Goal: Task Accomplishment & Management: Manage account settings

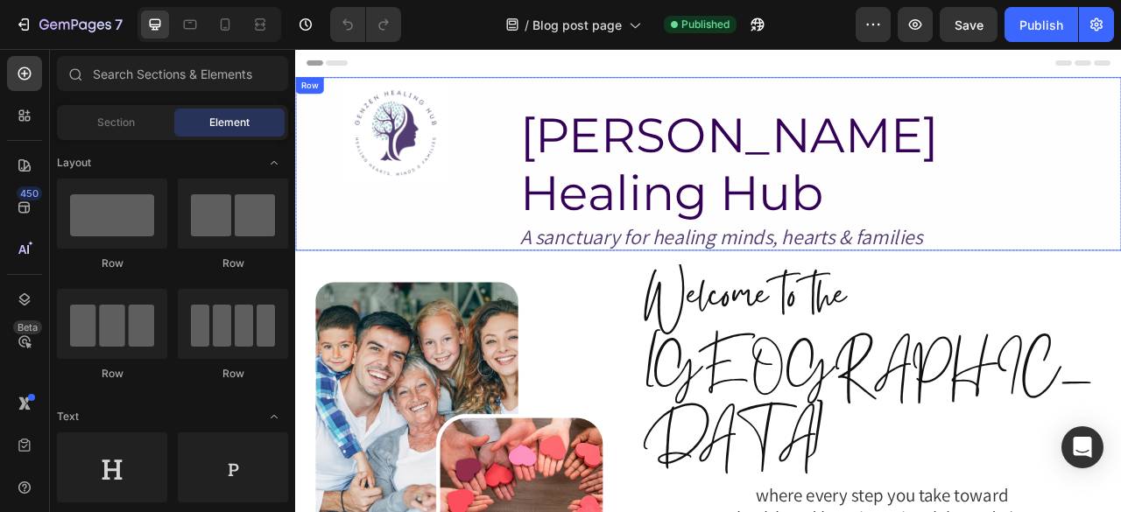
click at [566, 217] on div "Image GenZen Healing Hub Heading A sanctuary for healing minds, hearts & famili…" at bounding box center [820, 195] width 1051 height 221
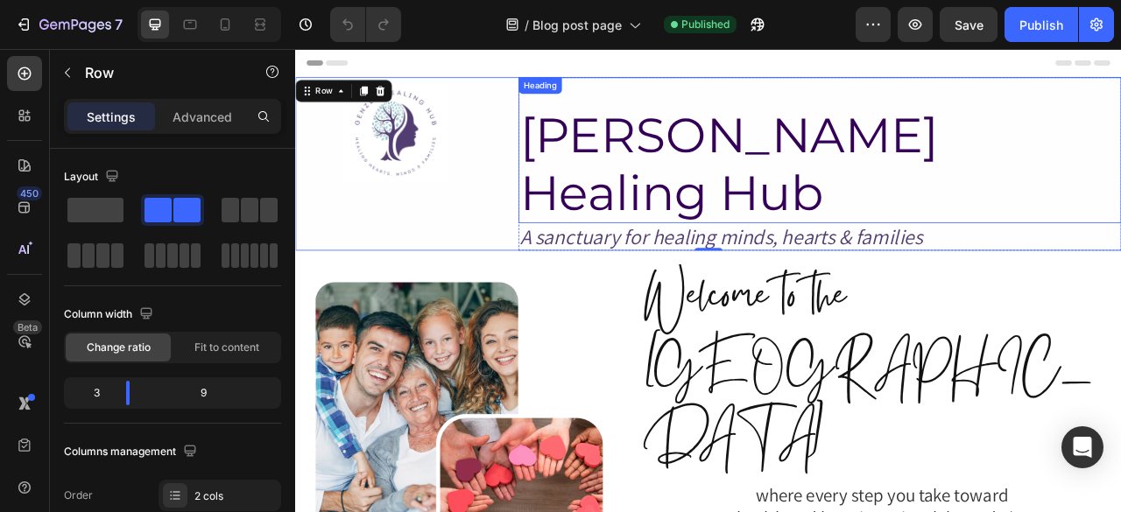
click at [621, 161] on h2 "[PERSON_NAME] Healing Hub" at bounding box center [962, 195] width 767 height 151
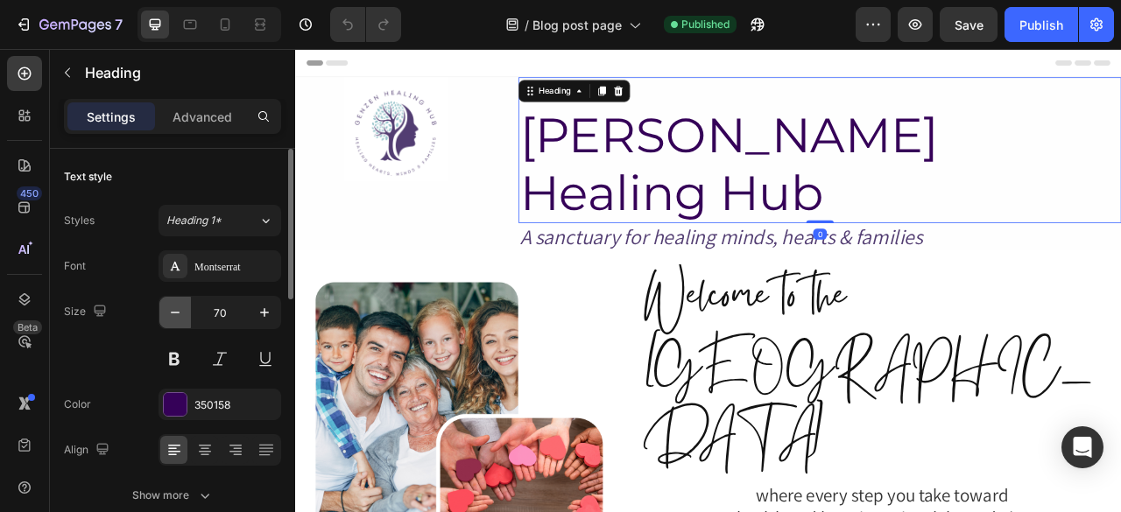
click at [166, 318] on icon "button" at bounding box center [175, 313] width 18 height 18
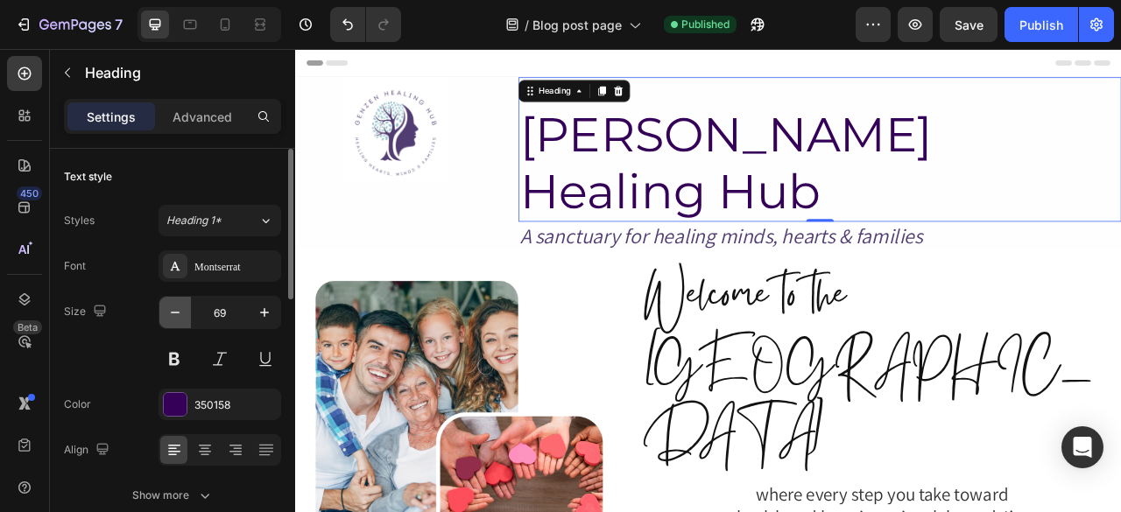
click at [166, 318] on icon "button" at bounding box center [175, 313] width 18 height 18
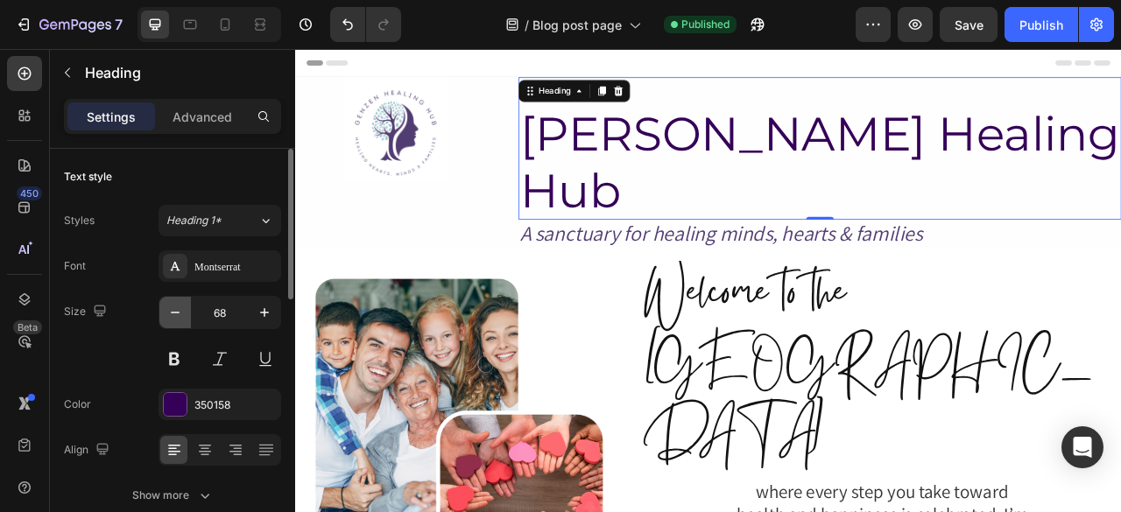
click at [166, 318] on icon "button" at bounding box center [175, 313] width 18 height 18
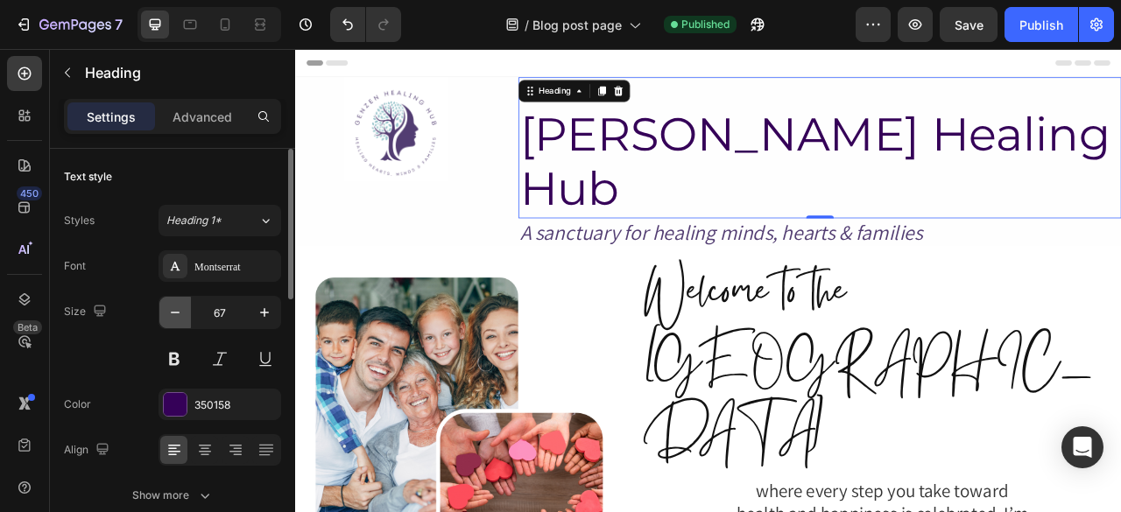
click at [166, 318] on icon "button" at bounding box center [175, 313] width 18 height 18
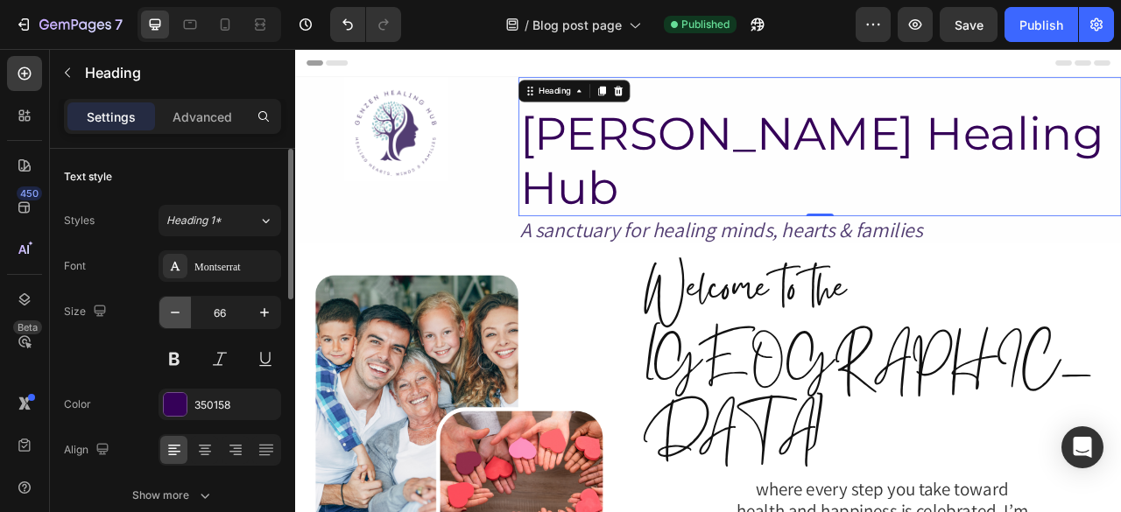
click at [166, 318] on icon "button" at bounding box center [175, 313] width 18 height 18
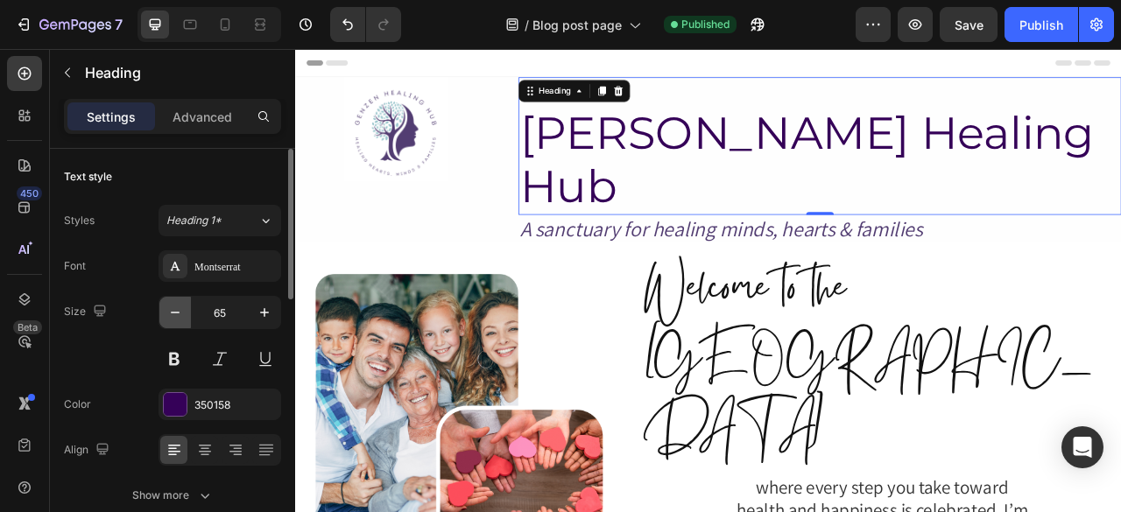
click at [166, 318] on icon "button" at bounding box center [175, 313] width 18 height 18
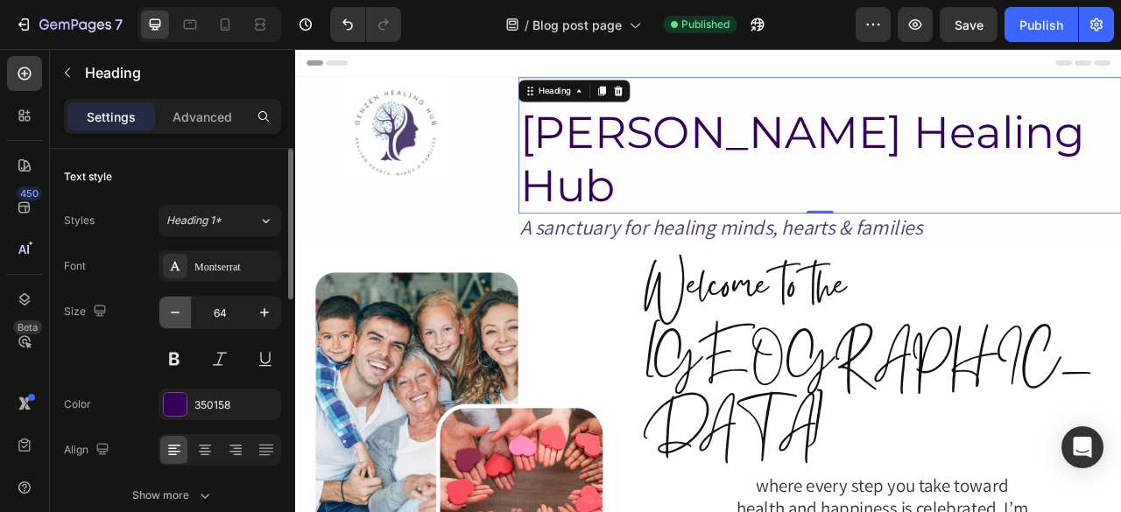
click at [166, 318] on icon "button" at bounding box center [175, 313] width 18 height 18
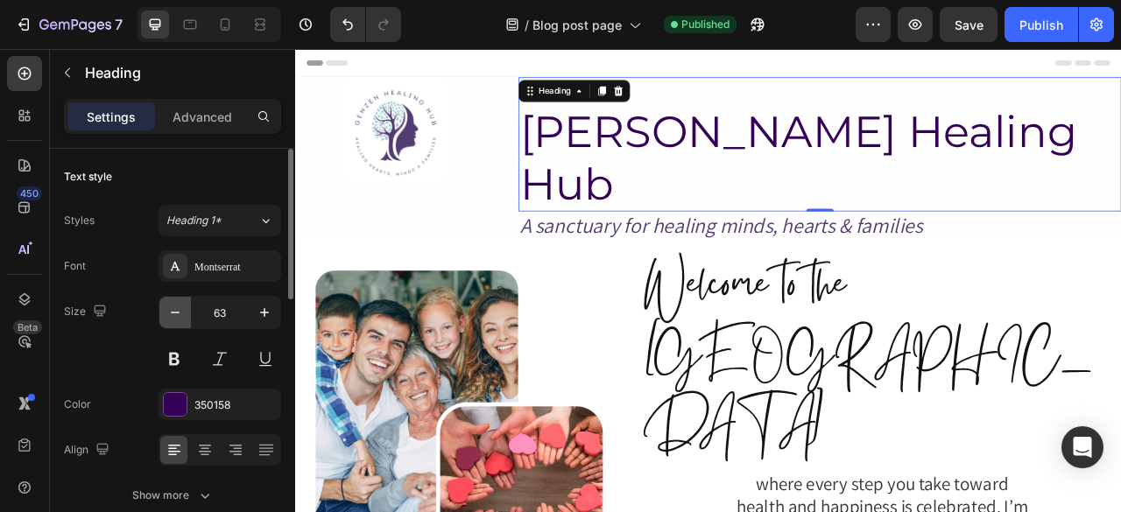
click at [166, 318] on icon "button" at bounding box center [175, 313] width 18 height 18
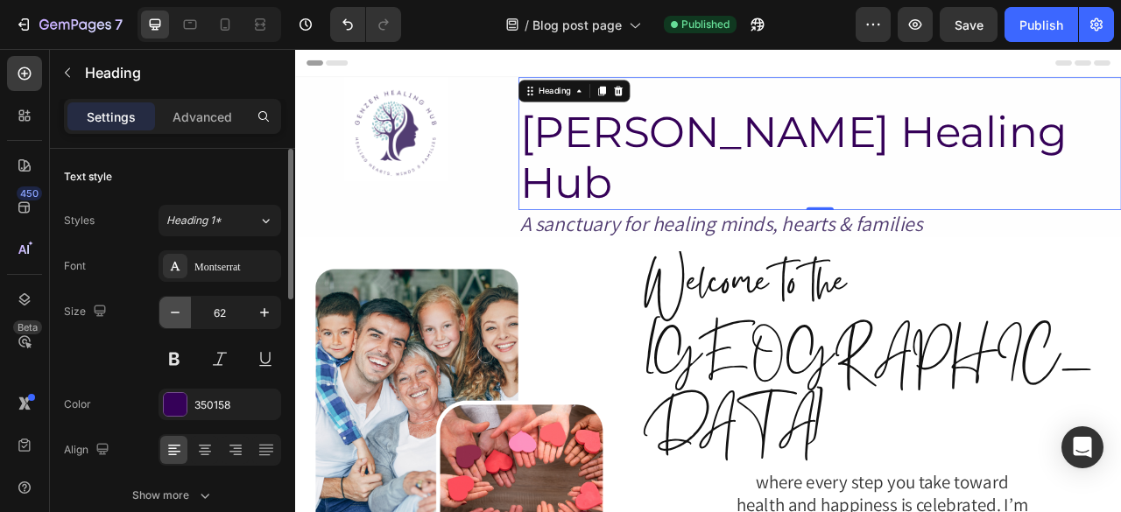
click at [166, 318] on icon "button" at bounding box center [175, 313] width 18 height 18
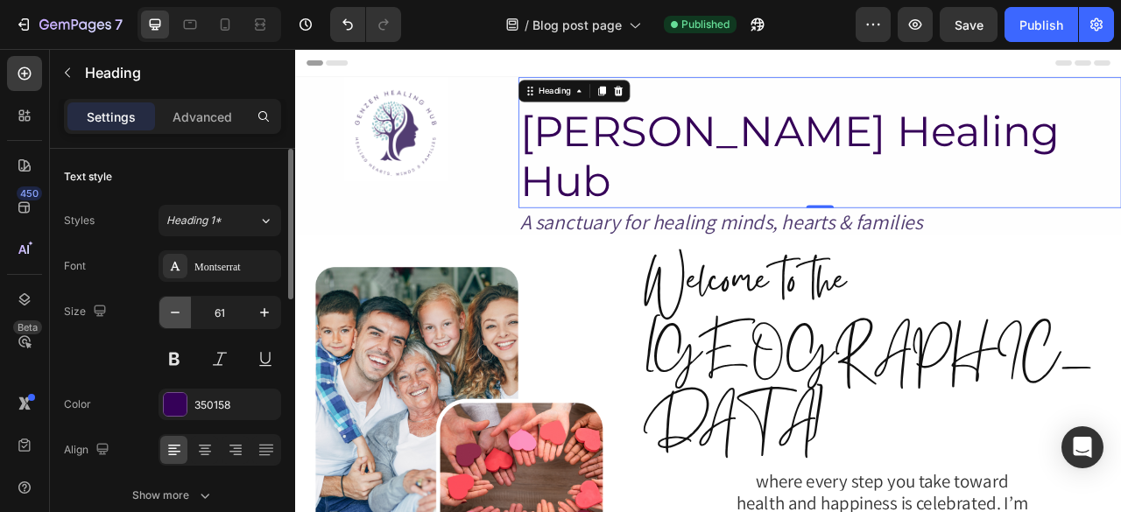
click at [166, 318] on icon "button" at bounding box center [175, 313] width 18 height 18
type input "60"
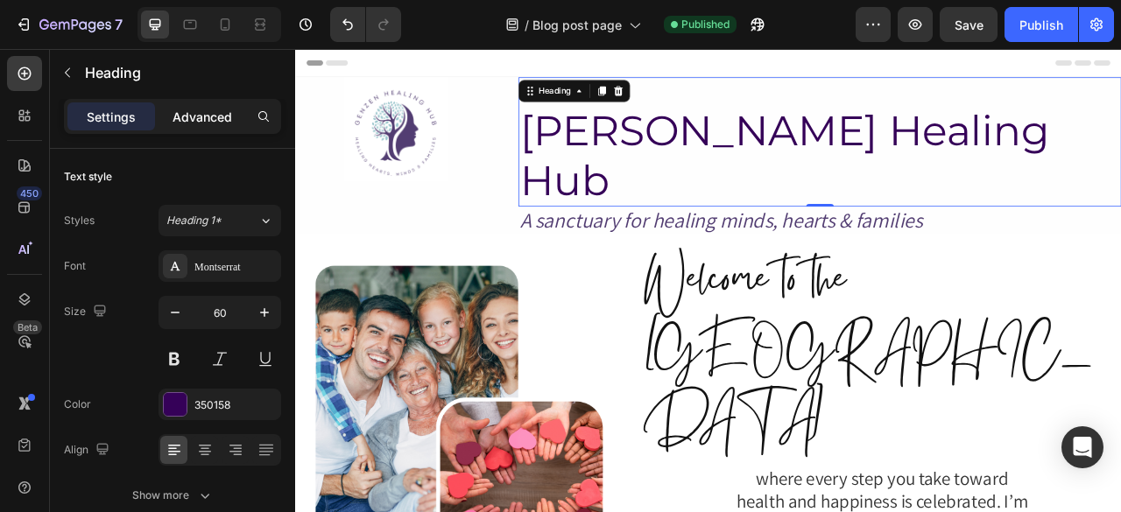
click at [198, 113] on p "Advanced" at bounding box center [202, 117] width 60 height 18
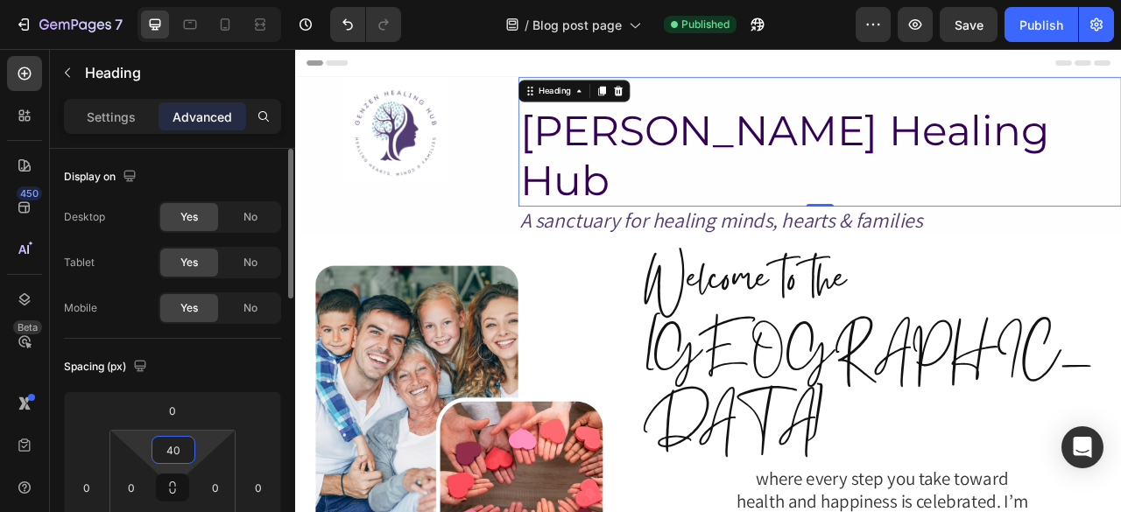
click at [176, 444] on input "40" at bounding box center [173, 450] width 35 height 26
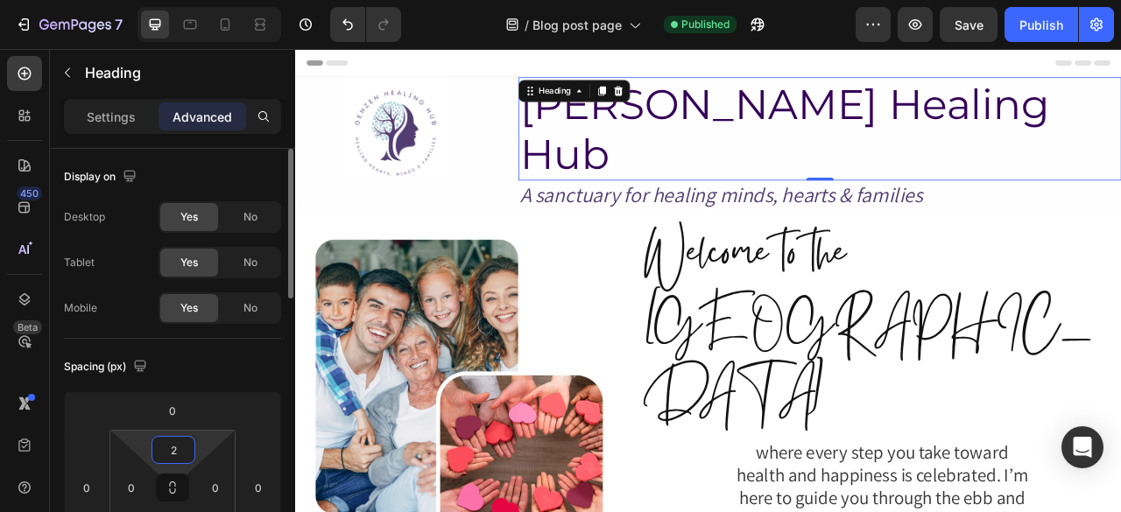
type input "20"
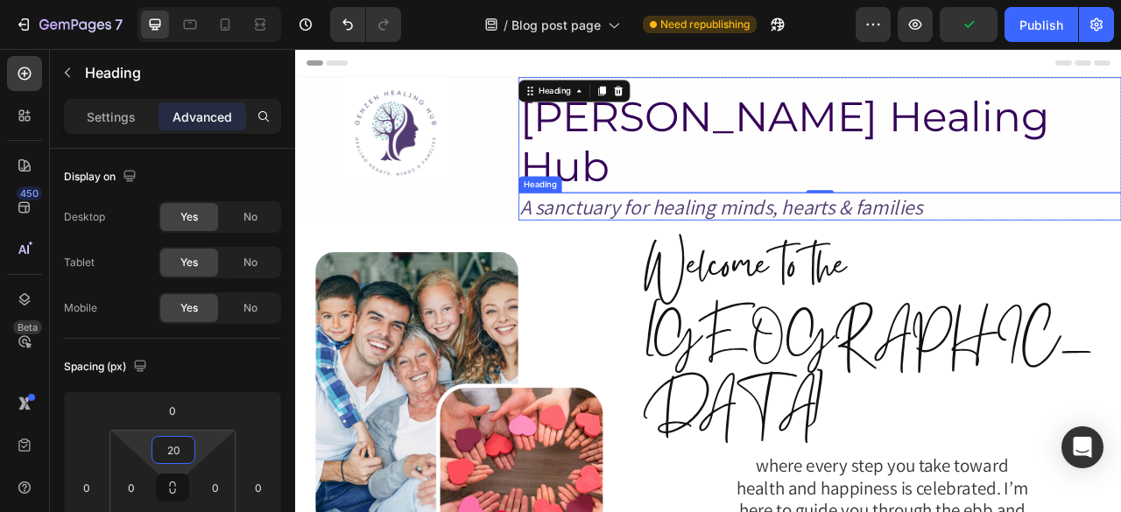
click at [720, 232] on h2 "A sanctuary for healing minds, hearts & families" at bounding box center [962, 249] width 767 height 35
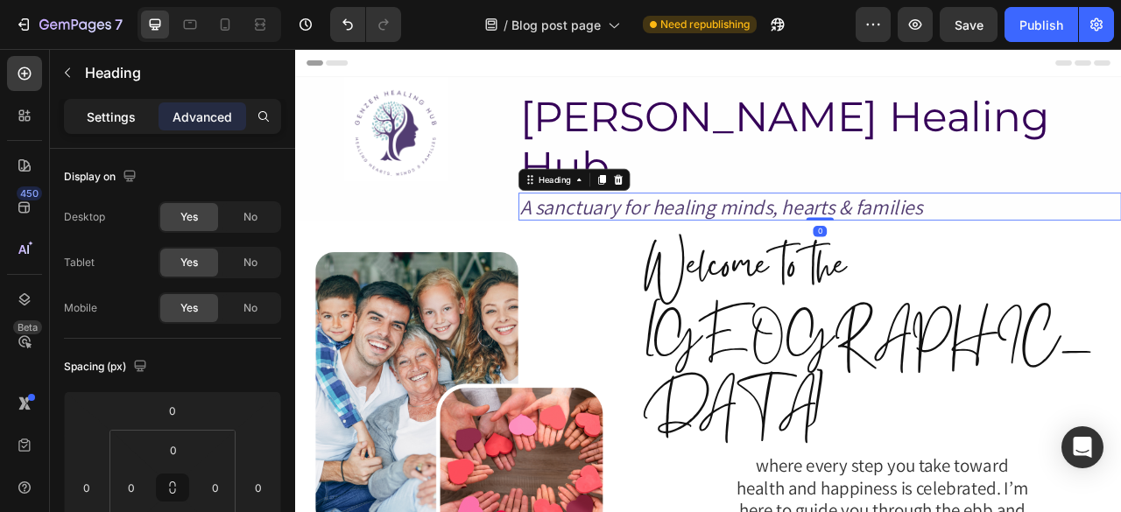
click at [131, 109] on p "Settings" at bounding box center [111, 117] width 49 height 18
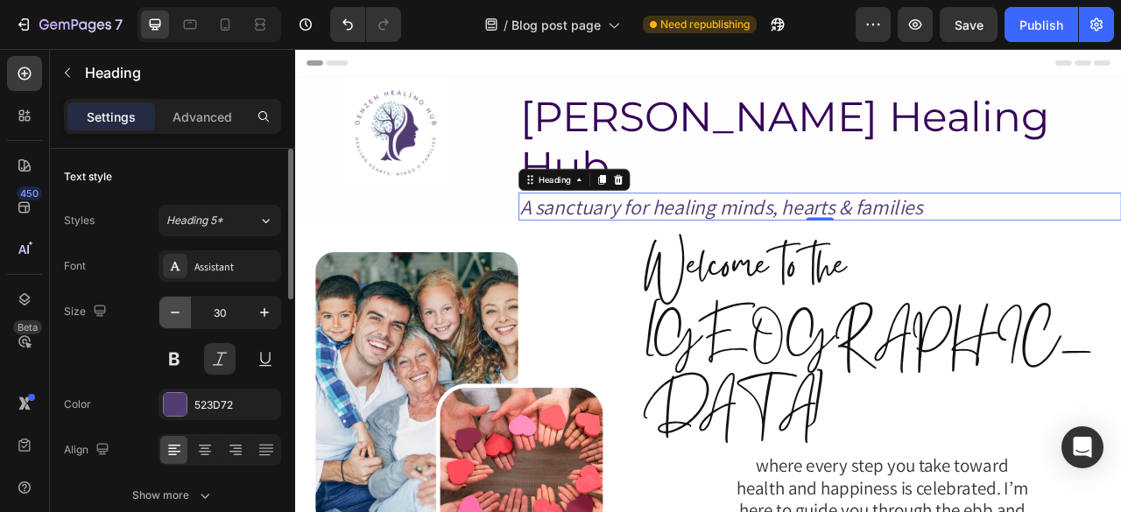
click at [173, 312] on icon "button" at bounding box center [175, 313] width 9 height 2
type input "28"
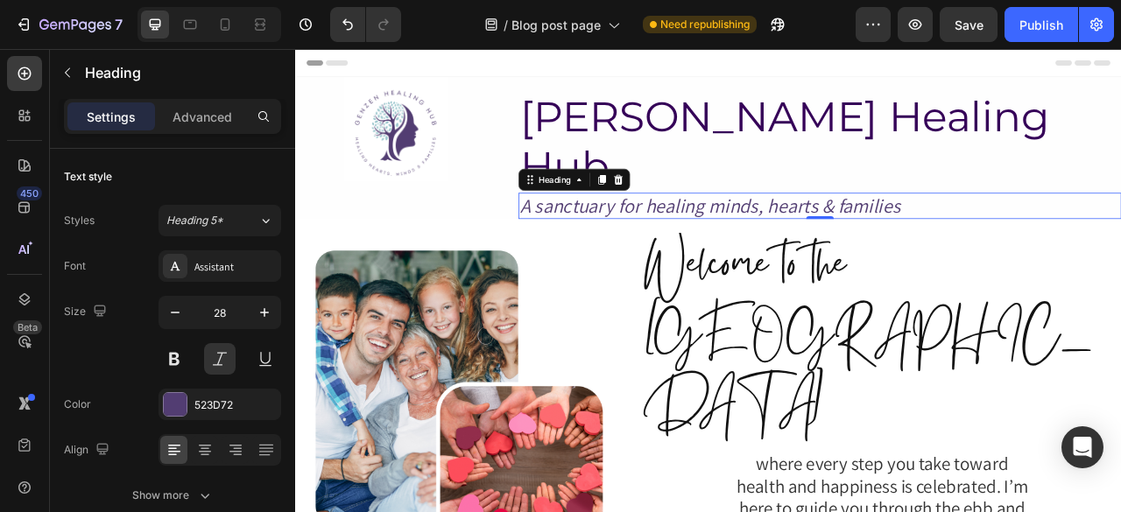
click at [655, 232] on h2 "A sanctuary for healing minds, hearts & families" at bounding box center [962, 248] width 767 height 33
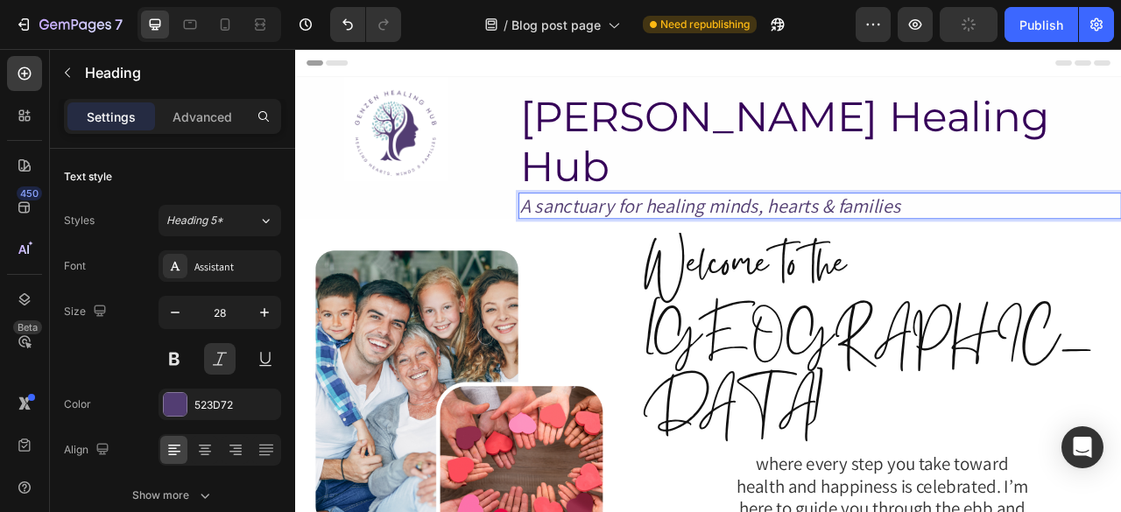
click at [655, 234] on p "A sanctuary for healing minds, hearts & families" at bounding box center [961, 249] width 763 height 30
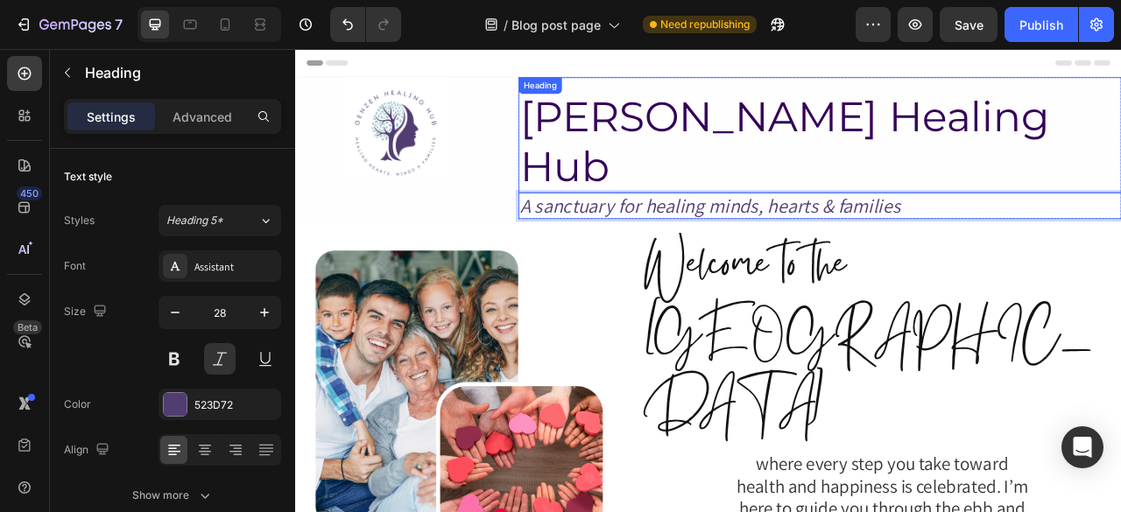
click at [601, 138] on h2 "[PERSON_NAME] Healing Hub" at bounding box center [962, 167] width 767 height 130
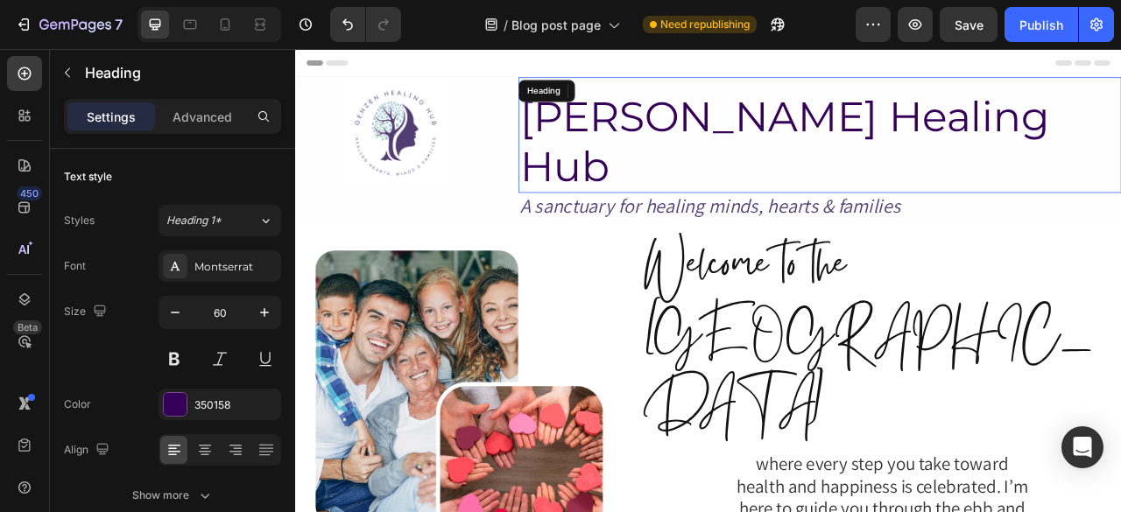
click at [601, 138] on h2 "[PERSON_NAME] Healing Hub" at bounding box center [962, 167] width 767 height 130
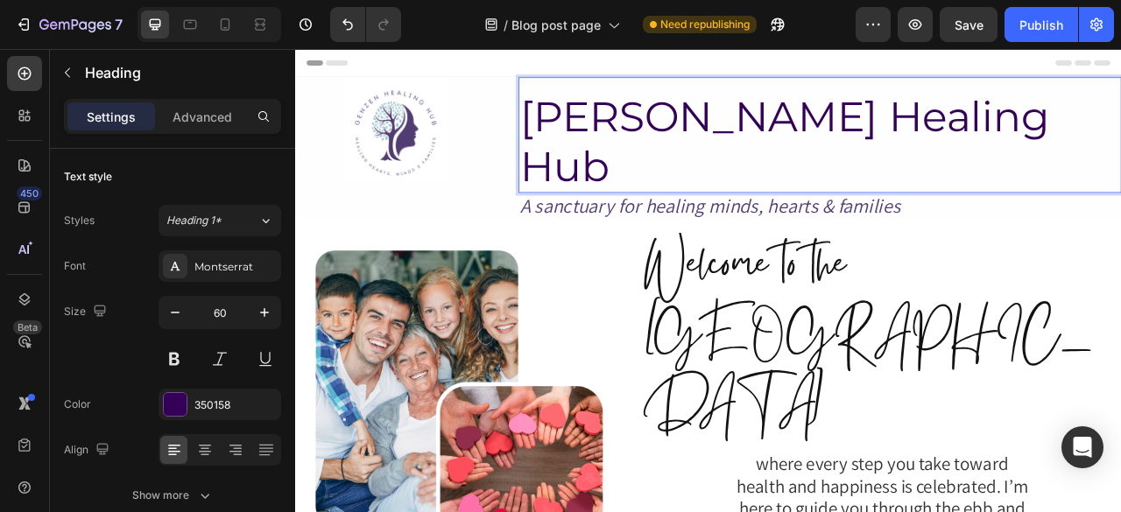
click at [601, 138] on p "[PERSON_NAME] Healing Hub" at bounding box center [961, 167] width 763 height 126
click at [432, 172] on img at bounding box center [422, 151] width 133 height 133
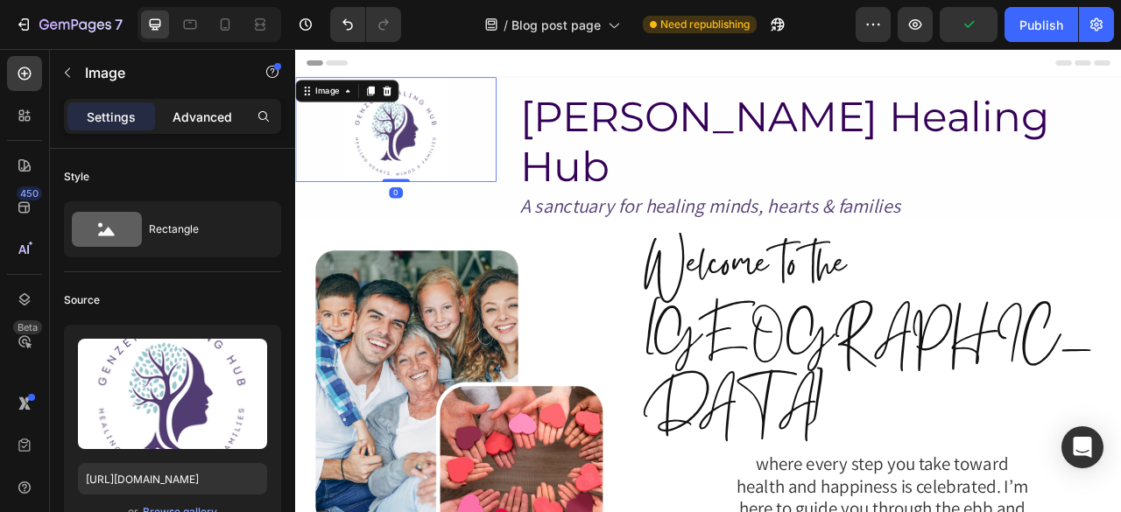
click at [206, 122] on p "Advanced" at bounding box center [202, 117] width 60 height 18
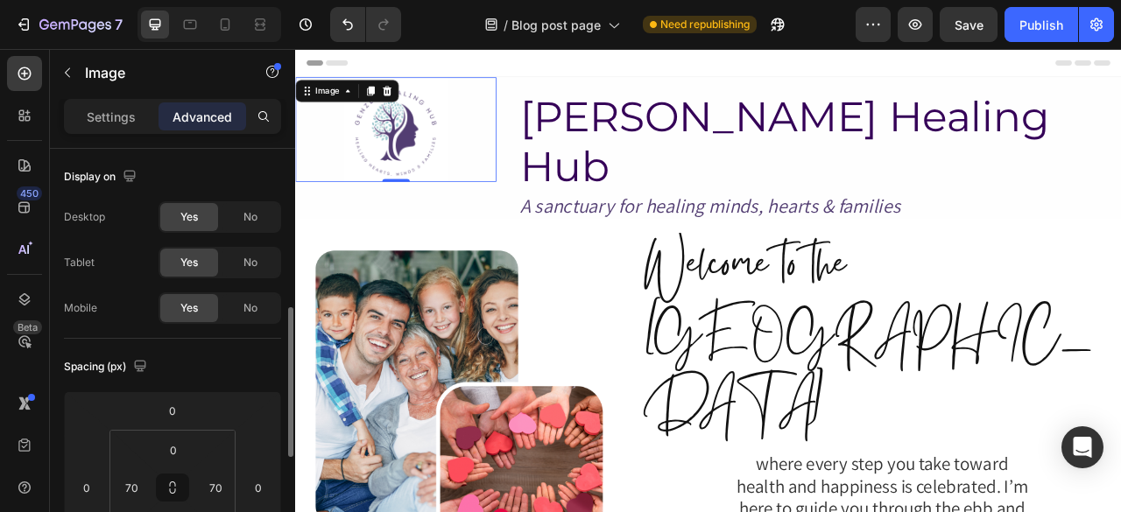
scroll to position [119, 0]
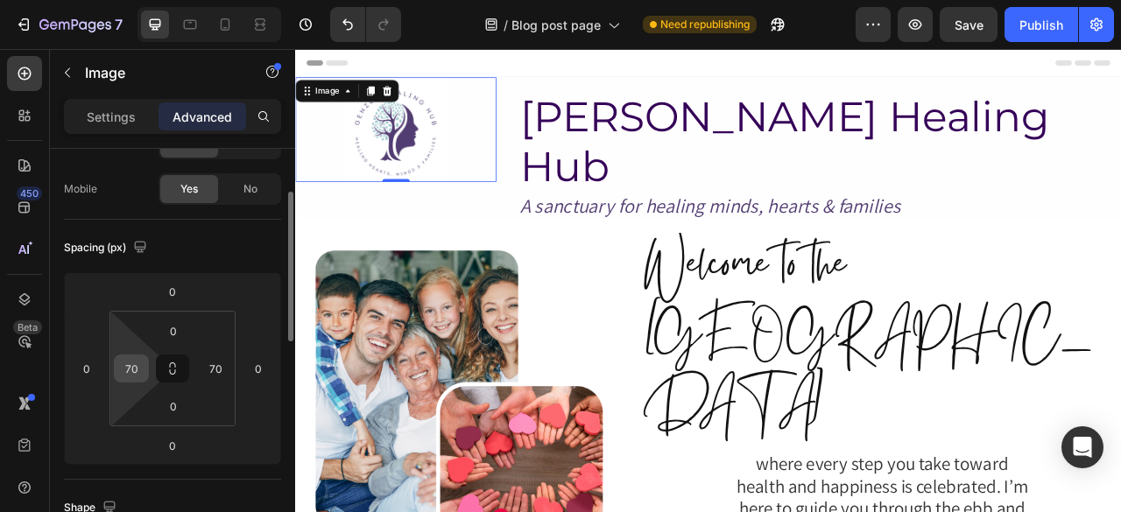
click at [130, 359] on input "70" at bounding box center [131, 368] width 26 height 26
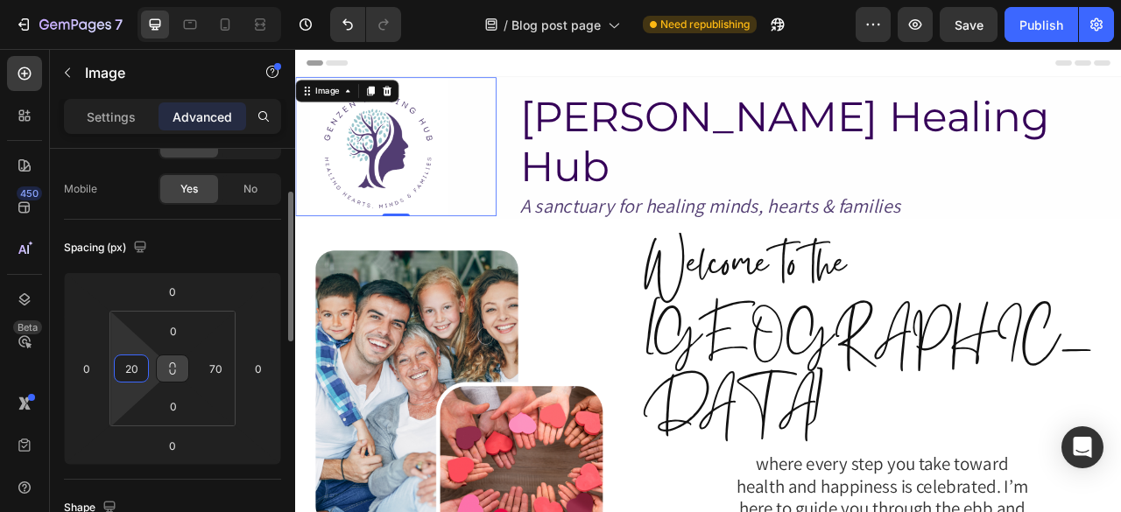
type input "2"
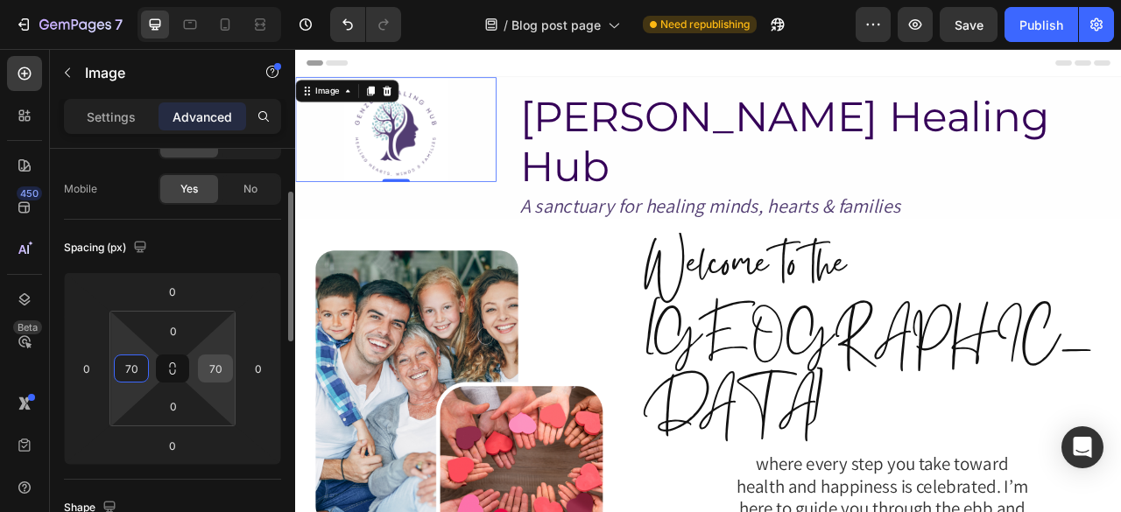
click at [224, 369] on input "70" at bounding box center [215, 368] width 26 height 26
click at [129, 369] on input "70" at bounding box center [131, 368] width 26 height 26
type input "60"
click at [210, 375] on input "70" at bounding box center [215, 368] width 26 height 26
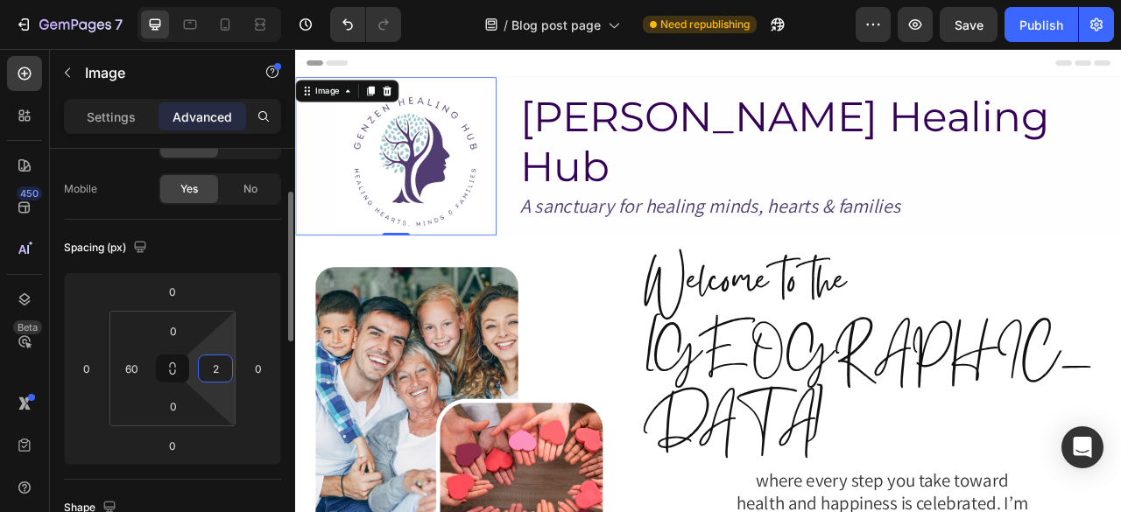
type input "20"
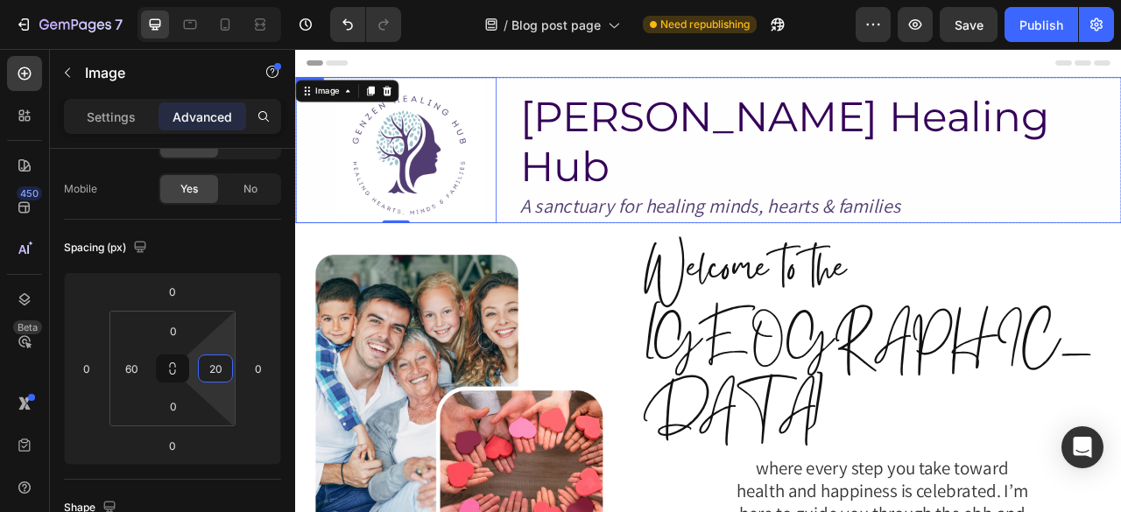
click at [622, 235] on div "GenZen Healing Hub Heading A sanctuary for healing minds, hearts & families Hea…" at bounding box center [962, 178] width 767 height 186
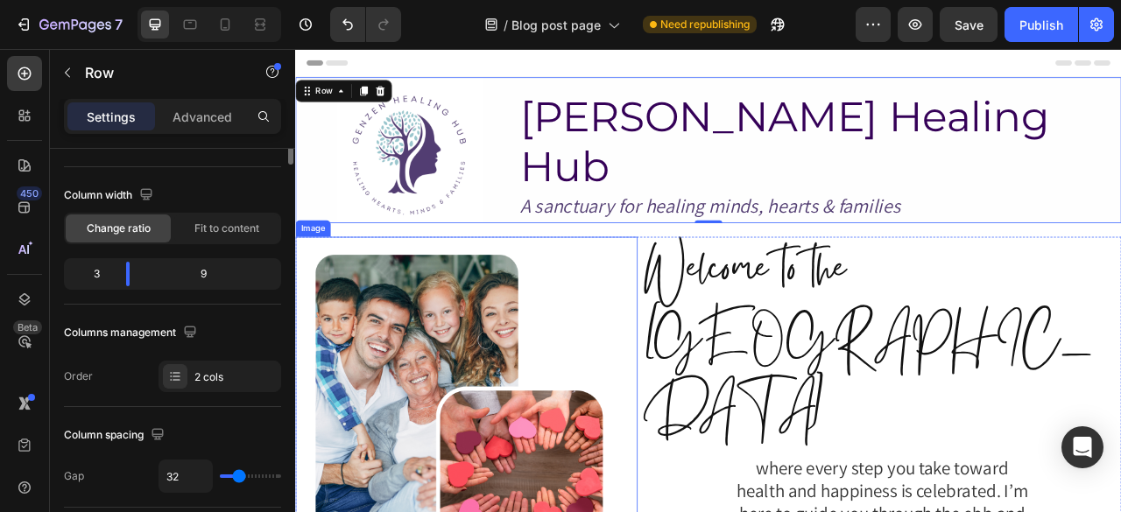
scroll to position [0, 0]
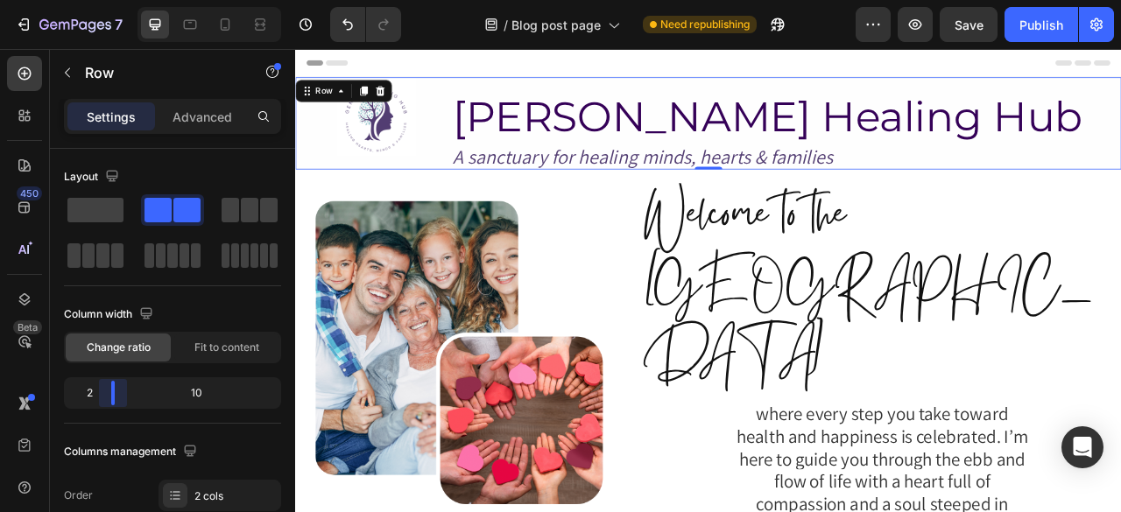
drag, startPoint x: 129, startPoint y: 391, endPoint x: 85, endPoint y: 277, distance: 122.8
click at [108, 0] on body "7 Version history / Blog post page Need republishing Preview Save Publish 450 B…" at bounding box center [560, 0] width 1121 height 0
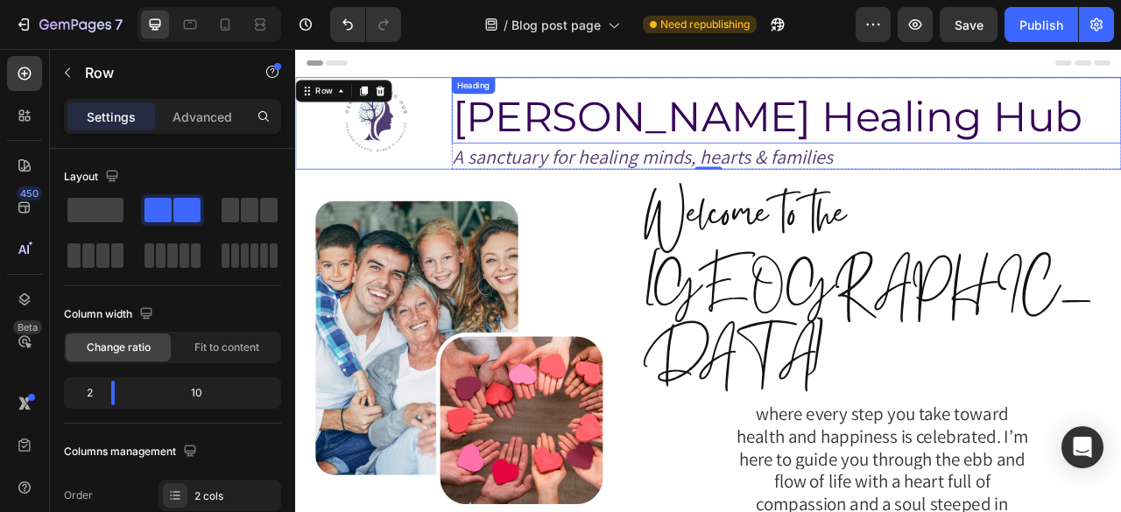
click at [704, 124] on p "[PERSON_NAME] Healing Hub" at bounding box center [920, 135] width 848 height 63
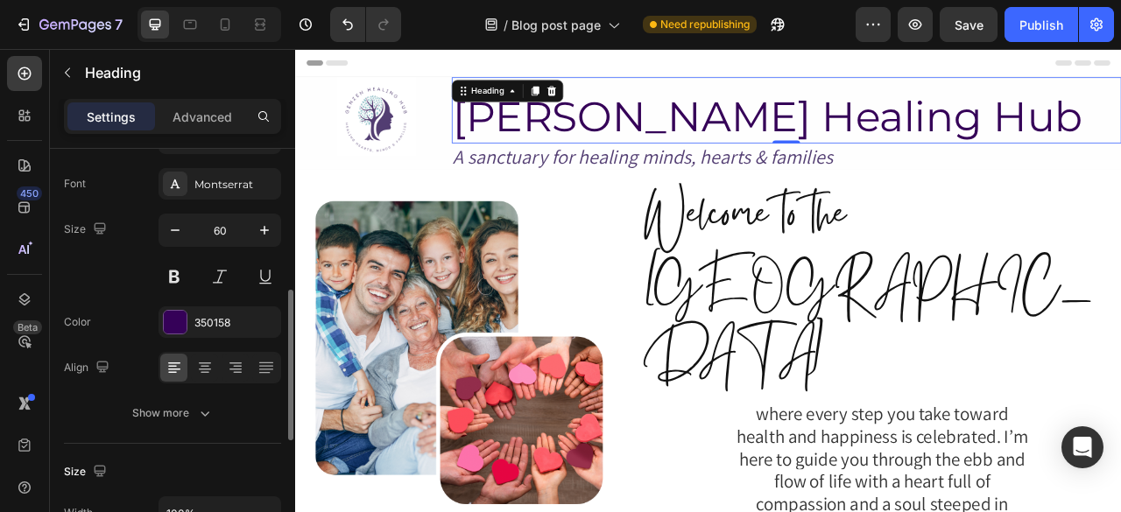
scroll to position [167, 0]
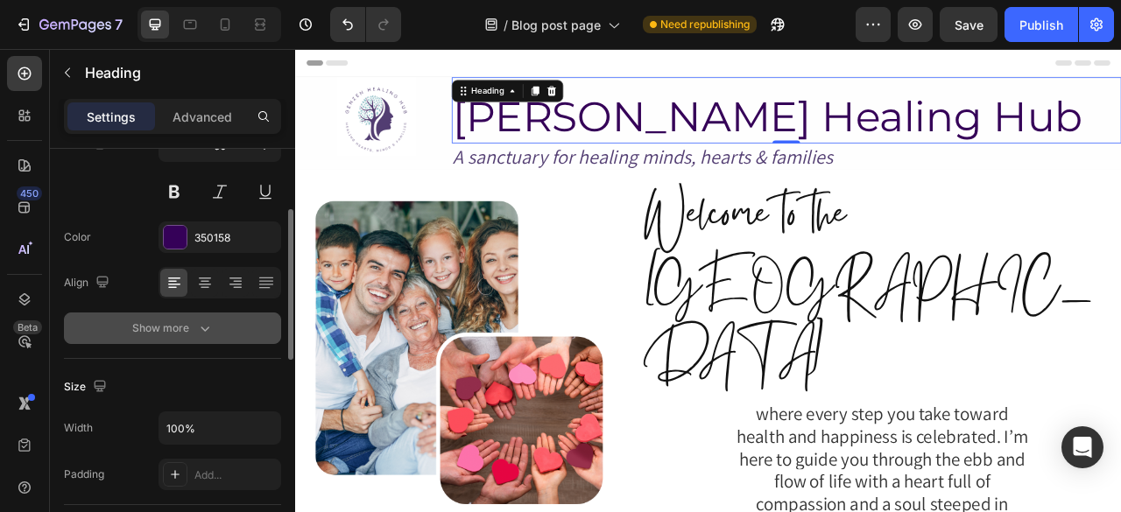
click at [198, 331] on icon "button" at bounding box center [205, 329] width 18 height 18
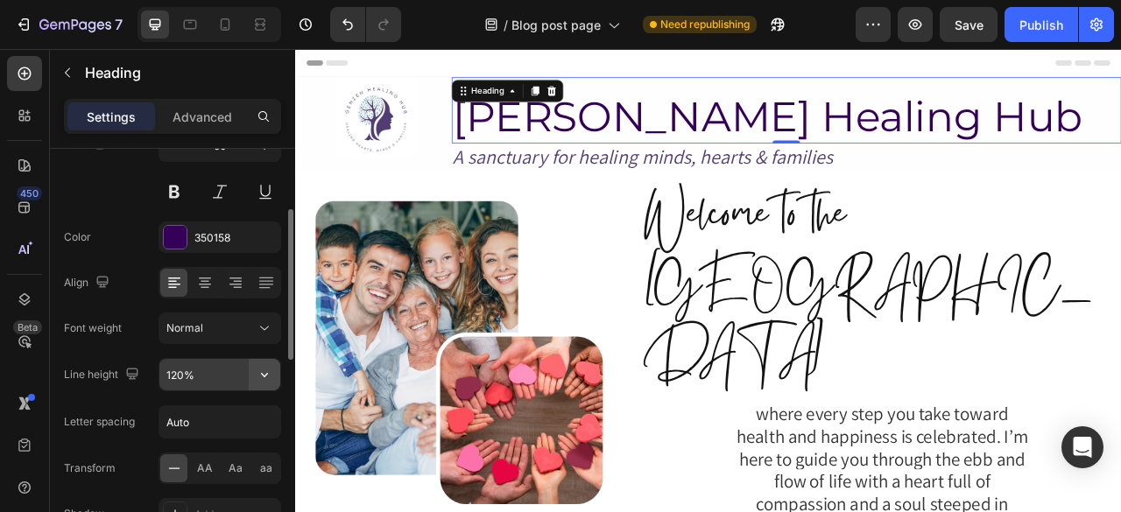
click at [266, 366] on icon "button" at bounding box center [265, 375] width 18 height 18
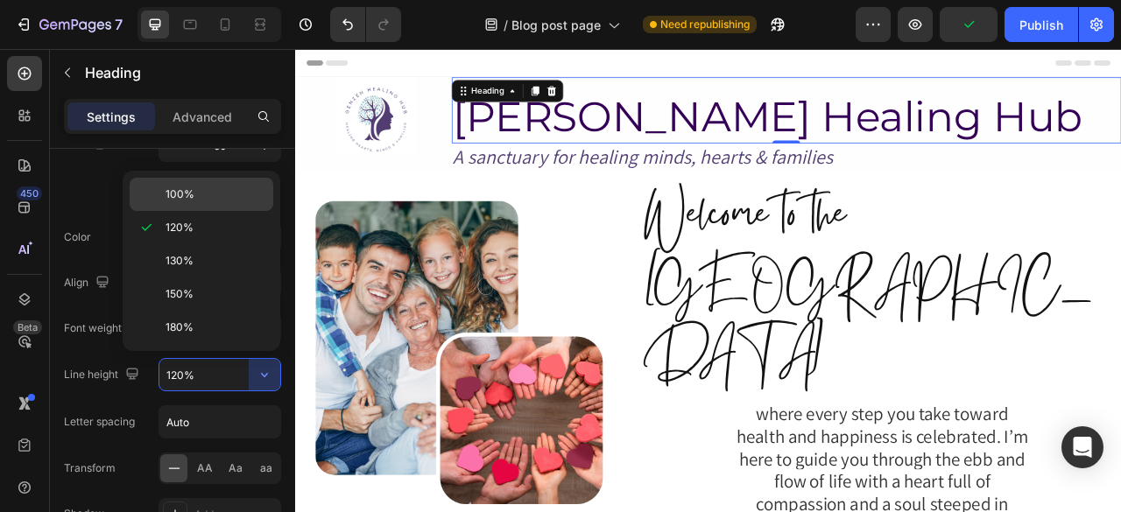
click at [192, 184] on div "100%" at bounding box center [202, 194] width 144 height 33
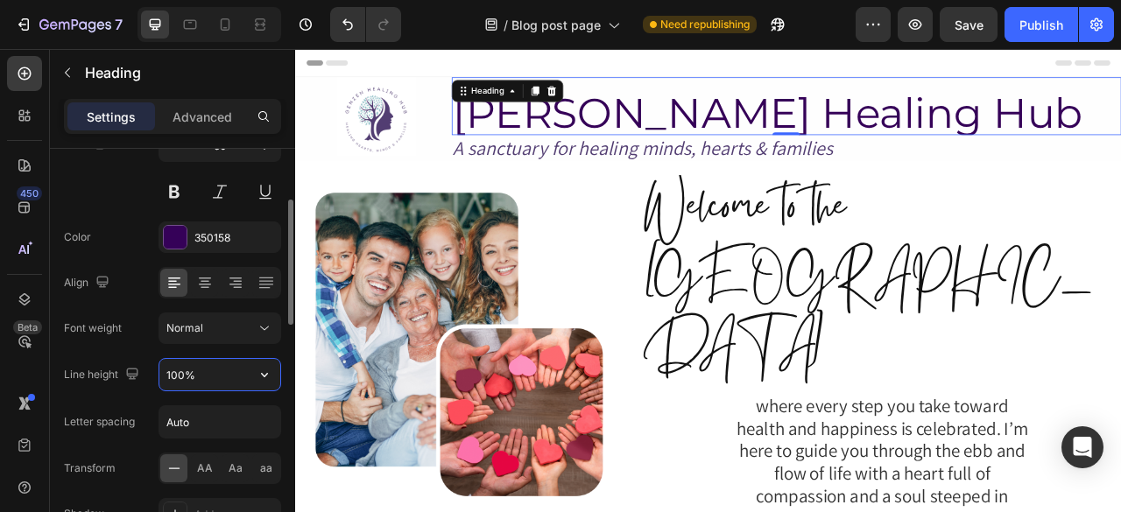
click at [179, 377] on input "100%" at bounding box center [219, 375] width 121 height 32
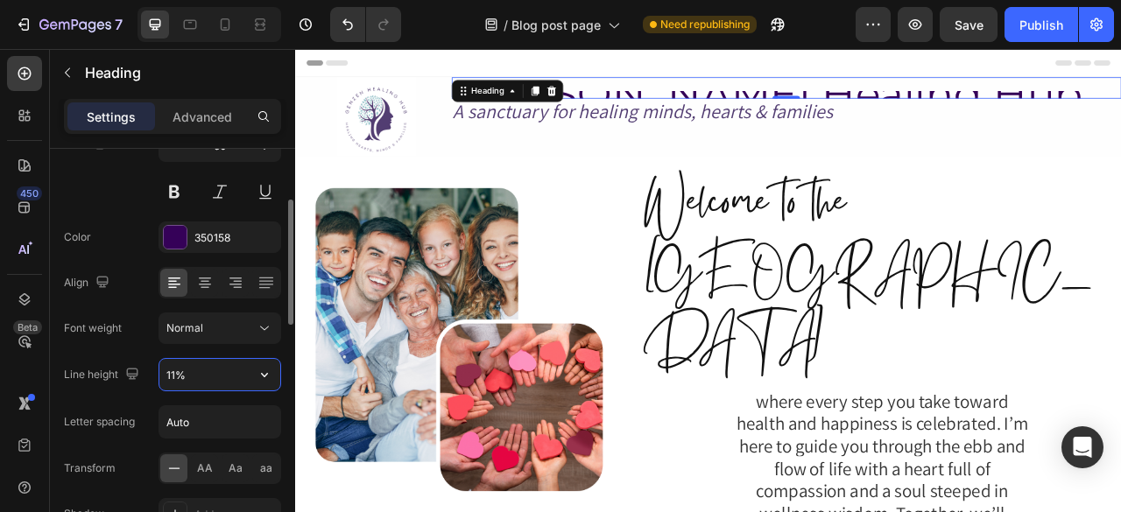
type input "110%"
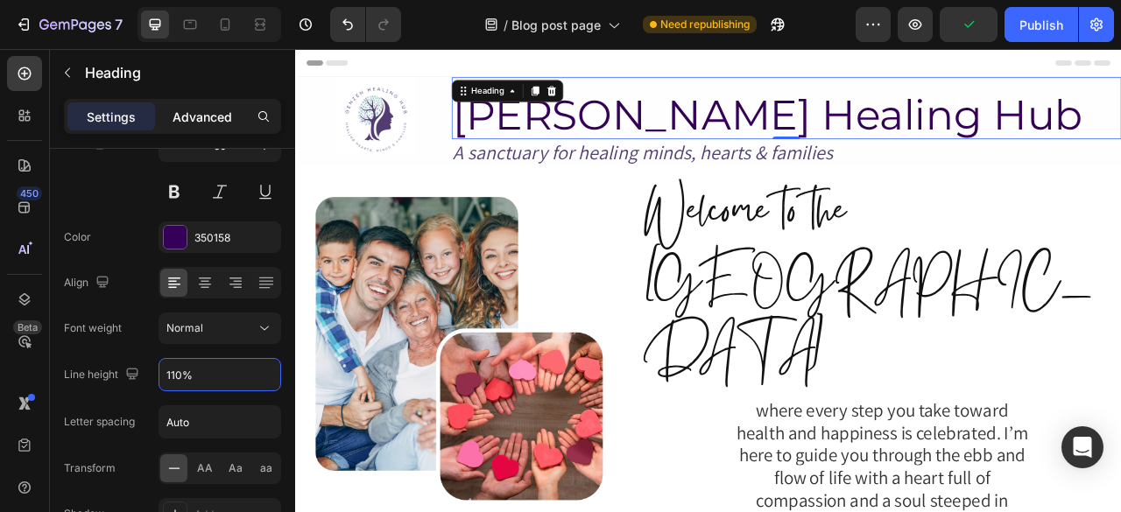
click at [204, 119] on p "Advanced" at bounding box center [202, 117] width 60 height 18
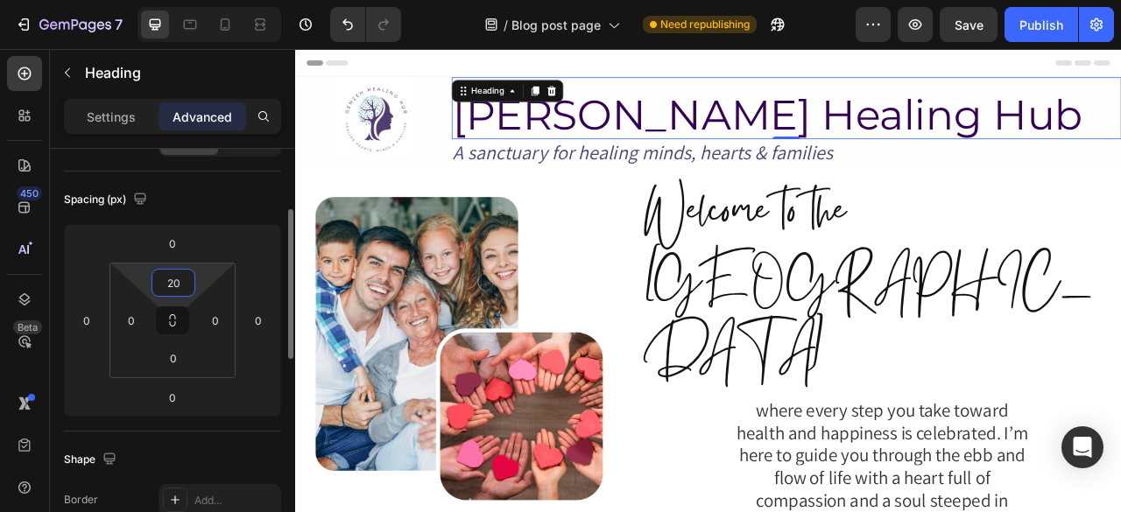
click at [172, 286] on input "20" at bounding box center [173, 283] width 35 height 26
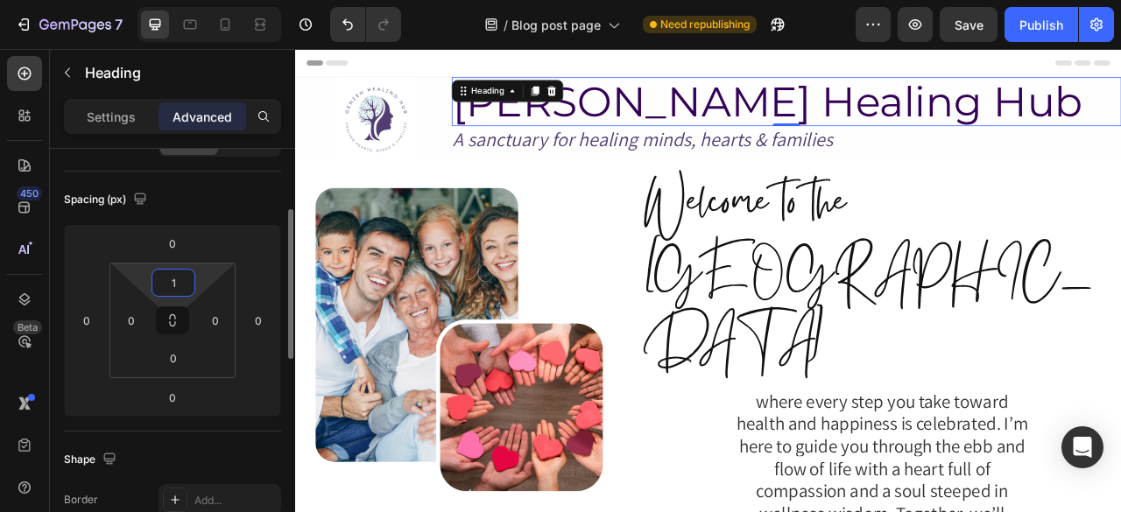
type input "10"
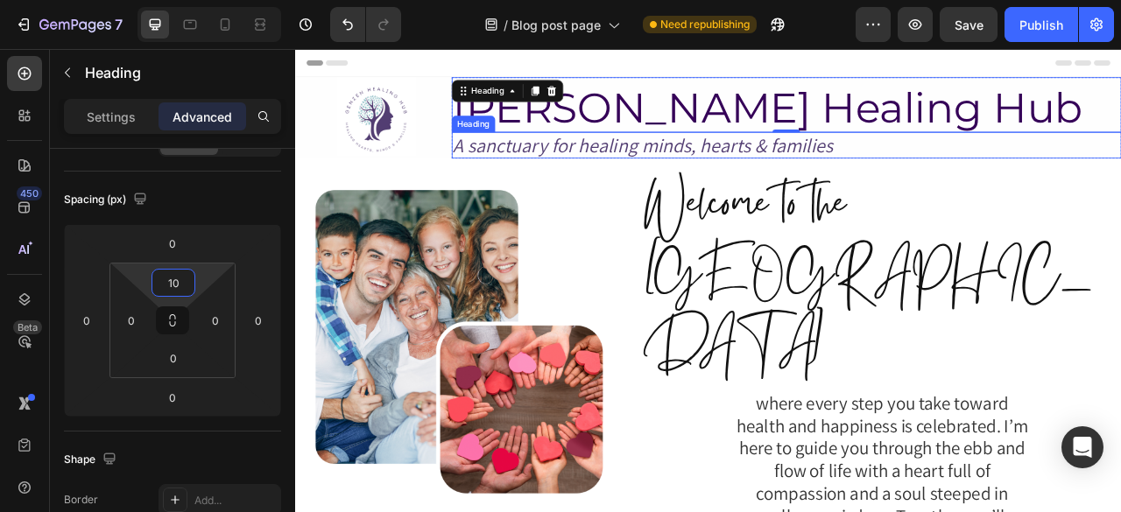
click at [812, 177] on p "A sanctuary for healing minds, hearts & families" at bounding box center [920, 172] width 848 height 30
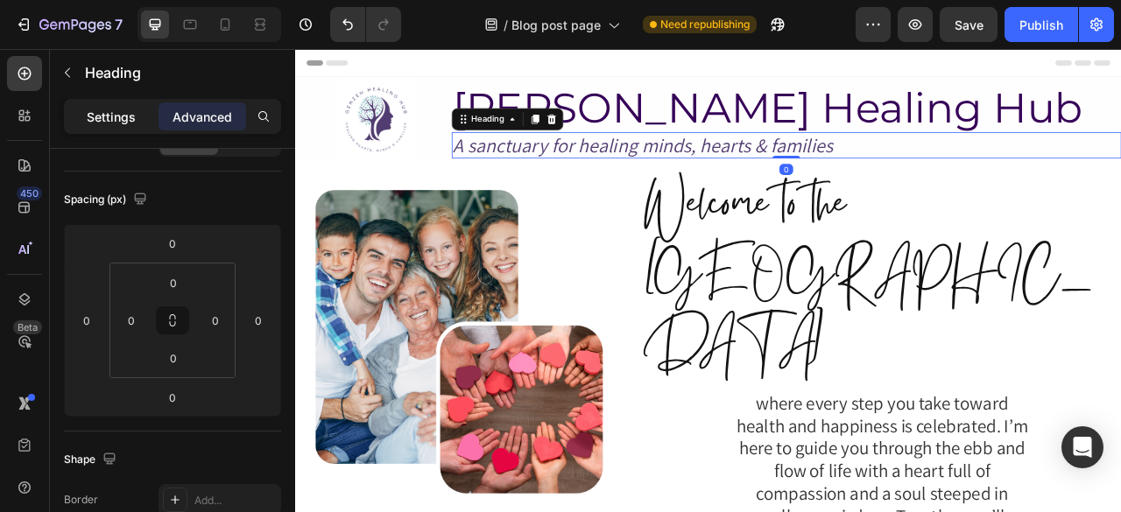
click at [137, 123] on div "Settings" at bounding box center [111, 116] width 88 height 28
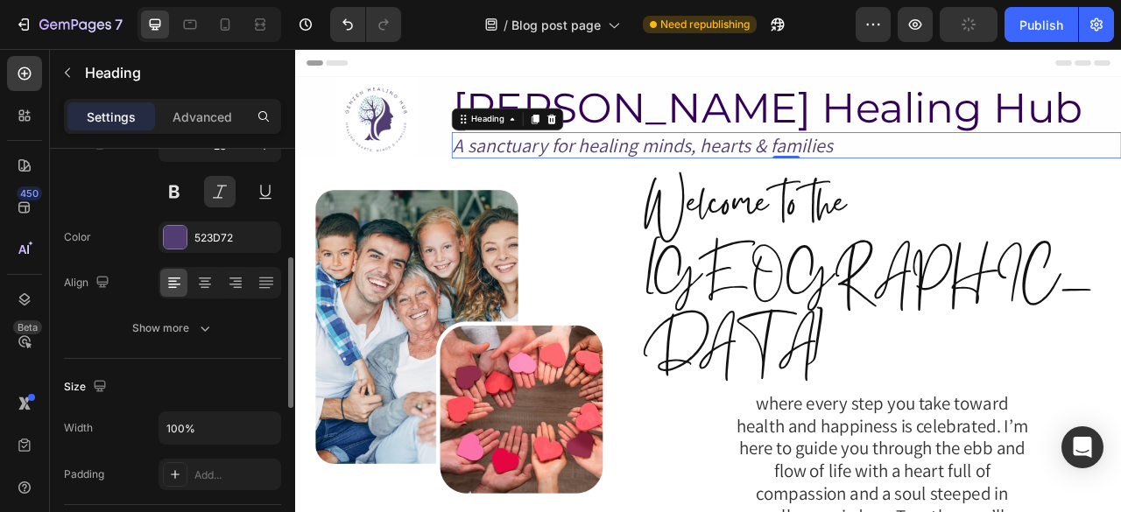
scroll to position [202, 0]
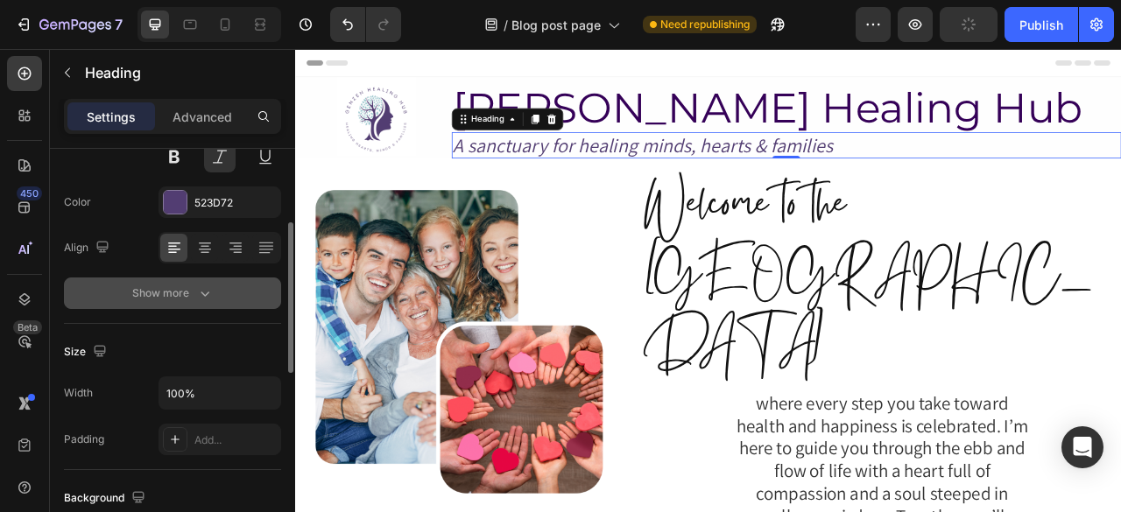
click at [194, 304] on button "Show more" at bounding box center [172, 294] width 217 height 32
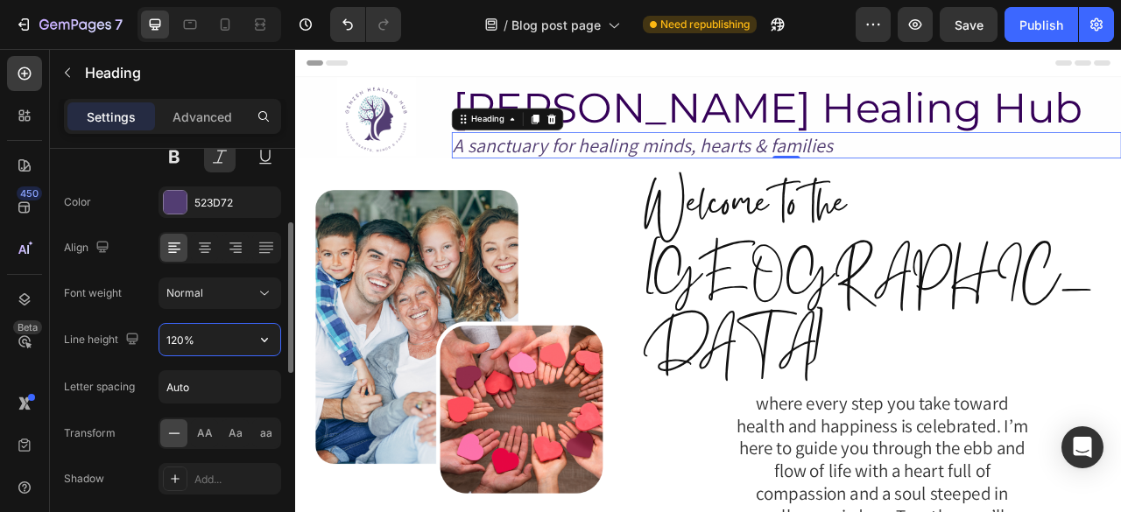
click at [201, 332] on input "120%" at bounding box center [219, 340] width 121 height 32
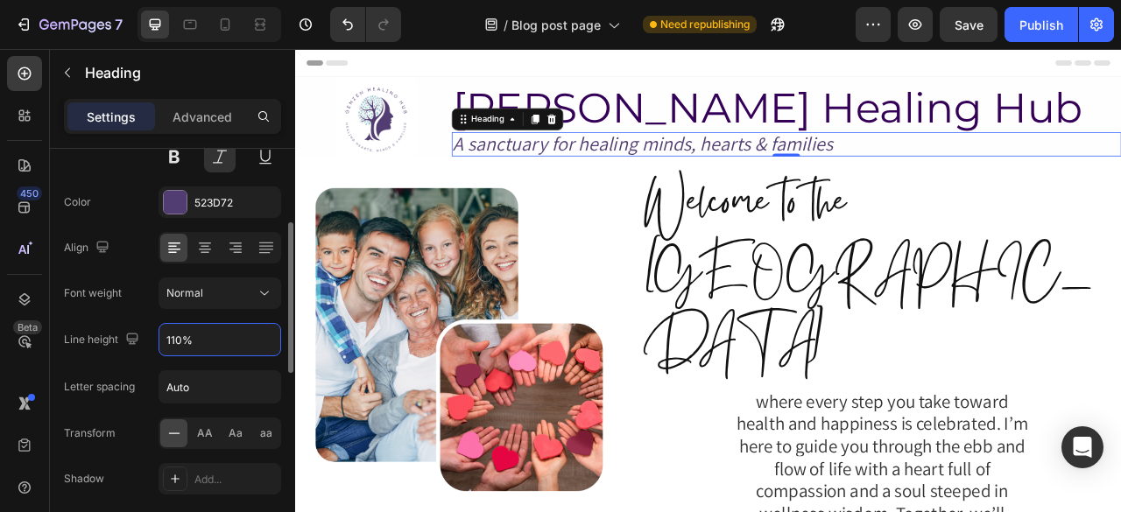
type input "110%"
click at [235, 314] on div "Font Assistant Size 28 Color 523D72 Align Font weight Normal Line height 110% L…" at bounding box center [172, 294] width 217 height 492
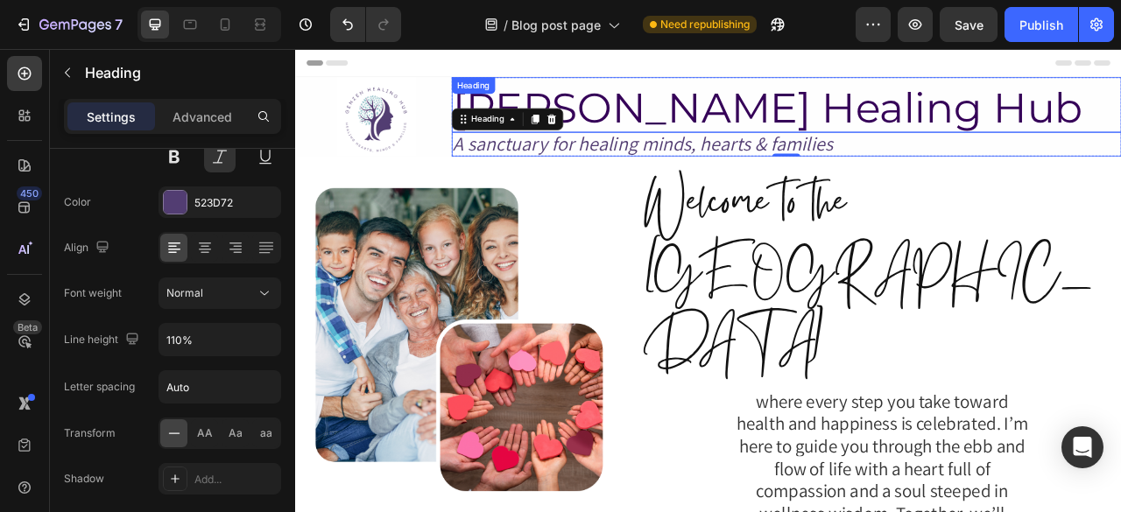
click at [1120, 114] on p "[PERSON_NAME] Healing Hub" at bounding box center [920, 124] width 848 height 58
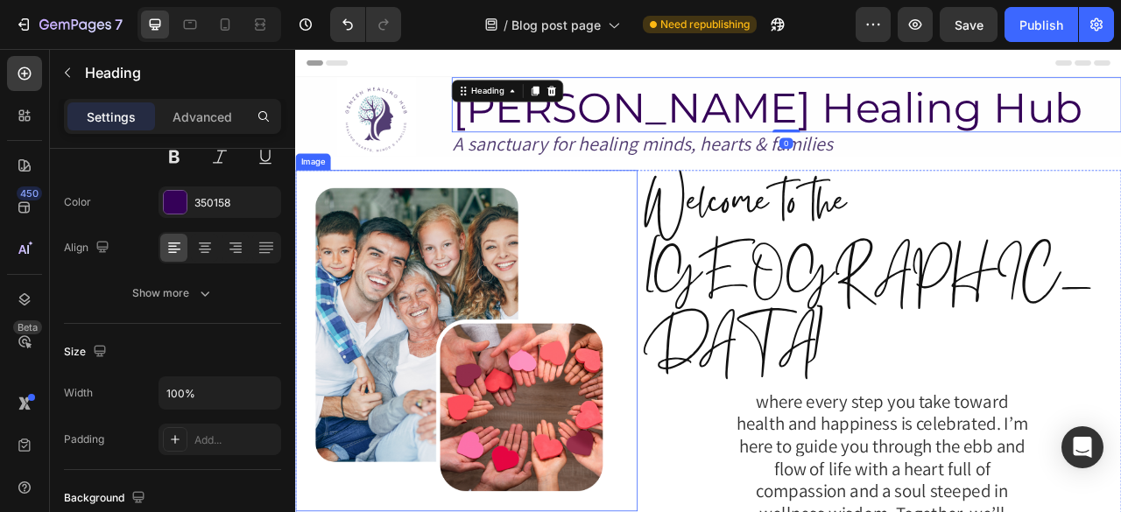
click at [689, 259] on img at bounding box center [512, 420] width 435 height 435
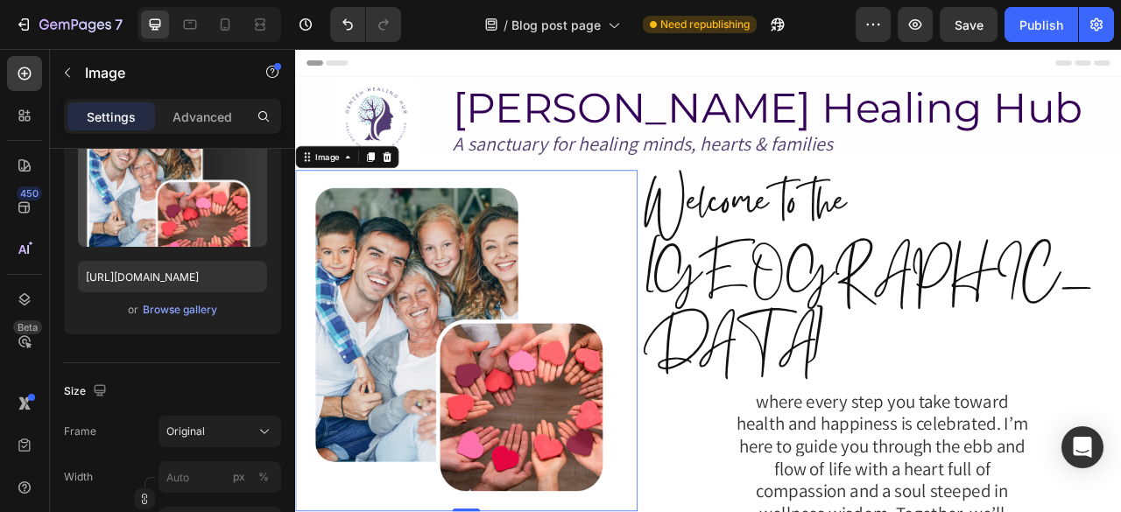
scroll to position [0, 0]
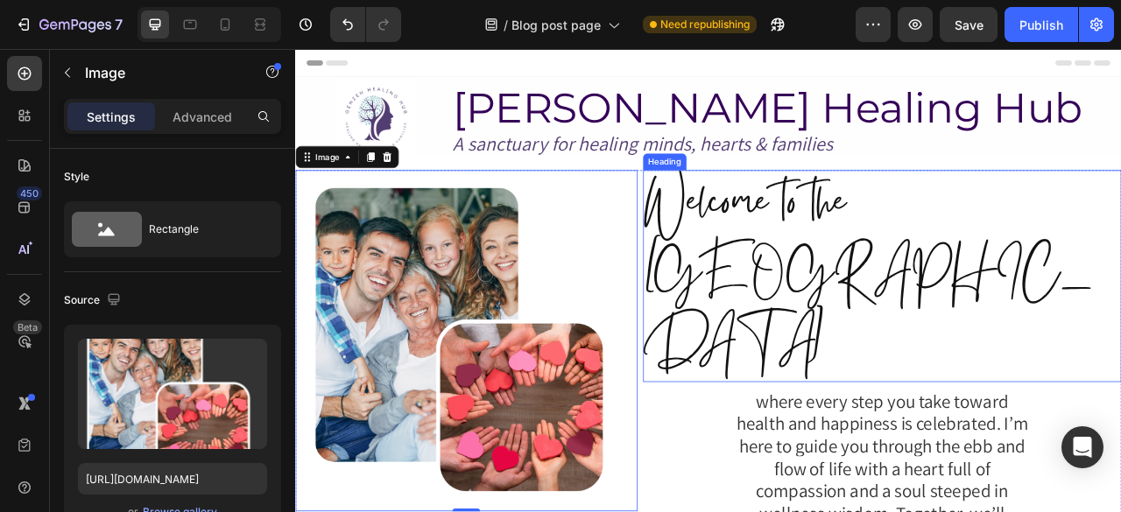
click at [798, 218] on h2 "Welcome to the Inner Santuary" at bounding box center [1041, 338] width 608 height 270
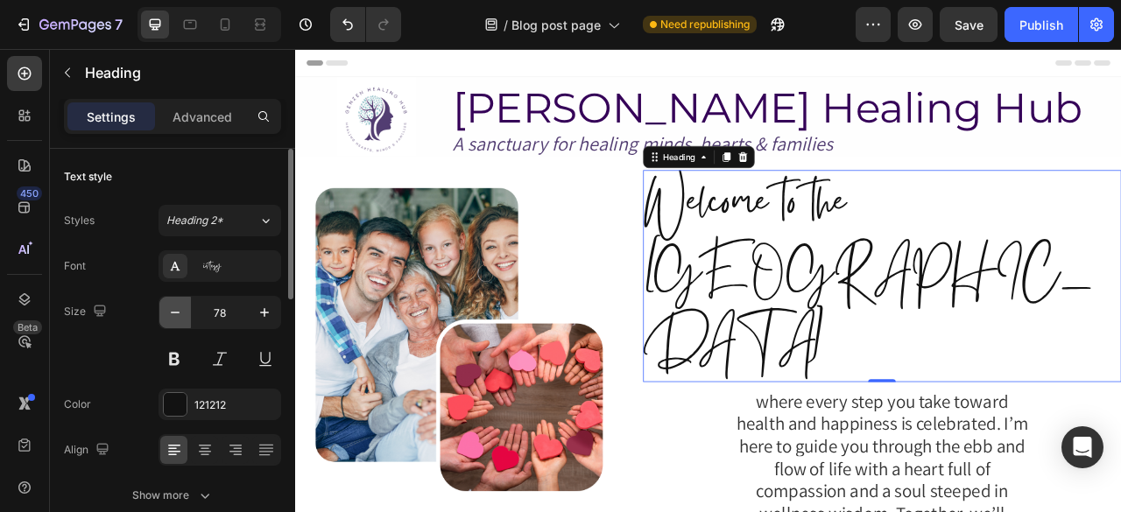
click at [175, 312] on icon "button" at bounding box center [175, 313] width 9 height 2
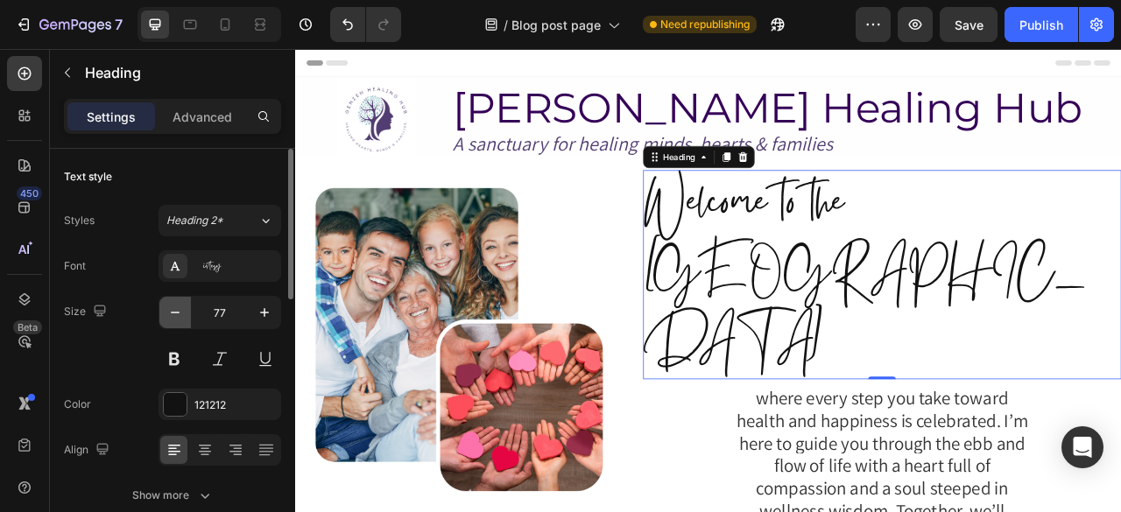
click at [175, 312] on icon "button" at bounding box center [175, 313] width 9 height 2
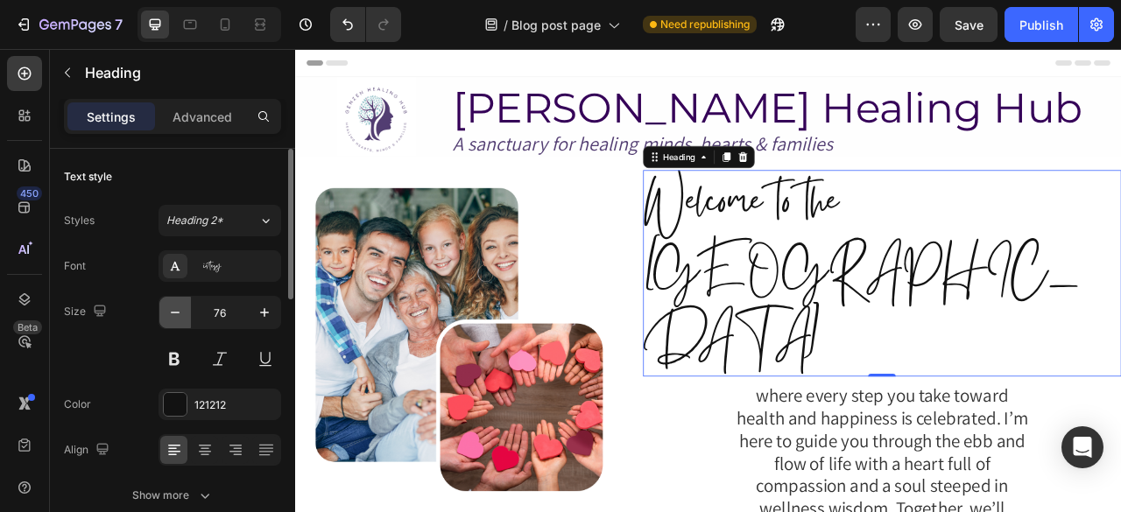
click at [175, 312] on icon "button" at bounding box center [175, 313] width 9 height 2
type input "75"
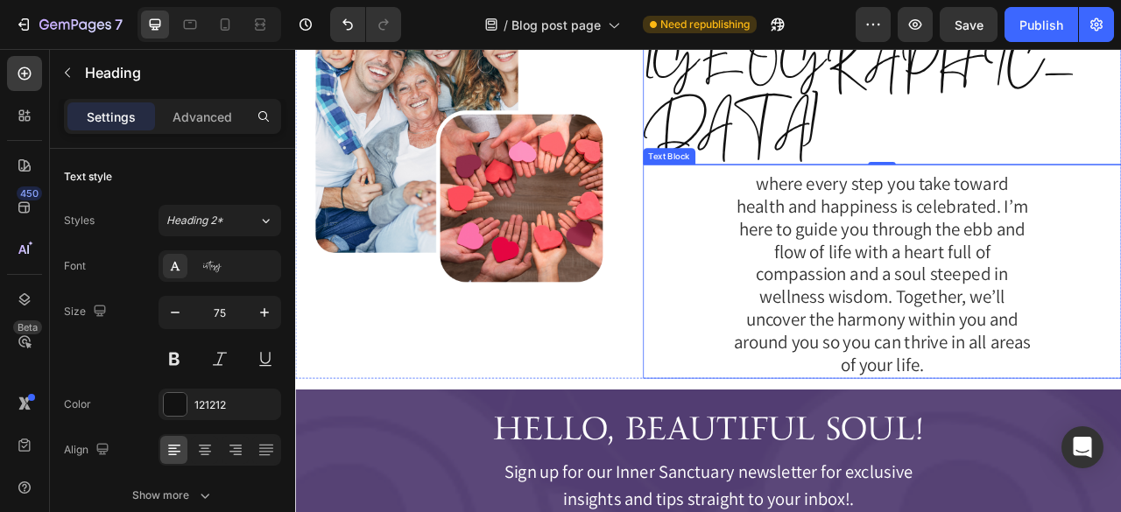
scroll to position [322, 0]
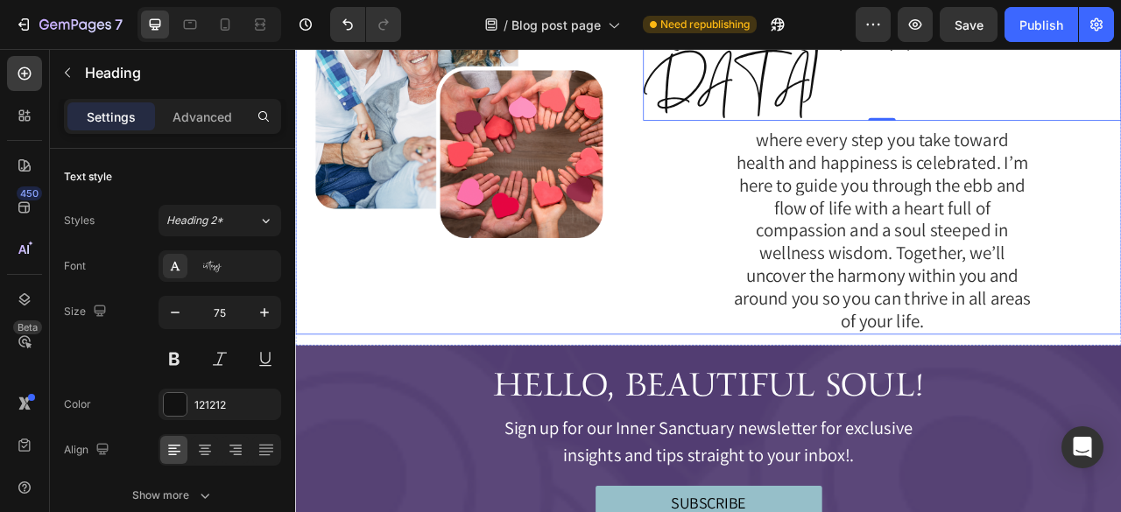
click at [737, 301] on div "Welcome to the Inner Santuary Heading 0 where every step you take toward health…" at bounding box center [1041, 147] width 608 height 532
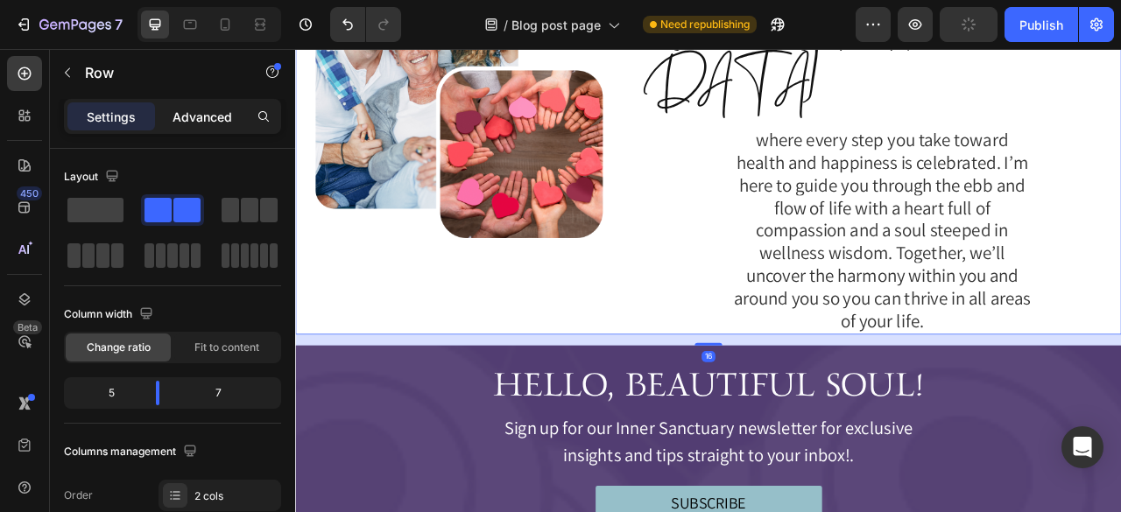
click at [191, 109] on p "Advanced" at bounding box center [202, 117] width 60 height 18
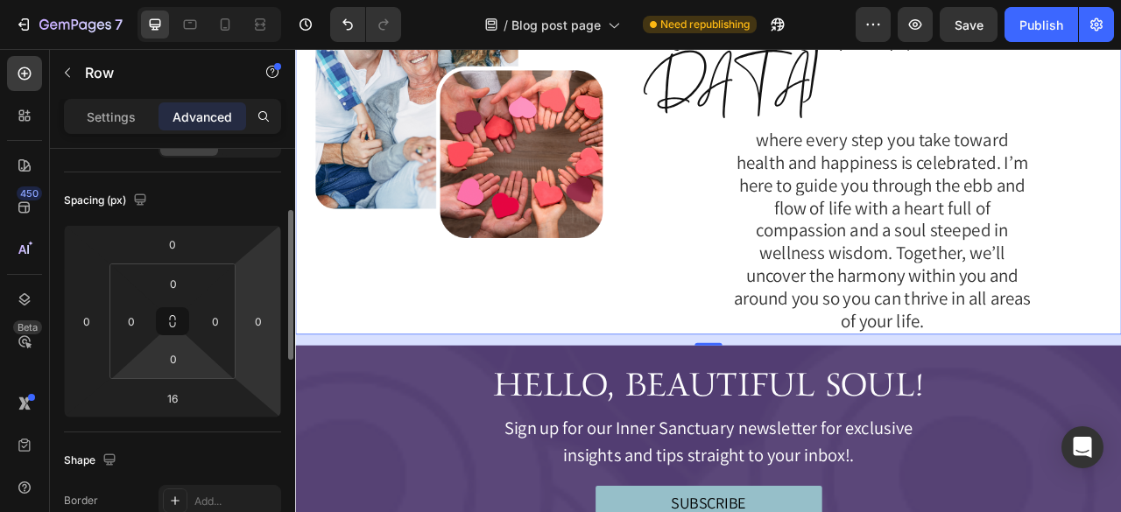
scroll to position [168, 0]
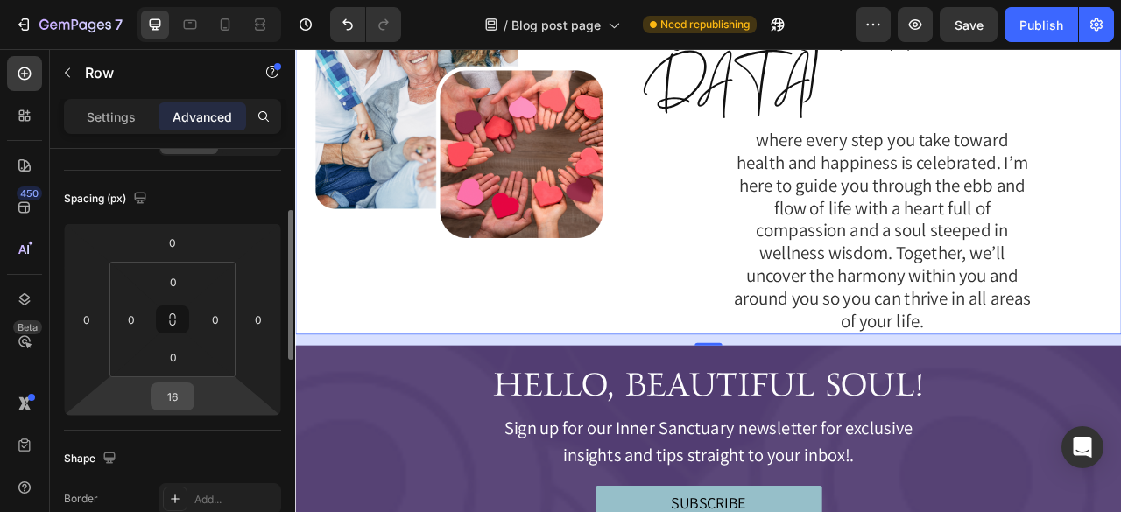
click at [170, 383] on input "16" at bounding box center [172, 396] width 35 height 26
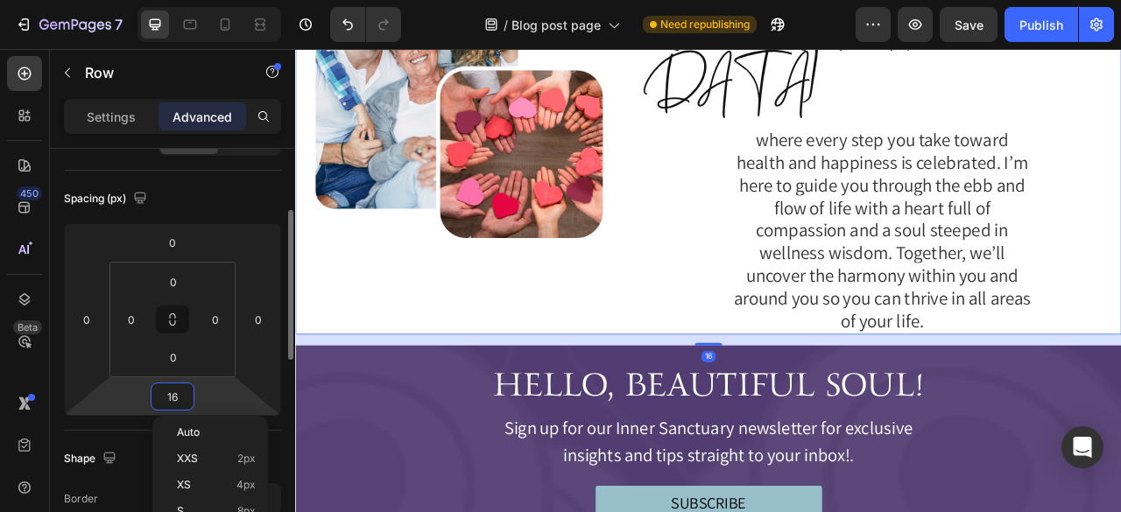
type input "0"
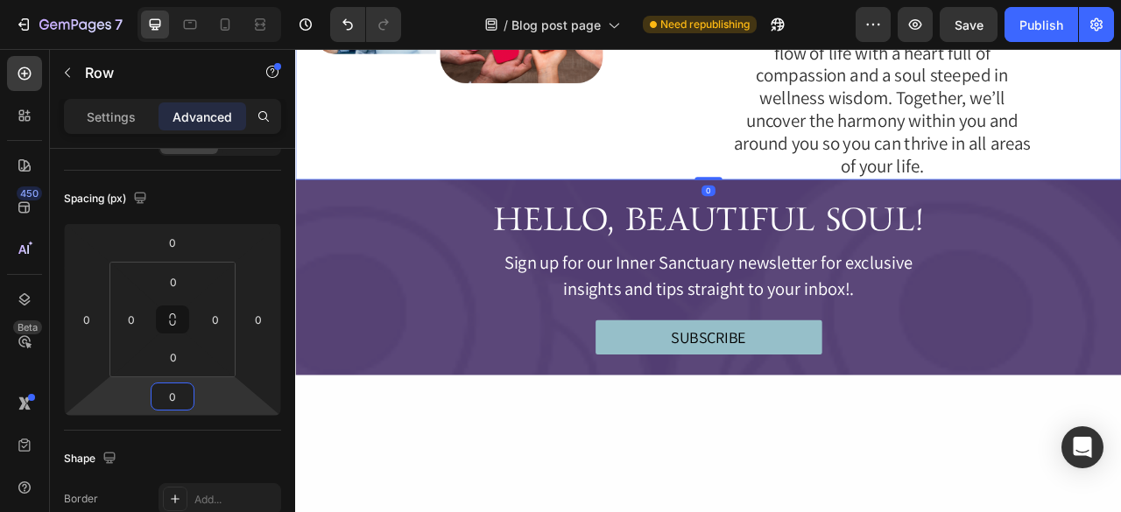
scroll to position [558, 0]
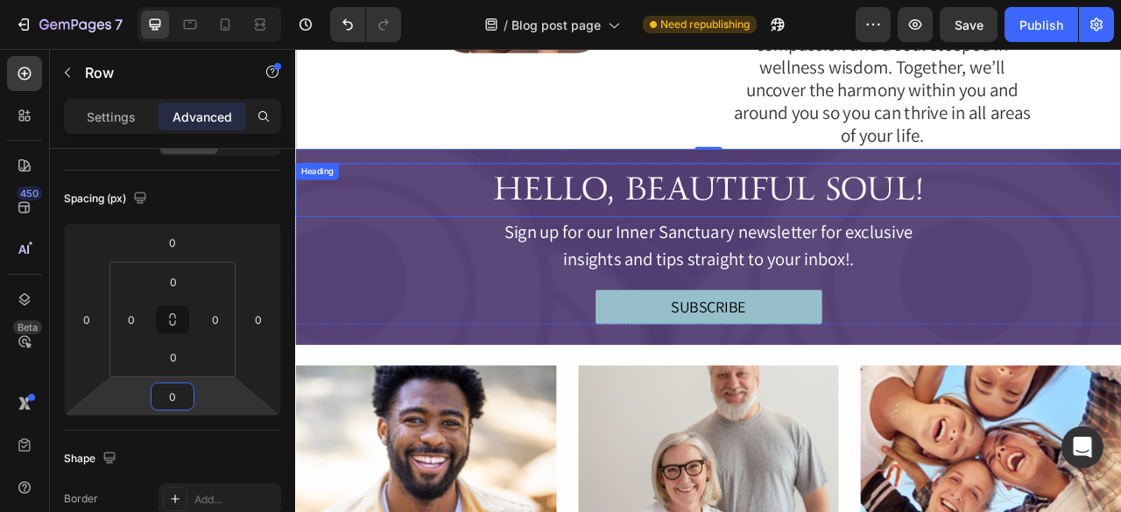
drag, startPoint x: 883, startPoint y: 136, endPoint x: 552, endPoint y: 158, distance: 332.6
click at [883, 194] on h2 "HELLO, BEAUTIFUL SOUL!" at bounding box center [820, 228] width 1051 height 68
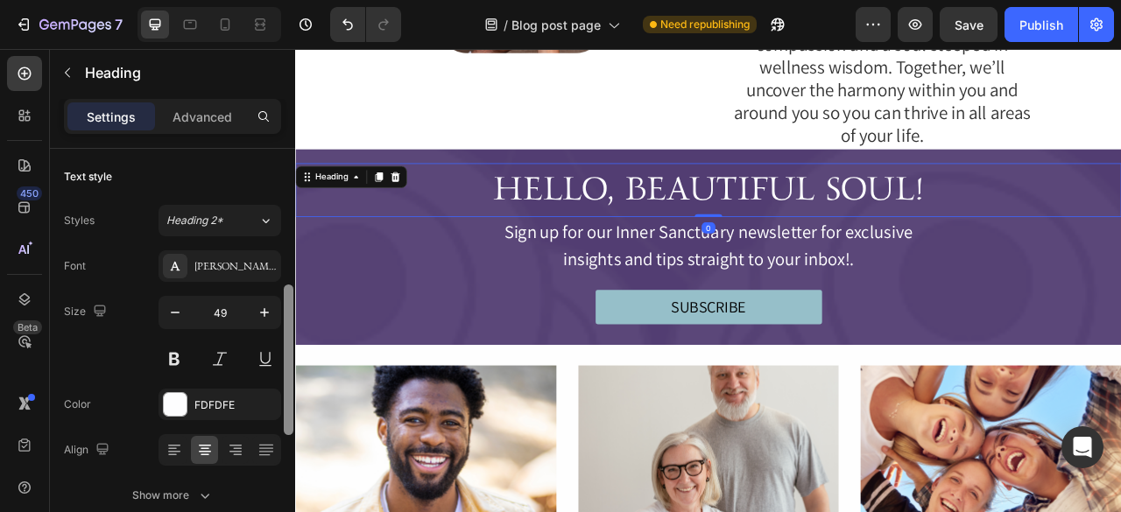
scroll to position [102, 0]
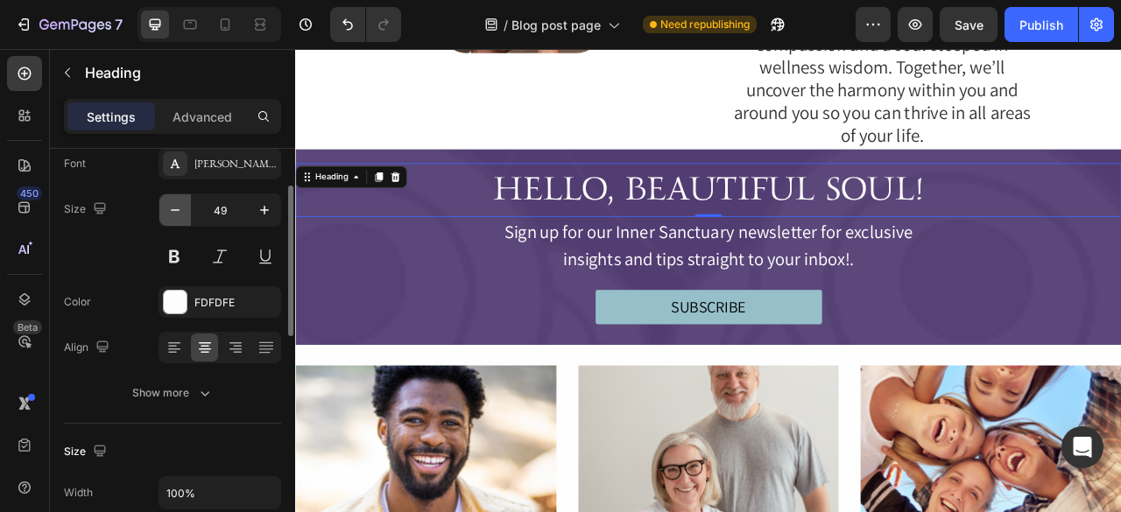
click at [187, 209] on button "button" at bounding box center [175, 210] width 32 height 32
type input "48"
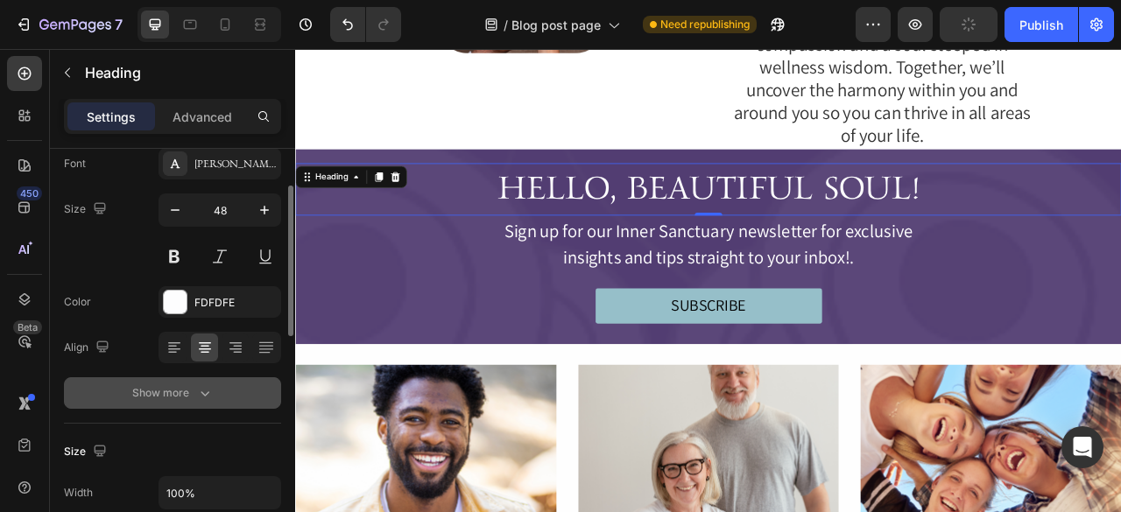
click at [183, 392] on div "Show more" at bounding box center [172, 393] width 81 height 18
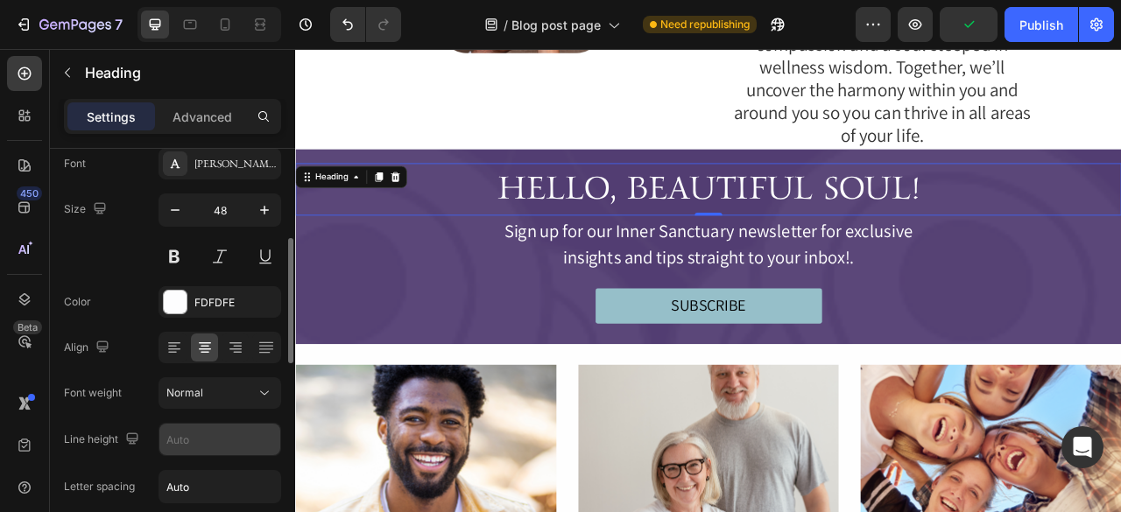
scroll to position [183, 0]
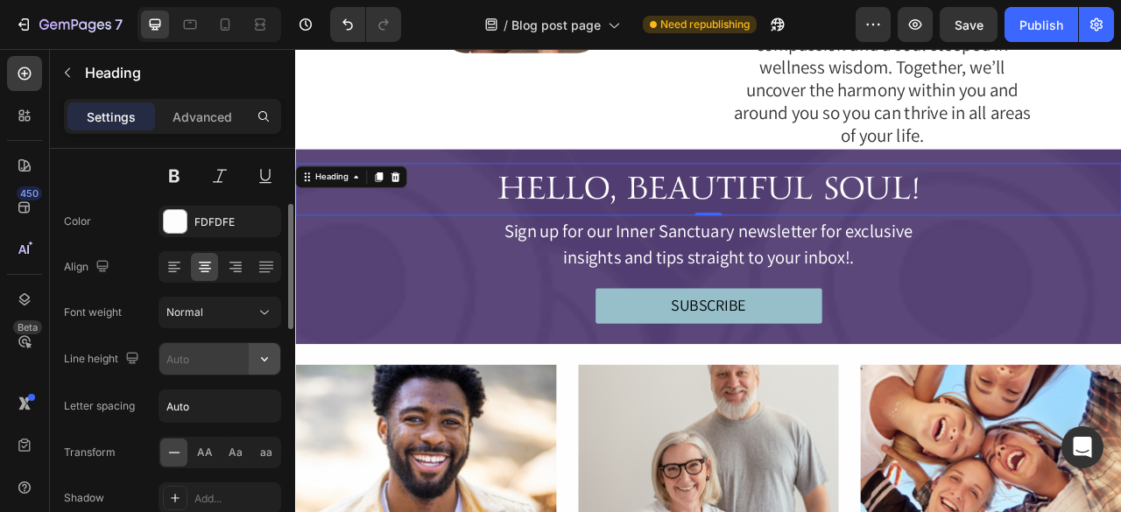
click at [264, 366] on button "button" at bounding box center [265, 359] width 32 height 32
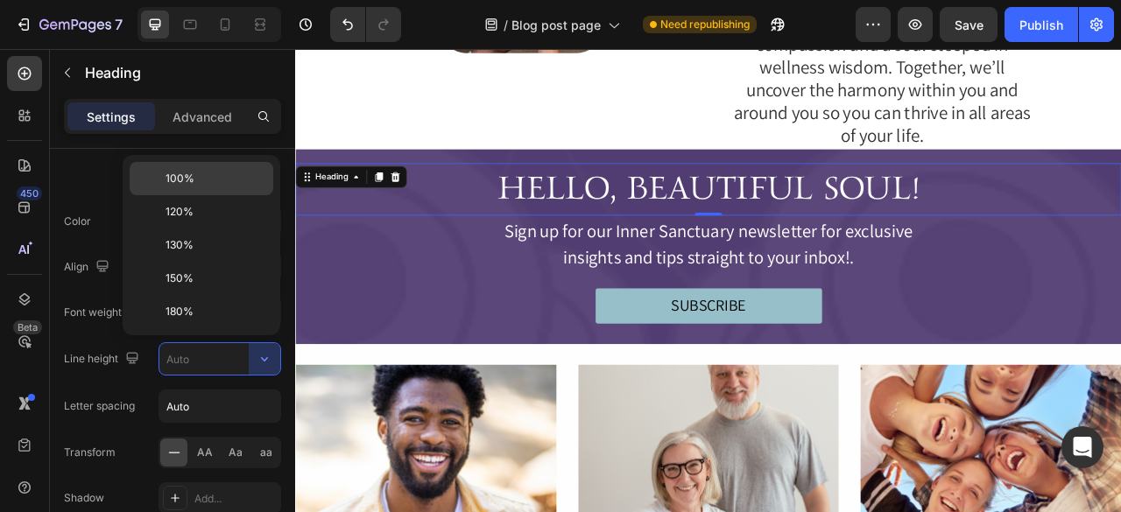
click at [181, 195] on div "100%" at bounding box center [202, 211] width 144 height 33
type input "100%"
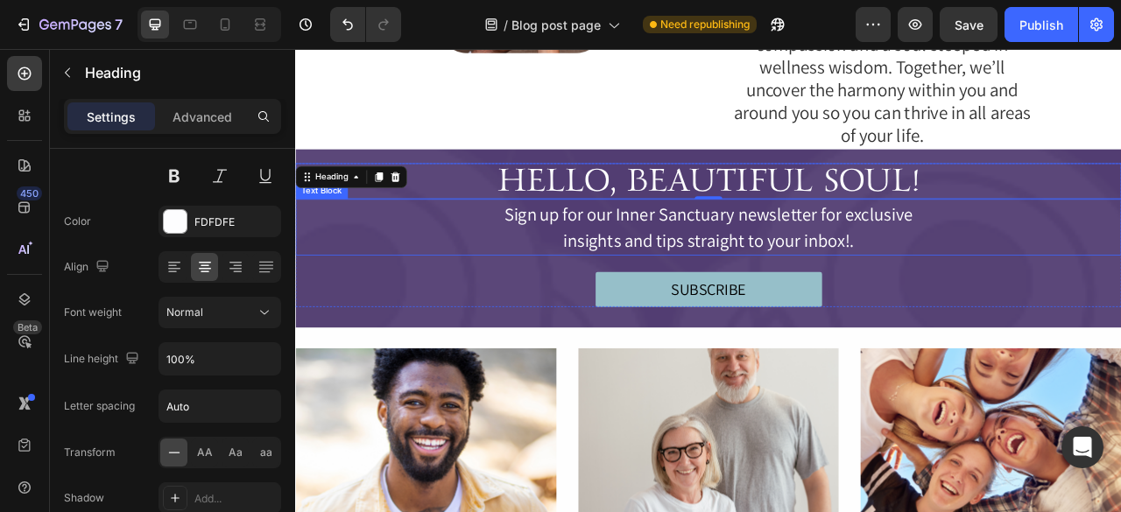
click at [809, 242] on p "Sign up for our Inner Sanctuary newsletter for exclusive" at bounding box center [820, 259] width 1047 height 34
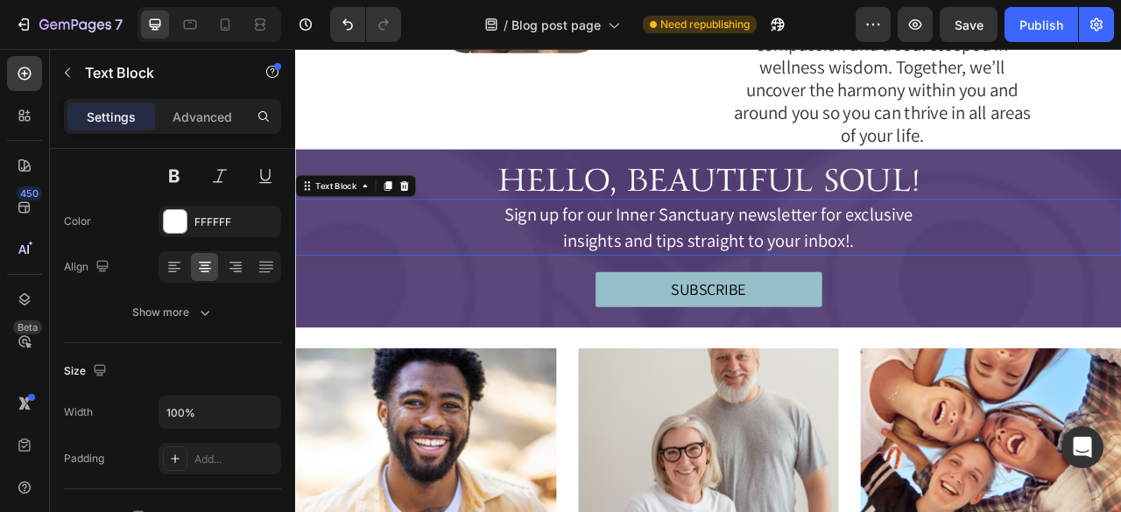
scroll to position [0, 0]
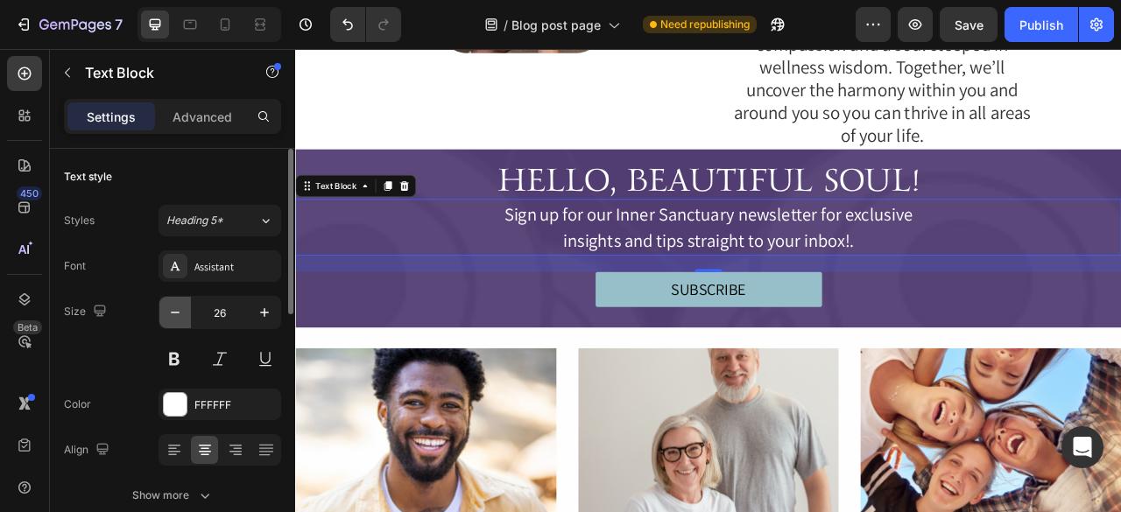
click at [169, 314] on icon "button" at bounding box center [175, 313] width 18 height 18
type input "25"
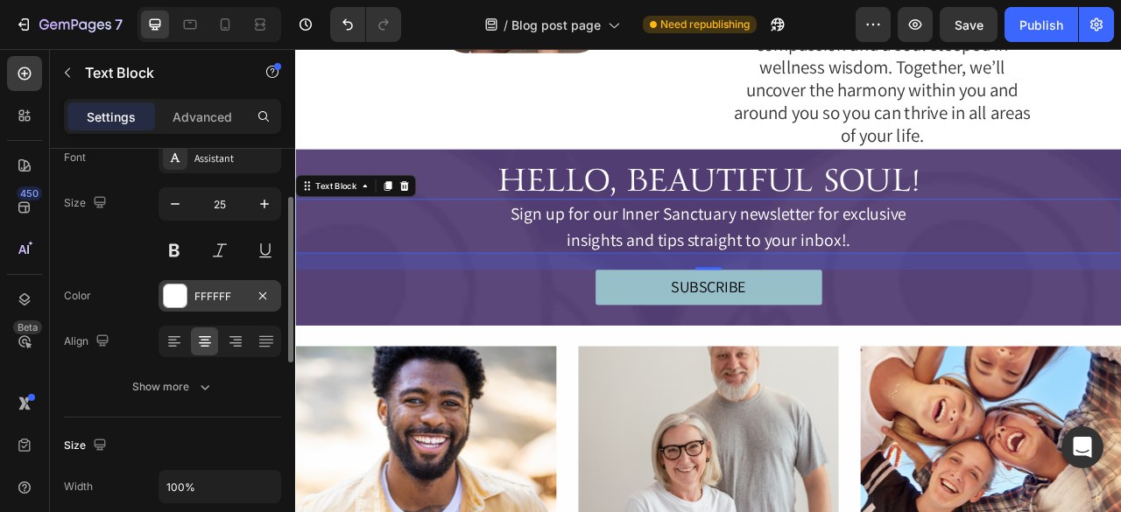
scroll to position [119, 0]
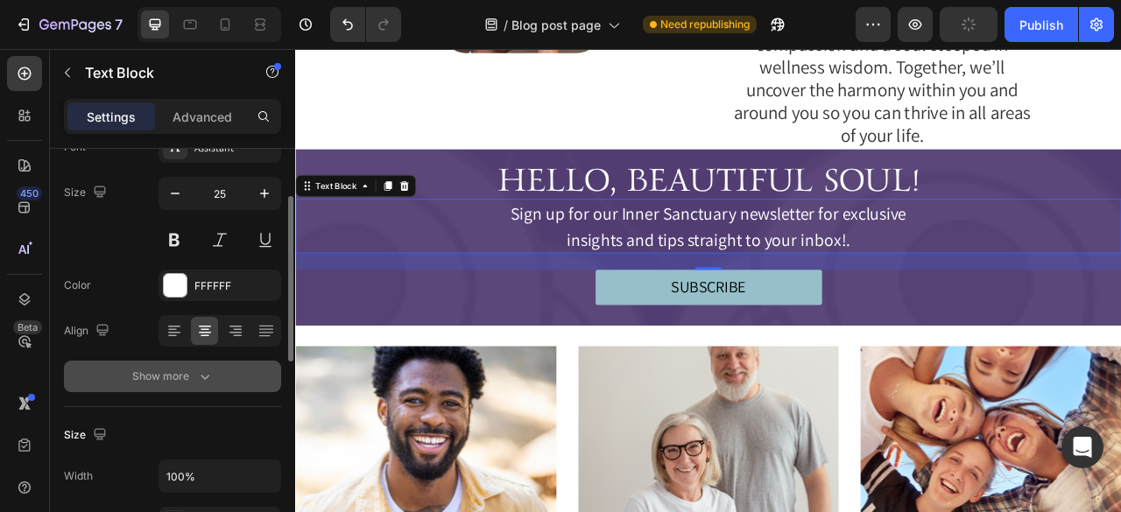
click at [182, 365] on button "Show more" at bounding box center [172, 377] width 217 height 32
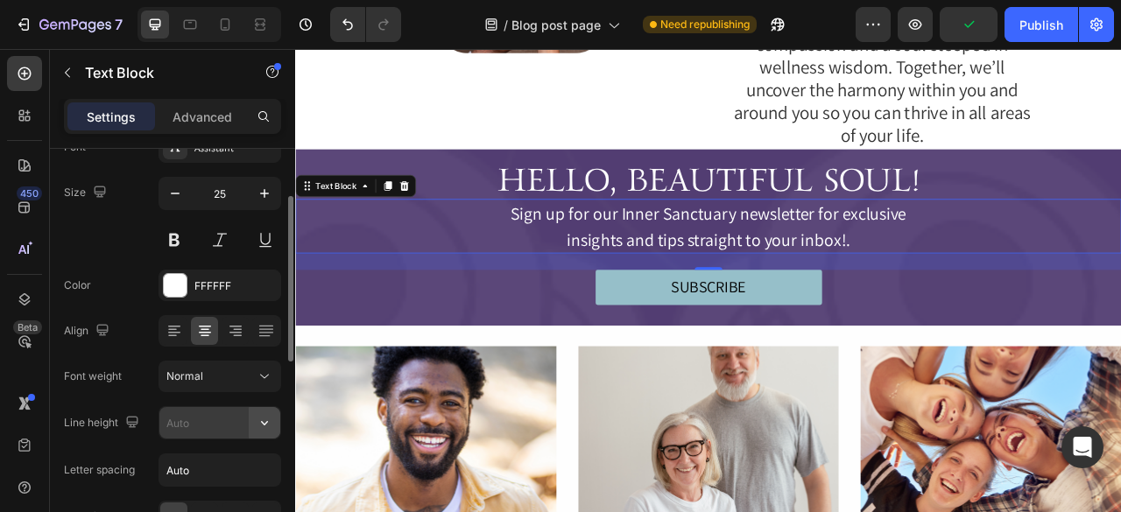
click at [264, 418] on icon "button" at bounding box center [265, 423] width 18 height 18
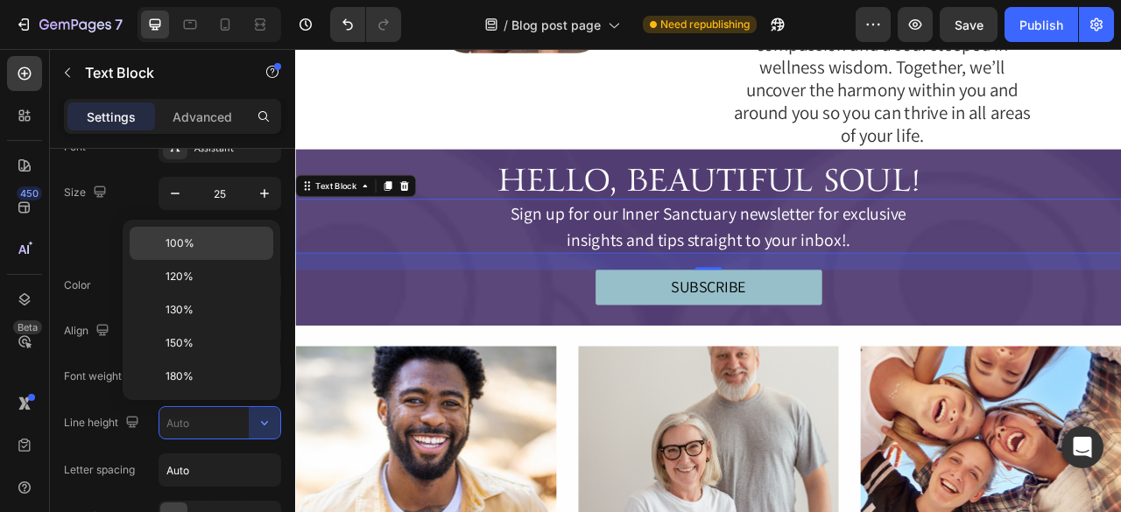
click at [199, 241] on p "100%" at bounding box center [215, 244] width 100 height 16
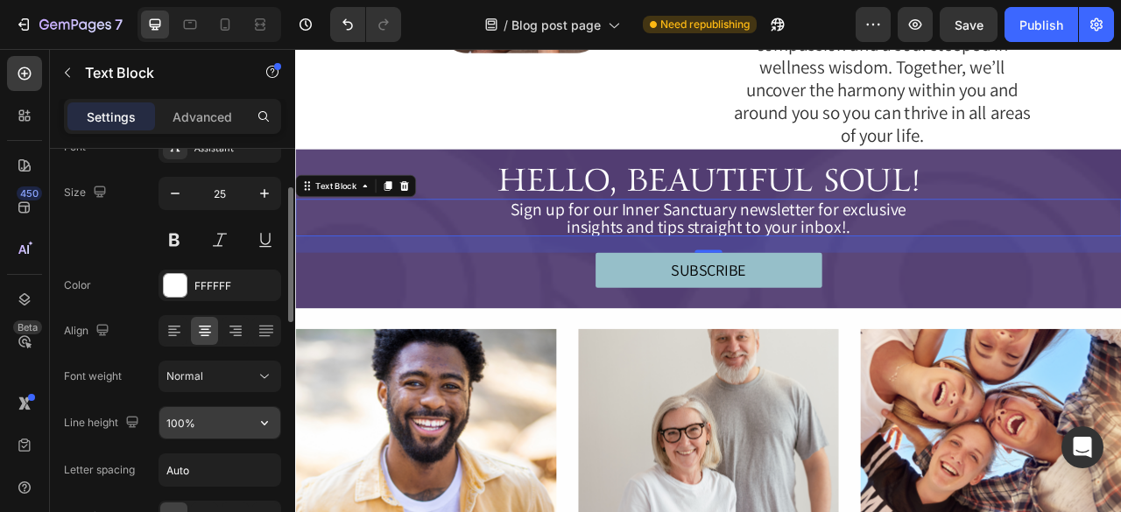
click at [200, 425] on input "100%" at bounding box center [219, 423] width 121 height 32
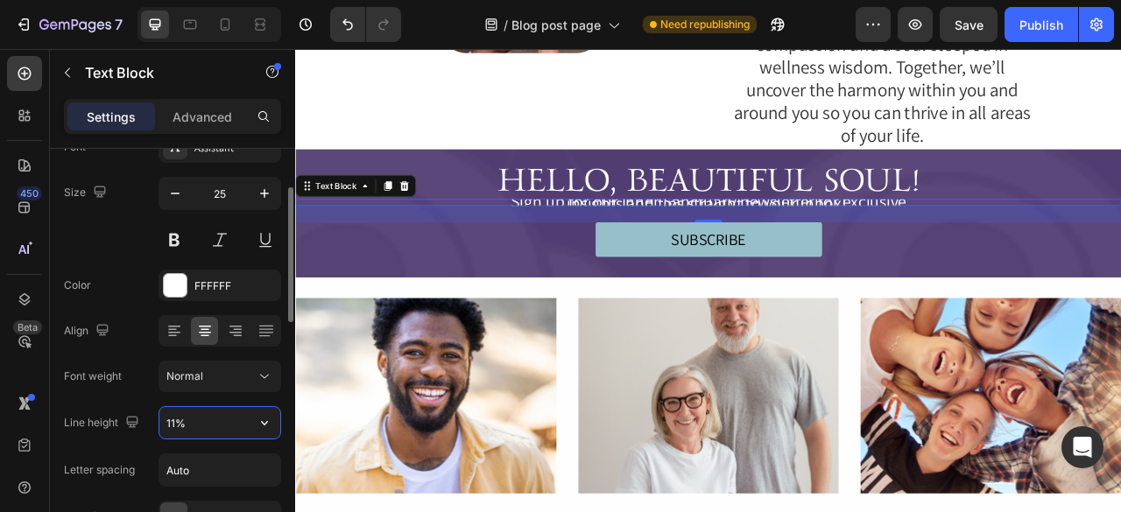
type input "110%"
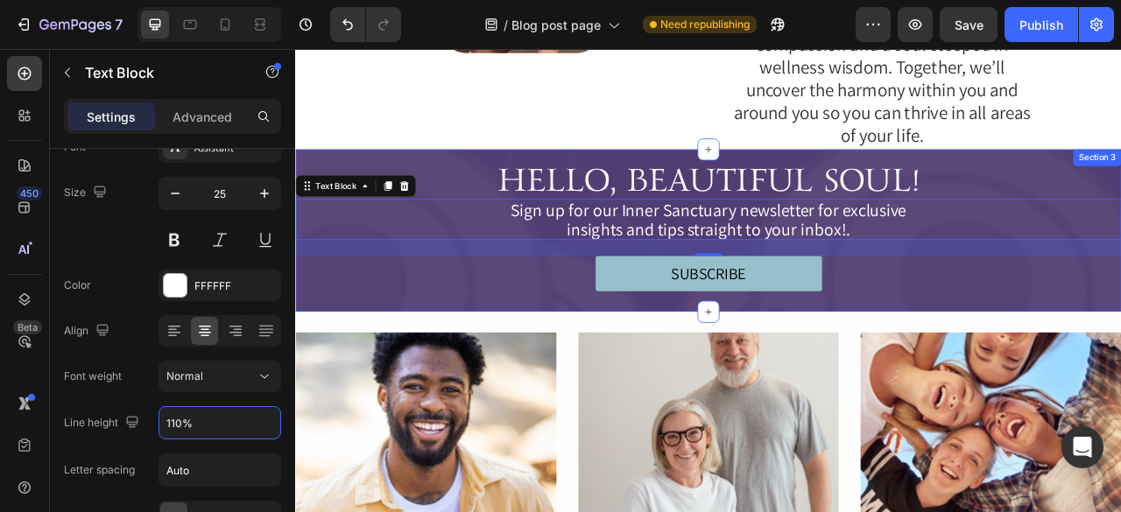
click at [944, 261] on div "HELLO, BEAUTIFUL SOUL! Heading Sign up for our Inner Sanctuary newsletter for e…" at bounding box center [820, 280] width 1051 height 207
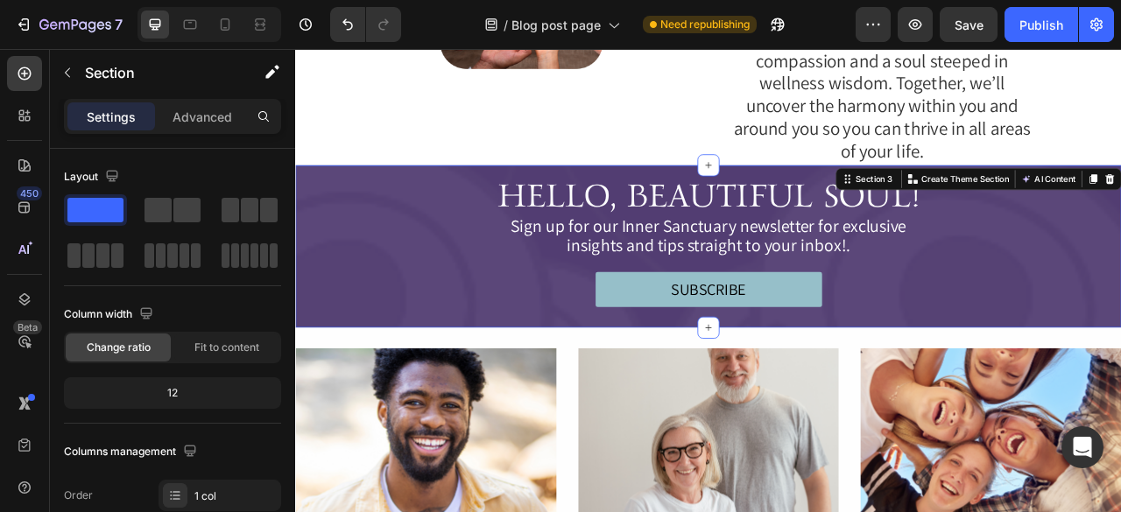
scroll to position [548, 0]
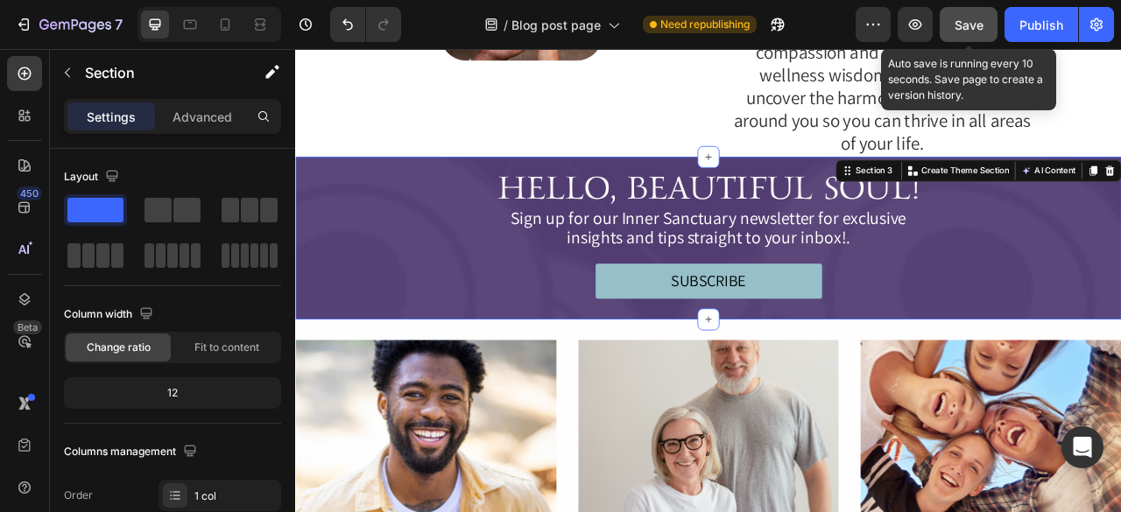
click at [963, 20] on span "Save" at bounding box center [968, 25] width 29 height 15
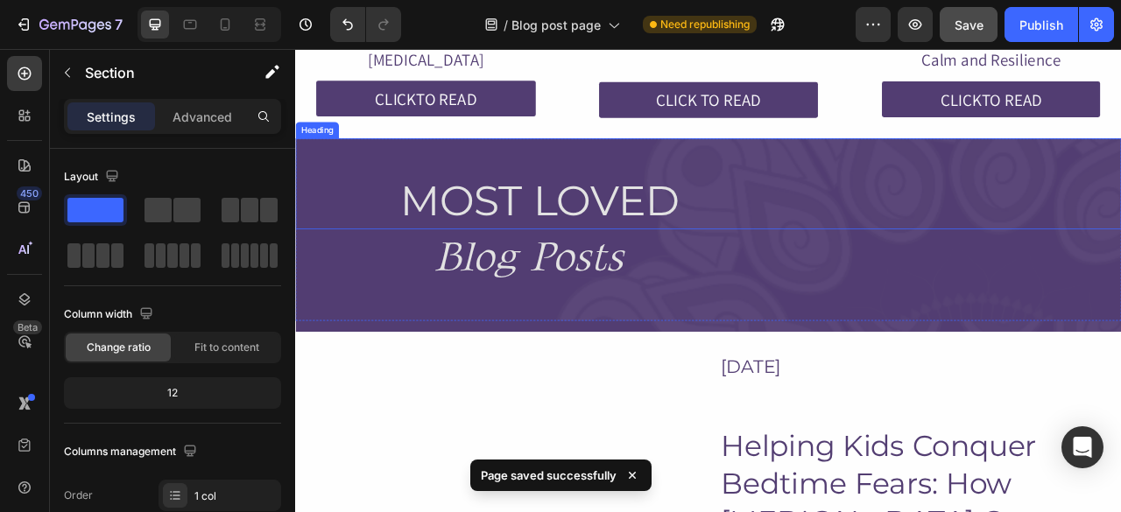
scroll to position [1203, 0]
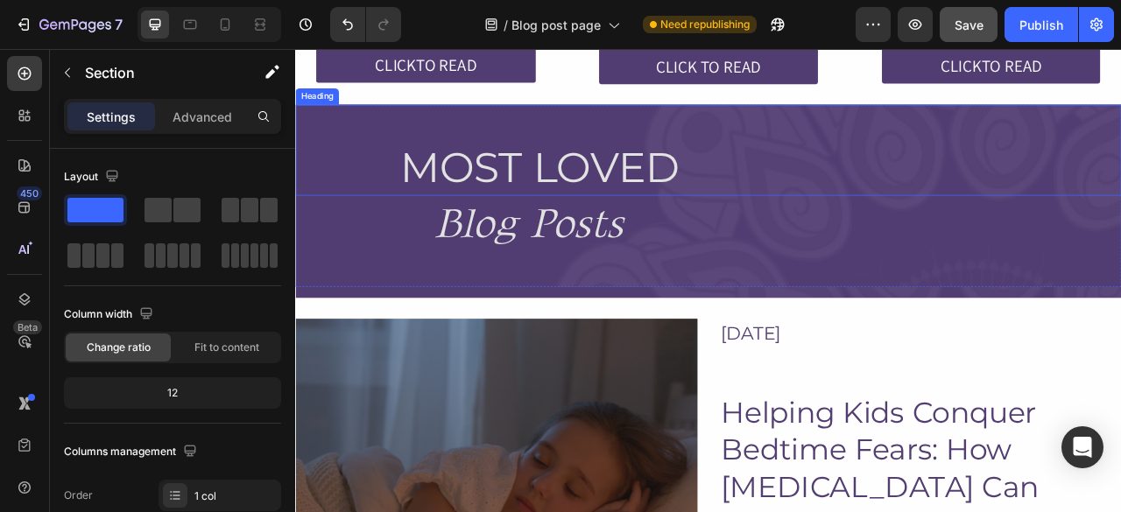
click at [675, 190] on h2 "MOST LOVED" at bounding box center [885, 200] width 919 height 72
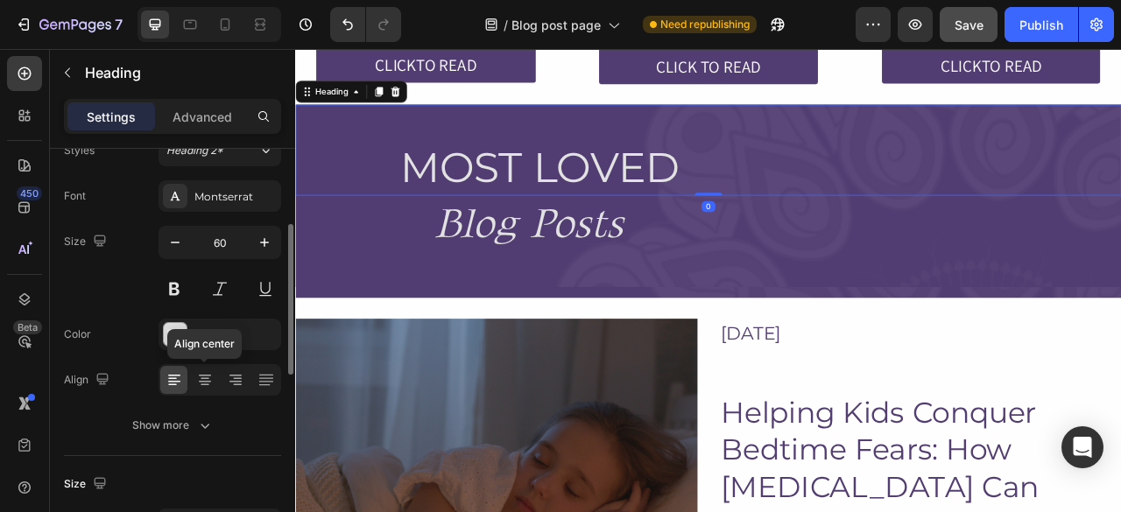
scroll to position [0, 0]
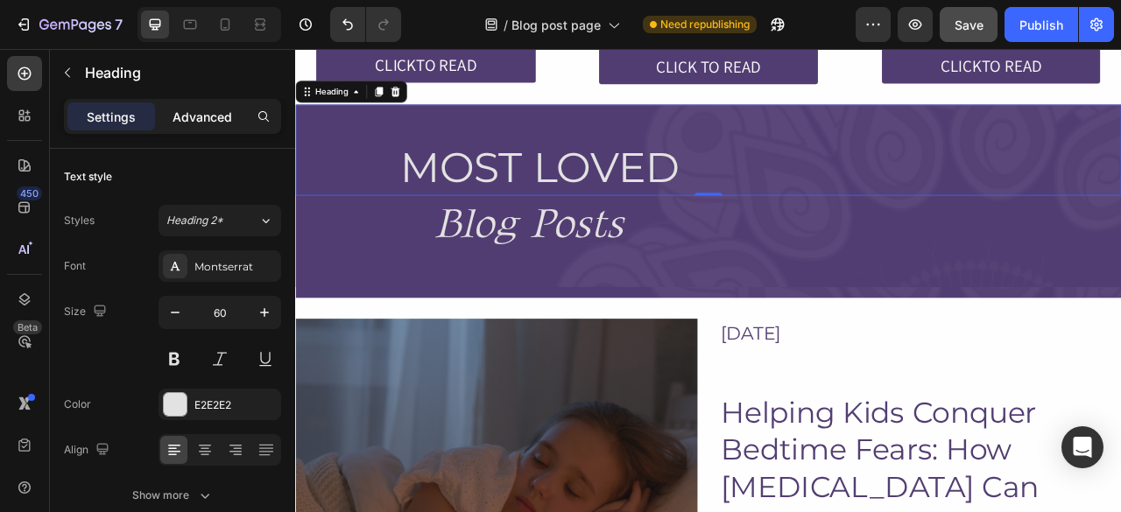
click at [208, 122] on p "Advanced" at bounding box center [202, 117] width 60 height 18
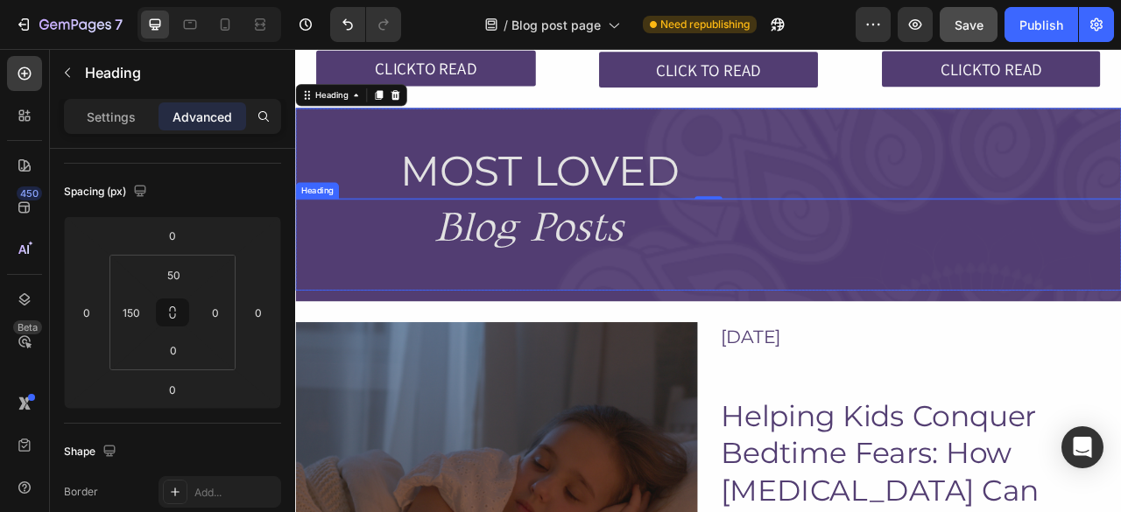
scroll to position [1205, 0]
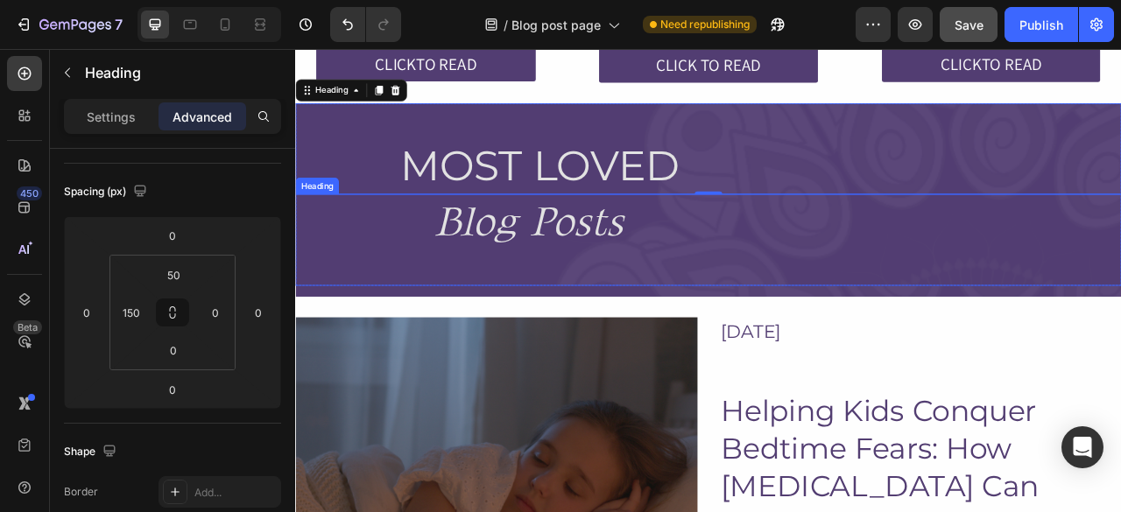
click at [352, 247] on div "Blog Posts Heading" at bounding box center [820, 292] width 1051 height 116
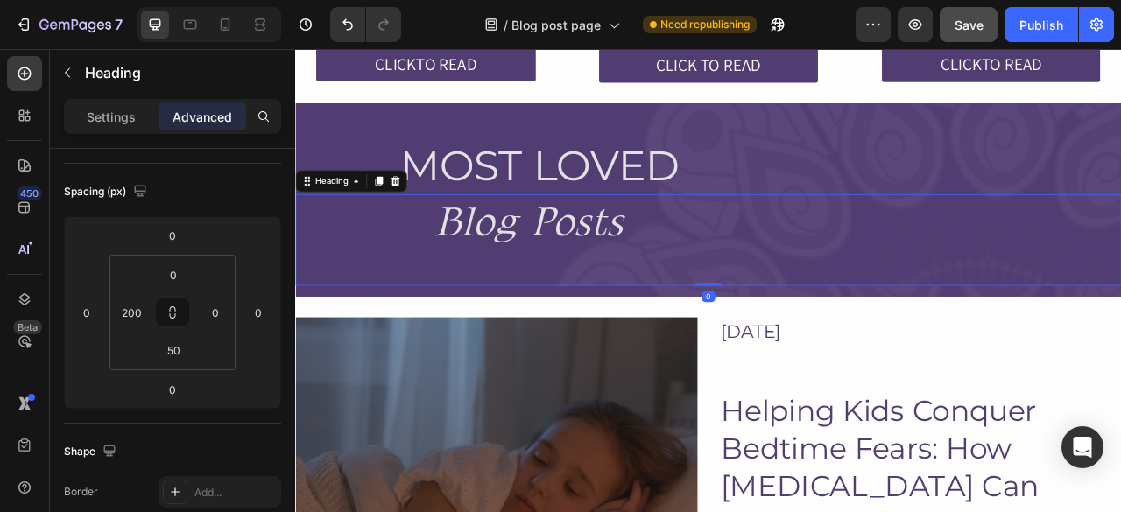
scroll to position [175, 0]
click at [476, 262] on h2 "Blog Posts" at bounding box center [907, 270] width 875 height 73
click at [476, 262] on p "Blog Posts" at bounding box center [908, 270] width 872 height 69
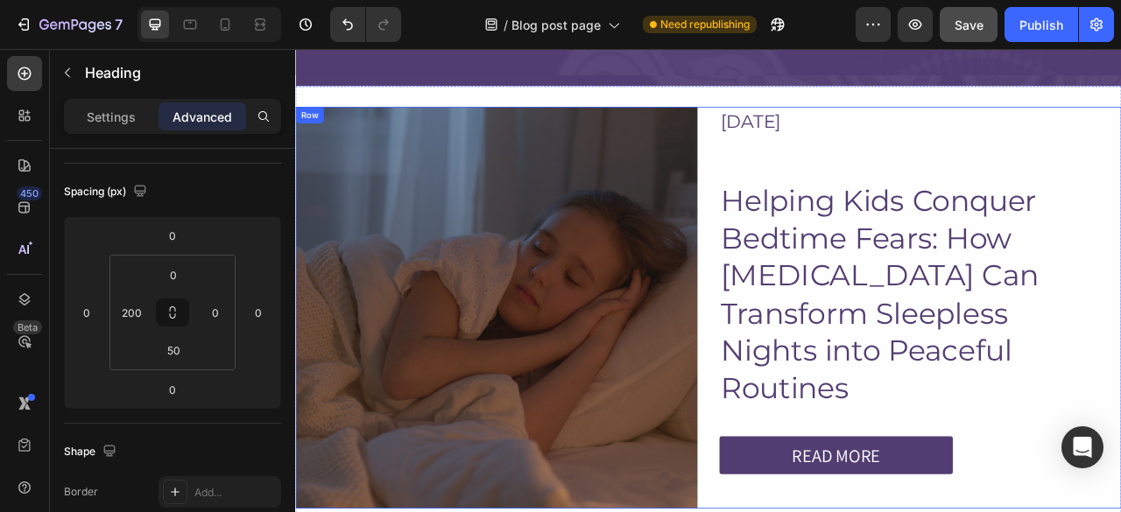
scroll to position [1468, 0]
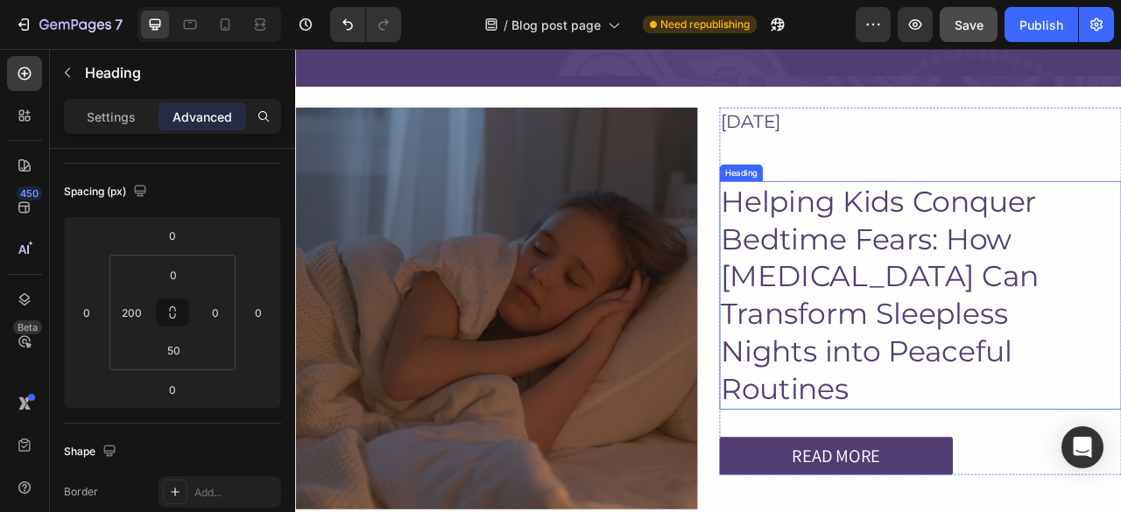
click at [957, 325] on h2 "Helping Kids Conquer Bedtime Fears: How Hypnotherapy Can Transform Sleepless Ni…" at bounding box center [1089, 362] width 511 height 291
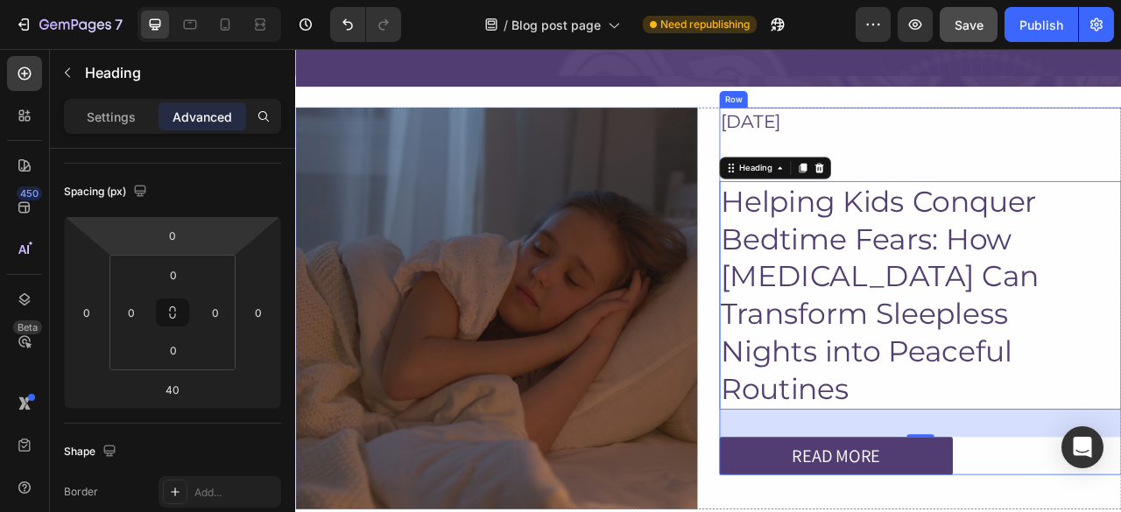
click at [1016, 179] on div "APRIL 9, 2025 Text Block Helping Kids Conquer Bedtime Fears: How Hypnotherapy C…" at bounding box center [1089, 357] width 511 height 468
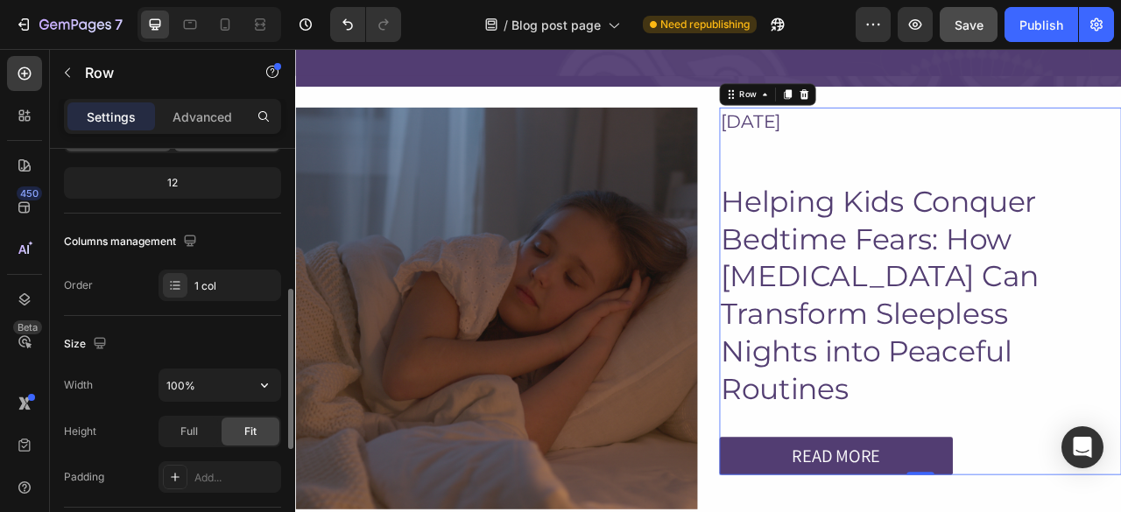
scroll to position [257, 0]
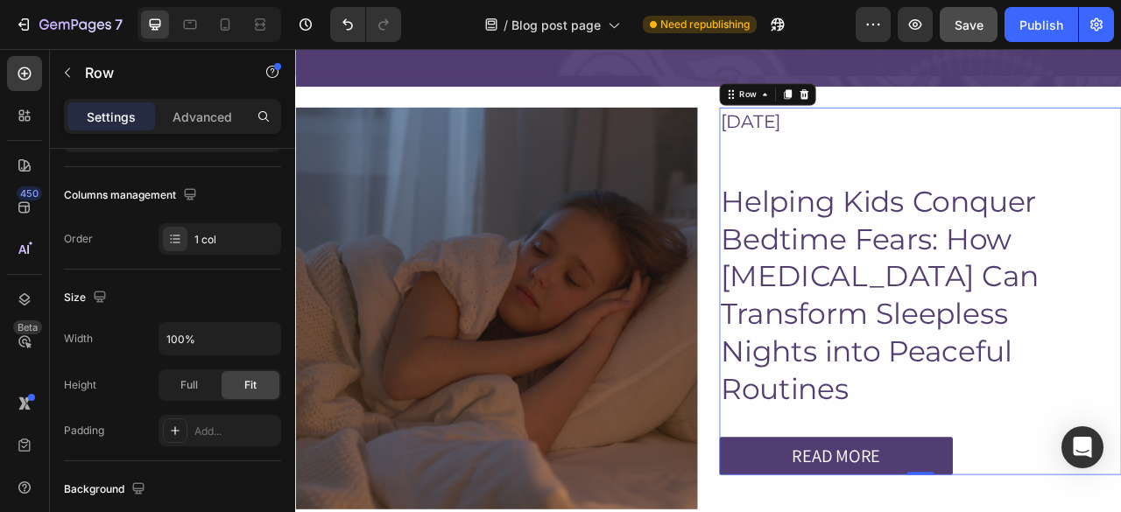
click at [960, 165] on div "APRIL 9, 2025 Text Block Helping Kids Conquer Bedtime Fears: How Hypnotherapy C…" at bounding box center [1089, 357] width 511 height 468
click at [945, 144] on p "APRIL 9, 2025" at bounding box center [1090, 142] width 508 height 34
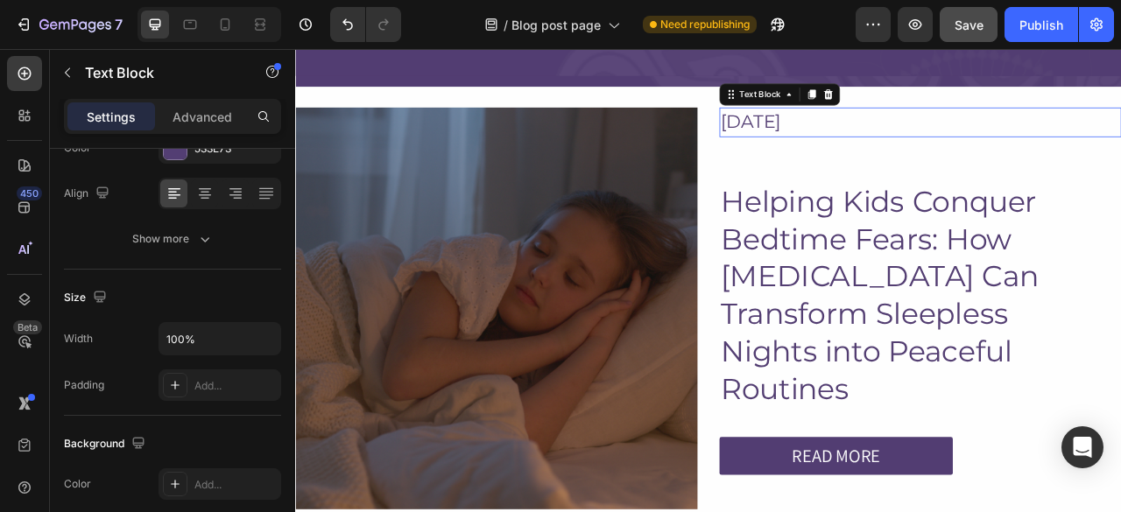
scroll to position [0, 0]
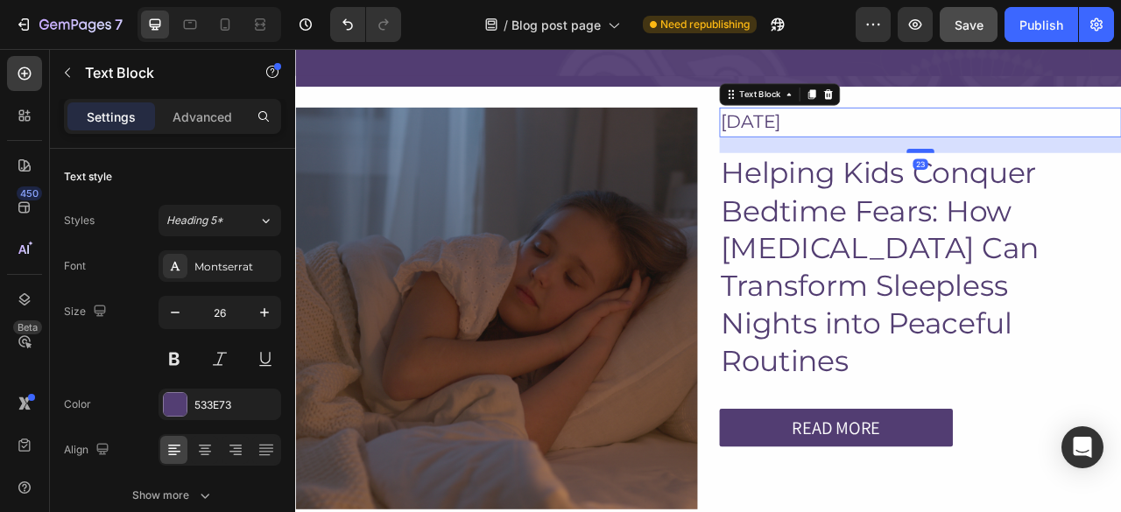
drag, startPoint x: 1081, startPoint y: 214, endPoint x: 1090, endPoint y: 181, distance: 33.6
click at [1090, 181] on div at bounding box center [1089, 178] width 35 height 5
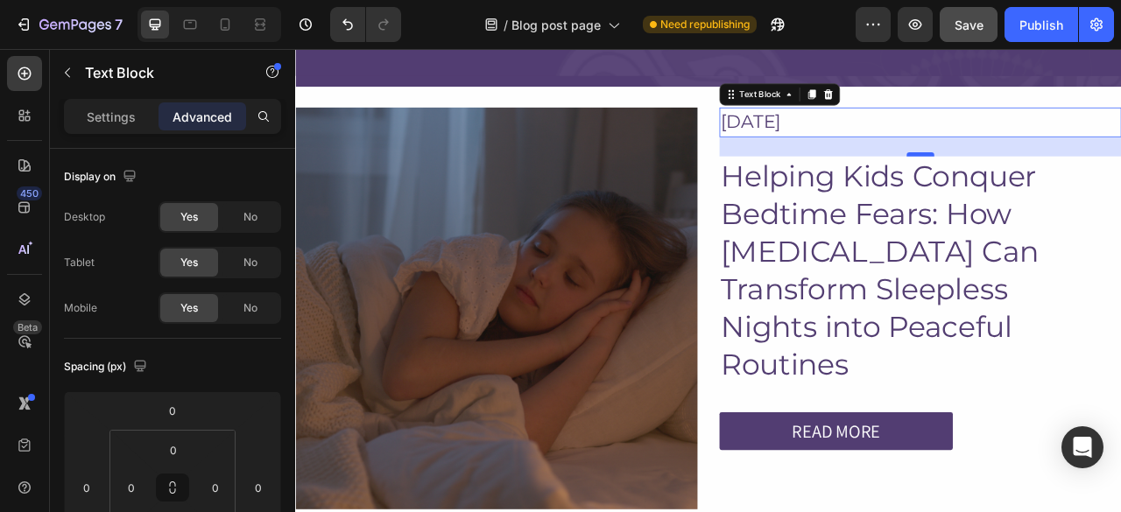
click at [1090, 182] on div at bounding box center [1089, 182] width 35 height 5
click at [1091, 184] on div at bounding box center [1089, 184] width 35 height 5
type input "30"
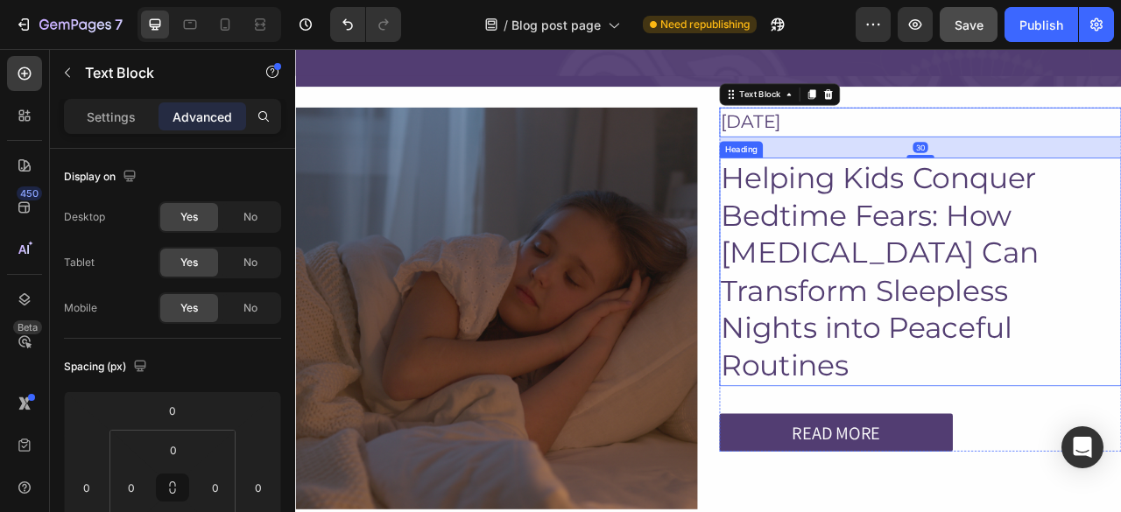
click at [1041, 229] on h2 "Helping Kids Conquer Bedtime Fears: How Hypnotherapy Can Transform Sleepless Ni…" at bounding box center [1089, 332] width 511 height 291
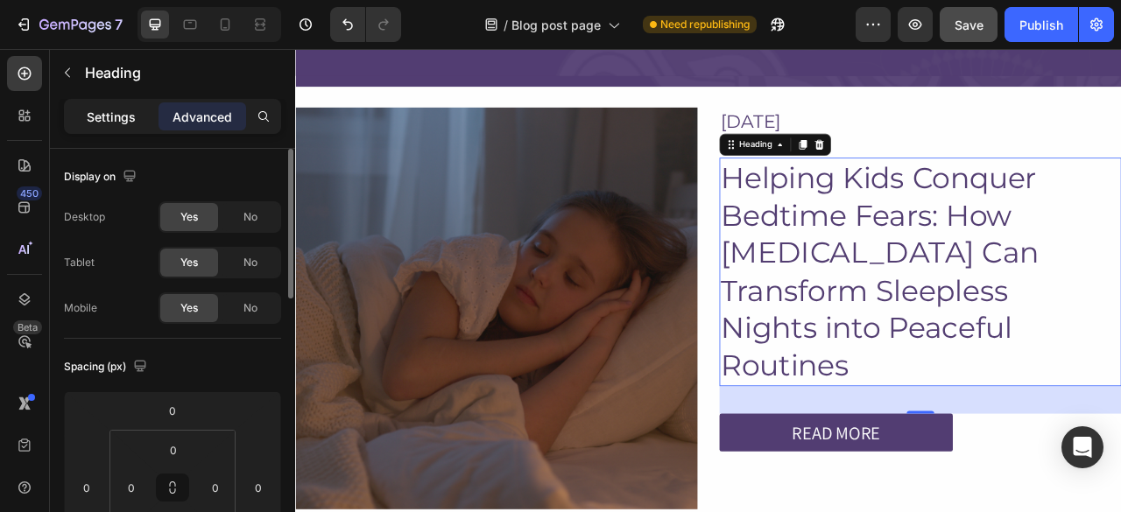
click at [103, 123] on p "Settings" at bounding box center [111, 117] width 49 height 18
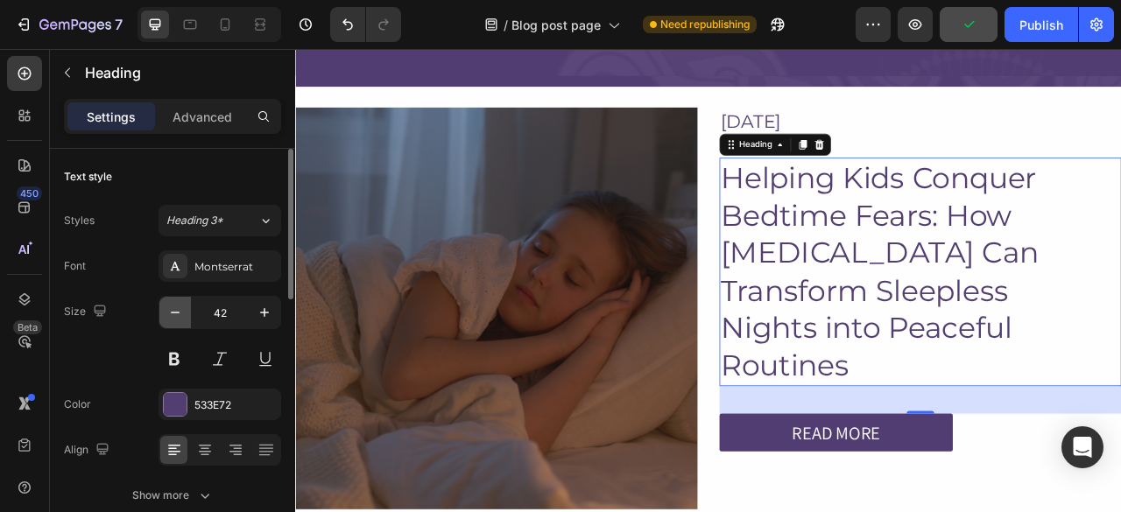
click at [180, 306] on icon "button" at bounding box center [175, 313] width 18 height 18
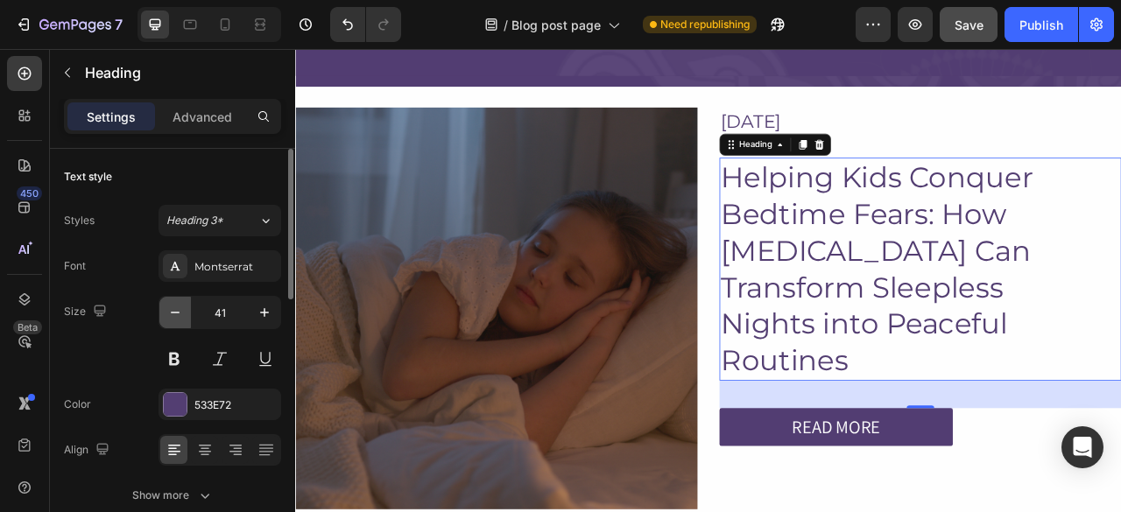
click at [180, 306] on icon "button" at bounding box center [175, 313] width 18 height 18
type input "40"
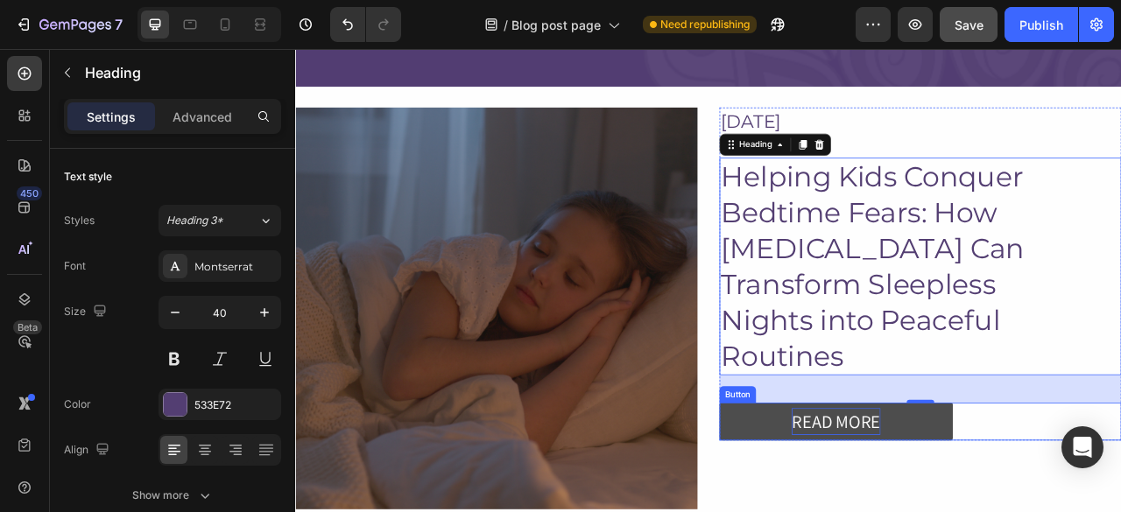
scroll to position [1681, 0]
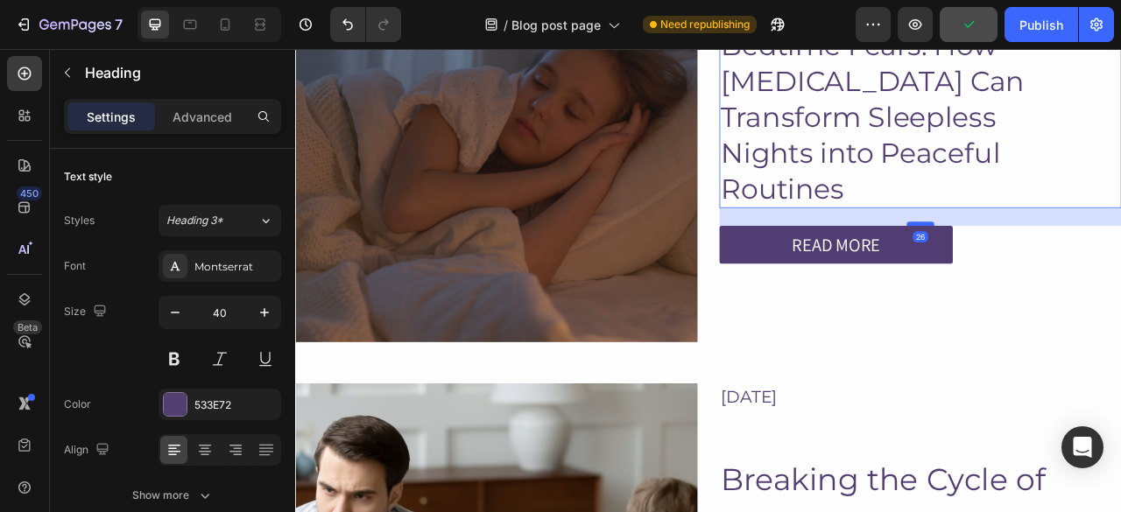
drag, startPoint x: 1065, startPoint y: 284, endPoint x: 1067, endPoint y: 271, distance: 12.5
click at [1072, 271] on div at bounding box center [1089, 271] width 35 height 5
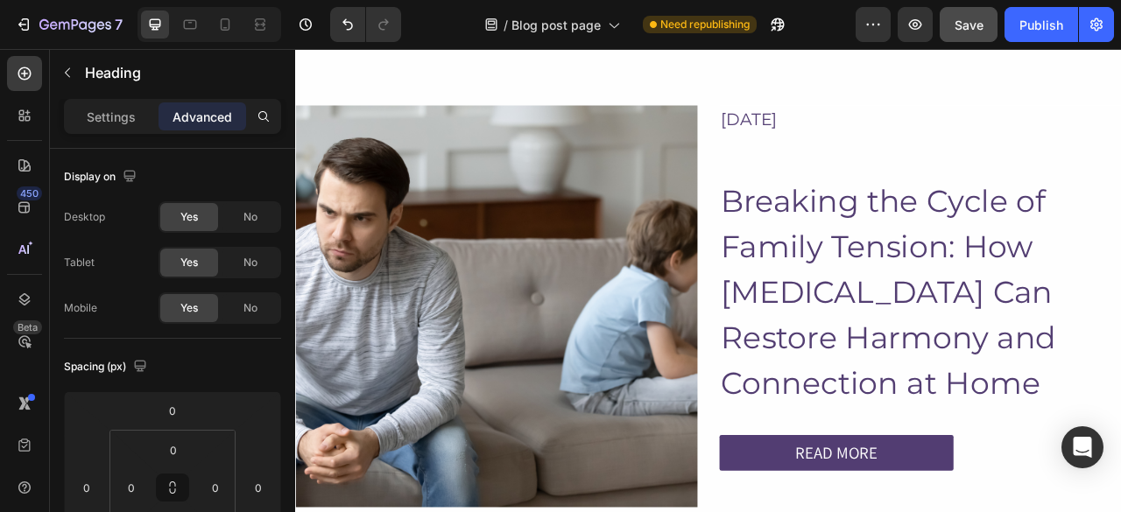
scroll to position [2269, 0]
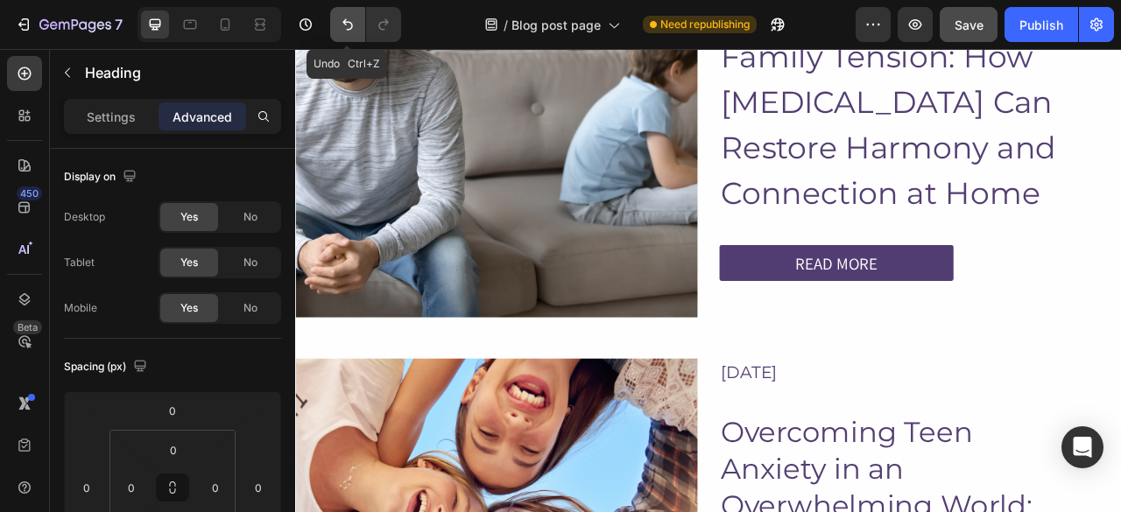
click at [350, 28] on icon "Undo/Redo" at bounding box center [347, 24] width 11 height 11
type input "40"
click at [350, 28] on icon "Undo/Redo" at bounding box center [347, 24] width 11 height 11
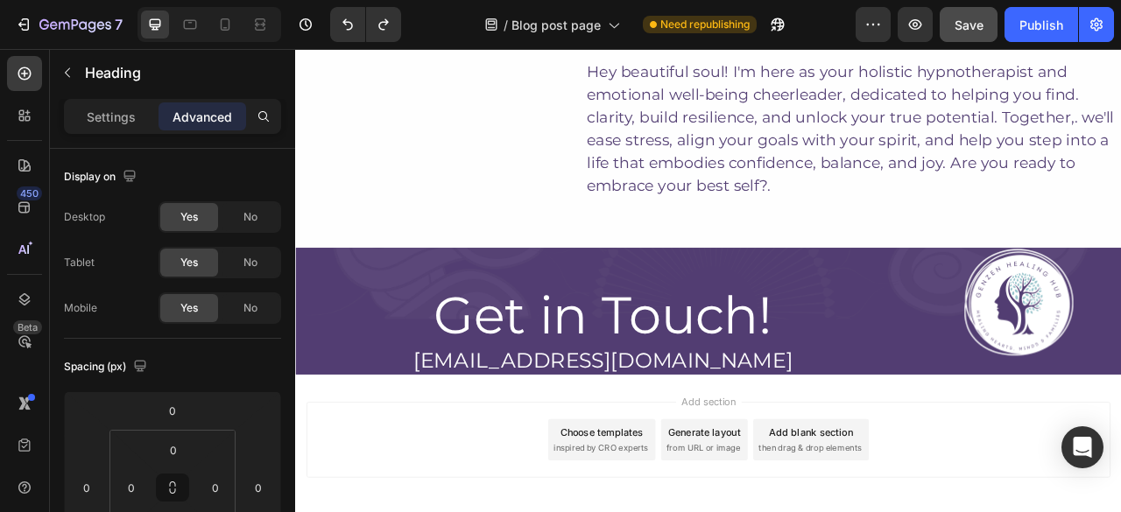
scroll to position [5056, 0]
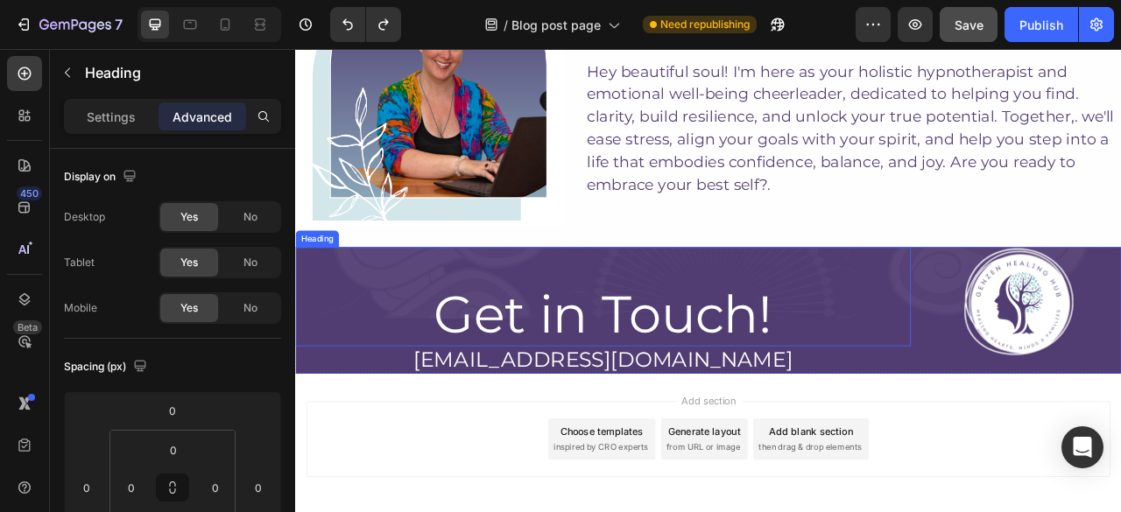
click at [898, 362] on h2 "Get in Touch!" at bounding box center [686, 386] width 783 height 82
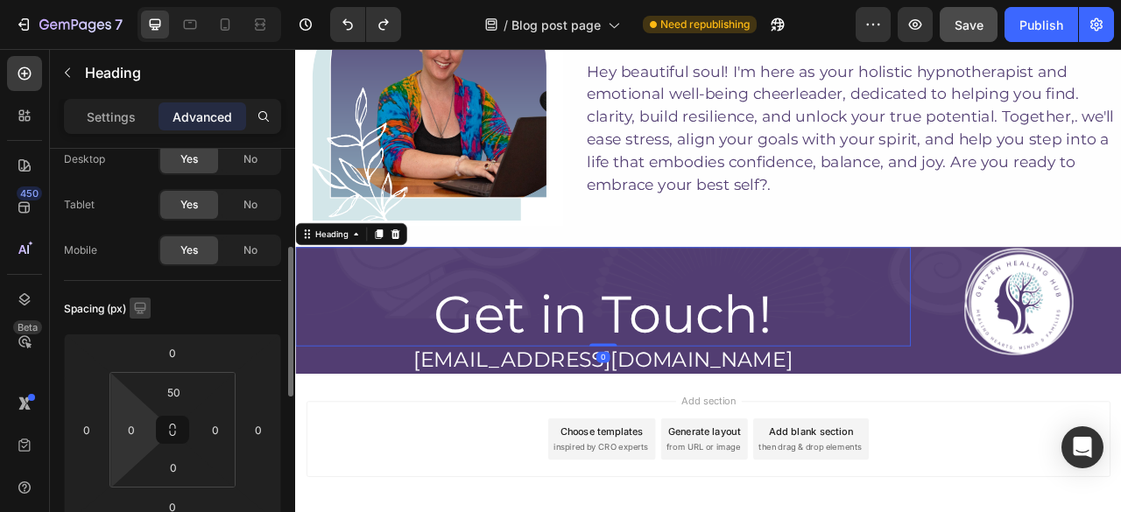
scroll to position [127, 0]
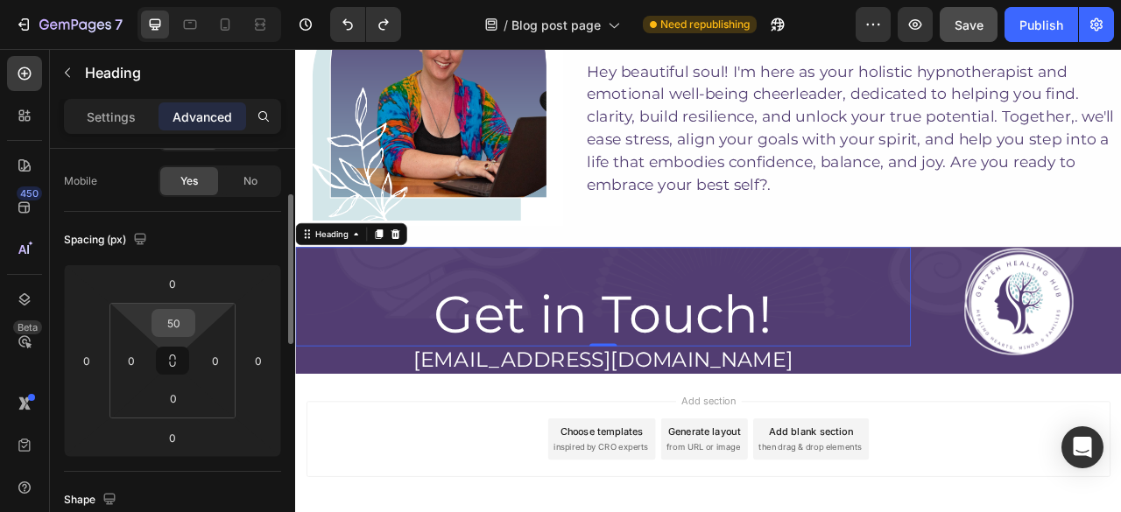
click at [172, 314] on input "50" at bounding box center [173, 323] width 35 height 26
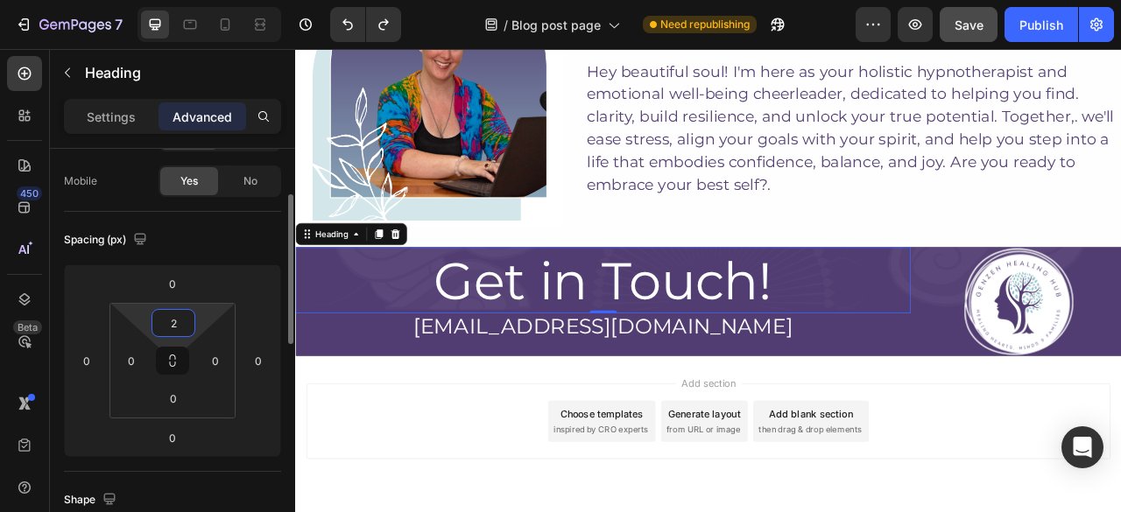
type input "20"
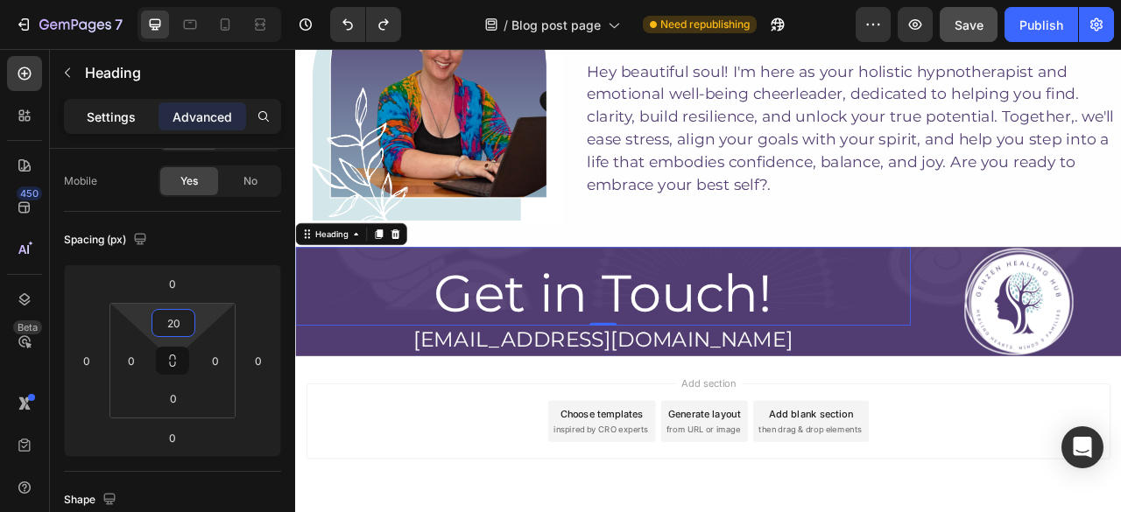
click at [114, 102] on div "Settings" at bounding box center [111, 116] width 88 height 28
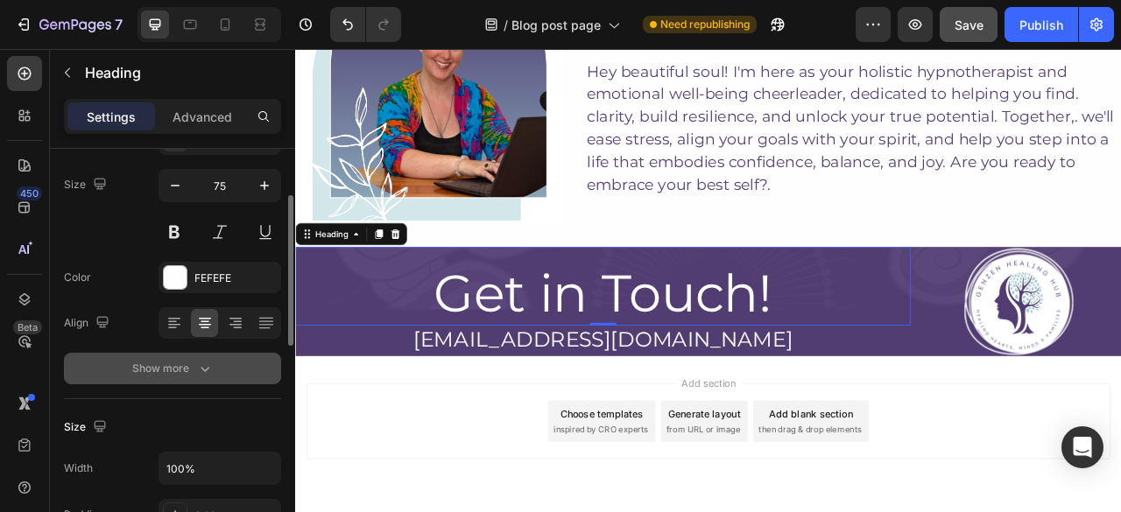
click at [196, 363] on icon "button" at bounding box center [205, 369] width 18 height 18
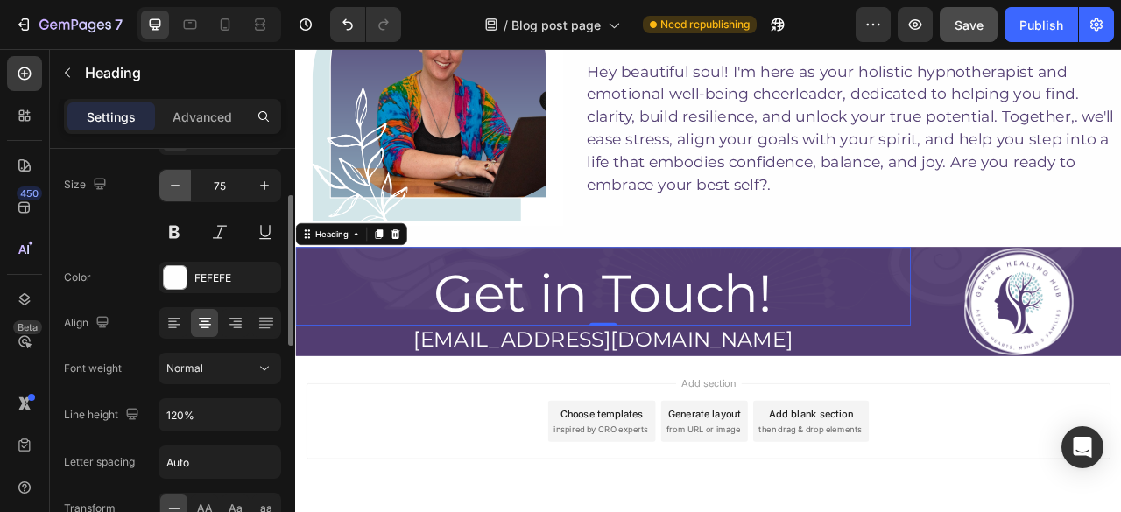
click at [170, 172] on button "button" at bounding box center [175, 186] width 32 height 32
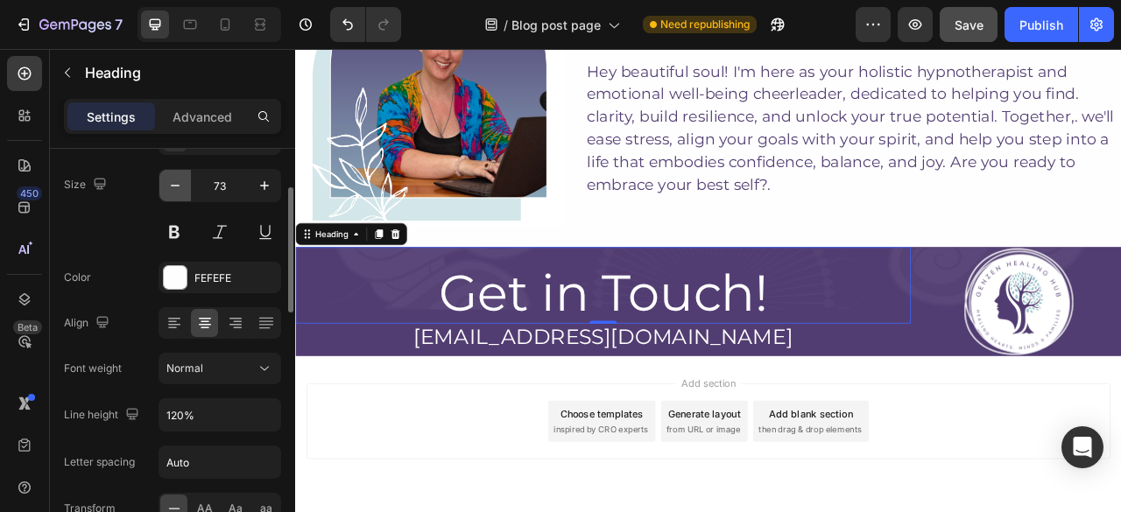
click at [170, 172] on button "button" at bounding box center [175, 186] width 32 height 32
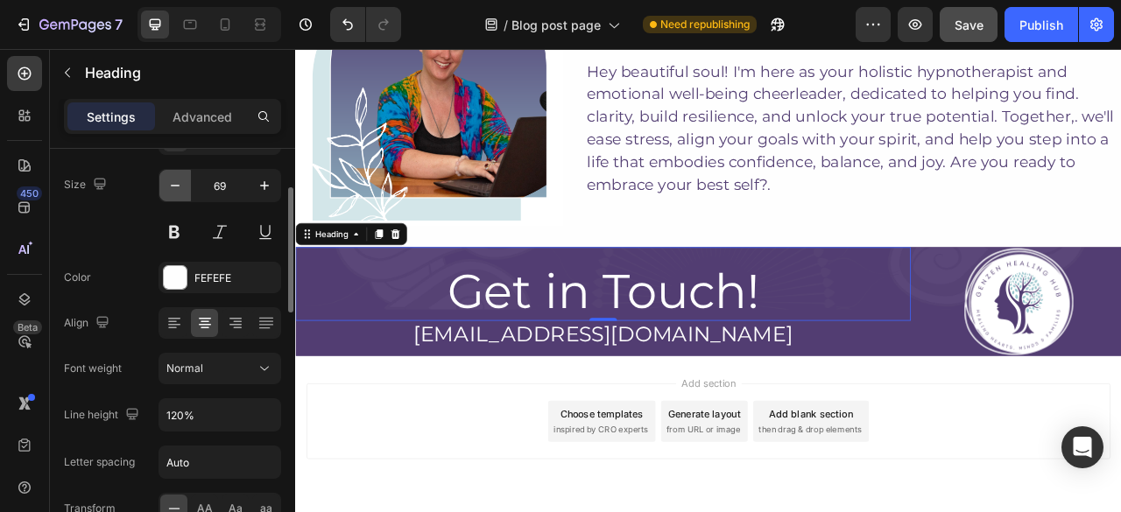
click at [170, 172] on button "button" at bounding box center [175, 186] width 32 height 32
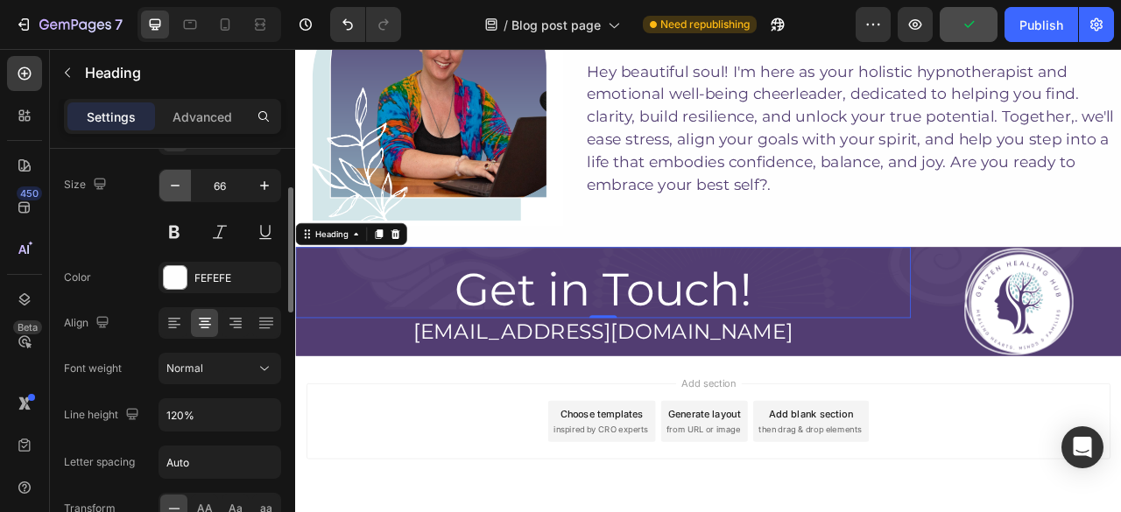
click at [170, 172] on button "button" at bounding box center [175, 186] width 32 height 32
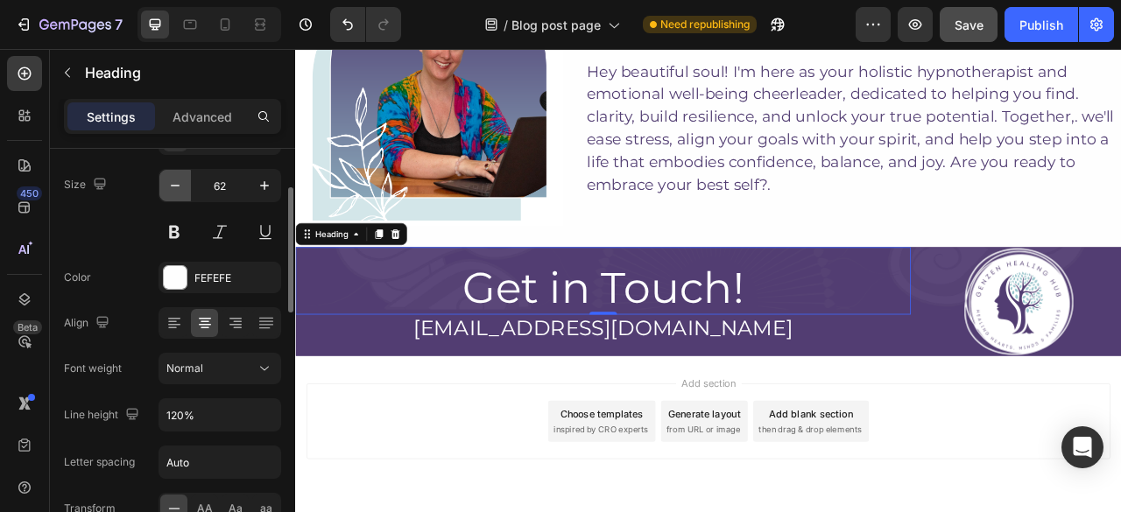
click at [170, 172] on button "button" at bounding box center [175, 186] width 32 height 32
click at [177, 178] on icon "button" at bounding box center [175, 186] width 18 height 18
type input "60"
click at [960, 390] on h2 "[EMAIL_ADDRESS][DOMAIN_NAME]" at bounding box center [686, 402] width 783 height 35
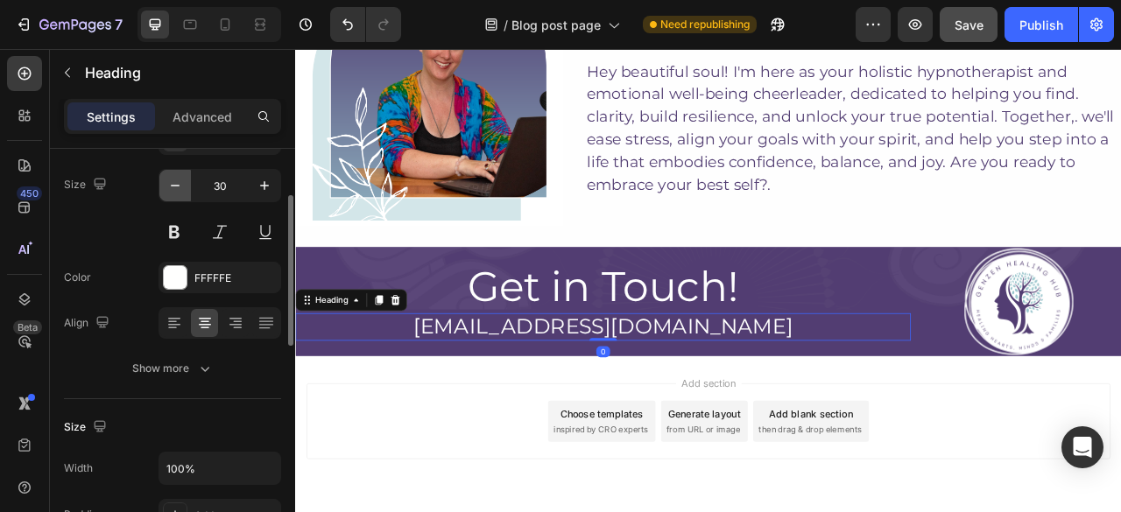
click at [172, 187] on icon "button" at bounding box center [175, 186] width 18 height 18
type input "27"
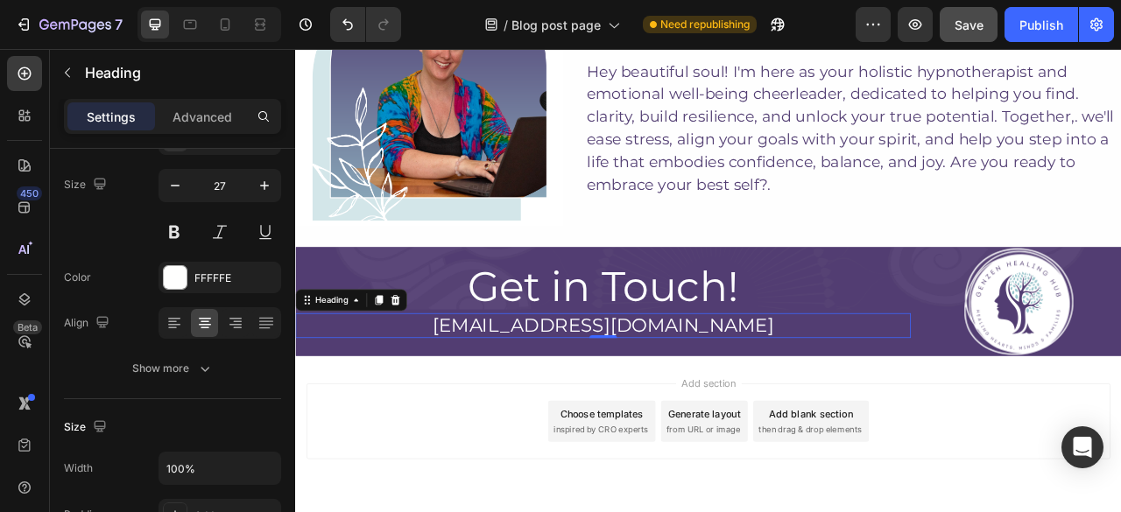
click at [608, 385] on h2 "[EMAIL_ADDRESS][DOMAIN_NAME]" at bounding box center [686, 401] width 783 height 32
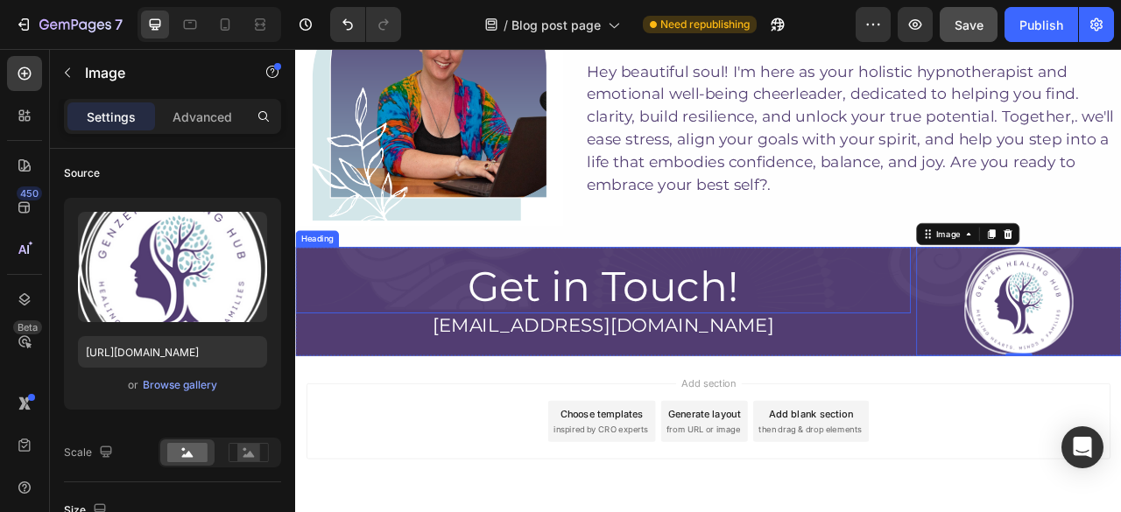
scroll to position [0, 0]
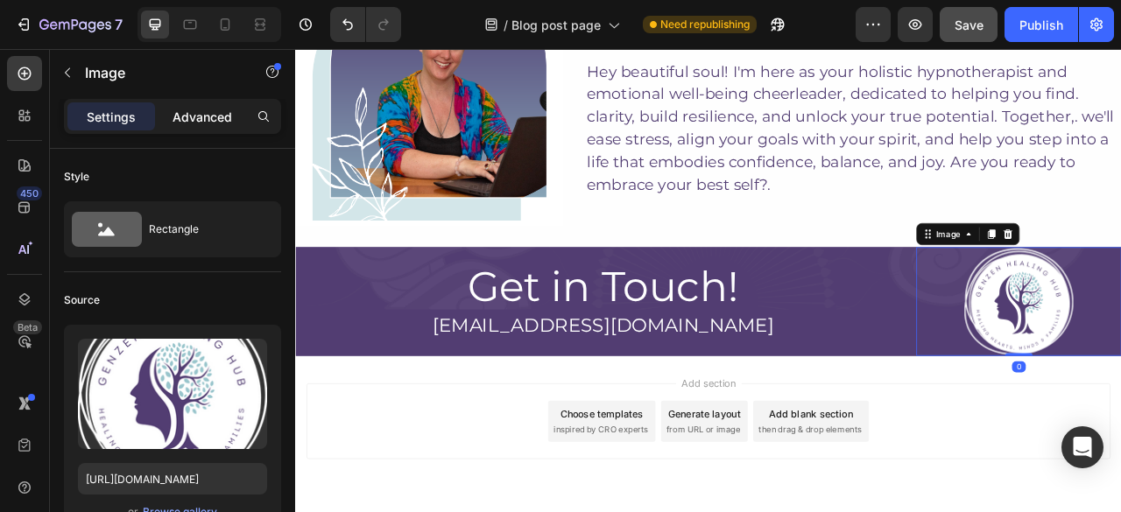
click at [219, 113] on p "Advanced" at bounding box center [202, 117] width 60 height 18
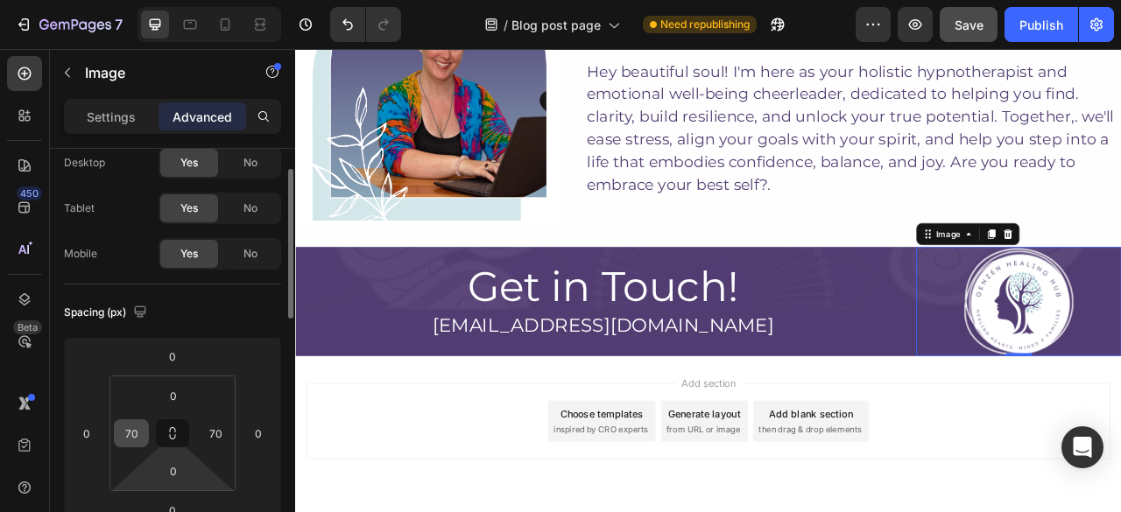
scroll to position [57, 0]
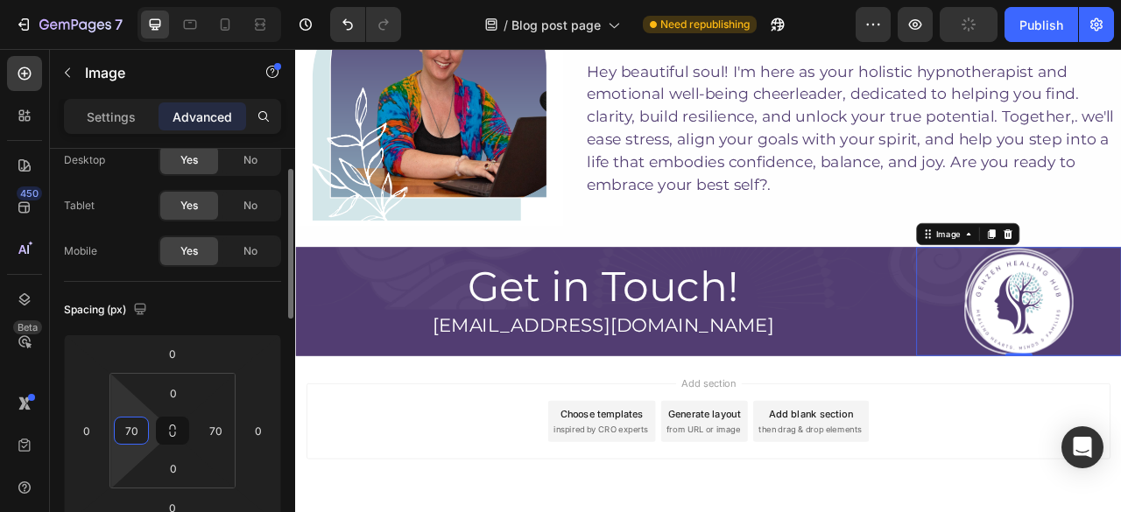
click at [131, 432] on input "70" at bounding box center [131, 431] width 26 height 26
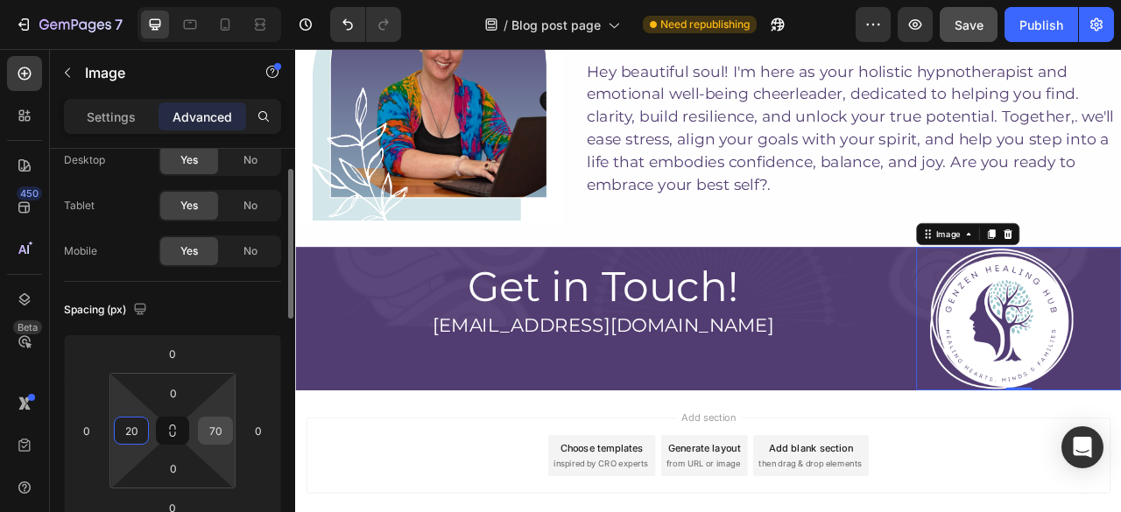
type input "20"
click at [218, 433] on input "70" at bounding box center [215, 431] width 26 height 26
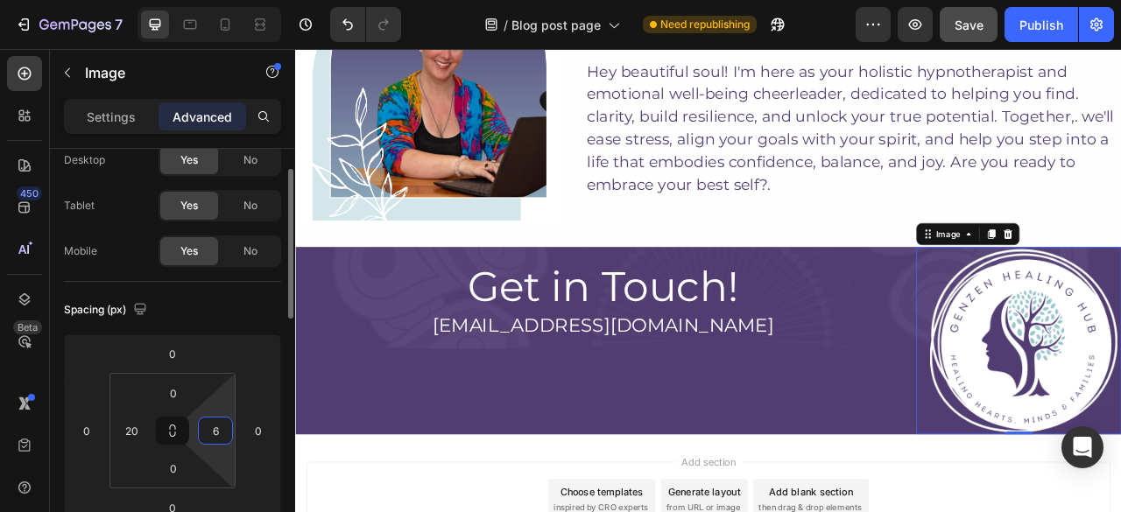
type input "60"
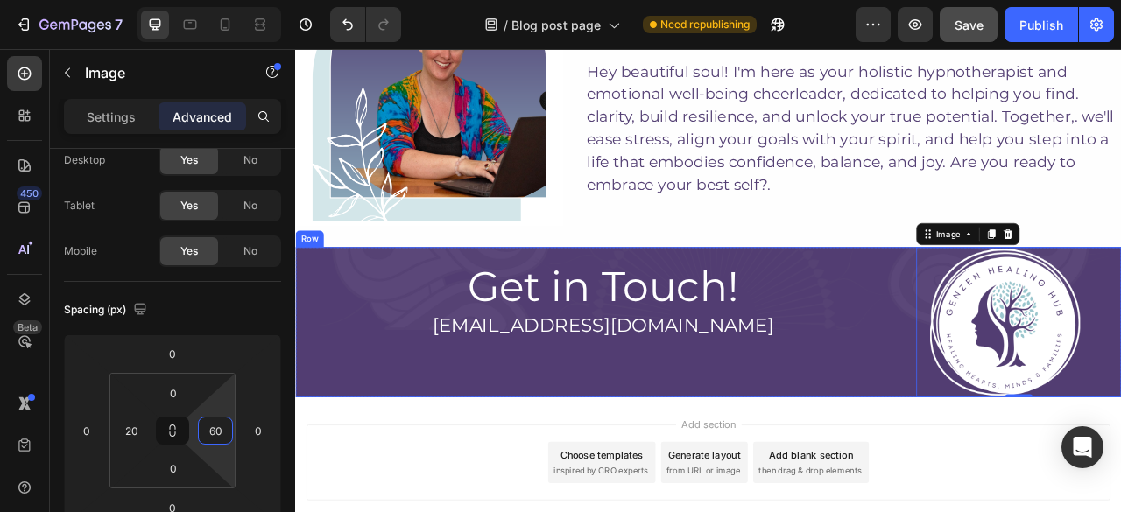
click at [1042, 438] on div "Get in Touch! Heading hello@genzenhealinghub.com Heading" at bounding box center [686, 396] width 783 height 191
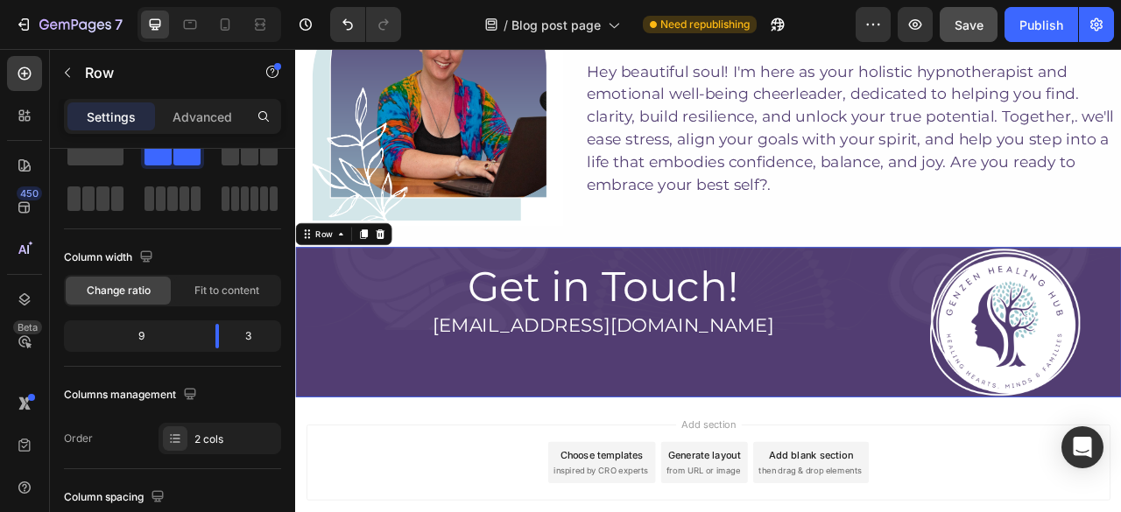
scroll to position [0, 0]
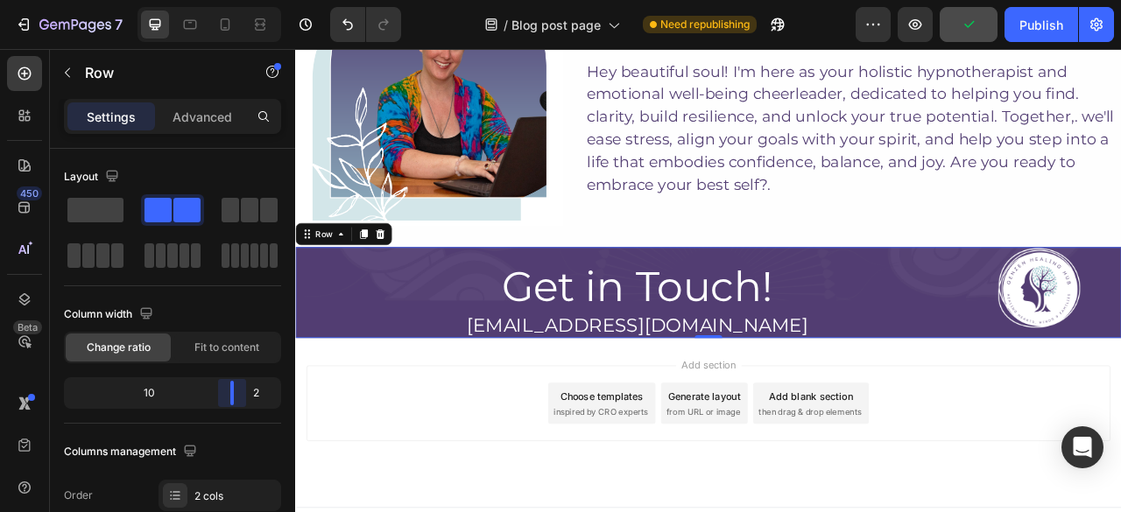
drag, startPoint x: 213, startPoint y: 390, endPoint x: 424, endPoint y: 429, distance: 214.5
click at [247, 0] on body "7 Version history / Blog post page Need republishing Preview Publish 450 Beta S…" at bounding box center [560, 0] width 1121 height 0
click at [859, 363] on h2 "Get in Touch!" at bounding box center [729, 352] width 869 height 67
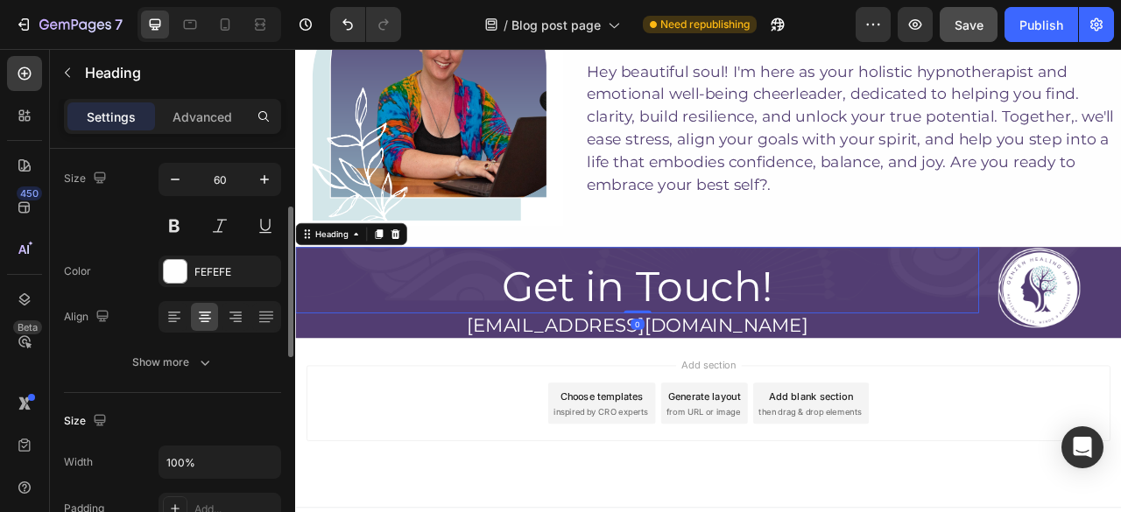
scroll to position [156, 0]
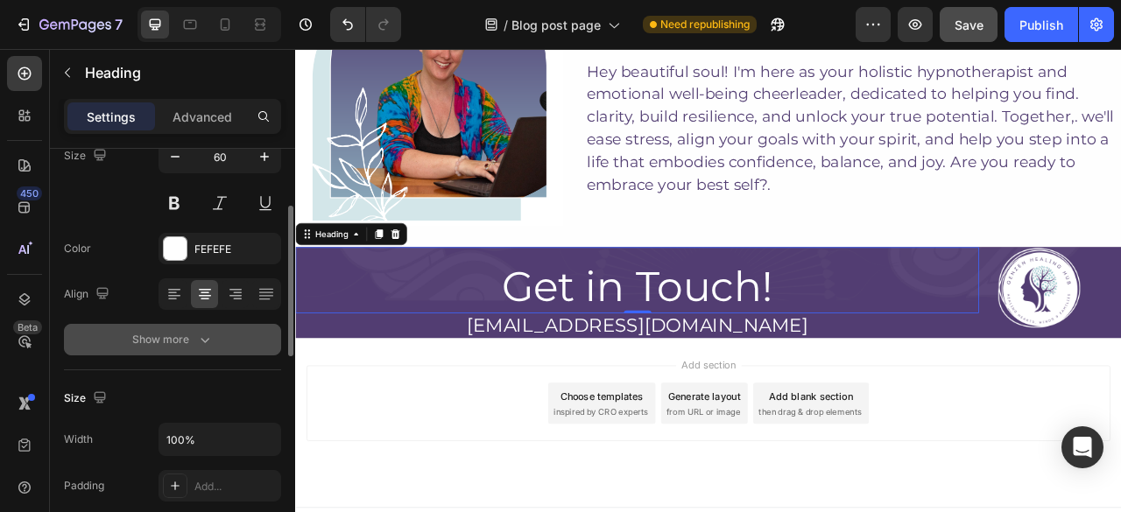
click at [215, 336] on button "Show more" at bounding box center [172, 340] width 217 height 32
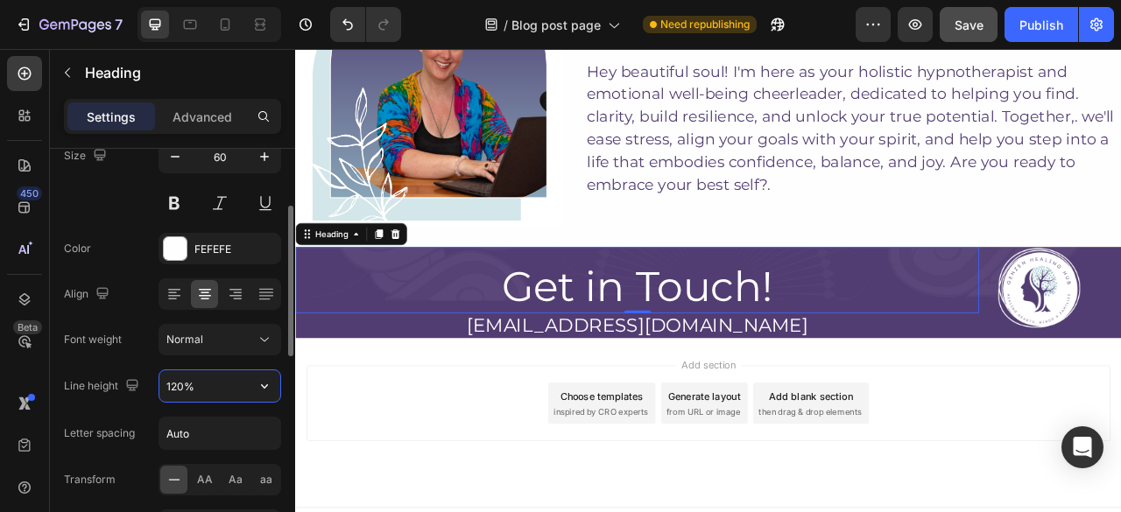
click at [181, 386] on input "120%" at bounding box center [219, 386] width 121 height 32
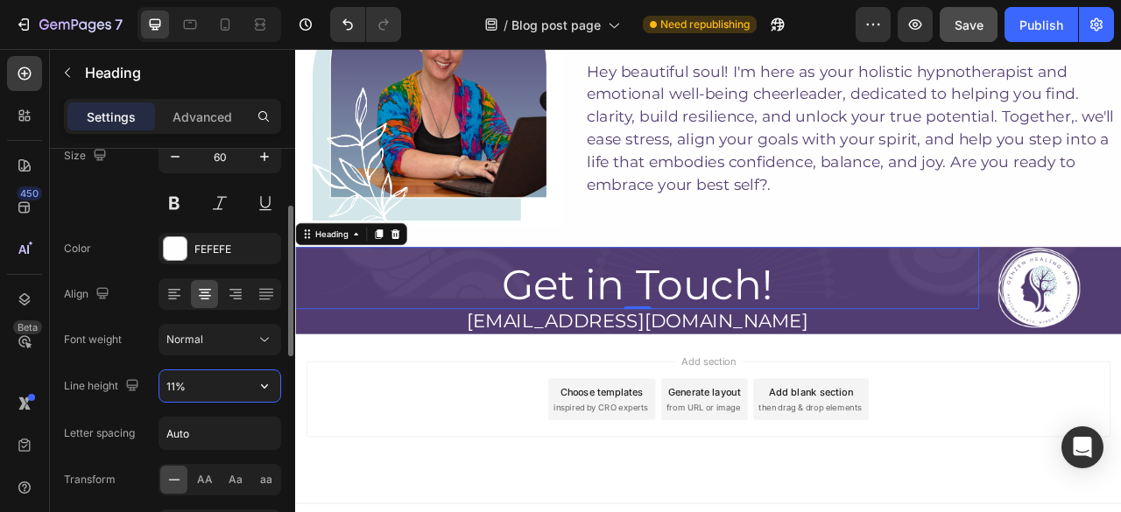
type input "110%"
click at [707, 404] on p "[EMAIL_ADDRESS][DOMAIN_NAME]" at bounding box center [730, 396] width 866 height 28
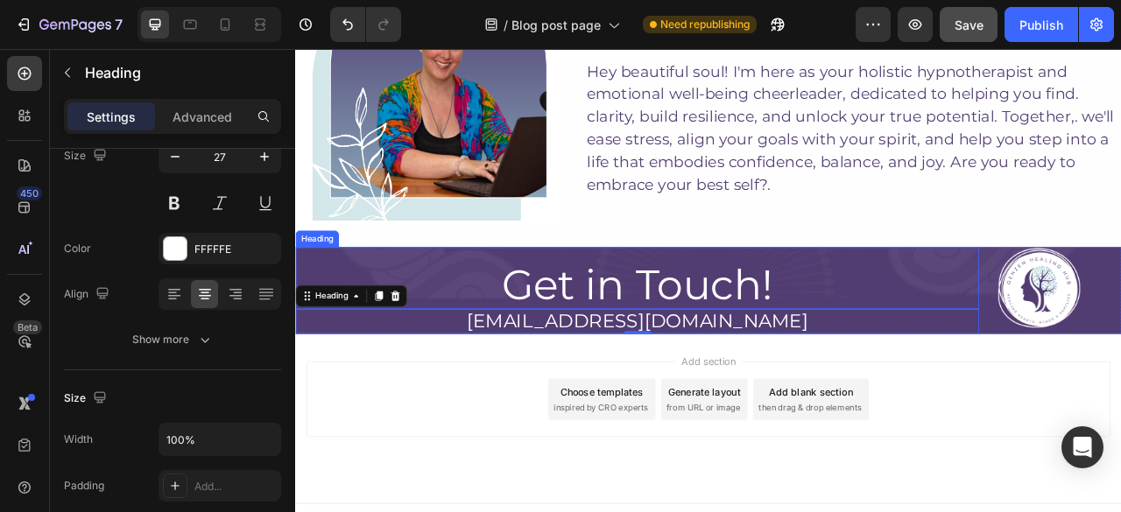
click at [884, 329] on h2 "Get in Touch!" at bounding box center [729, 349] width 869 height 61
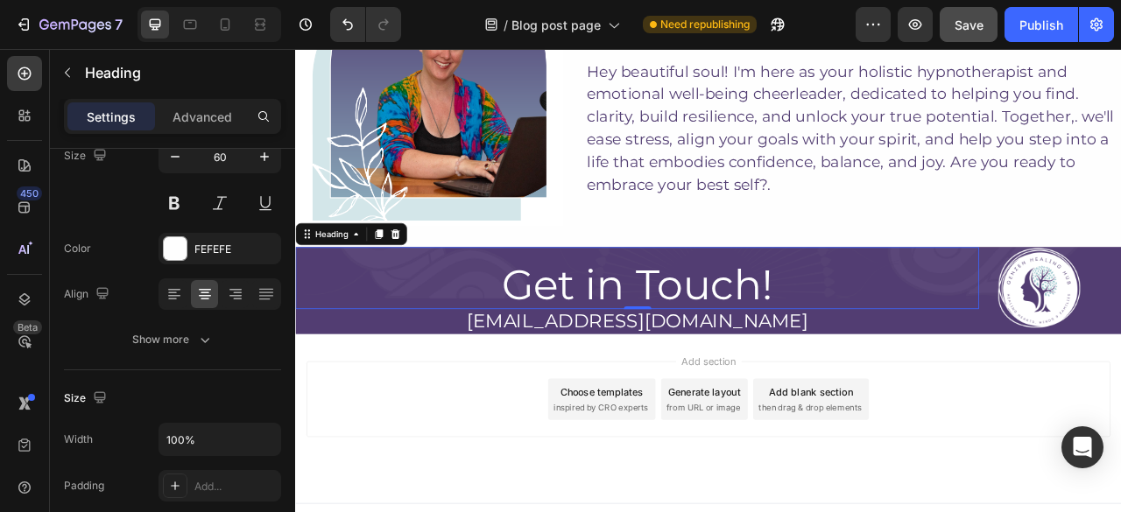
click at [755, 322] on h2 "Get in Touch!" at bounding box center [729, 349] width 869 height 61
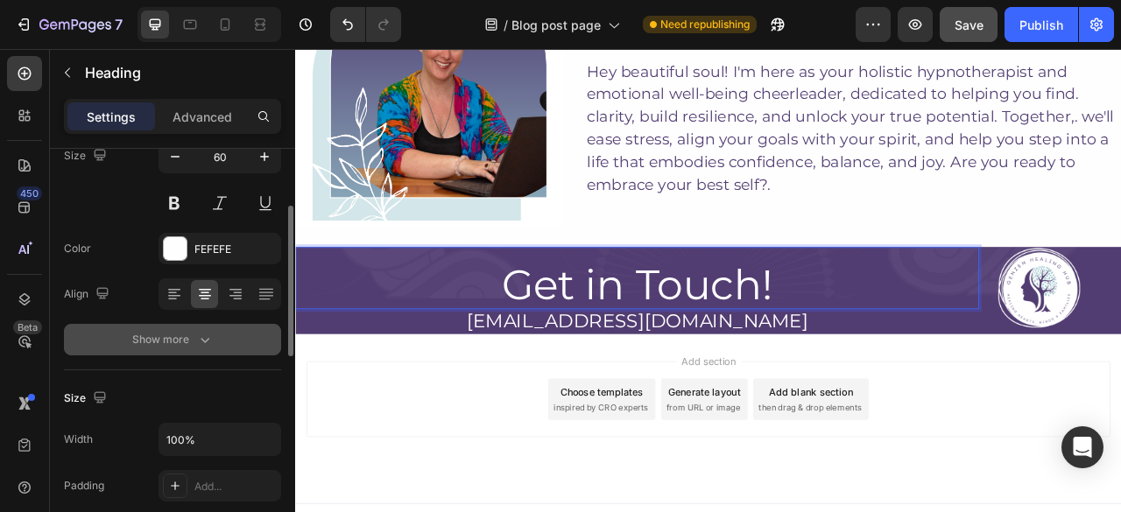
click at [158, 344] on div "Show more" at bounding box center [172, 340] width 81 height 18
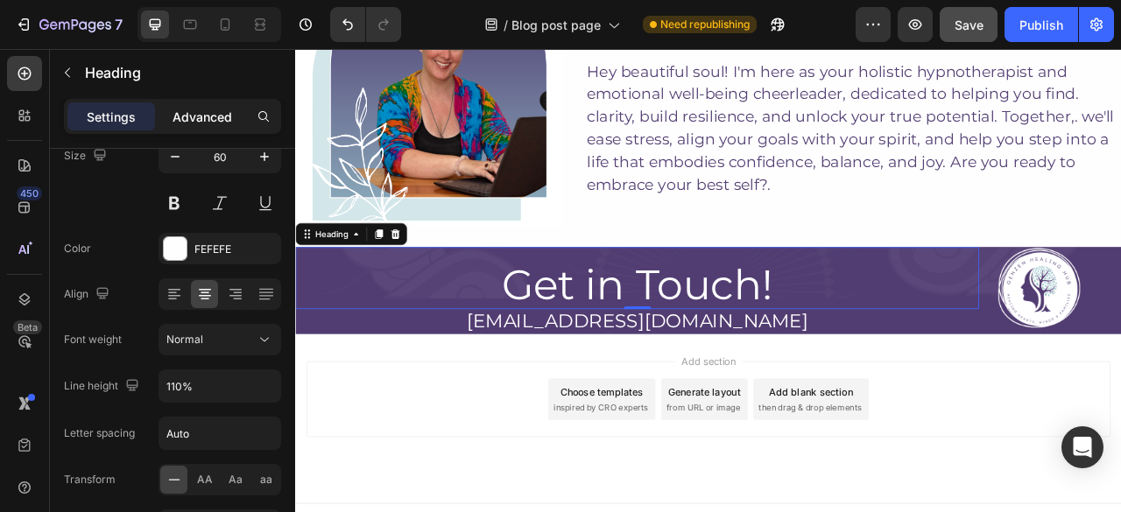
click at [207, 122] on p "Advanced" at bounding box center [202, 117] width 60 height 18
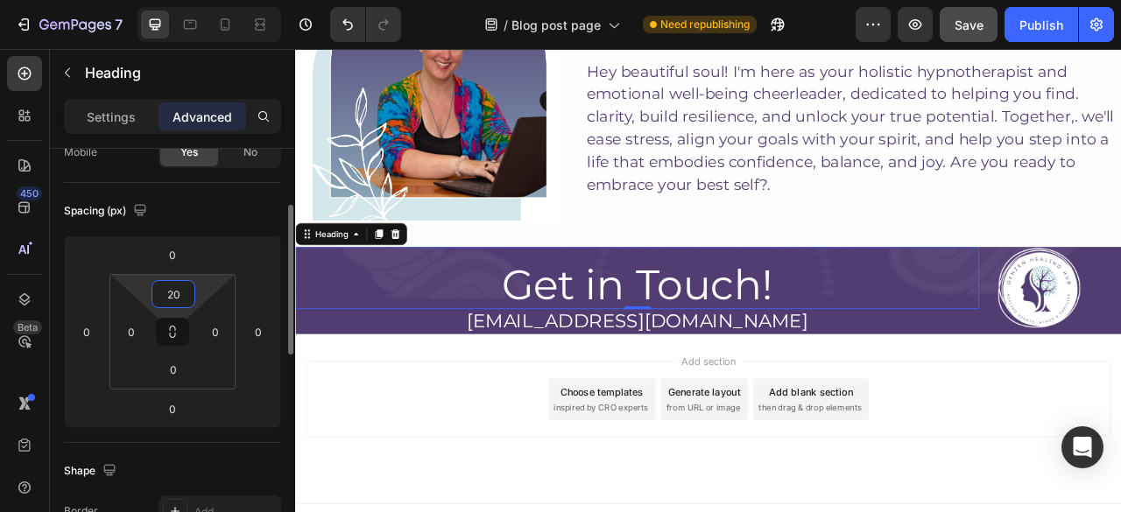
click at [170, 292] on input "20" at bounding box center [173, 294] width 35 height 26
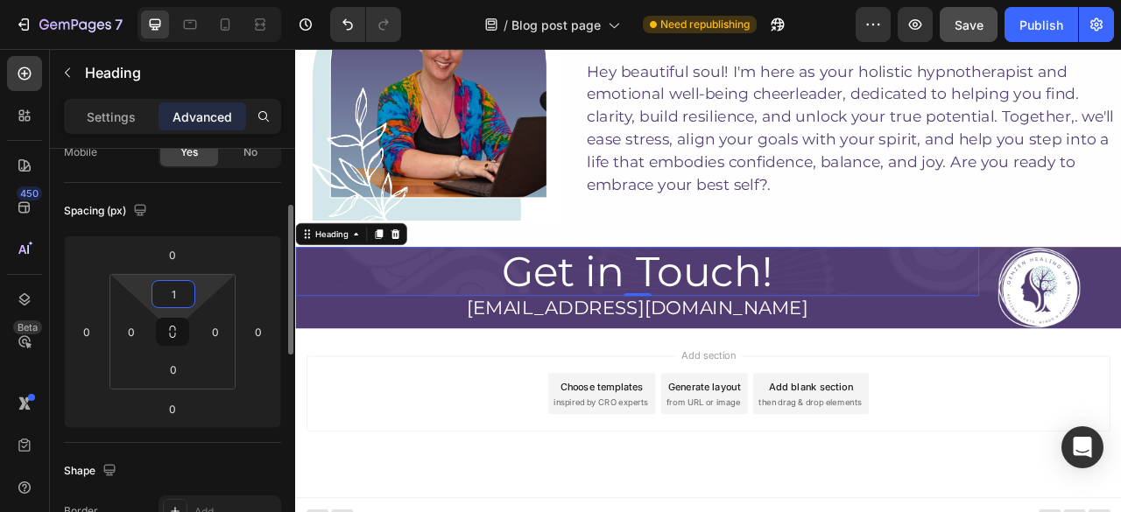
type input "10"
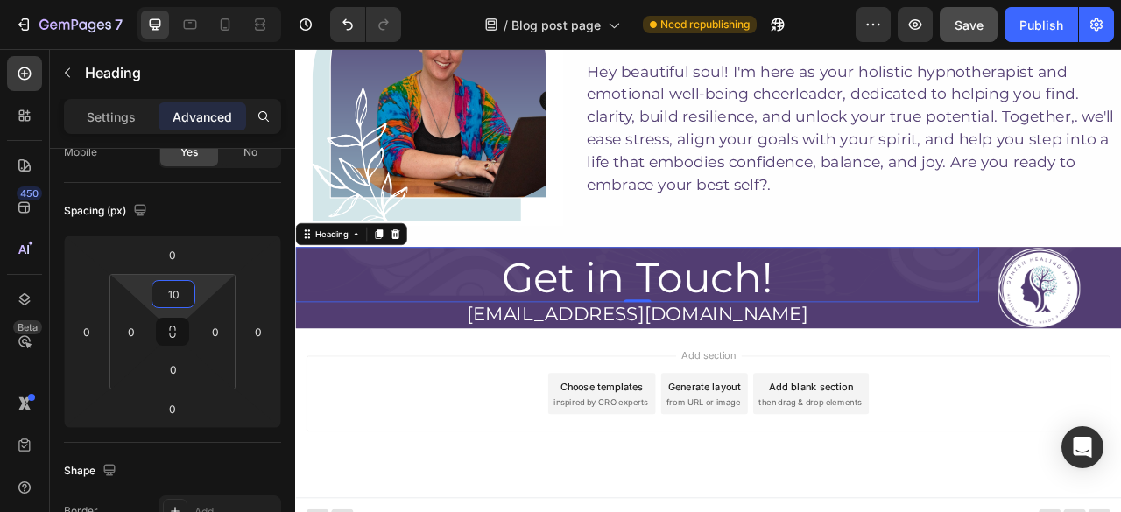
click at [1027, 410] on div "Add section Choose templates inspired by CRO experts Generate layout from URL o…" at bounding box center [820, 511] width 1051 height 215
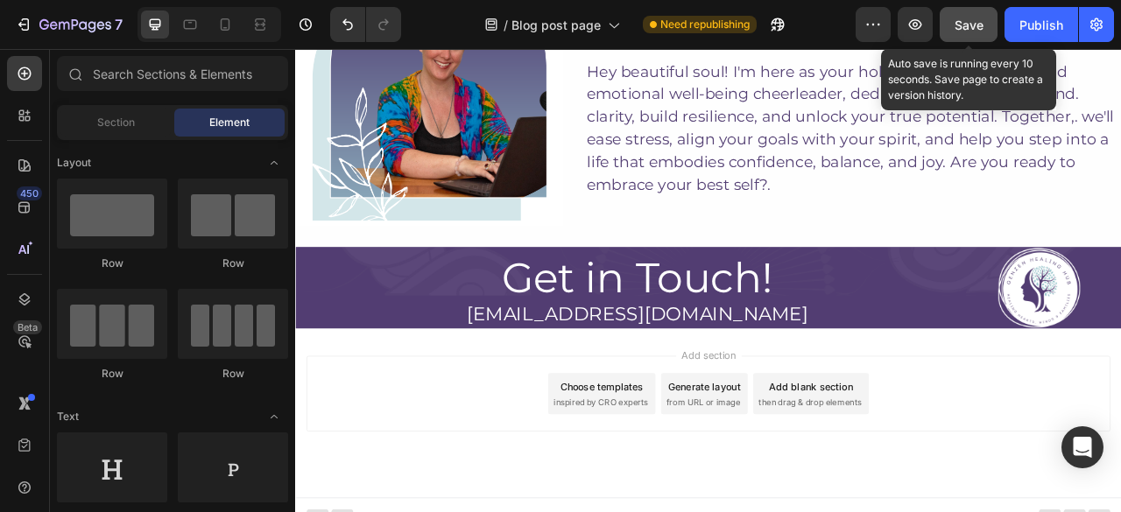
click at [979, 27] on span "Save" at bounding box center [968, 25] width 29 height 15
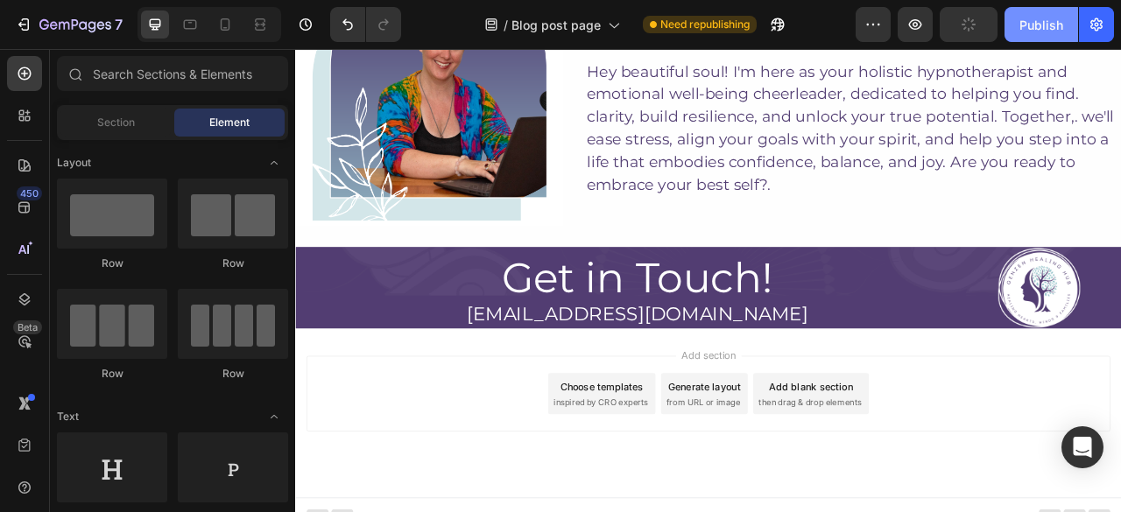
click at [1030, 28] on div "Publish" at bounding box center [1041, 25] width 44 height 18
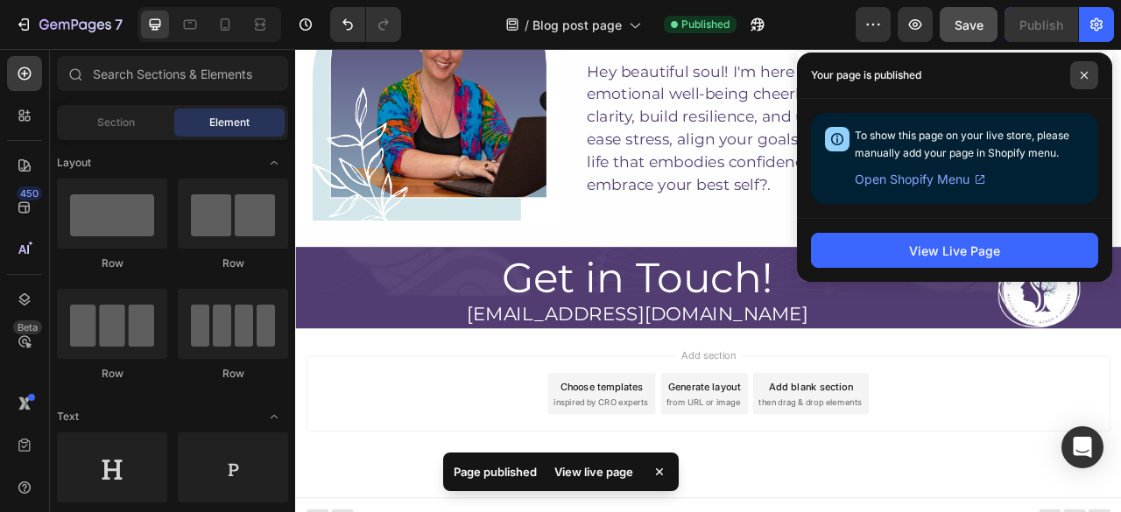
click at [1086, 73] on icon at bounding box center [1083, 75] width 9 height 9
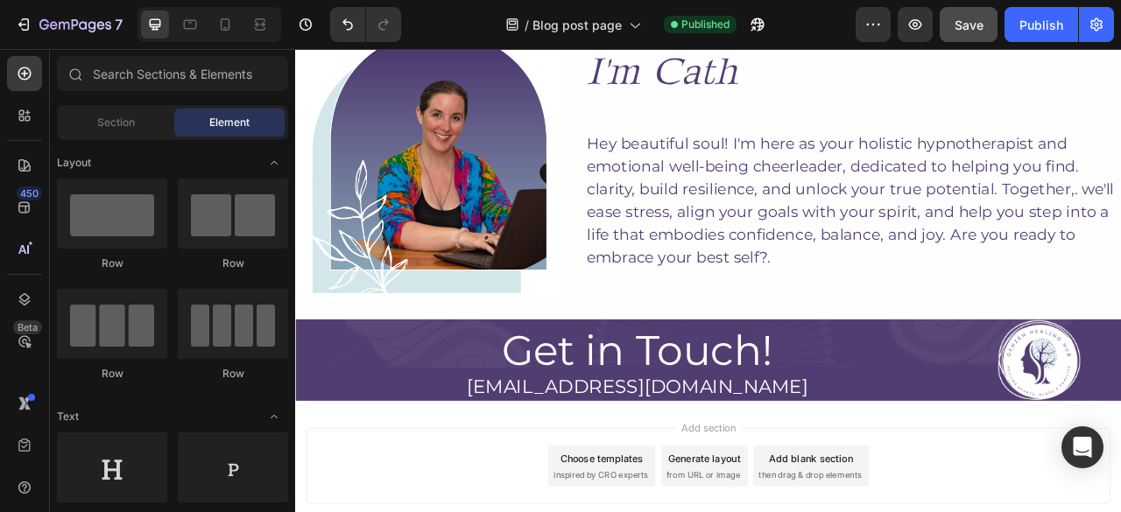
scroll to position [5066, 0]
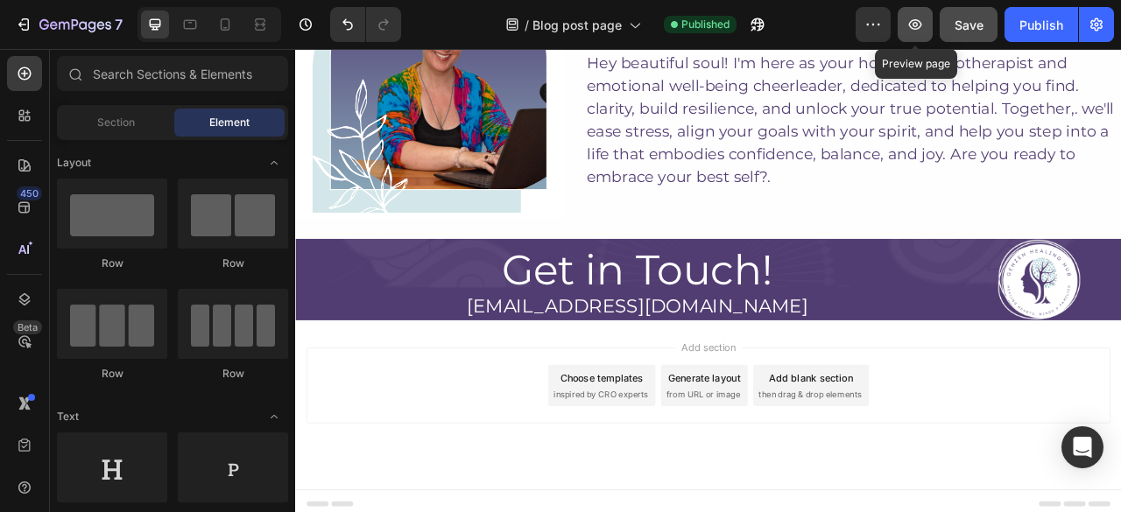
click at [912, 30] on icon "button" at bounding box center [915, 25] width 18 height 18
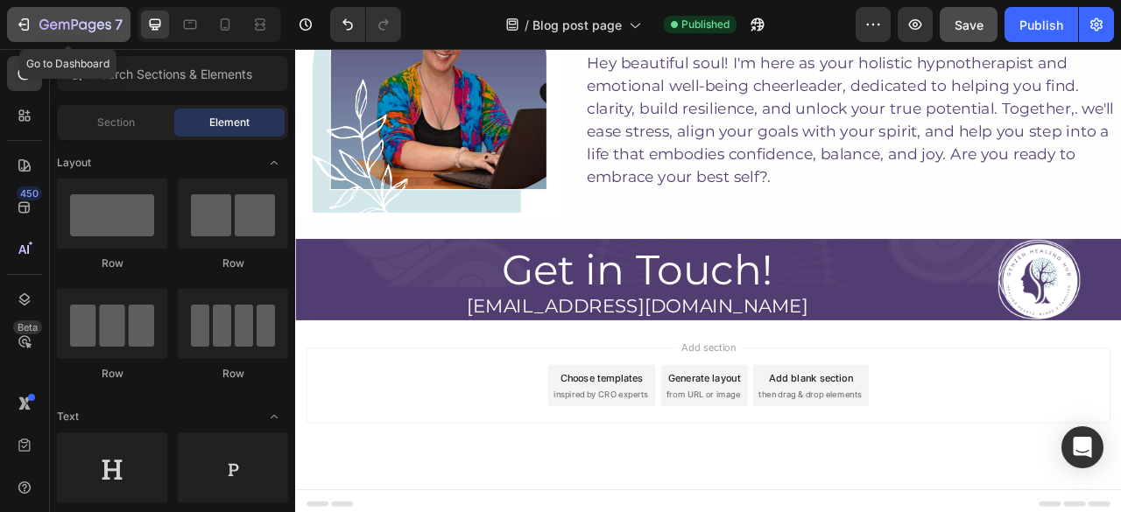
click at [28, 22] on icon "button" at bounding box center [26, 24] width 8 height 12
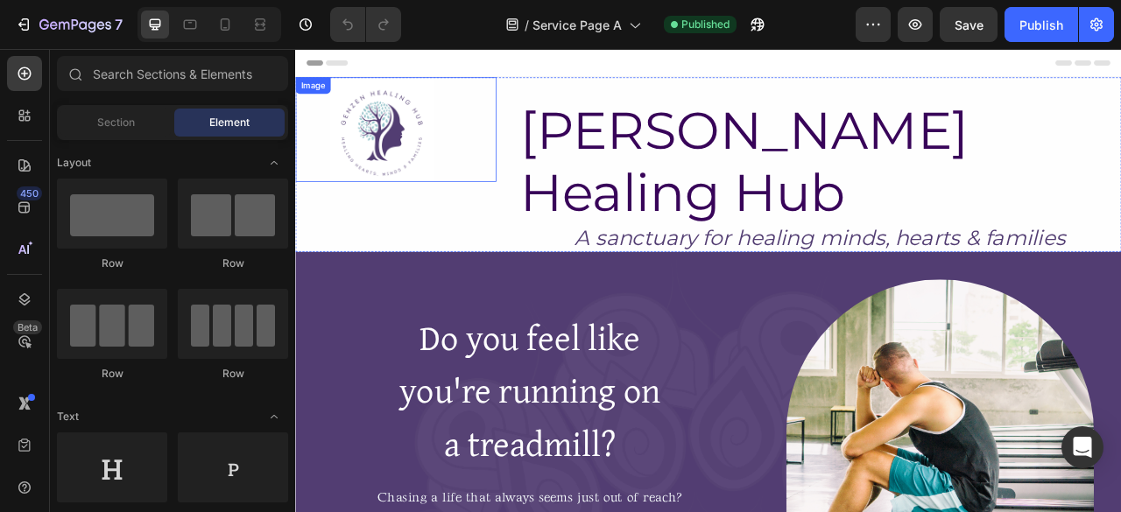
click at [518, 137] on div "Image" at bounding box center [423, 151] width 256 height 133
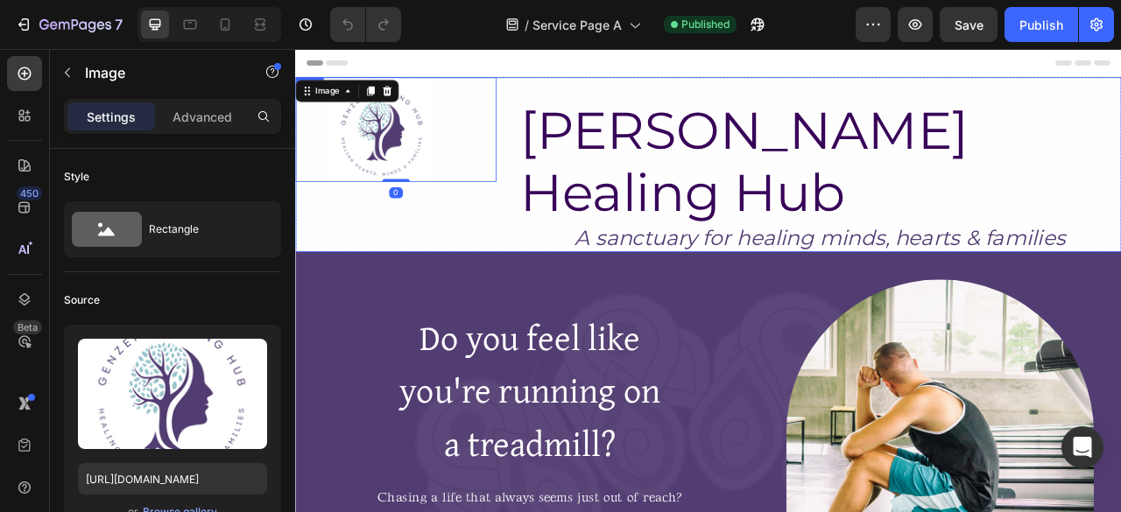
click at [514, 226] on div "Image 0" at bounding box center [423, 196] width 256 height 222
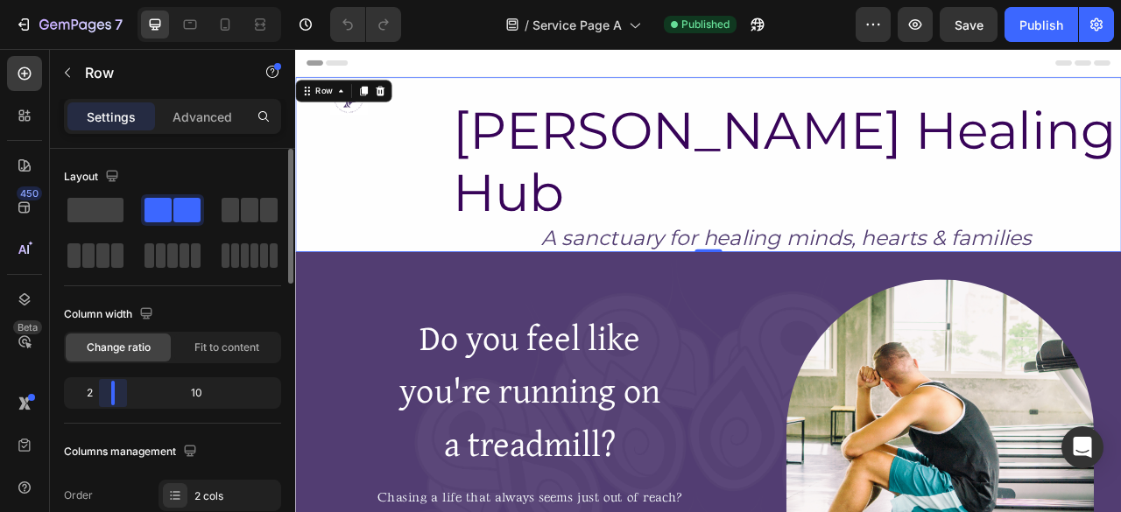
drag, startPoint x: 125, startPoint y: 399, endPoint x: 193, endPoint y: 161, distance: 247.7
click at [97, 0] on body "7 Version history / Service Page A Published Preview Save Publish 450 Beta Sect…" at bounding box center [560, 0] width 1121 height 0
click at [355, 123] on img at bounding box center [363, 109] width 48 height 48
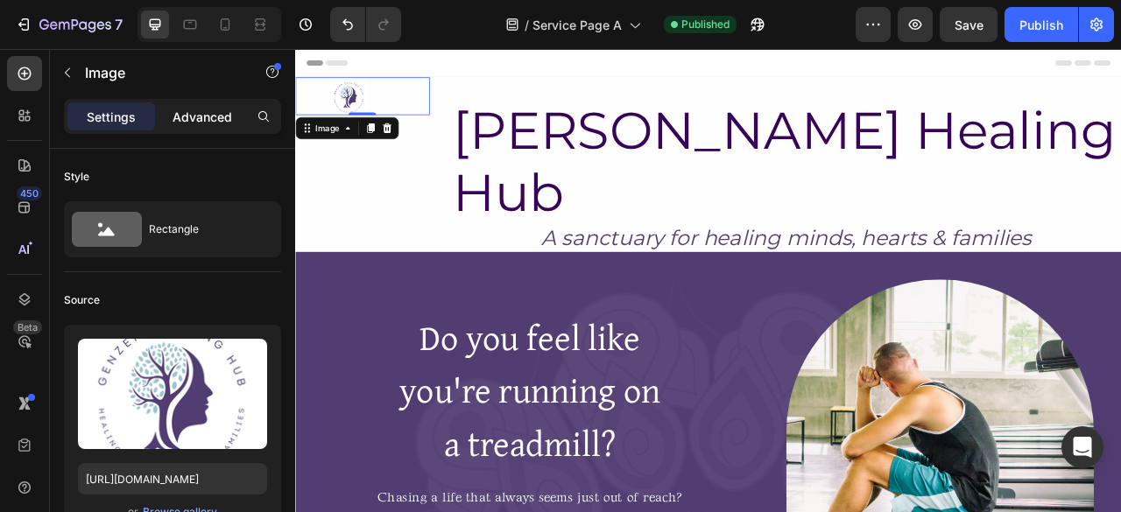
click at [200, 121] on p "Advanced" at bounding box center [202, 117] width 60 height 18
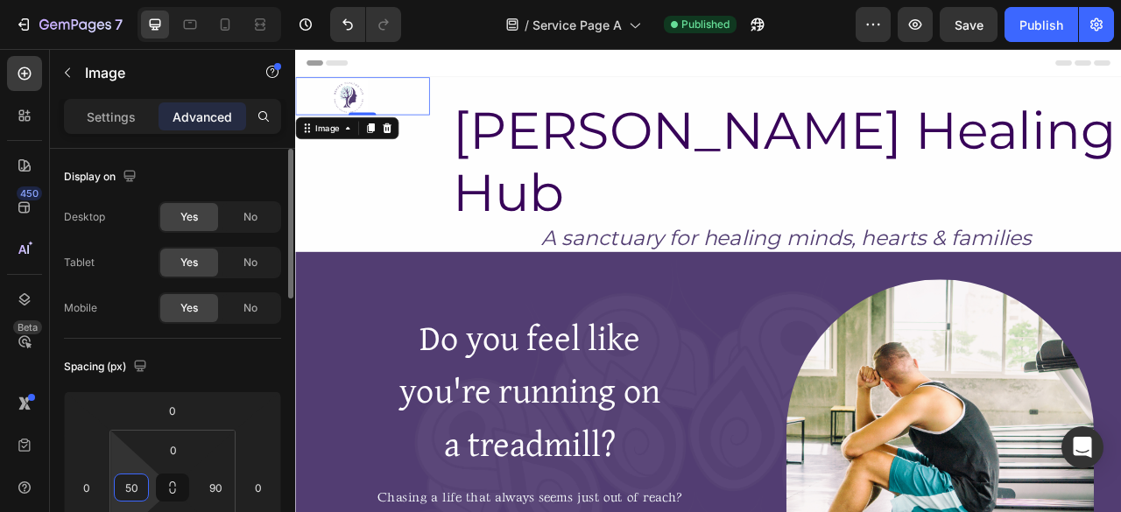
click at [132, 489] on input "50" at bounding box center [131, 488] width 26 height 26
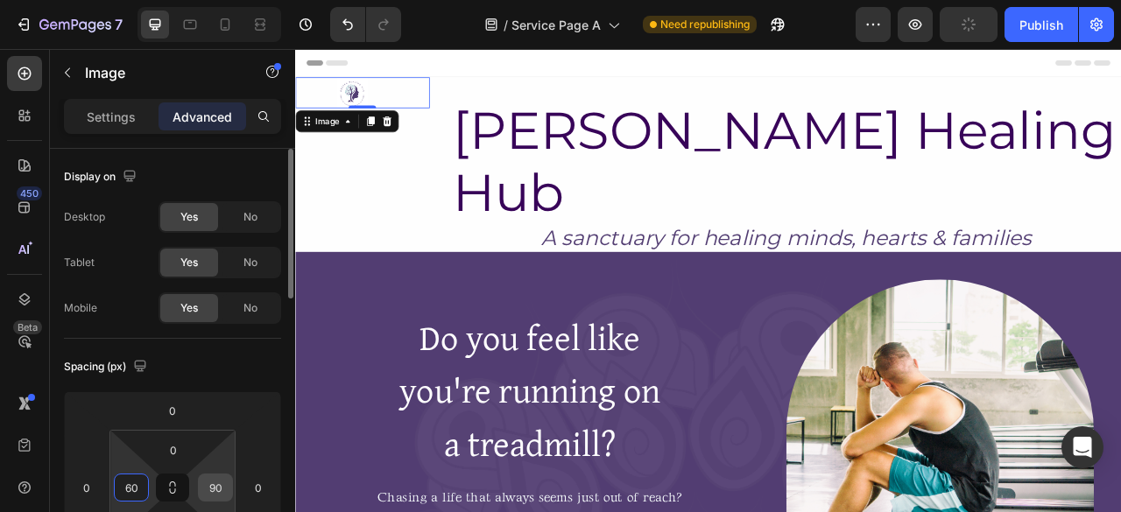
type input "60"
click at [221, 486] on input "90" at bounding box center [215, 488] width 26 height 26
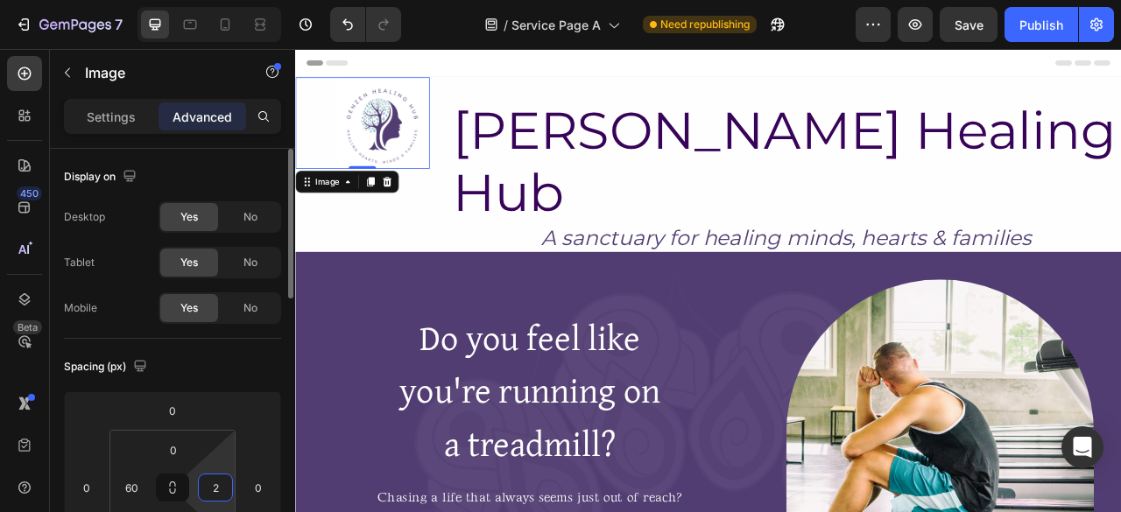
type input "20"
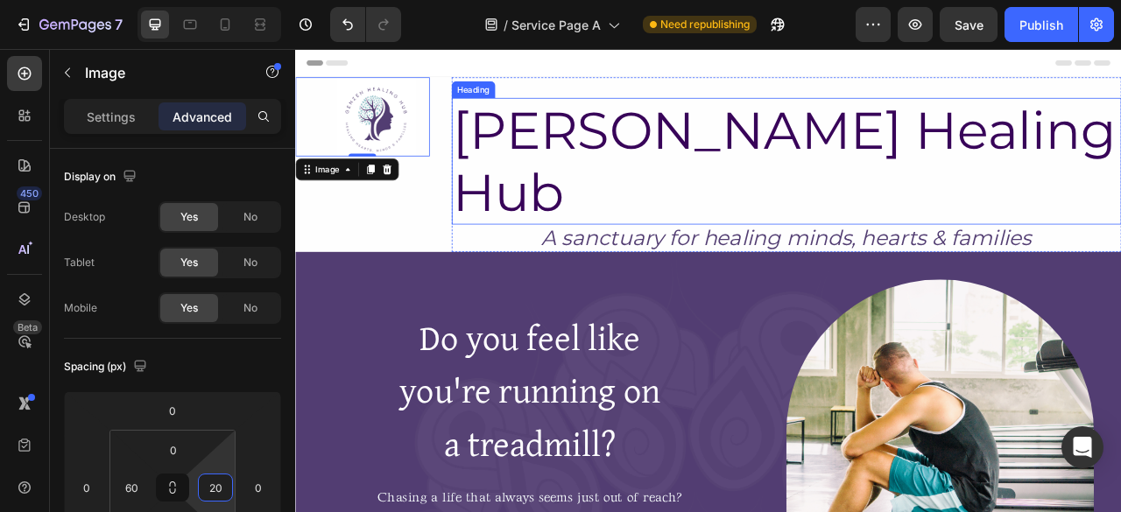
click at [584, 139] on h2 "[PERSON_NAME] Healing Hub" at bounding box center [920, 191] width 852 height 161
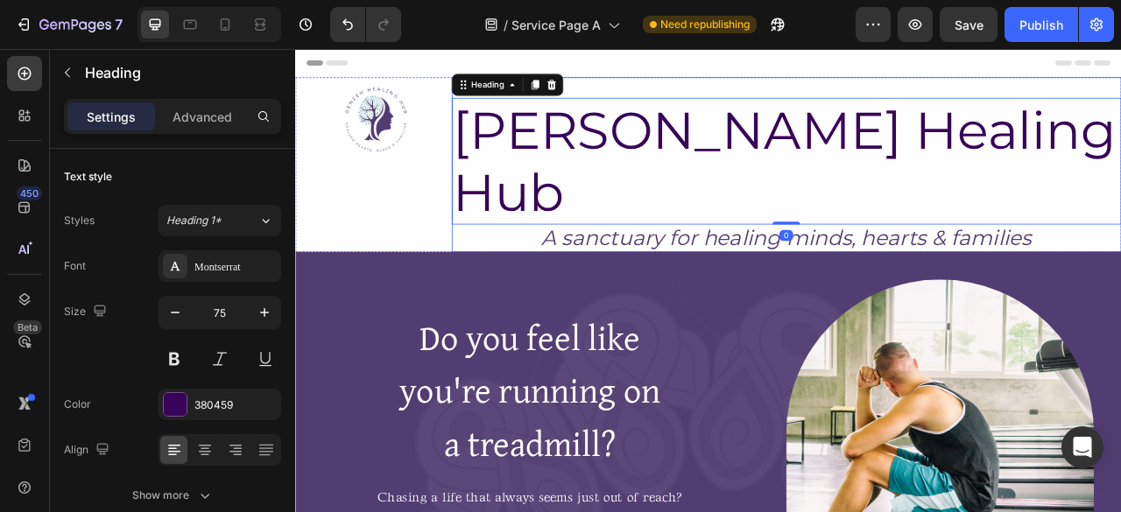
drag, startPoint x: 705, startPoint y: 95, endPoint x: 425, endPoint y: 159, distance: 287.4
click at [425, 159] on div "Image GenZen Healing Hub Heading 0 A sanctuary for healing minds, hearts & fami…" at bounding box center [820, 196] width 1051 height 222
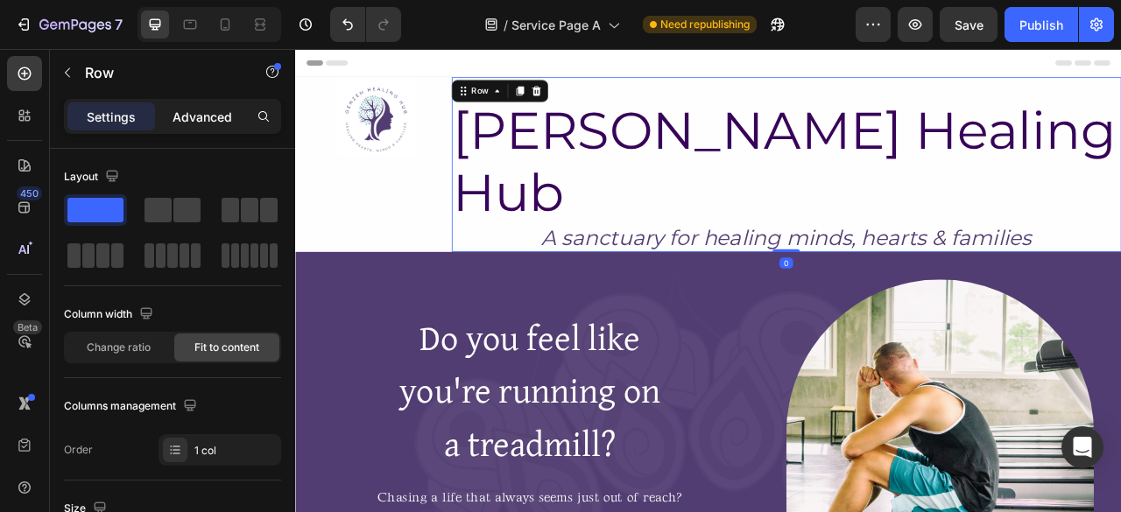
click at [192, 116] on p "Advanced" at bounding box center [202, 117] width 60 height 18
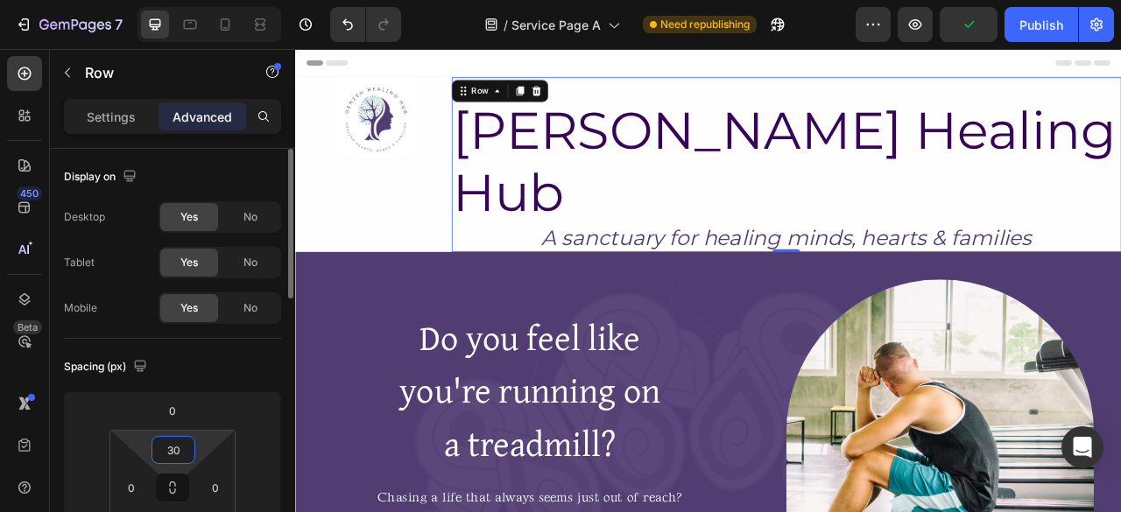
click at [177, 447] on input "30" at bounding box center [173, 450] width 35 height 26
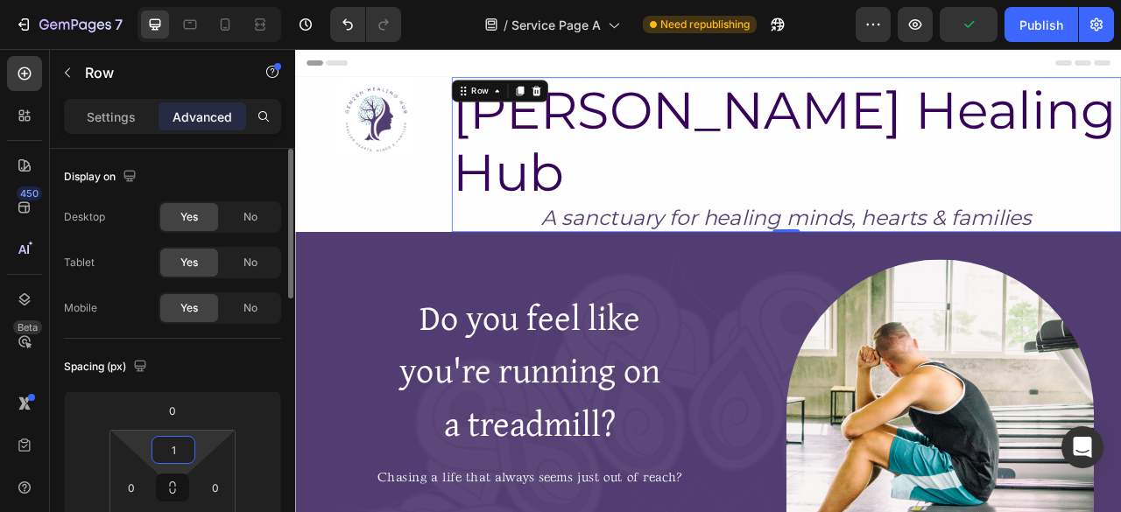
type input "10"
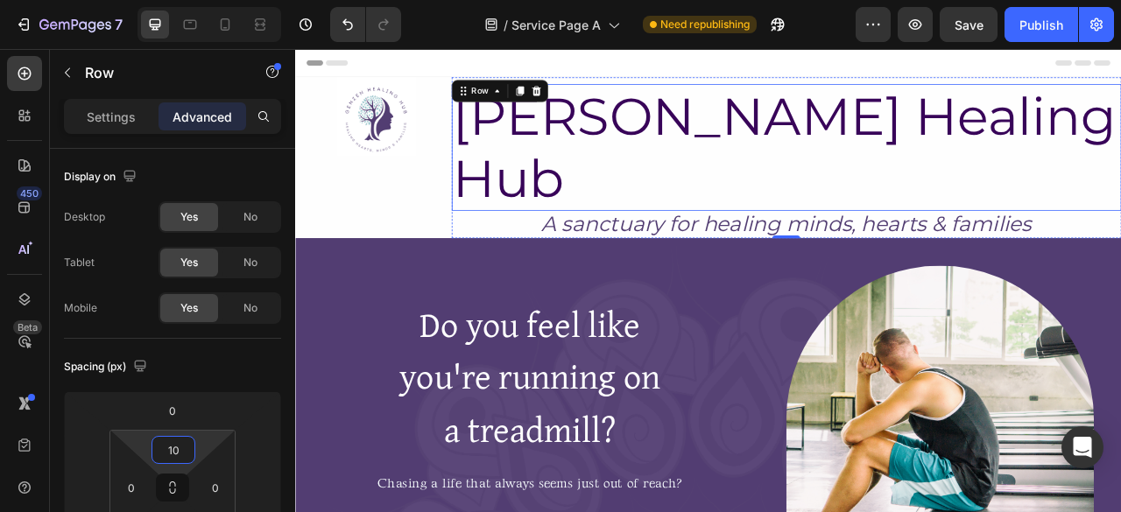
click at [708, 149] on h2 "[PERSON_NAME] Healing Hub" at bounding box center [920, 174] width 852 height 161
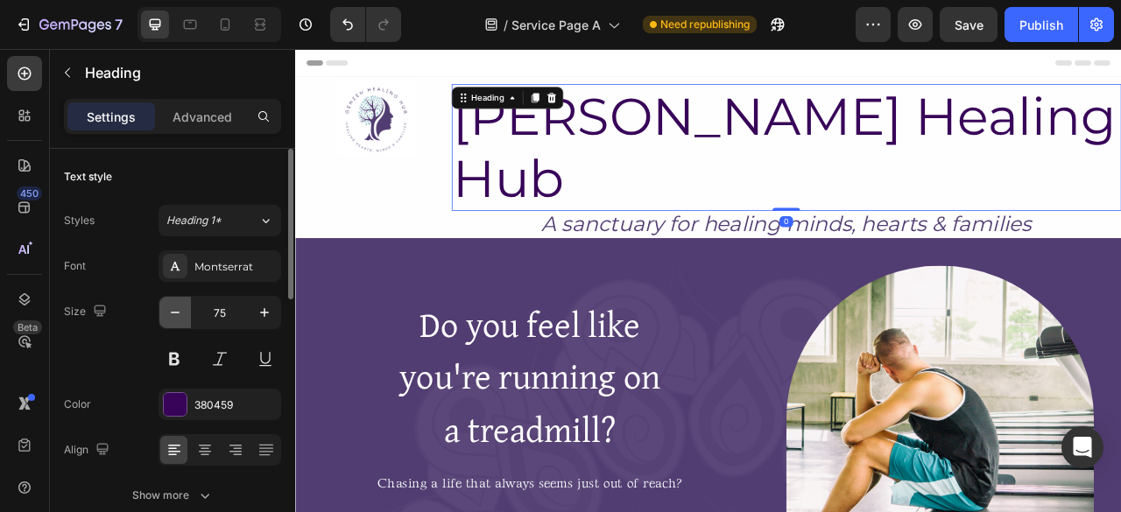
click at [170, 309] on icon "button" at bounding box center [175, 313] width 18 height 18
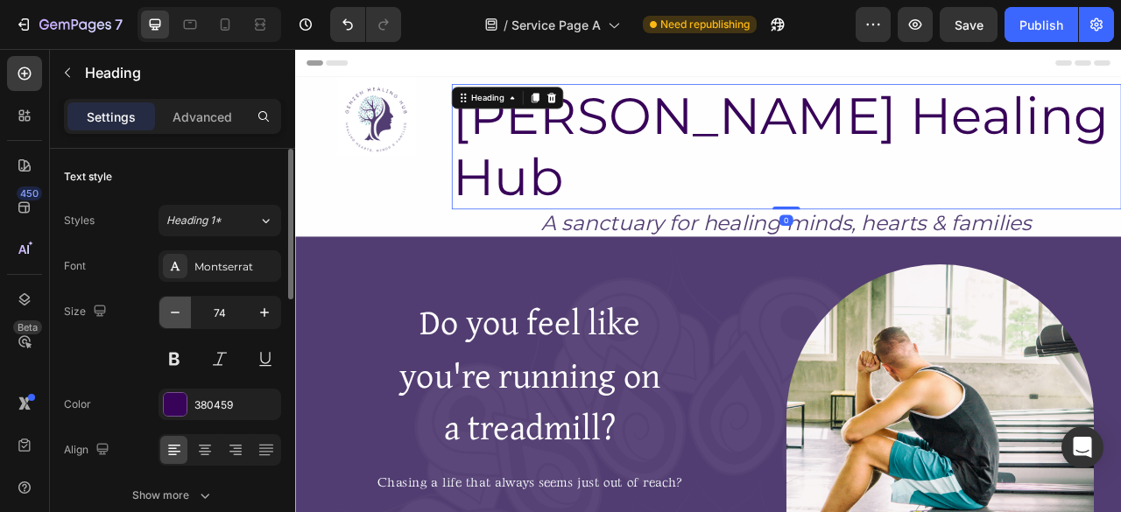
click at [170, 309] on icon "button" at bounding box center [175, 313] width 18 height 18
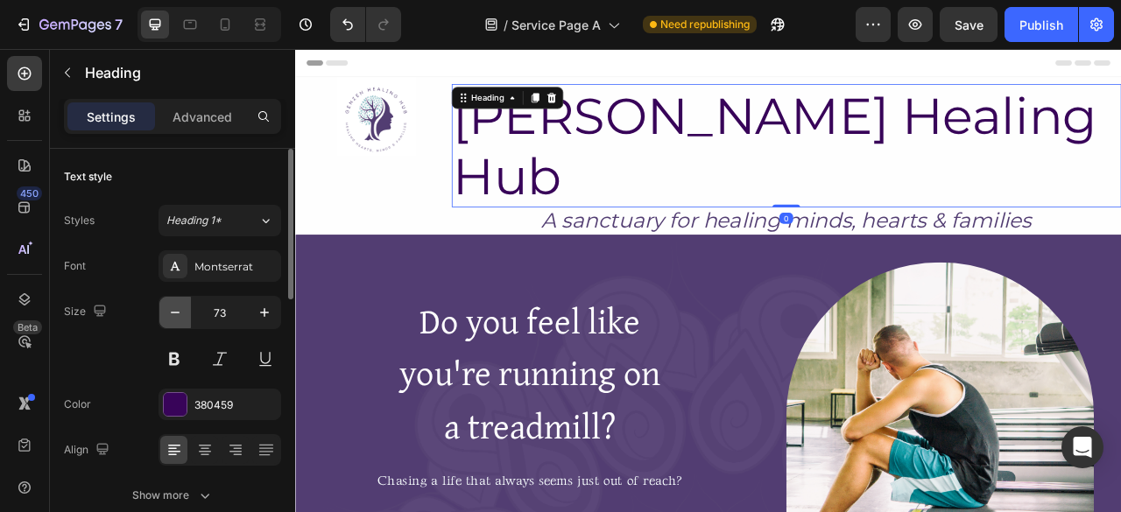
click at [170, 309] on icon "button" at bounding box center [175, 313] width 18 height 18
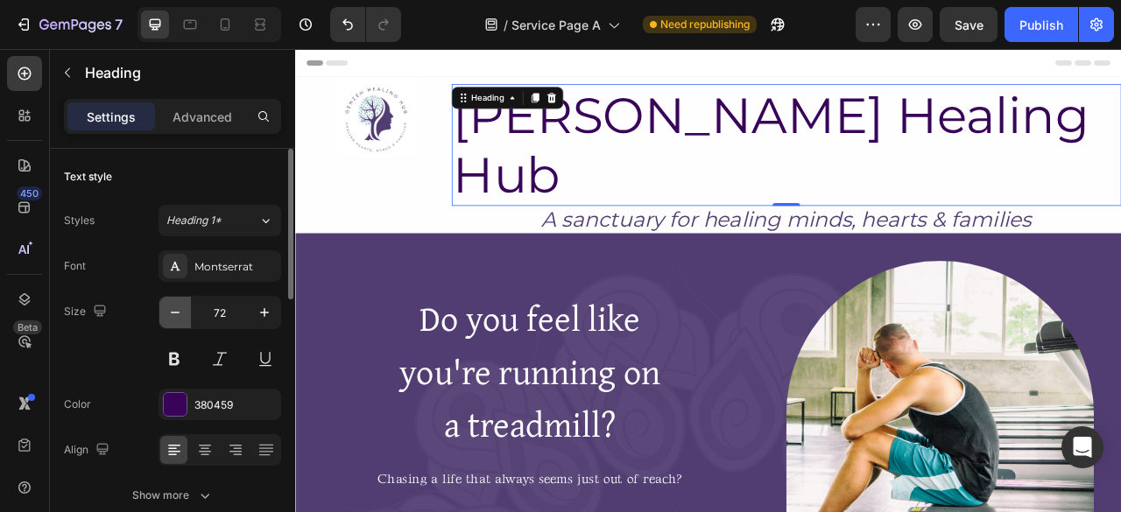
click at [170, 309] on icon "button" at bounding box center [175, 313] width 18 height 18
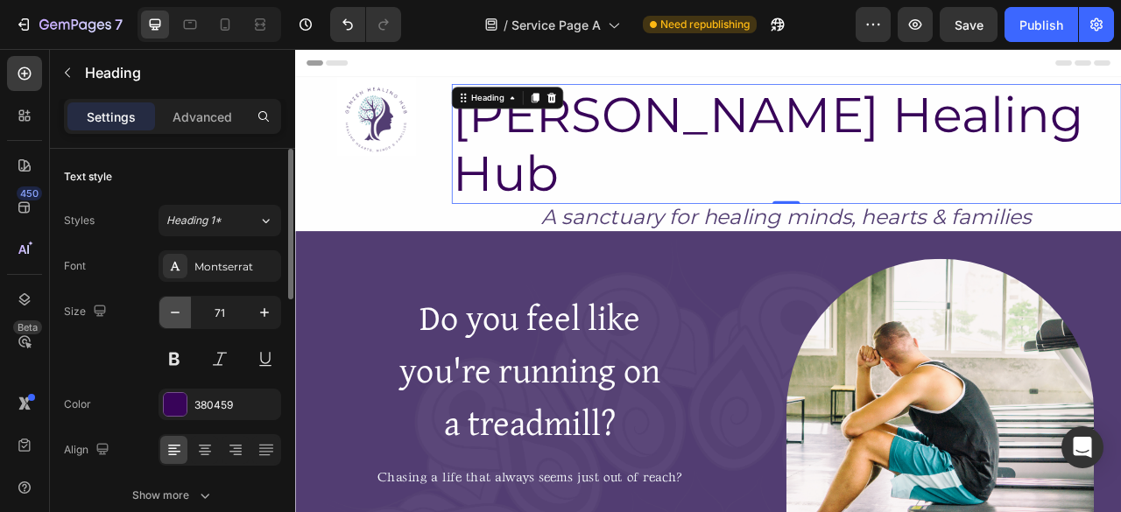
click at [170, 309] on icon "button" at bounding box center [175, 313] width 18 height 18
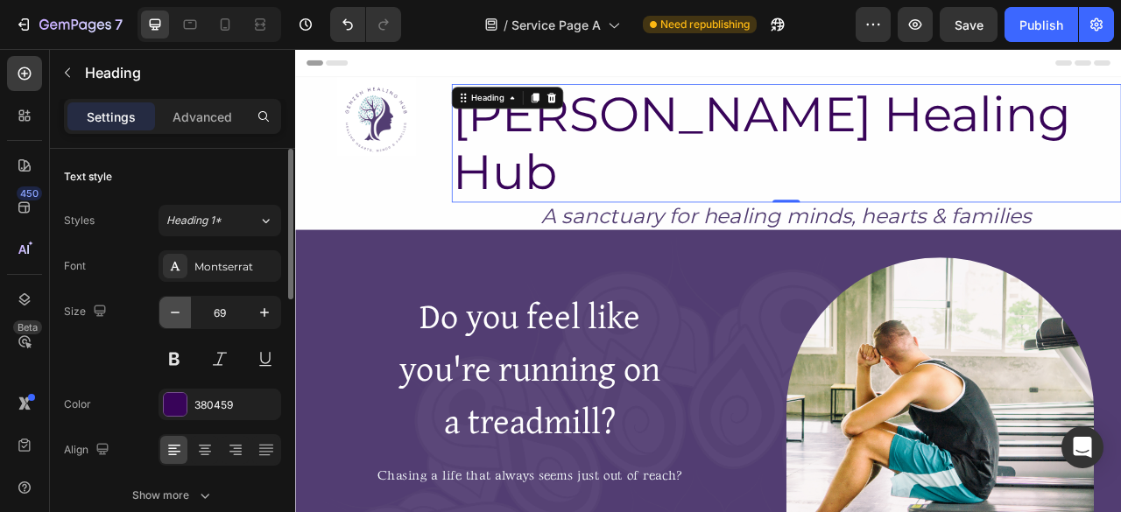
click at [170, 309] on icon "button" at bounding box center [175, 313] width 18 height 18
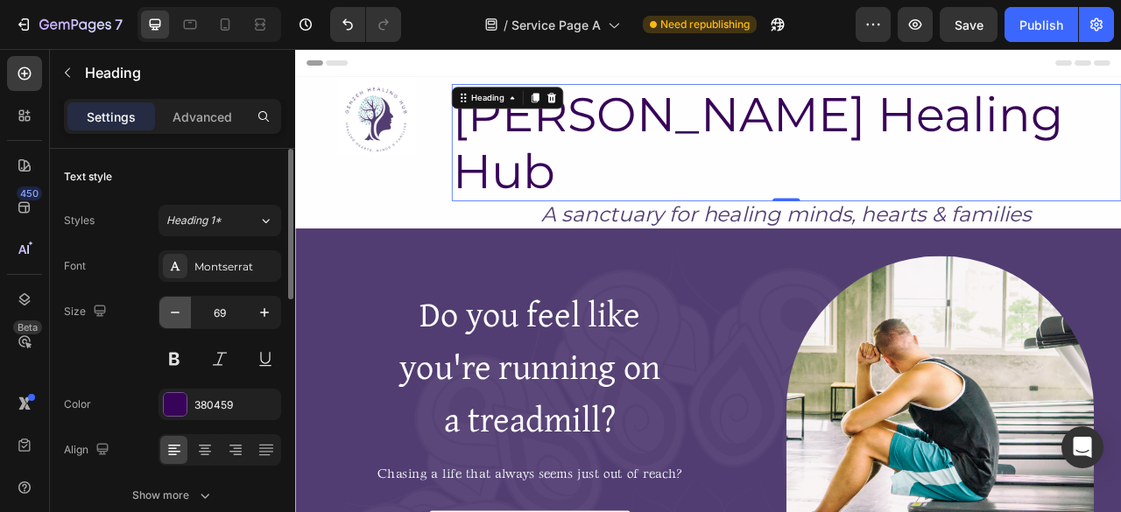
click at [170, 309] on icon "button" at bounding box center [175, 313] width 18 height 18
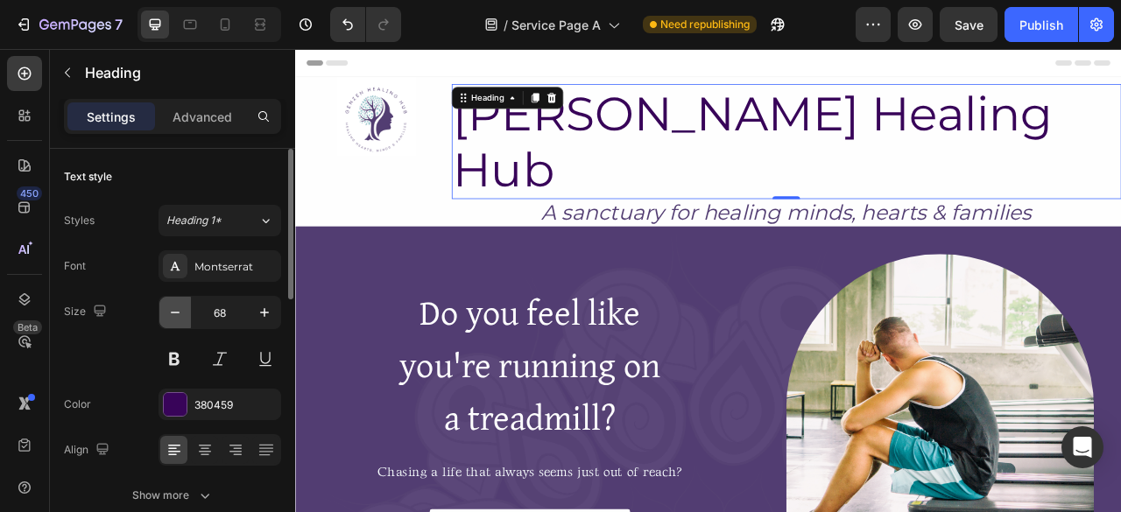
click at [170, 309] on icon "button" at bounding box center [175, 313] width 18 height 18
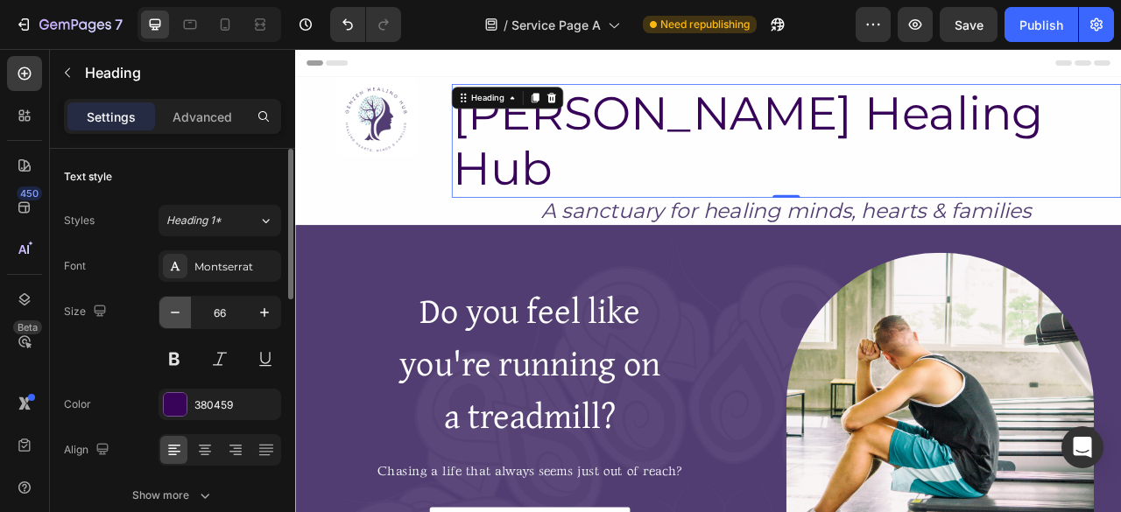
click at [170, 309] on icon "button" at bounding box center [175, 313] width 18 height 18
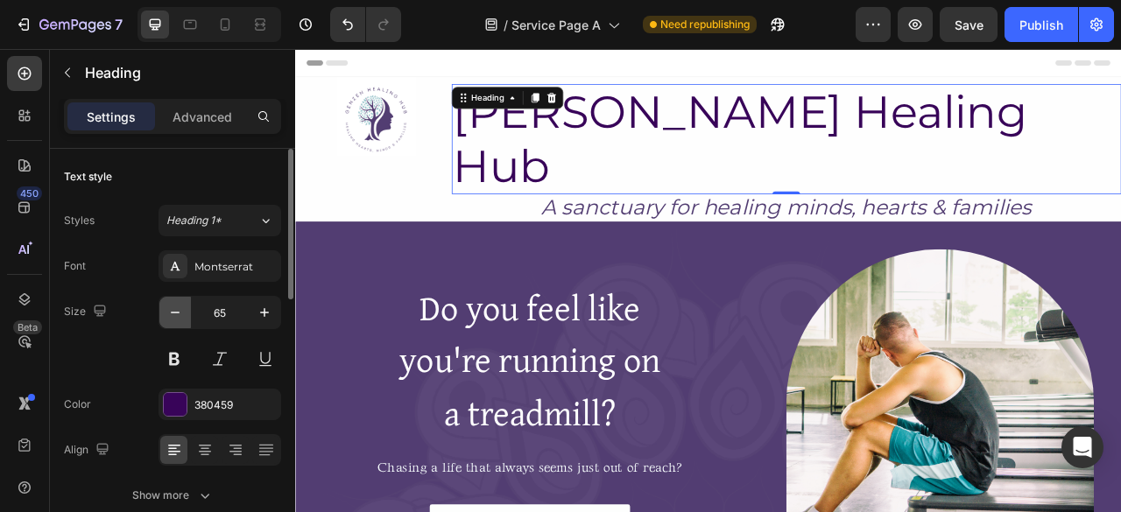
click at [170, 309] on icon "button" at bounding box center [175, 313] width 18 height 18
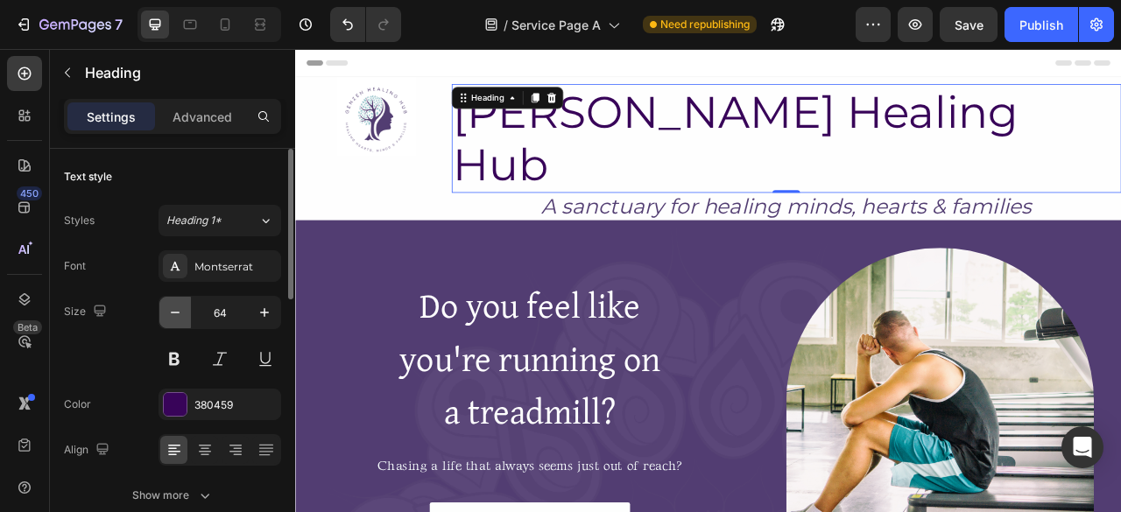
click at [170, 309] on icon "button" at bounding box center [175, 313] width 18 height 18
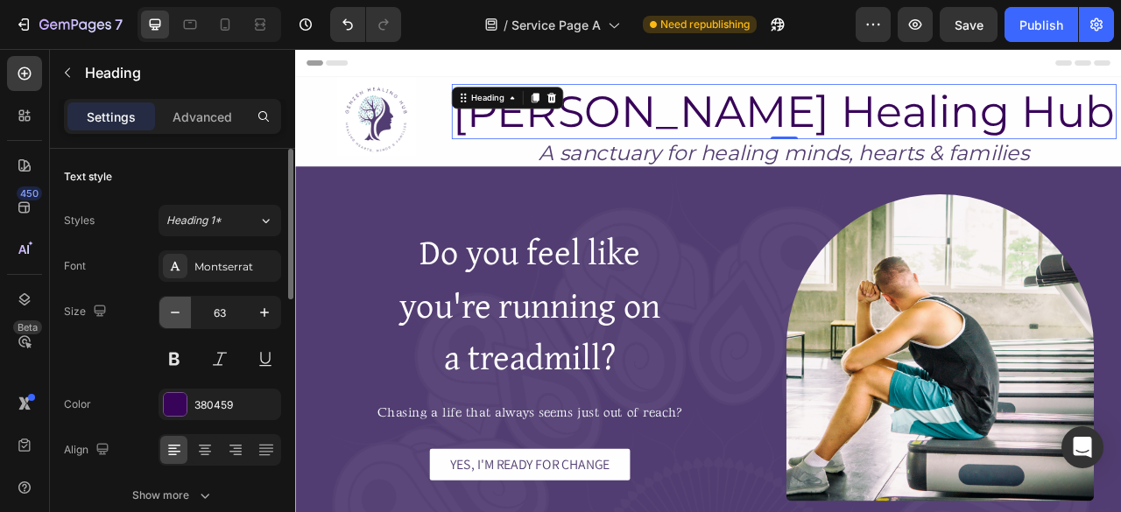
click at [170, 309] on icon "button" at bounding box center [175, 313] width 18 height 18
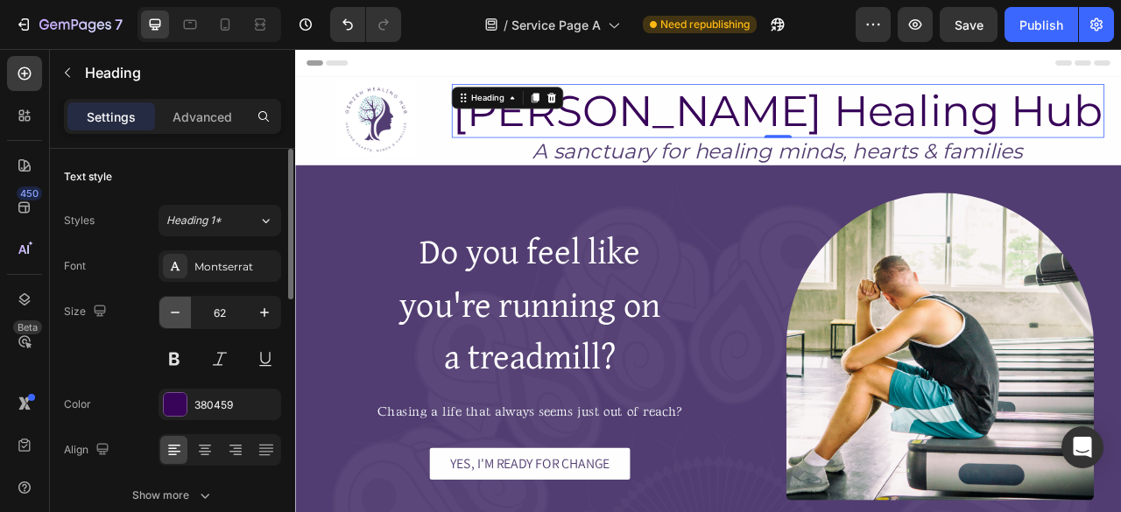
click at [170, 309] on icon "button" at bounding box center [175, 313] width 18 height 18
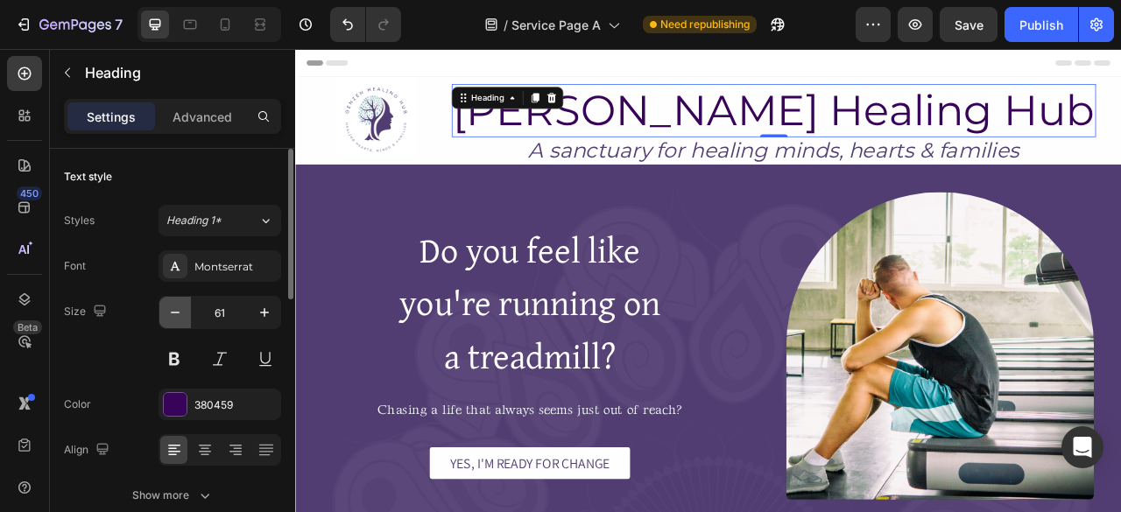
click at [170, 309] on icon "button" at bounding box center [175, 313] width 18 height 18
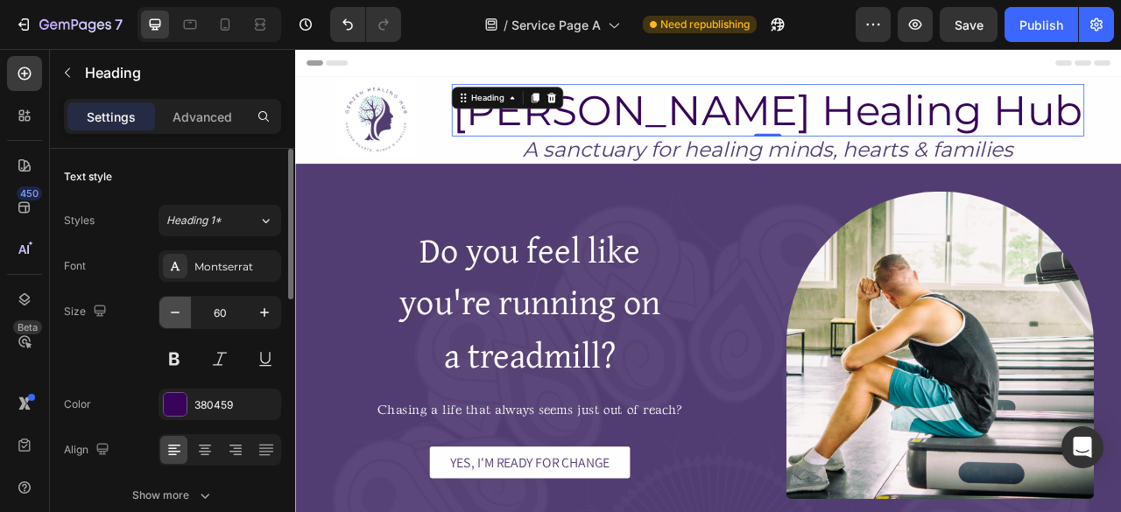
click at [170, 309] on icon "button" at bounding box center [175, 313] width 18 height 18
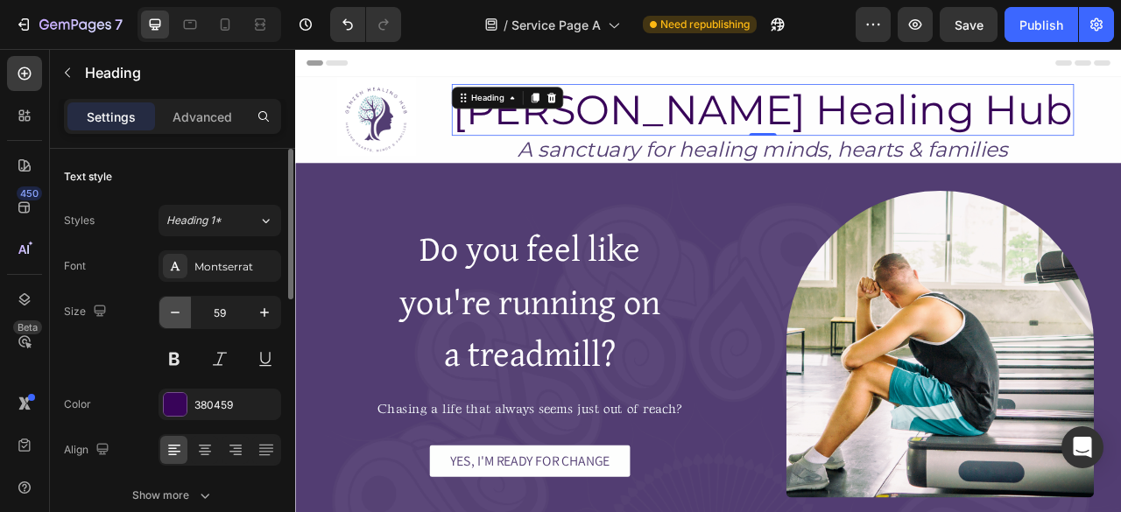
click at [170, 309] on icon "button" at bounding box center [175, 313] width 18 height 18
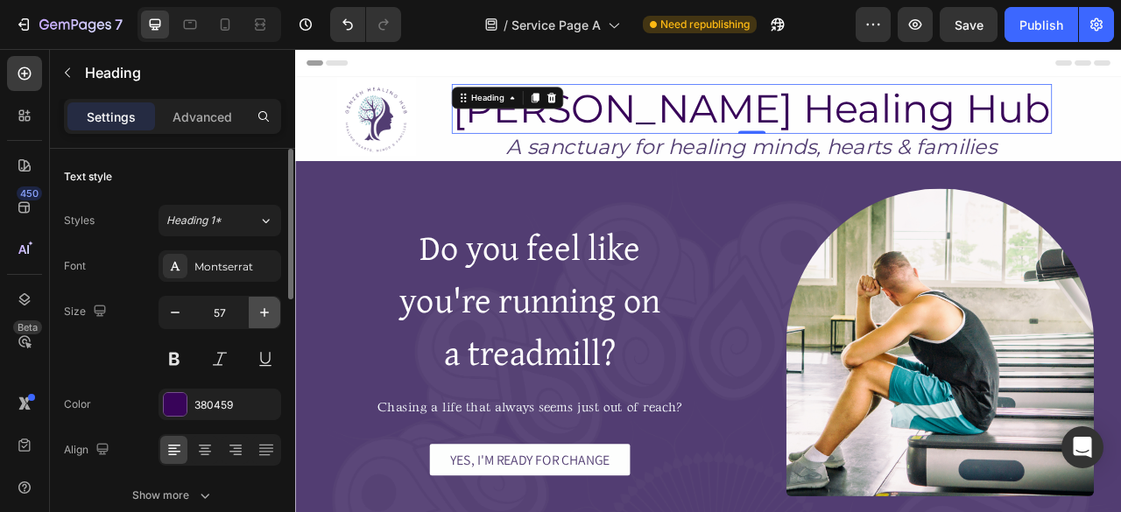
click at [271, 307] on icon "button" at bounding box center [265, 313] width 18 height 18
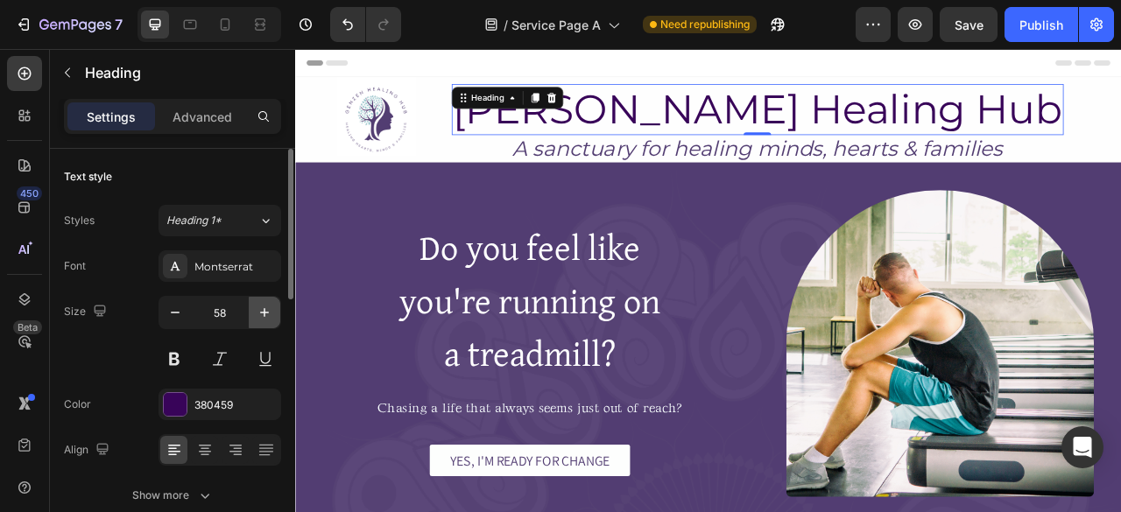
click at [271, 307] on icon "button" at bounding box center [265, 313] width 18 height 18
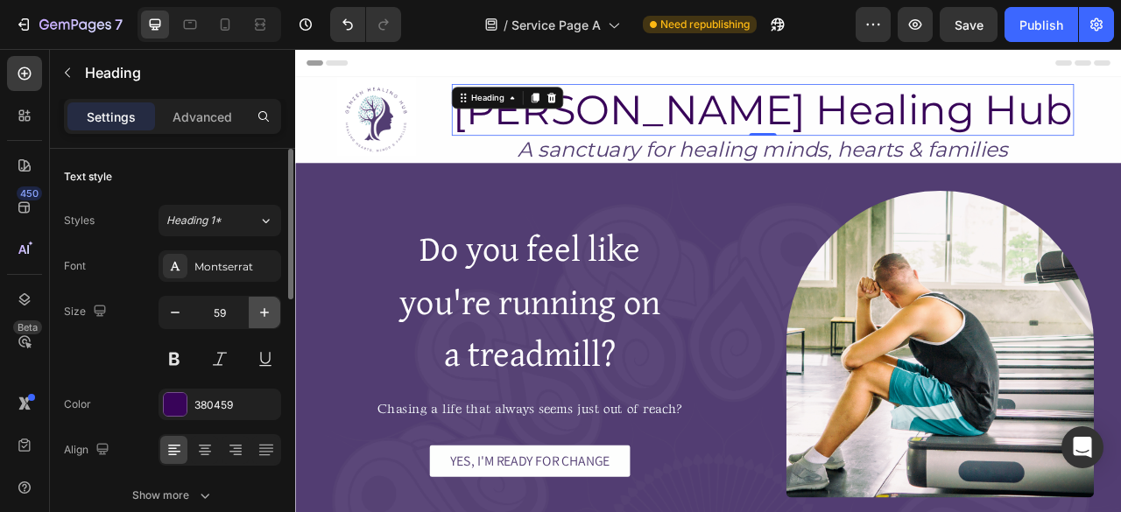
click at [271, 309] on icon "button" at bounding box center [265, 313] width 18 height 18
type input "60"
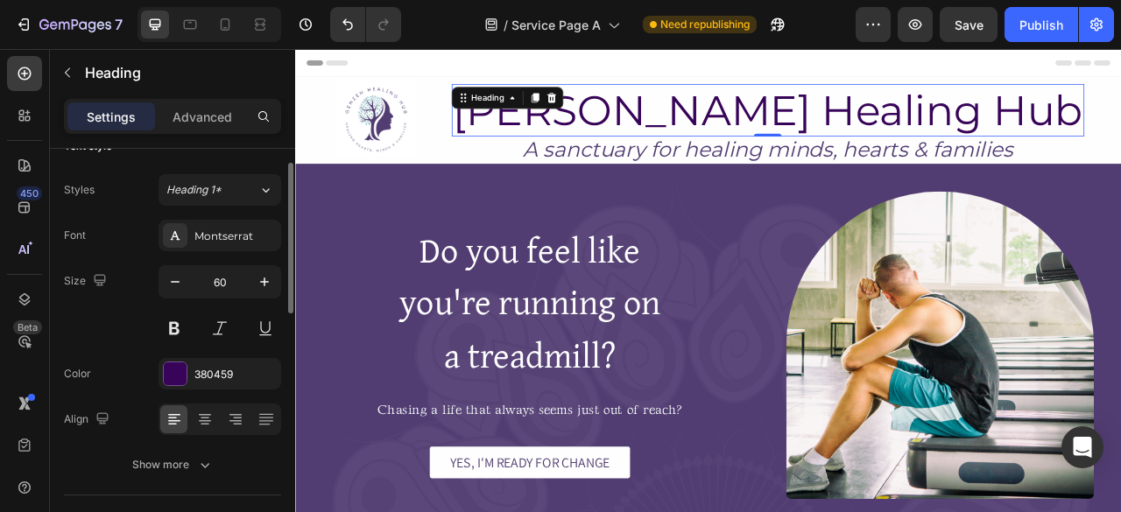
scroll to position [33, 0]
click at [524, 145] on h2 "[PERSON_NAME] Healing Hub" at bounding box center [896, 127] width 805 height 67
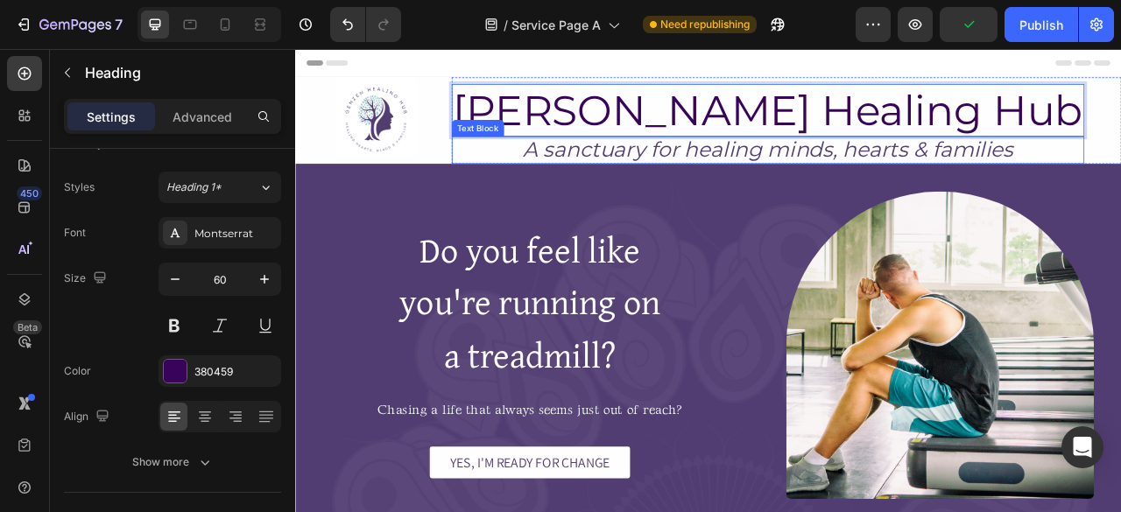
click at [586, 176] on p "A sanctuary for healing minds, hearts & families" at bounding box center [896, 178] width 801 height 32
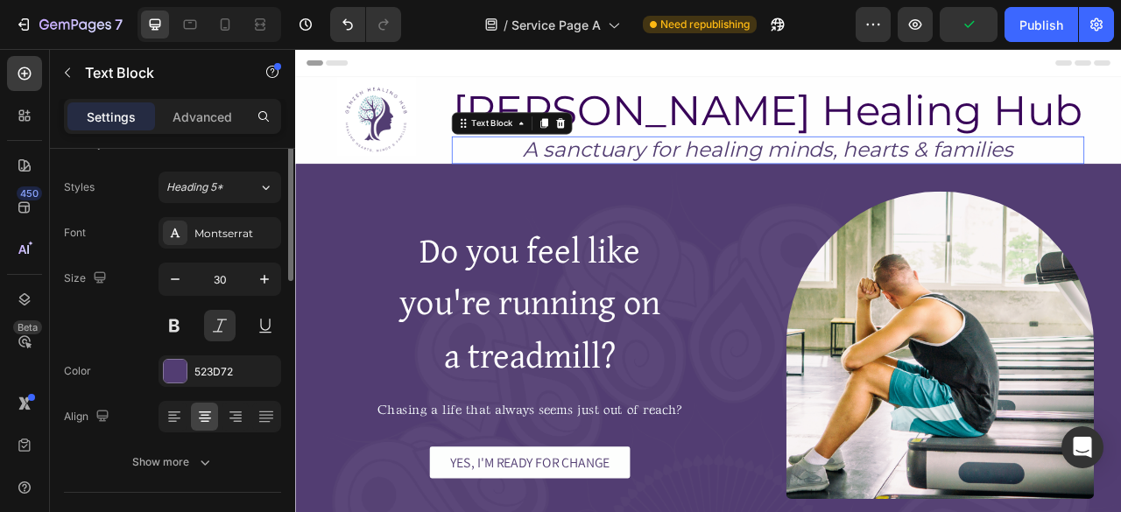
scroll to position [0, 0]
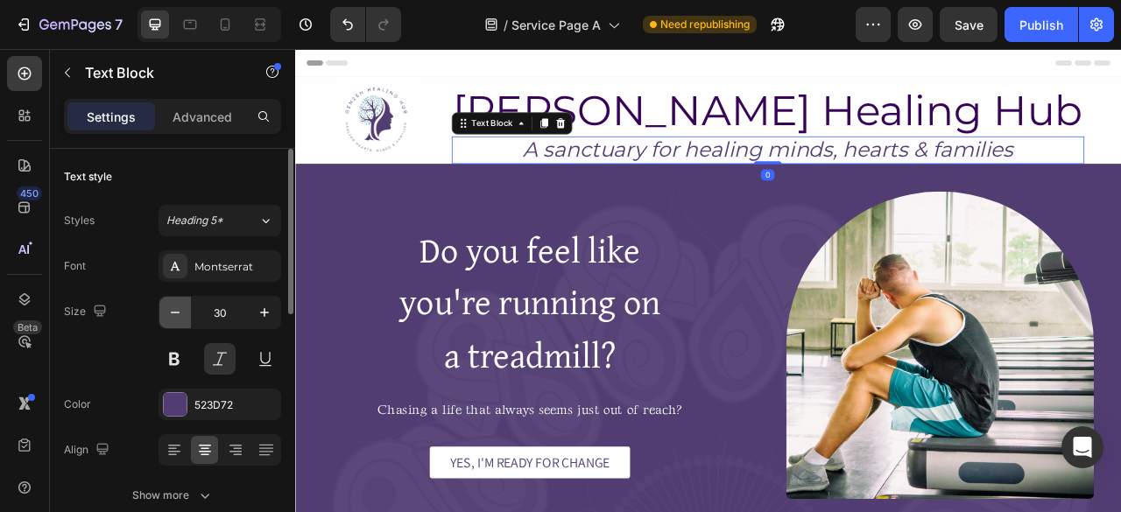
click at [172, 316] on icon "button" at bounding box center [175, 313] width 18 height 18
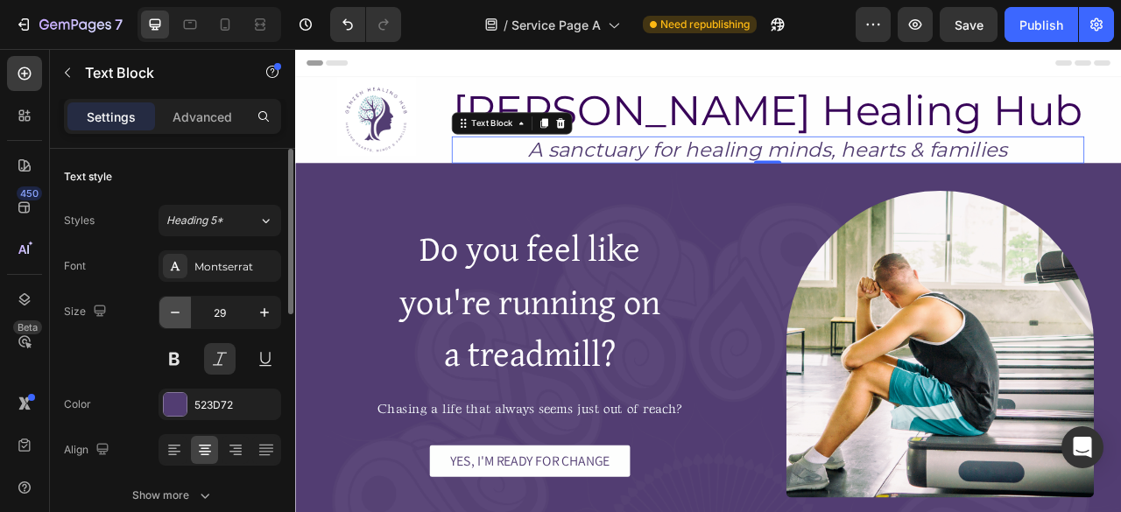
click at [172, 316] on icon "button" at bounding box center [175, 313] width 18 height 18
type input "27"
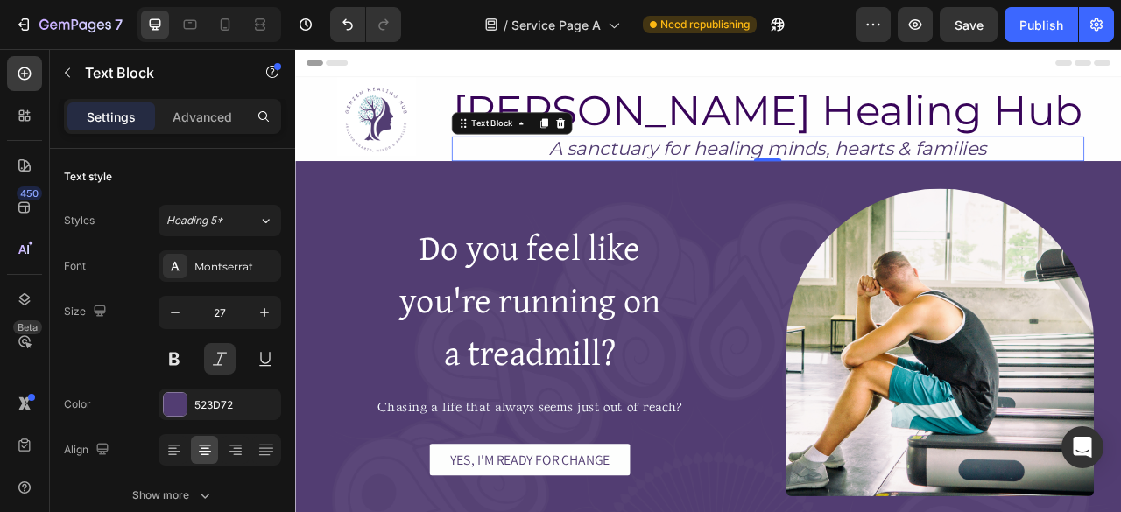
click at [533, 177] on p "A sanctuary for healing minds, hearts & families" at bounding box center [896, 176] width 801 height 28
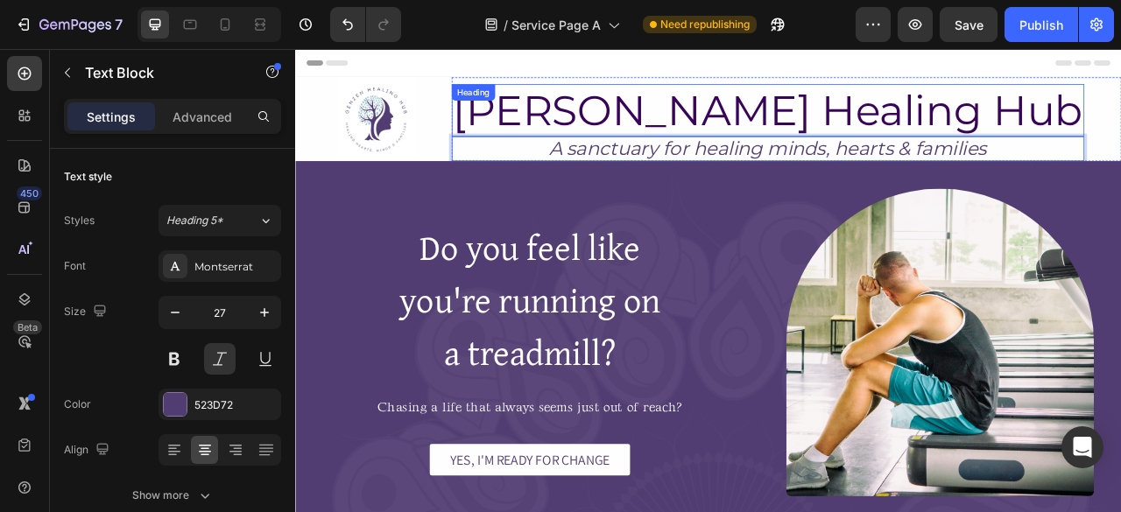
drag, startPoint x: 641, startPoint y: 130, endPoint x: 411, endPoint y: 241, distance: 254.9
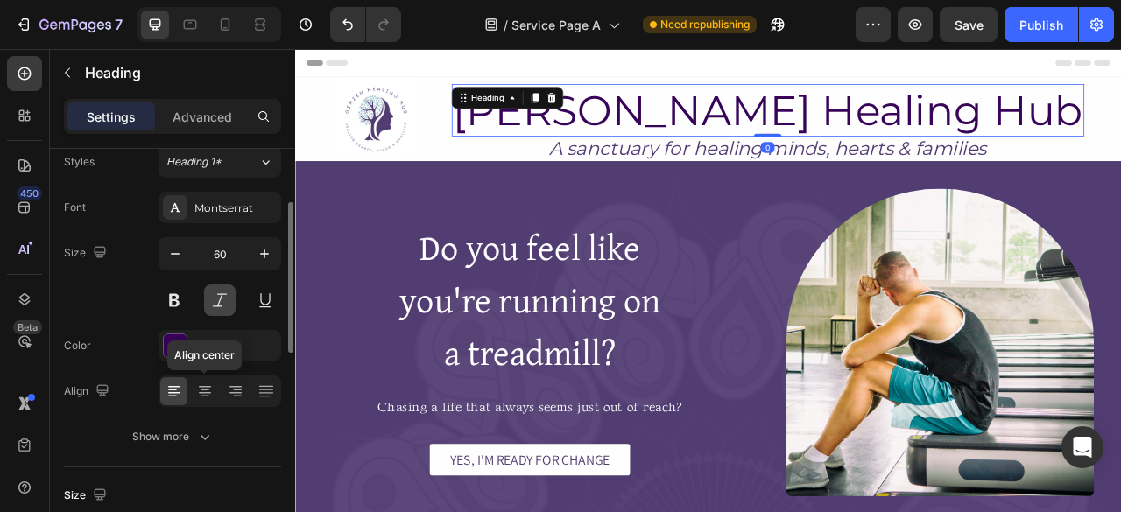
scroll to position [91, 0]
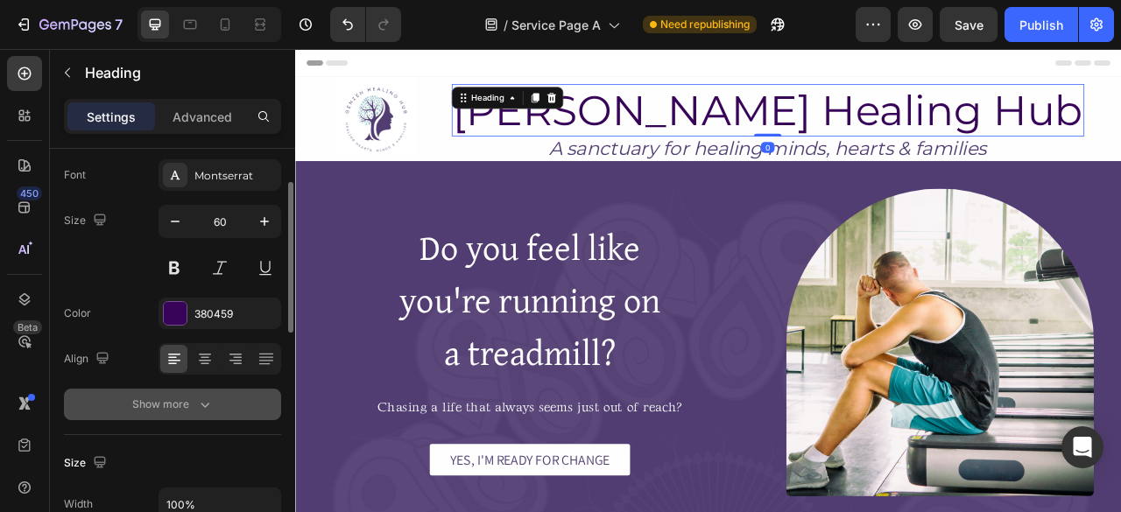
click at [206, 397] on icon "button" at bounding box center [205, 405] width 18 height 18
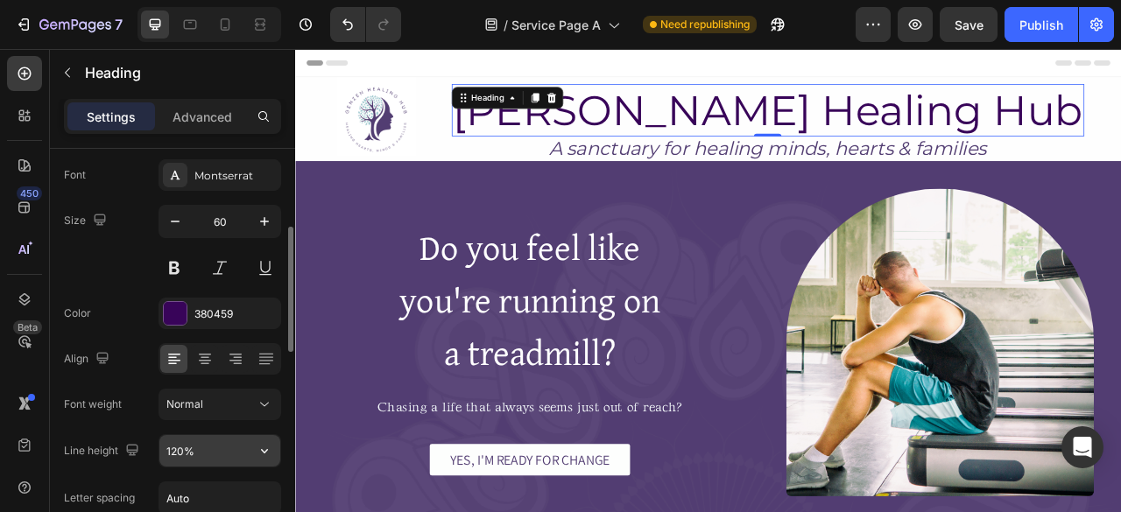
scroll to position [144, 0]
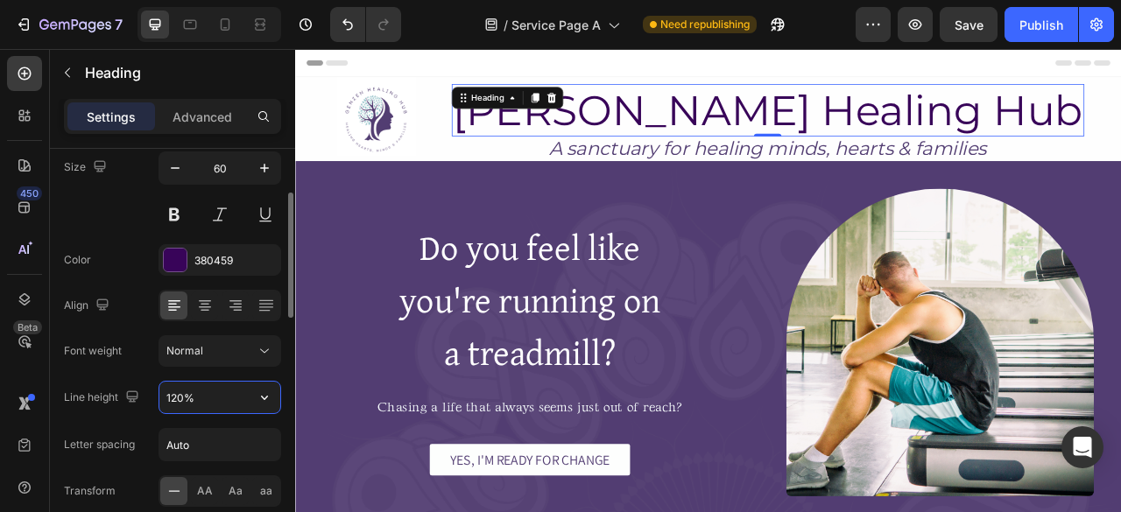
click at [175, 393] on input "120%" at bounding box center [219, 398] width 121 height 32
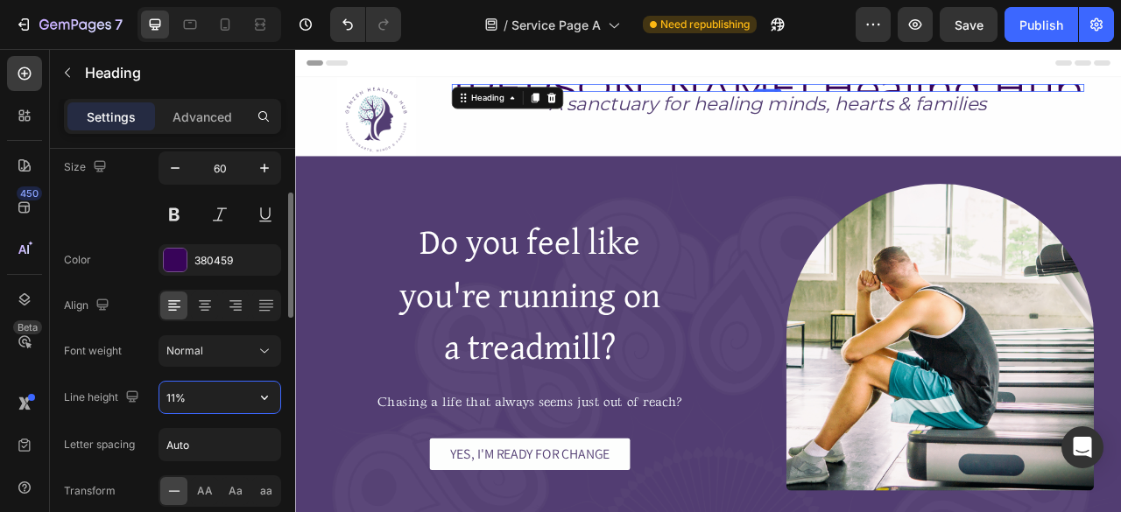
type input "110%"
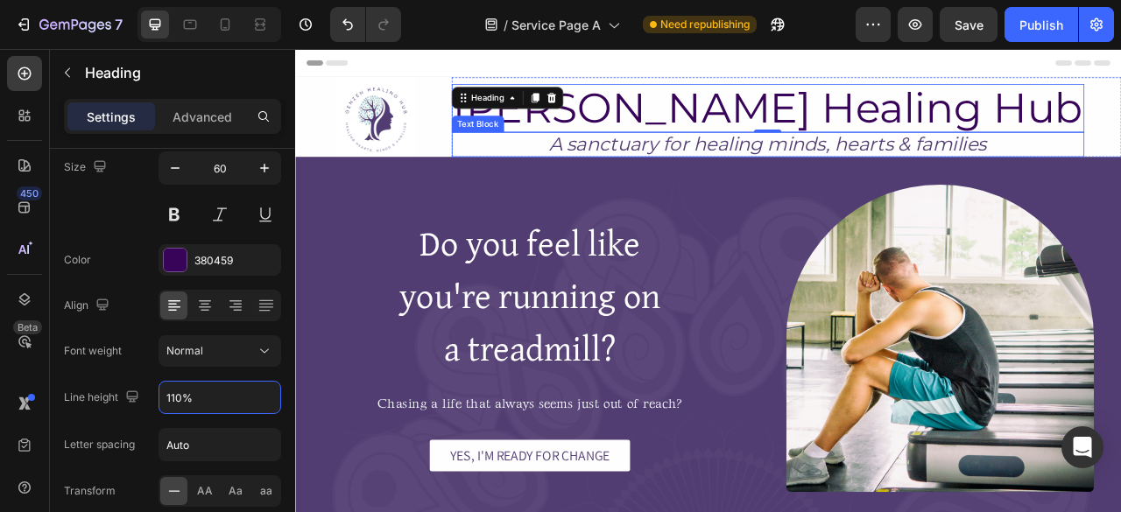
click at [674, 172] on p "A sanctuary for healing minds, hearts & families" at bounding box center [896, 171] width 801 height 28
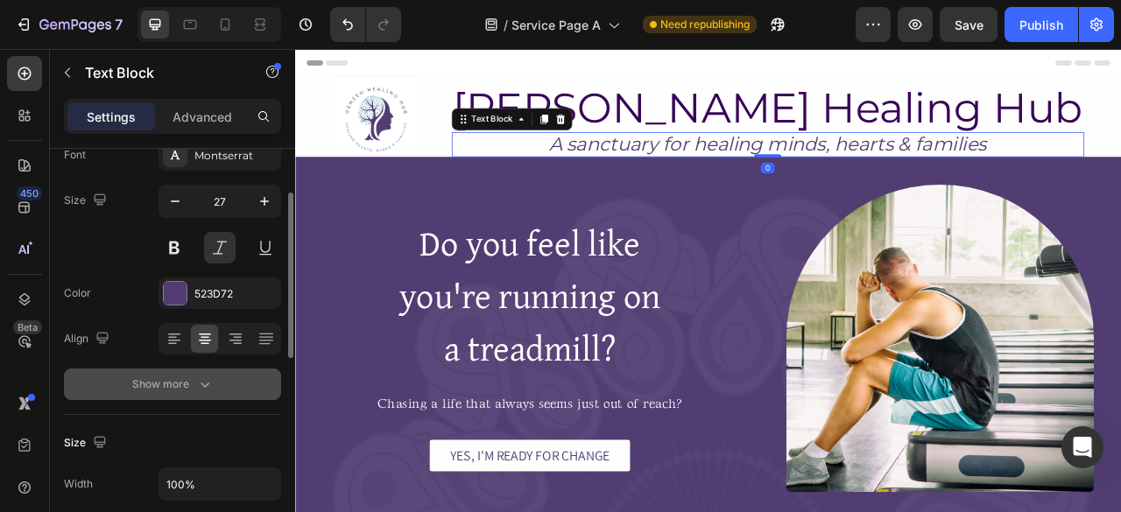
scroll to position [112, 0]
click at [193, 375] on div "Show more" at bounding box center [172, 384] width 81 height 18
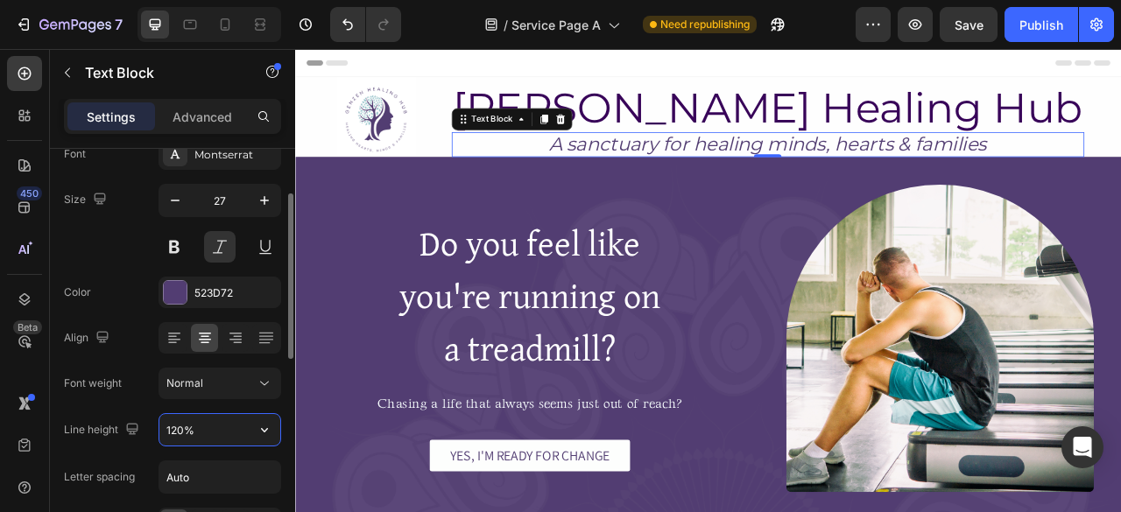
click at [202, 423] on input "120%" at bounding box center [219, 430] width 121 height 32
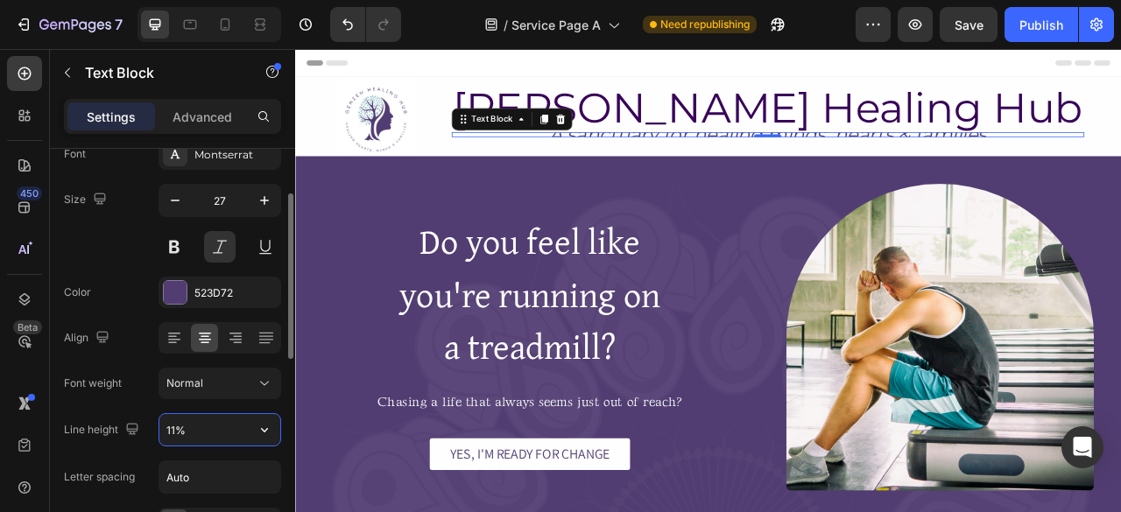
type input "110%"
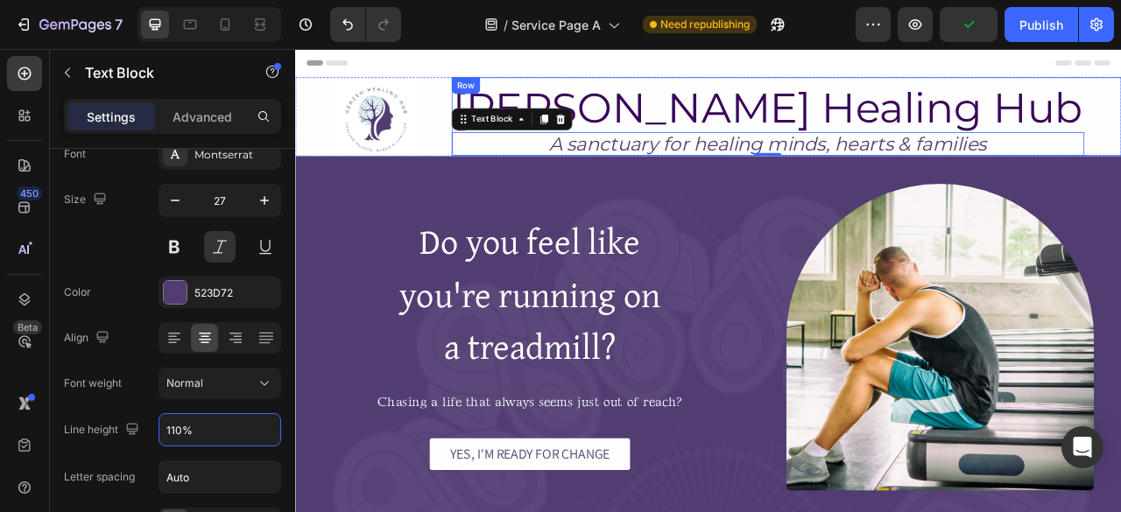
click at [1120, 137] on div "GenZen Healing Hub Heading A sanctuary for healing minds, hearts & families Tex…" at bounding box center [920, 135] width 852 height 100
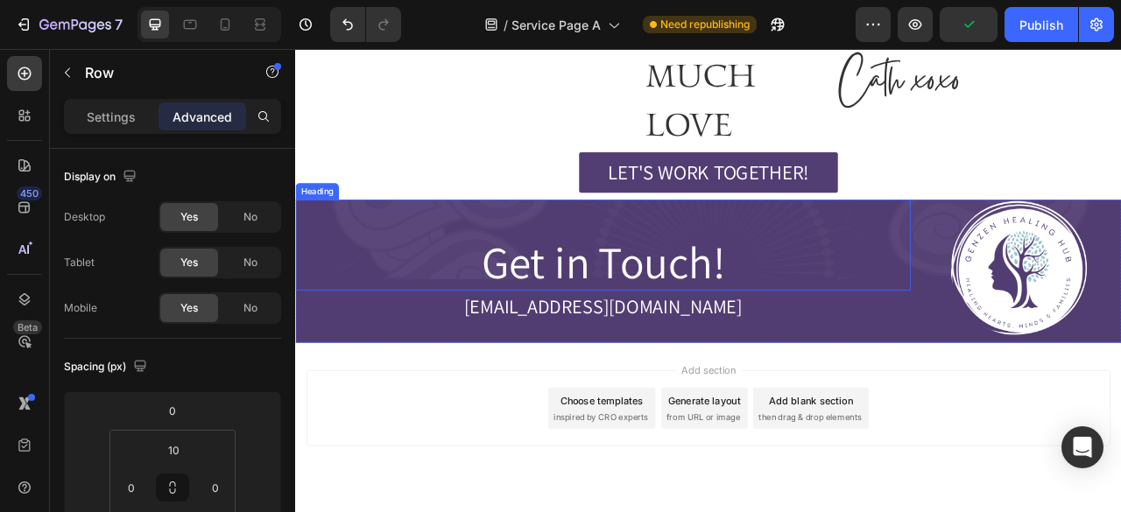
scroll to position [6406, 0]
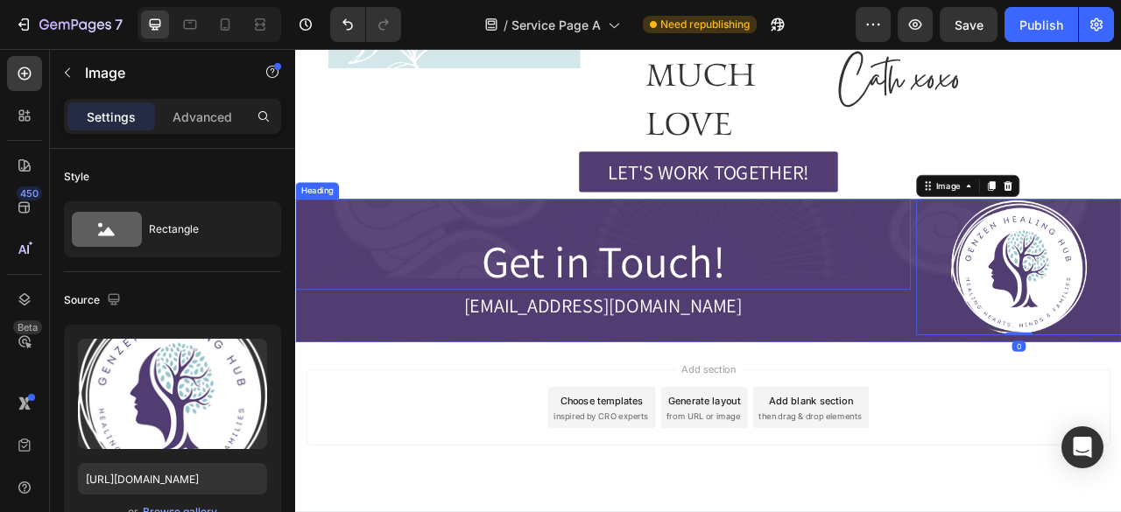
click at [502, 240] on div "Get in Touch! Heading" at bounding box center [686, 298] width 783 height 116
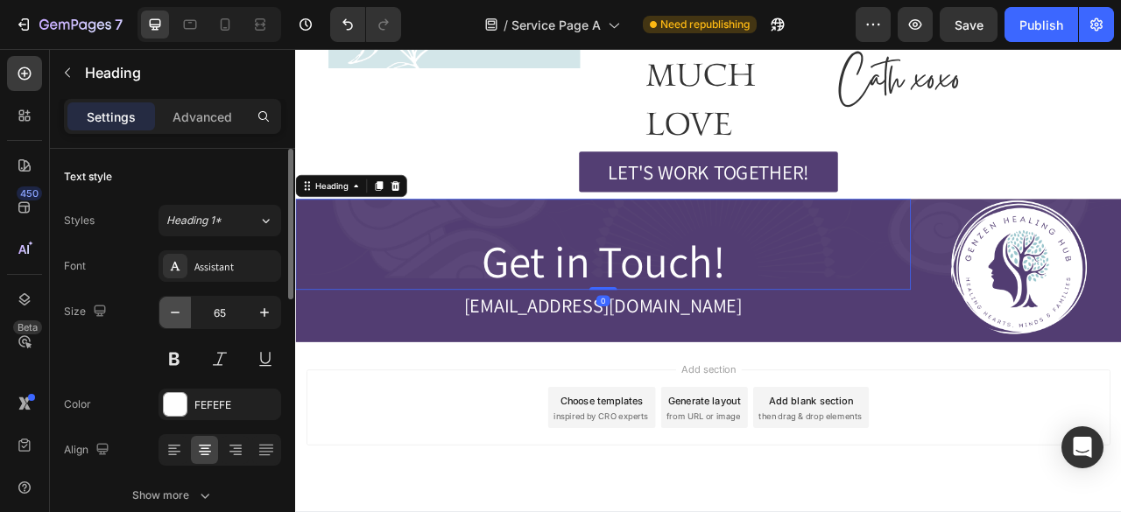
click at [175, 320] on icon "button" at bounding box center [175, 313] width 18 height 18
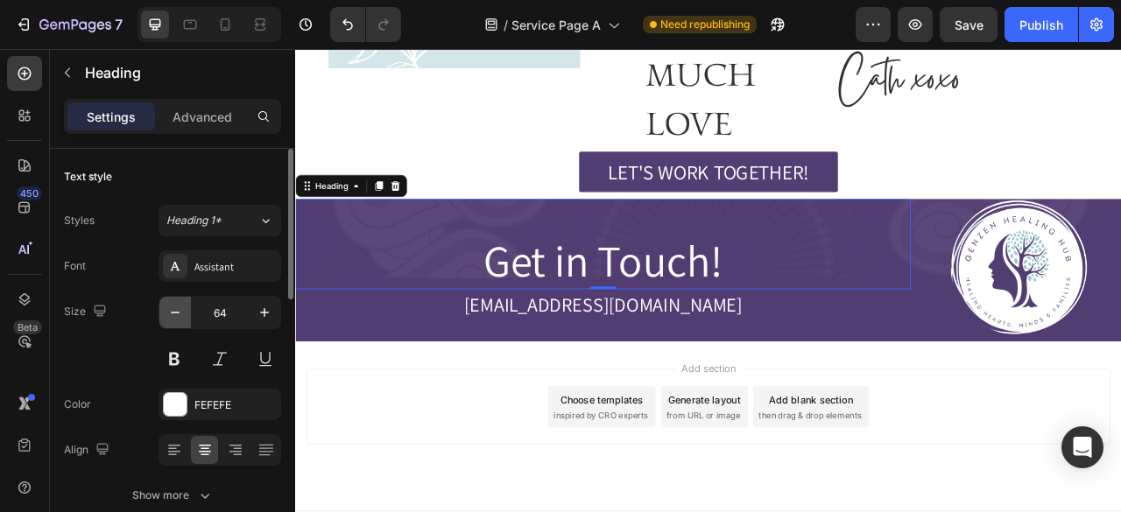
click at [175, 320] on icon "button" at bounding box center [175, 313] width 18 height 18
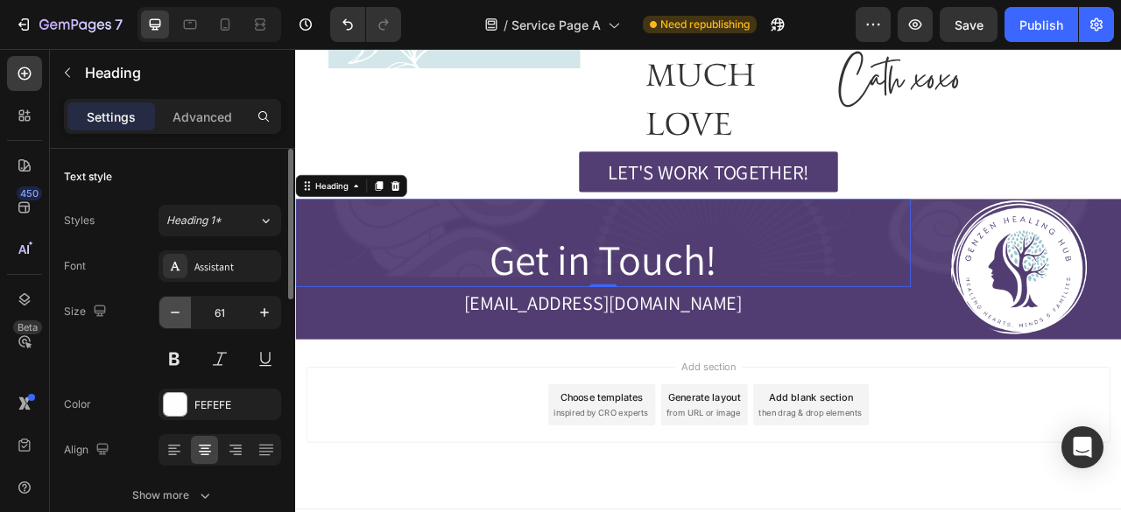
click at [175, 320] on icon "button" at bounding box center [175, 313] width 18 height 18
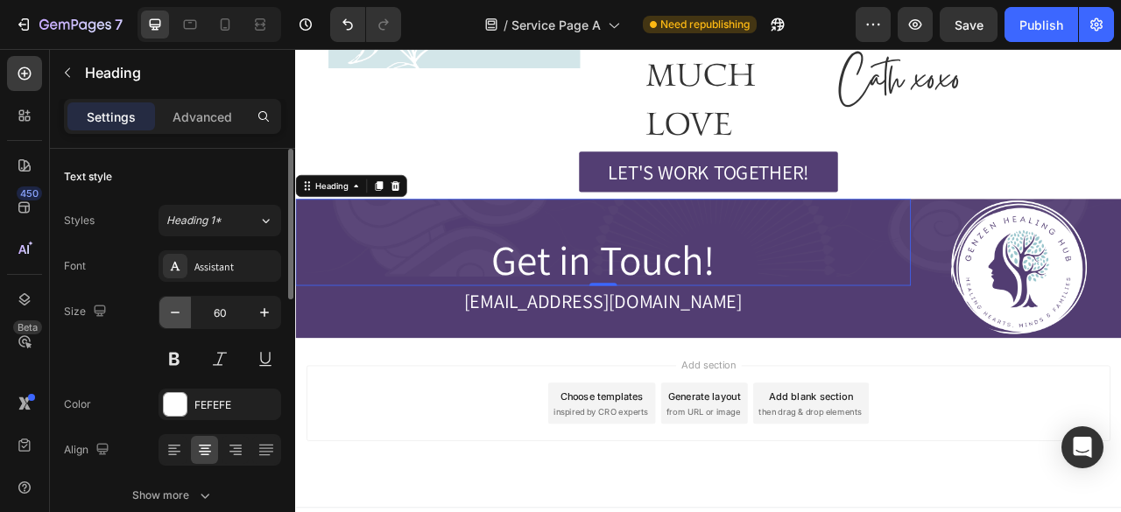
click at [175, 320] on icon "button" at bounding box center [175, 313] width 18 height 18
click at [271, 311] on icon "button" at bounding box center [265, 313] width 18 height 18
type input "60"
click at [230, 269] on div "Assistant" at bounding box center [235, 267] width 82 height 16
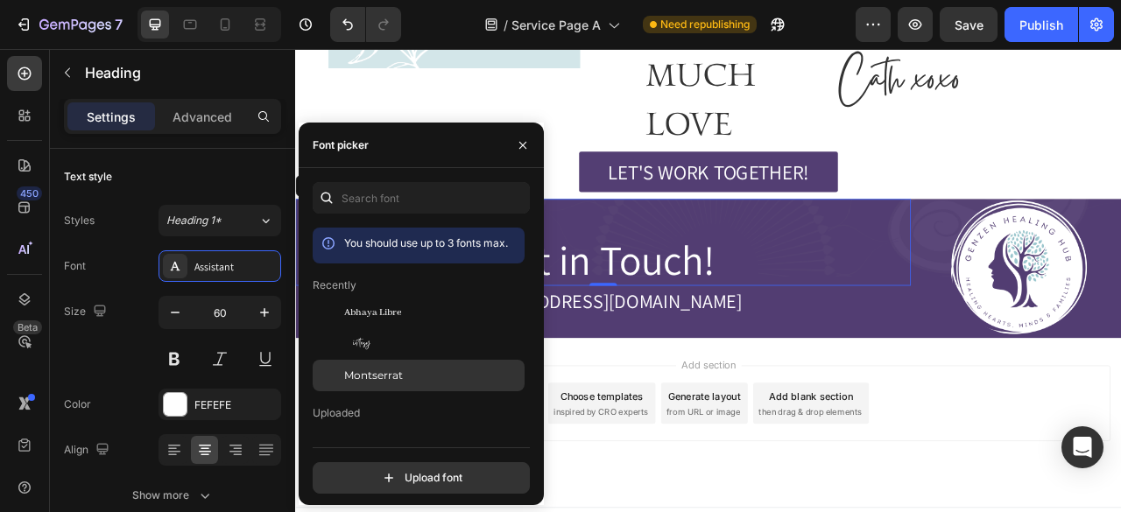
click at [384, 376] on span "Montserrat" at bounding box center [373, 376] width 59 height 16
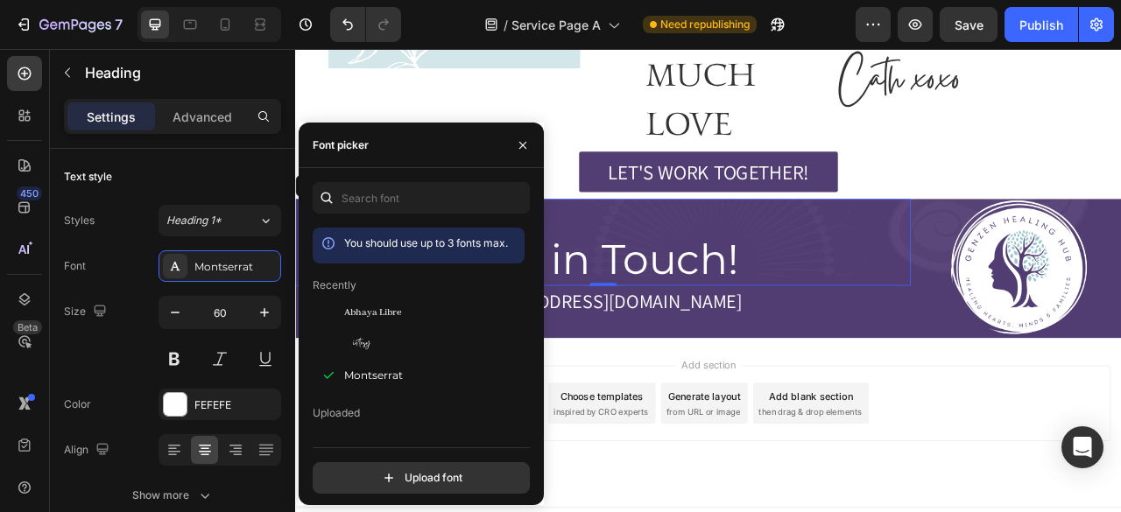
click at [689, 293] on h2 "Get in Touch!" at bounding box center [686, 317] width 783 height 67
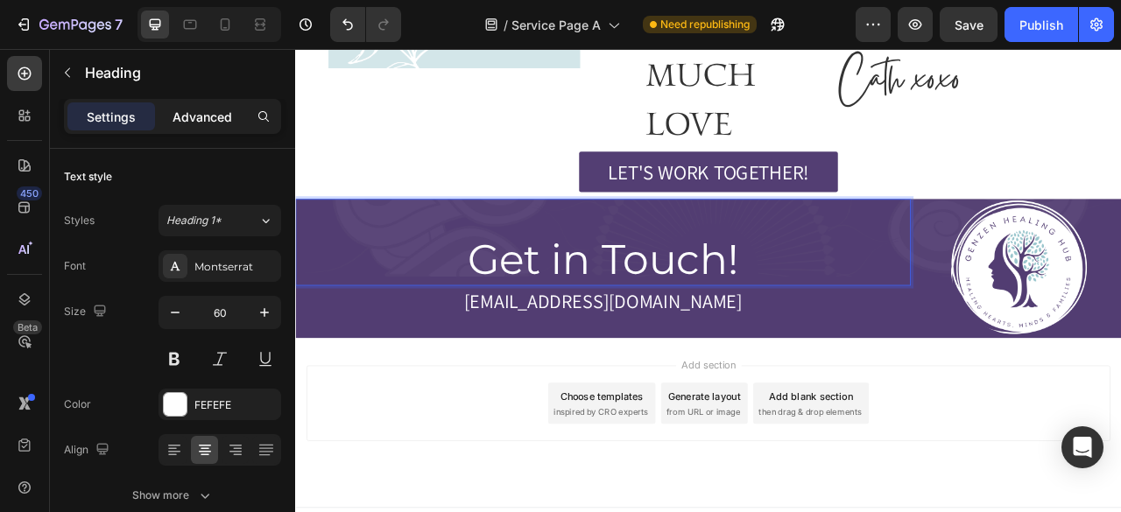
click at [192, 115] on p "Advanced" at bounding box center [202, 117] width 60 height 18
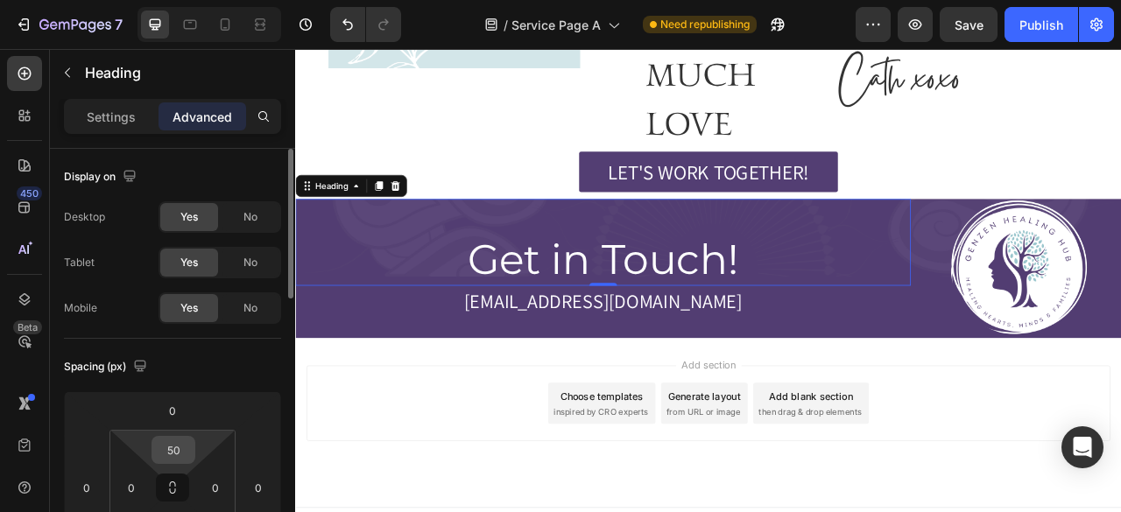
click at [165, 444] on input "50" at bounding box center [173, 450] width 35 height 26
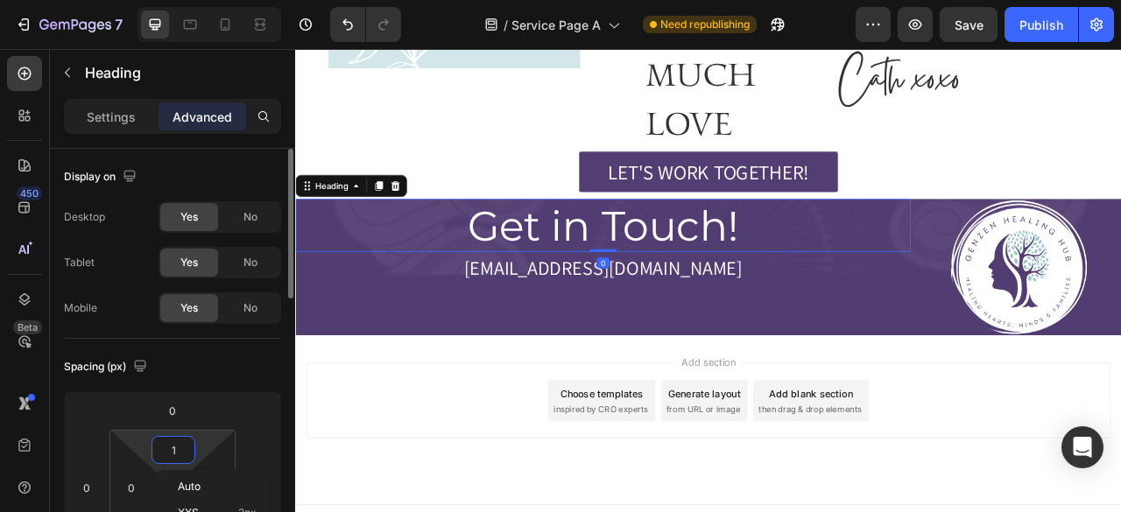
scroll to position [6402, 0]
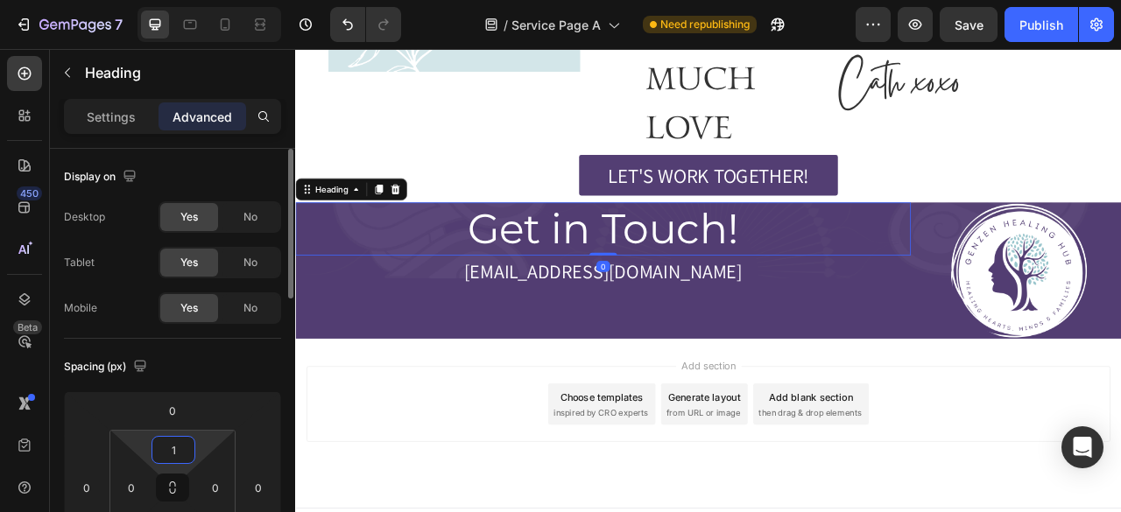
type input "10"
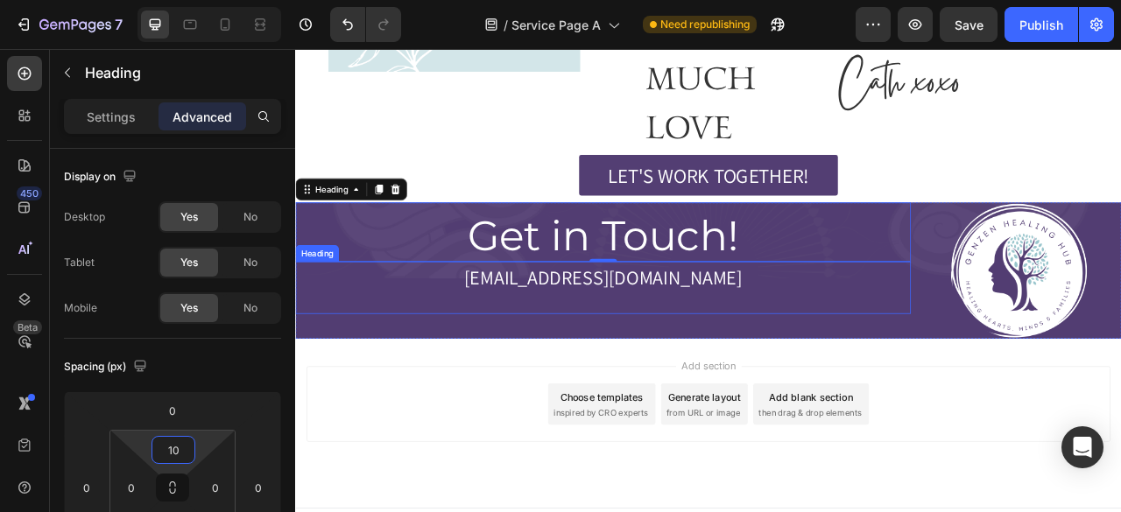
click at [789, 320] on h2 "[EMAIL_ADDRESS][DOMAIN_NAME]" at bounding box center [686, 340] width 783 height 40
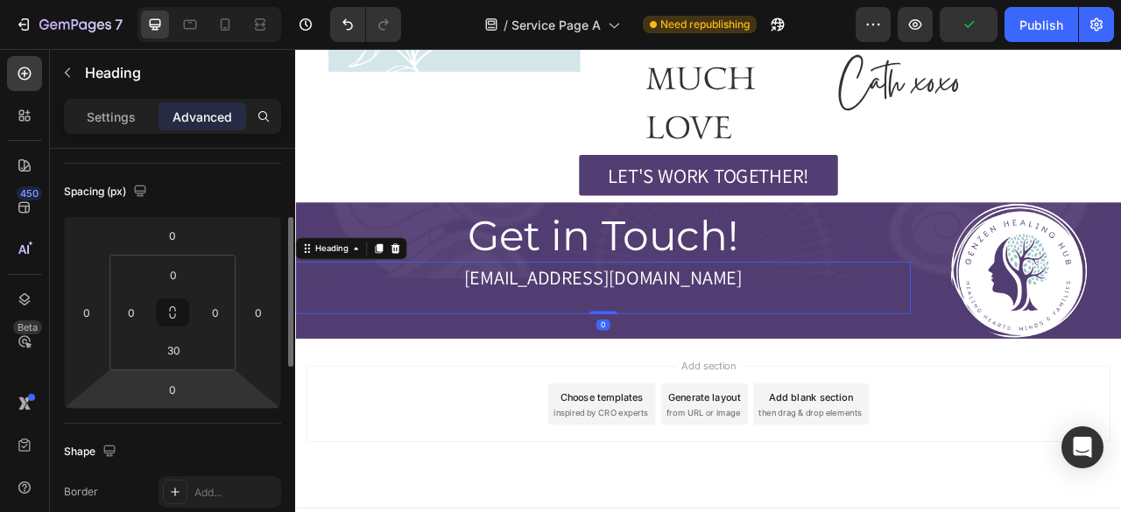
scroll to position [179, 0]
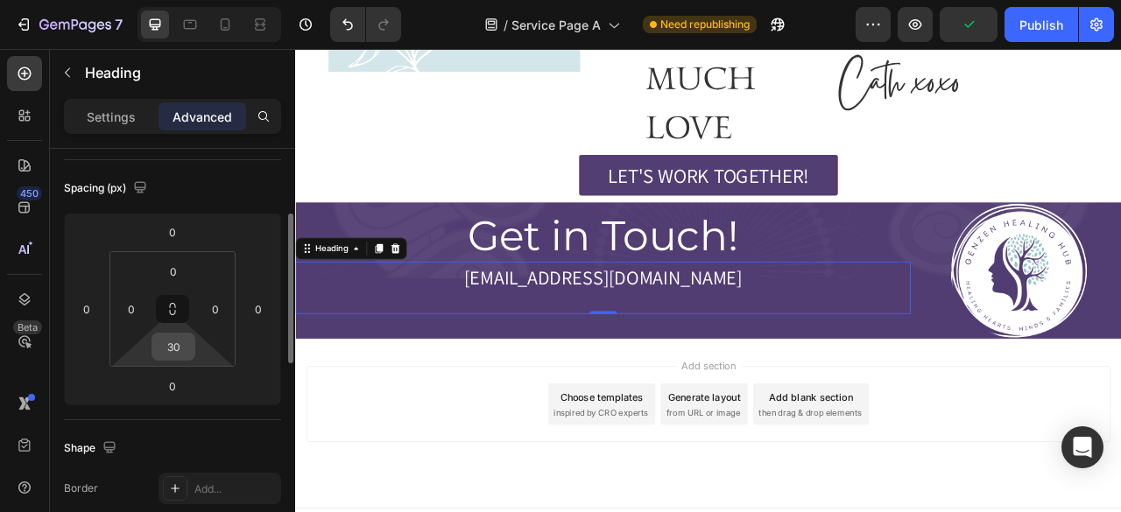
click at [171, 339] on input "30" at bounding box center [173, 347] width 35 height 26
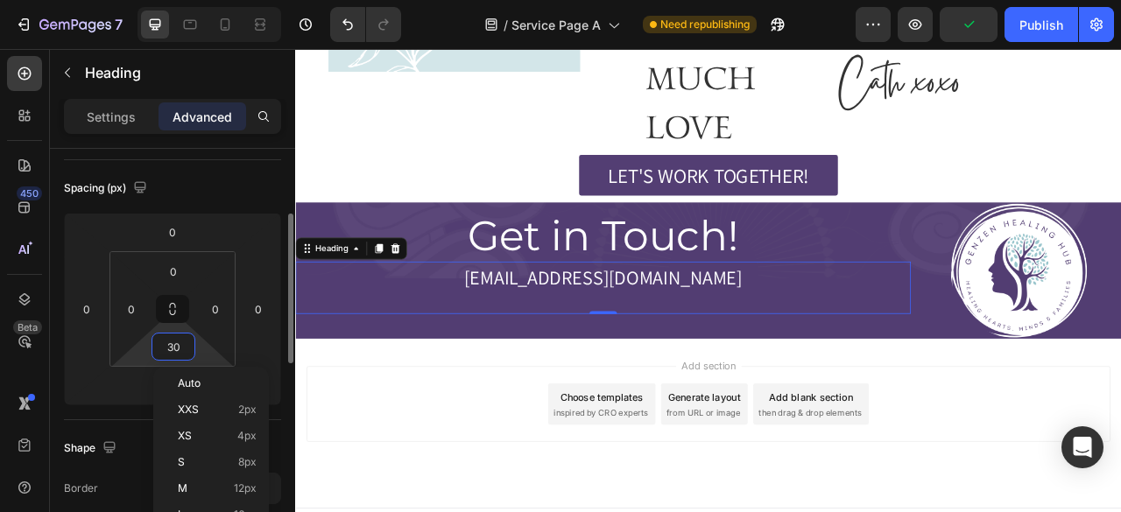
type input "0"
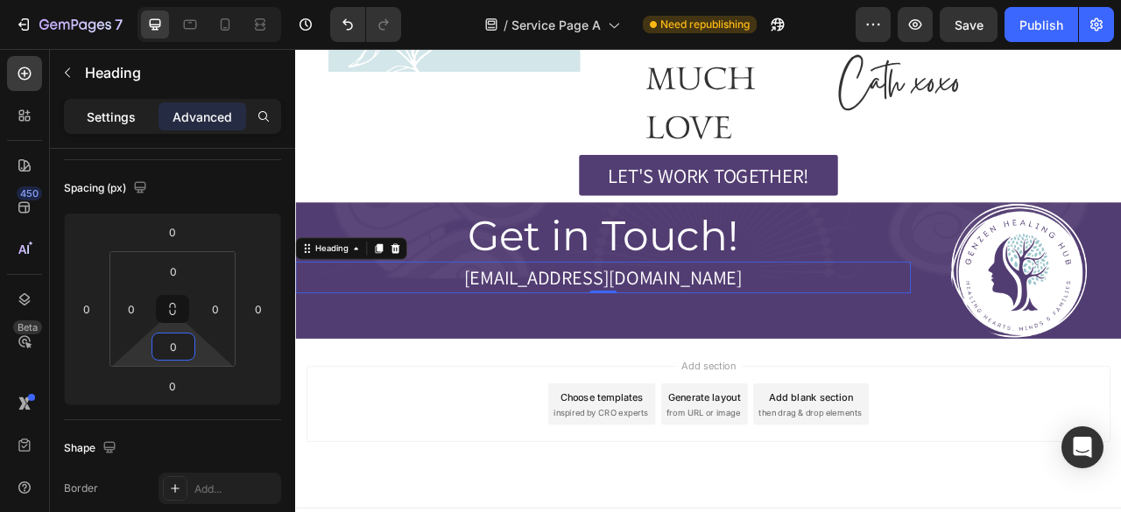
click at [117, 111] on p "Settings" at bounding box center [111, 117] width 49 height 18
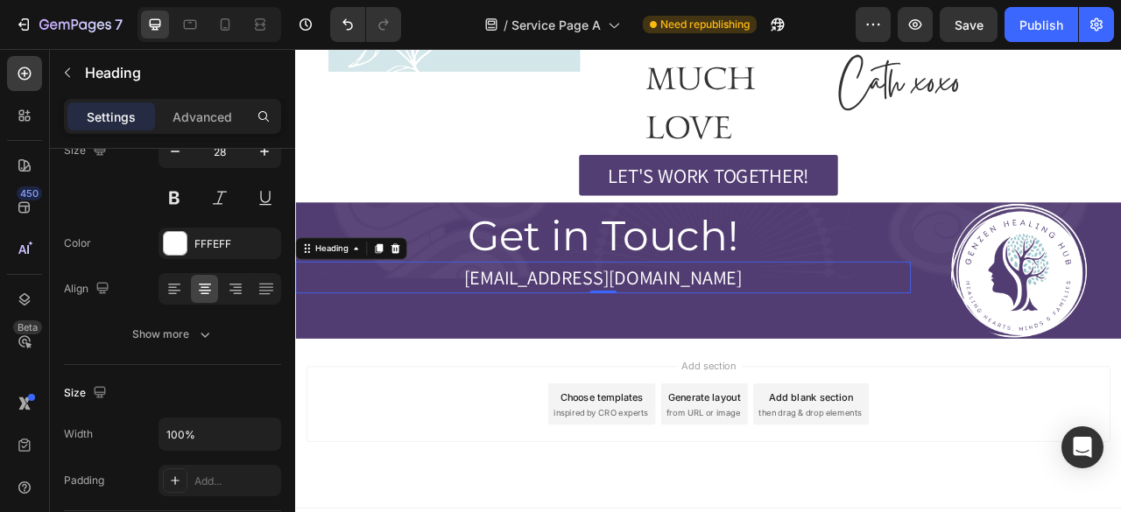
scroll to position [0, 0]
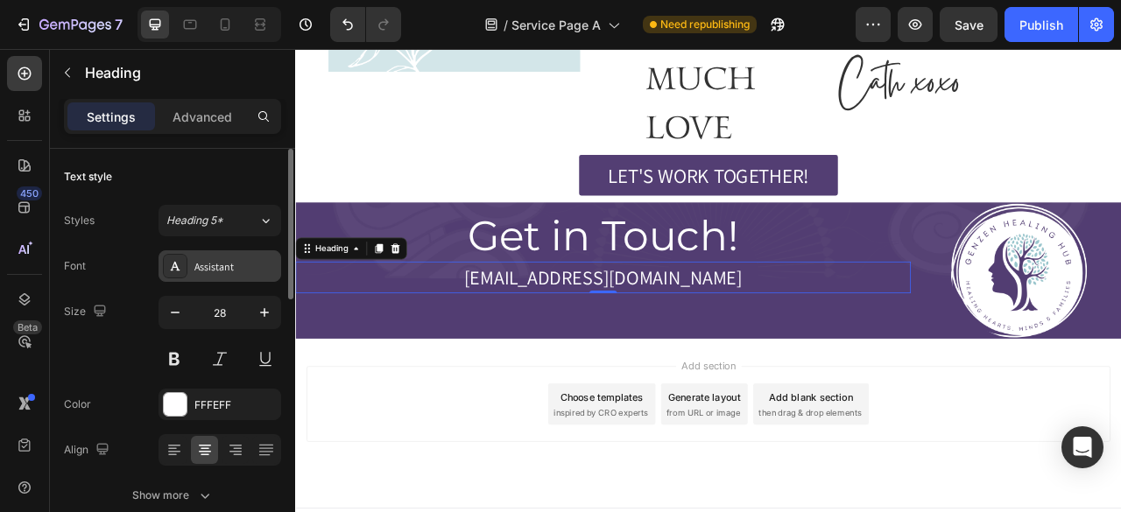
click at [221, 259] on div "Assistant" at bounding box center [235, 267] width 82 height 16
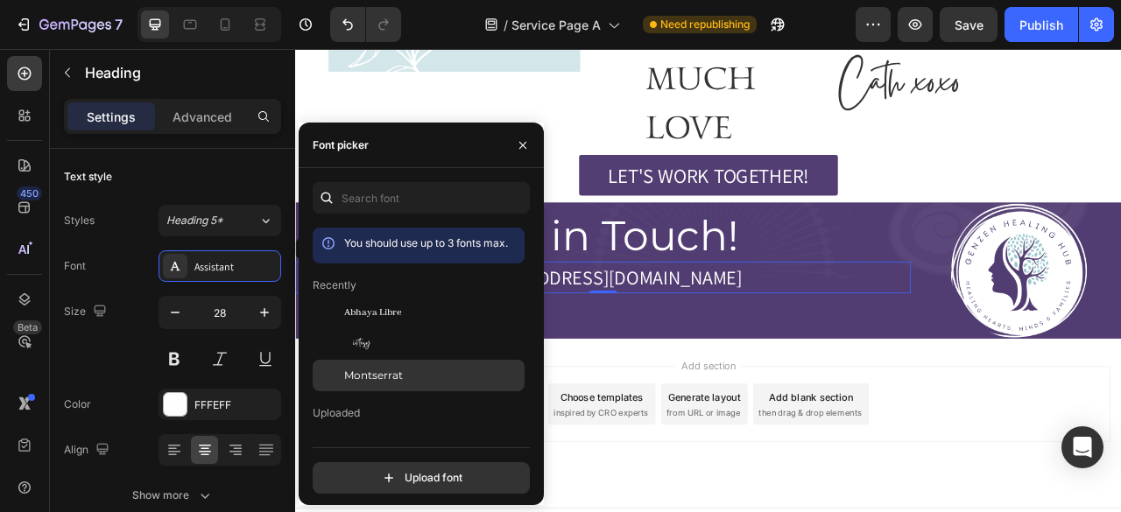
click at [399, 370] on span "Montserrat" at bounding box center [373, 376] width 59 height 16
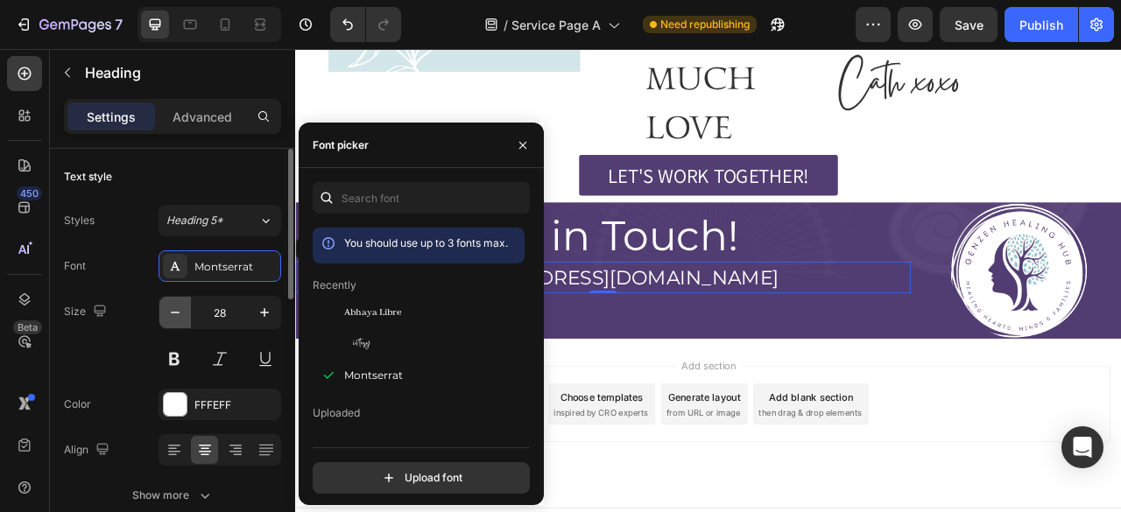
click at [182, 310] on icon "button" at bounding box center [175, 313] width 18 height 18
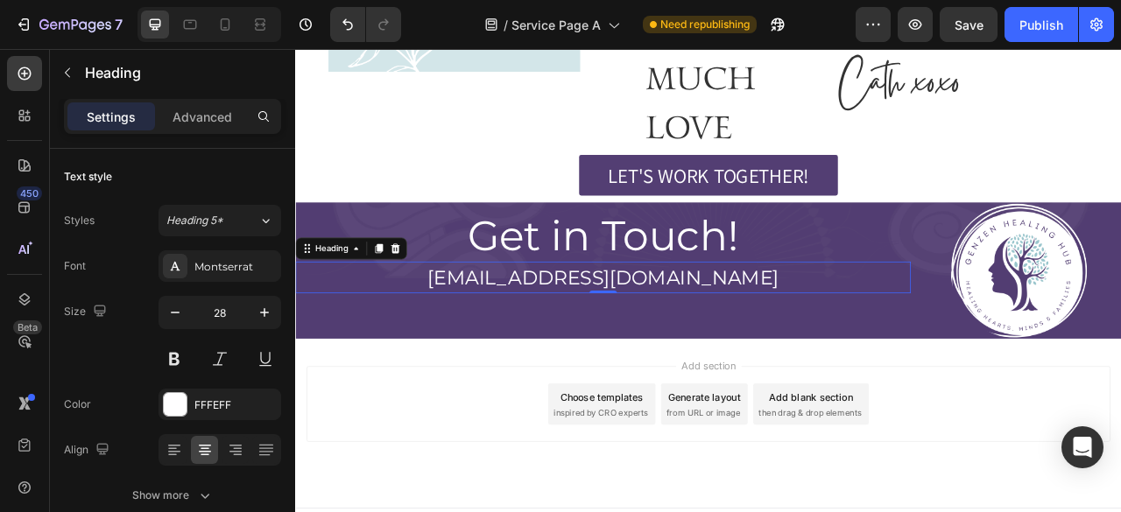
type input "27"
click at [632, 321] on p "[EMAIL_ADDRESS][DOMAIN_NAME]" at bounding box center [686, 339] width 779 height 36
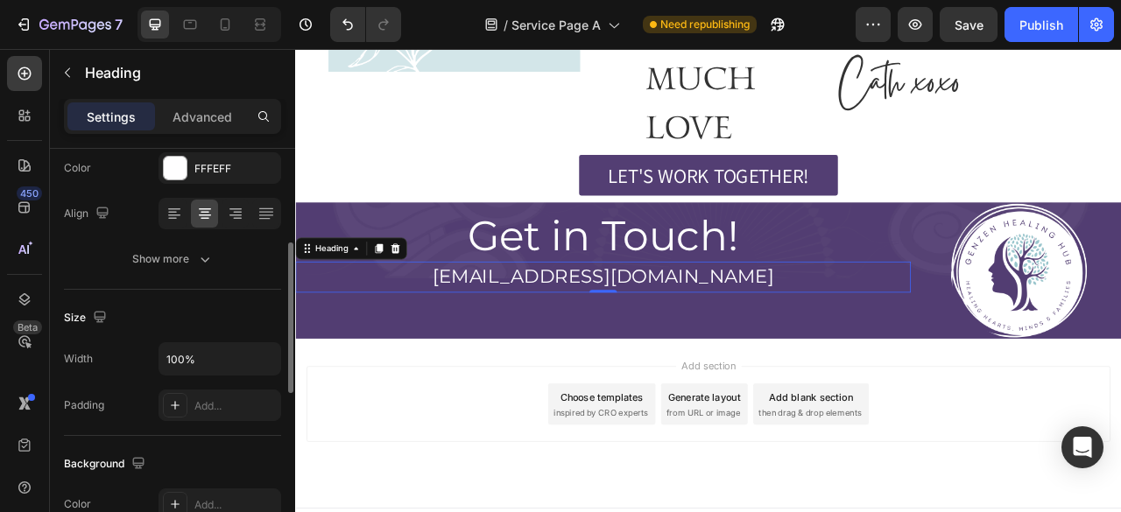
scroll to position [242, 0]
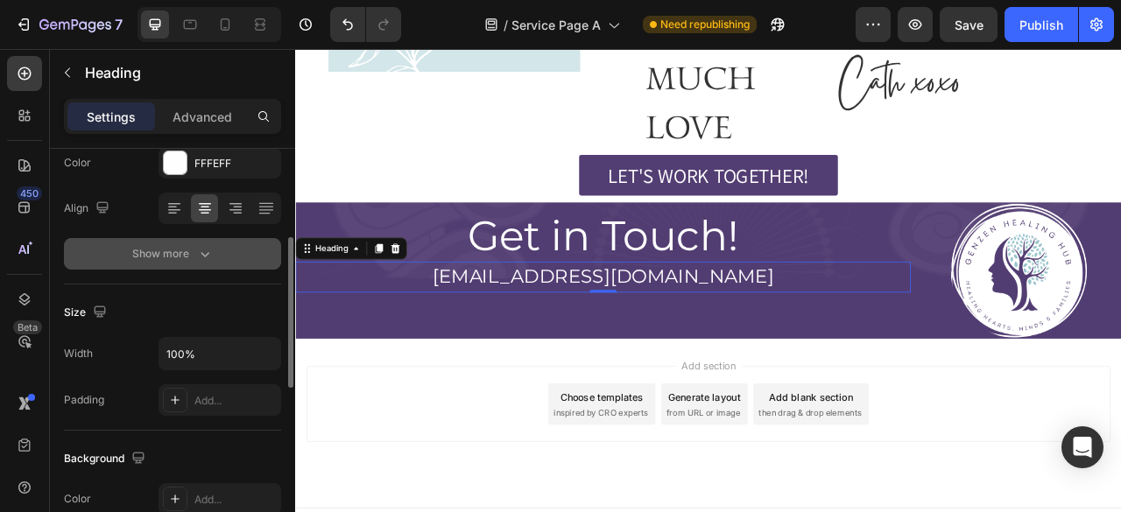
click at [196, 255] on icon "button" at bounding box center [205, 254] width 18 height 18
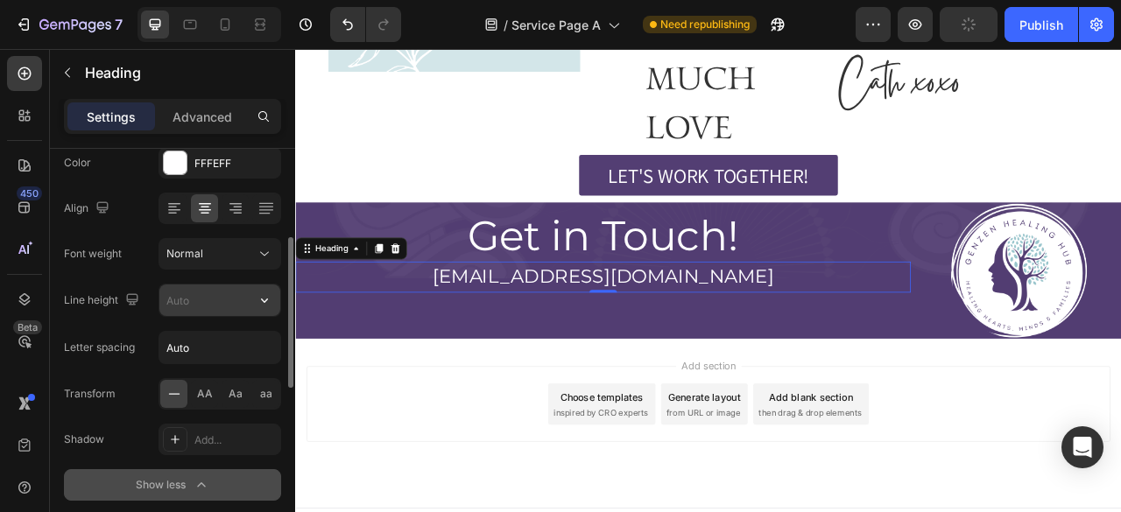
click at [268, 309] on button "button" at bounding box center [265, 301] width 32 height 32
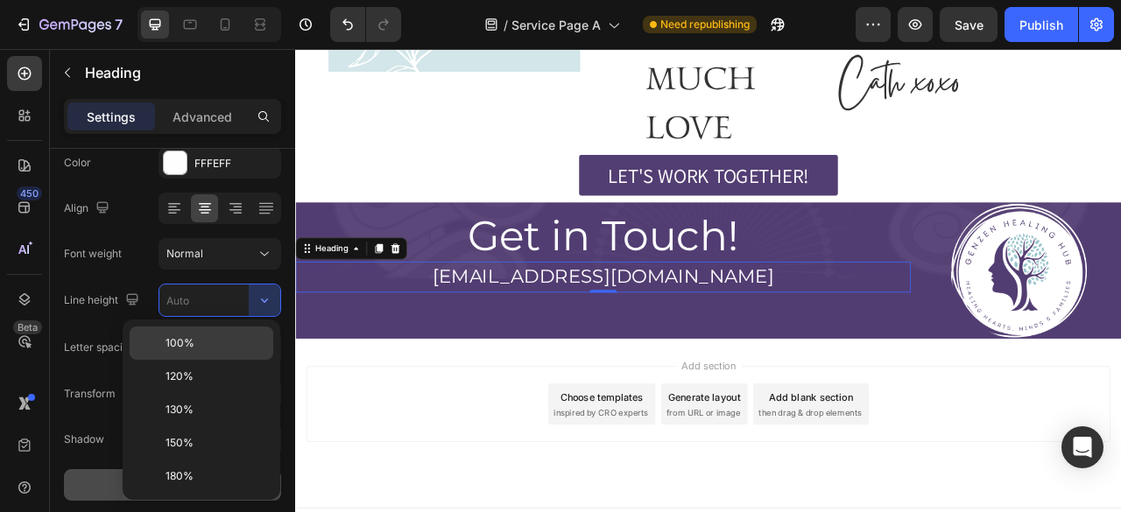
click at [189, 360] on div "100%" at bounding box center [202, 376] width 144 height 33
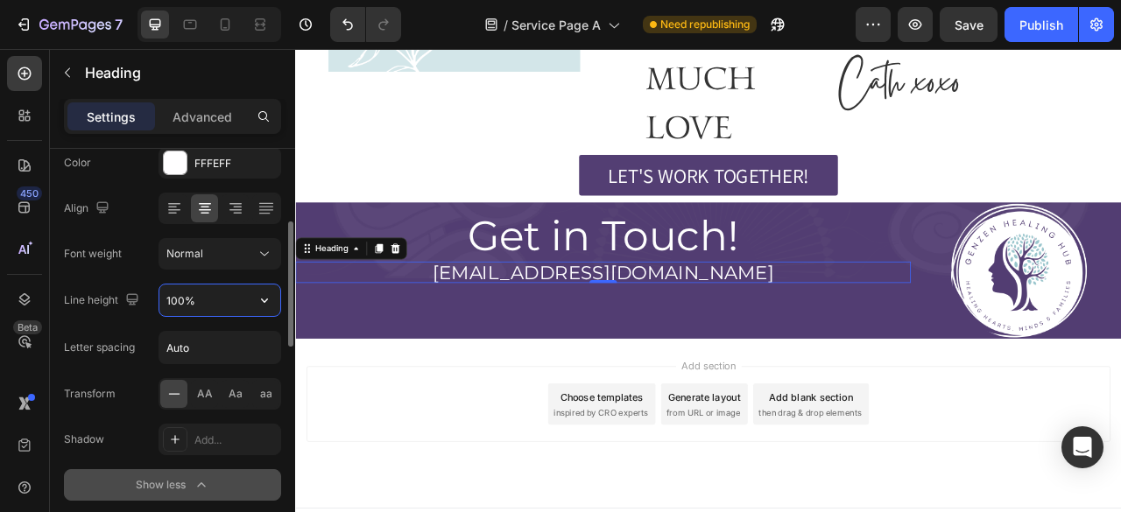
click at [177, 303] on input "100%" at bounding box center [219, 301] width 121 height 32
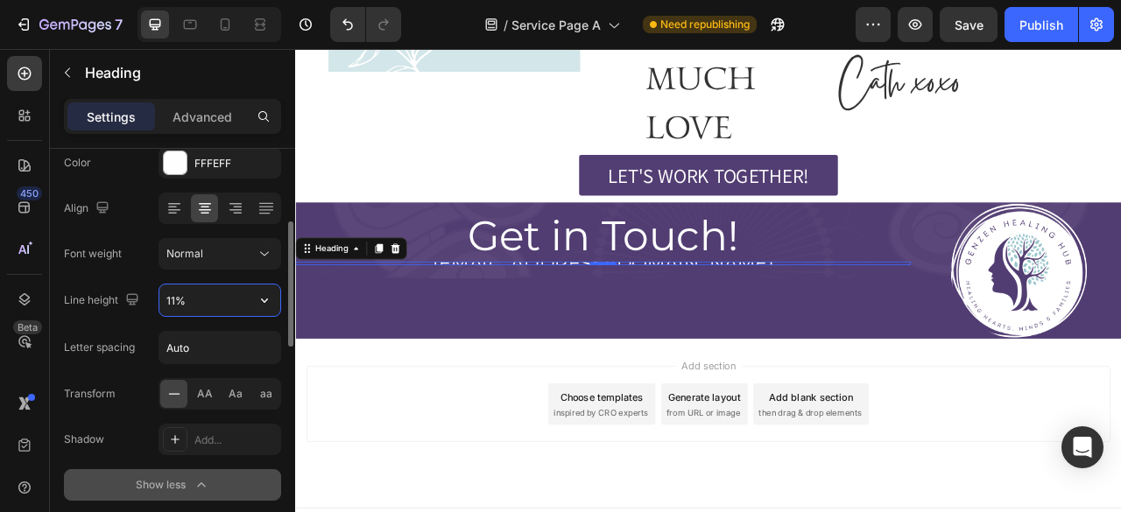
type input "110%"
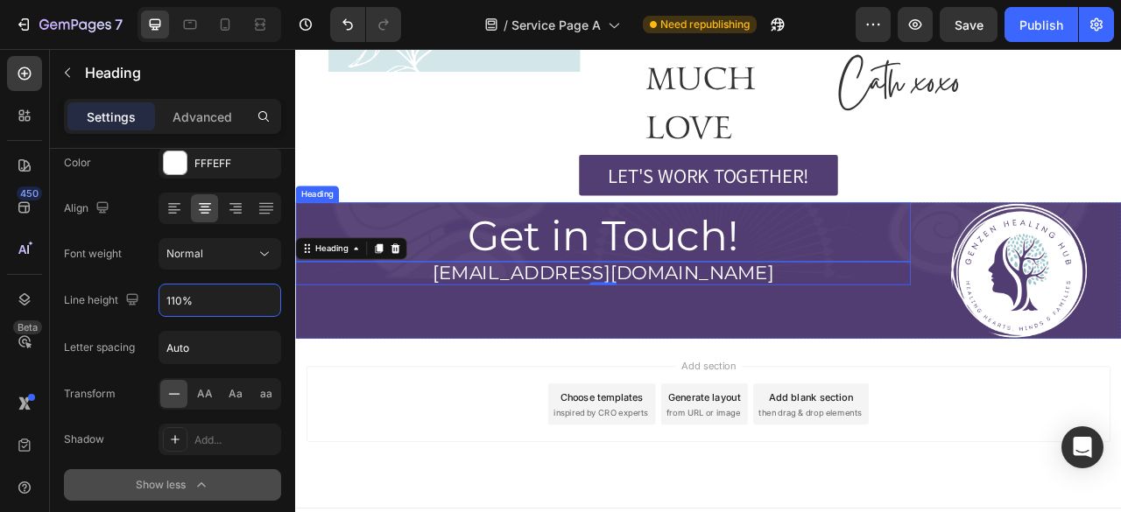
click at [838, 263] on p "Get in Touch!" at bounding box center [686, 286] width 779 height 63
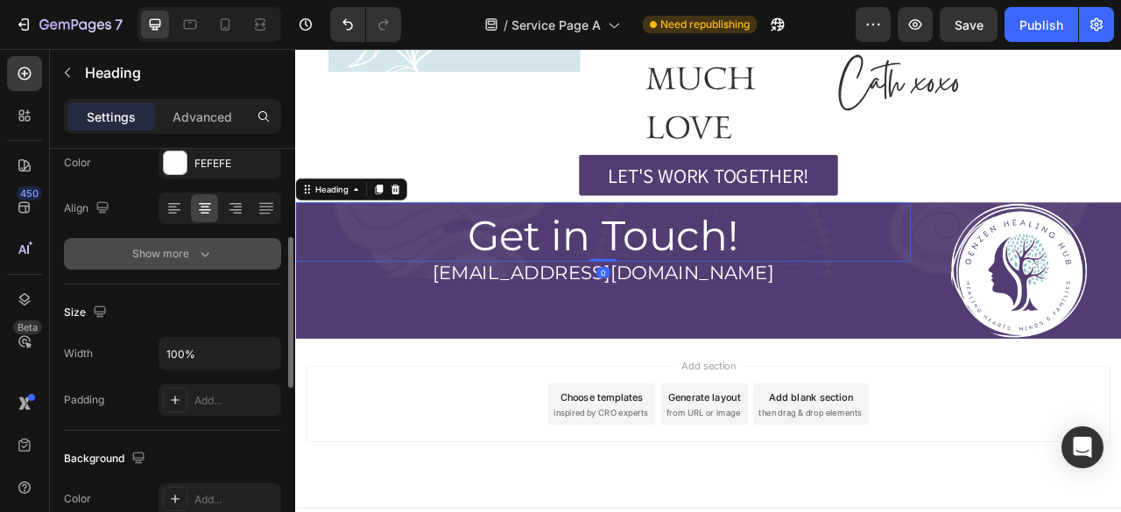
click at [206, 262] on button "Show more" at bounding box center [172, 254] width 217 height 32
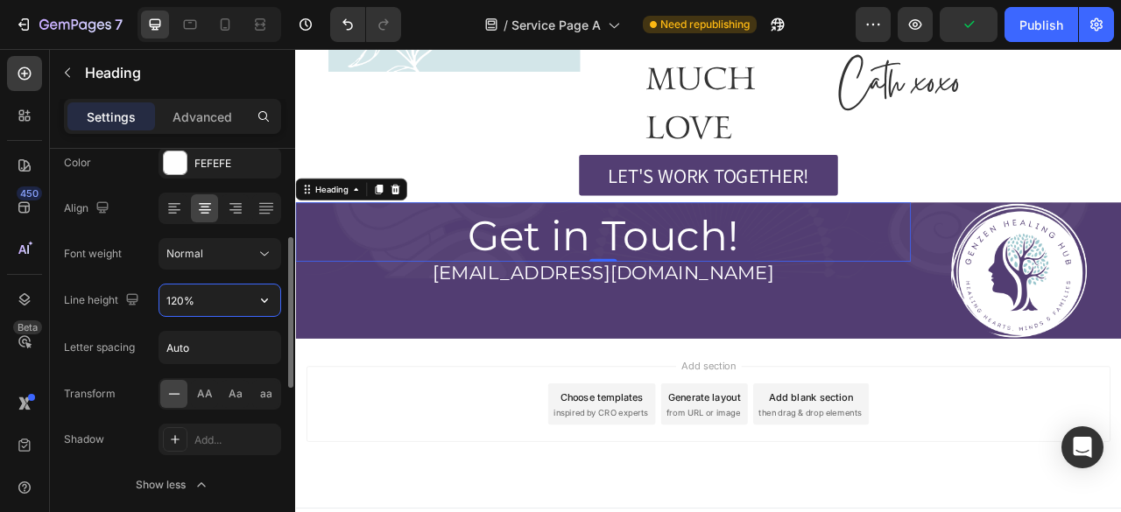
click at [179, 311] on input "120%" at bounding box center [219, 301] width 121 height 32
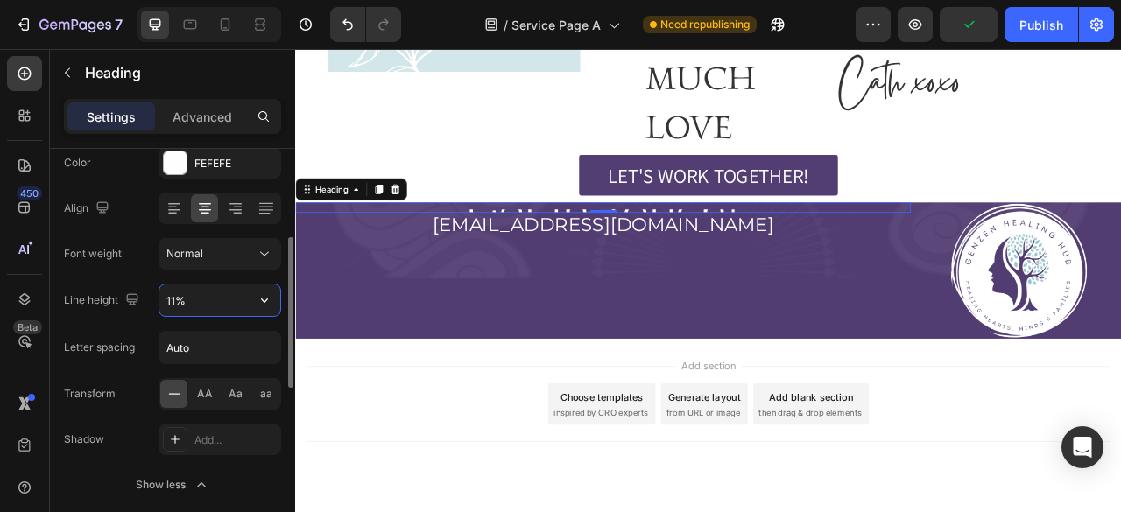
type input "110%"
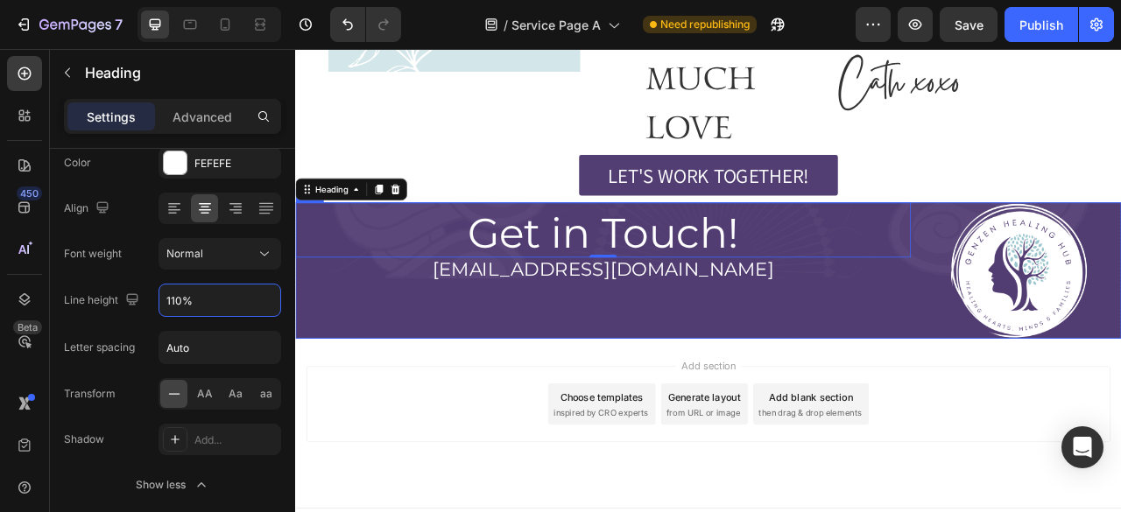
click at [695, 341] on div "Get in Touch! Heading 0 hello@genzenhealinghub.com Heading" at bounding box center [686, 330] width 783 height 173
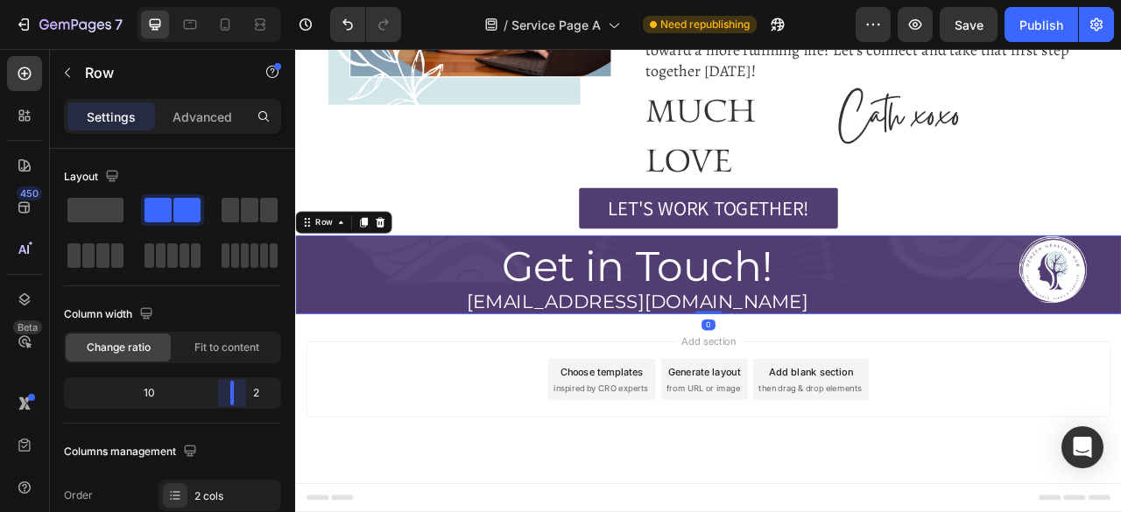
scroll to position [6332, 0]
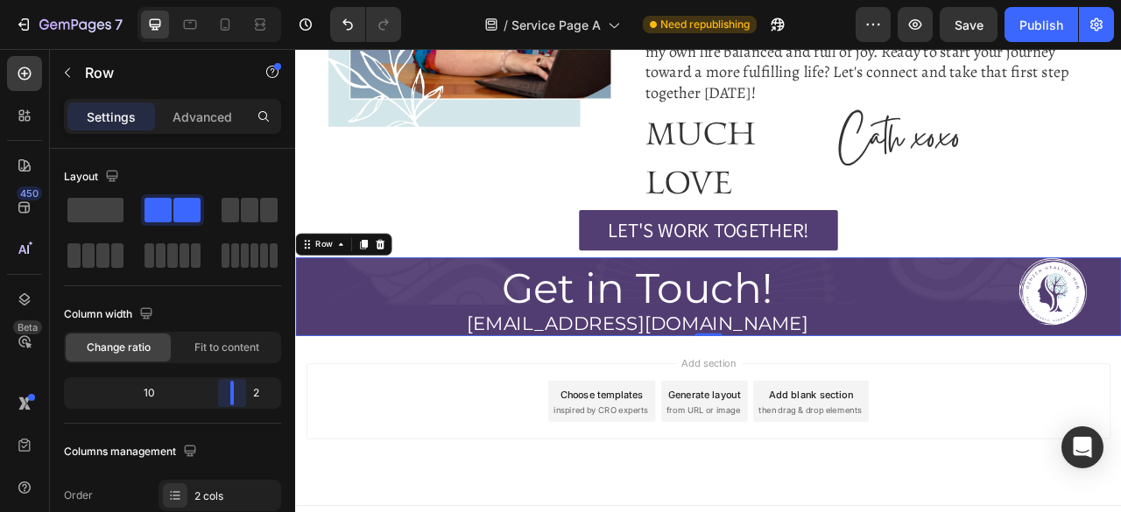
drag, startPoint x: 217, startPoint y: 397, endPoint x: 399, endPoint y: 326, distance: 195.4
click at [242, 0] on body "7 Version history / Service Page A Need republishing Preview Save Publish 450 B…" at bounding box center [560, 0] width 1121 height 0
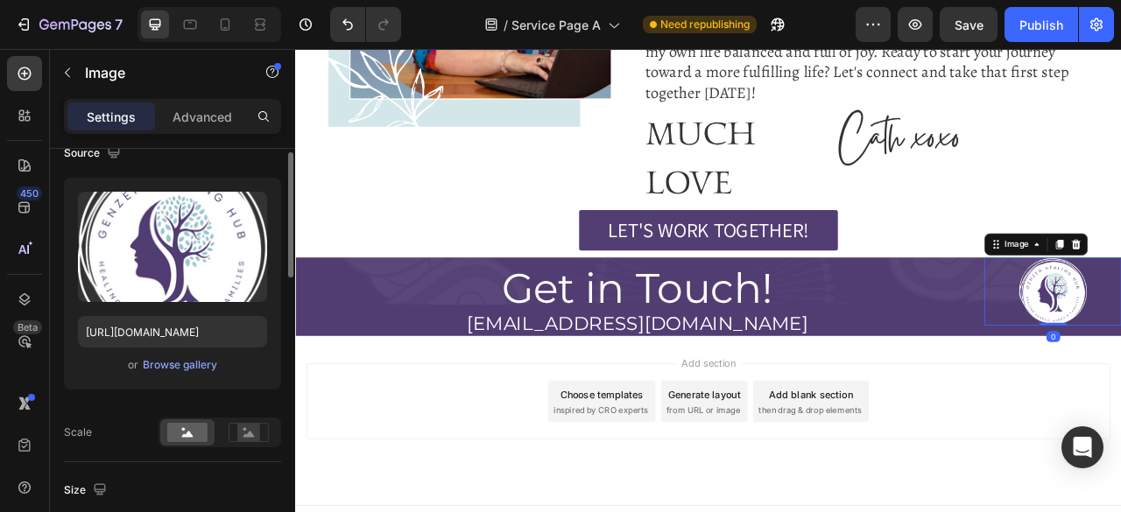
scroll to position [0, 0]
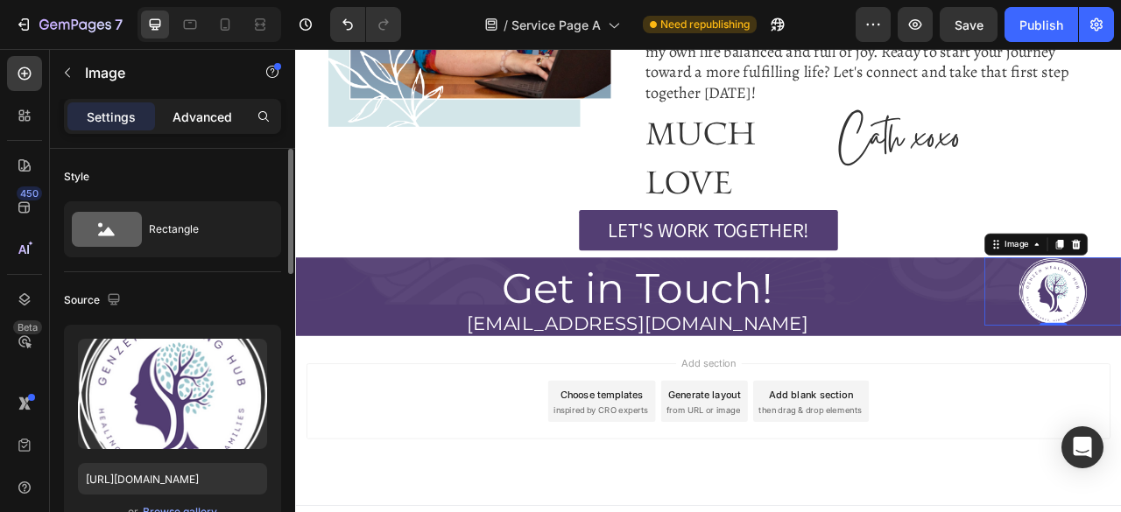
click at [211, 106] on div "Advanced" at bounding box center [202, 116] width 88 height 28
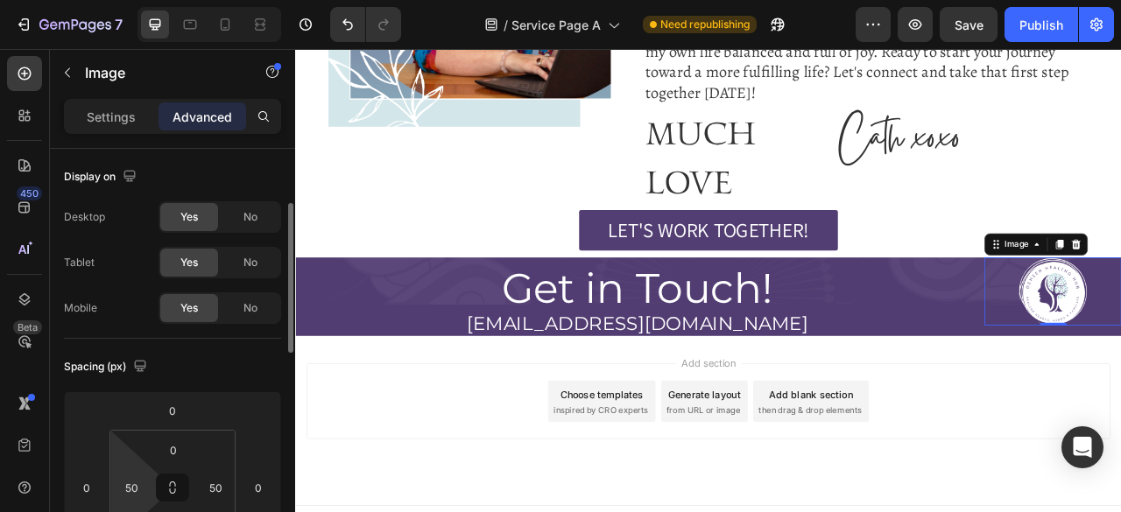
scroll to position [49, 0]
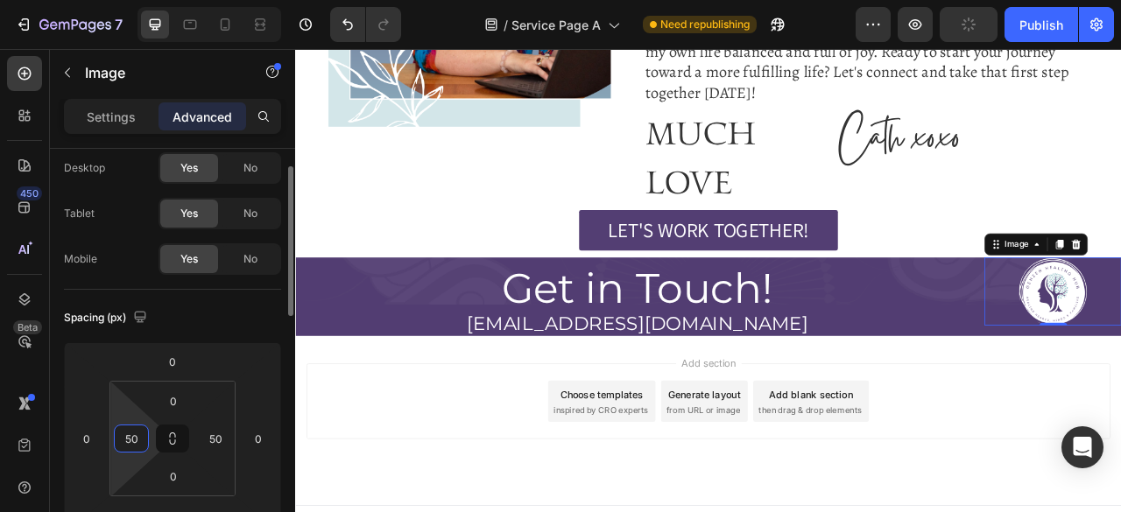
click at [137, 449] on input "50" at bounding box center [131, 438] width 26 height 26
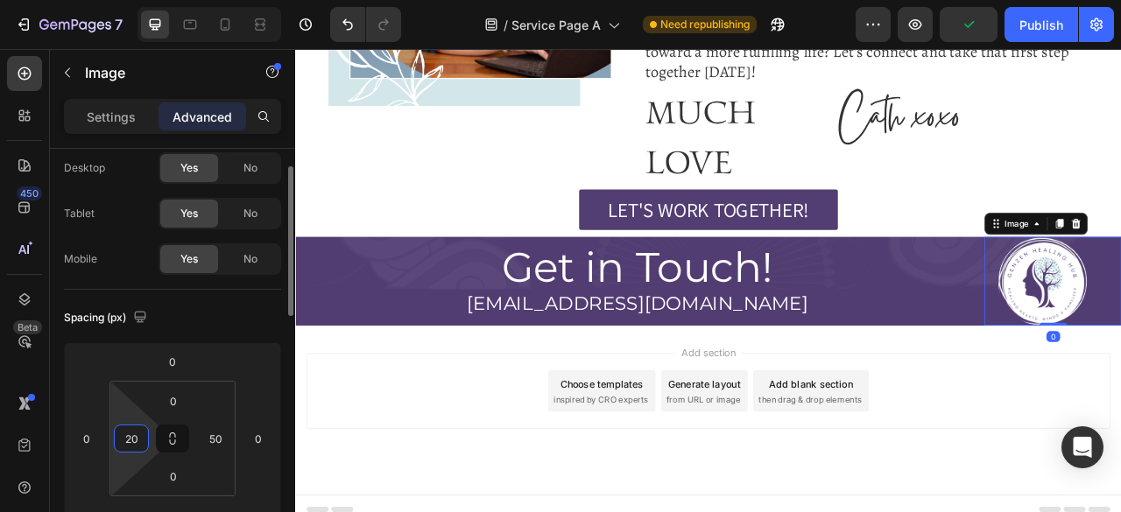
scroll to position [6342, 0]
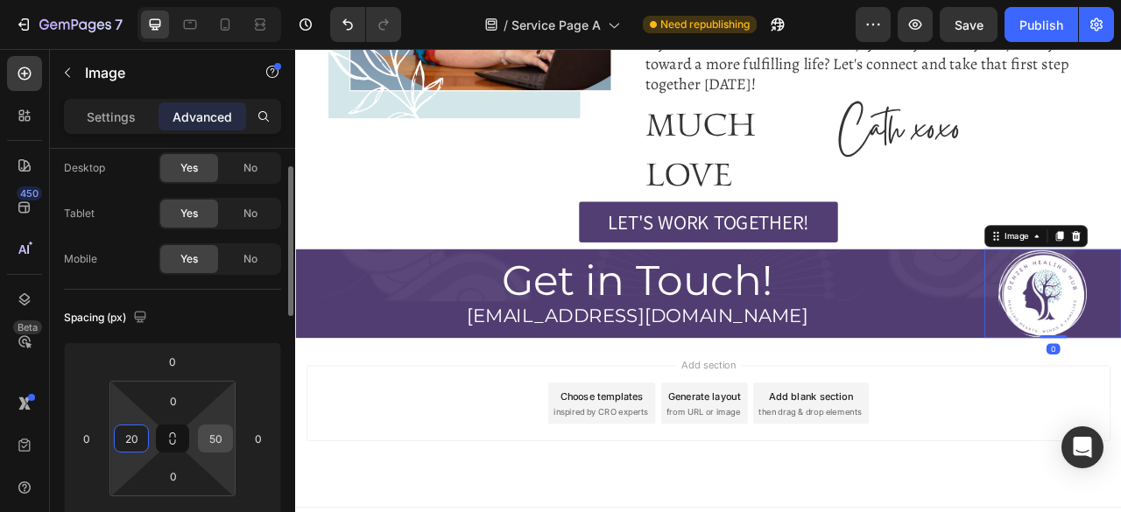
type input "20"
click at [218, 446] on input "50" at bounding box center [215, 438] width 26 height 26
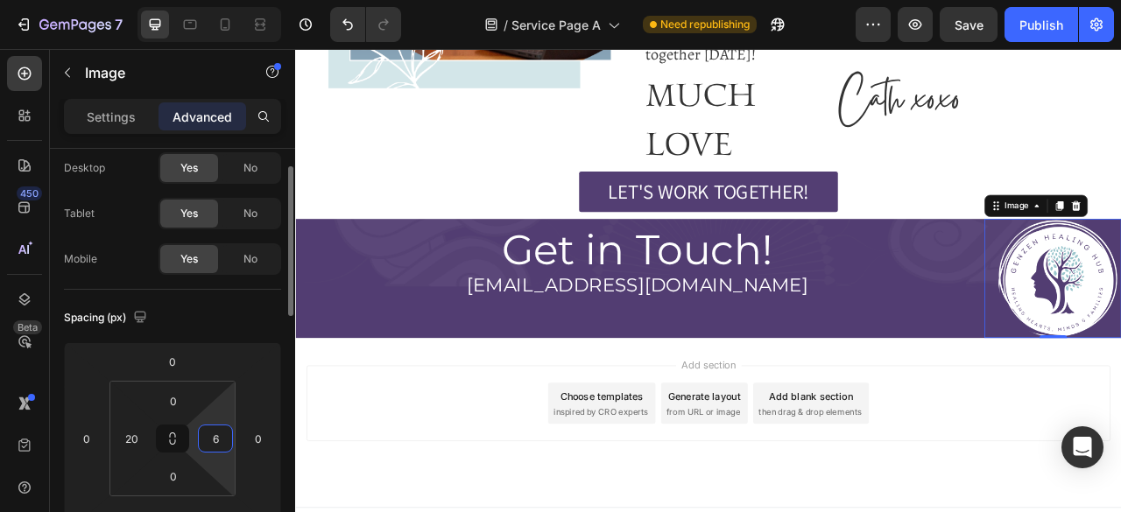
type input "60"
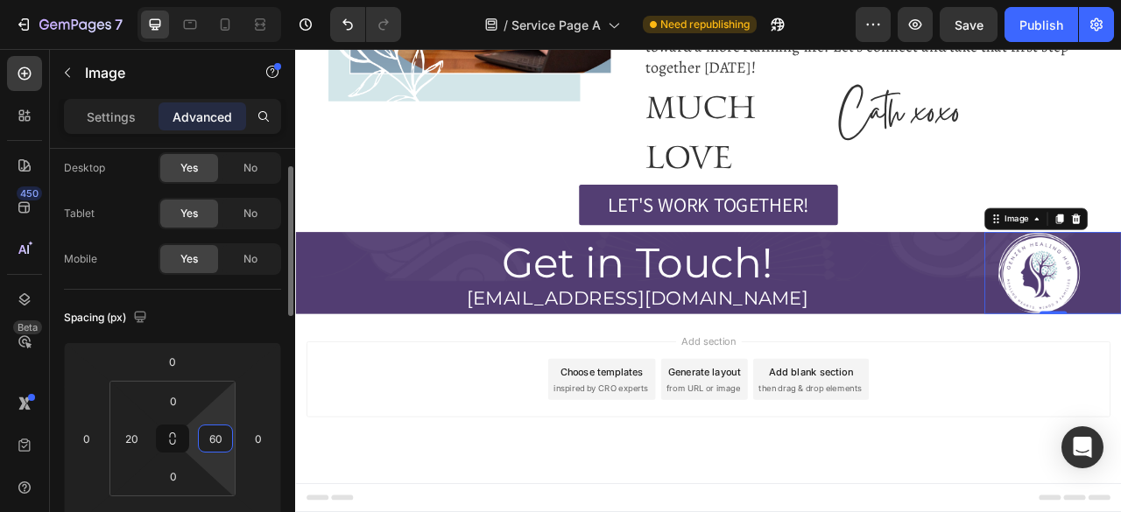
scroll to position [6333, 0]
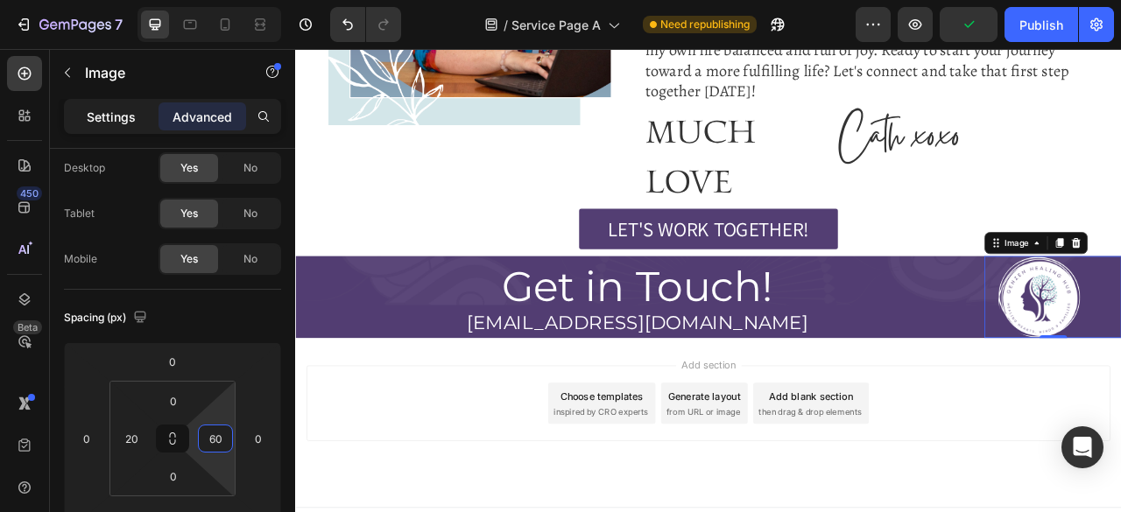
click at [101, 123] on p "Settings" at bounding box center [111, 117] width 49 height 18
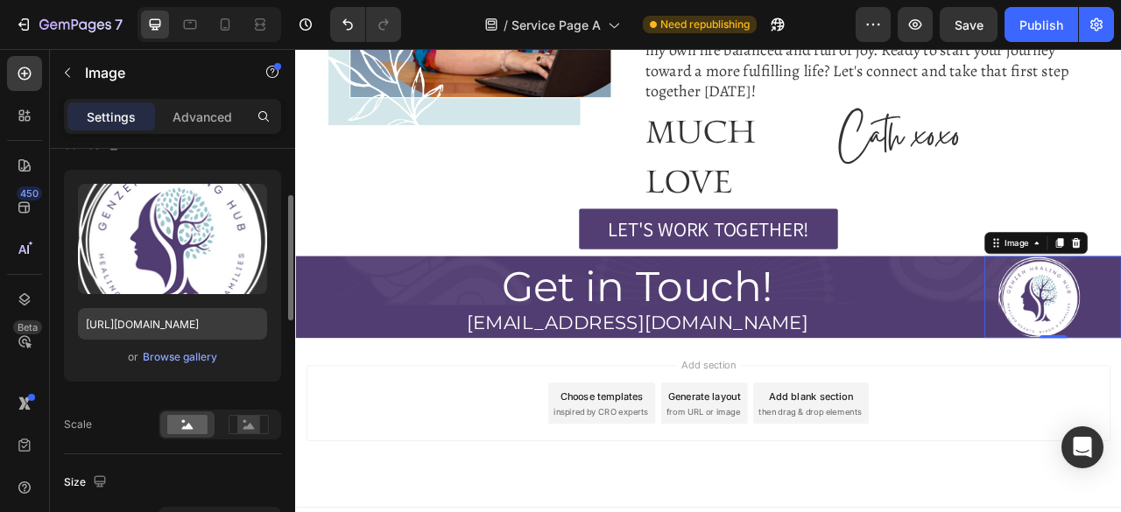
scroll to position [156, 0]
click at [162, 355] on div "Browse gallery" at bounding box center [180, 356] width 74 height 16
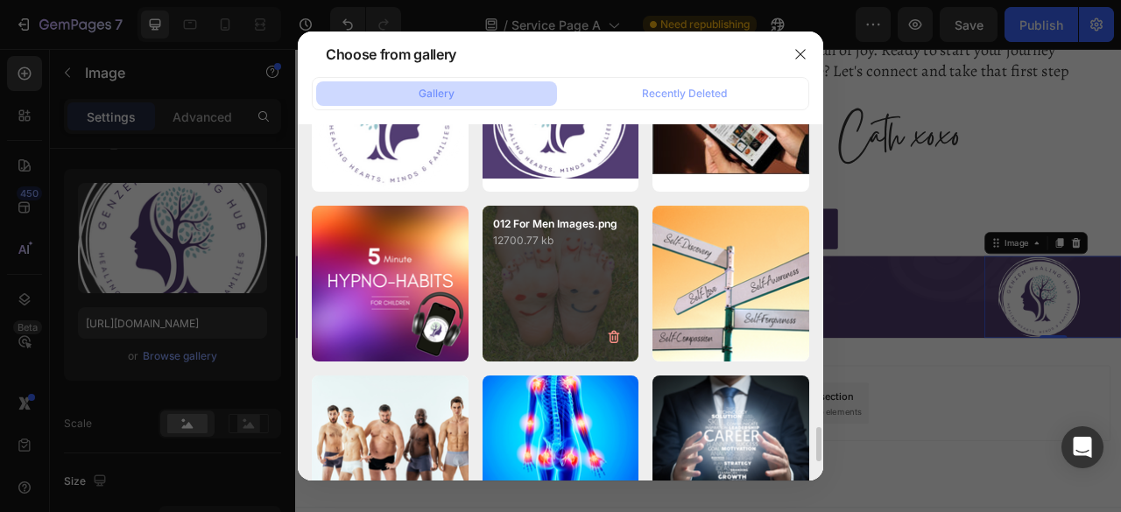
scroll to position [3172, 0]
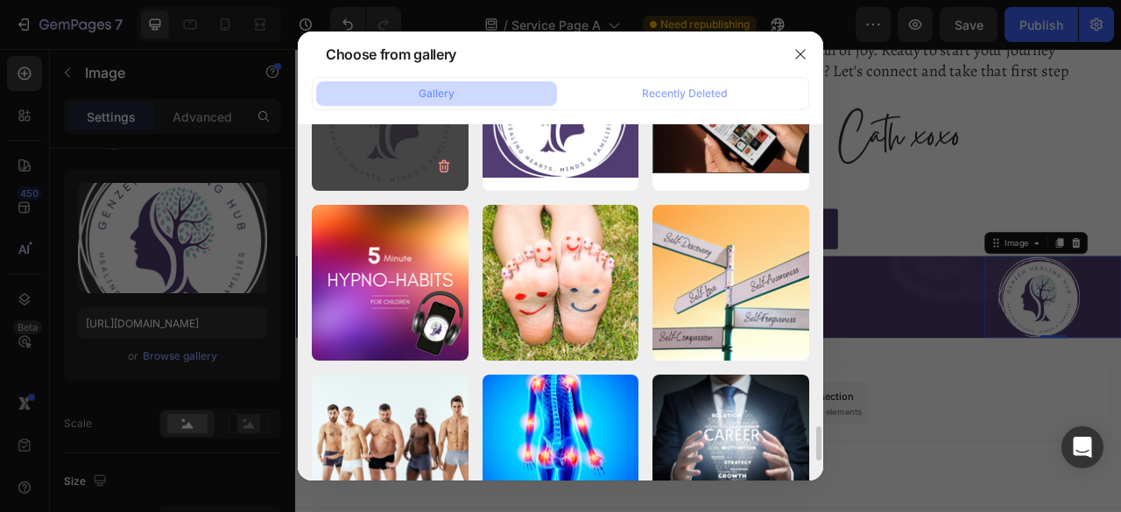
click at [404, 153] on div "Copy of 000 Logo GenZ...1).png 54.42 kb" at bounding box center [390, 112] width 157 height 157
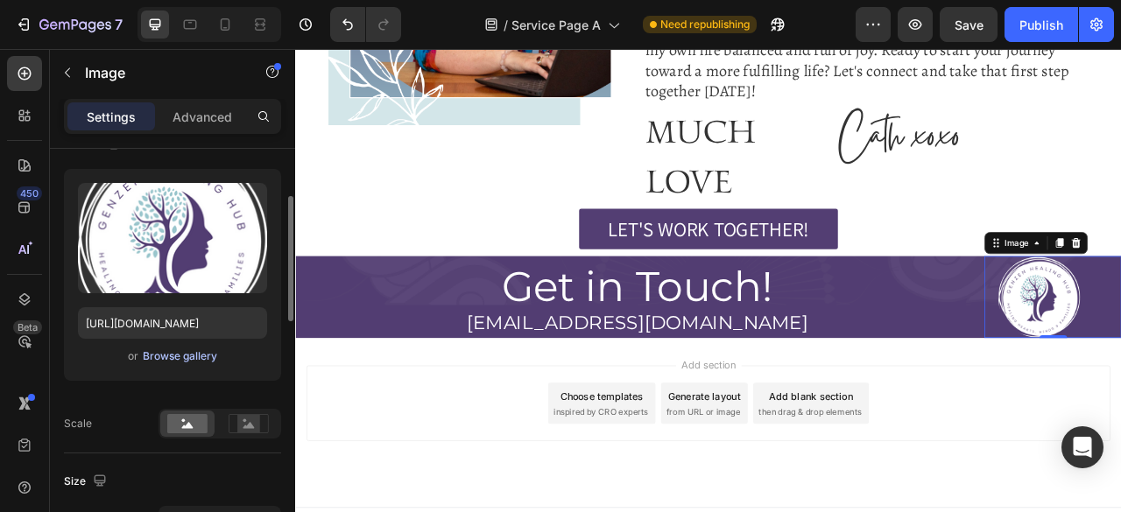
click at [182, 360] on div "Browse gallery" at bounding box center [180, 356] width 74 height 16
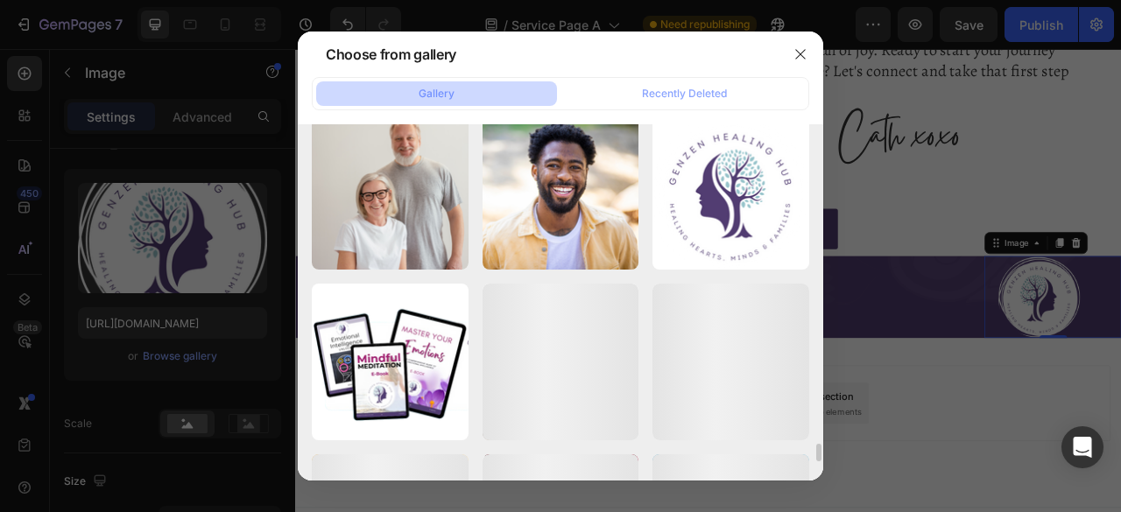
scroll to position [6503, 0]
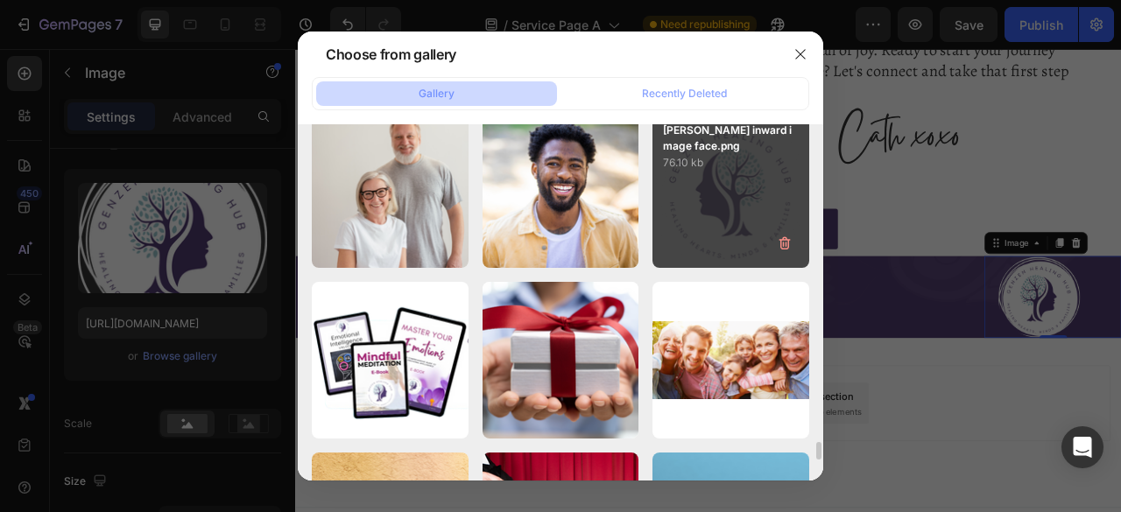
click at [722, 213] on div "Genzen inward image face.png 76.10 kb" at bounding box center [730, 190] width 157 height 157
type input "https://cdn.shopify.com/s/files/1/0607/2821/3736/files/gempages_502465714892833…"
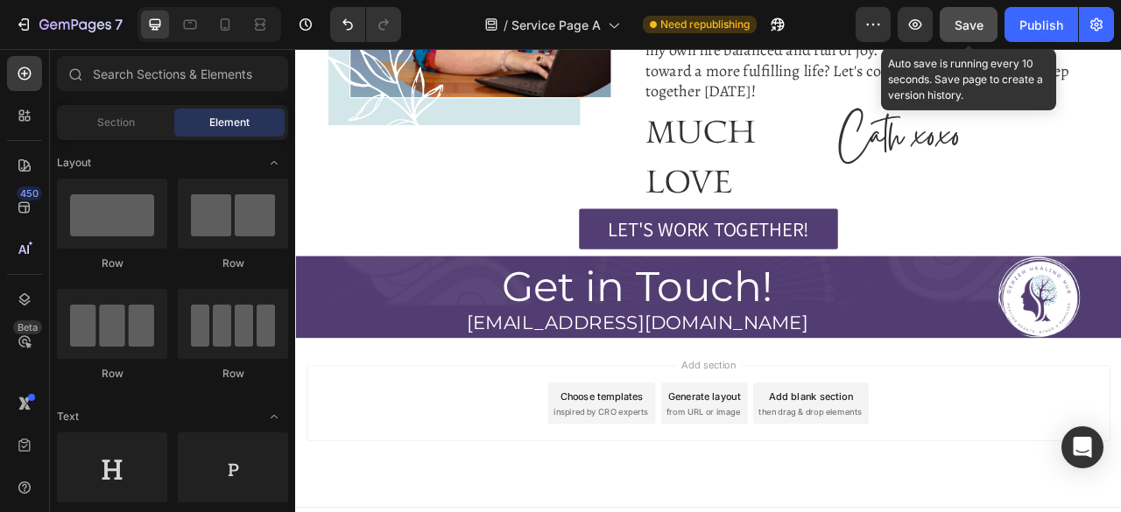
click at [968, 39] on button "Save" at bounding box center [968, 24] width 58 height 35
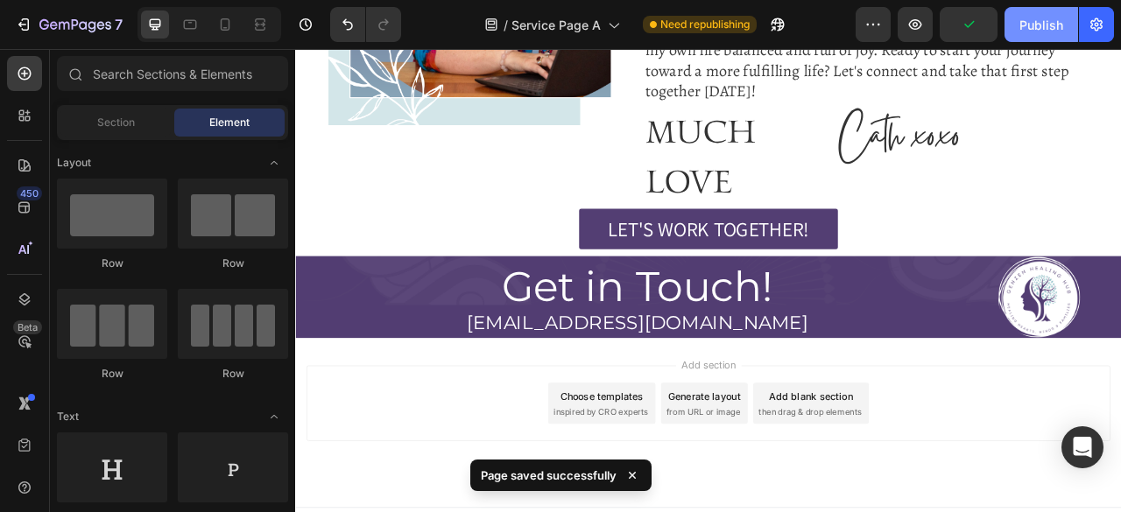
click at [1065, 13] on button "Publish" at bounding box center [1041, 24] width 74 height 35
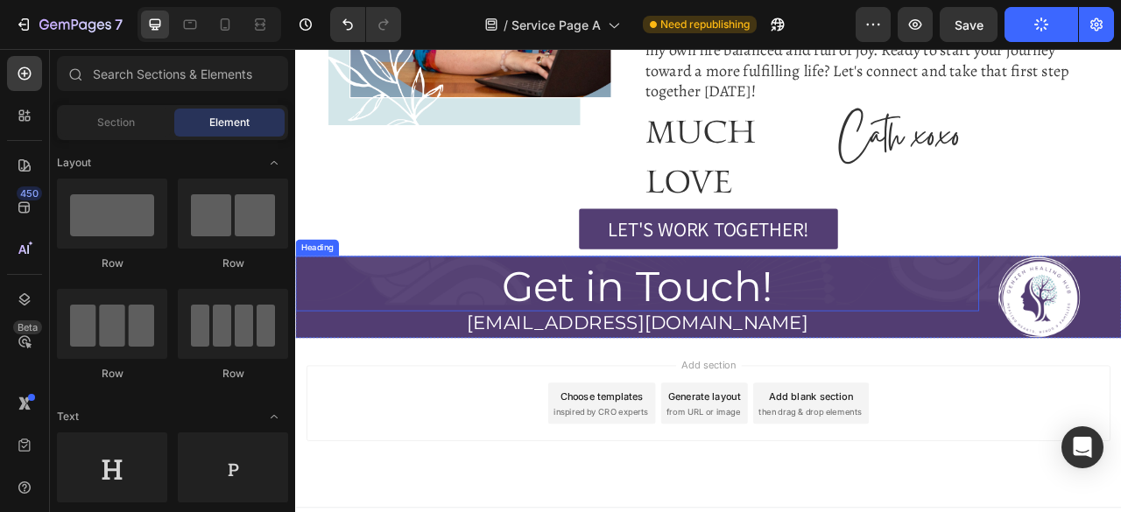
click at [689, 327] on p "Get in Touch!" at bounding box center [730, 352] width 866 height 58
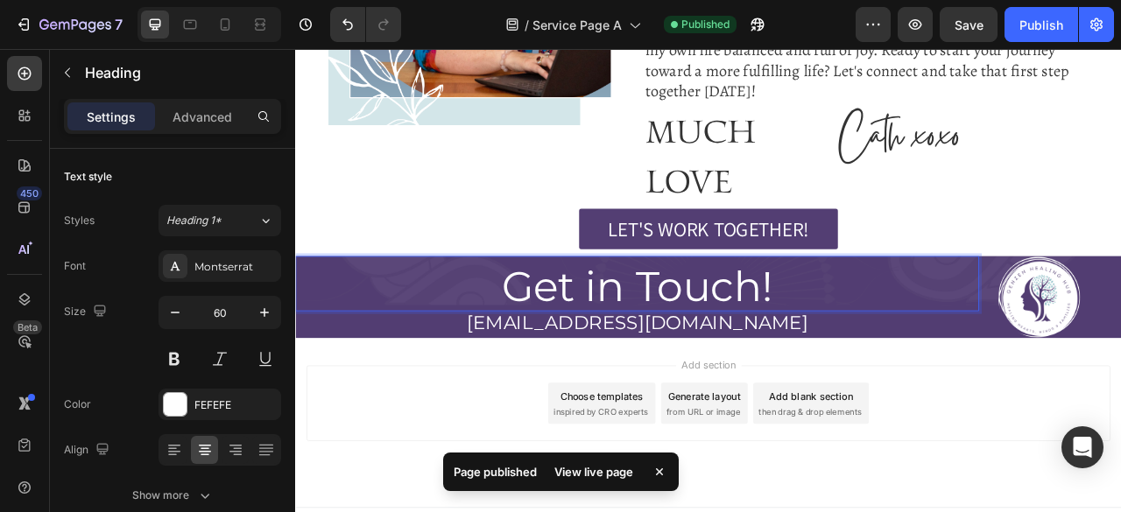
click at [696, 327] on p "Get in Touch!" at bounding box center [730, 352] width 866 height 58
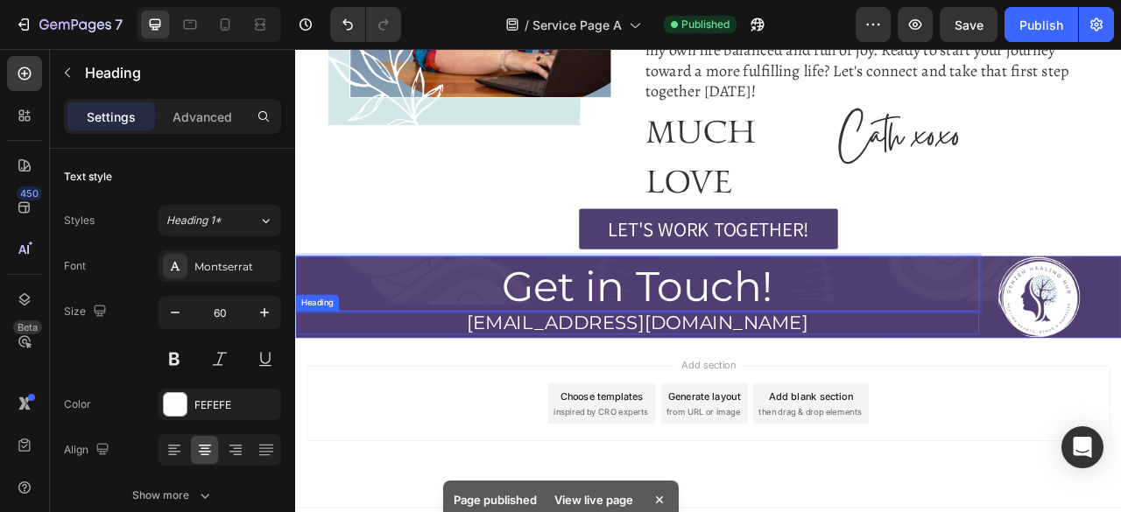
click at [689, 384] on p "[EMAIL_ADDRESS][DOMAIN_NAME]" at bounding box center [730, 397] width 866 height 26
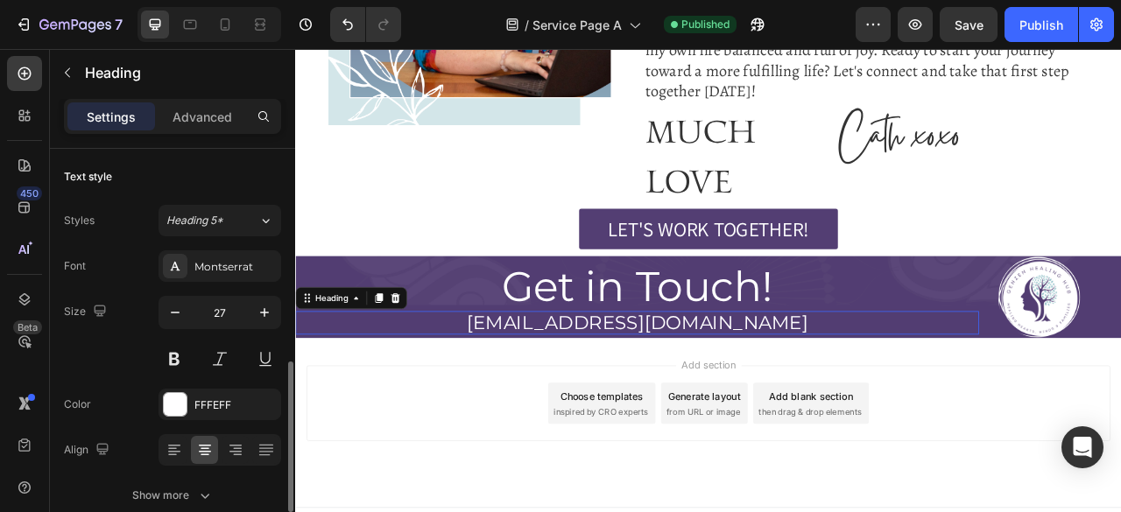
scroll to position [156, 0]
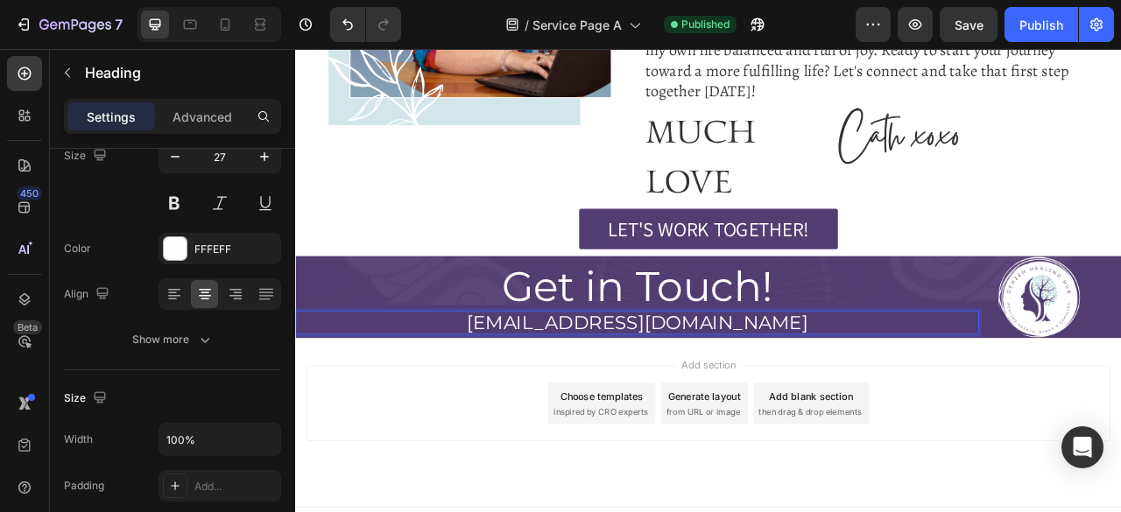
click at [683, 384] on p "[EMAIL_ADDRESS][DOMAIN_NAME]" at bounding box center [730, 397] width 866 height 26
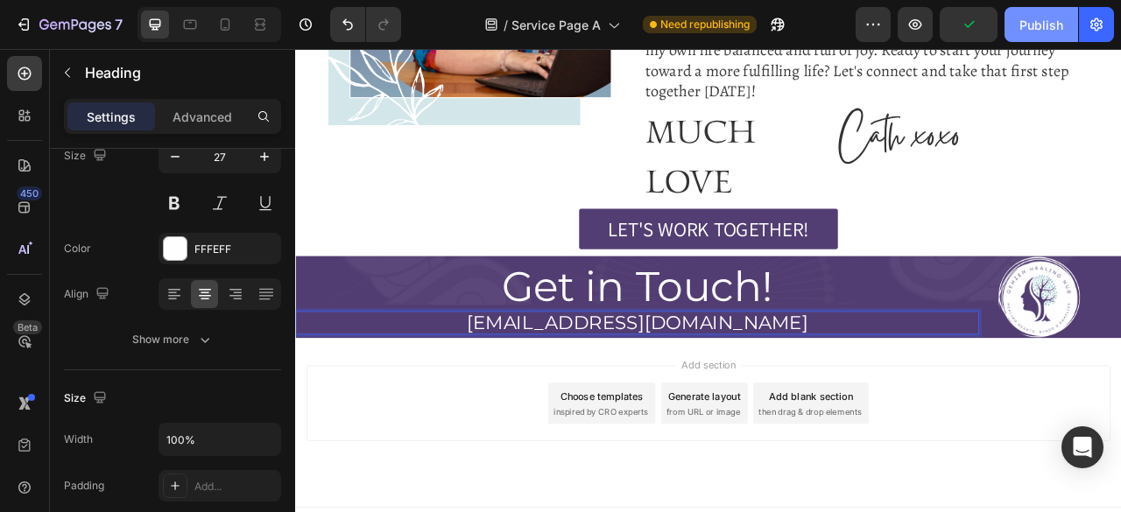
click at [1030, 13] on button "Publish" at bounding box center [1041, 24] width 74 height 35
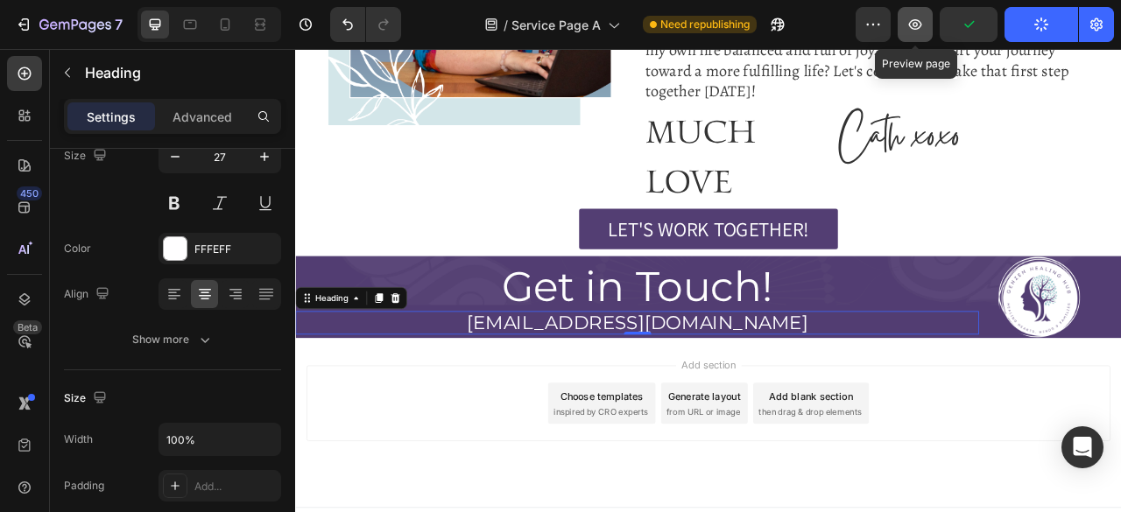
click at [921, 27] on icon "button" at bounding box center [915, 24] width 13 height 11
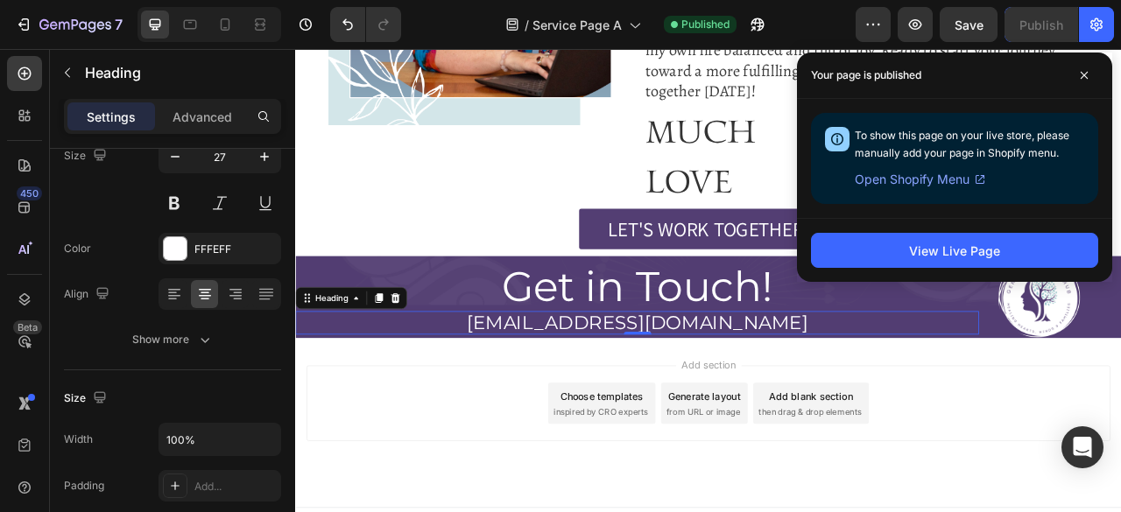
click at [993, 278] on div "View Live Page" at bounding box center [954, 250] width 315 height 64
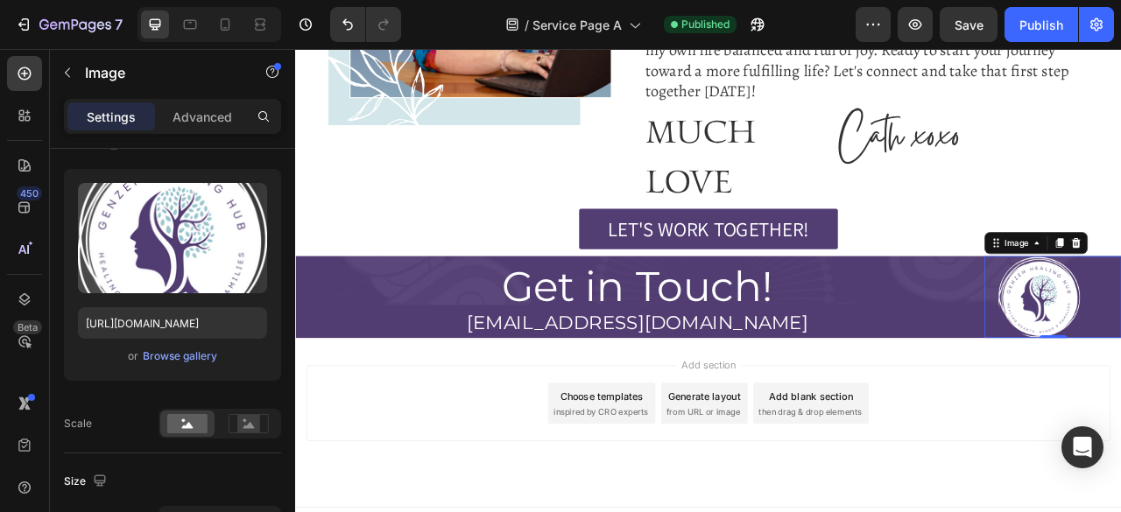
scroll to position [0, 0]
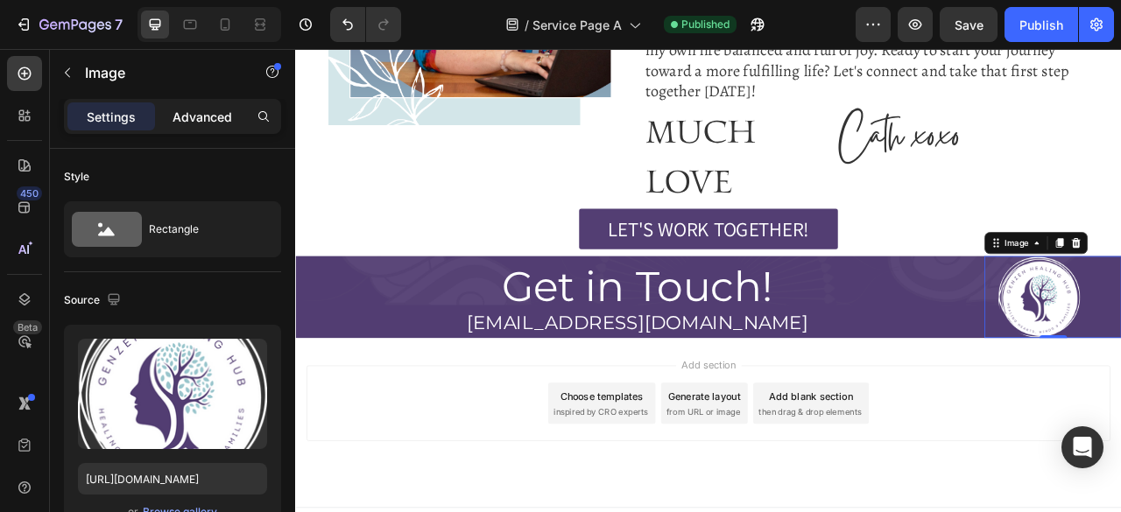
click at [203, 116] on p "Advanced" at bounding box center [202, 117] width 60 height 18
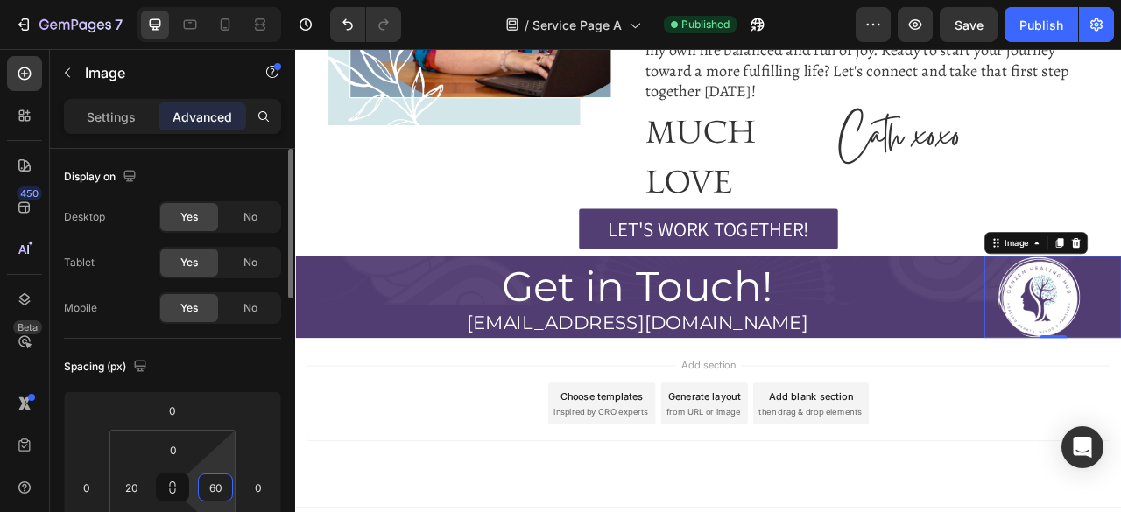
click at [211, 495] on input "60" at bounding box center [215, 488] width 26 height 26
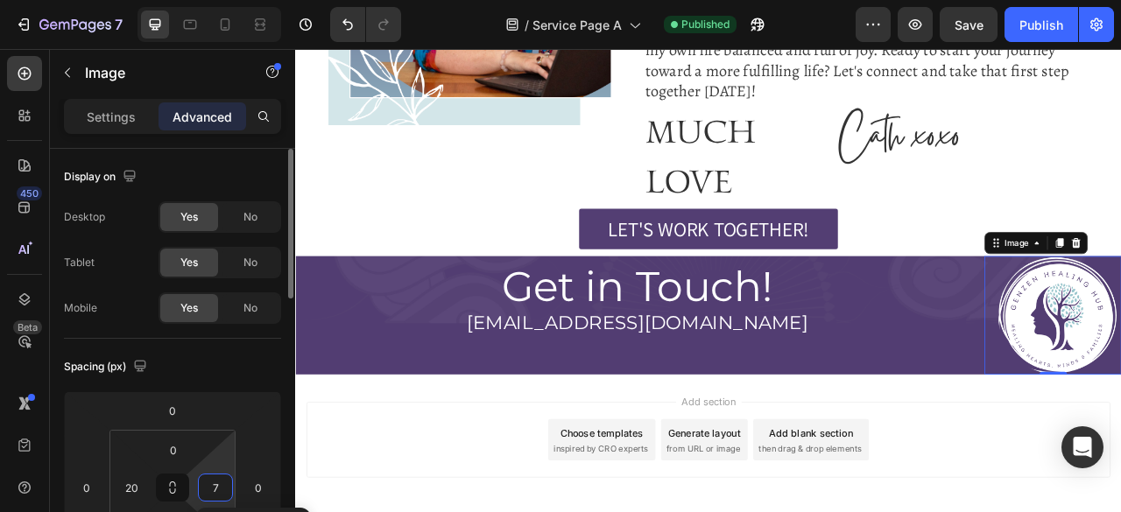
type input "70"
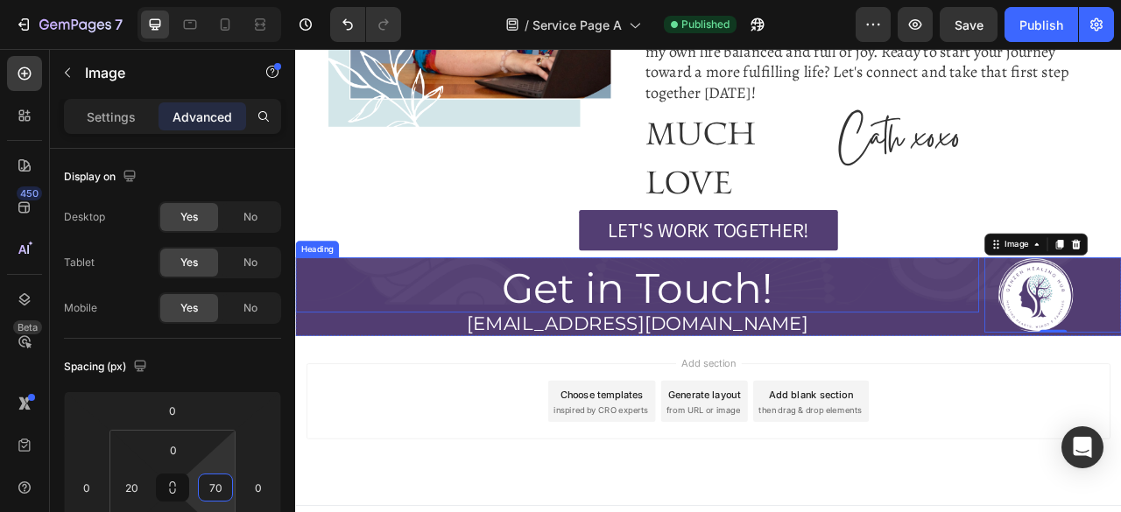
click at [854, 325] on p "Get in Touch!" at bounding box center [730, 354] width 866 height 58
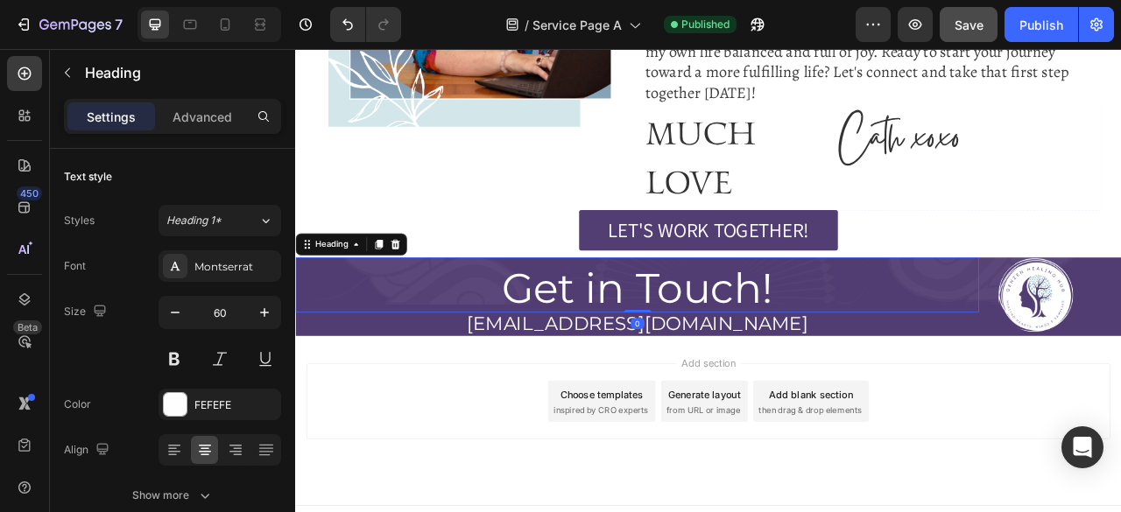
click at [958, 38] on button "Save" at bounding box center [968, 24] width 58 height 35
click at [1058, 17] on div "Publish" at bounding box center [1041, 25] width 44 height 18
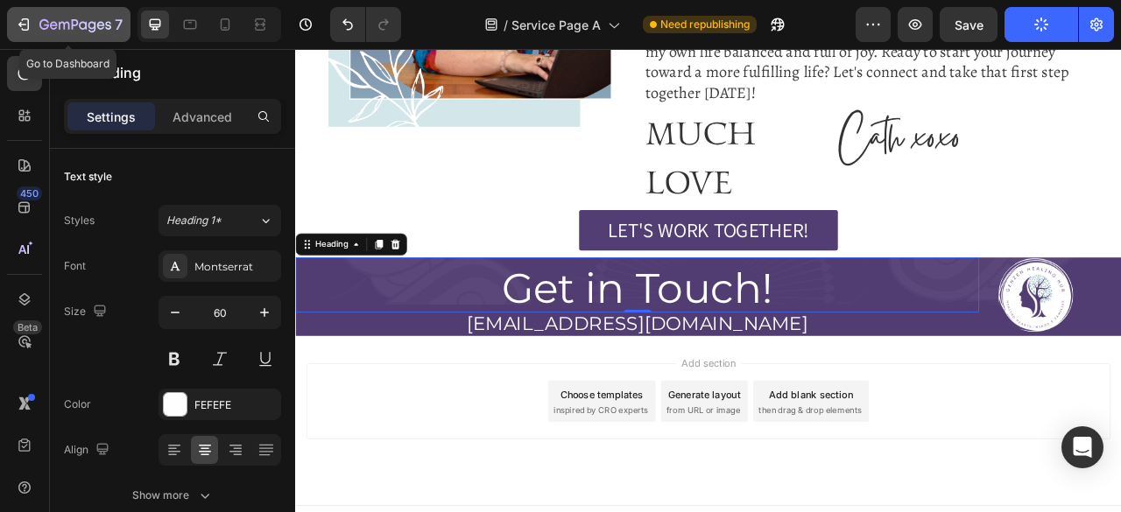
click at [26, 22] on icon "button" at bounding box center [24, 25] width 18 height 18
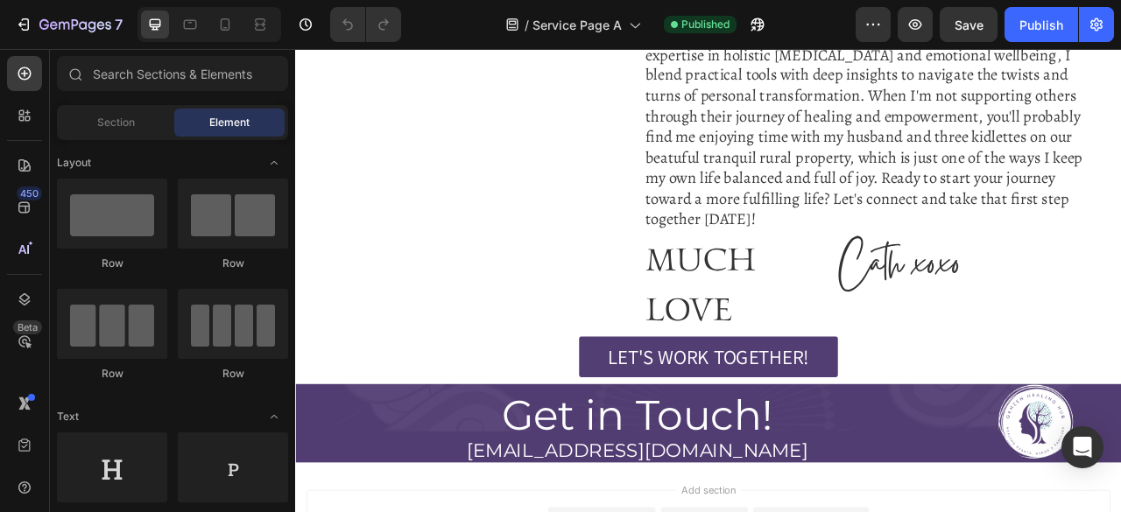
scroll to position [6336, 0]
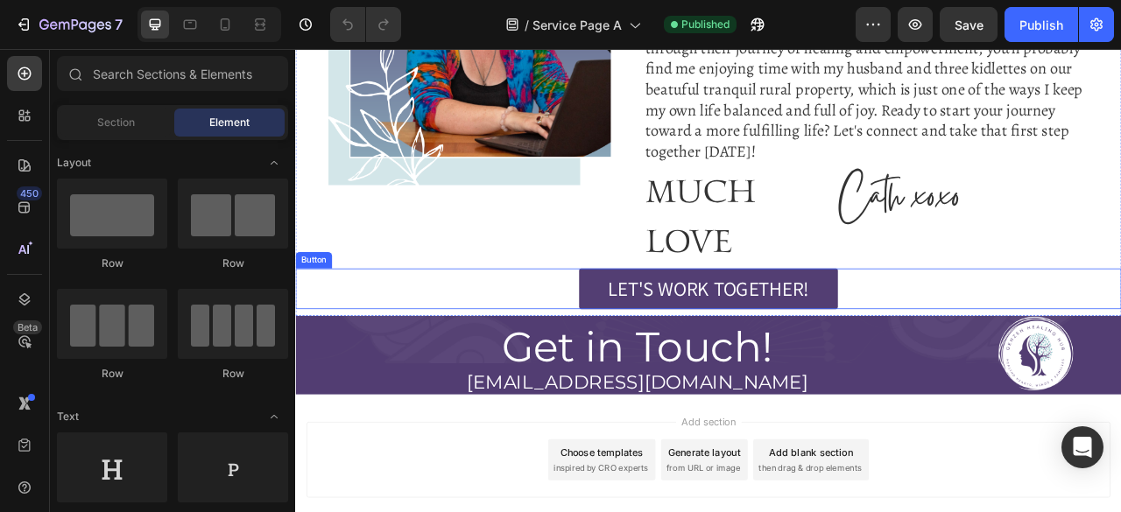
click at [484, 328] on div "LET'S WORK TOGETHER! Button" at bounding box center [820, 354] width 1051 height 53
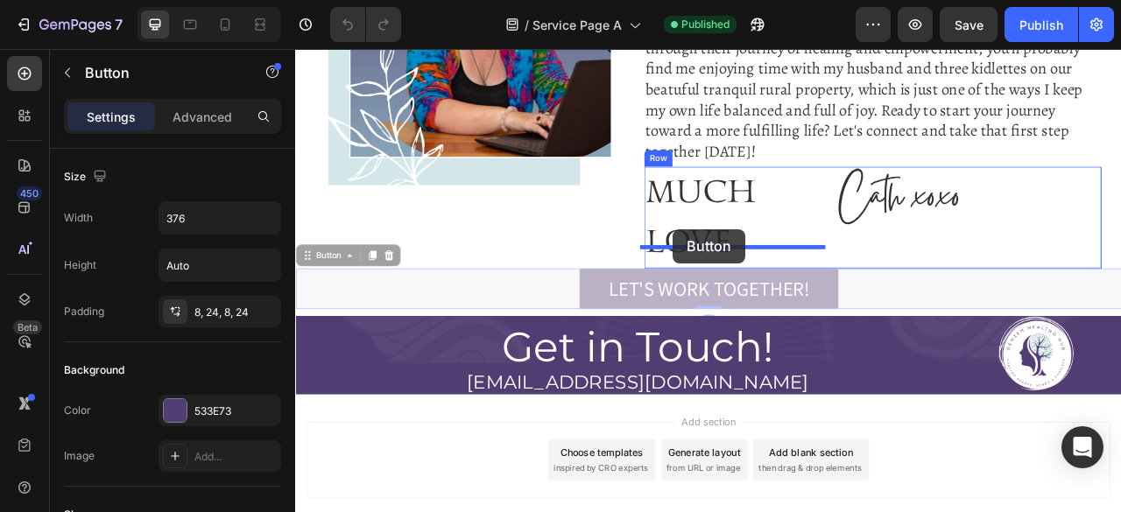
drag, startPoint x: 327, startPoint y: 289, endPoint x: 775, endPoint y: 278, distance: 448.4
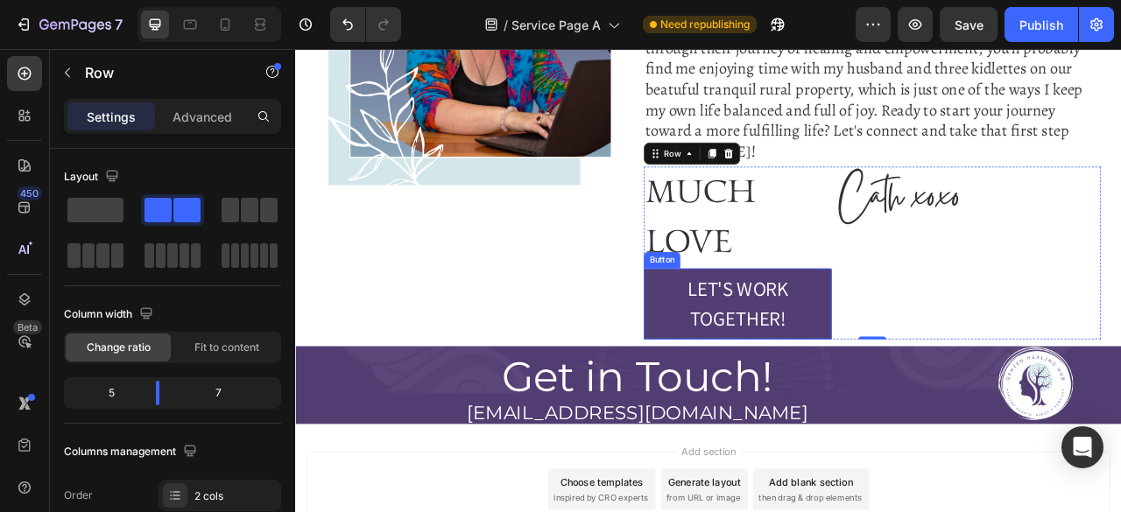
click at [754, 307] on div "Button" at bounding box center [761, 317] width 46 height 21
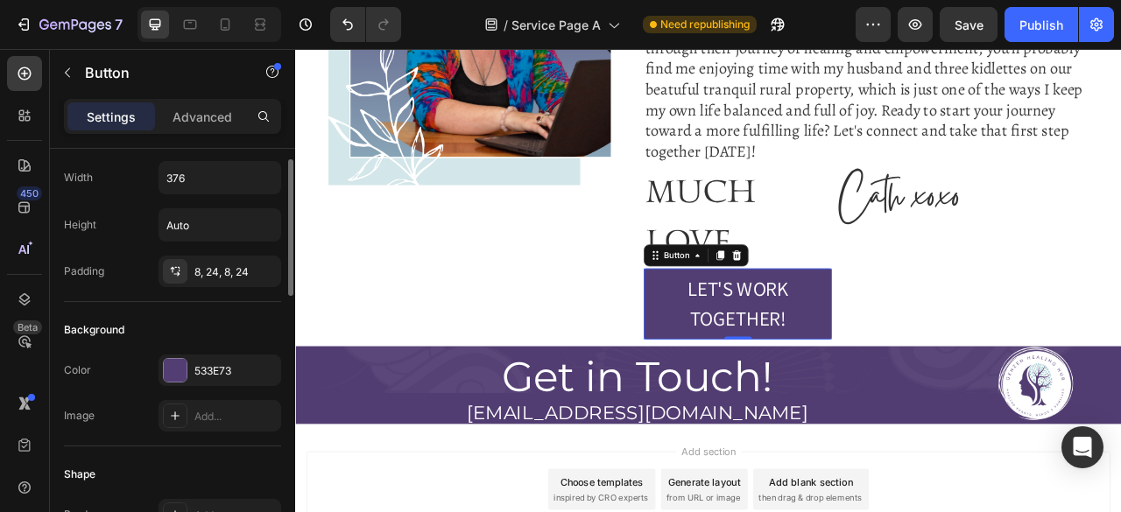
scroll to position [42, 0]
click at [211, 258] on div "8, 24, 8, 24" at bounding box center [219, 270] width 123 height 32
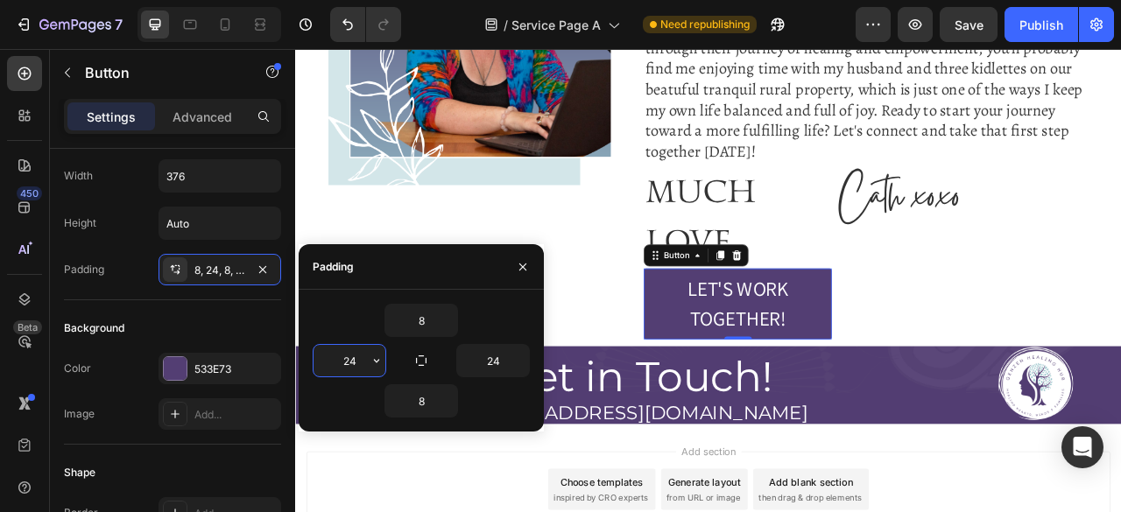
click at [352, 356] on input "24" at bounding box center [349, 361] width 72 height 32
type input "0"
click at [502, 364] on input "24" at bounding box center [493, 361] width 72 height 32
type input "0"
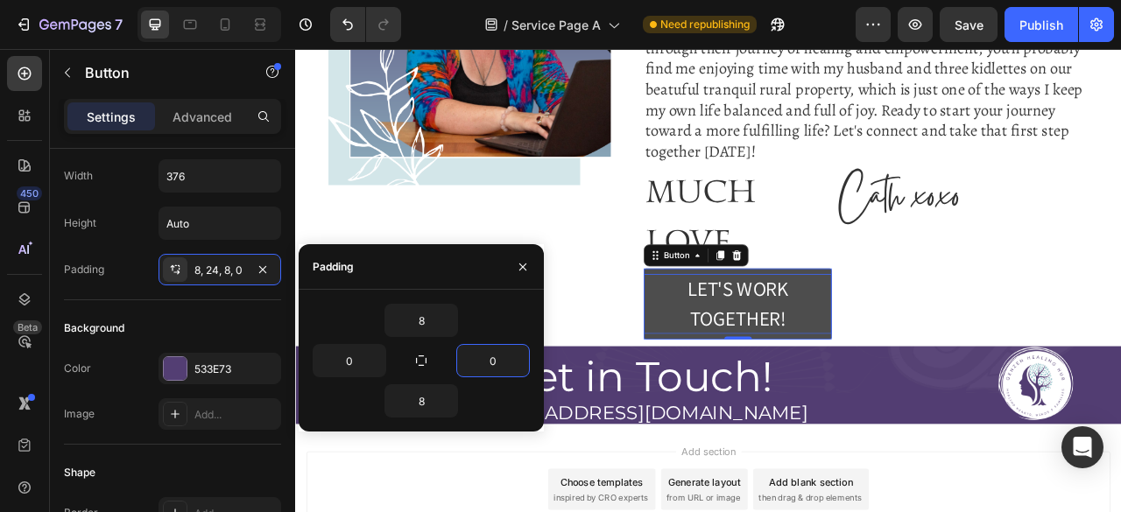
click at [840, 350] on div "LET'S WORK TOGETHER!" at bounding box center [857, 373] width 239 height 76
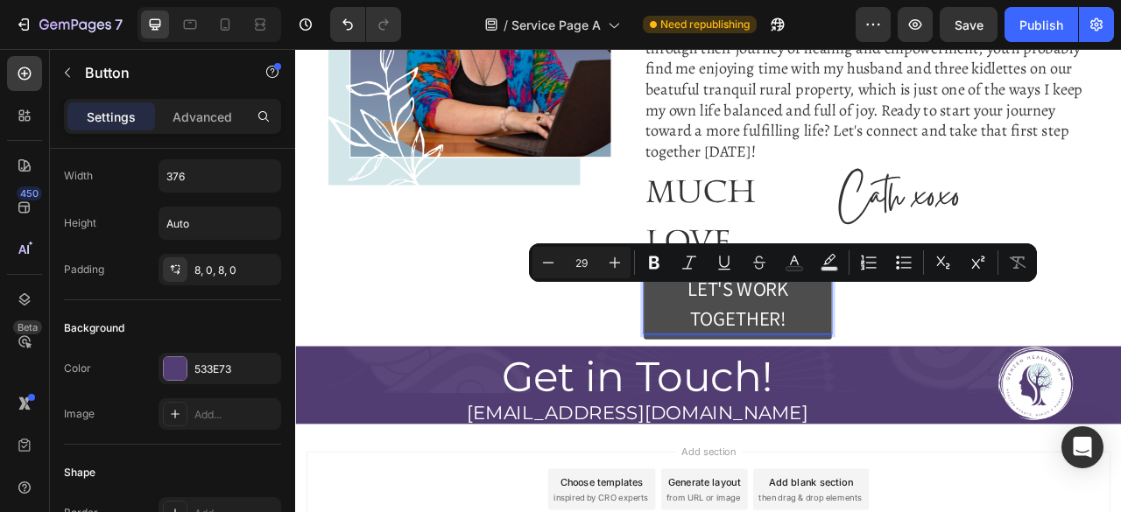
click at [773, 367] on p "LET'S WORK TOGETHER!" at bounding box center [857, 373] width 239 height 76
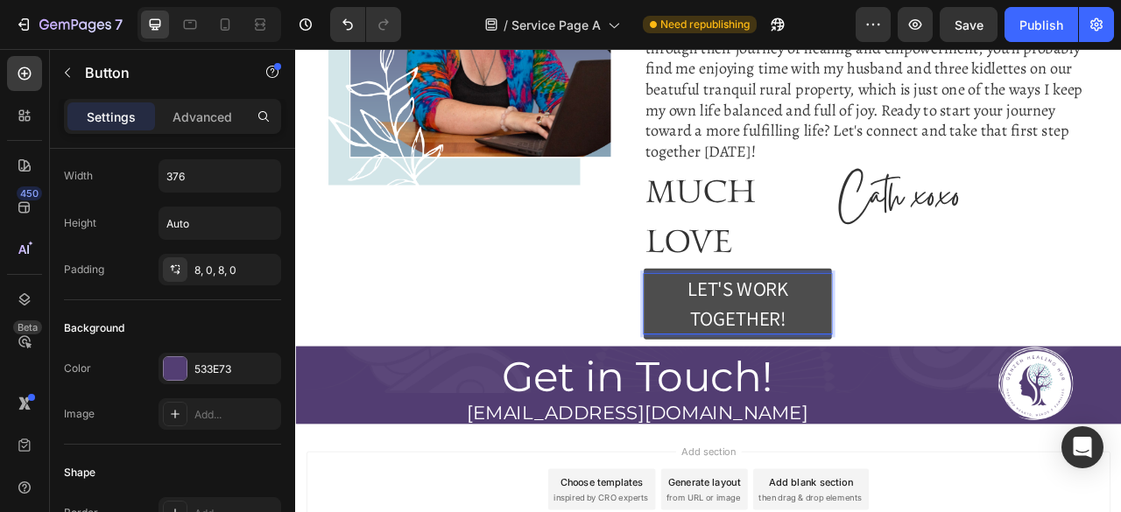
click at [738, 328] on button "LET'S WORK TOGETHER!" at bounding box center [857, 373] width 239 height 90
click at [783, 338] on p "LET'S WORK TOGETHER!" at bounding box center [857, 373] width 239 height 76
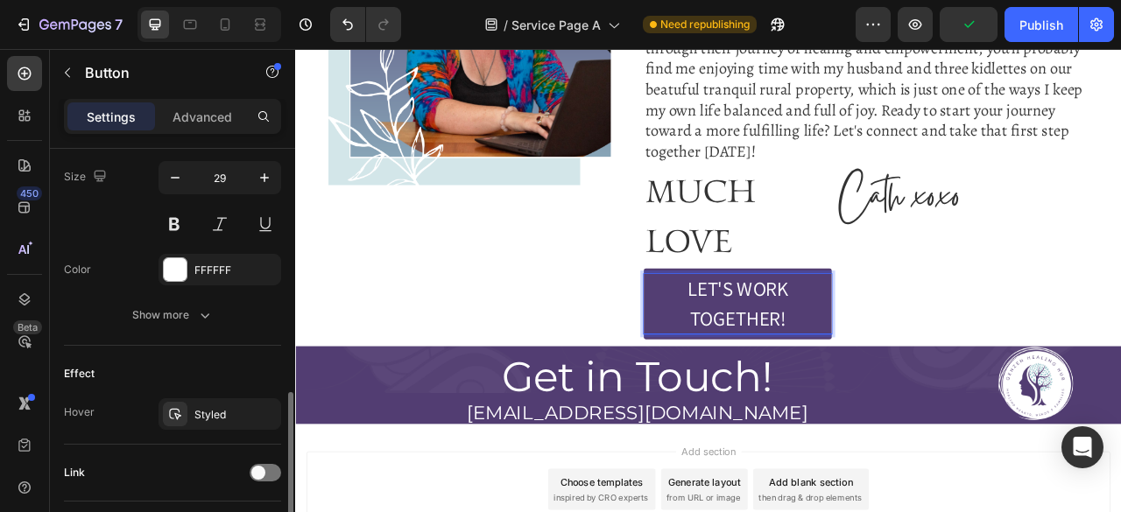
scroll to position [730, 0]
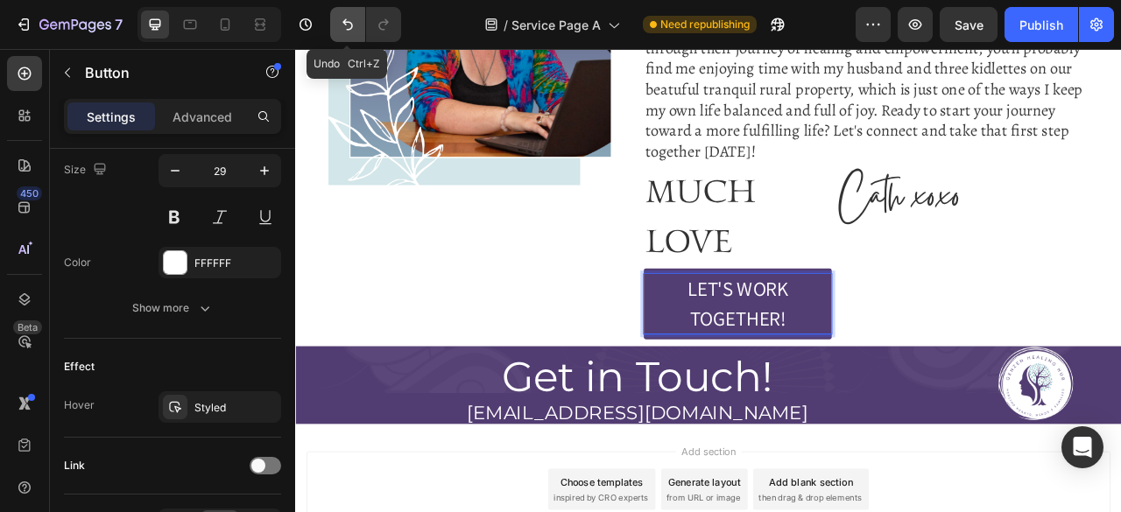
click at [355, 31] on icon "Undo/Redo" at bounding box center [348, 25] width 18 height 18
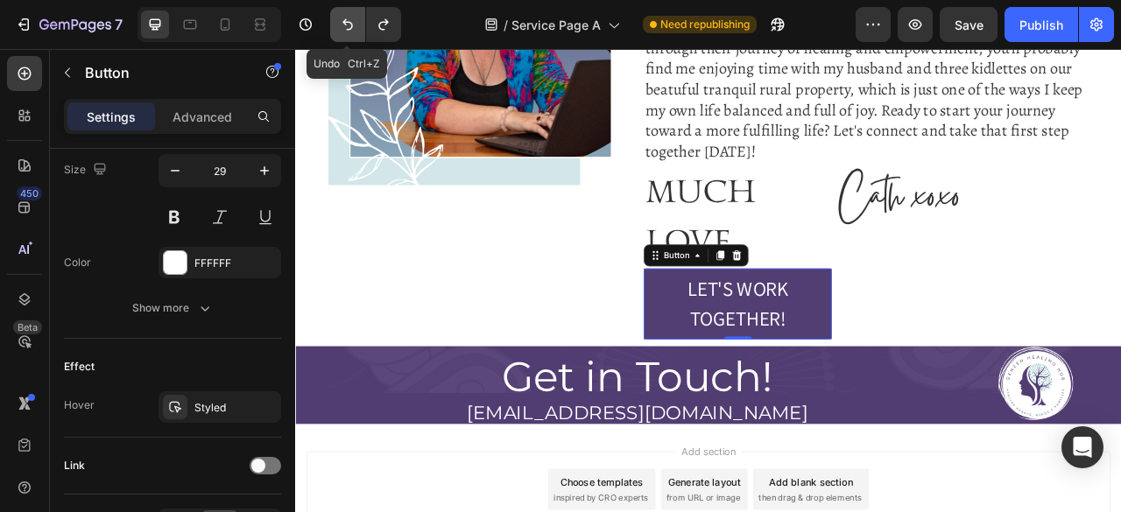
click at [355, 31] on icon "Undo/Redo" at bounding box center [348, 25] width 18 height 18
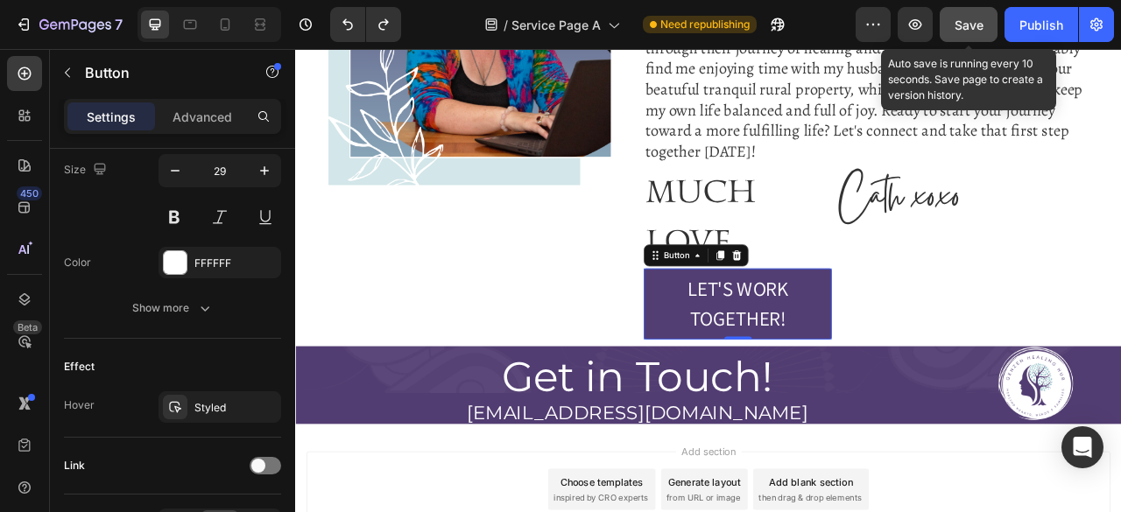
click at [984, 32] on button "Save" at bounding box center [968, 24] width 58 height 35
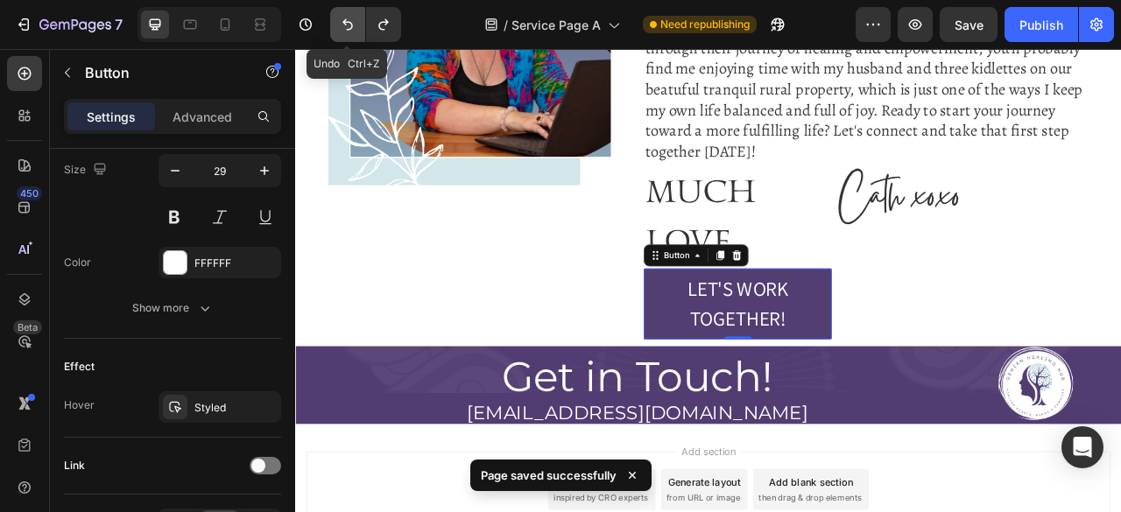
click at [341, 21] on icon "Undo/Redo" at bounding box center [348, 25] width 18 height 18
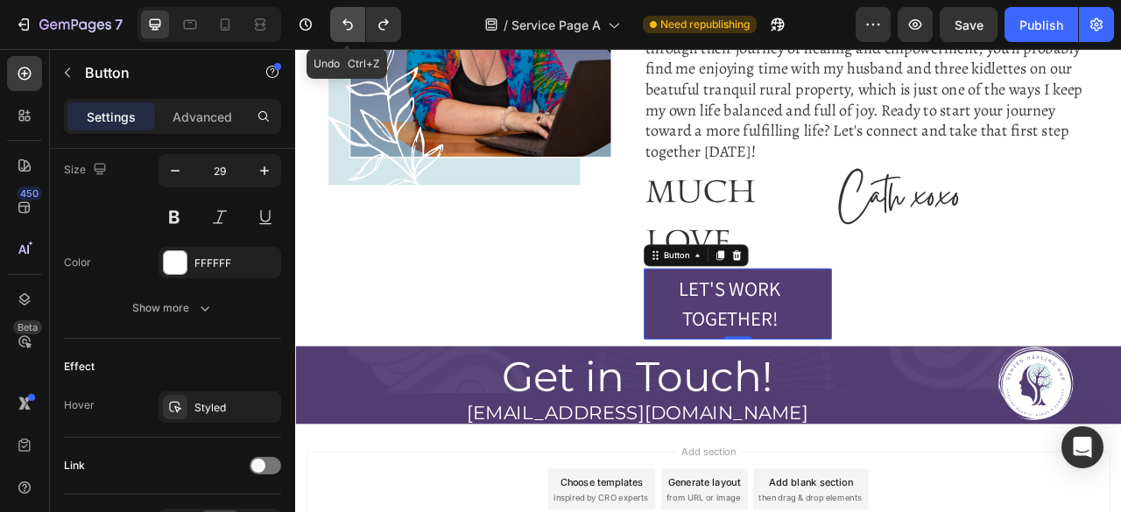
click at [341, 21] on icon "Undo/Redo" at bounding box center [348, 25] width 18 height 18
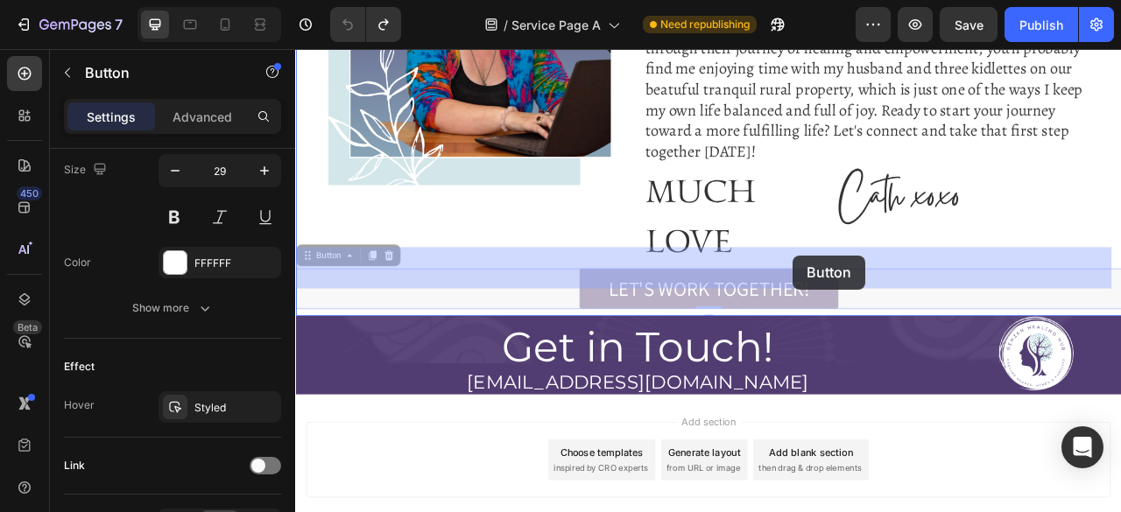
drag, startPoint x: 333, startPoint y: 289, endPoint x: 896, endPoint y: 320, distance: 563.8
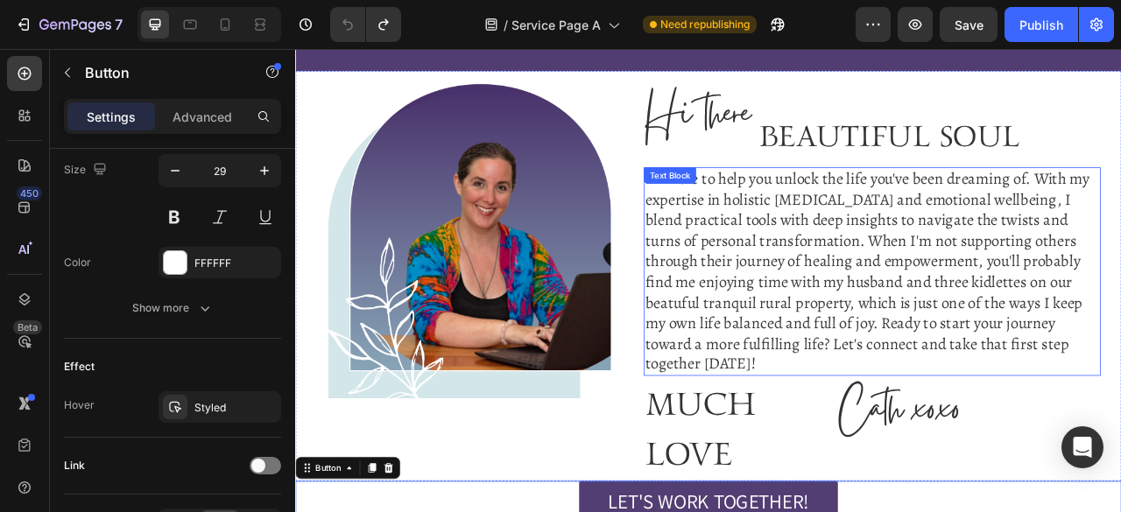
scroll to position [6064, 0]
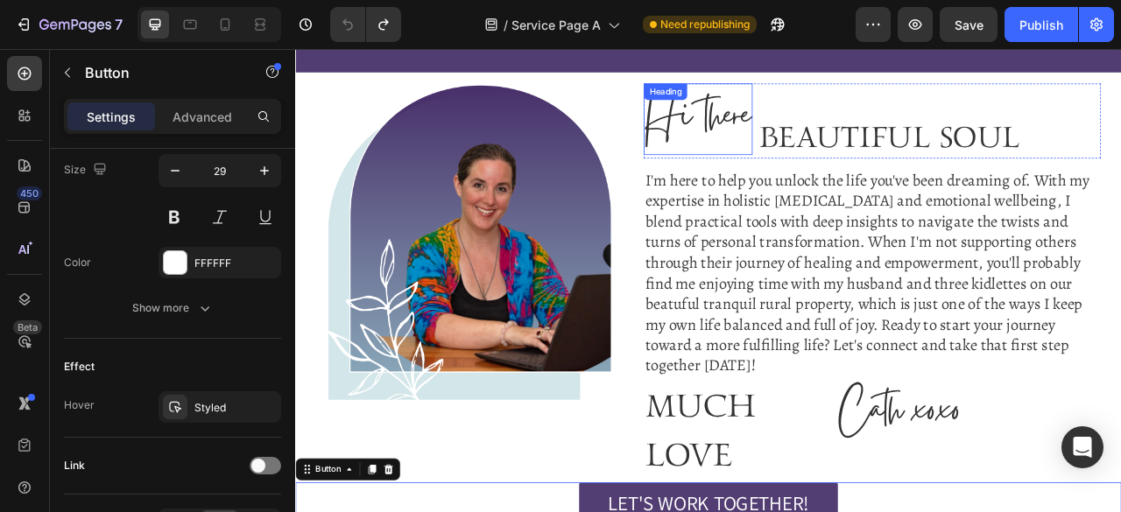
click at [821, 141] on span "Hi there" at bounding box center [807, 138] width 135 height 96
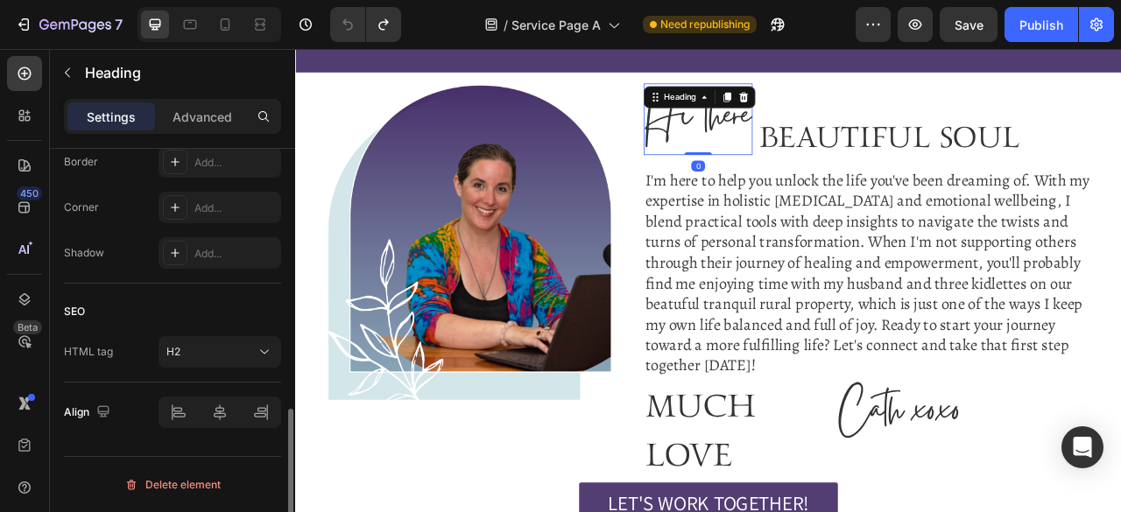
scroll to position [0, 0]
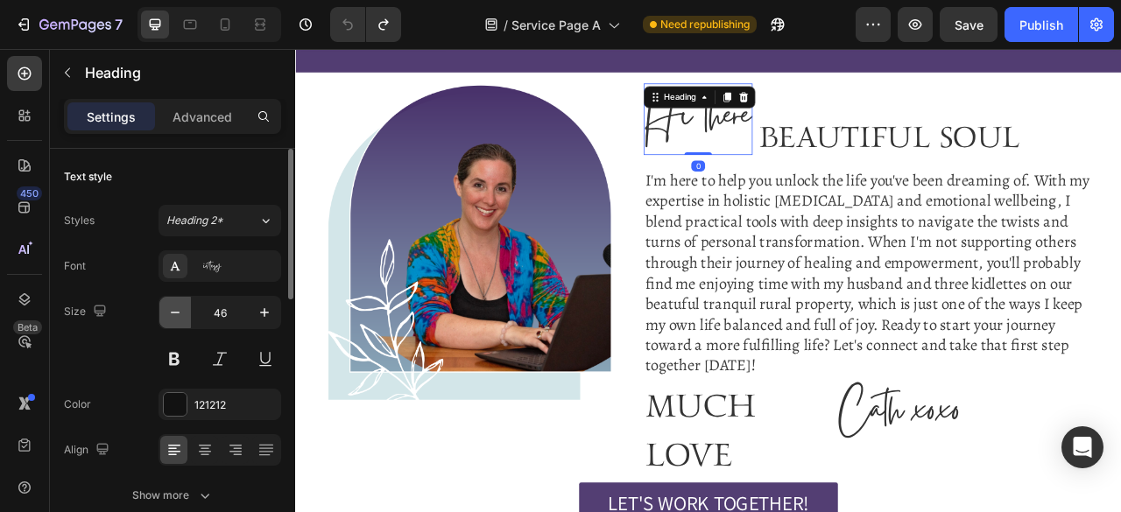
click at [179, 313] on icon "button" at bounding box center [175, 313] width 18 height 18
click at [161, 312] on button "button" at bounding box center [175, 313] width 32 height 32
type input "42"
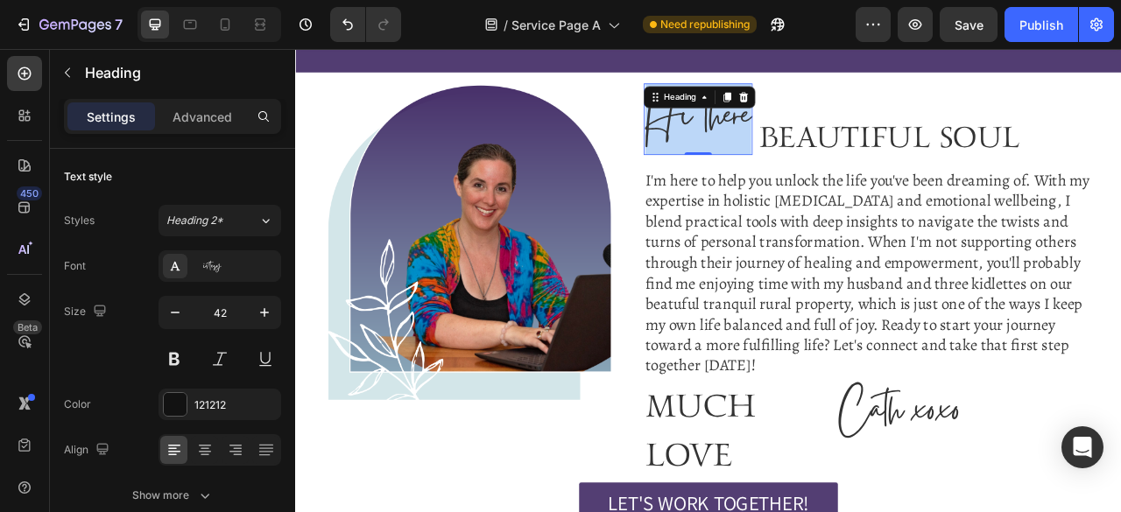
click at [764, 130] on span "Hi there" at bounding box center [807, 138] width 135 height 96
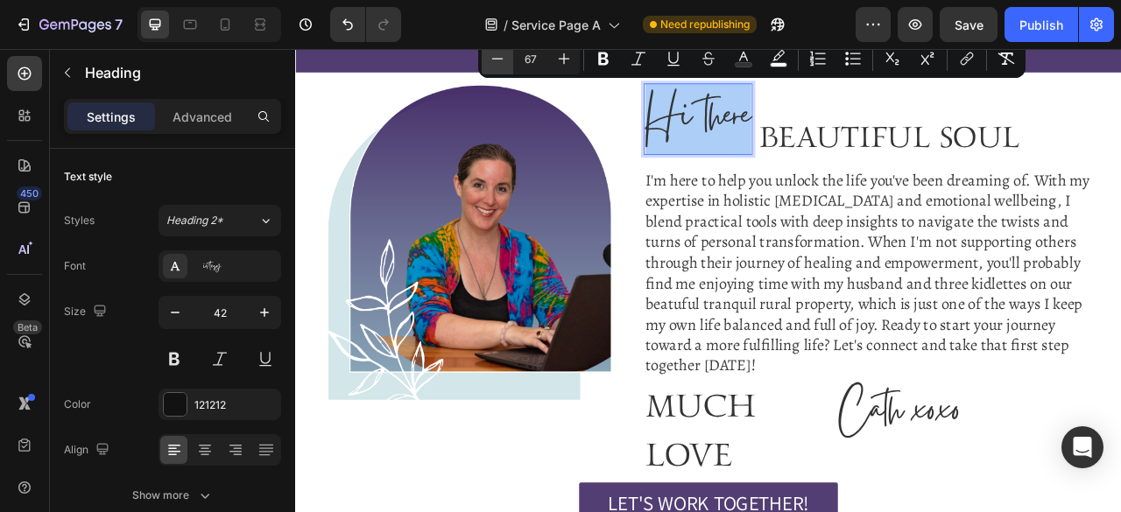
click at [501, 60] on icon "Editor contextual toolbar" at bounding box center [498, 59] width 18 height 18
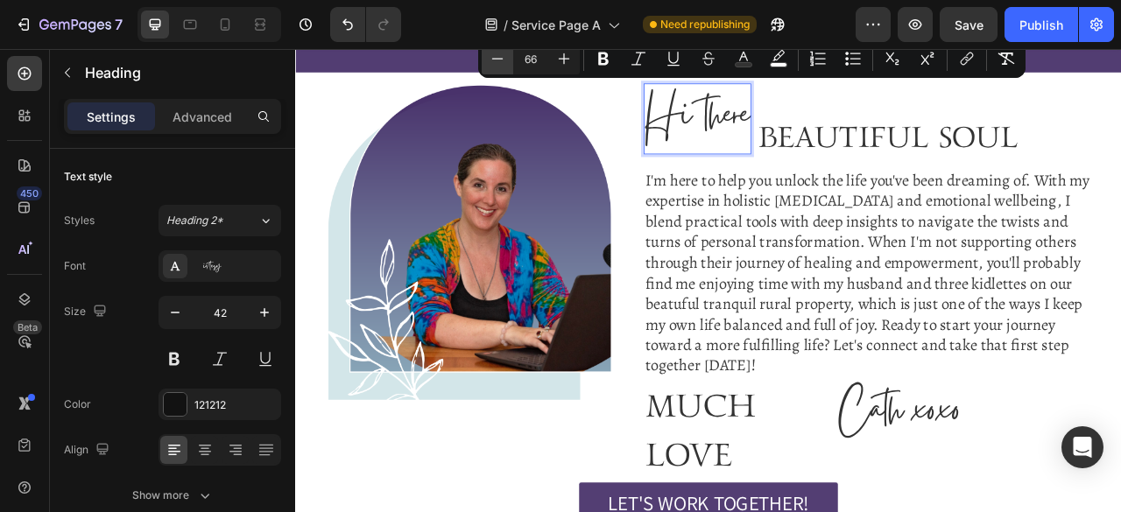
click at [501, 60] on icon "Editor contextual toolbar" at bounding box center [498, 59] width 18 height 18
type input "65"
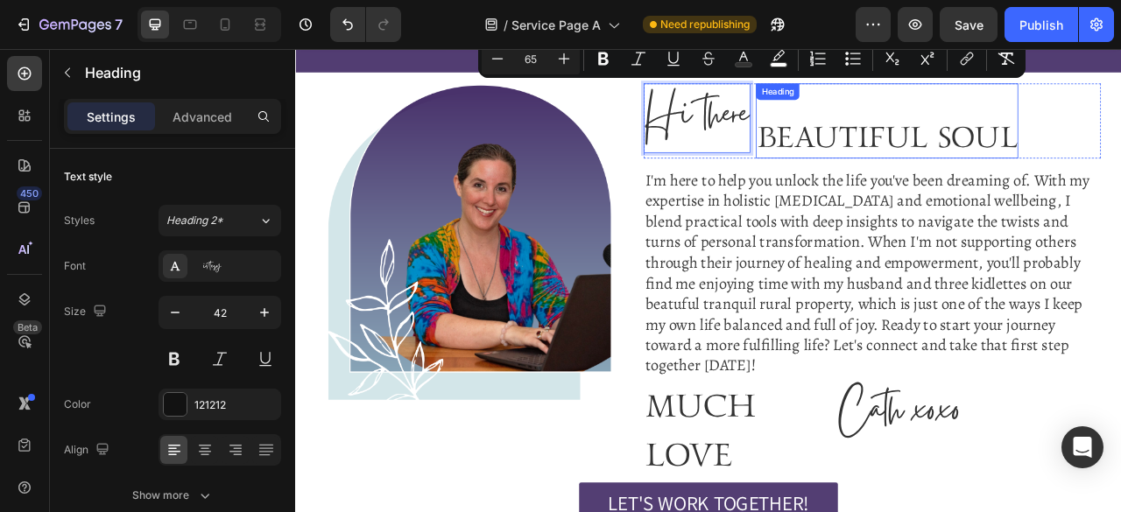
click at [1044, 162] on h2 "BEAUTIFUL SOUL" at bounding box center [1048, 141] width 334 height 96
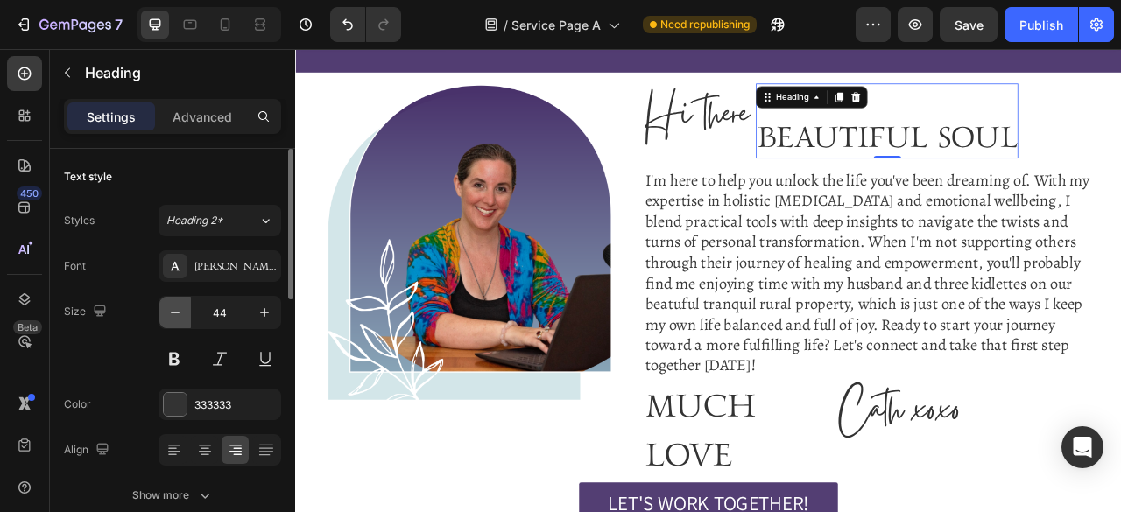
click at [182, 313] on icon "button" at bounding box center [175, 313] width 18 height 18
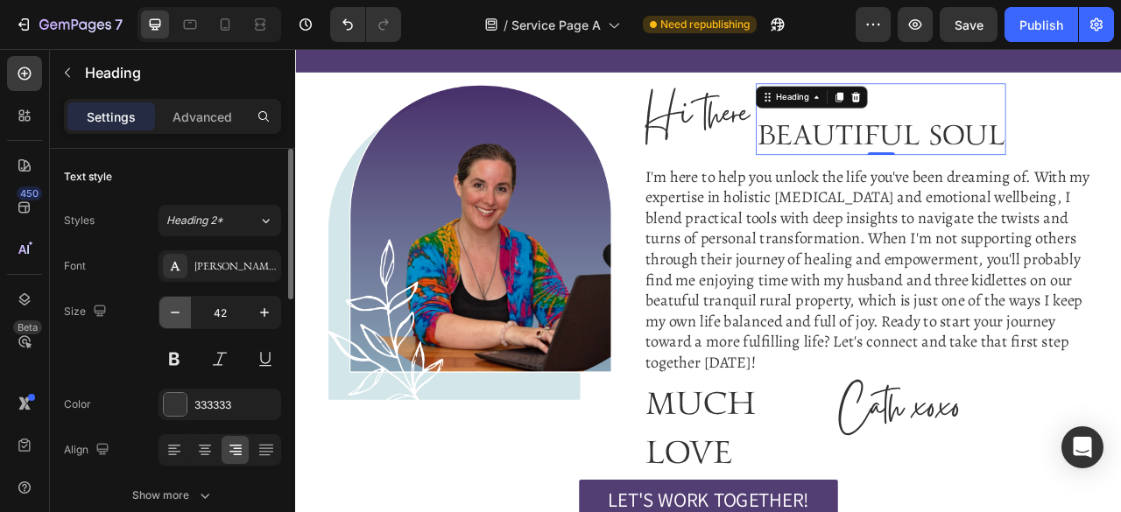
click at [182, 313] on icon "button" at bounding box center [175, 313] width 18 height 18
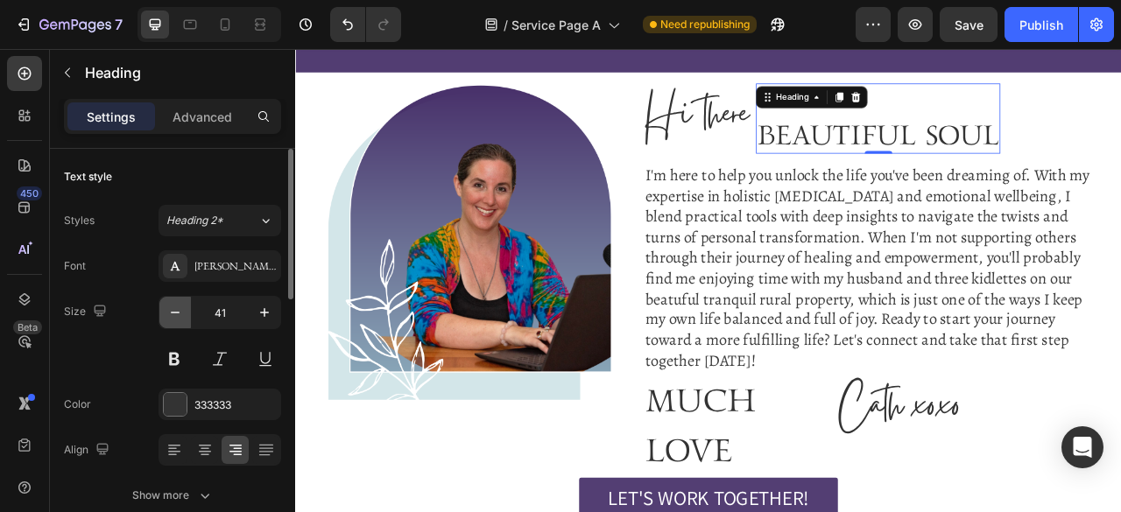
click at [182, 313] on icon "button" at bounding box center [175, 313] width 18 height 18
type input "40"
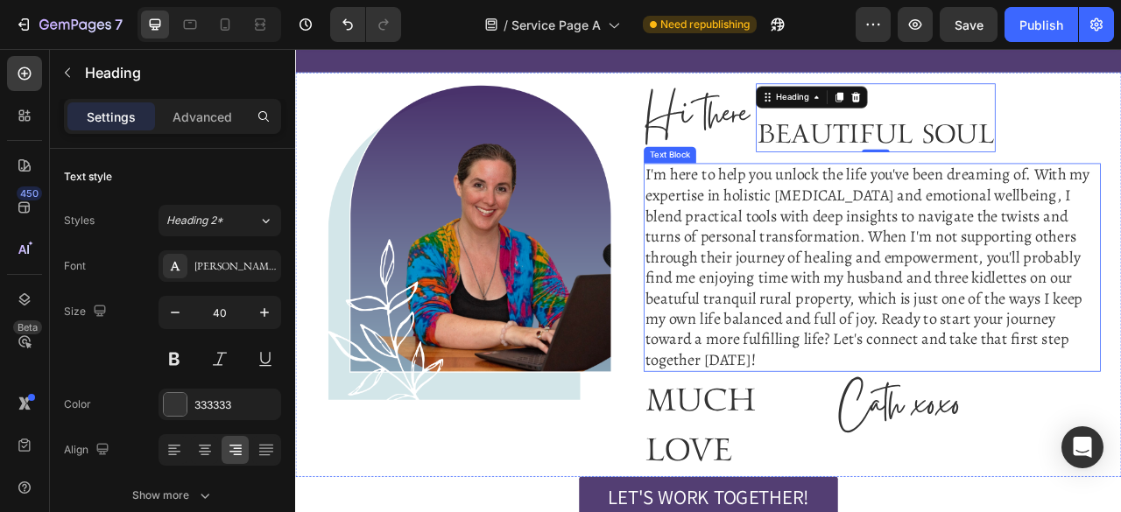
click at [890, 341] on div "I'm here to help you unlock the life you've been dreaming of. With my expertise…" at bounding box center [1028, 326] width 581 height 265
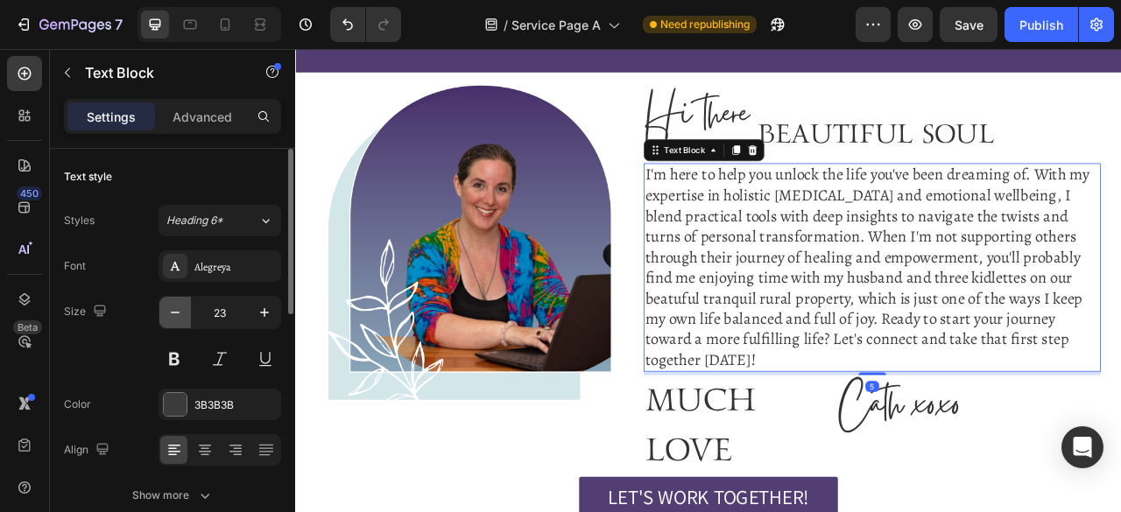
click at [173, 314] on icon "button" at bounding box center [175, 313] width 18 height 18
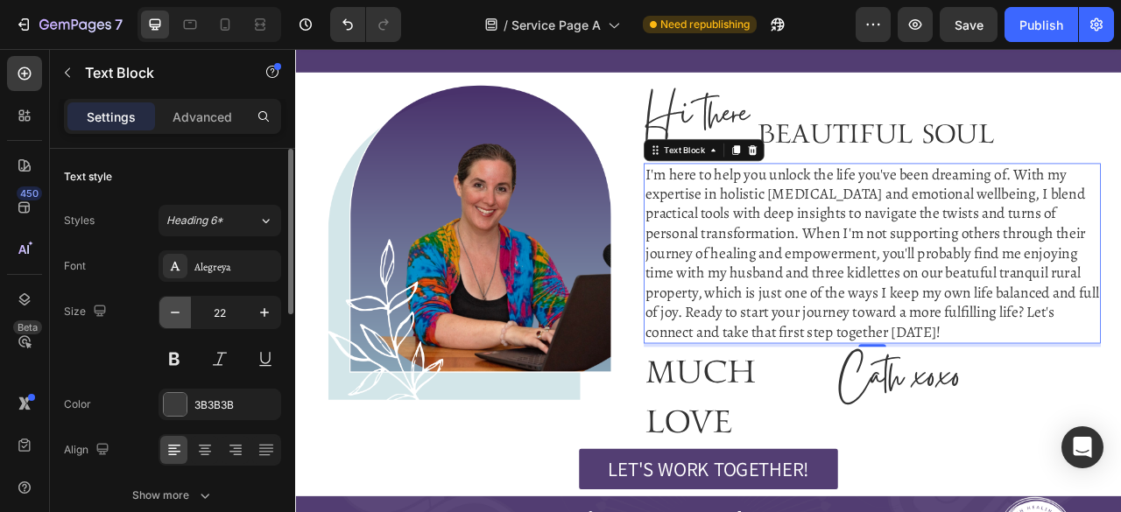
click at [173, 314] on icon "button" at bounding box center [175, 313] width 18 height 18
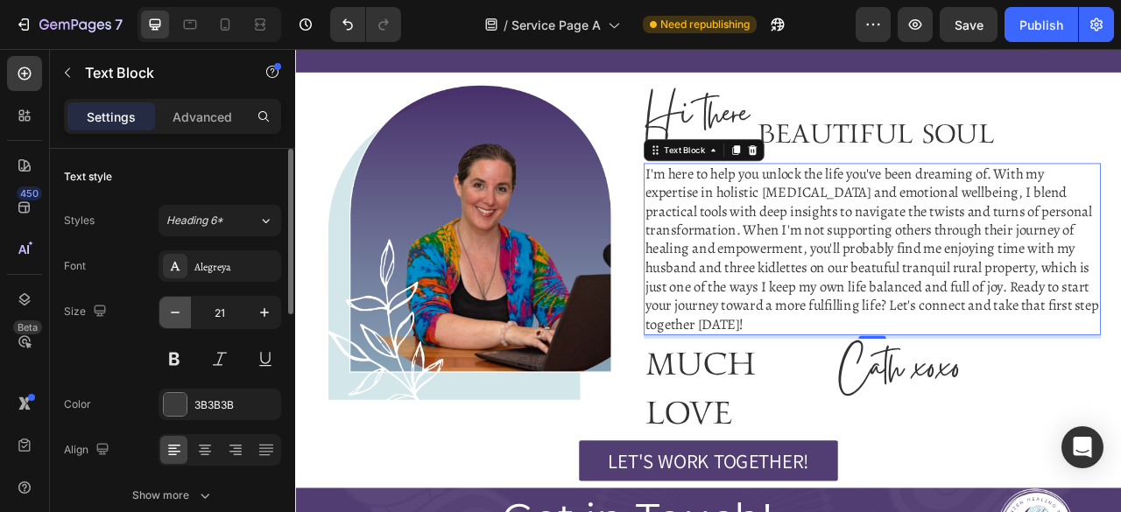
click at [173, 314] on icon "button" at bounding box center [175, 313] width 18 height 18
type input "20"
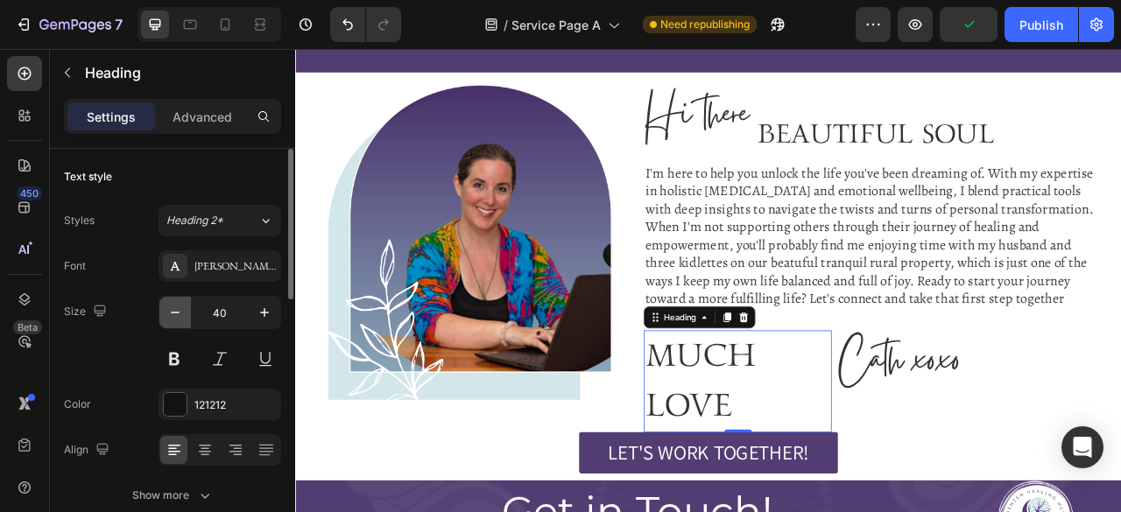
click at [187, 313] on button "button" at bounding box center [175, 313] width 32 height 32
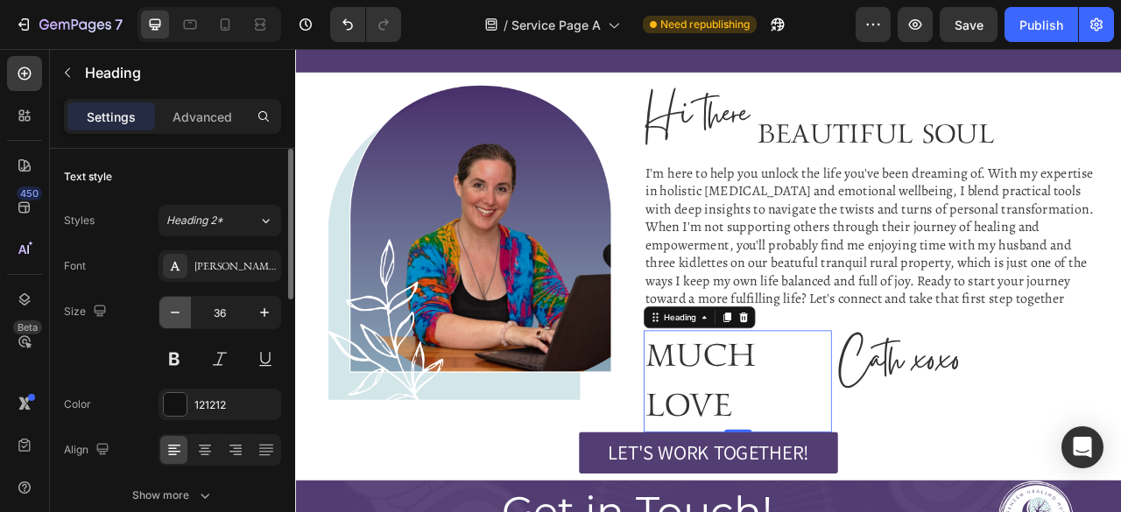
type input "35"
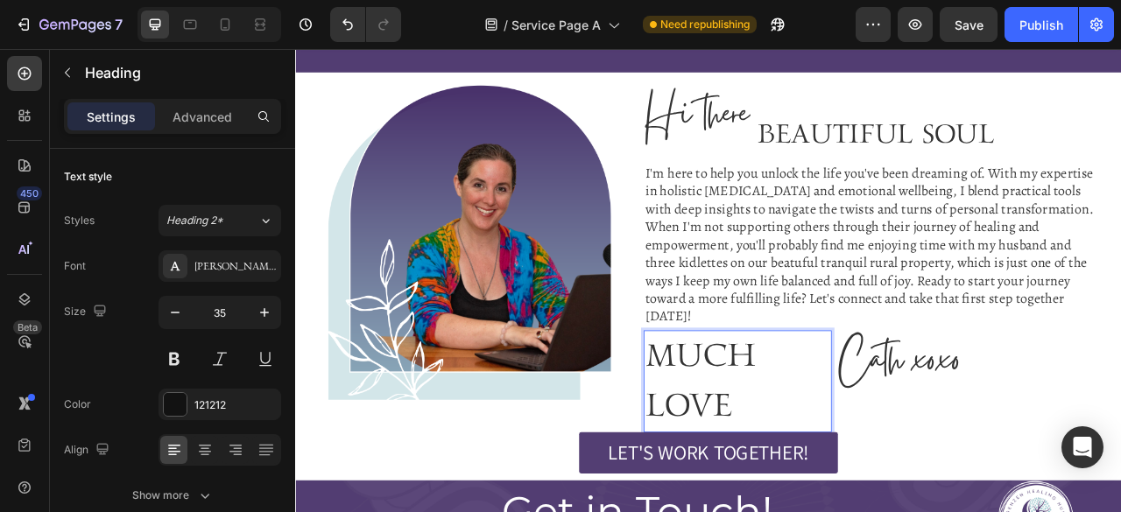
click at [820, 511] on span "much love" at bounding box center [810, 471] width 141 height 113
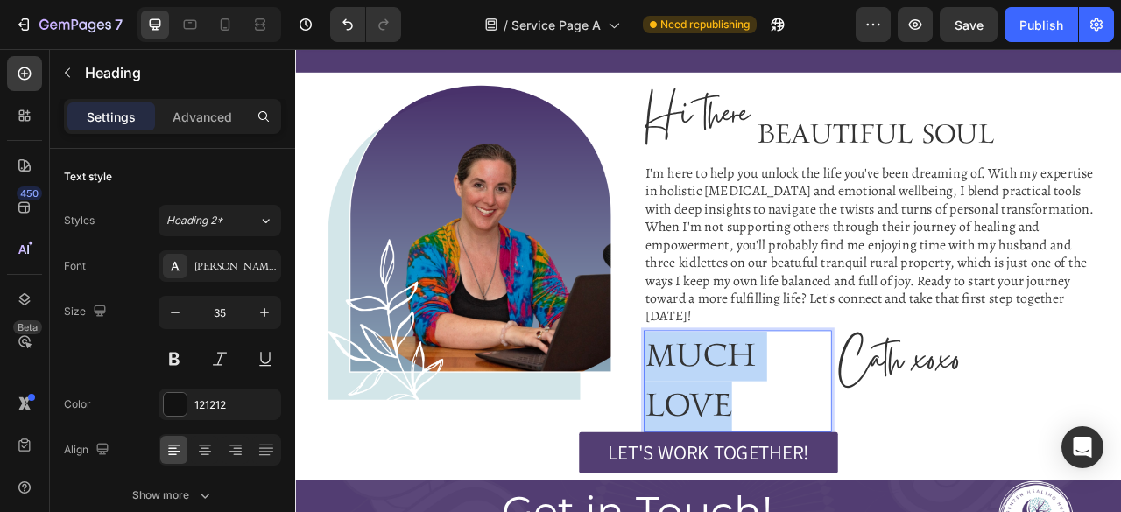
click at [820, 511] on span "much love" at bounding box center [810, 471] width 141 height 113
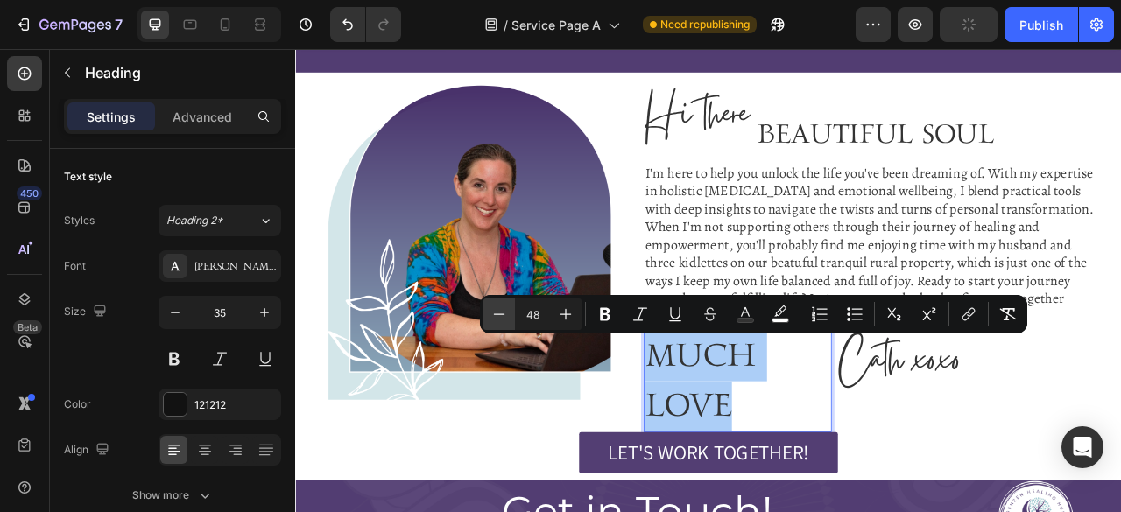
click at [497, 311] on icon "Editor contextual toolbar" at bounding box center [499, 315] width 18 height 18
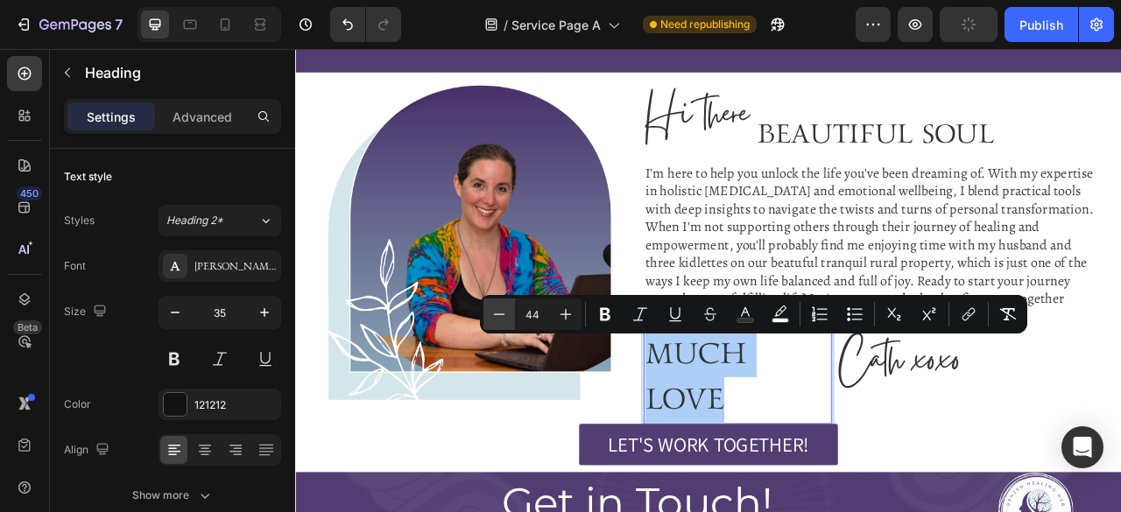
click at [497, 311] on icon "Editor contextual toolbar" at bounding box center [499, 315] width 18 height 18
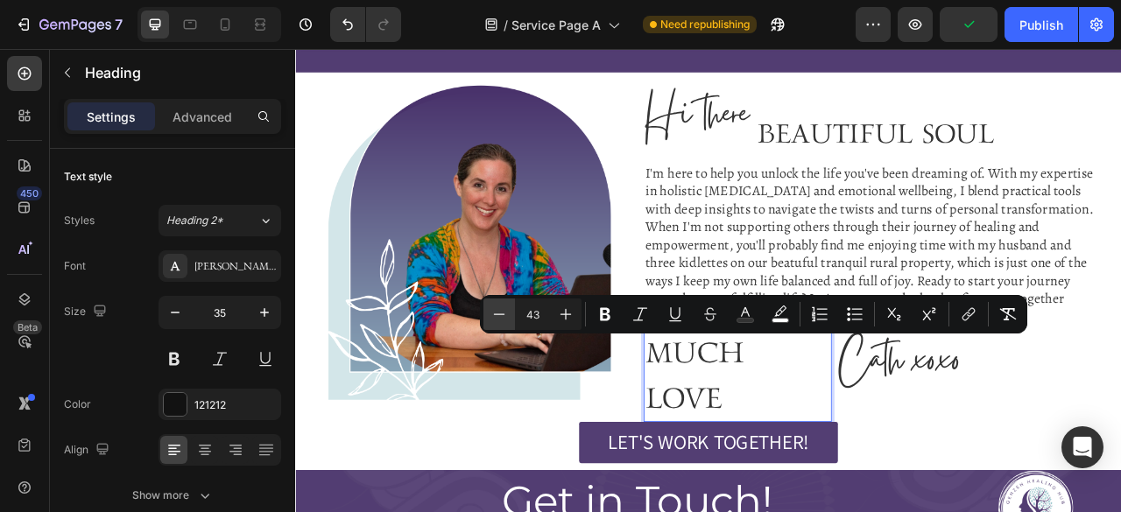
click at [497, 311] on icon "Editor contextual toolbar" at bounding box center [499, 315] width 18 height 18
type input "42"
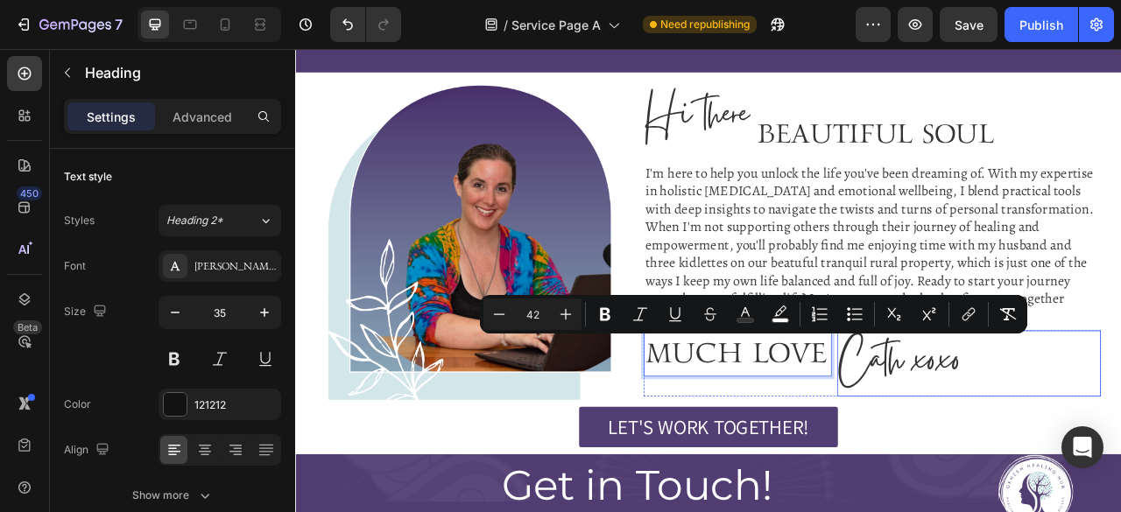
click at [1041, 487] on span "Cath xoxo" at bounding box center [1063, 449] width 154 height 96
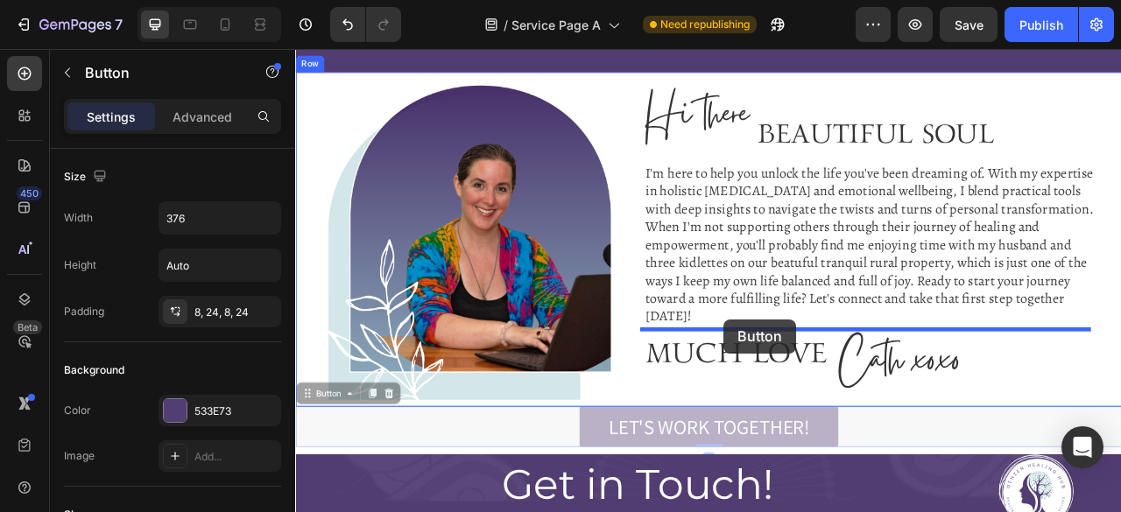
drag, startPoint x: 316, startPoint y: 498, endPoint x: 840, endPoint y: 393, distance: 534.0
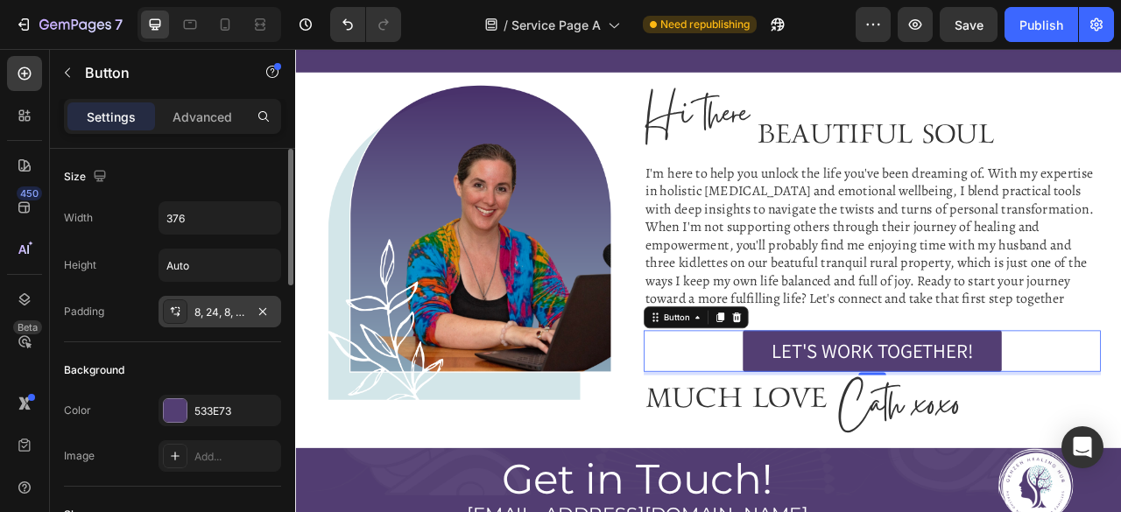
click at [208, 301] on div "8, 24, 8, 24" at bounding box center [219, 312] width 123 height 32
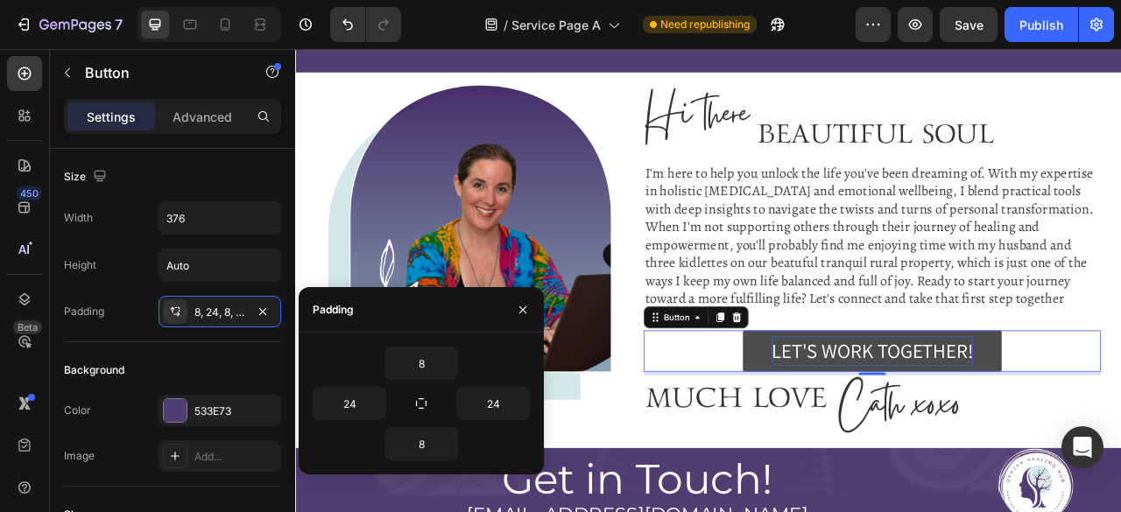
click at [1019, 423] on div "LET'S WORK TOGETHER!" at bounding box center [1029, 433] width 256 height 39
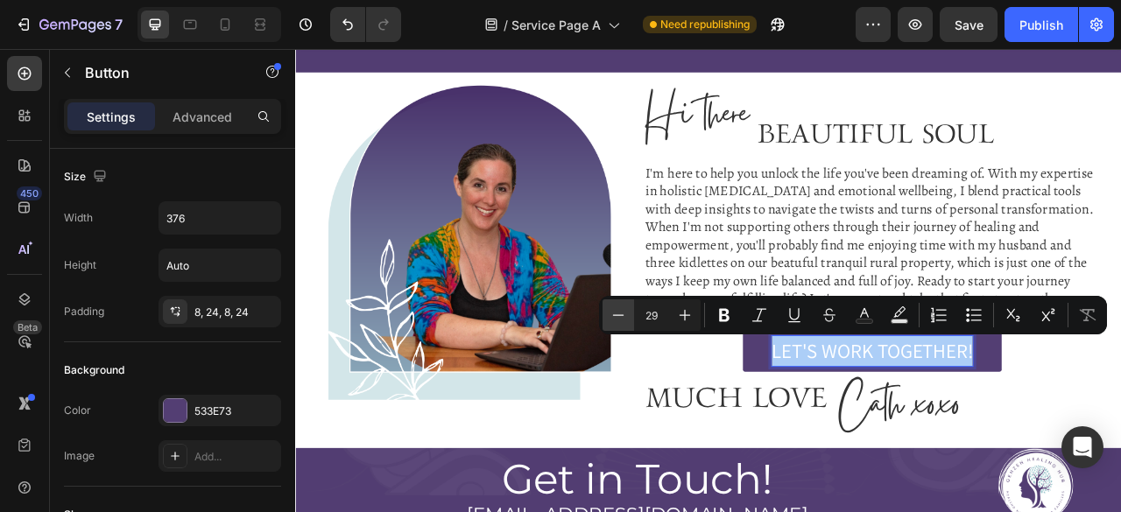
click at [627, 313] on button "Minus" at bounding box center [618, 315] width 32 height 32
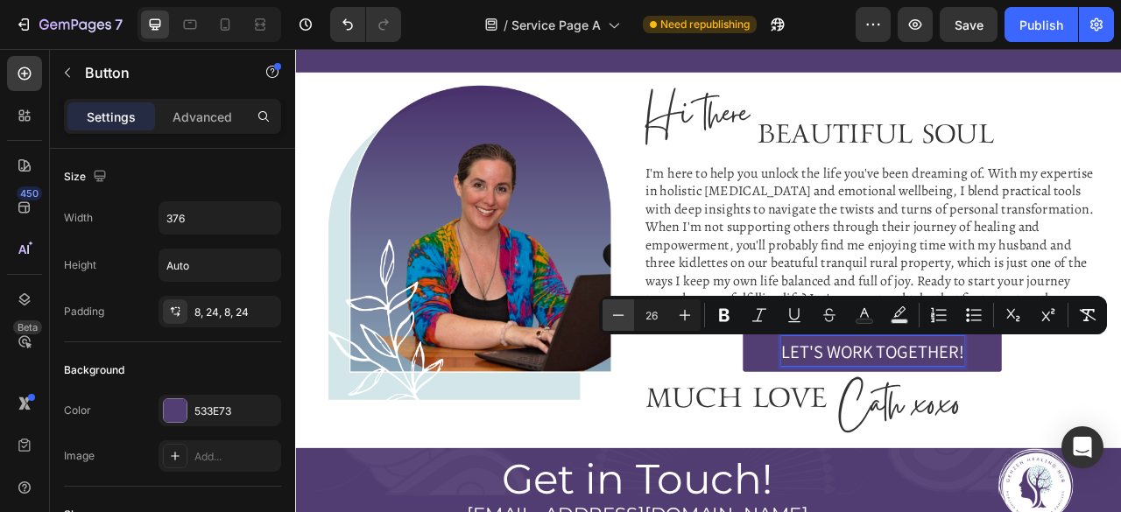
click at [627, 313] on button "Minus" at bounding box center [618, 315] width 32 height 32
type input "25"
click at [939, 310] on div "I'm here to help you unlock the life you've been dreaming of. With my expertise…" at bounding box center [1028, 298] width 581 height 208
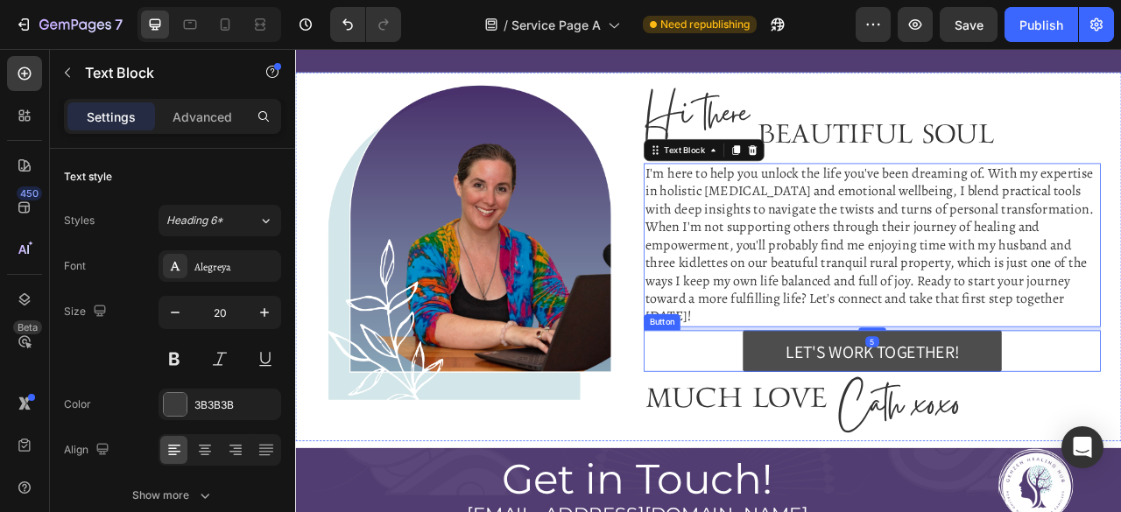
click at [865, 411] on button "LET'S WORK TOGETHER!" at bounding box center [1028, 433] width 329 height 53
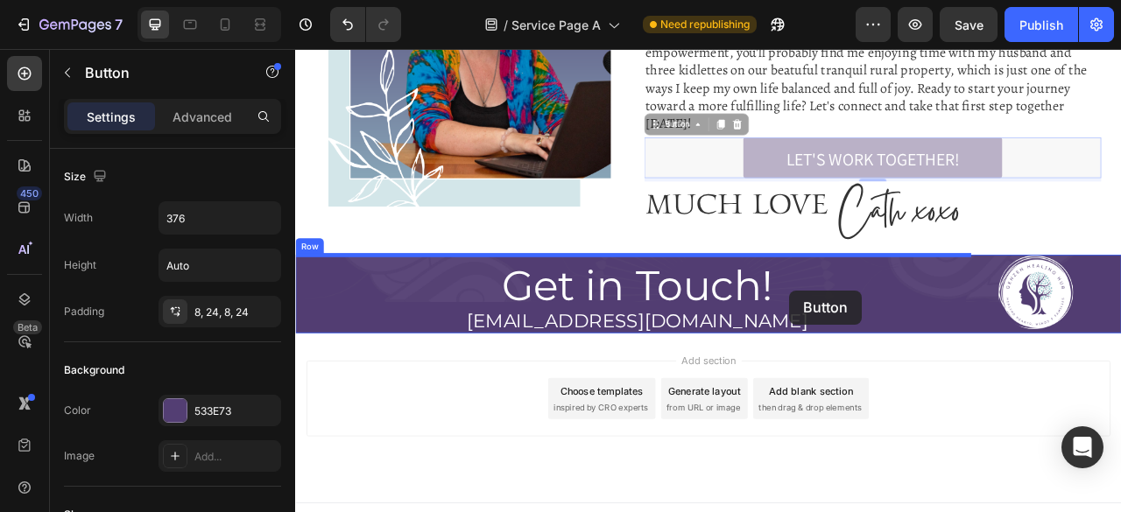
scroll to position [6332, 0]
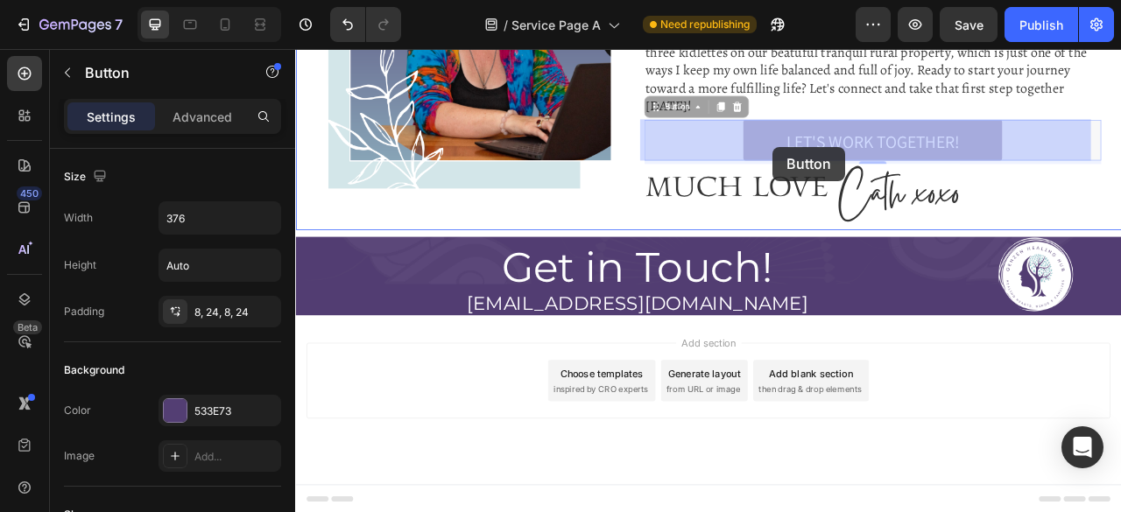
drag, startPoint x: 767, startPoint y: 335, endPoint x: 902, endPoint y: 173, distance: 210.7
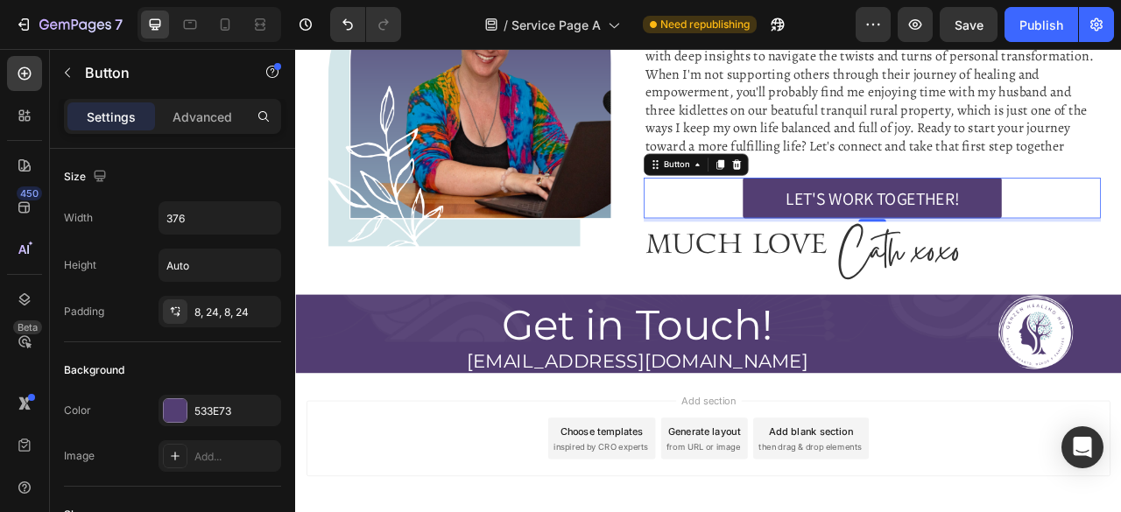
scroll to position [6255, 0]
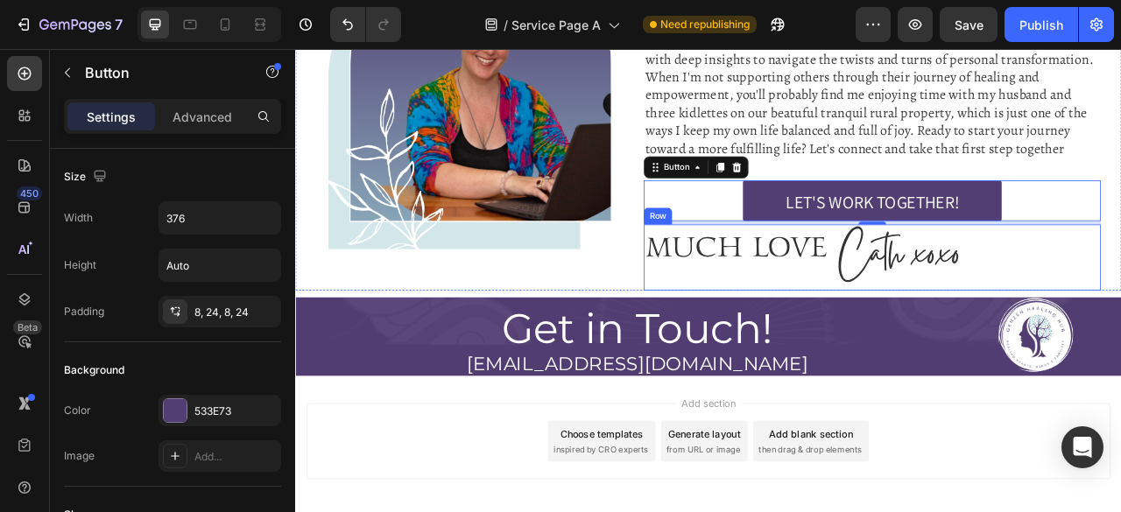
click at [772, 340] on div "⁠⁠⁠⁠⁠⁠⁠ much love Heading" at bounding box center [857, 314] width 239 height 84
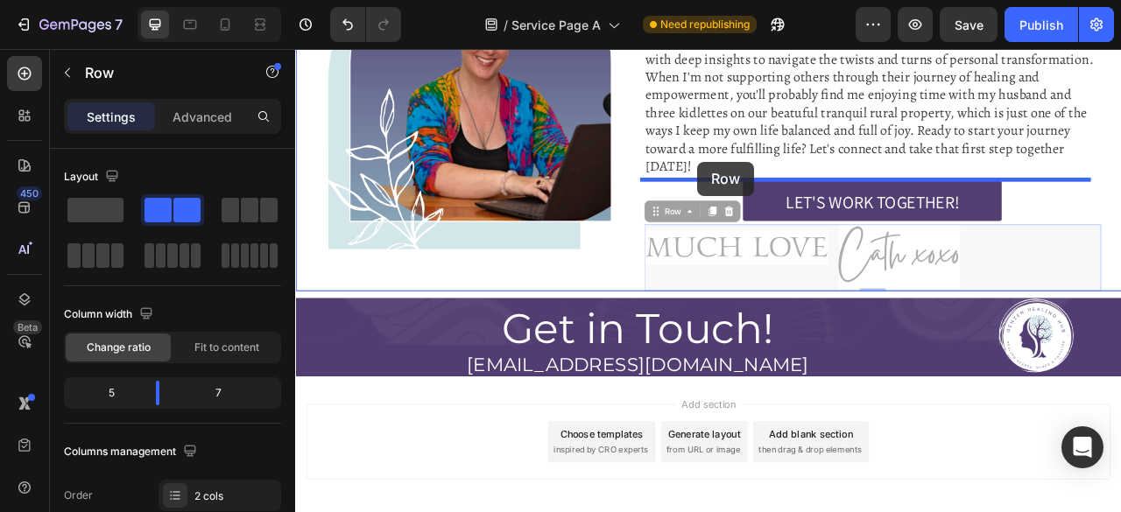
drag, startPoint x: 766, startPoint y: 257, endPoint x: 806, endPoint y: 193, distance: 76.3
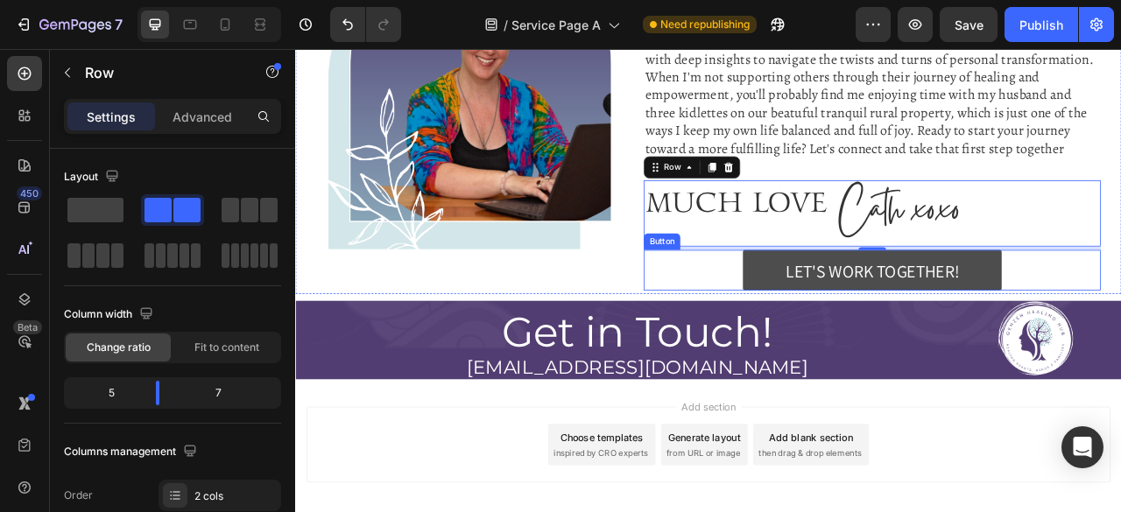
click at [864, 320] on button "LET'S WORK TOGETHER!" at bounding box center [1028, 331] width 329 height 53
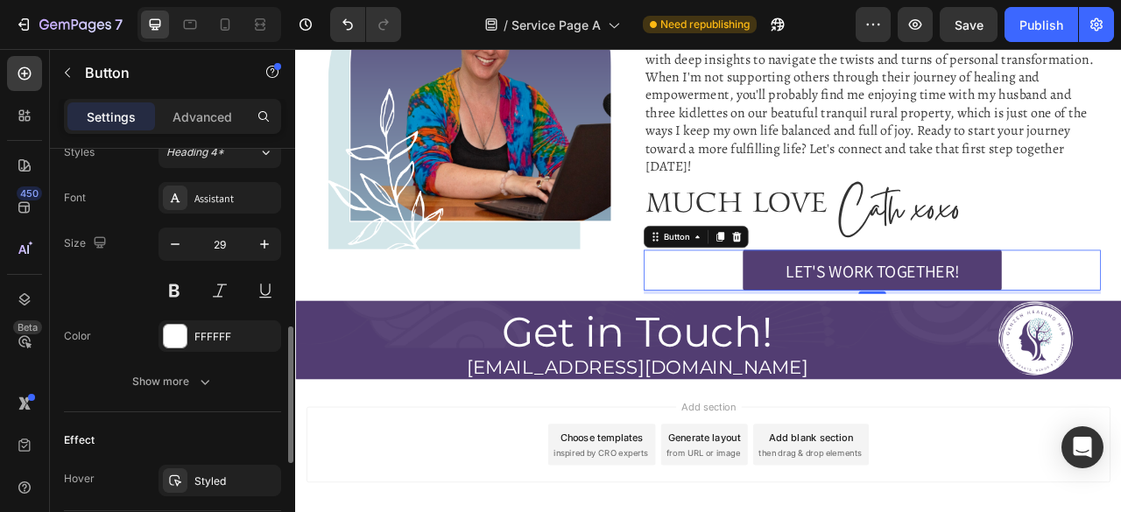
scroll to position [838, 0]
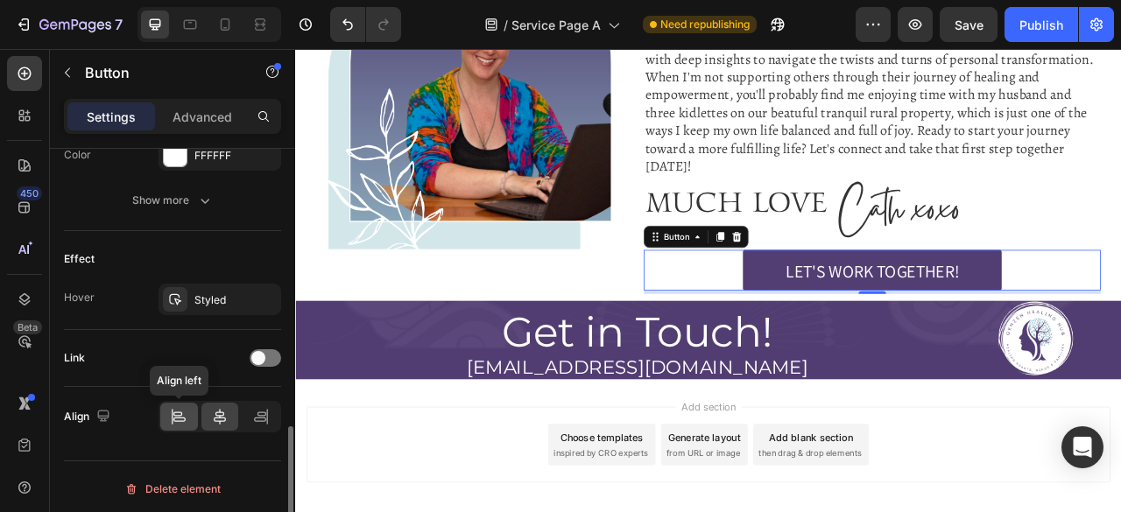
click at [177, 423] on div at bounding box center [179, 417] width 38 height 28
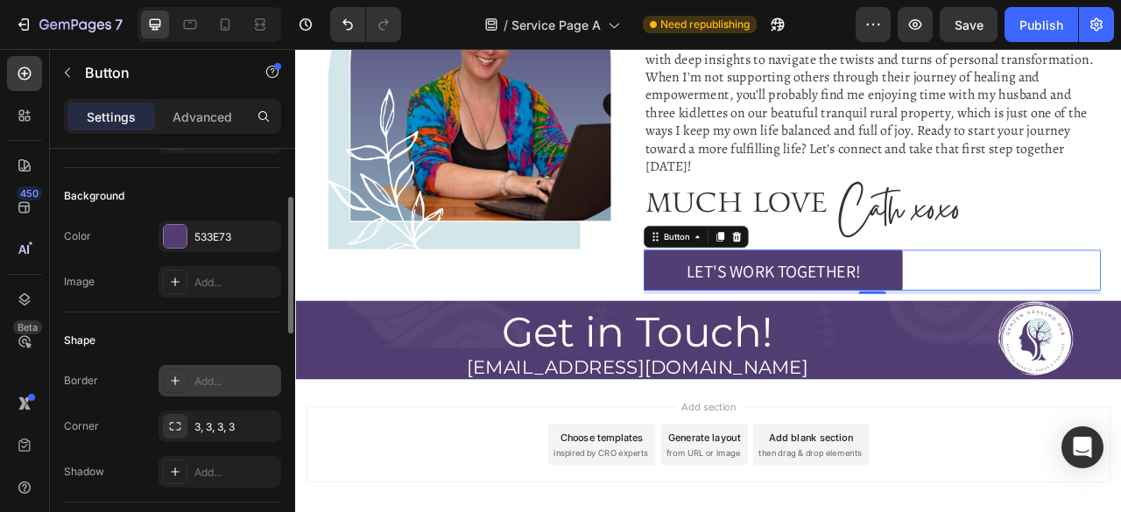
scroll to position [0, 0]
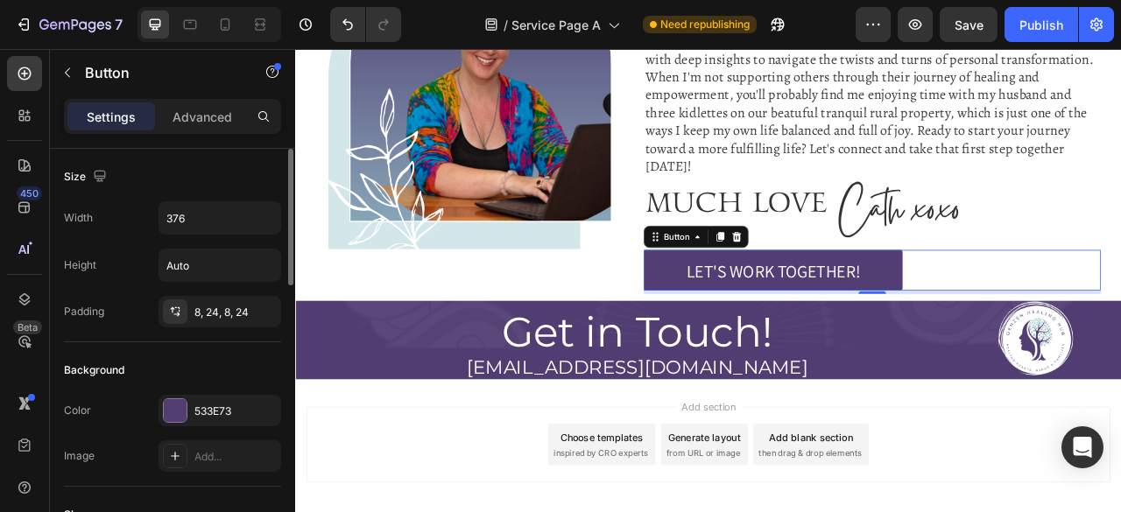
click at [222, 317] on div "8, 24, 8, 24" at bounding box center [235, 313] width 82 height 16
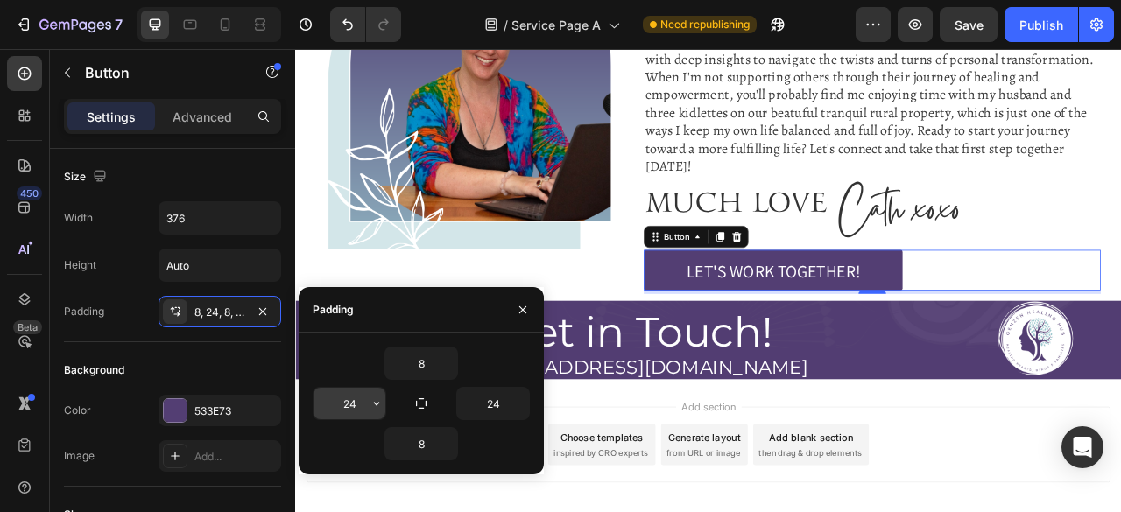
click at [353, 406] on input "24" at bounding box center [349, 404] width 72 height 32
type input "0"
click at [487, 409] on input "24" at bounding box center [493, 404] width 72 height 32
type input "0"
click at [421, 363] on input "8" at bounding box center [421, 364] width 72 height 32
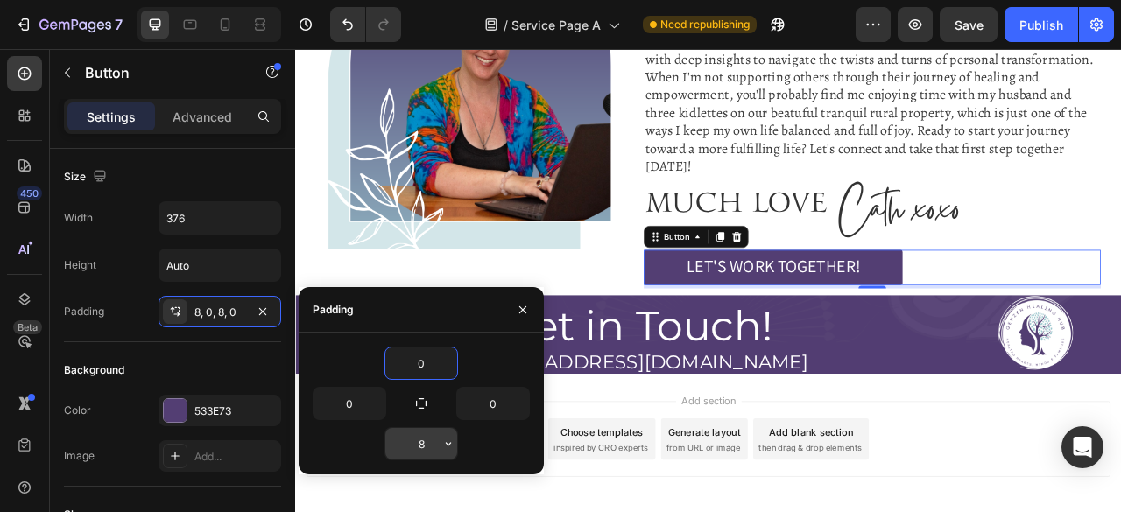
type input "0"
click at [423, 433] on input "8" at bounding box center [421, 444] width 72 height 32
type input "0"
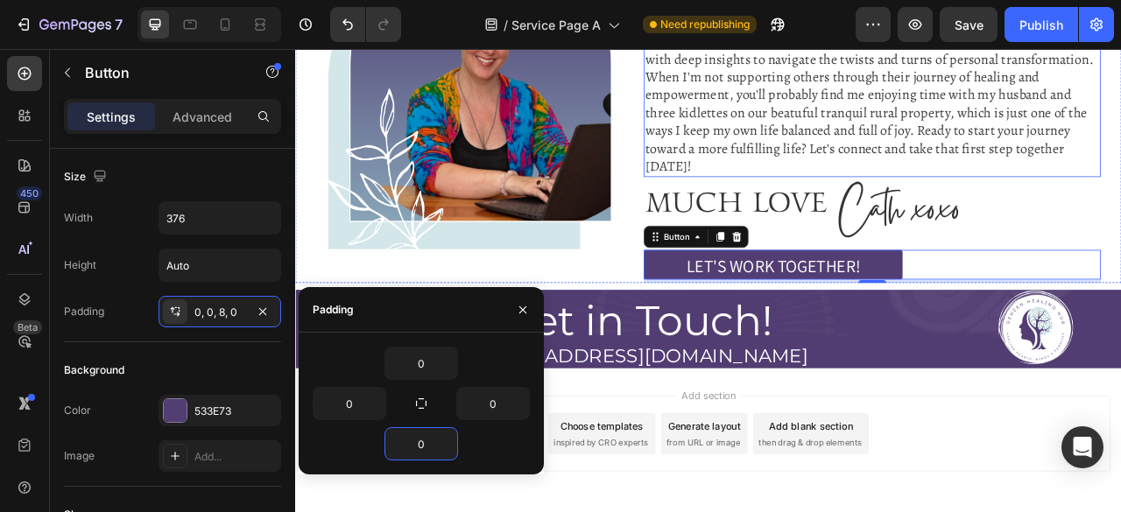
click at [1120, 178] on div "I'm here to help you unlock the life you've been dreaming of. With my expertise…" at bounding box center [1028, 108] width 581 height 208
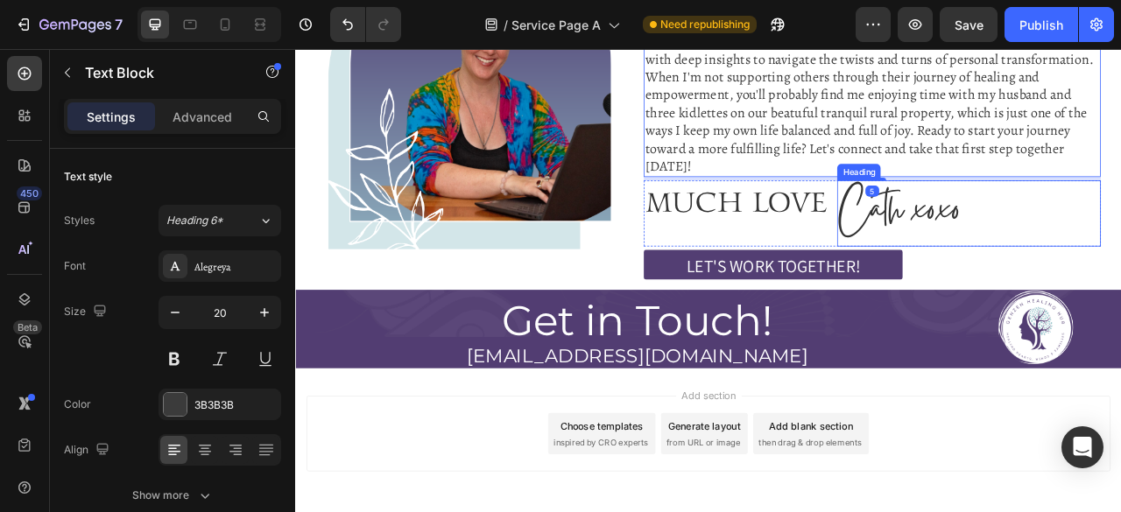
click at [1035, 257] on span "Cath xoxo" at bounding box center [1063, 258] width 154 height 96
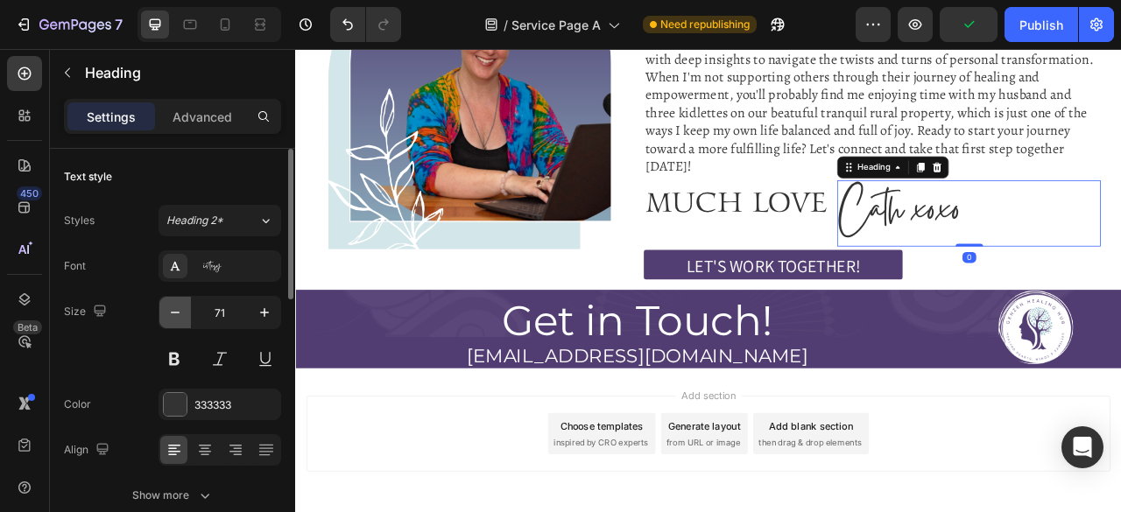
click at [179, 313] on icon "button" at bounding box center [175, 313] width 18 height 18
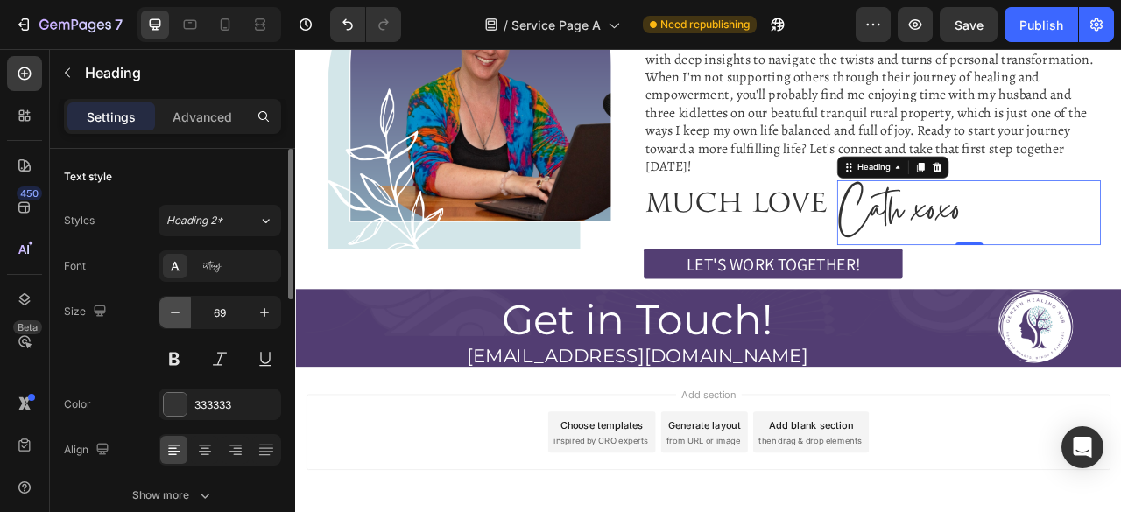
click at [179, 313] on icon "button" at bounding box center [175, 313] width 18 height 18
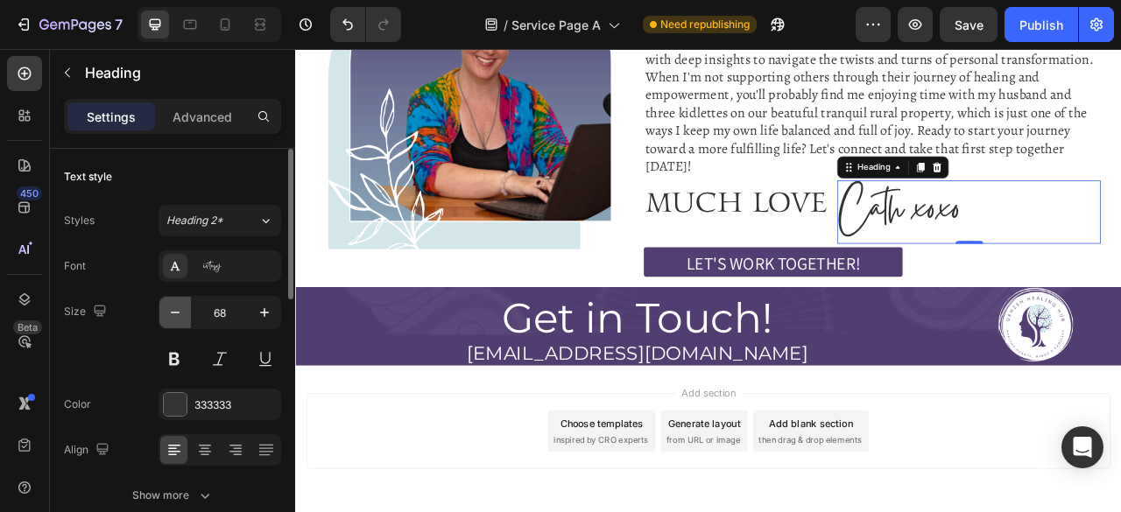
click at [179, 313] on icon "button" at bounding box center [175, 313] width 18 height 18
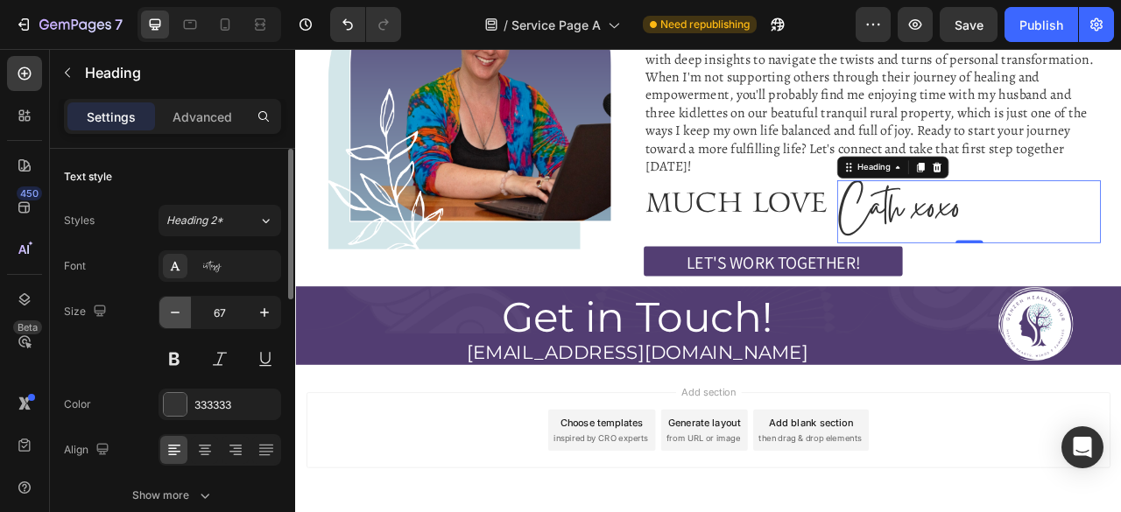
click at [179, 313] on icon "button" at bounding box center [175, 313] width 18 height 18
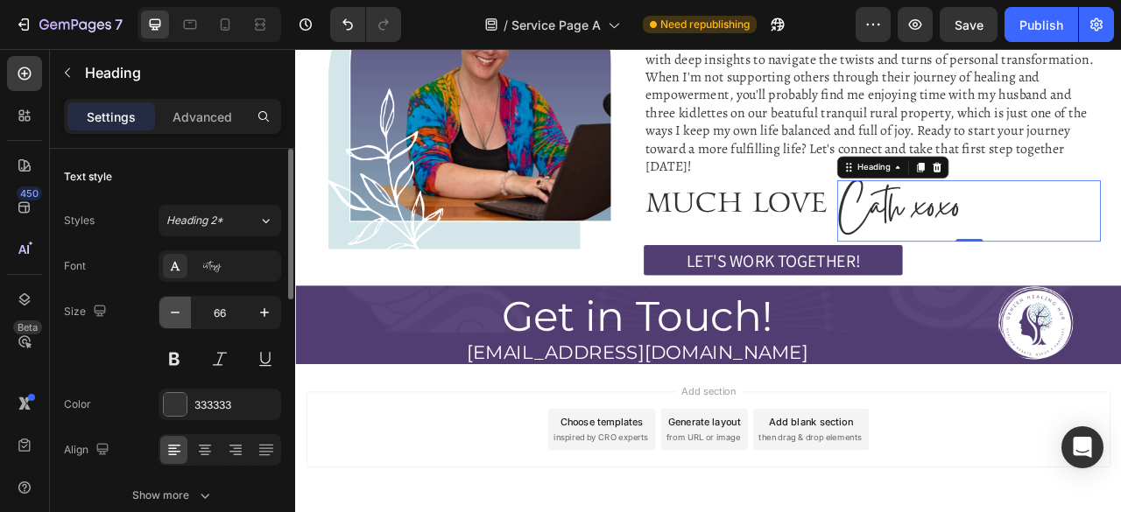
click at [179, 313] on icon "button" at bounding box center [175, 313] width 18 height 18
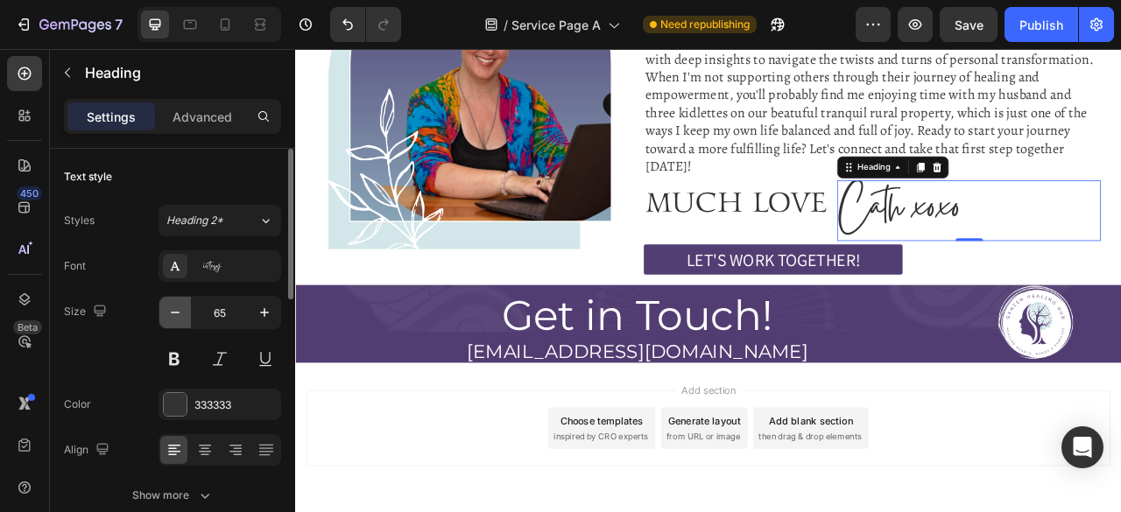
click at [179, 313] on icon "button" at bounding box center [175, 313] width 18 height 18
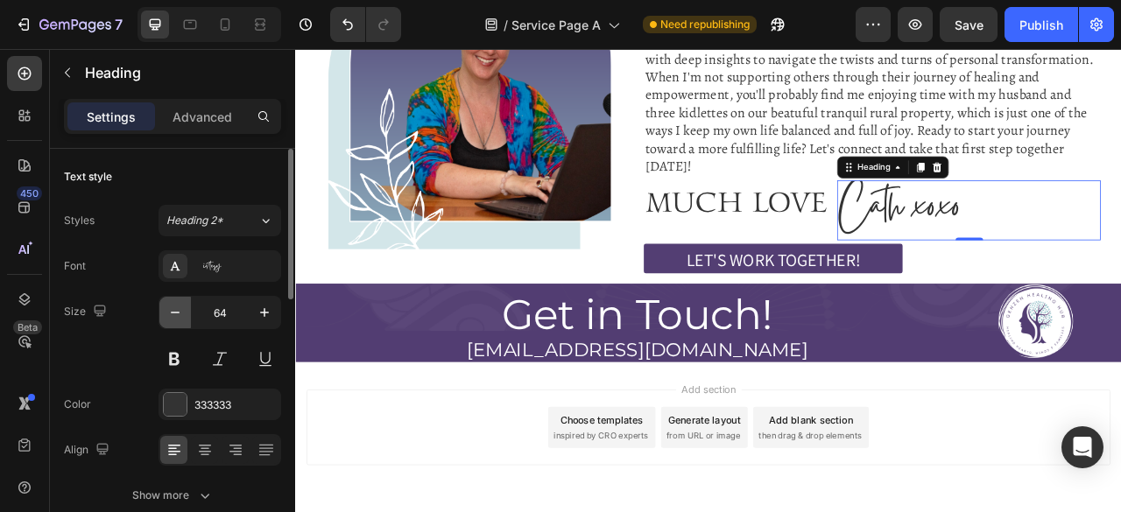
click at [179, 313] on icon "button" at bounding box center [175, 313] width 18 height 18
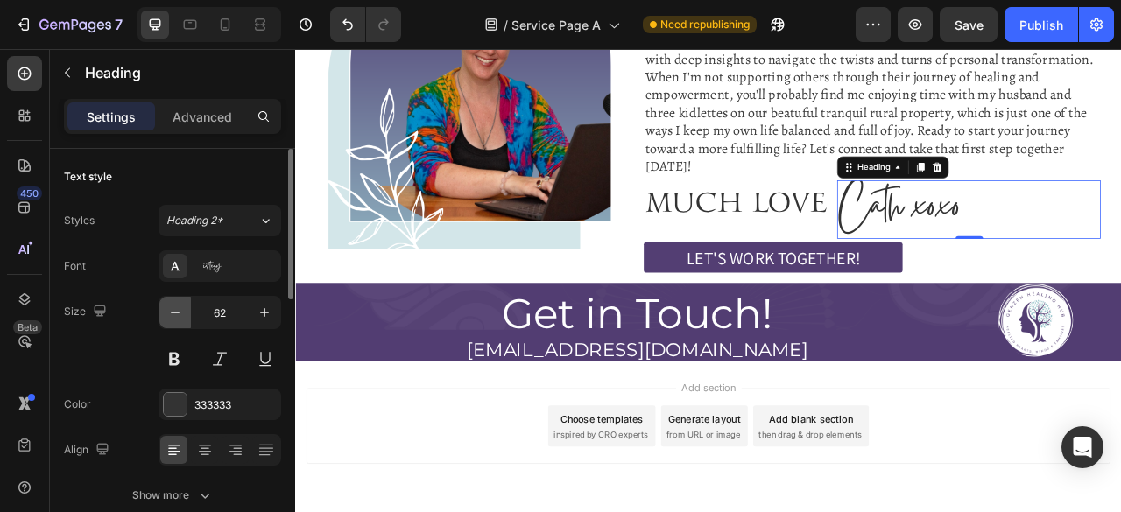
click at [179, 313] on icon "button" at bounding box center [175, 313] width 18 height 18
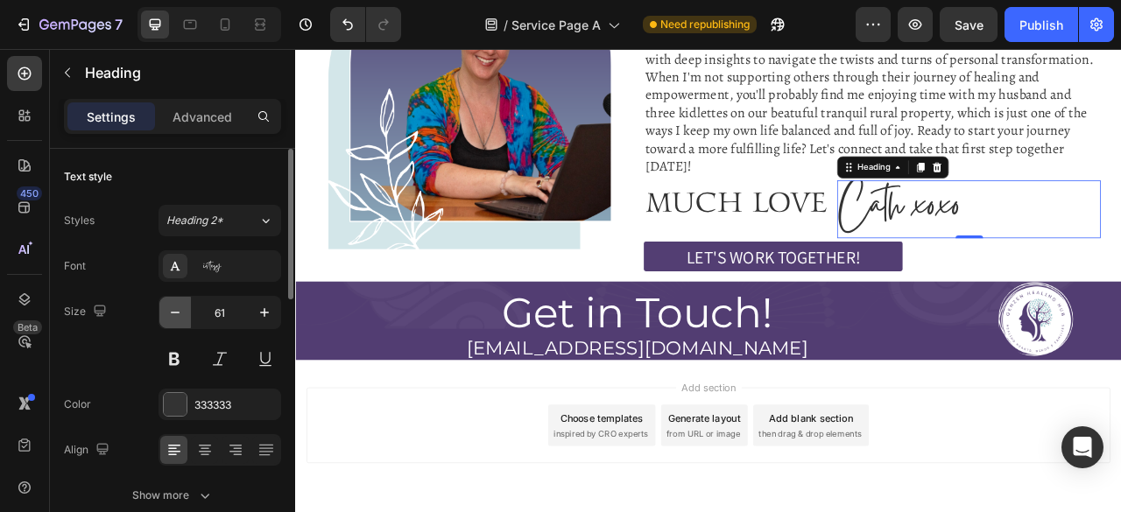
click at [179, 313] on icon "button" at bounding box center [175, 313] width 18 height 18
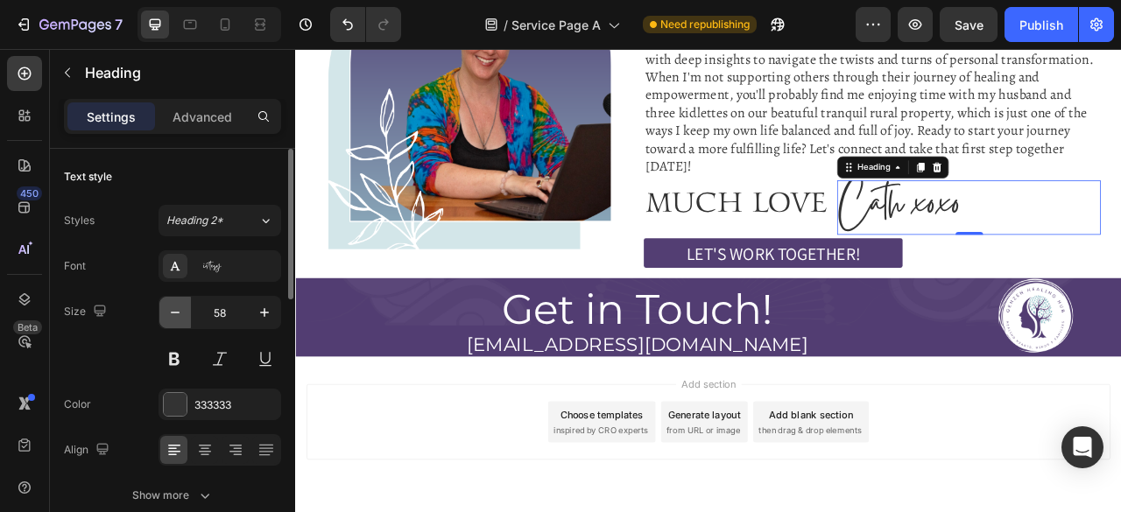
click at [179, 313] on icon "button" at bounding box center [175, 313] width 18 height 18
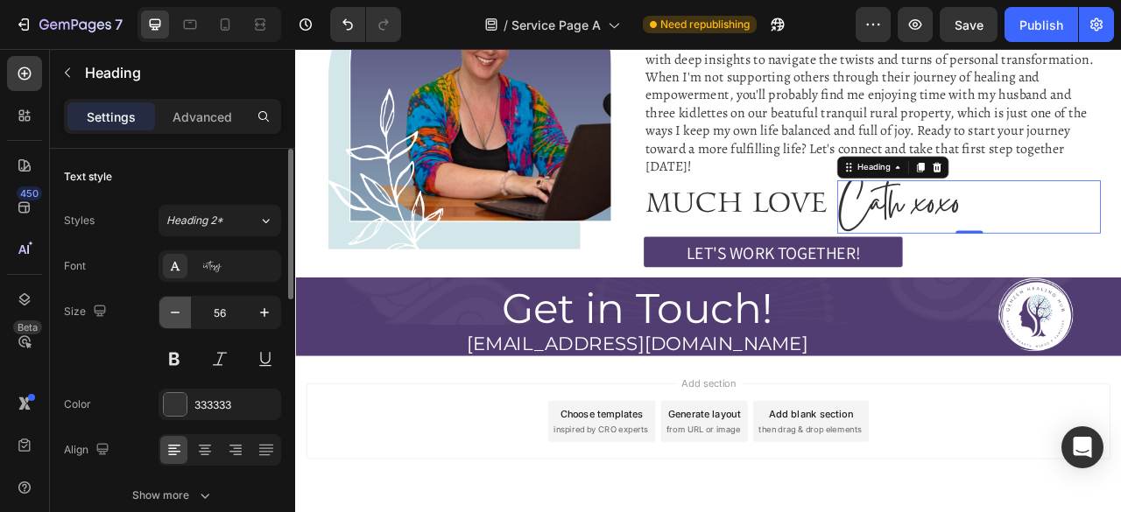
click at [179, 313] on icon "button" at bounding box center [175, 313] width 18 height 18
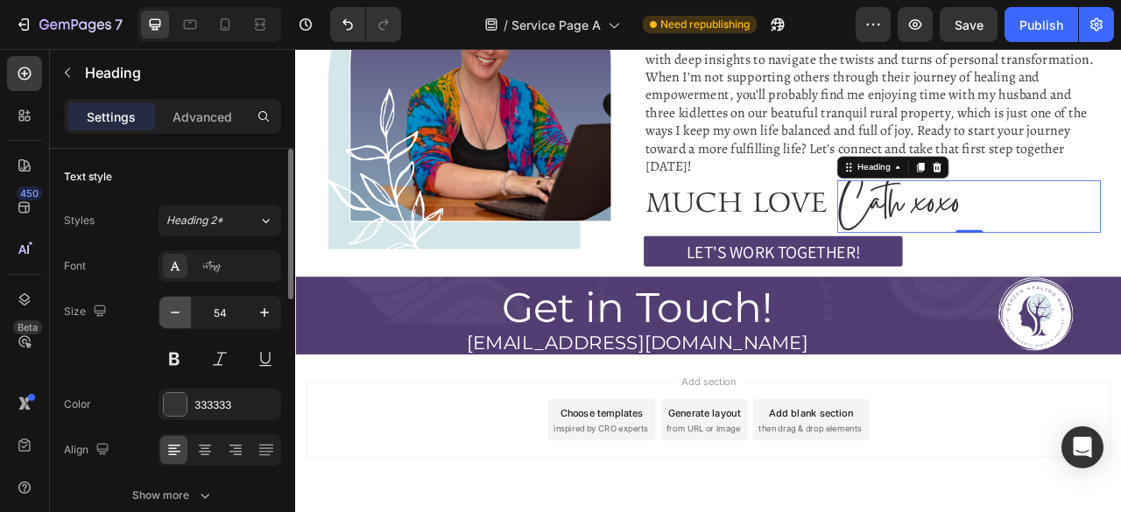
click at [179, 313] on icon "button" at bounding box center [175, 313] width 18 height 18
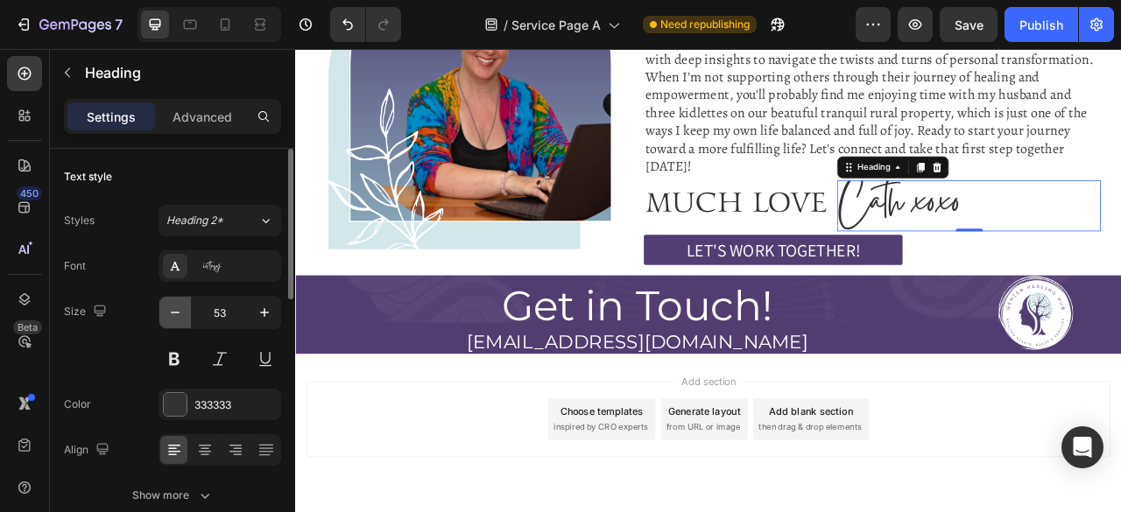
click at [179, 313] on icon "button" at bounding box center [175, 313] width 18 height 18
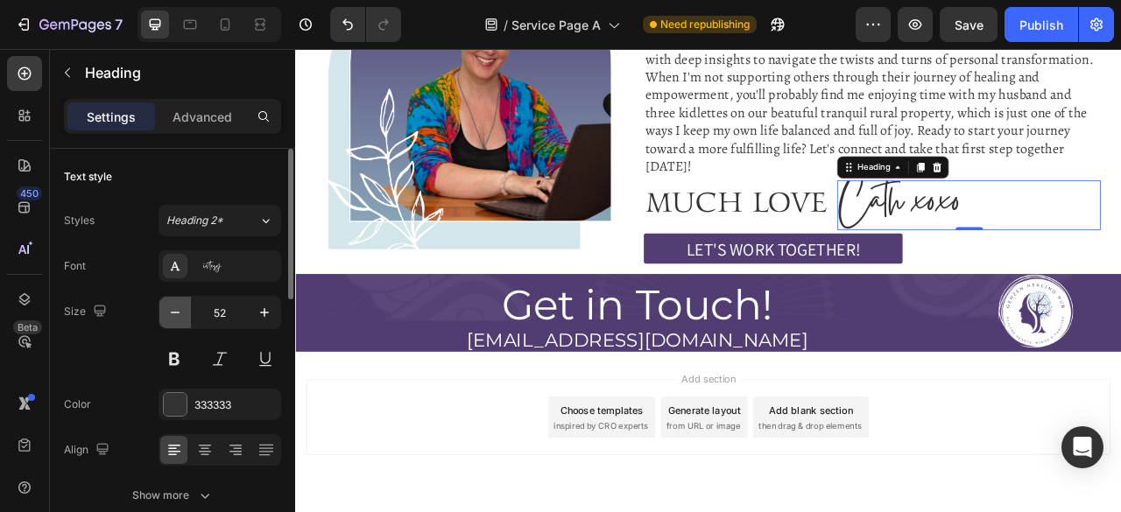
click at [179, 313] on icon "button" at bounding box center [175, 313] width 18 height 18
type input "50"
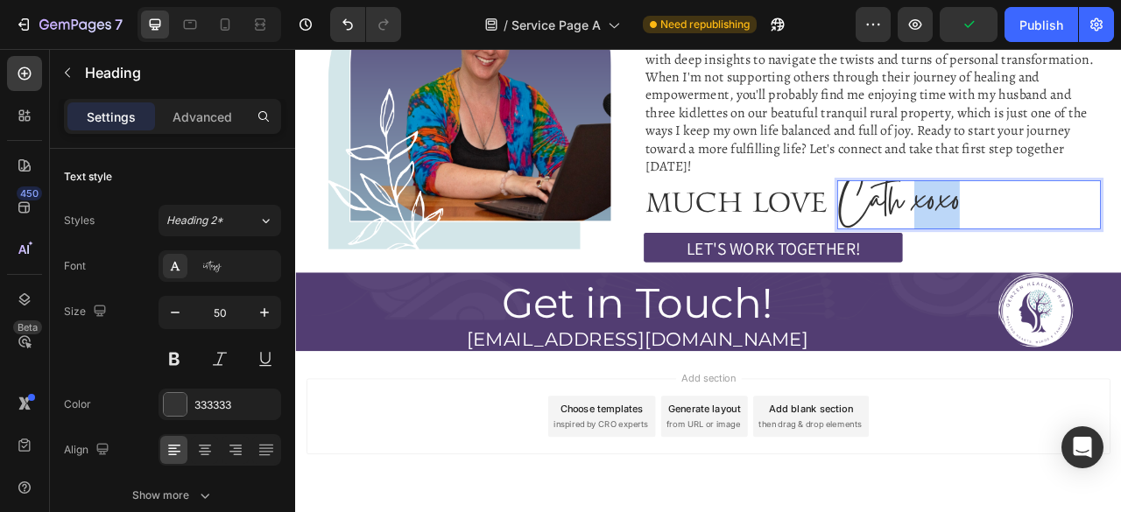
click at [1111, 257] on span "Cath xoxo" at bounding box center [1063, 246] width 154 height 96
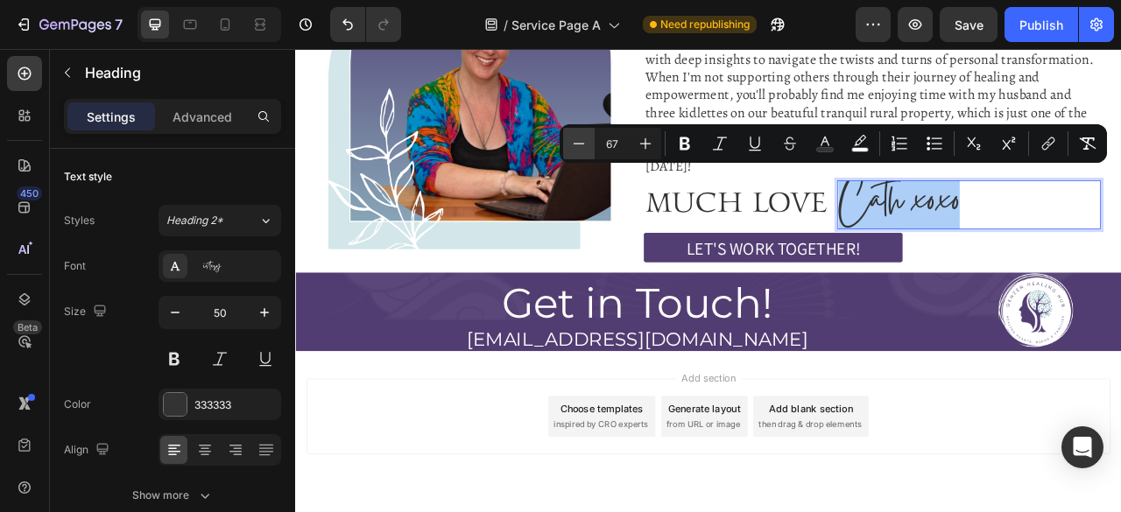
click at [575, 151] on icon "Editor contextual toolbar" at bounding box center [579, 144] width 18 height 18
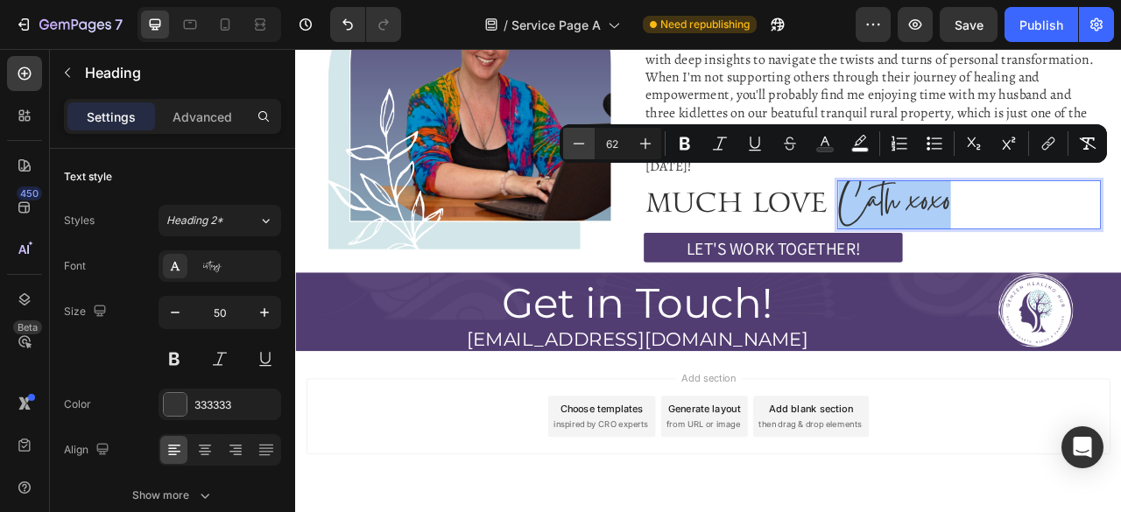
click at [575, 151] on icon "Editor contextual toolbar" at bounding box center [579, 144] width 18 height 18
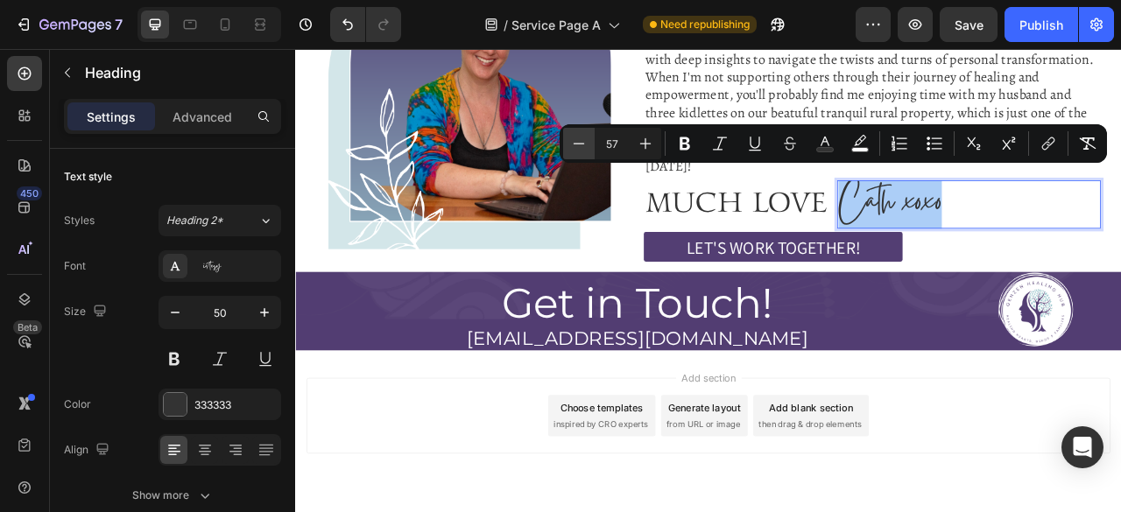
click at [575, 151] on icon "Editor contextual toolbar" at bounding box center [579, 144] width 18 height 18
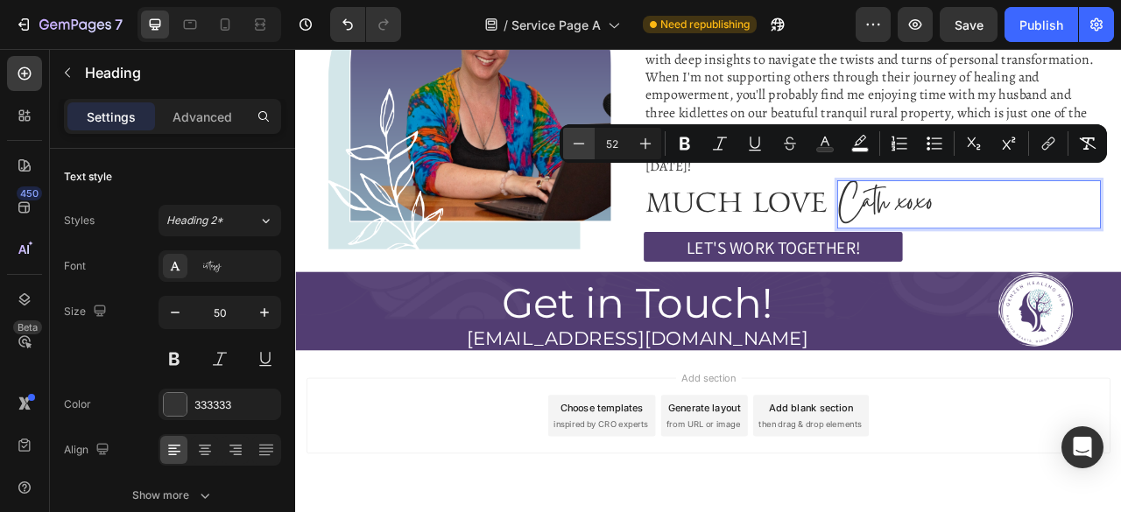
click at [575, 151] on icon "Editor contextual toolbar" at bounding box center [579, 144] width 18 height 18
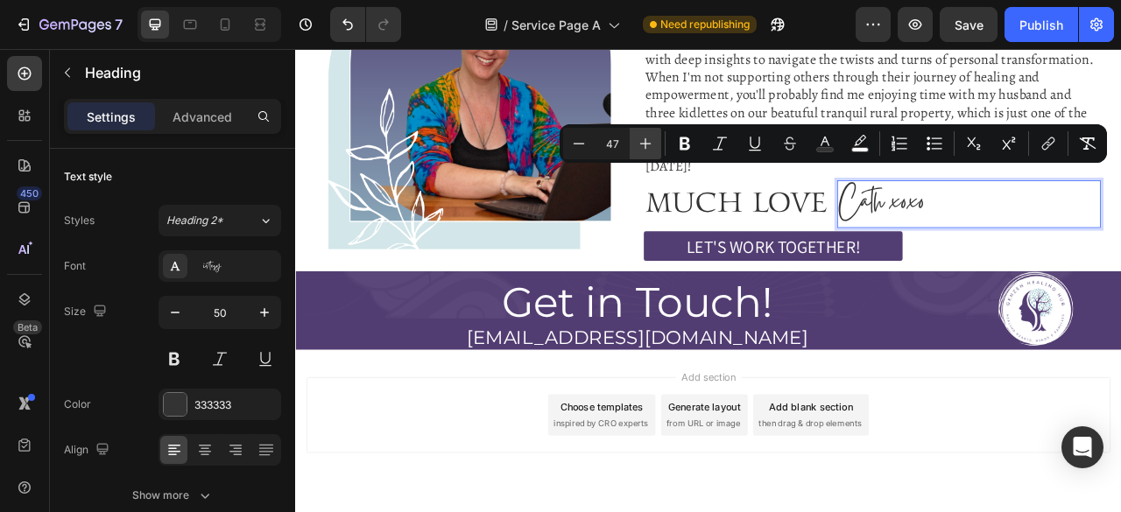
click at [650, 141] on icon "Editor contextual toolbar" at bounding box center [645, 144] width 18 height 18
type input "50"
click at [254, 317] on button "button" at bounding box center [265, 313] width 32 height 32
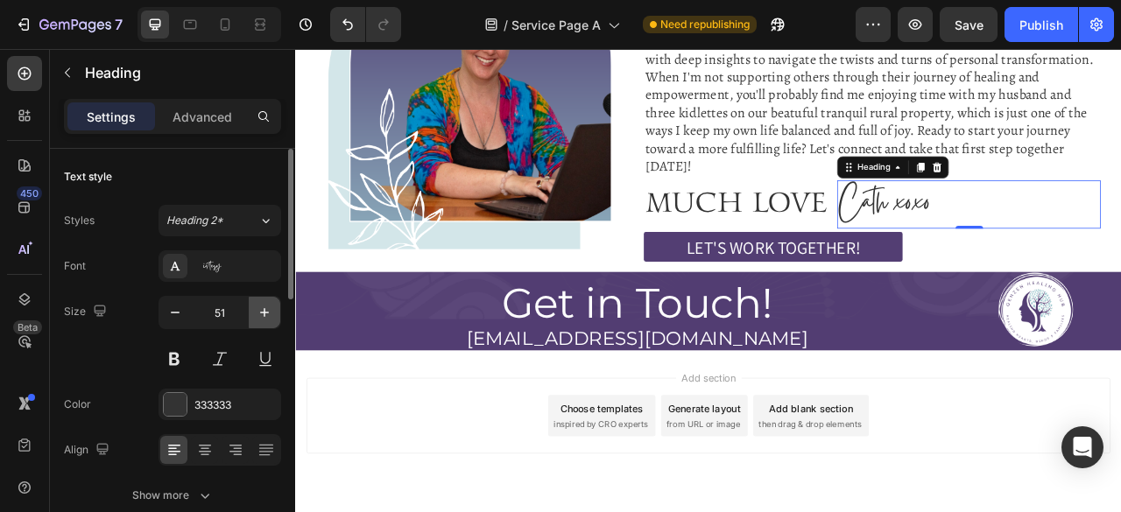
click at [254, 317] on button "button" at bounding box center [265, 313] width 32 height 32
type input "52"
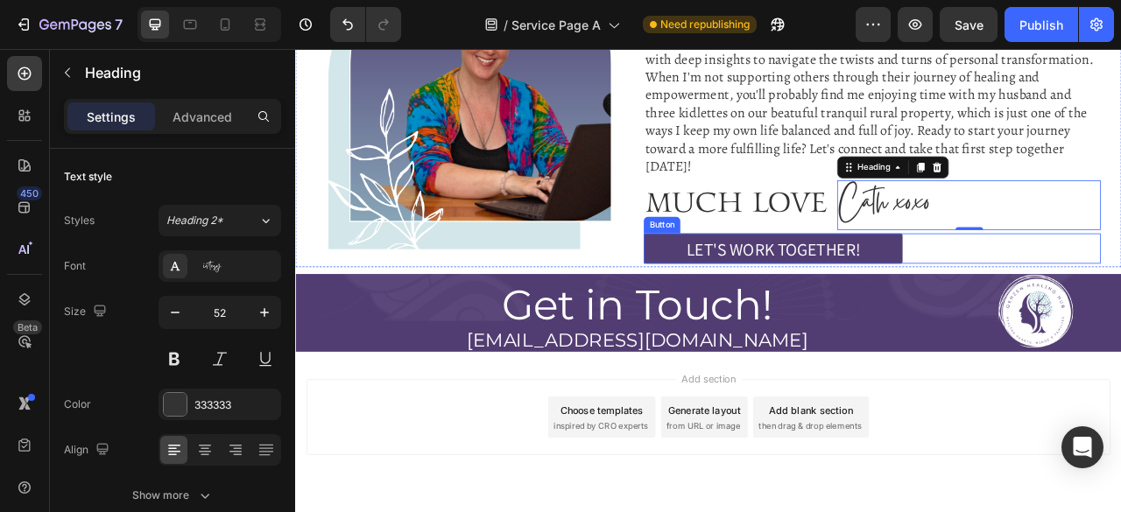
click at [1120, 299] on div "LET'S WORK TOGETHER! Button" at bounding box center [1028, 303] width 581 height 39
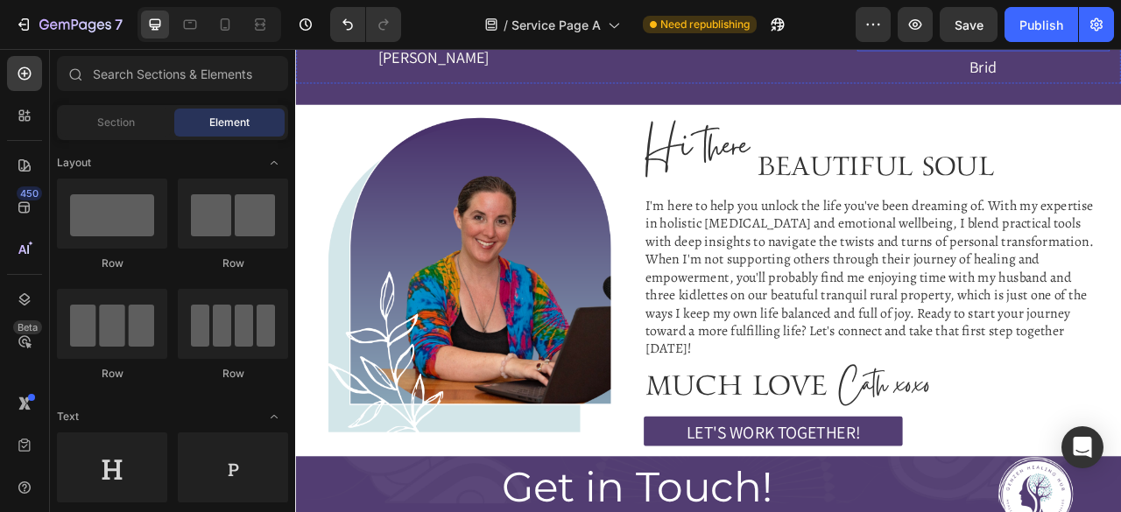
scroll to position [6044, 0]
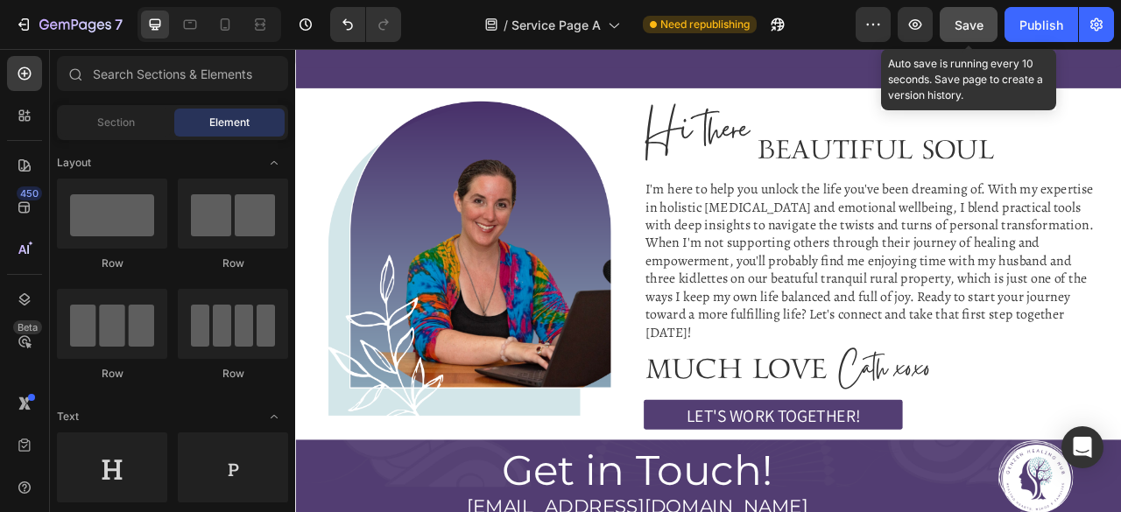
click at [963, 18] on span "Save" at bounding box center [968, 25] width 29 height 15
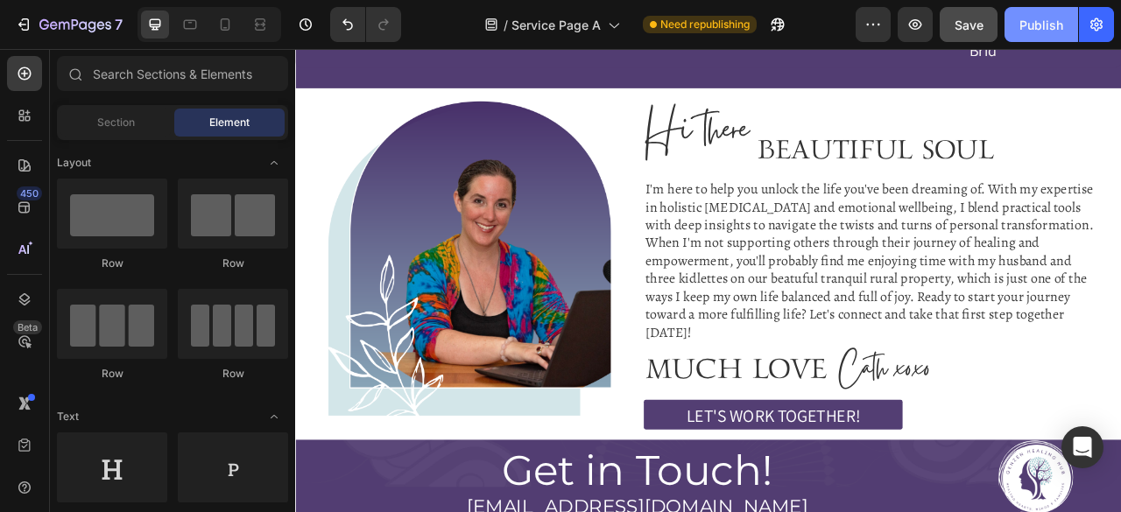
click at [1062, 14] on button "Publish" at bounding box center [1041, 24] width 74 height 35
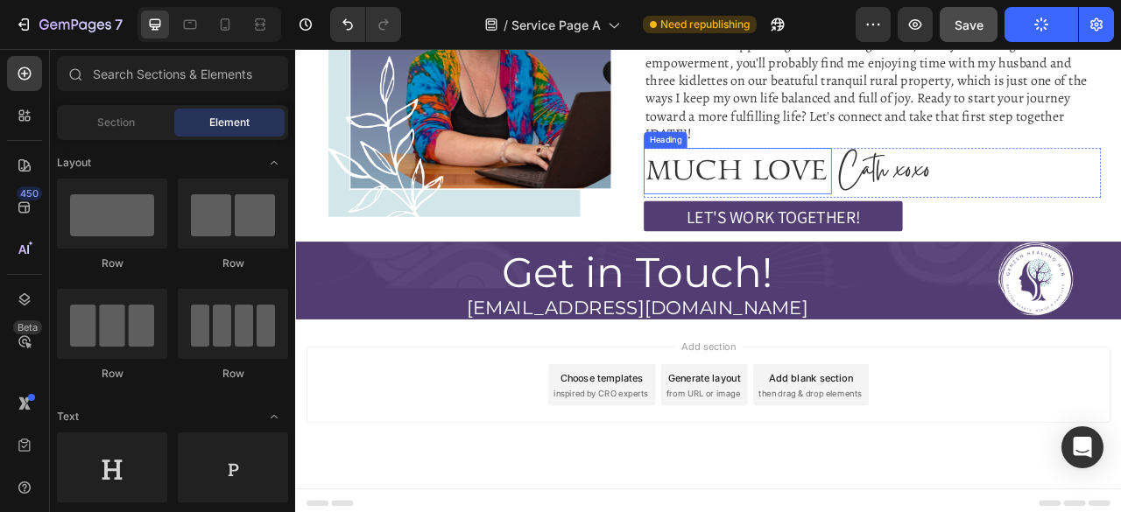
scroll to position [6300, 0]
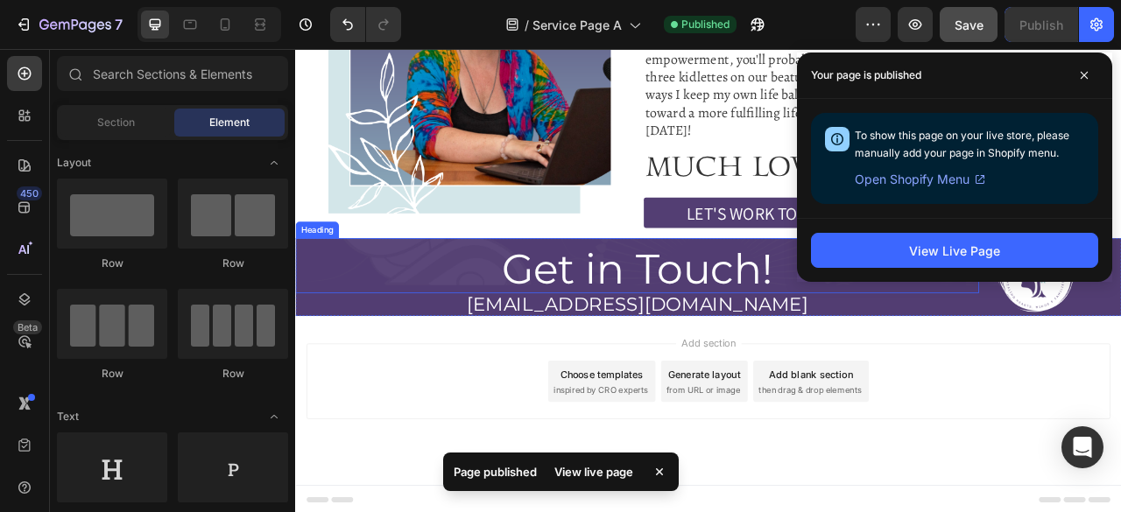
click at [880, 349] on h2 "Get in Touch!" at bounding box center [729, 329] width 869 height 61
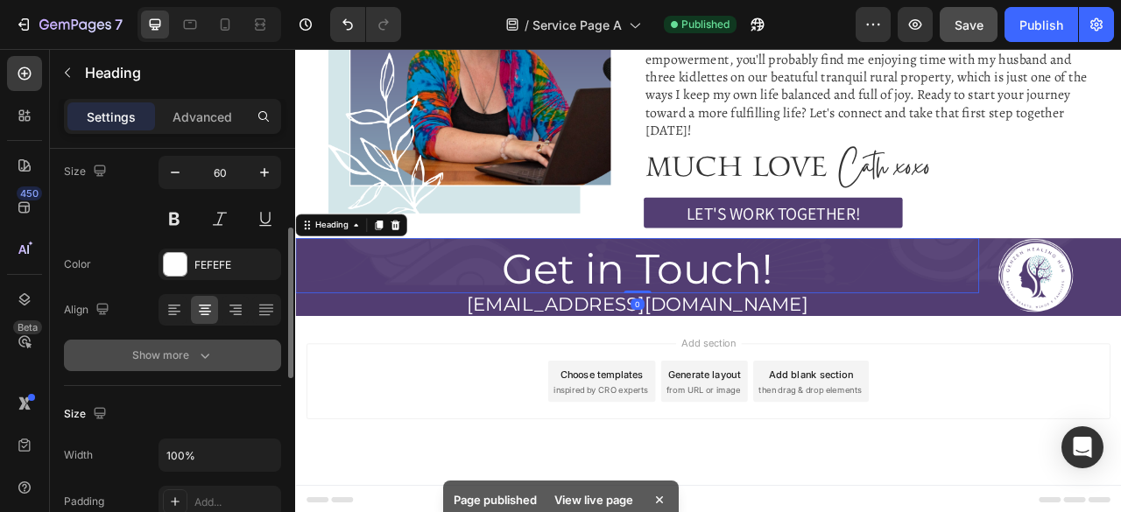
scroll to position [160, 0]
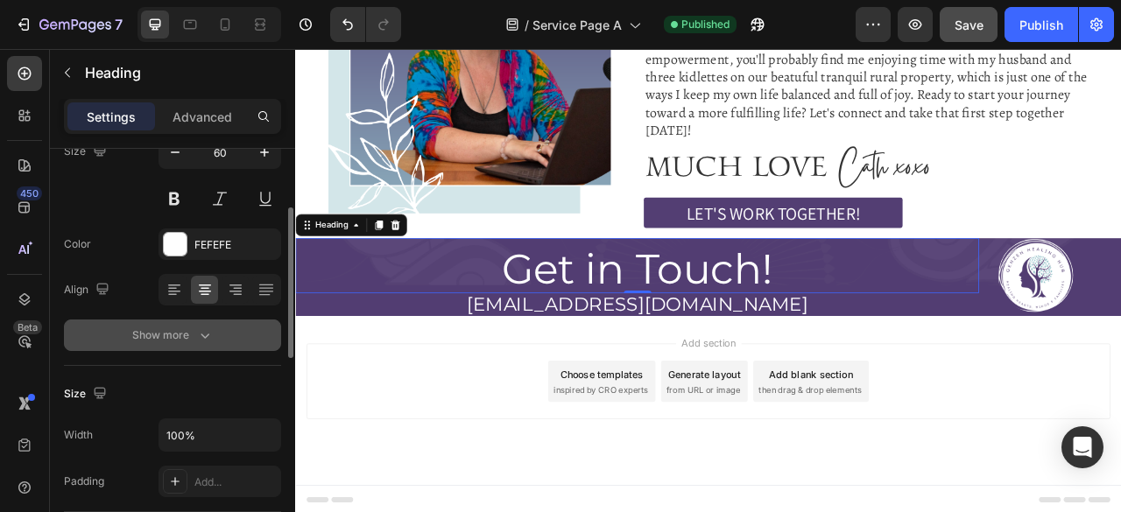
click at [200, 344] on button "Show more" at bounding box center [172, 336] width 217 height 32
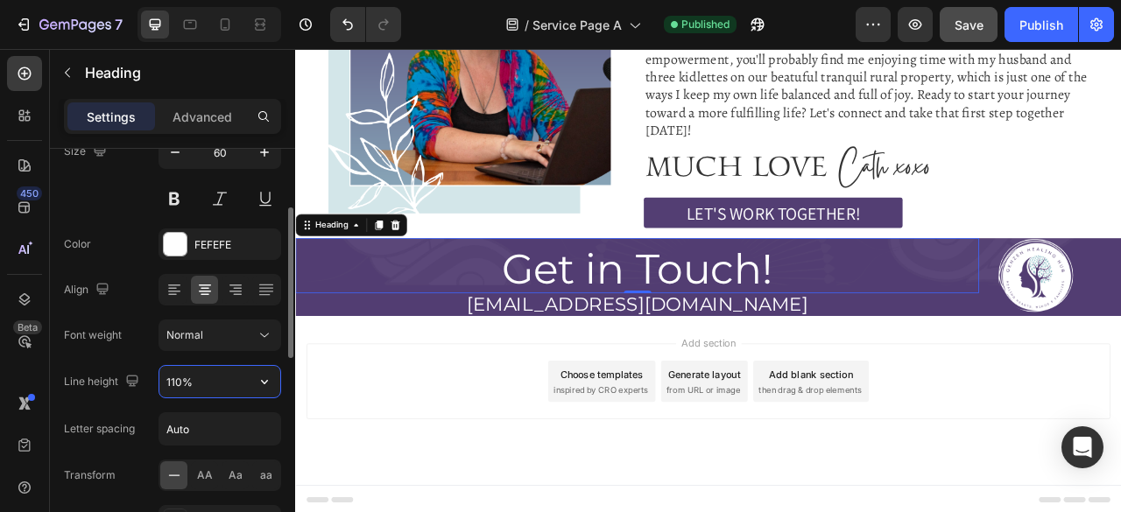
click at [172, 372] on input "110%" at bounding box center [219, 382] width 121 height 32
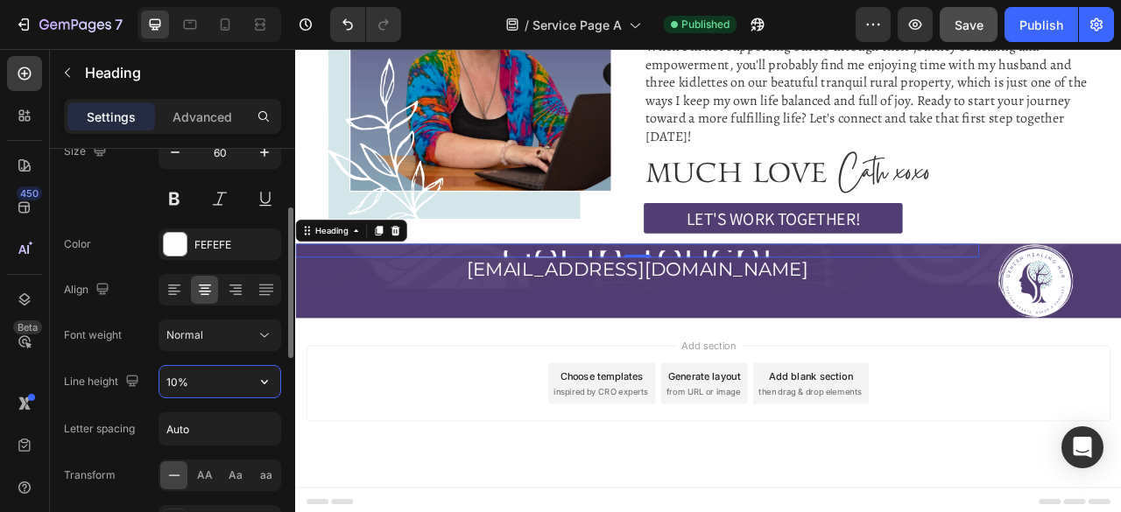
type input "100%"
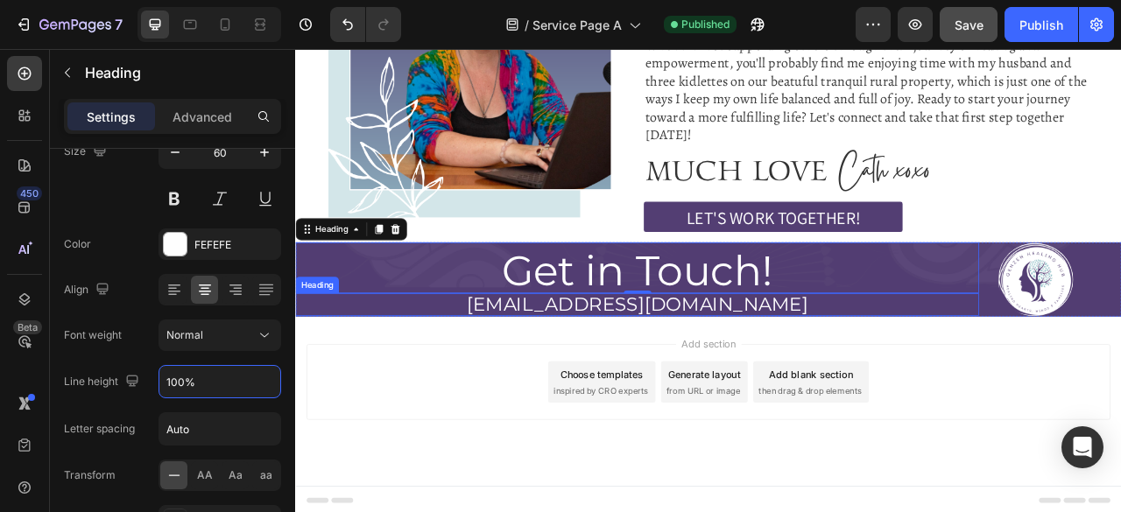
click at [1107, 378] on h2 "[EMAIL_ADDRESS][DOMAIN_NAME]" at bounding box center [729, 375] width 869 height 30
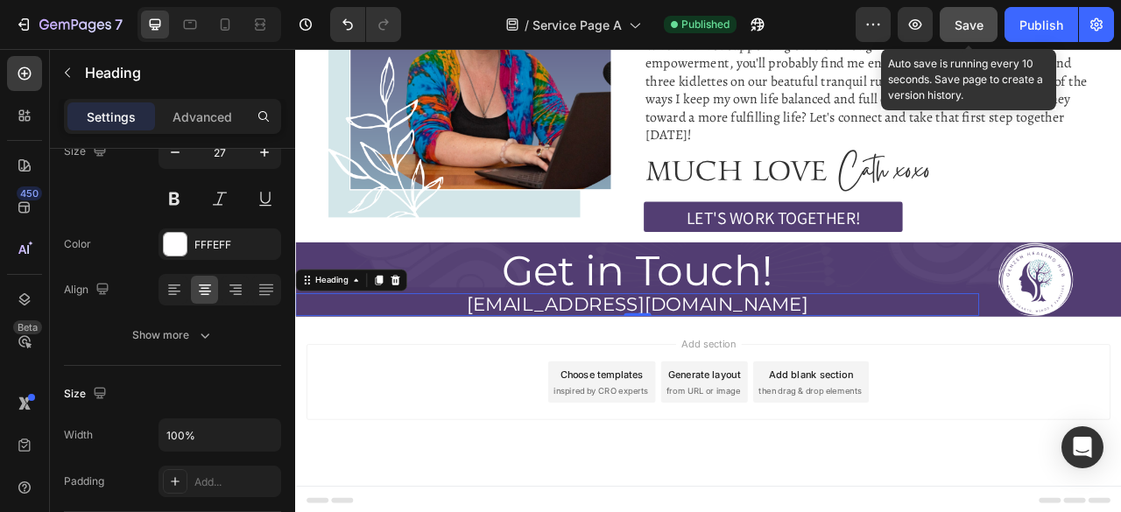
click at [995, 20] on button "Save" at bounding box center [968, 24] width 58 height 35
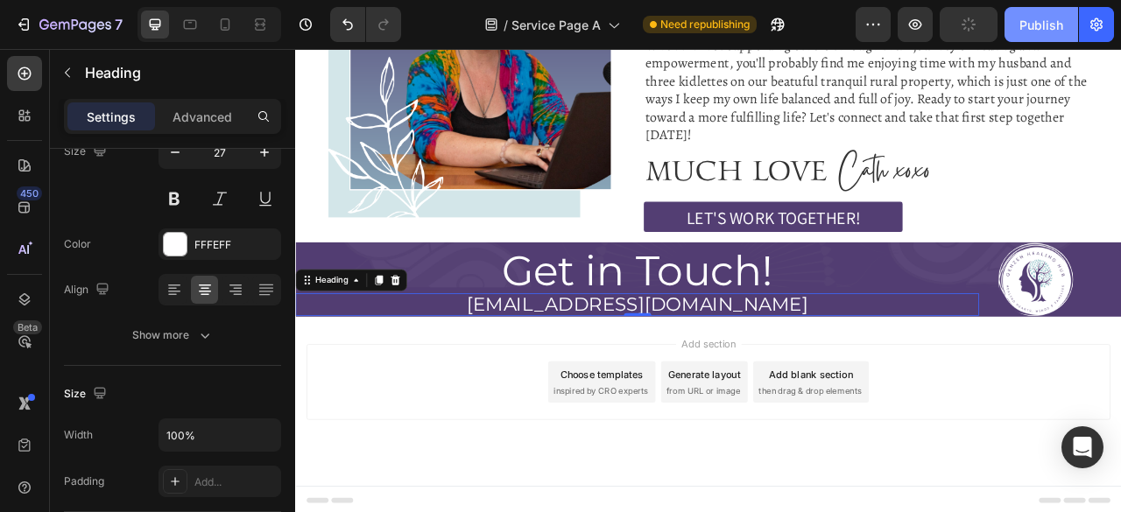
click at [1033, 25] on div "Publish" at bounding box center [1041, 25] width 44 height 18
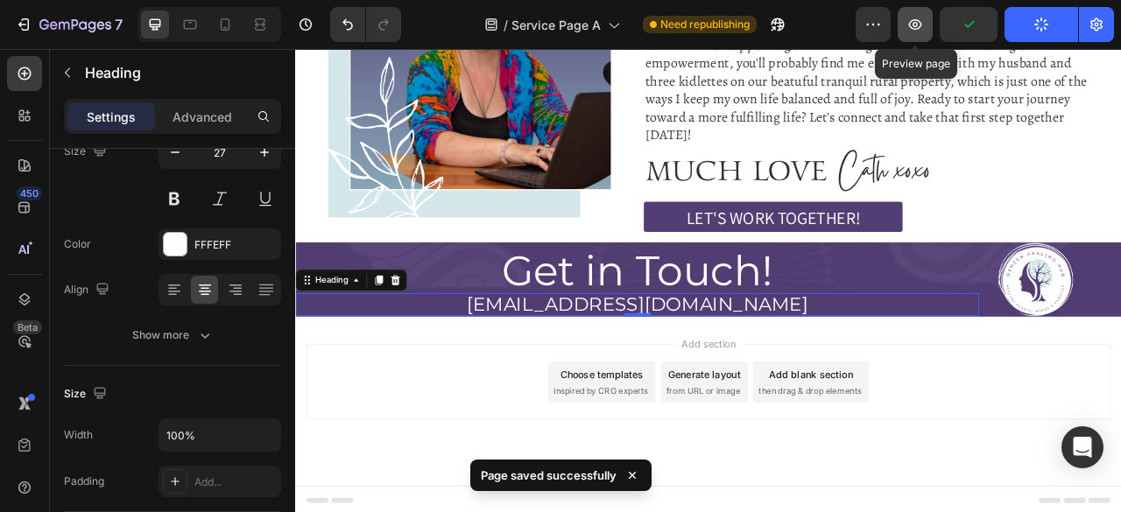
click at [901, 33] on button "button" at bounding box center [914, 24] width 35 height 35
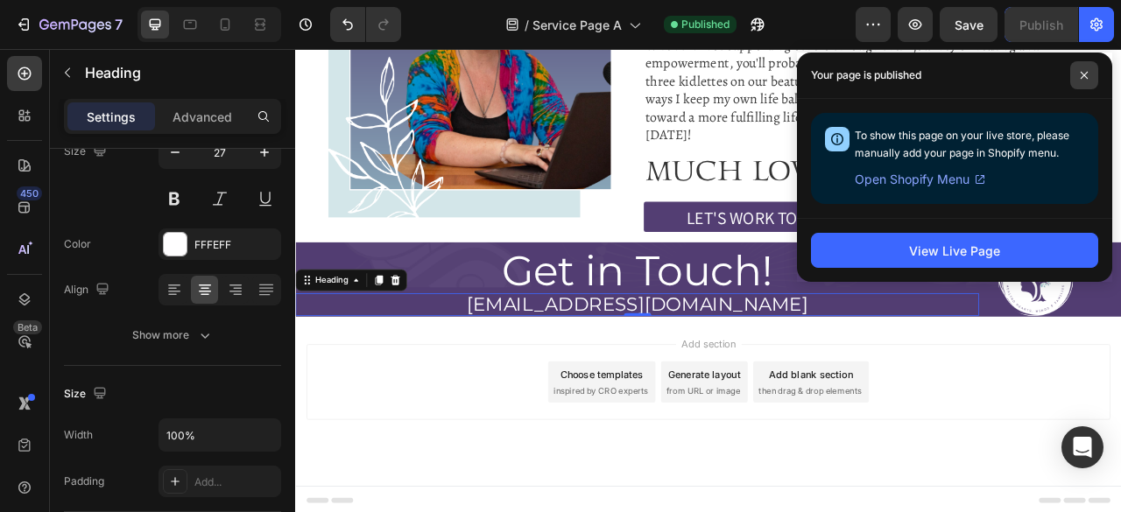
click at [1087, 68] on span at bounding box center [1084, 75] width 28 height 28
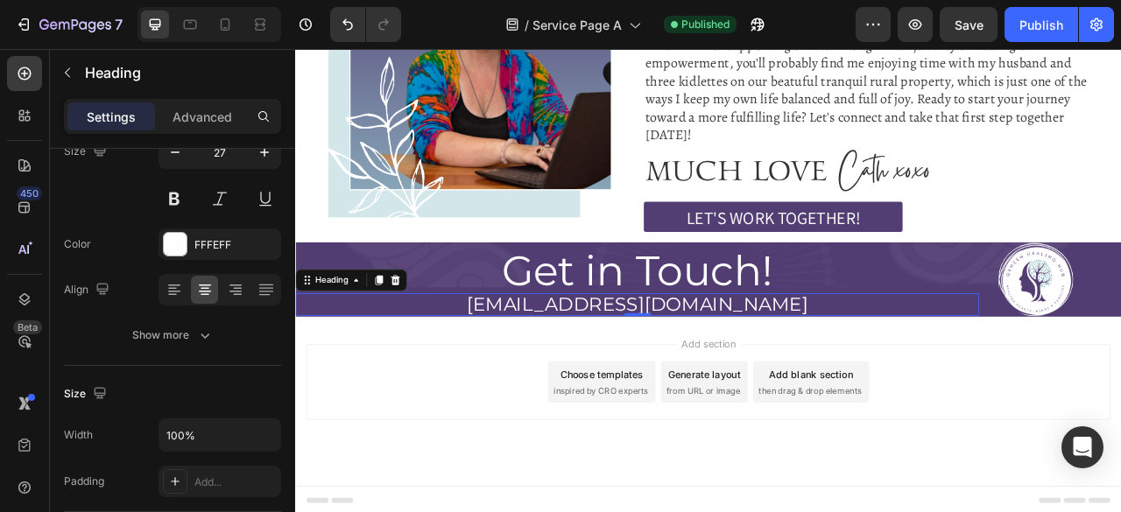
scroll to position [400, 0]
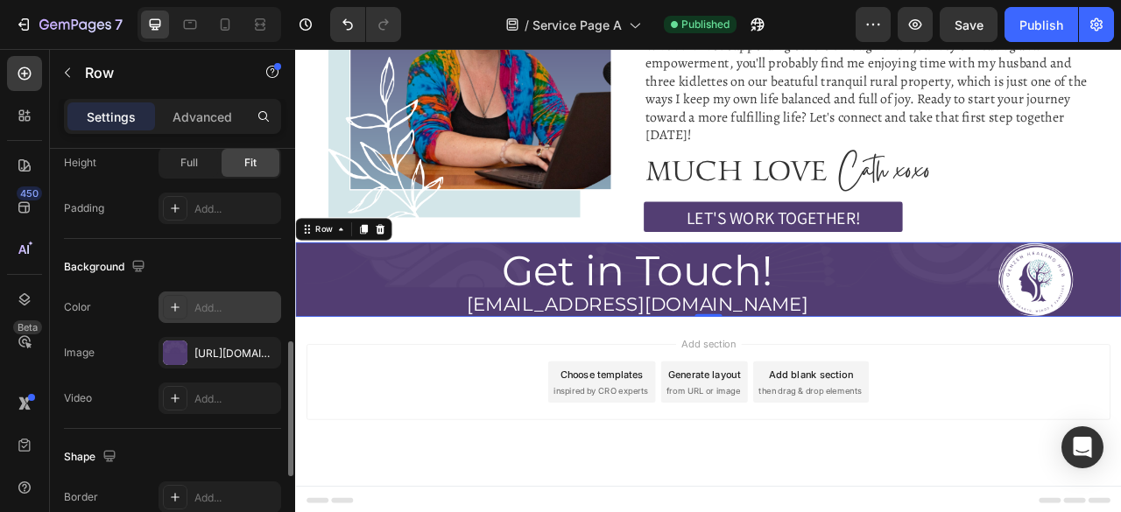
scroll to position [581, 0]
click at [205, 344] on div "[URL][DOMAIN_NAME]" at bounding box center [219, 352] width 51 height 16
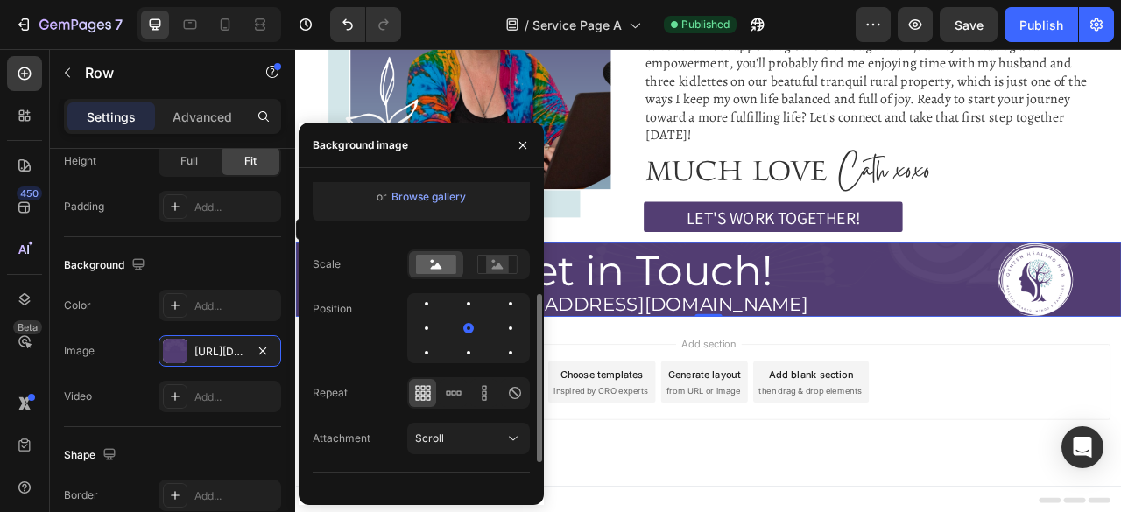
scroll to position [205, 0]
click at [500, 306] on div at bounding box center [510, 302] width 21 height 21
click at [350, 350] on div "Position" at bounding box center [421, 327] width 217 height 70
click at [526, 138] on icon "button" at bounding box center [523, 145] width 14 height 14
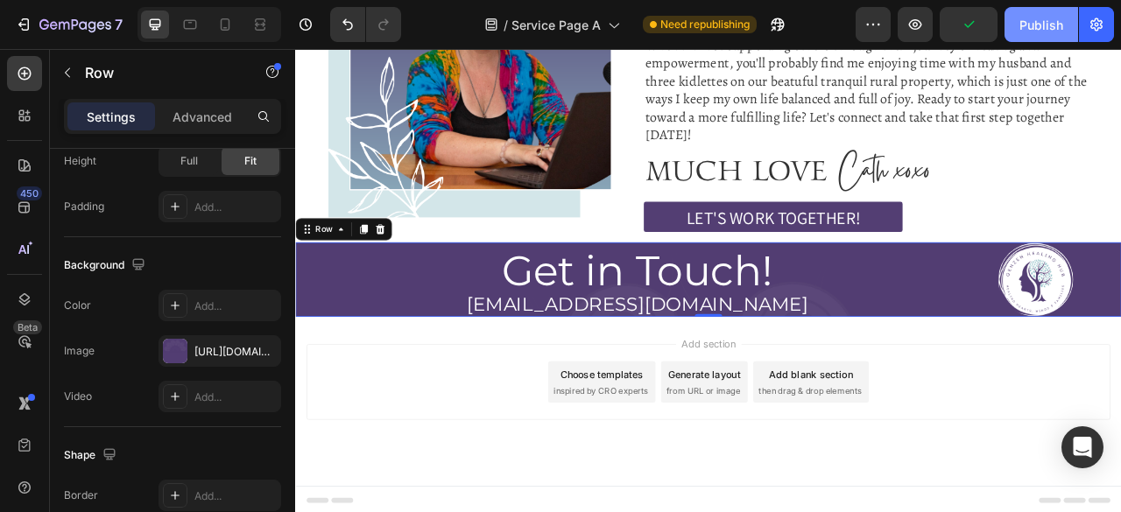
click at [1036, 31] on div "Publish" at bounding box center [1041, 25] width 44 height 18
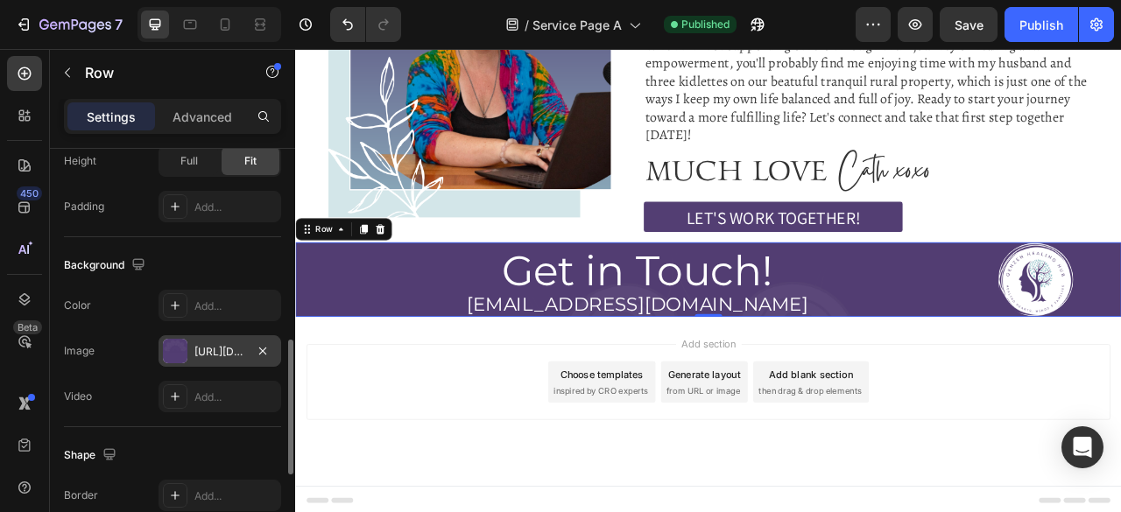
click at [201, 356] on div "[URL][DOMAIN_NAME]" at bounding box center [219, 351] width 123 height 32
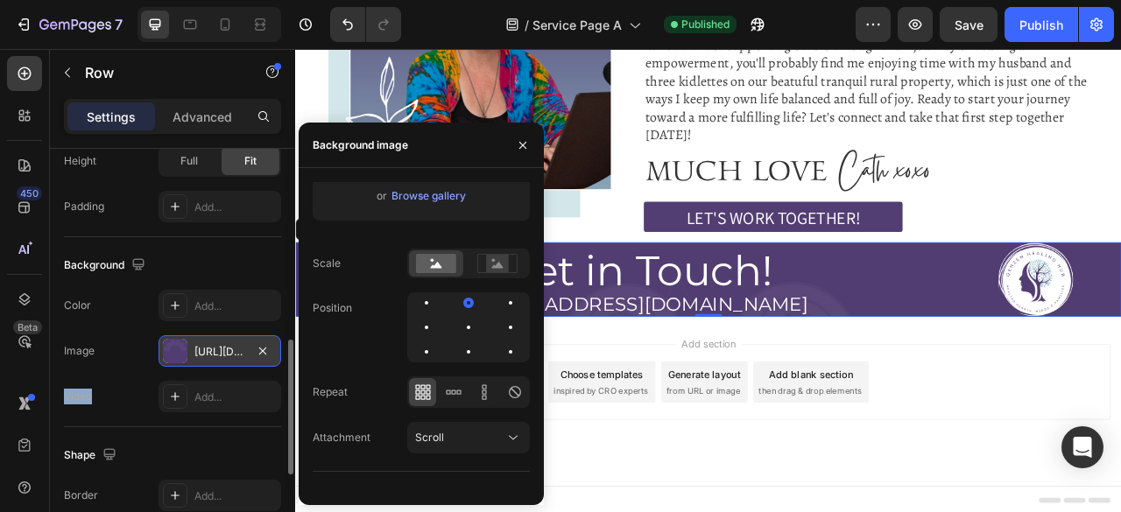
click at [201, 356] on div "[URL][DOMAIN_NAME]" at bounding box center [219, 351] width 123 height 32
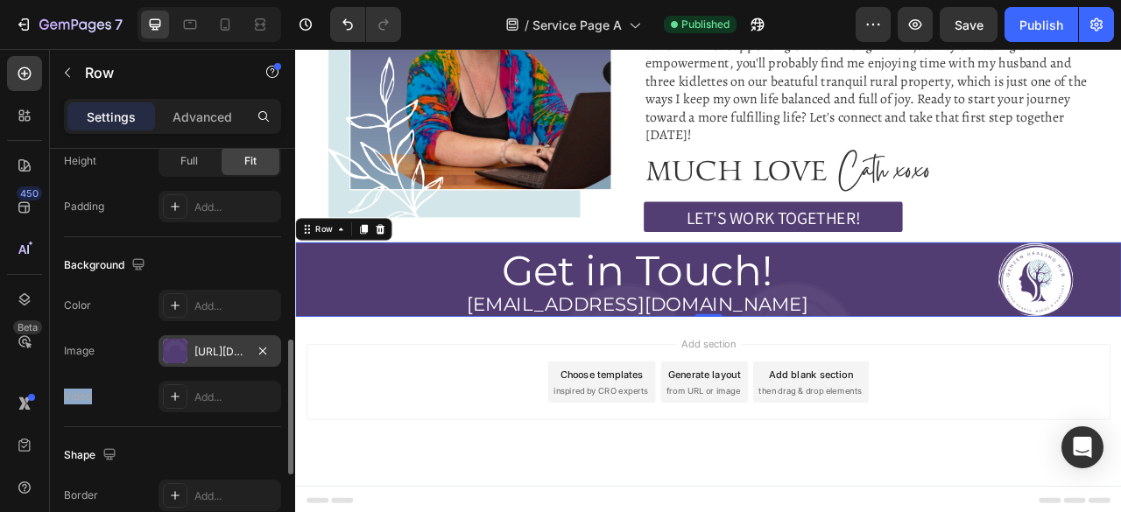
click at [219, 355] on div "[URL][DOMAIN_NAME]" at bounding box center [219, 352] width 51 height 16
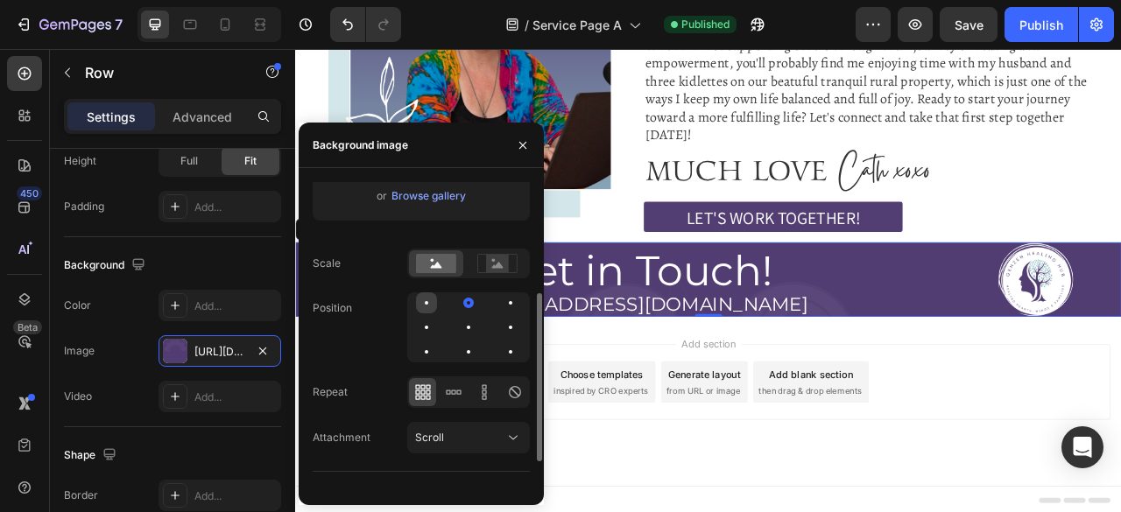
click at [458, 304] on div at bounding box center [468, 302] width 21 height 21
click at [415, 383] on icon at bounding box center [423, 392] width 18 height 18
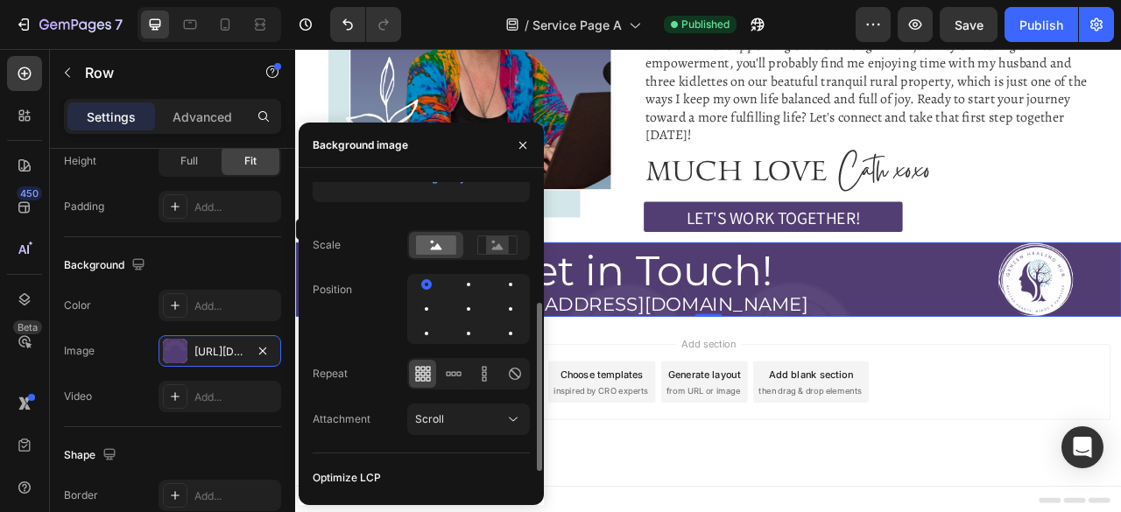
scroll to position [258, 0]
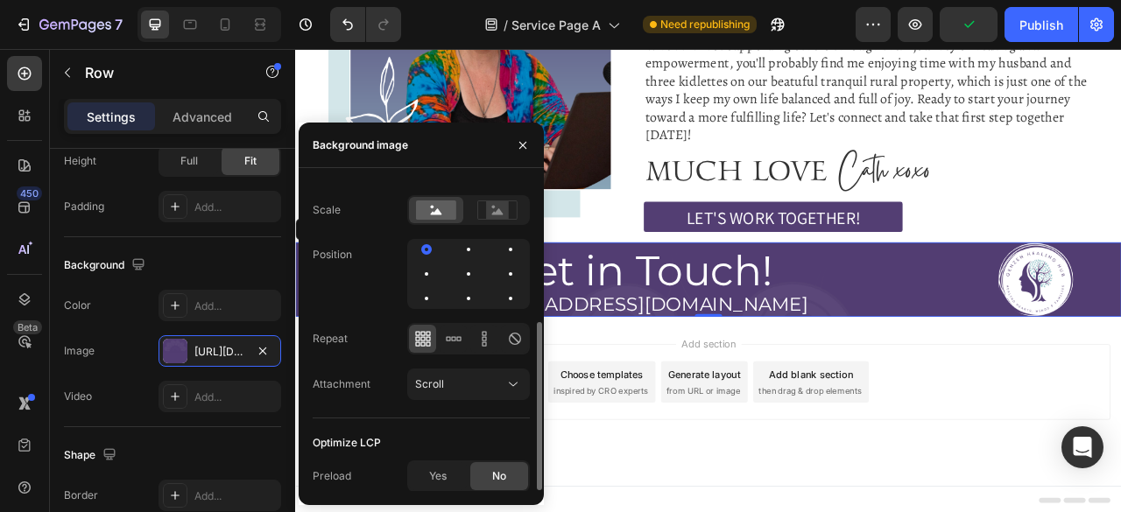
click at [418, 339] on icon at bounding box center [417, 338] width 4 height 4
click at [504, 379] on icon at bounding box center [513, 385] width 18 height 18
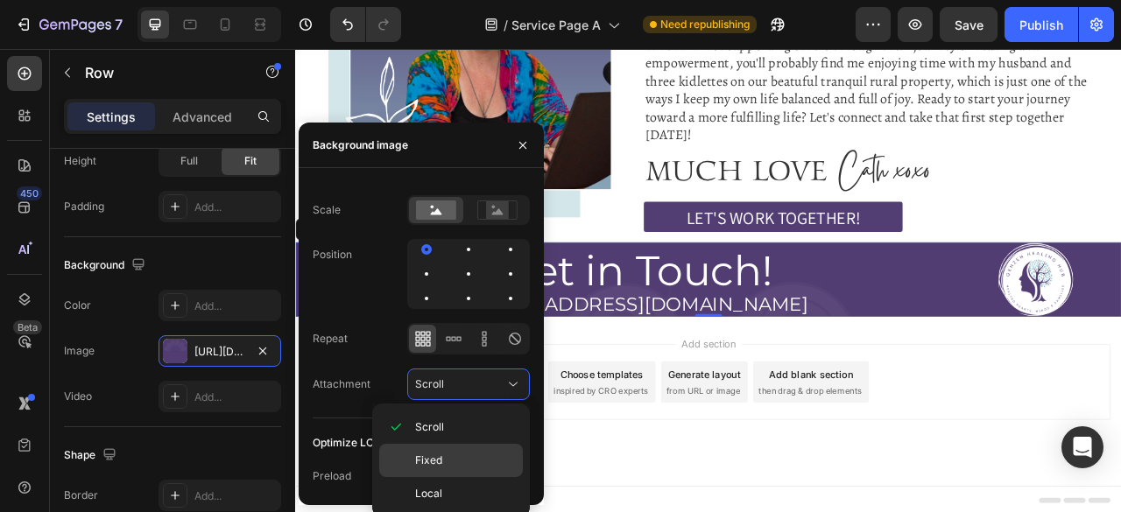
click at [443, 460] on p "Fixed" at bounding box center [465, 461] width 100 height 16
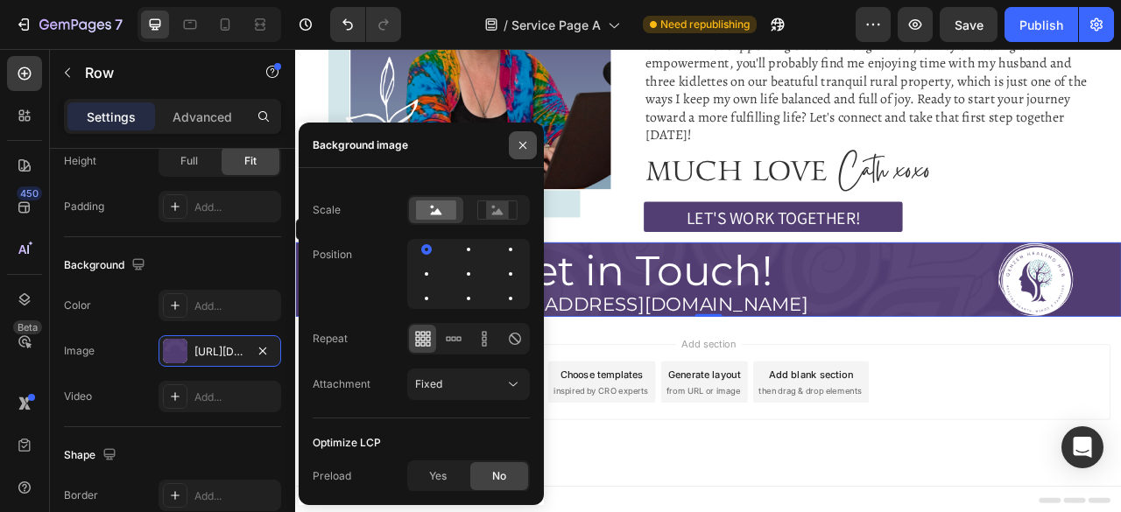
click at [528, 136] on button "button" at bounding box center [523, 145] width 28 height 28
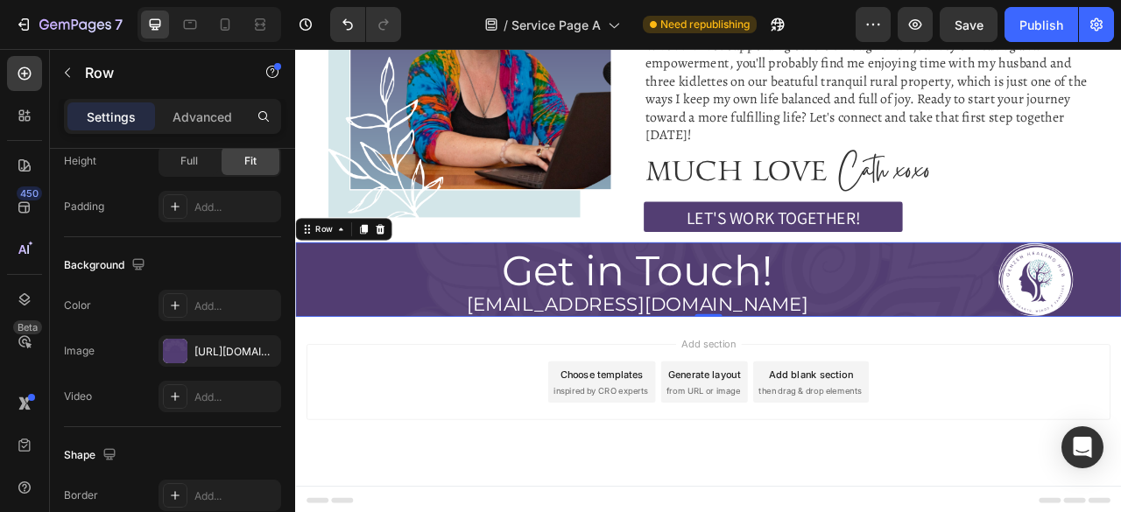
click at [1120, 397] on div "Add section Choose templates inspired by CRO experts Generate layout from URL o…" at bounding box center [820, 497] width 1051 height 215
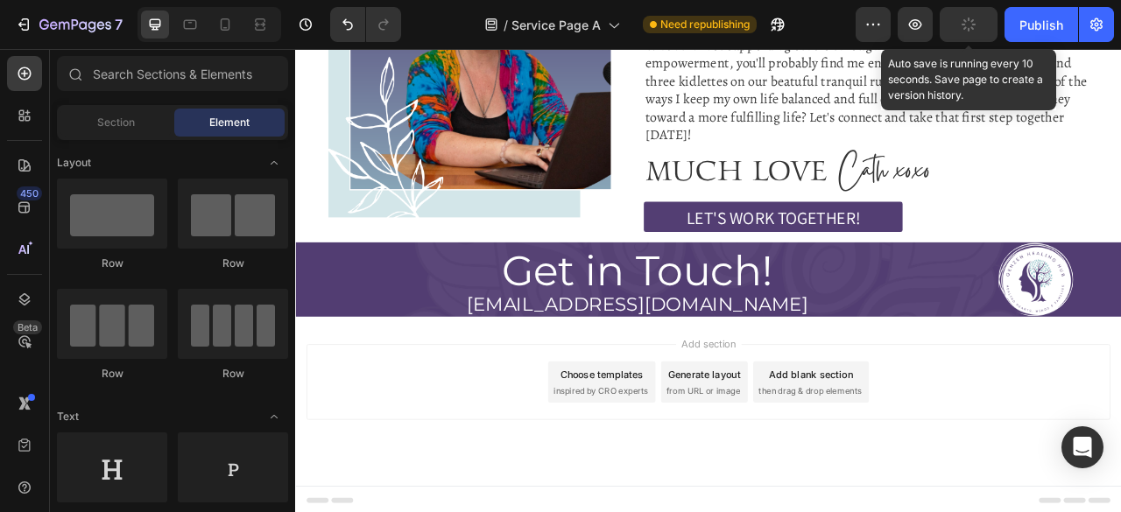
click at [967, 30] on icon "button" at bounding box center [968, 25] width 16 height 16
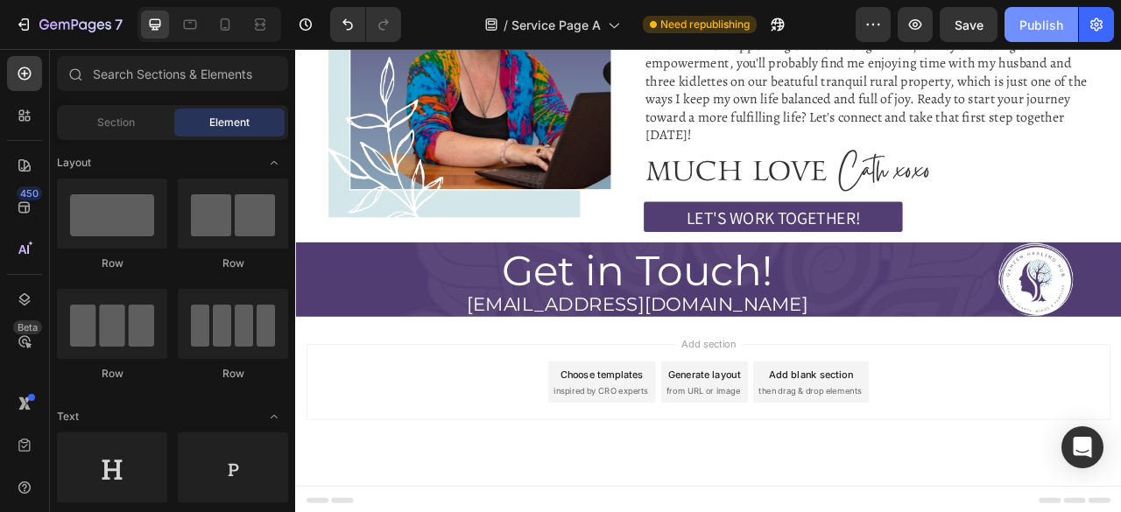
click at [1027, 22] on div "Publish" at bounding box center [1041, 25] width 44 height 18
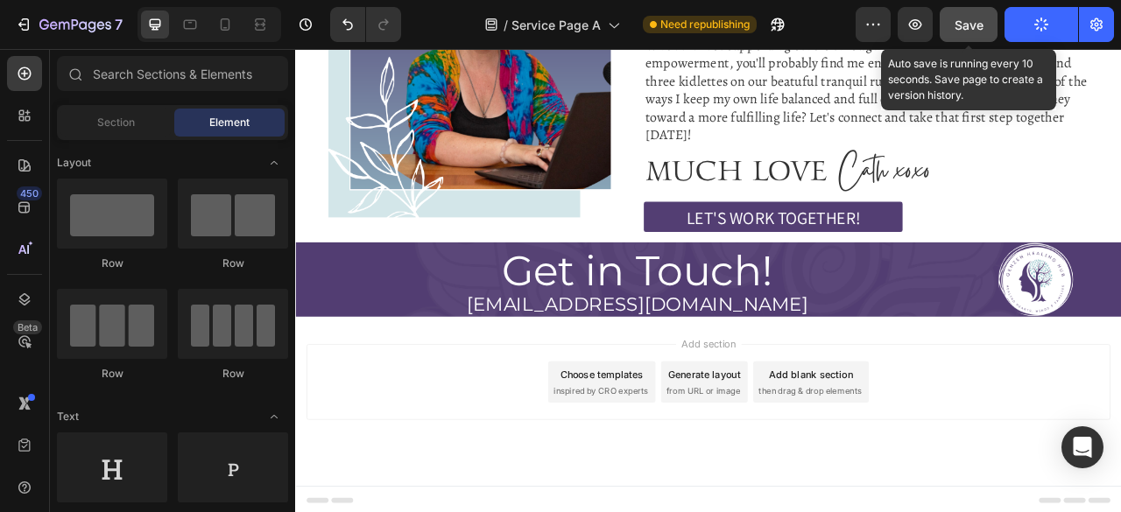
click at [988, 25] on button "Save" at bounding box center [968, 24] width 58 height 35
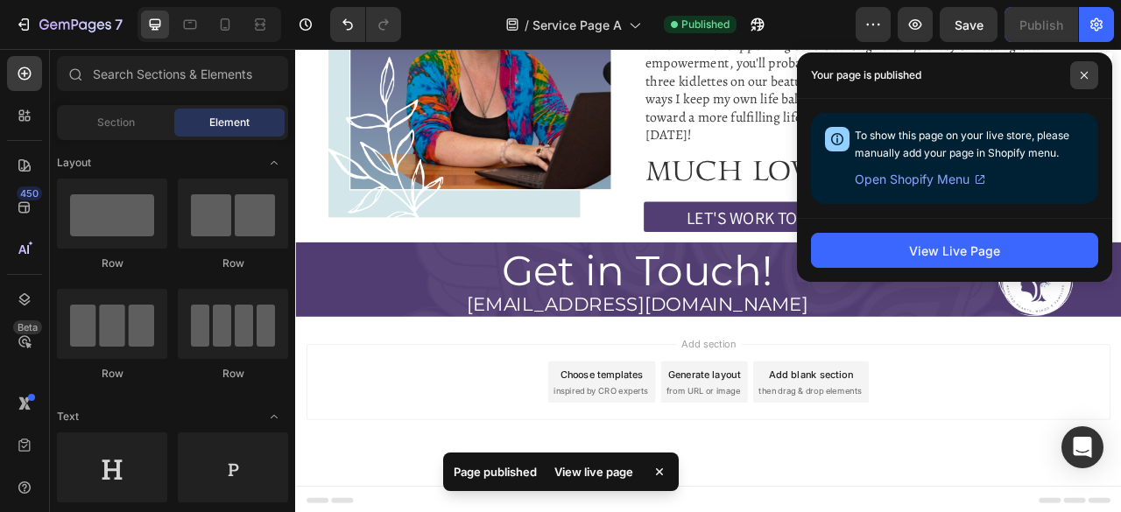
click at [1085, 76] on icon at bounding box center [1083, 75] width 7 height 7
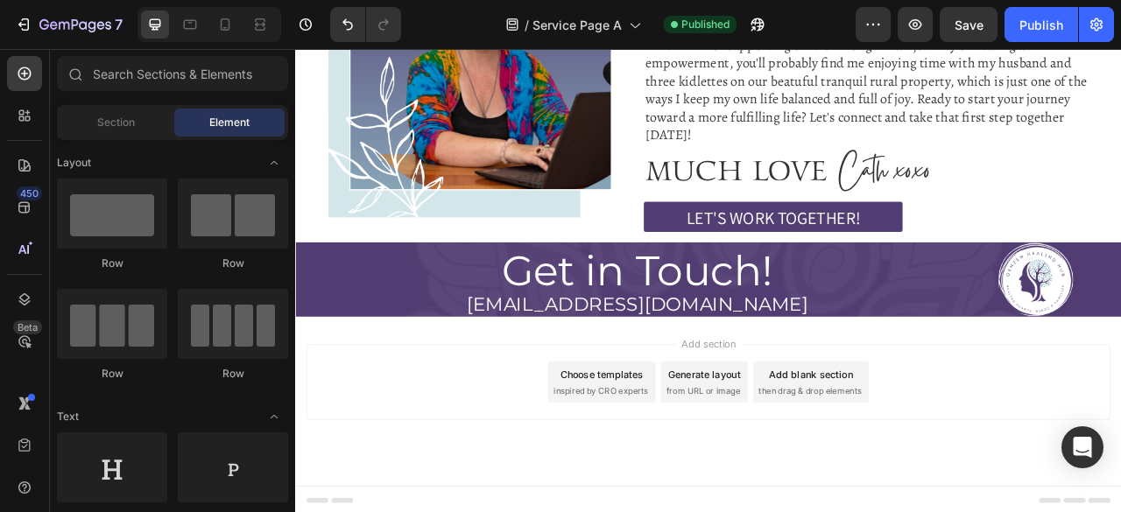
scroll to position [5936, 0]
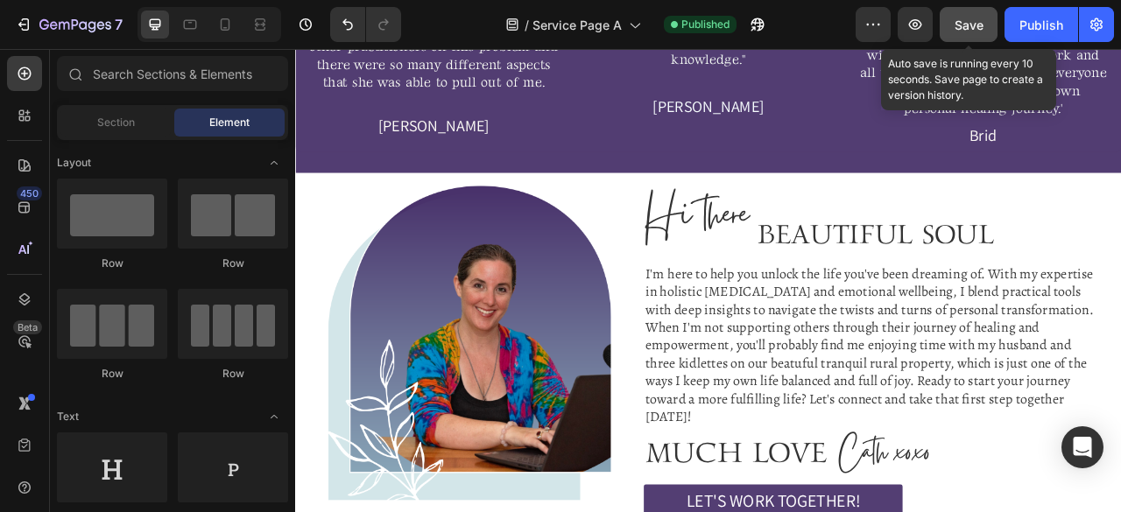
click at [952, 32] on button "Save" at bounding box center [968, 24] width 58 height 35
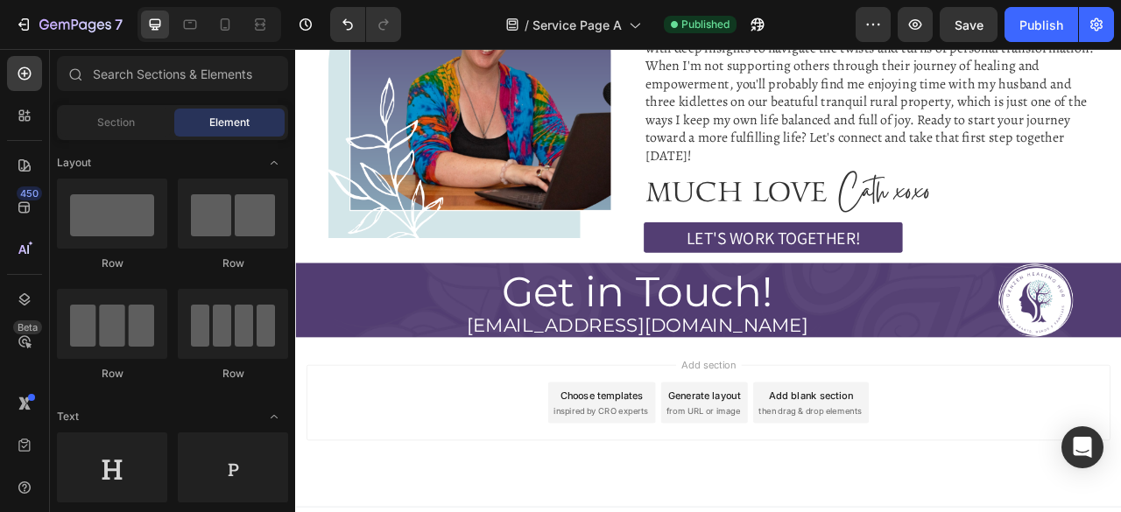
scroll to position [6295, 0]
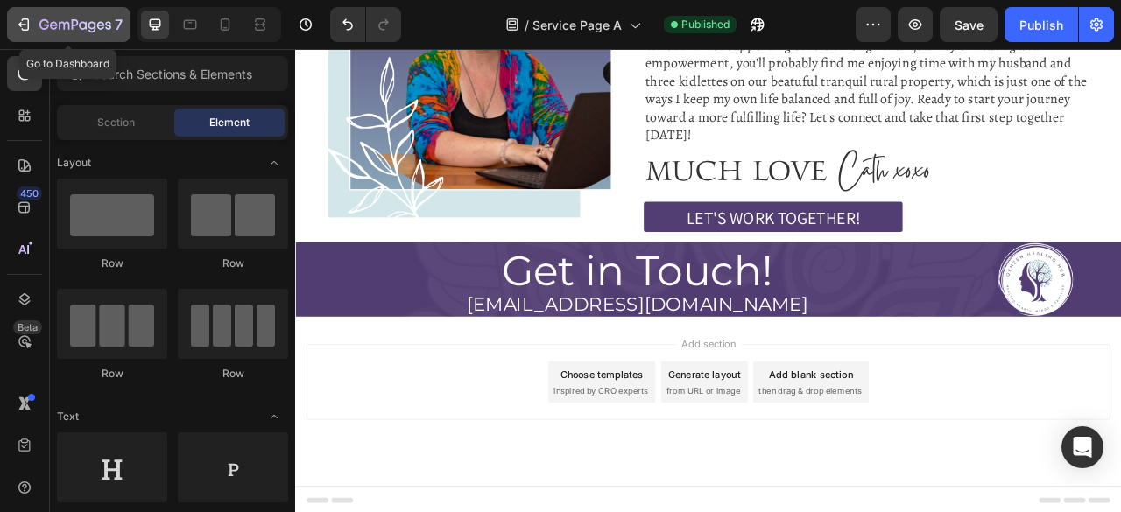
click at [29, 21] on icon "button" at bounding box center [24, 25] width 18 height 18
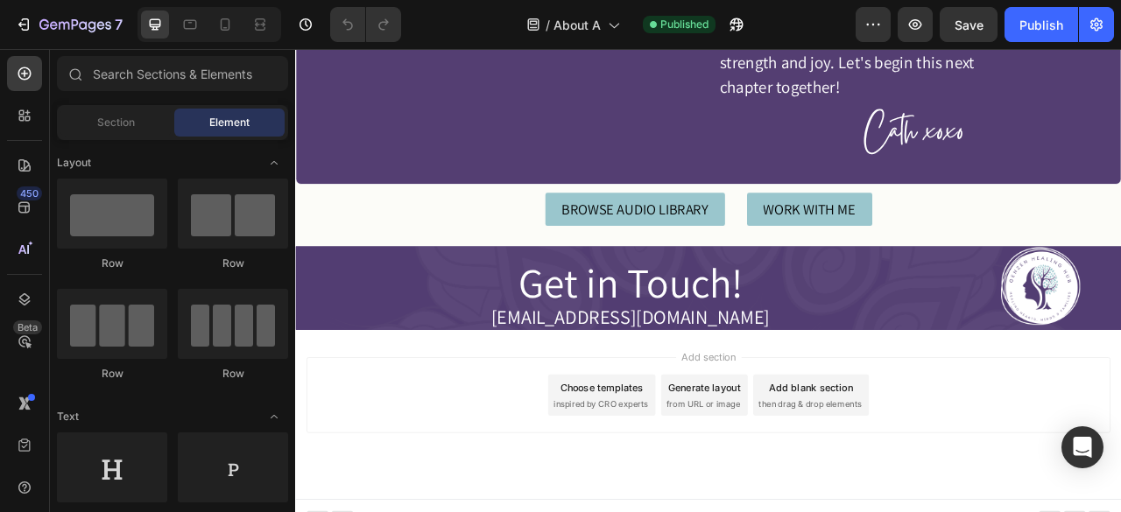
scroll to position [3271, 0]
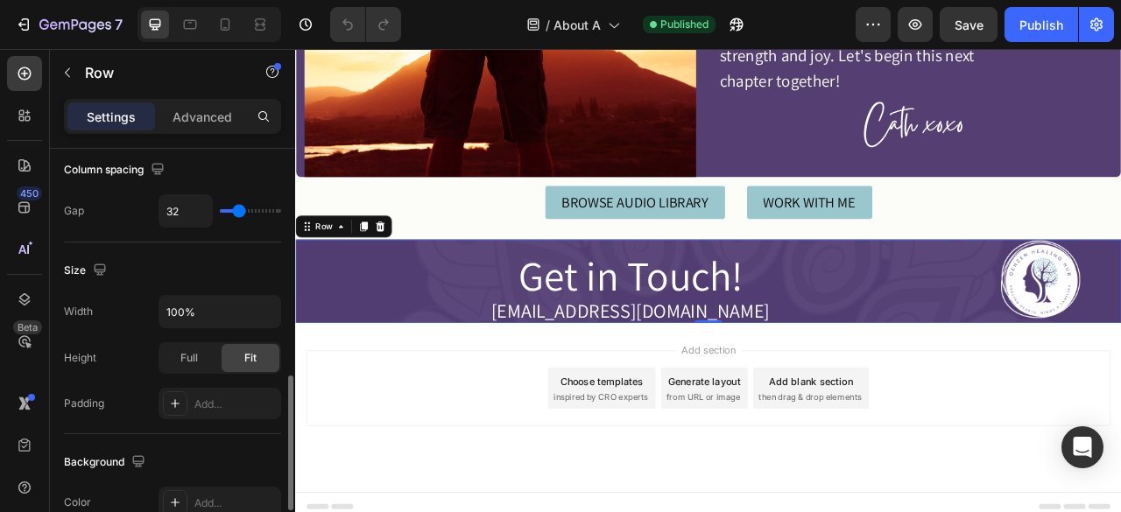
scroll to position [809, 0]
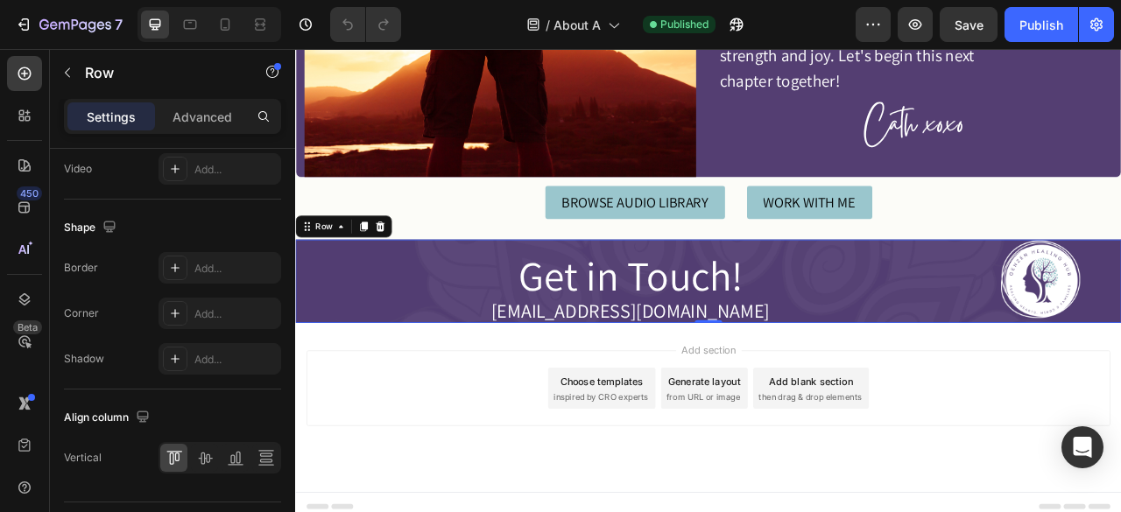
click at [335, 275] on div "Row" at bounding box center [356, 275] width 123 height 28
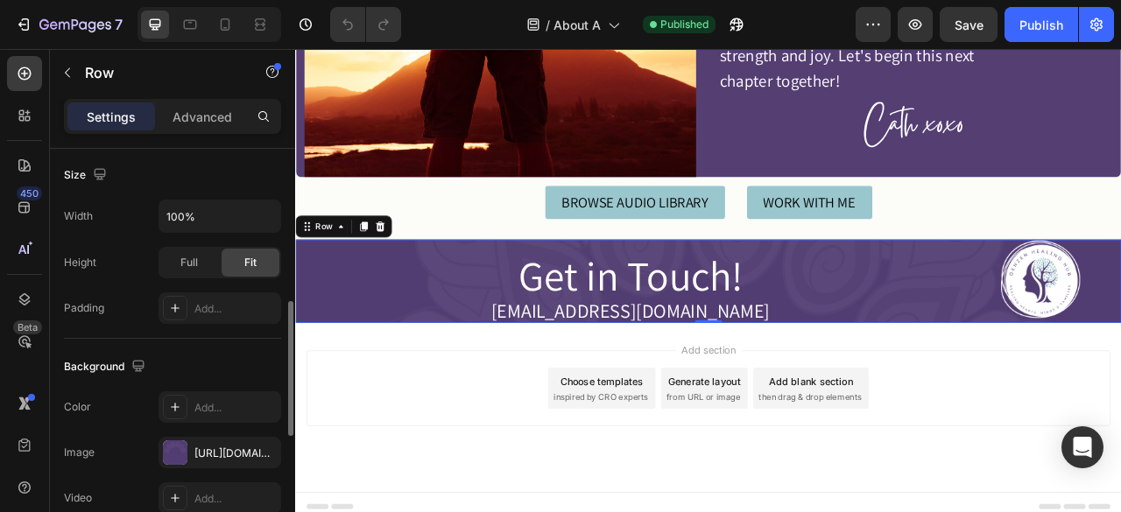
scroll to position [475, 0]
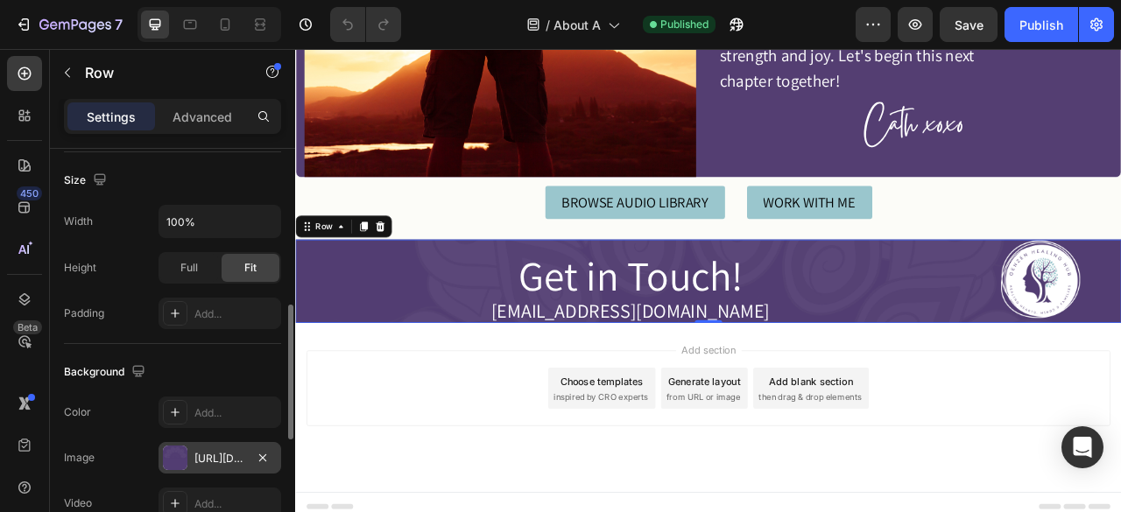
click at [212, 463] on div "[URL][DOMAIN_NAME]" at bounding box center [219, 458] width 123 height 32
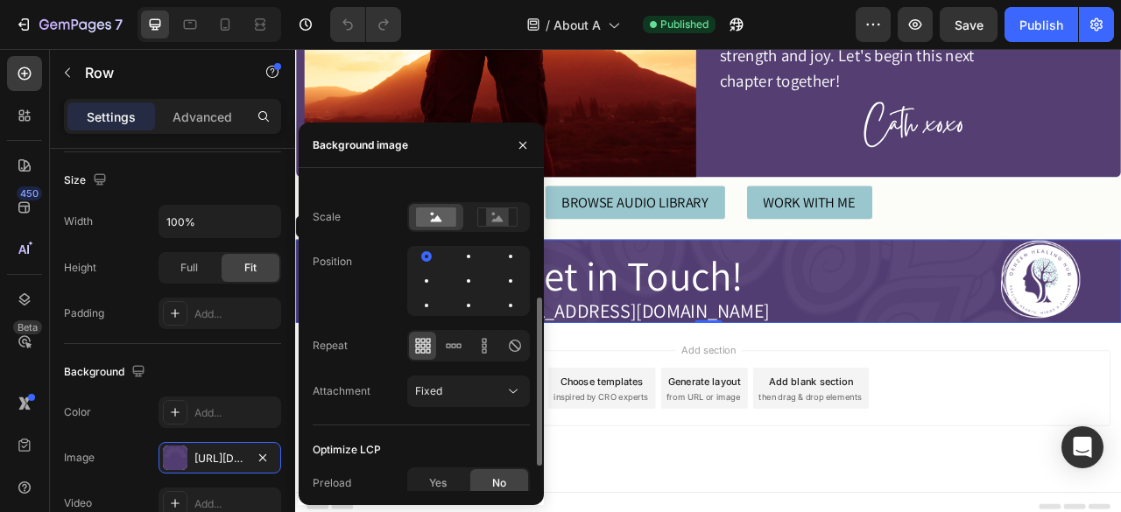
scroll to position [258, 0]
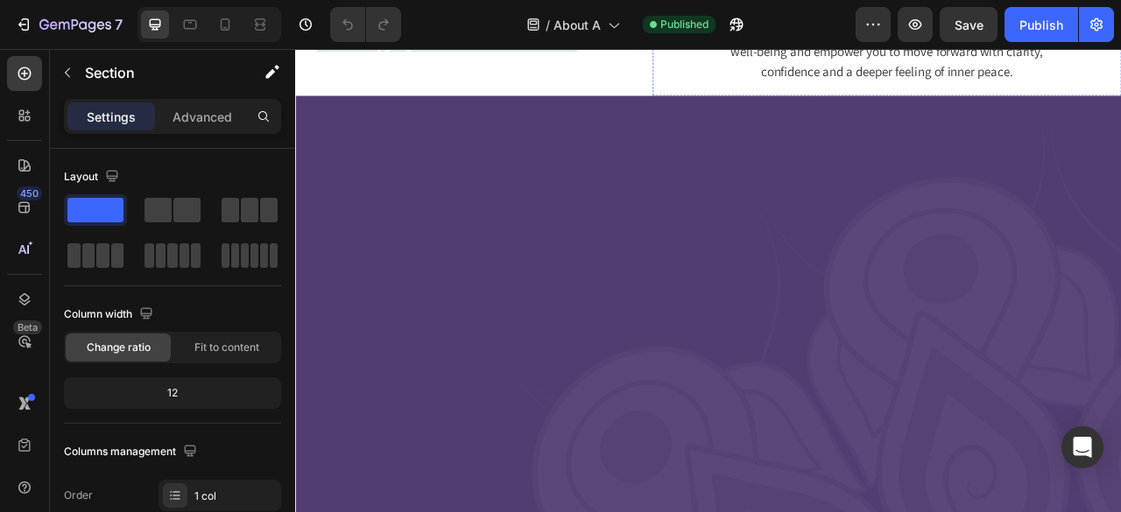
scroll to position [0, 0]
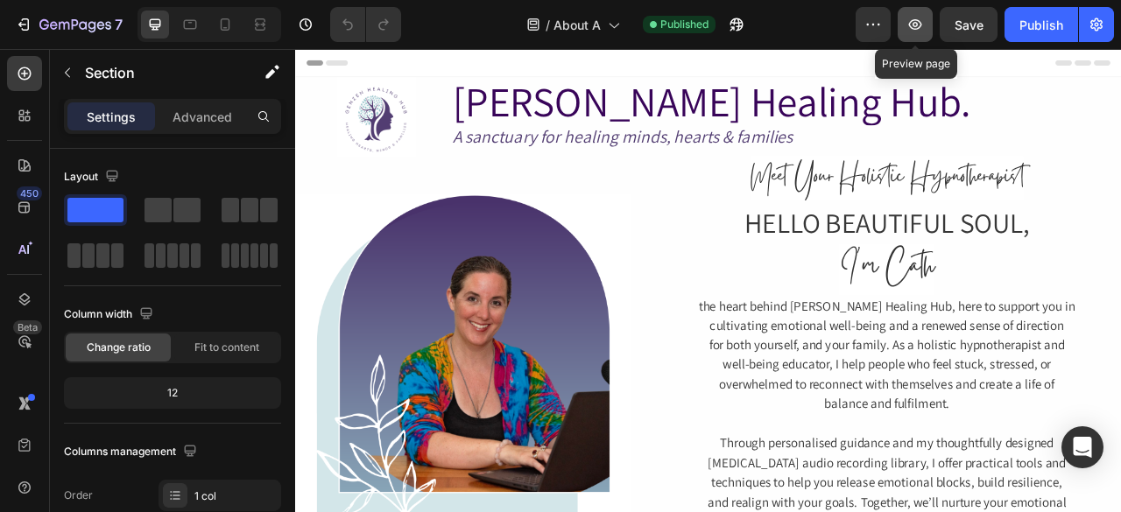
click at [911, 38] on button "button" at bounding box center [914, 24] width 35 height 35
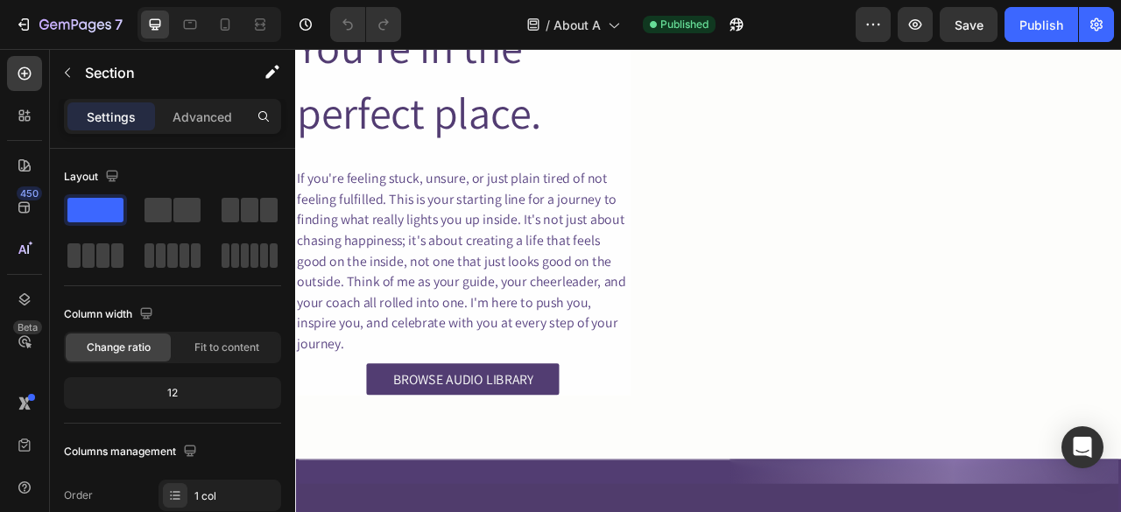
scroll to position [1570, 0]
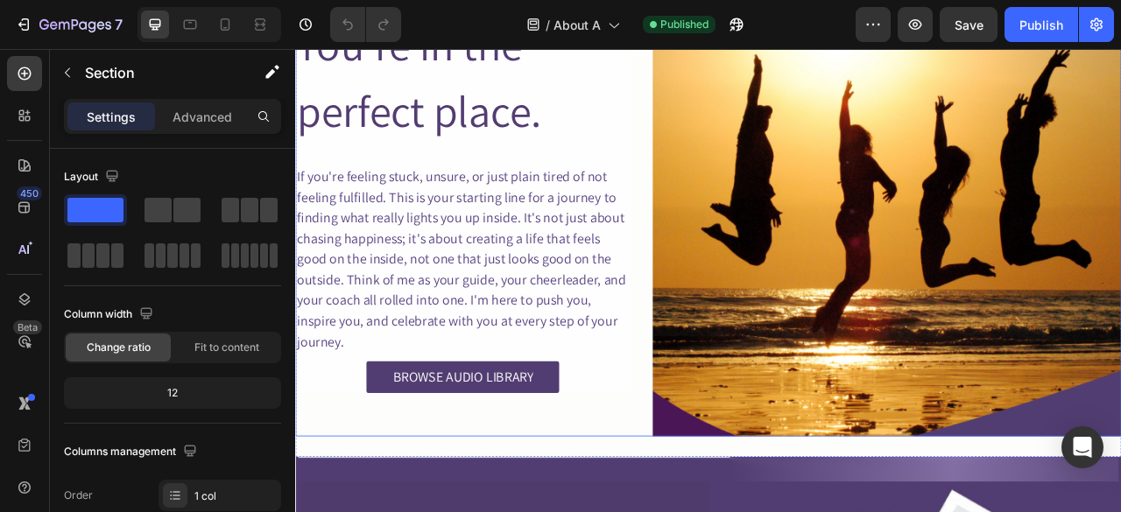
click at [680, 501] on div "You're in the perfect place. Heading If you're feeling stuck, unsure, or just p…" at bounding box center [508, 243] width 426 height 596
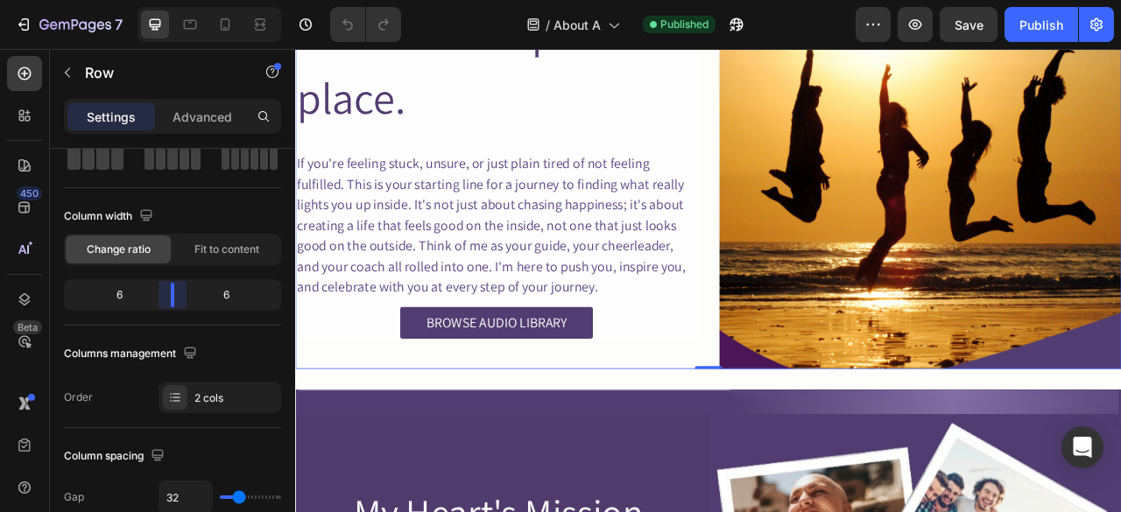
scroll to position [1554, 0]
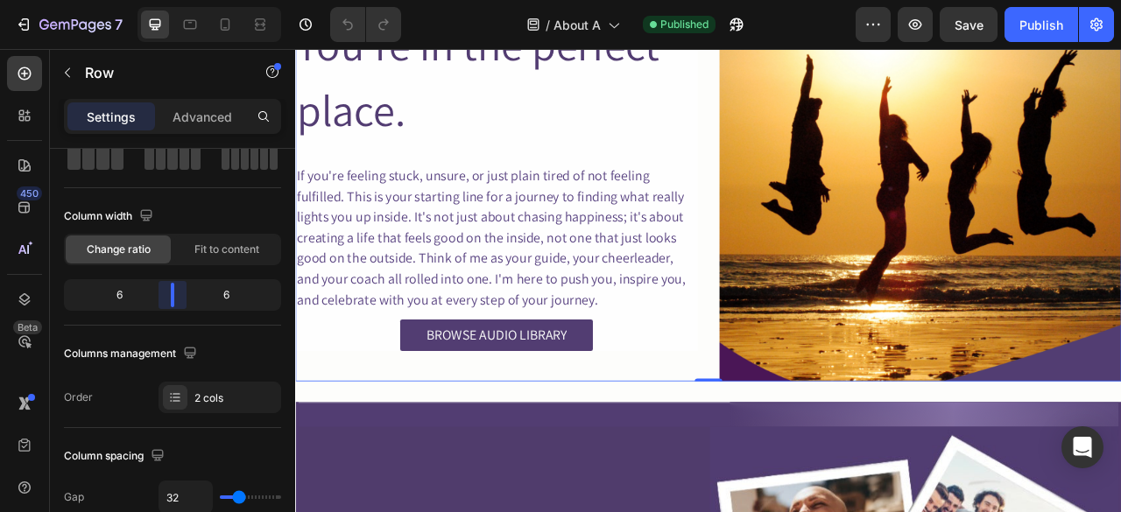
drag, startPoint x: 159, startPoint y: 287, endPoint x: 273, endPoint y: 236, distance: 125.0
click at [170, 0] on body "7 Version history / About A Published Preview Save Publish 450 Beta Sections(18…" at bounding box center [560, 0] width 1121 height 0
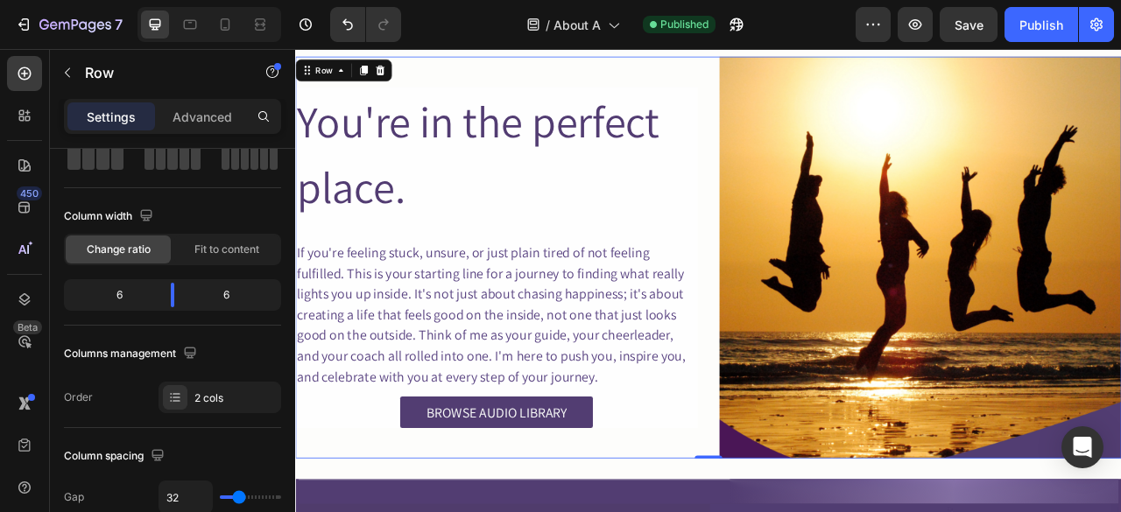
scroll to position [1457, 0]
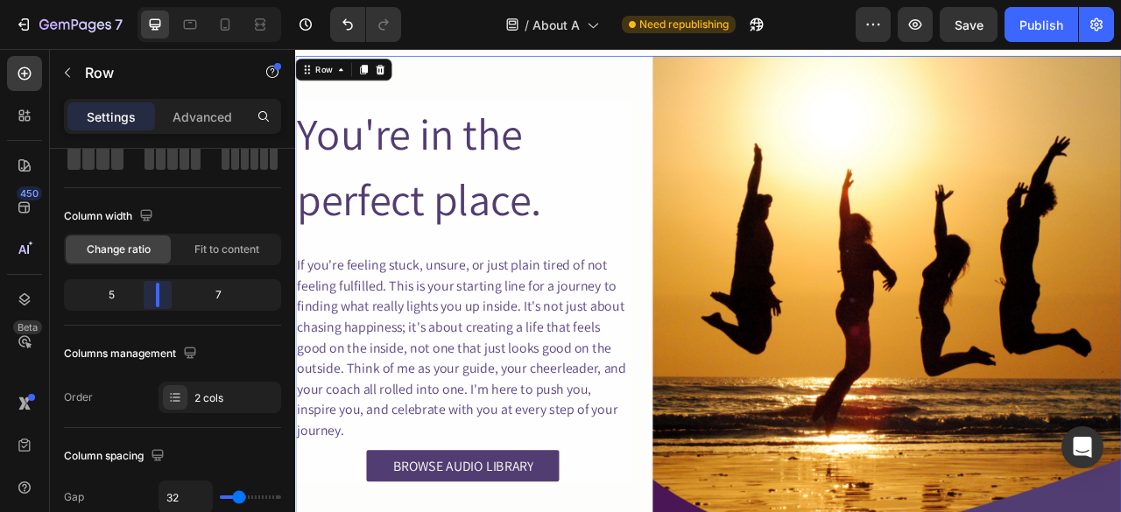
drag, startPoint x: 172, startPoint y: 297, endPoint x: 335, endPoint y: 257, distance: 167.5
click at [149, 0] on body "7 Version history / About A Need republishing Preview Save Publish 450 Beta Sec…" at bounding box center [560, 0] width 1121 height 0
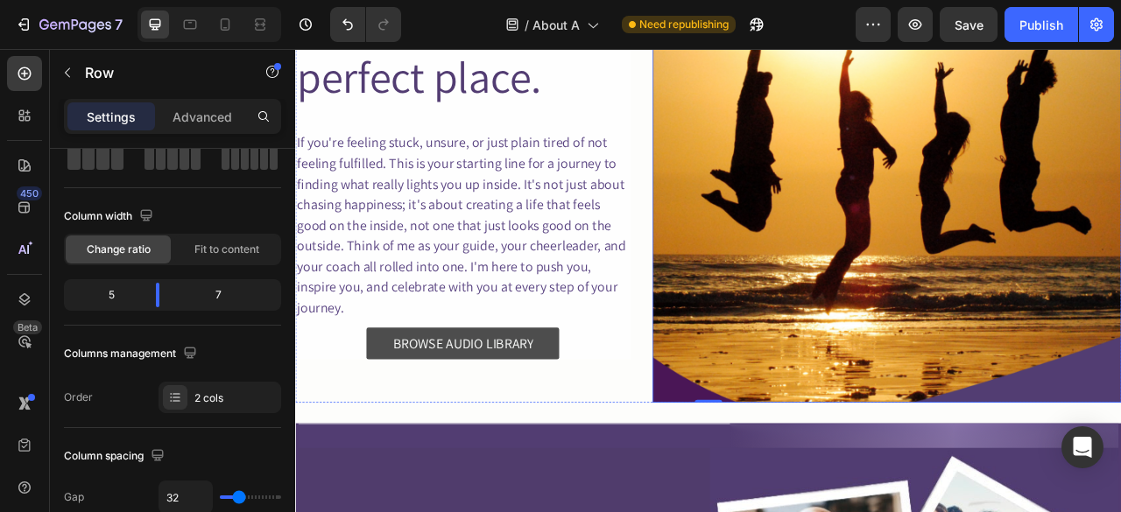
scroll to position [1614, 0]
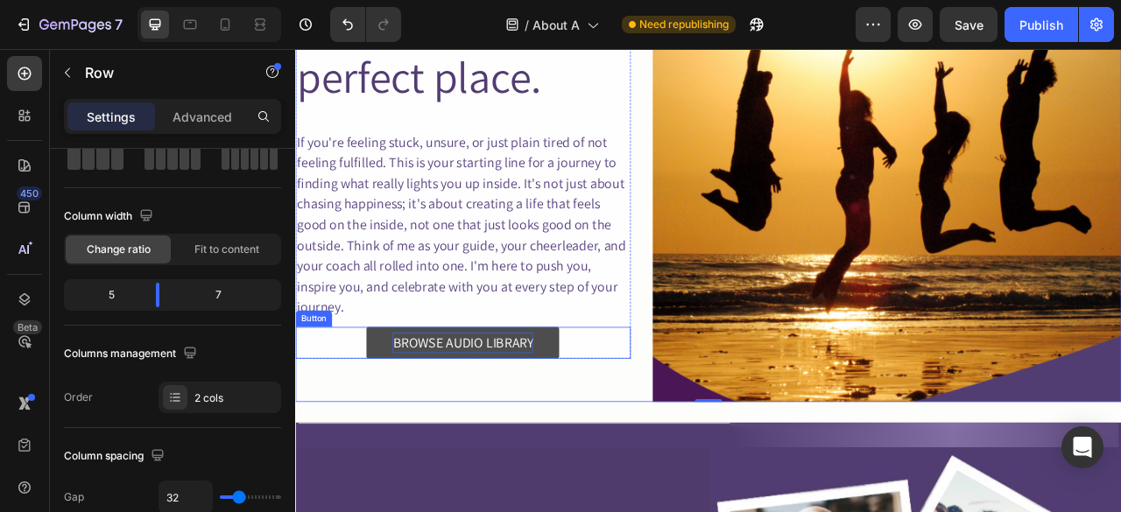
click at [498, 411] on div "BROWSE AUDIO LIBRARY" at bounding box center [507, 423] width 179 height 26
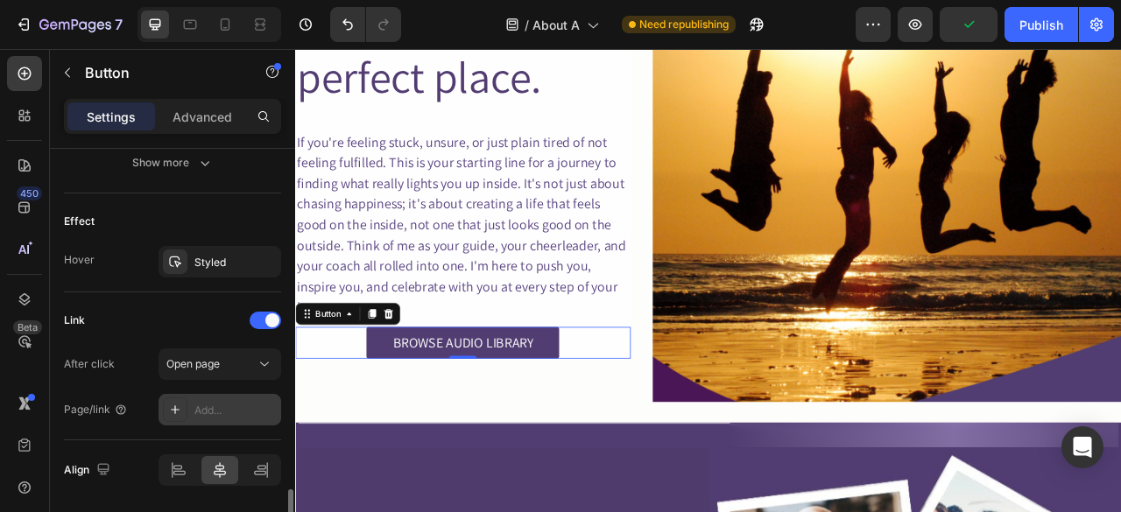
scroll to position [929, 0]
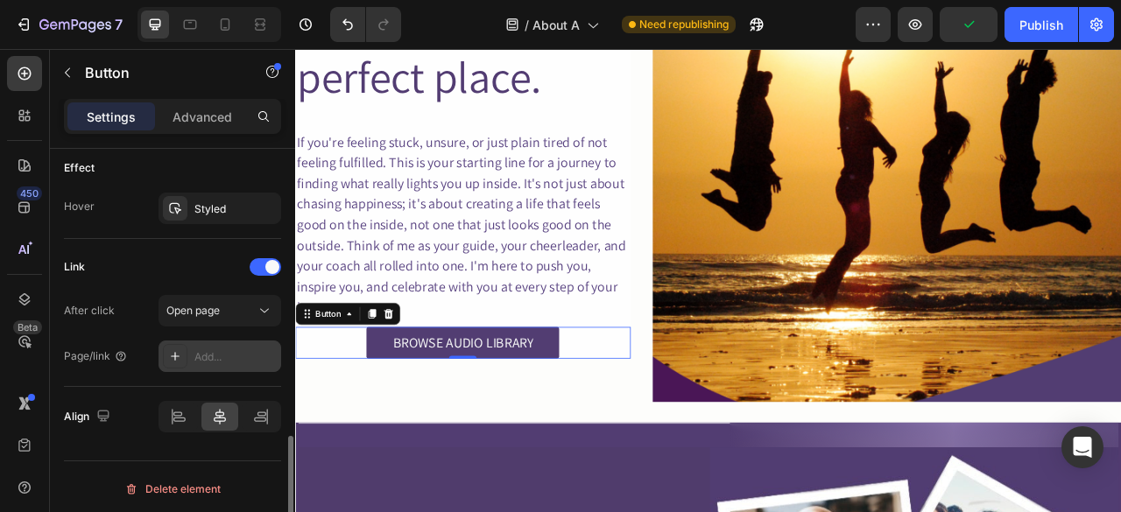
click at [208, 353] on div "Add..." at bounding box center [235, 357] width 82 height 16
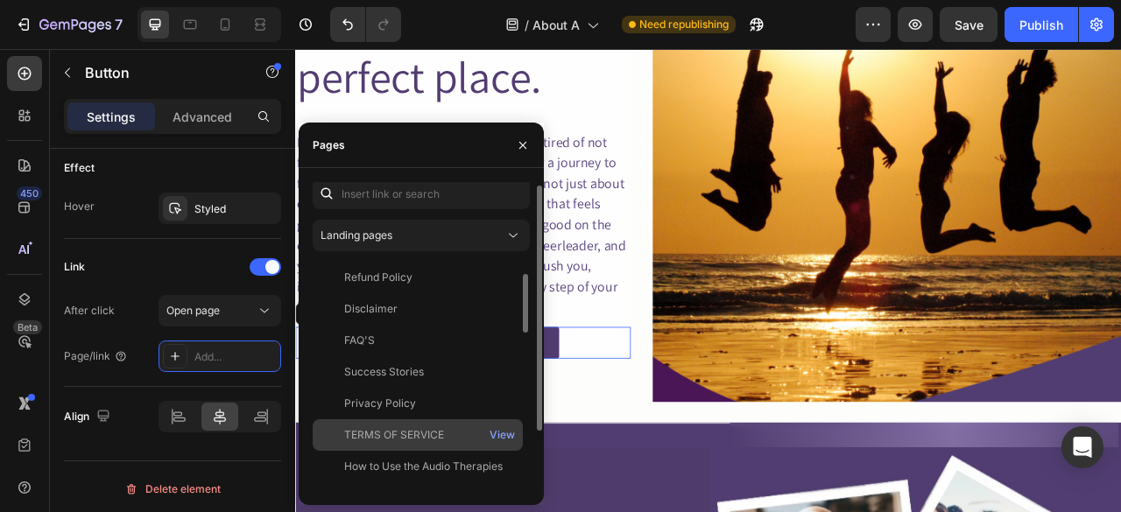
scroll to position [0, 0]
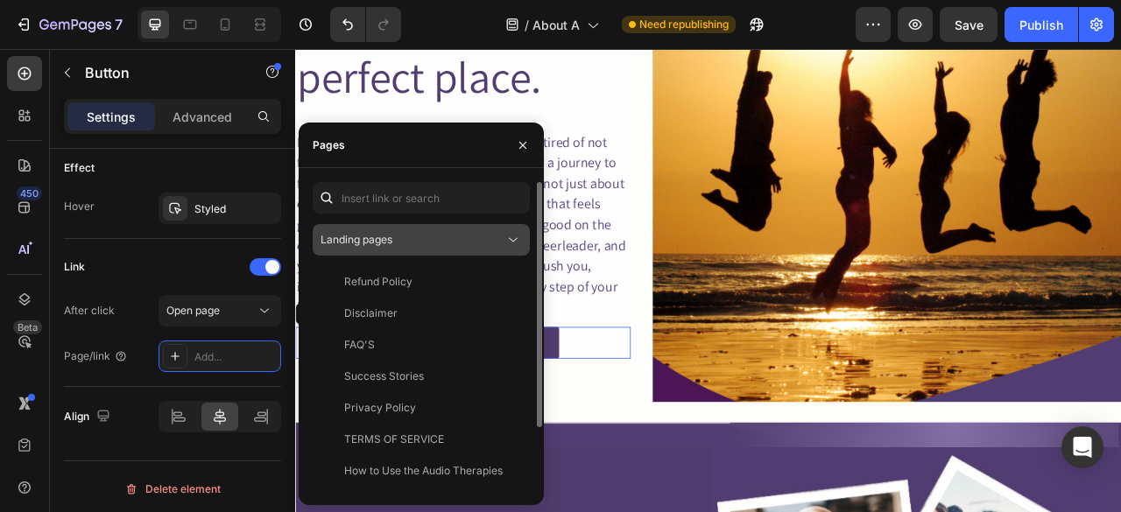
click at [521, 239] on icon at bounding box center [513, 240] width 18 height 18
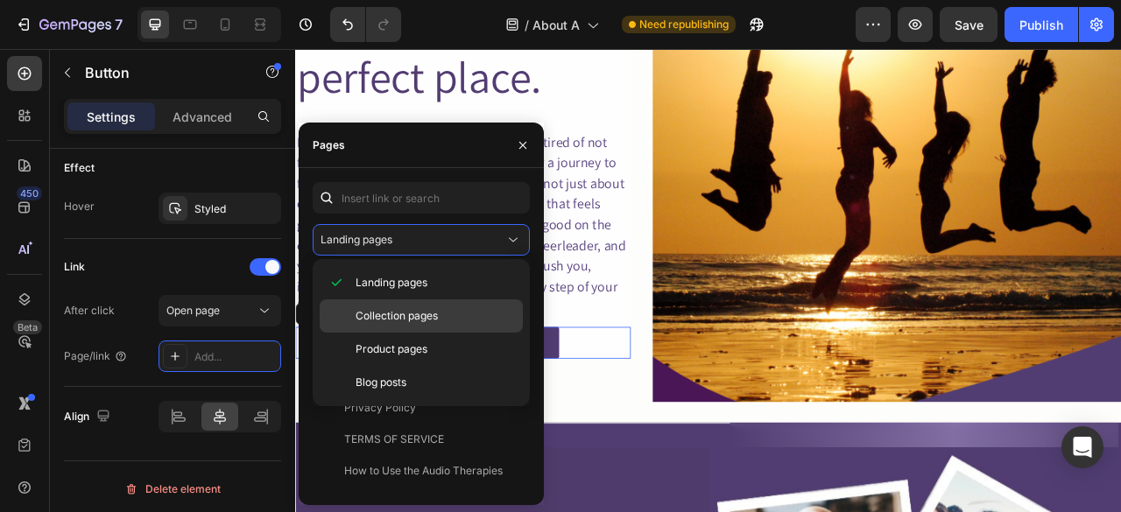
click at [401, 333] on div "Collection pages" at bounding box center [421, 349] width 203 height 33
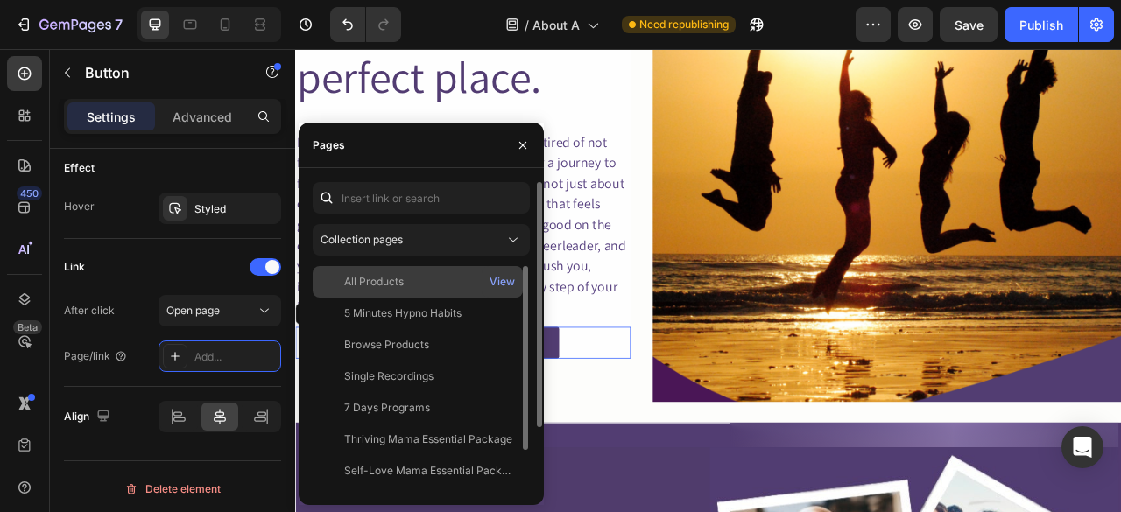
click at [396, 285] on div "All Products" at bounding box center [374, 282] width 60 height 16
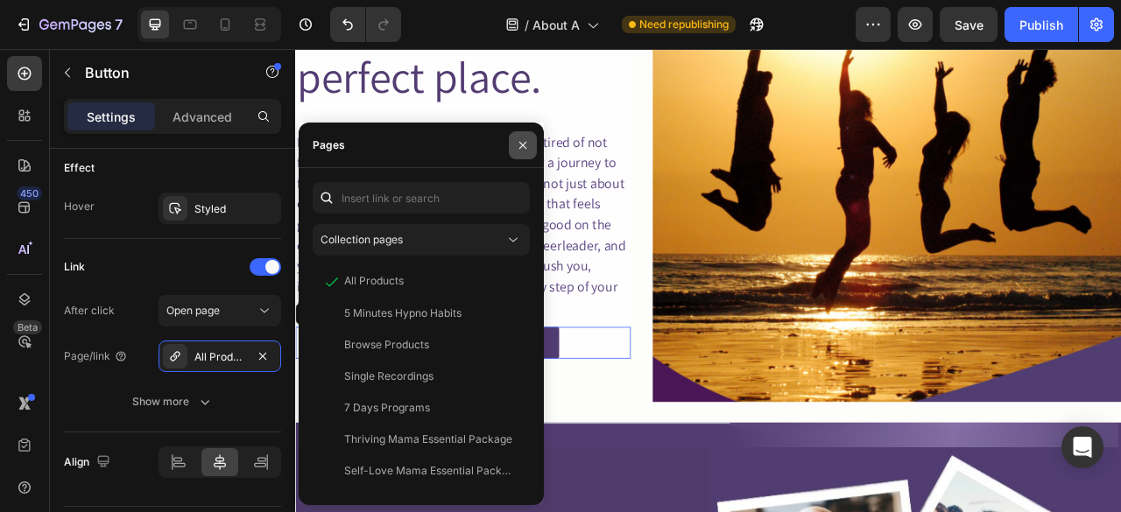
click at [525, 144] on icon "button" at bounding box center [523, 145] width 14 height 14
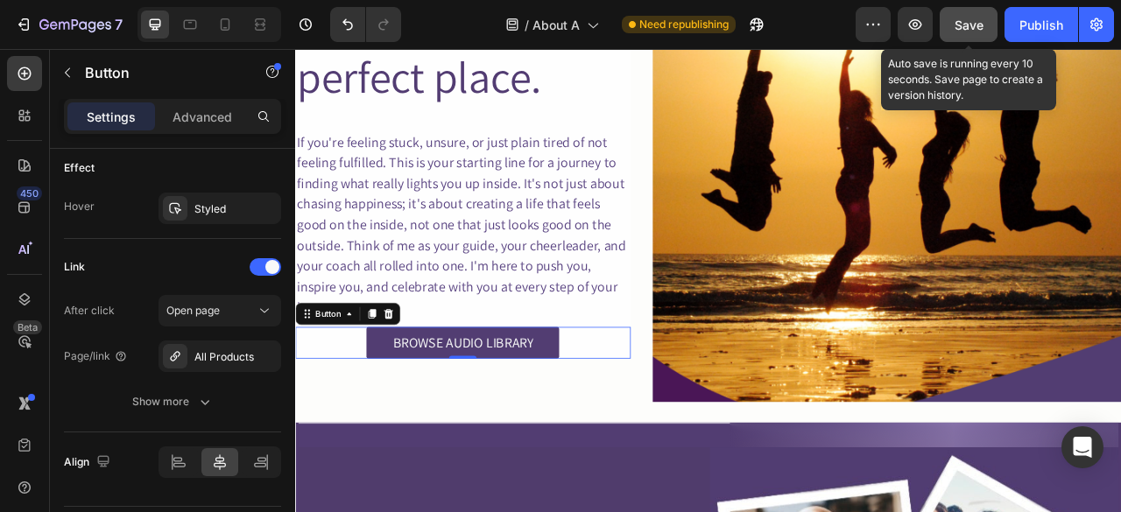
click at [966, 18] on span "Save" at bounding box center [968, 25] width 29 height 15
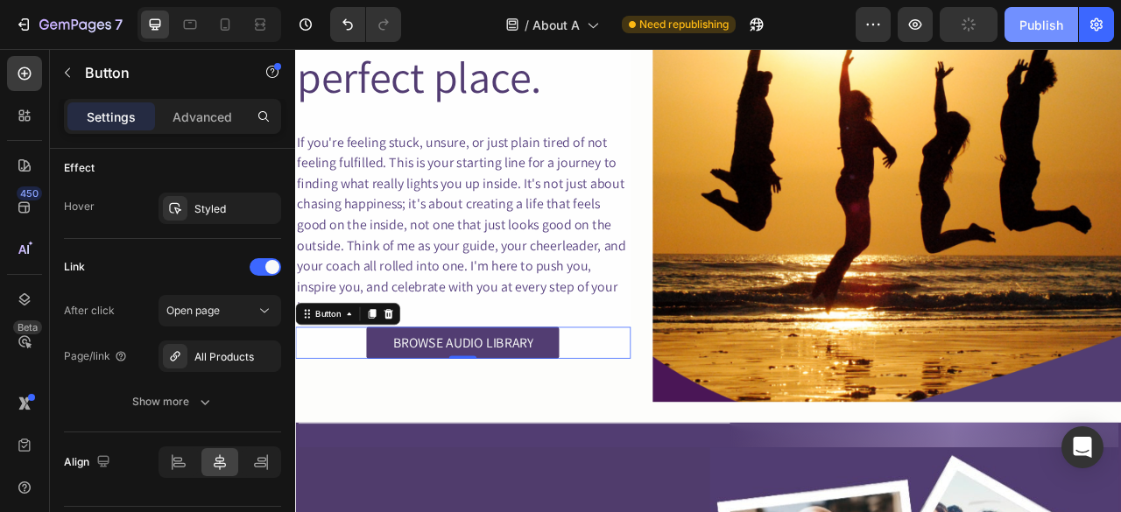
click at [1017, 18] on button "Publish" at bounding box center [1041, 24] width 74 height 35
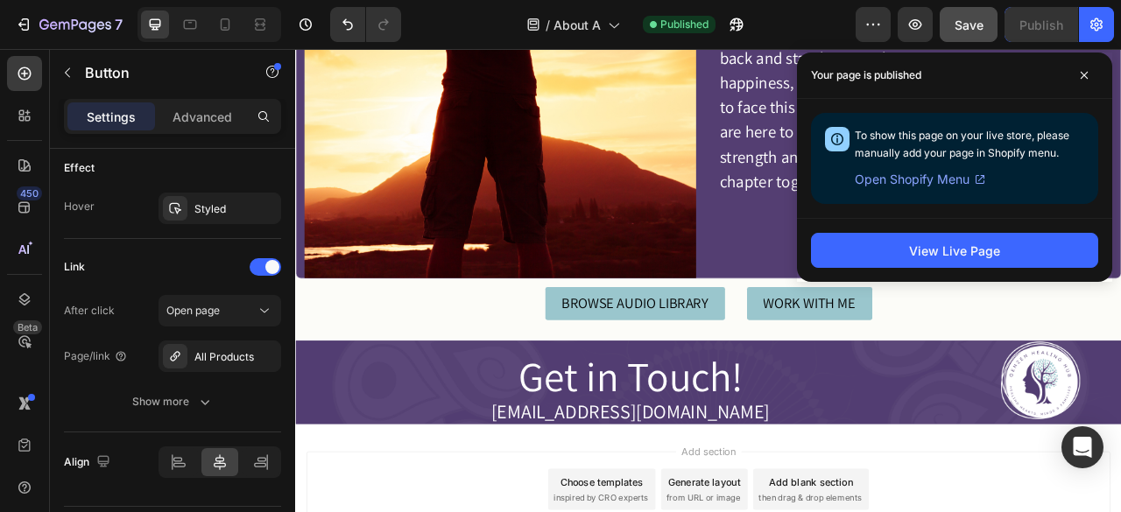
scroll to position [3144, 0]
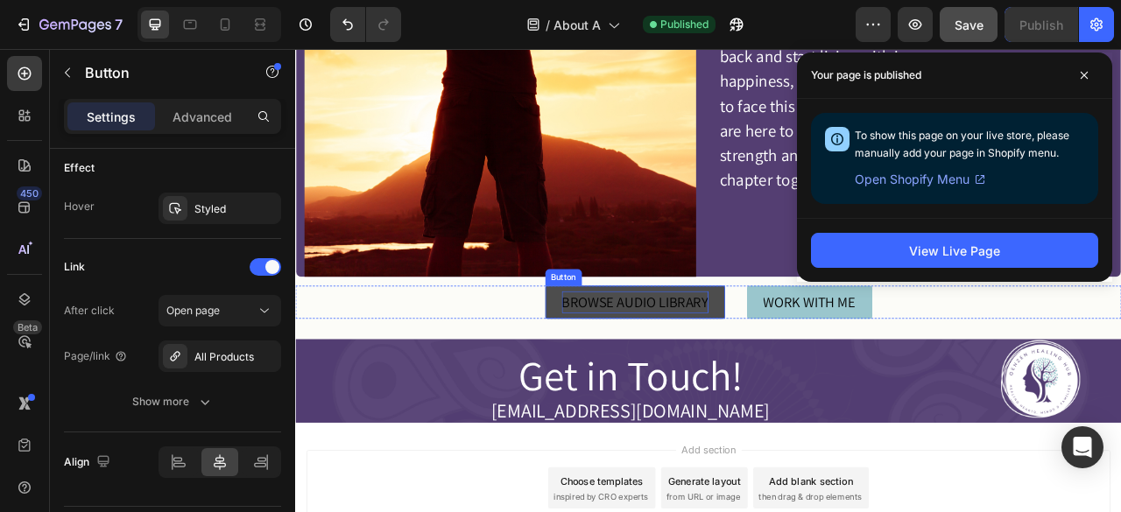
click at [676, 370] on div "BROWSE AUDIO LIBRARY" at bounding box center [727, 371] width 186 height 28
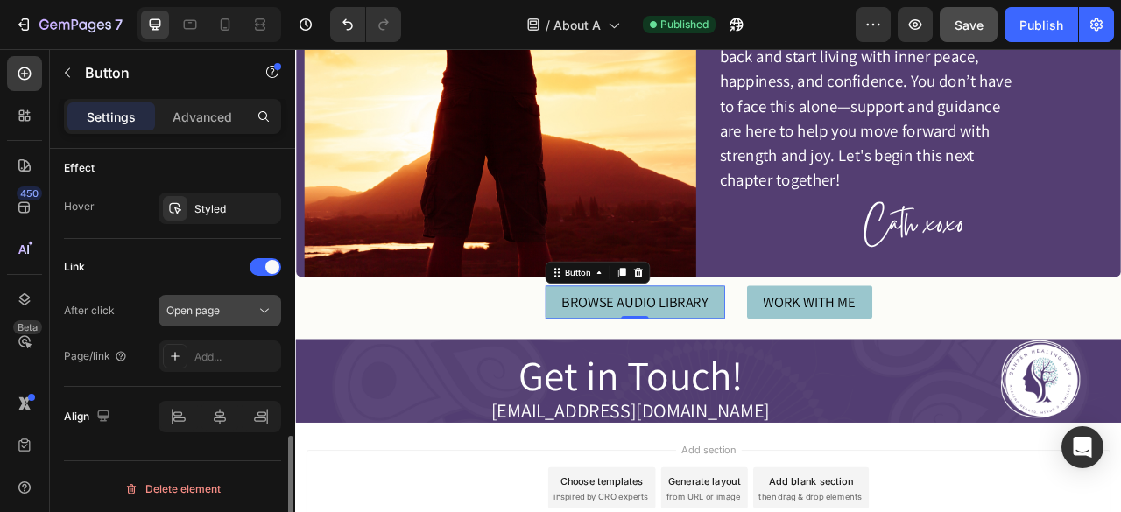
click at [249, 303] on div "Open page" at bounding box center [210, 311] width 89 height 16
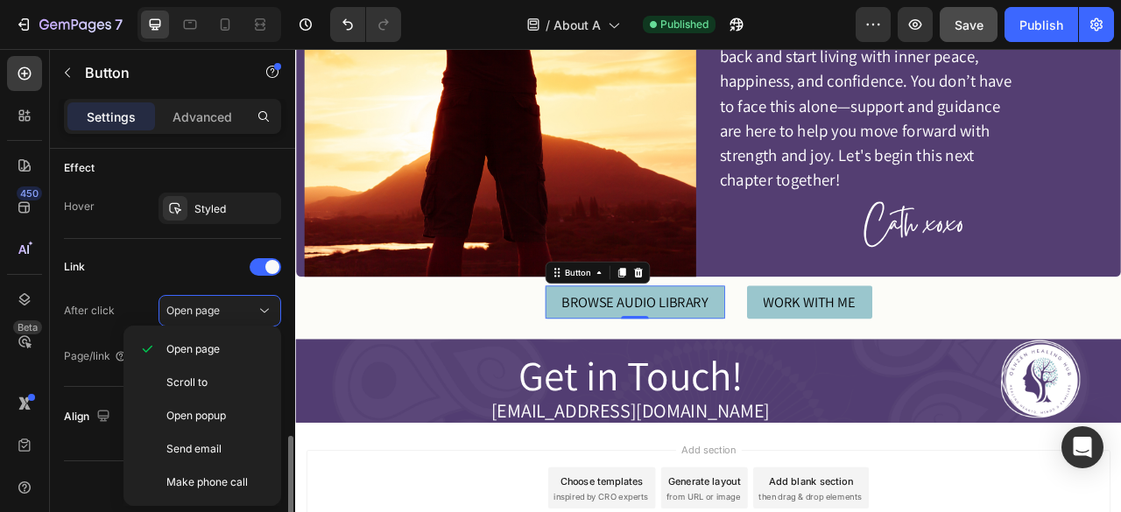
click at [165, 264] on div "Link" at bounding box center [172, 267] width 217 height 28
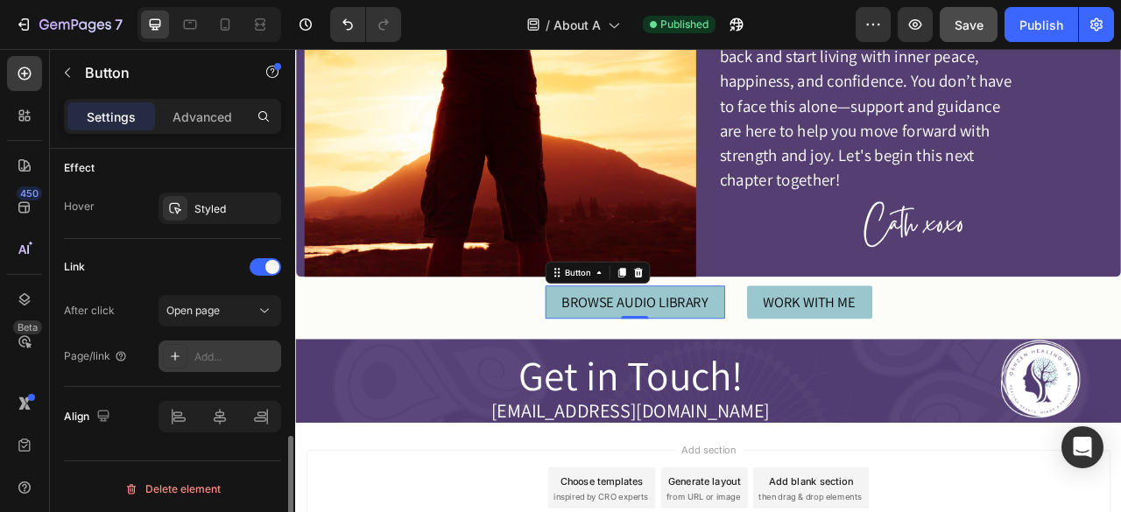
click at [192, 341] on div "Add..." at bounding box center [219, 357] width 123 height 32
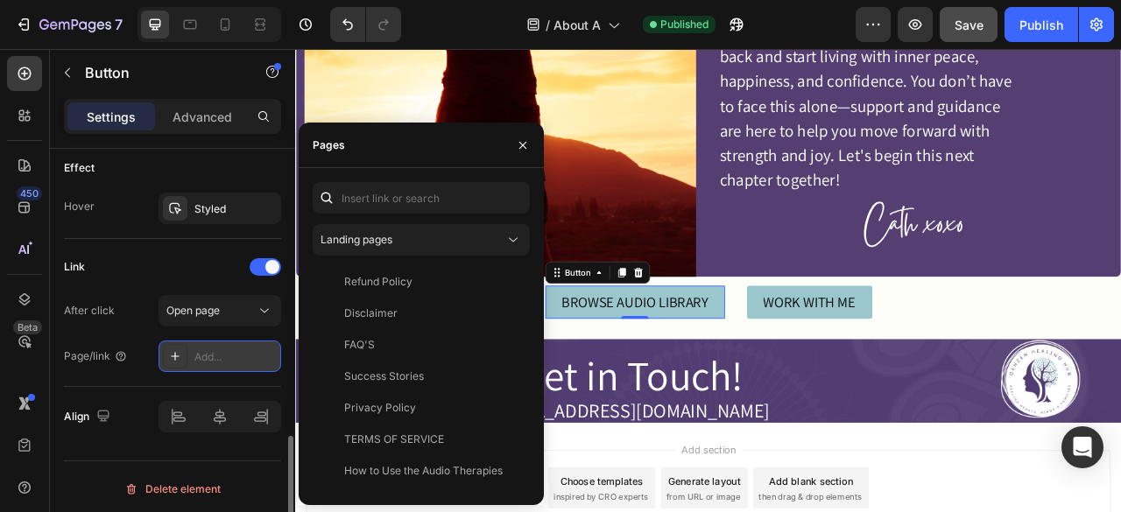
click at [192, 341] on div "Add..." at bounding box center [219, 357] width 123 height 32
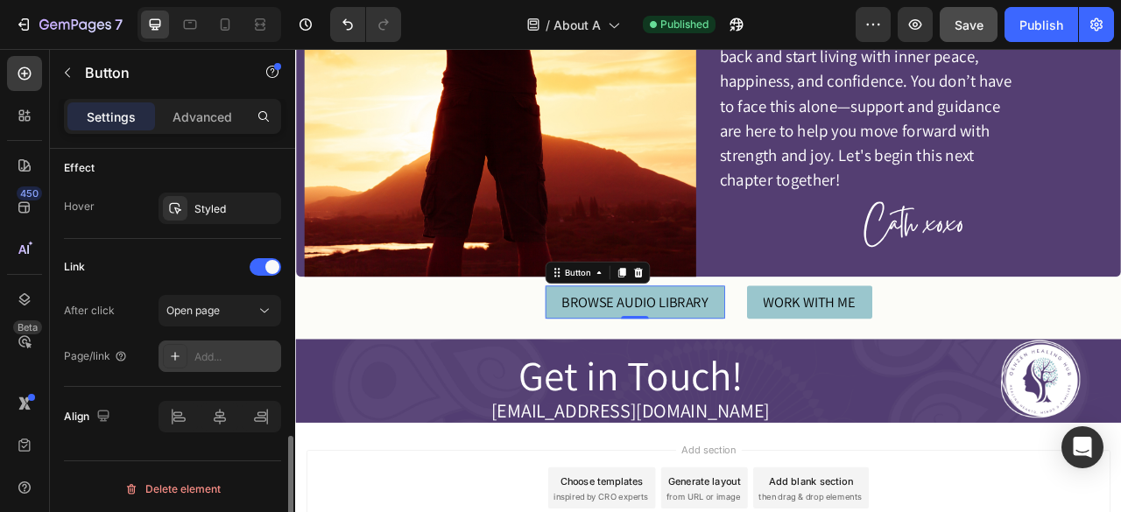
click at [192, 341] on div "Add..." at bounding box center [219, 357] width 123 height 32
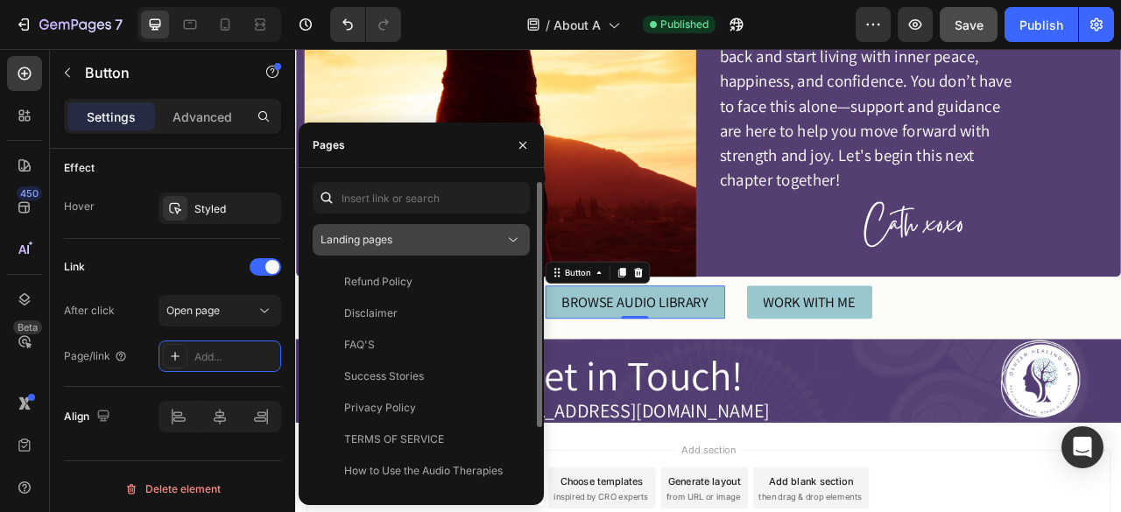
click at [465, 244] on div "Landing pages" at bounding box center [412, 240] width 184 height 16
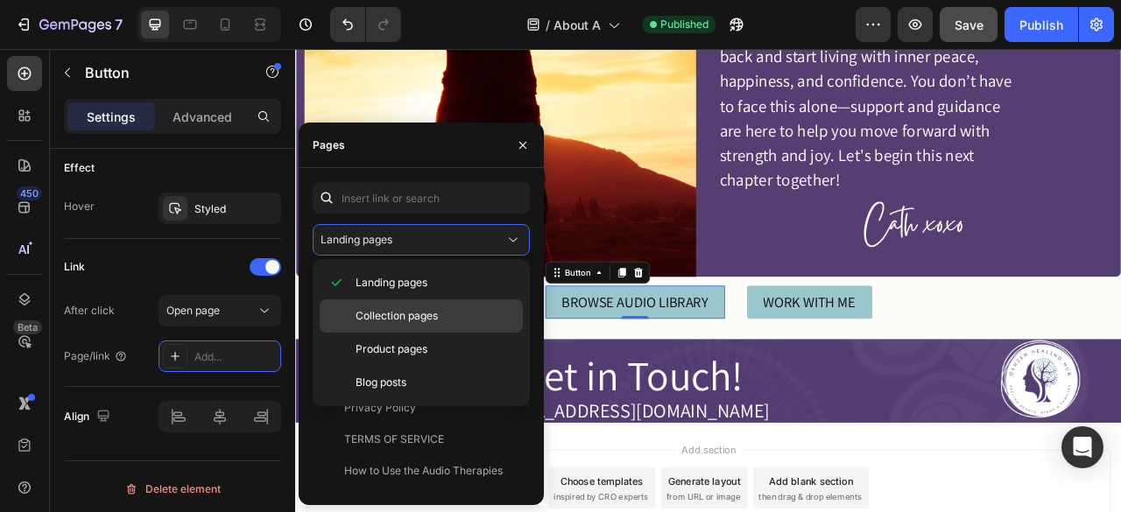
click at [418, 309] on span "Collection pages" at bounding box center [396, 316] width 82 height 16
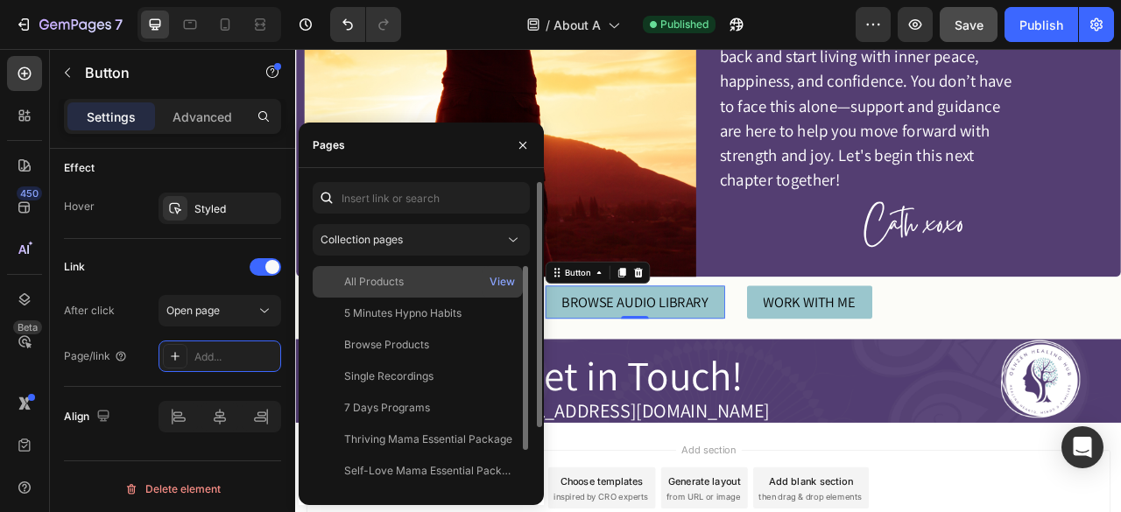
click at [404, 285] on div "All Products" at bounding box center [418, 282] width 196 height 16
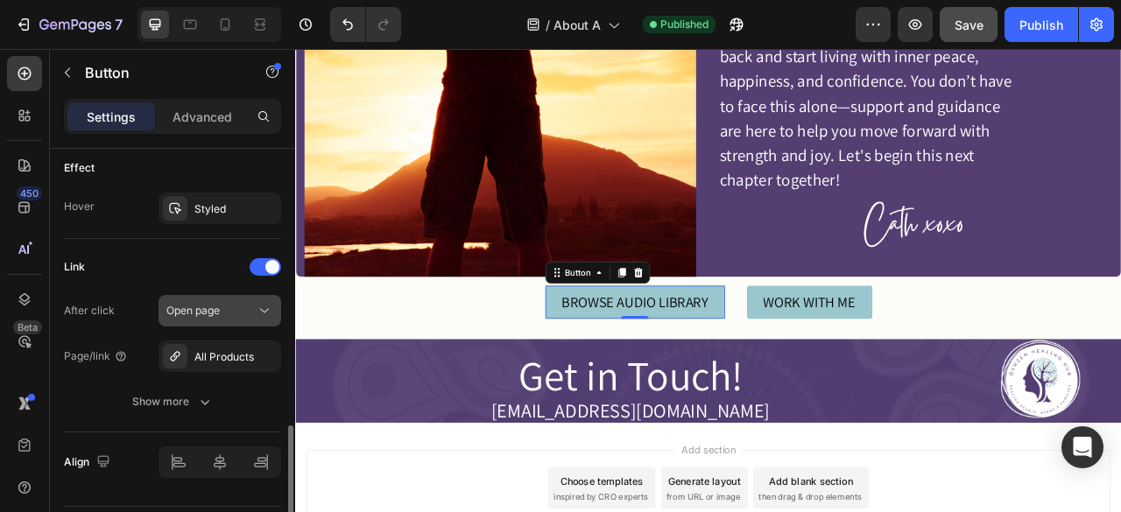
click at [170, 295] on button "Open page" at bounding box center [219, 311] width 123 height 32
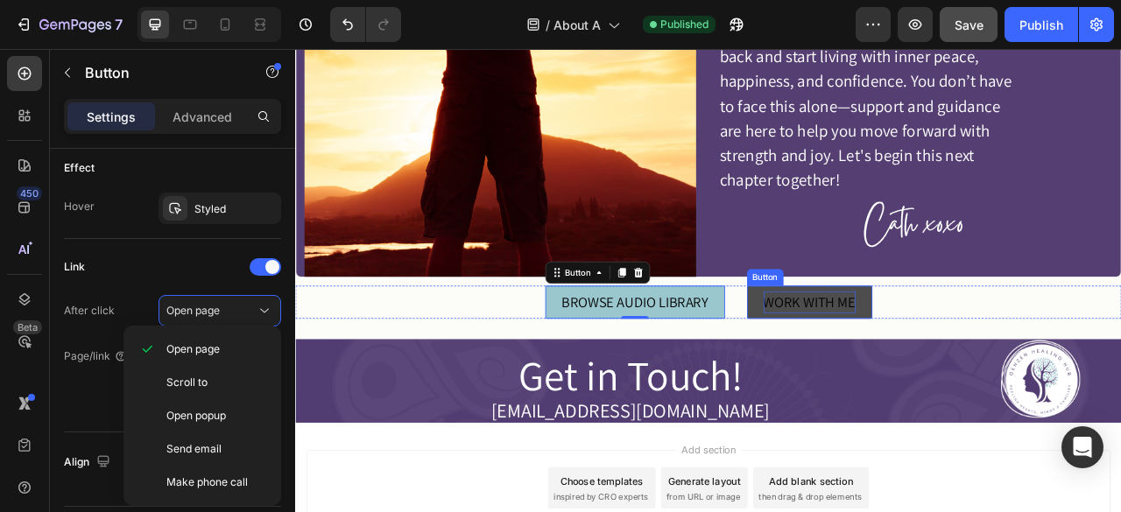
drag, startPoint x: 452, startPoint y: 294, endPoint x: 912, endPoint y: 362, distance: 465.4
click at [912, 362] on div "WORK WITH ME" at bounding box center [948, 371] width 117 height 28
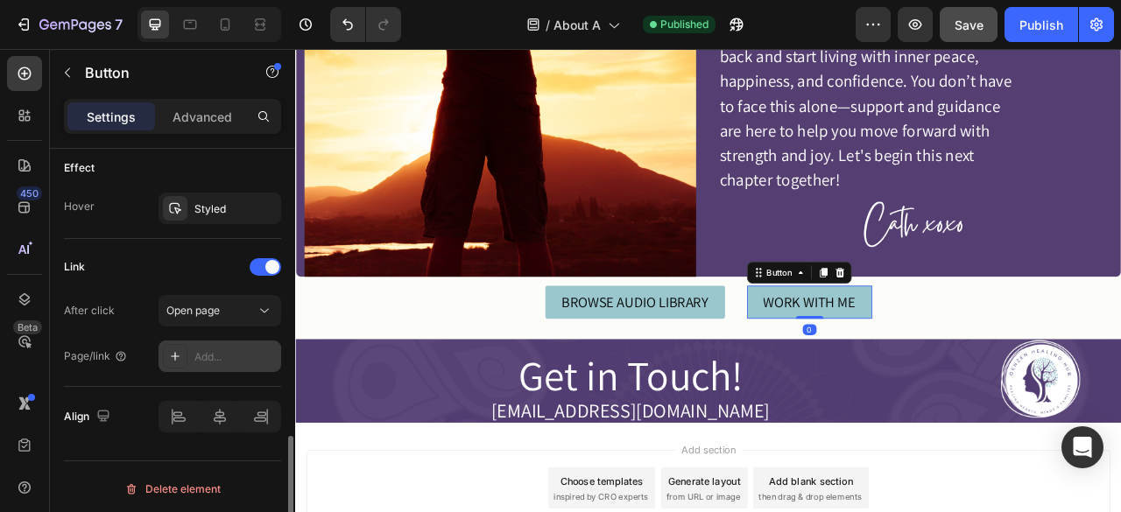
click at [186, 351] on div at bounding box center [175, 356] width 25 height 25
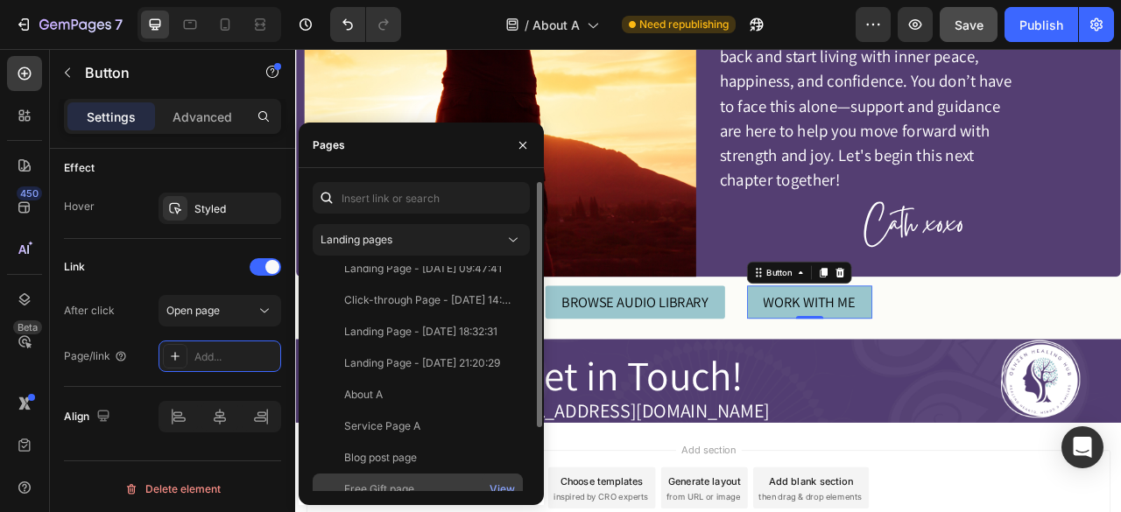
scroll to position [1144, 0]
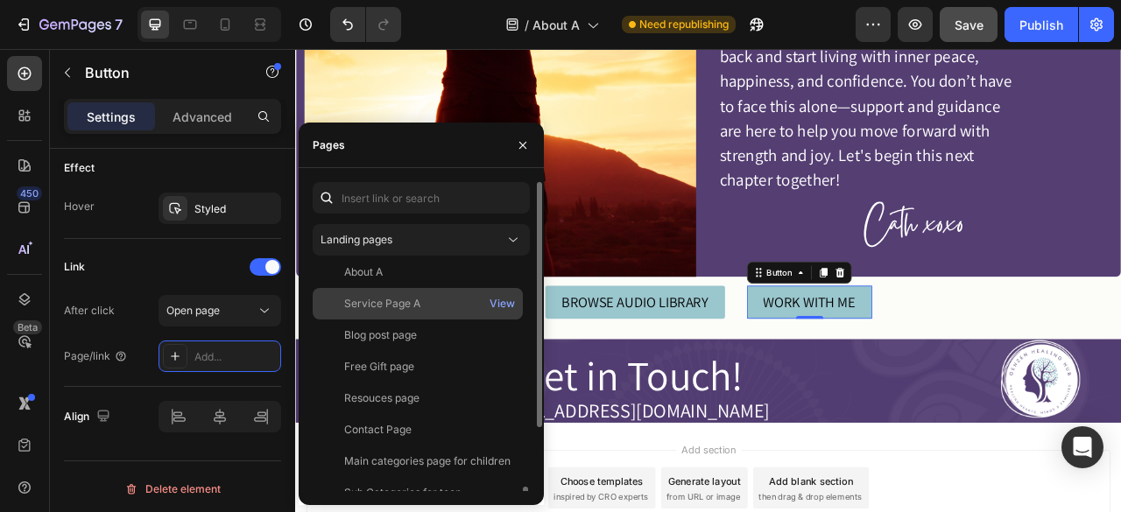
click at [418, 307] on div "Service Page A" at bounding box center [382, 304] width 76 height 16
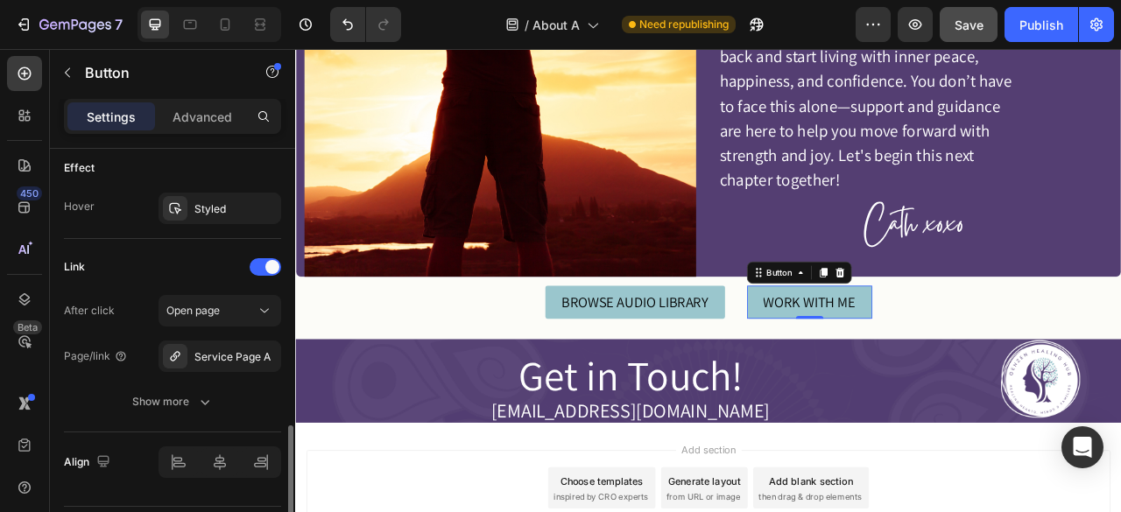
click at [191, 262] on div "Link" at bounding box center [172, 267] width 217 height 28
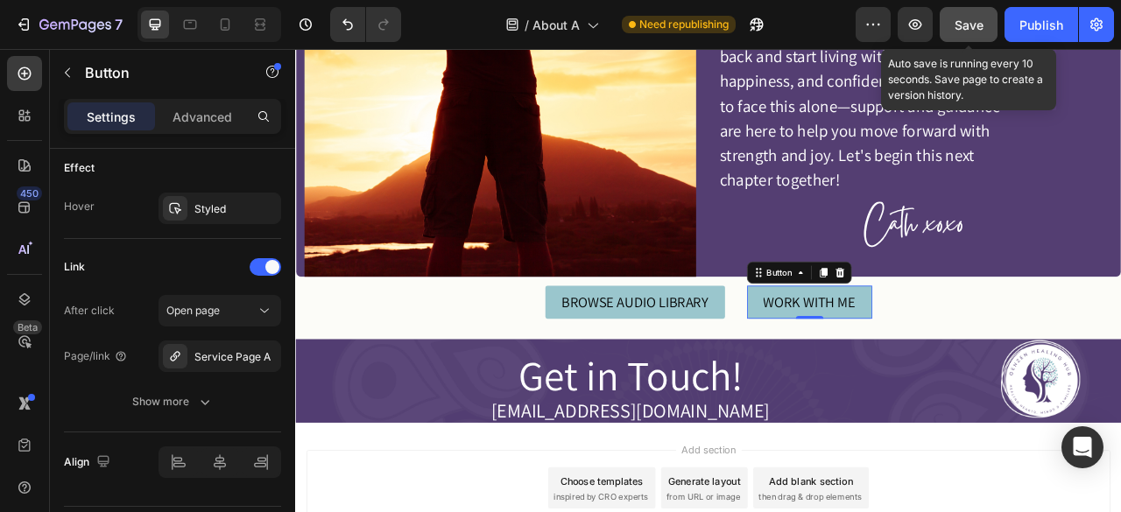
click at [977, 14] on button "Save" at bounding box center [968, 24] width 58 height 35
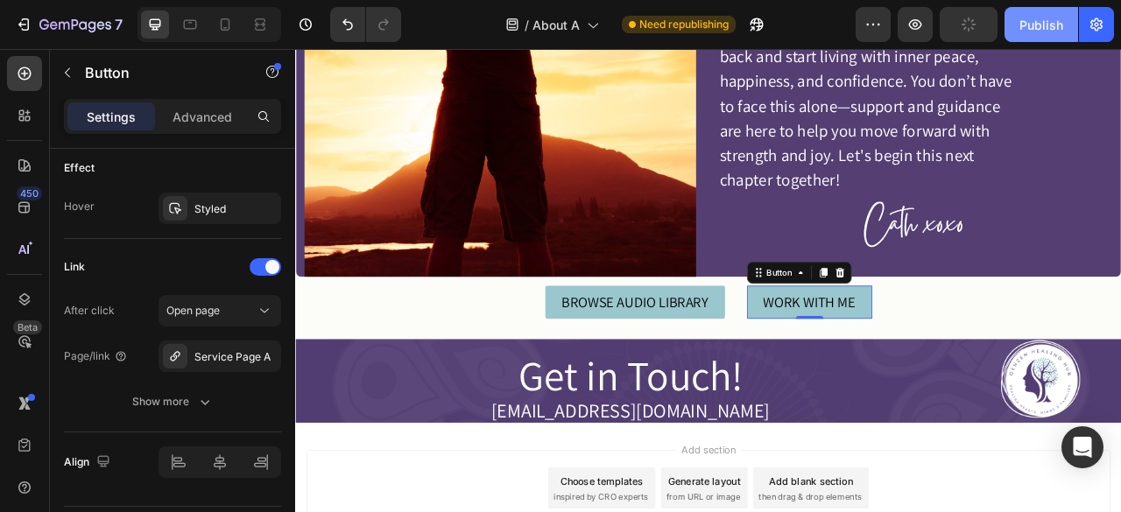
click at [1045, 32] on div "Publish" at bounding box center [1041, 25] width 44 height 18
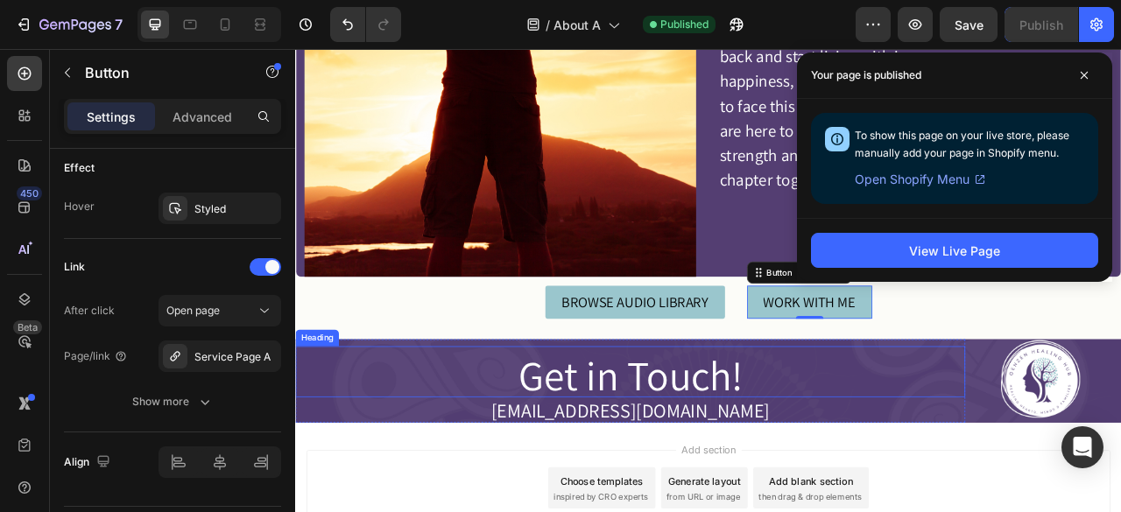
click at [684, 450] on h2 "Get in Touch!" at bounding box center [721, 464] width 851 height 56
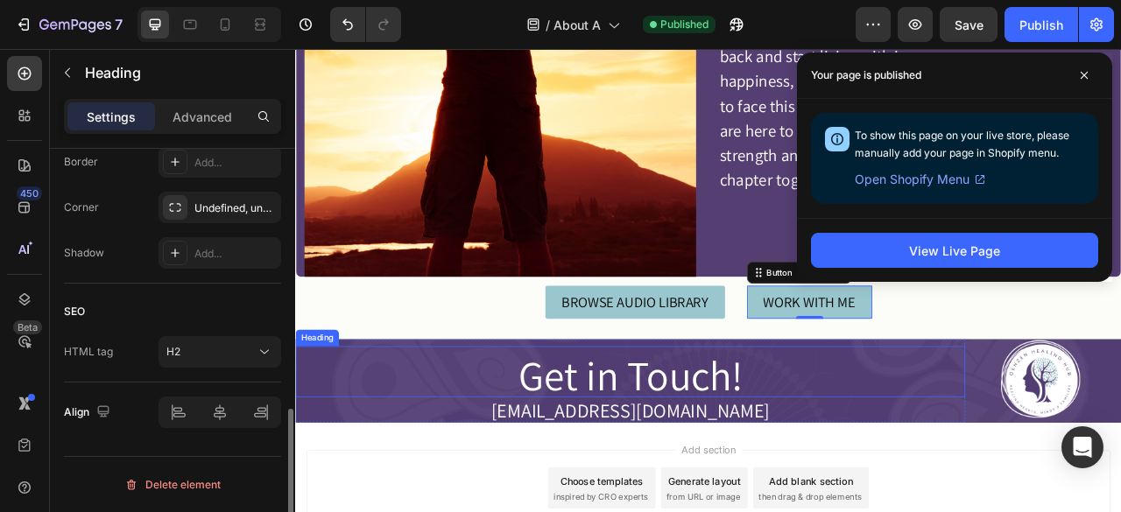
click at [684, 450] on h2 "Get in Touch!" at bounding box center [721, 464] width 851 height 56
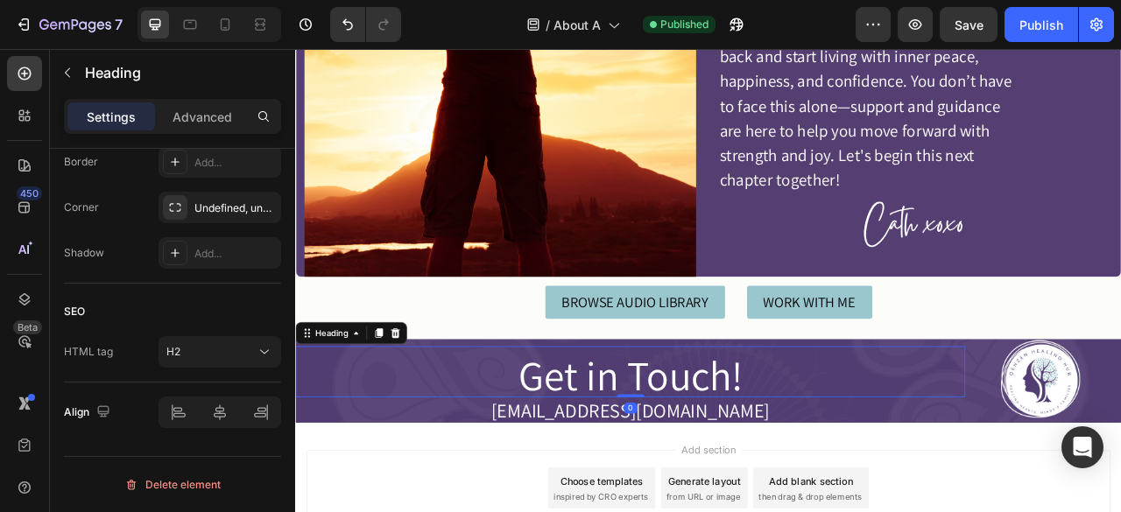
scroll to position [0, 0]
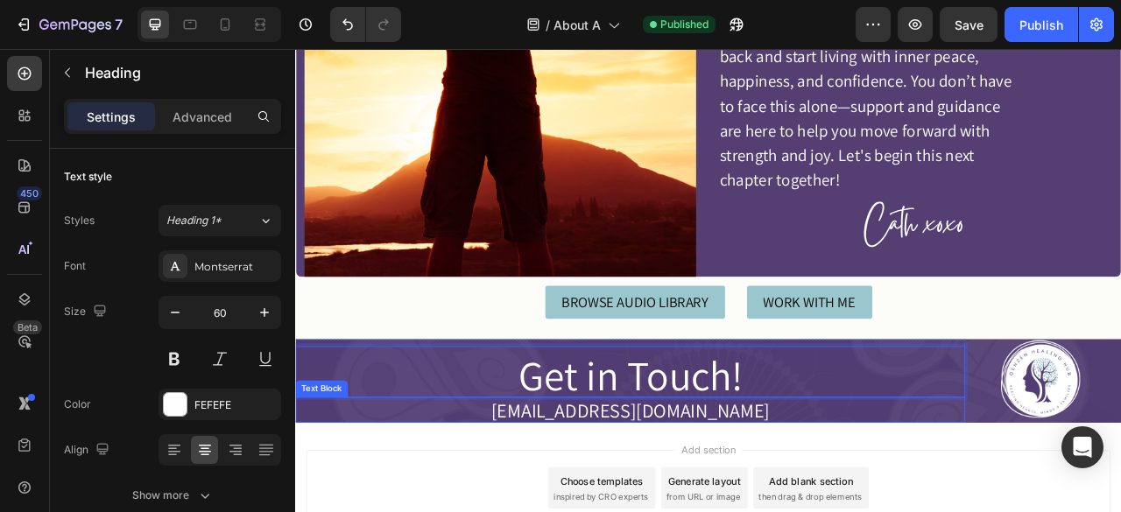
click at [709, 496] on p "[EMAIL_ADDRESS][DOMAIN_NAME]" at bounding box center [721, 509] width 848 height 30
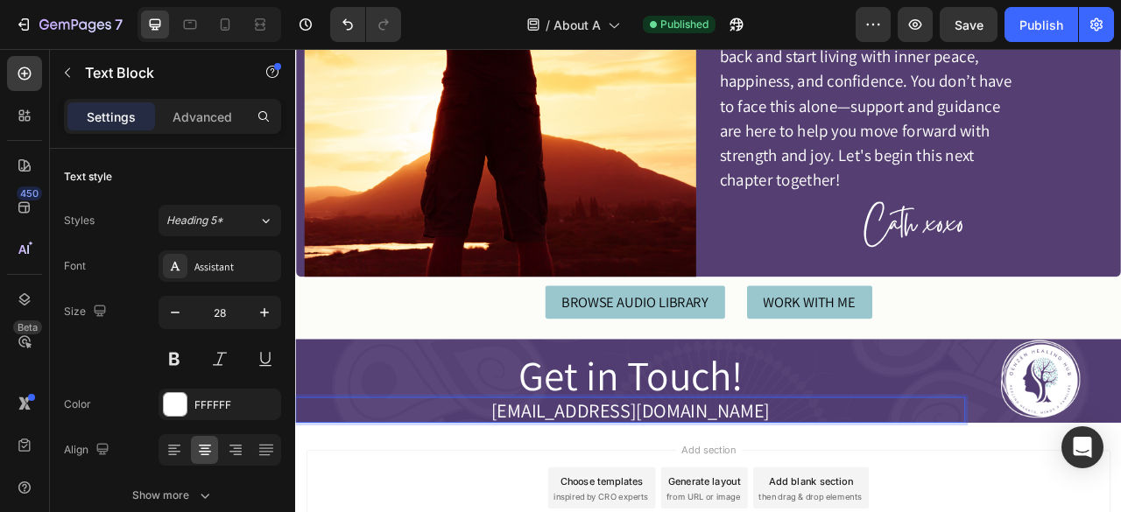
click at [709, 496] on p "[EMAIL_ADDRESS][DOMAIN_NAME]" at bounding box center [721, 509] width 848 height 30
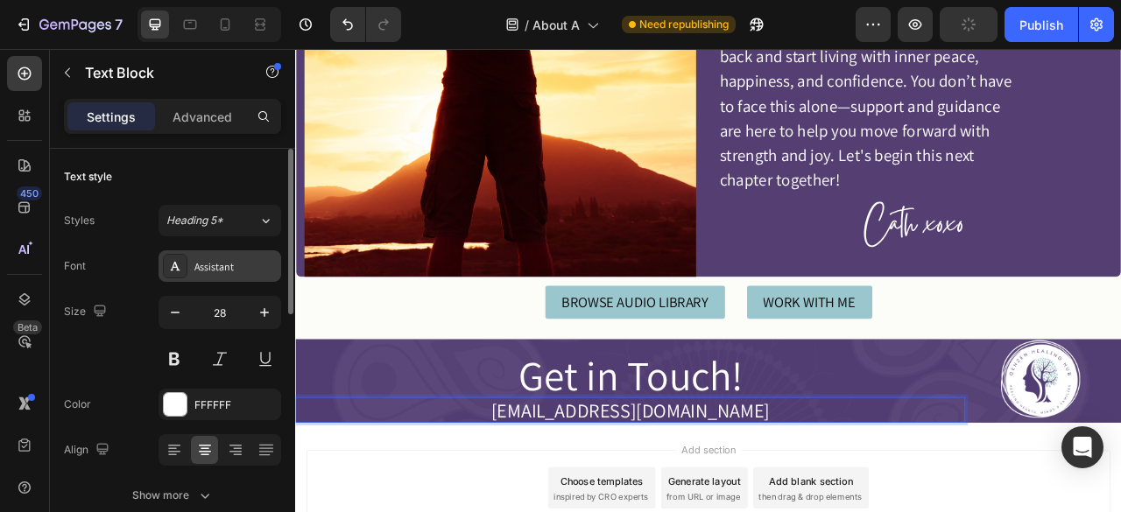
click at [198, 259] on div "Assistant" at bounding box center [235, 267] width 82 height 16
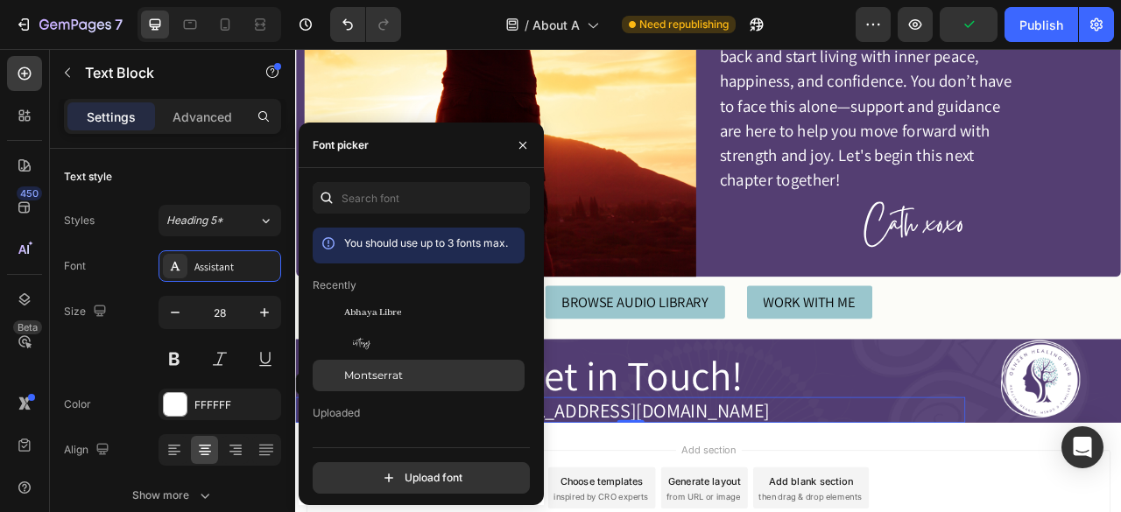
click at [390, 372] on span "Montserrat" at bounding box center [373, 376] width 59 height 16
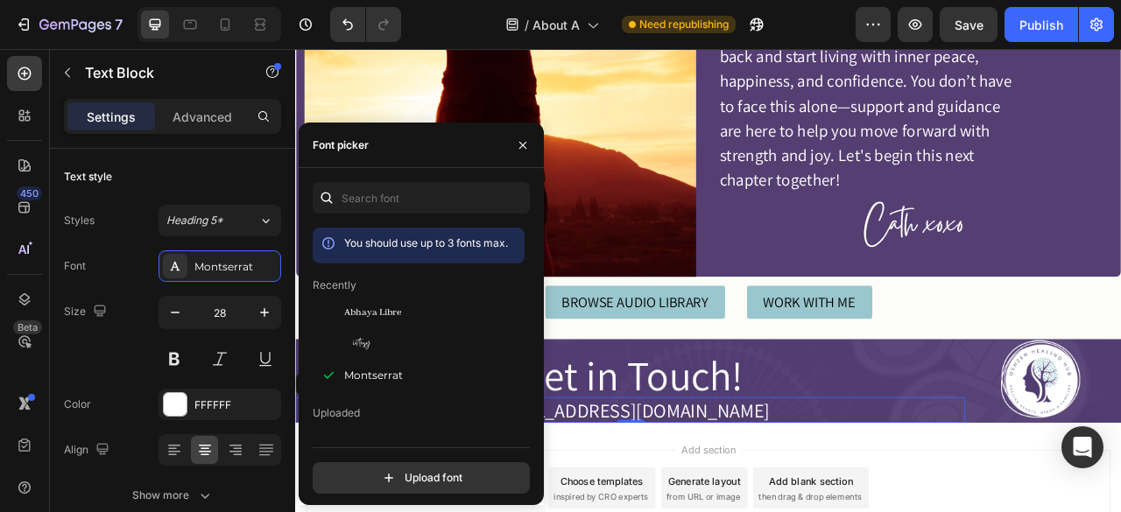
click at [694, 494] on p "[EMAIL_ADDRESS][DOMAIN_NAME]" at bounding box center [721, 509] width 848 height 30
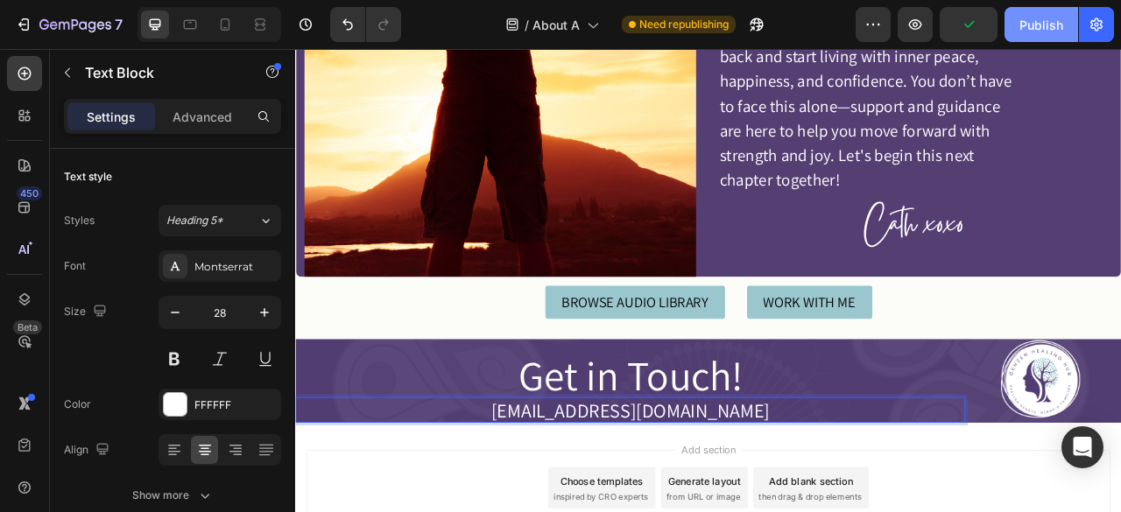
click at [1024, 17] on div "Publish" at bounding box center [1041, 25] width 44 height 18
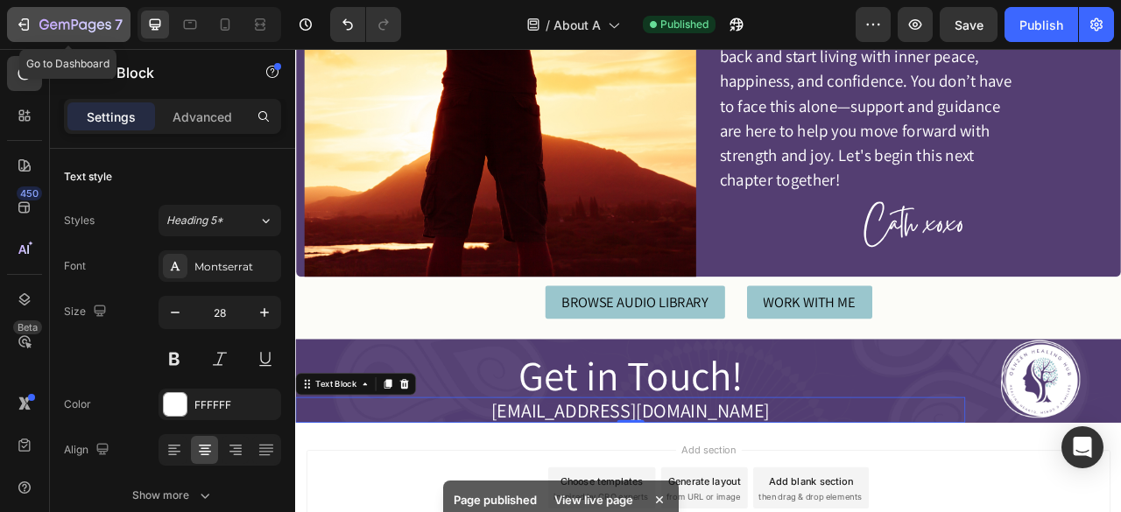
click at [54, 29] on icon "button" at bounding box center [54, 25] width 8 height 8
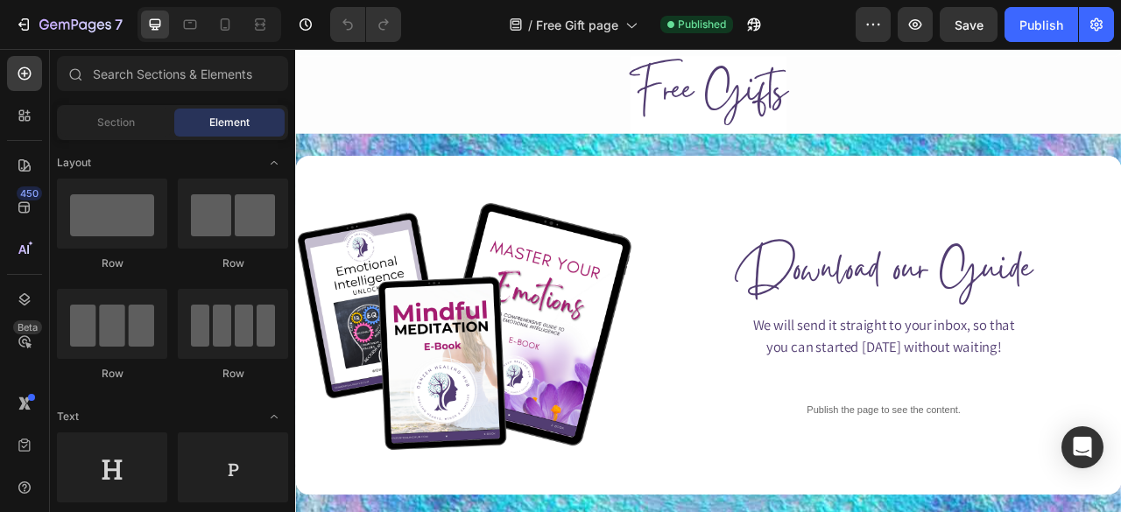
scroll to position [587, 0]
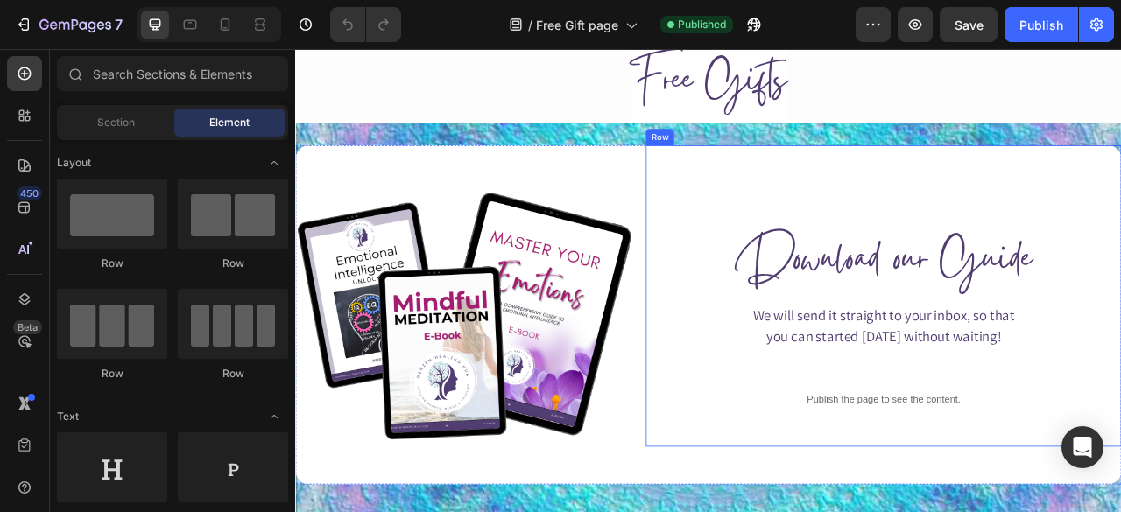
click at [748, 166] on div "Row" at bounding box center [759, 161] width 36 height 21
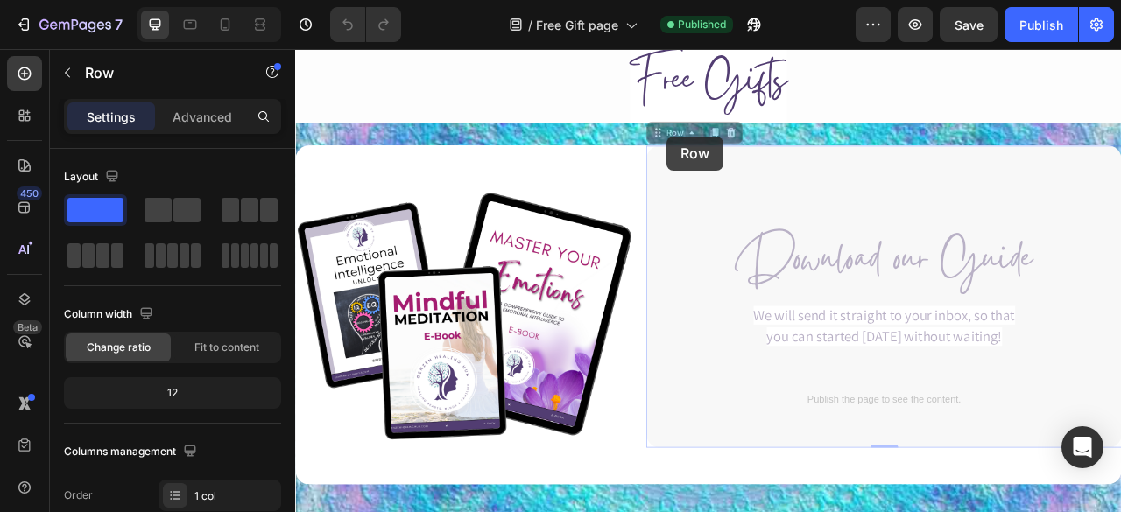
drag, startPoint x: 748, startPoint y: 166, endPoint x: 767, endPoint y: 158, distance: 20.8
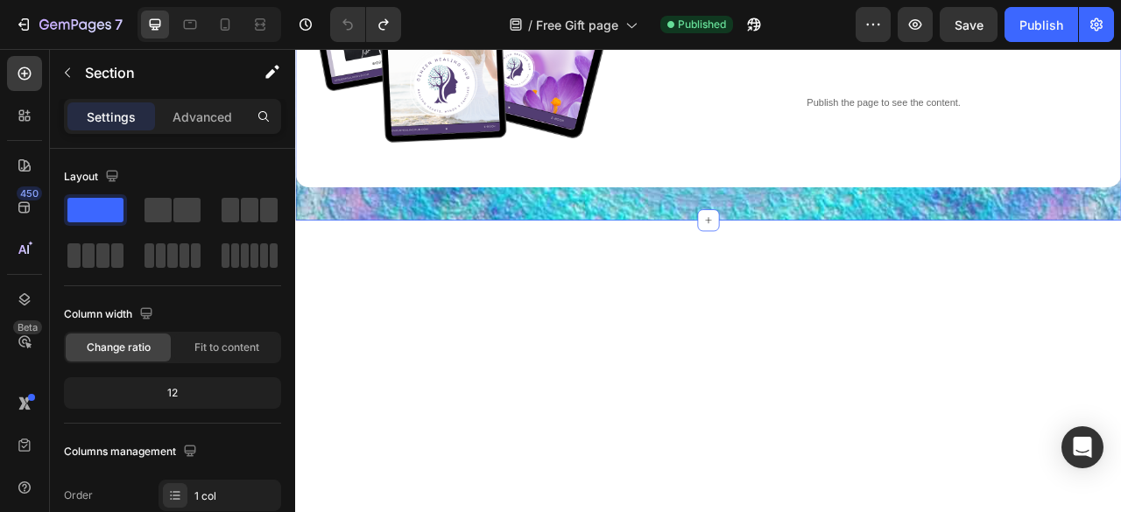
scroll to position [566, 0]
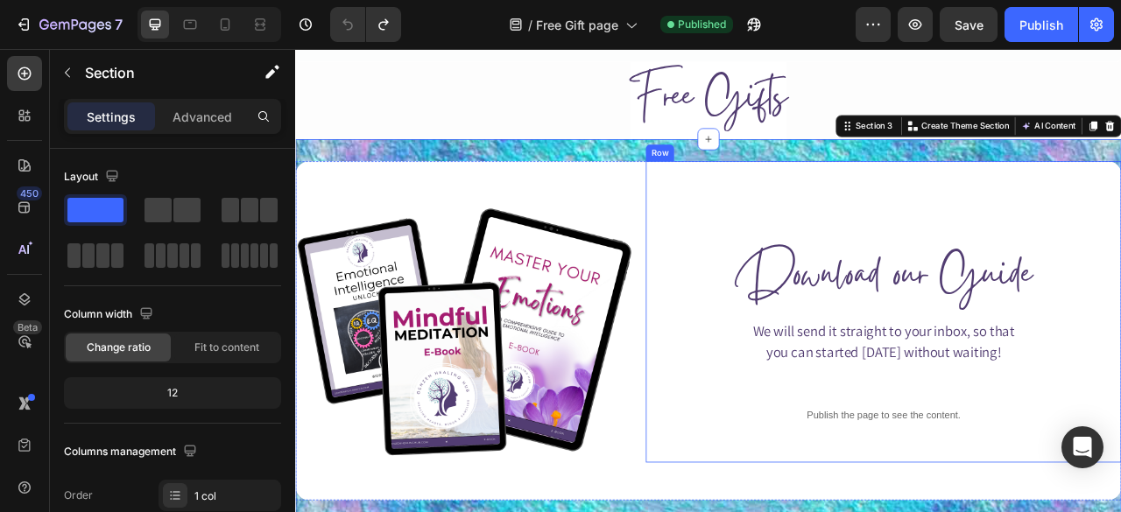
click at [807, 212] on div "Download our Guide Heading We will send it straight to your inbox, so that you …" at bounding box center [1043, 383] width 605 height 383
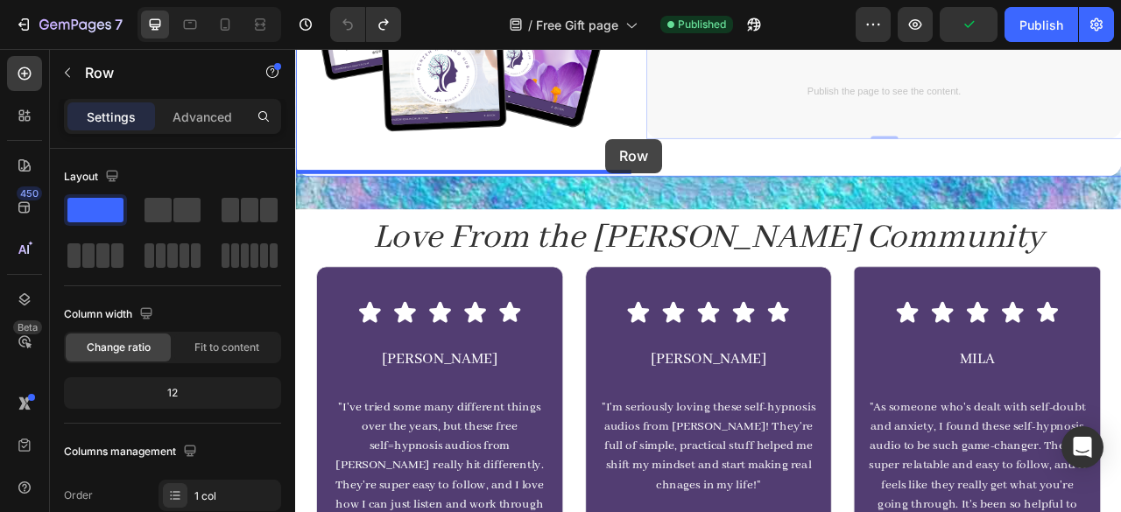
scroll to position [967, 0]
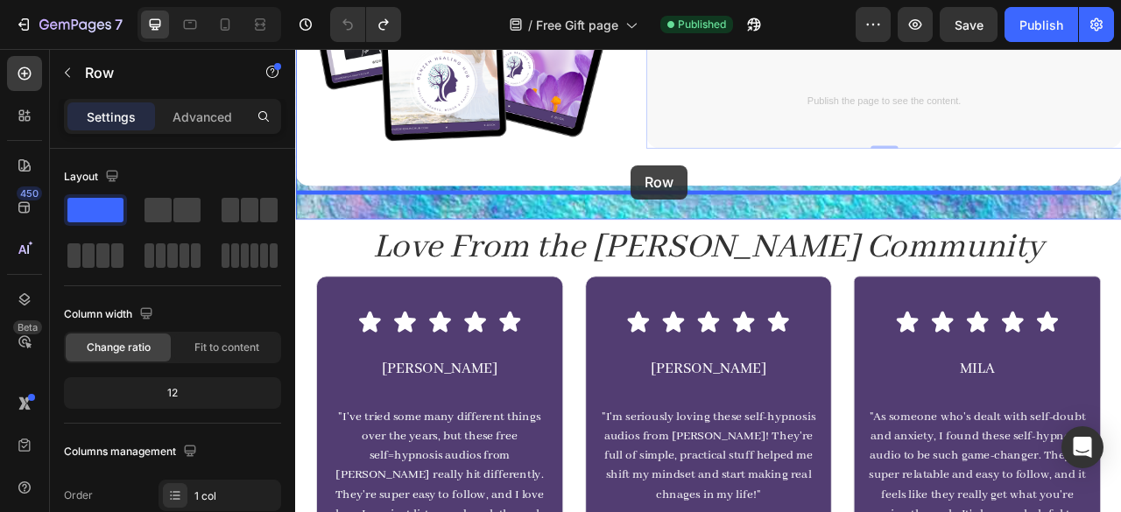
drag, startPoint x: 766, startPoint y: 179, endPoint x: 722, endPoint y: 197, distance: 47.5
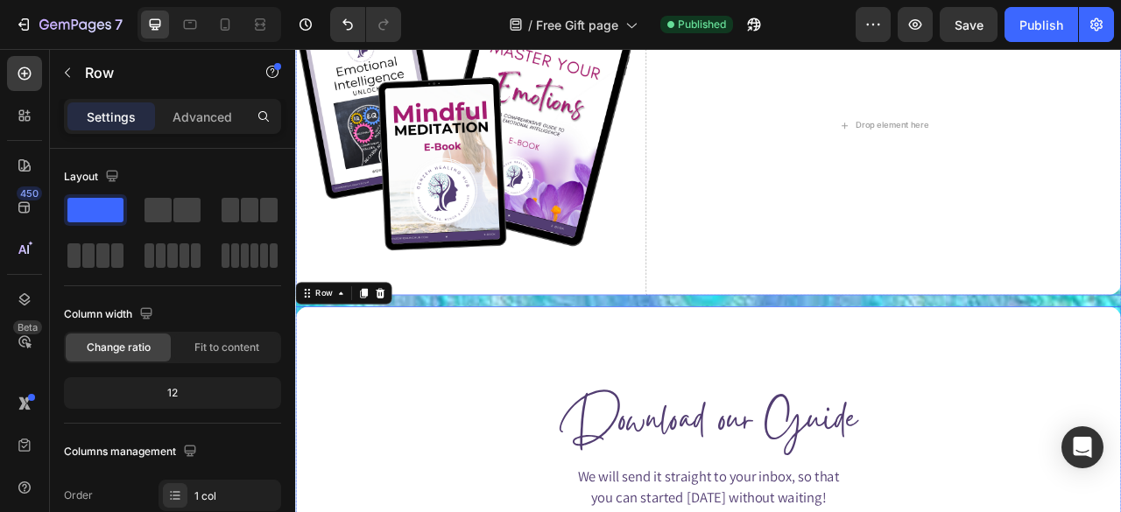
scroll to position [828, 0]
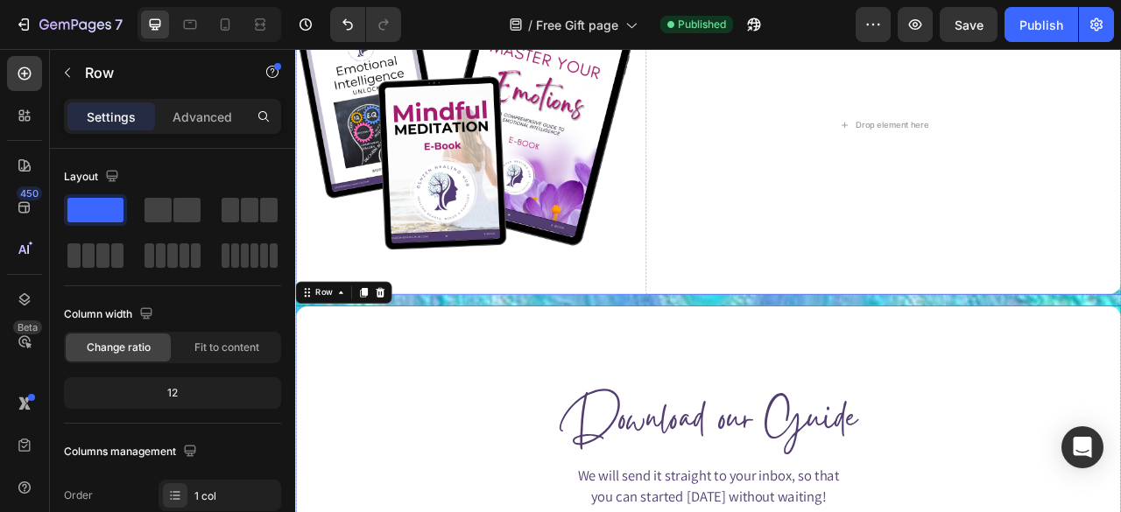
click at [728, 346] on div "Image Drop element here Row" at bounding box center [820, 146] width 1051 height 432
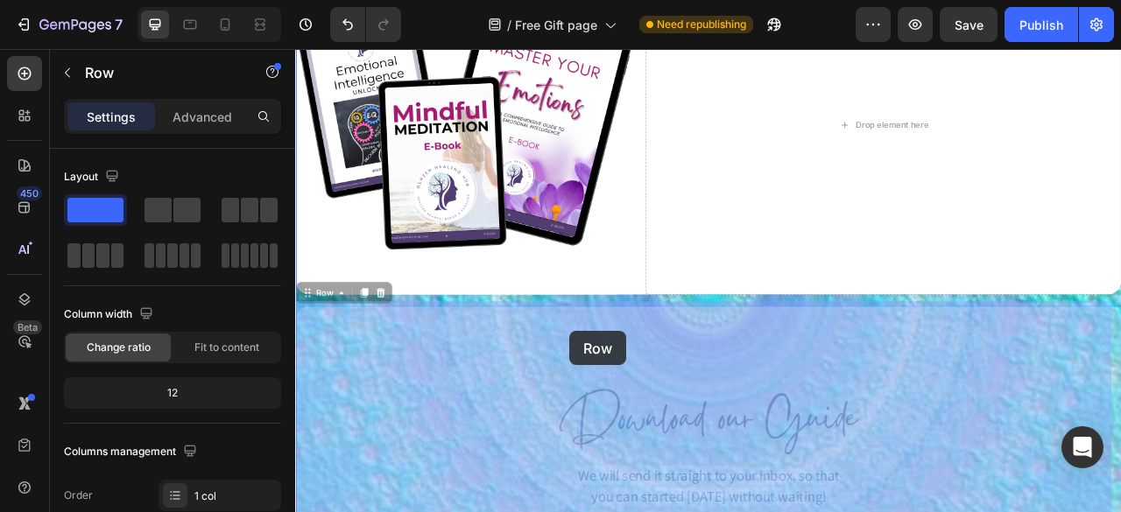
drag, startPoint x: 325, startPoint y: 355, endPoint x: 643, endPoint y: 408, distance: 323.0
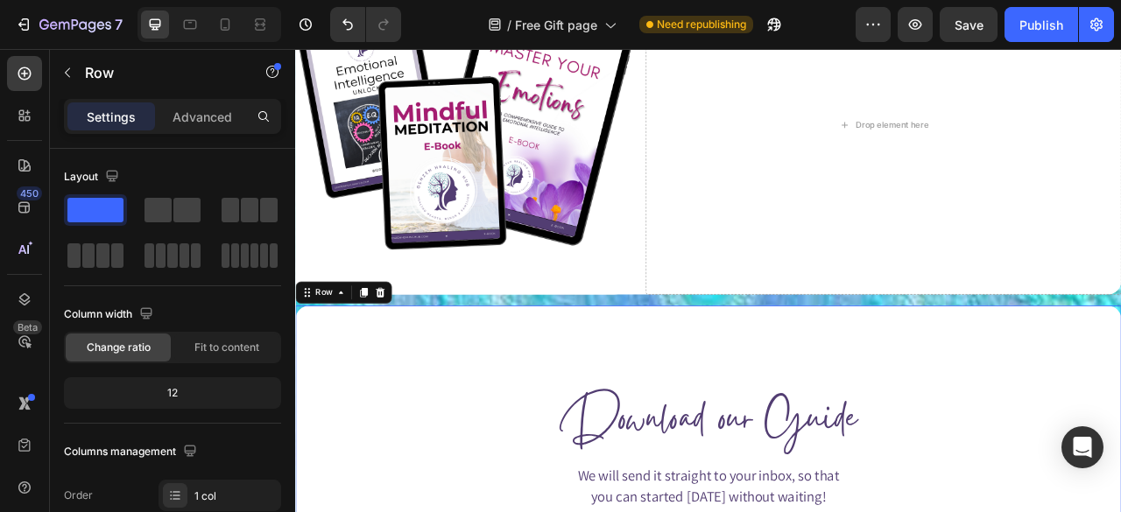
click at [203, 113] on p "Advanced" at bounding box center [202, 117] width 60 height 18
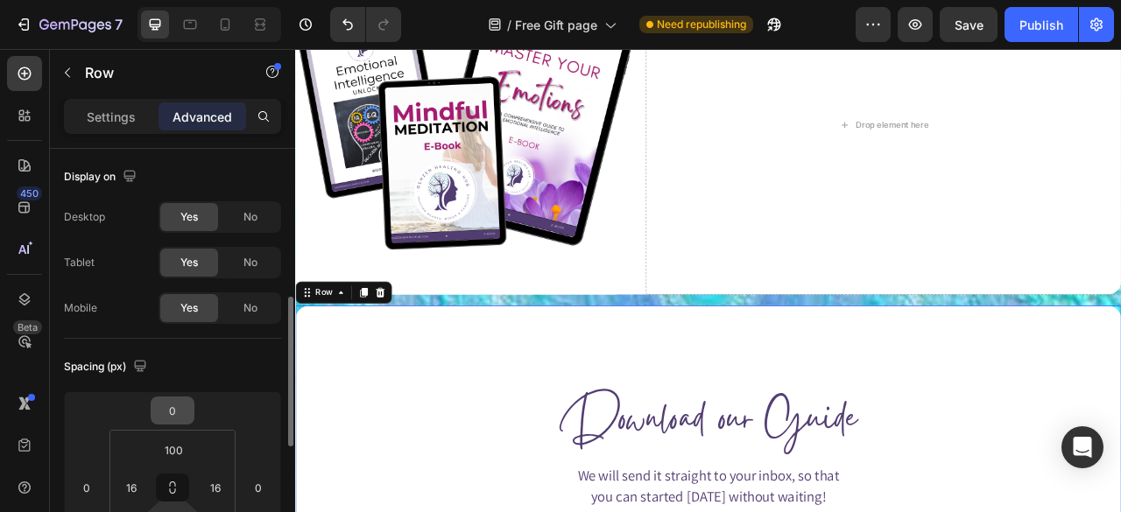
scroll to position [109, 0]
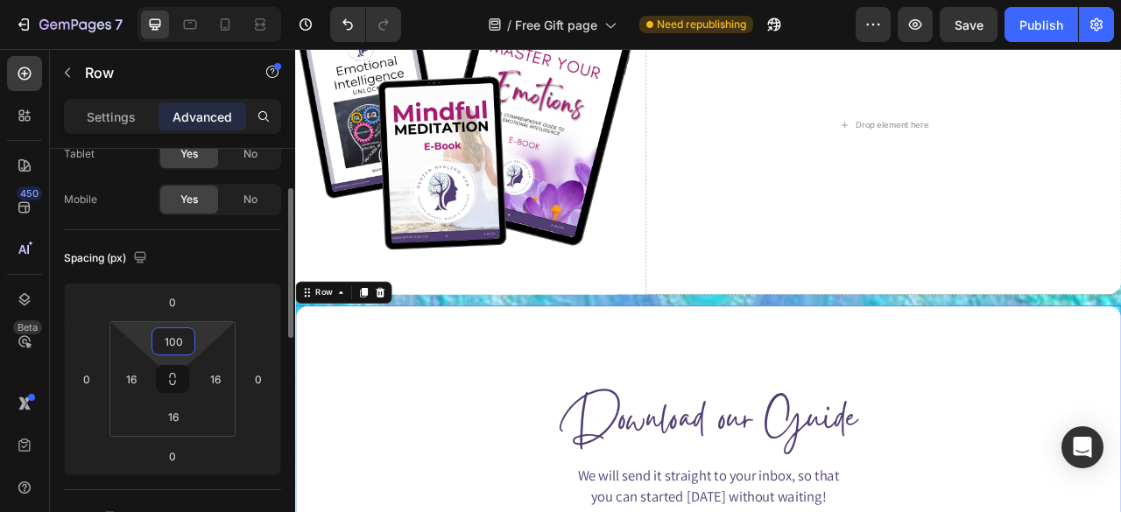
click at [164, 352] on input "100" at bounding box center [173, 341] width 35 height 26
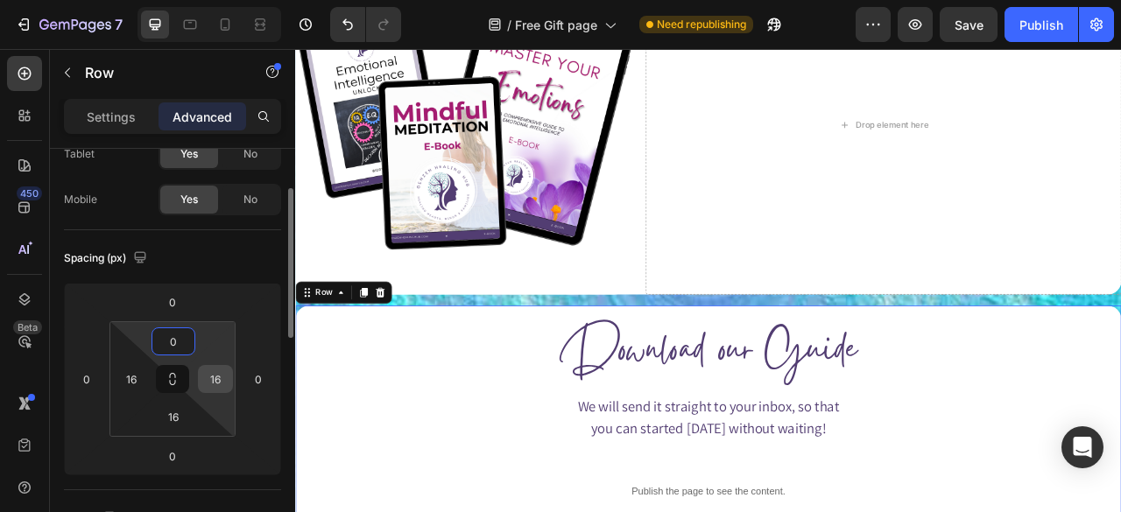
type input "0"
click at [206, 378] on input "16" at bounding box center [215, 379] width 26 height 26
type input "0"
click at [123, 371] on input "16" at bounding box center [131, 379] width 26 height 26
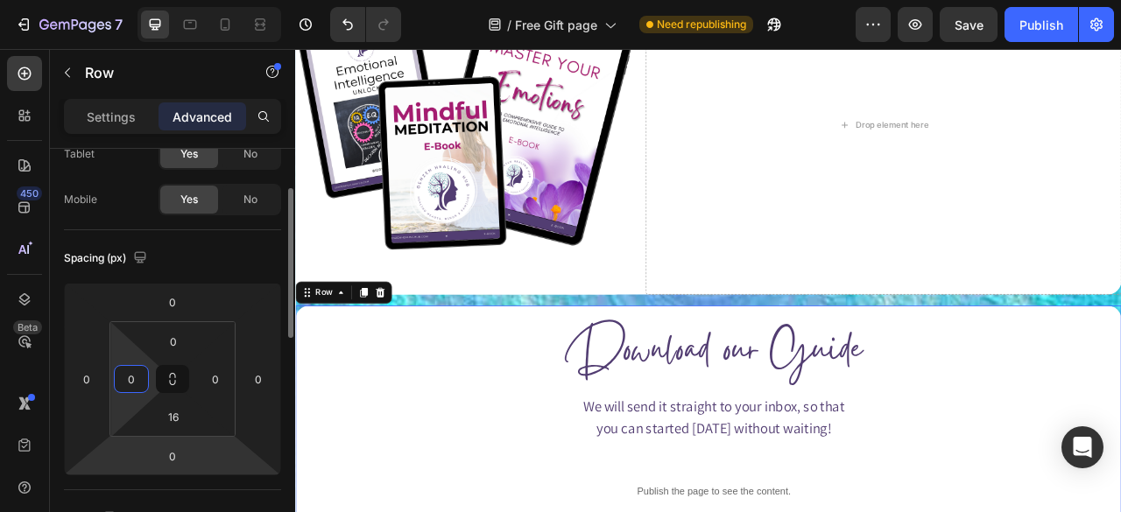
type input "0"
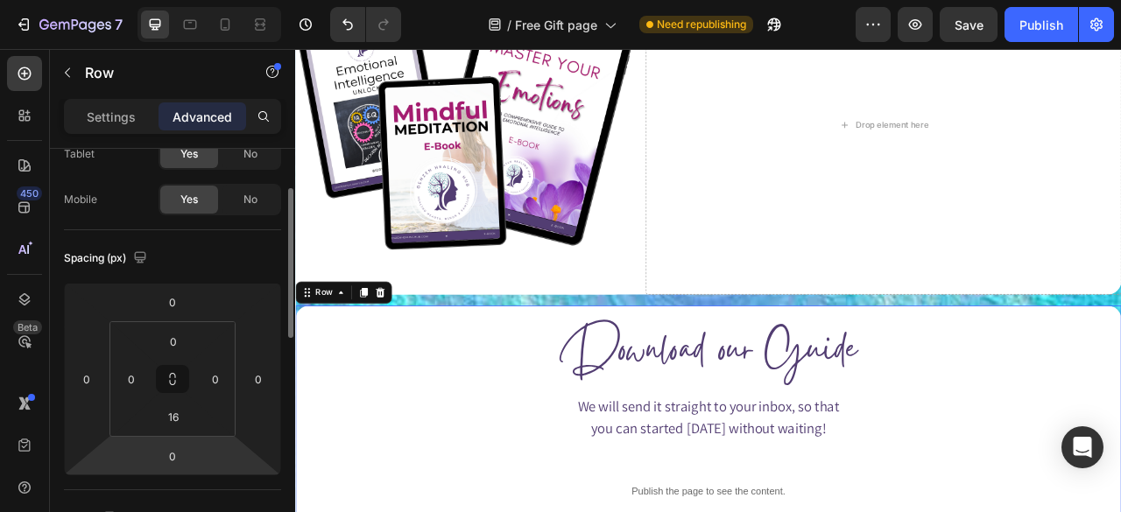
click at [178, 0] on html "7 Version history / Free Gift page Need republishing Preview Save Publish 450 B…" at bounding box center [560, 0] width 1121 height 0
click at [172, 421] on input "16" at bounding box center [173, 417] width 35 height 26
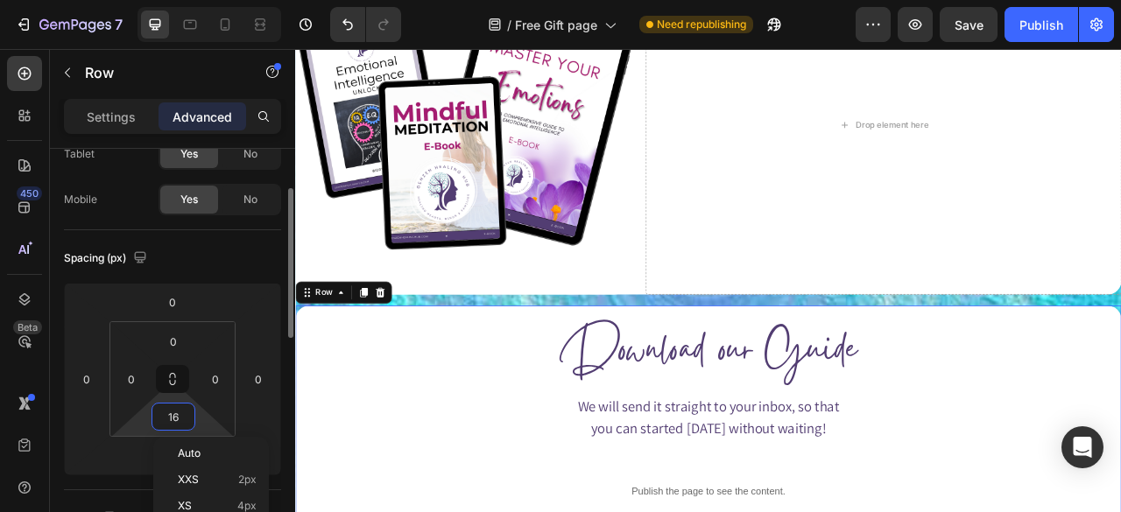
type input "0"
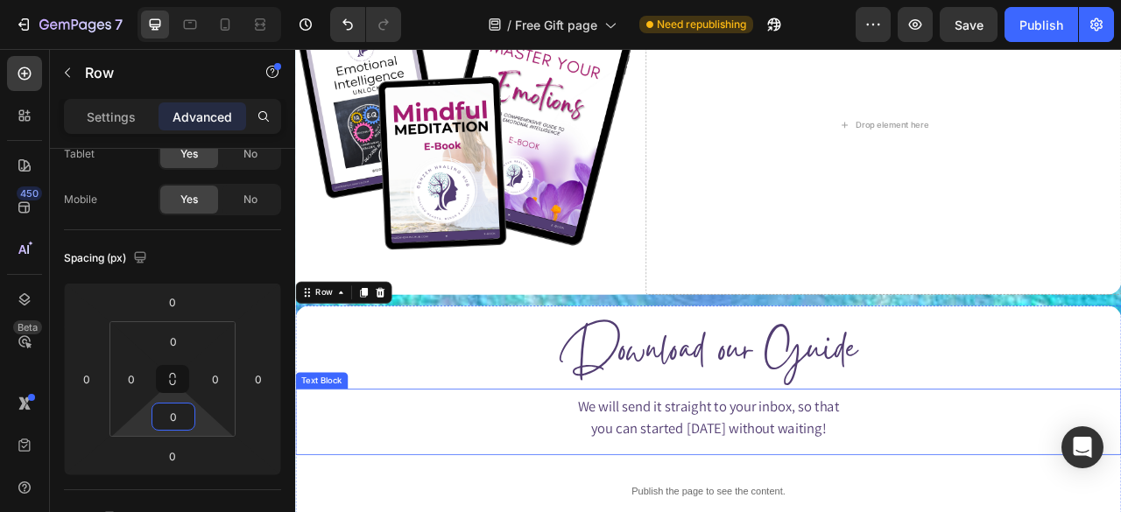
scroll to position [1000, 0]
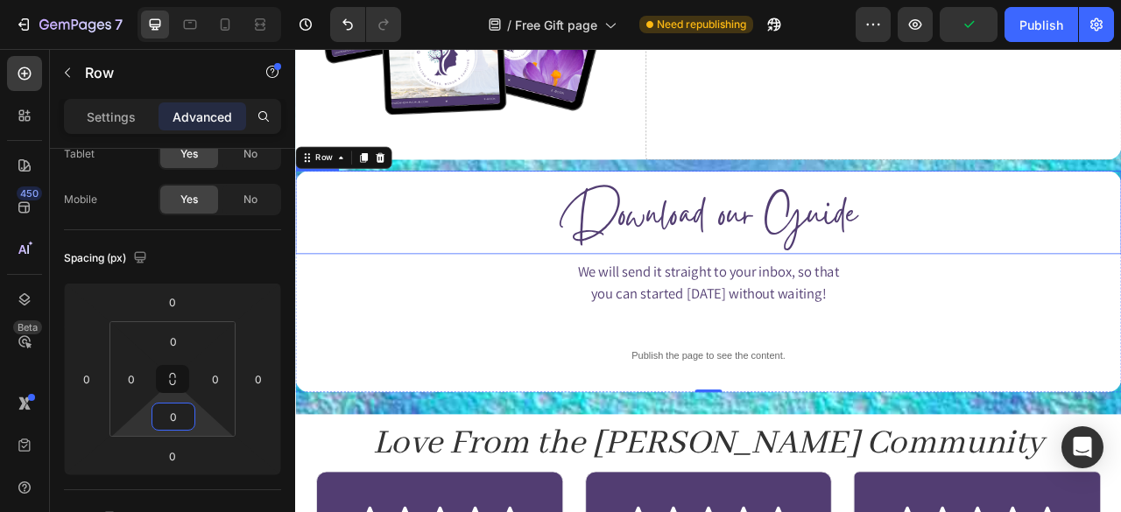
click at [784, 240] on span "Download our Guide" at bounding box center [820, 265] width 377 height 103
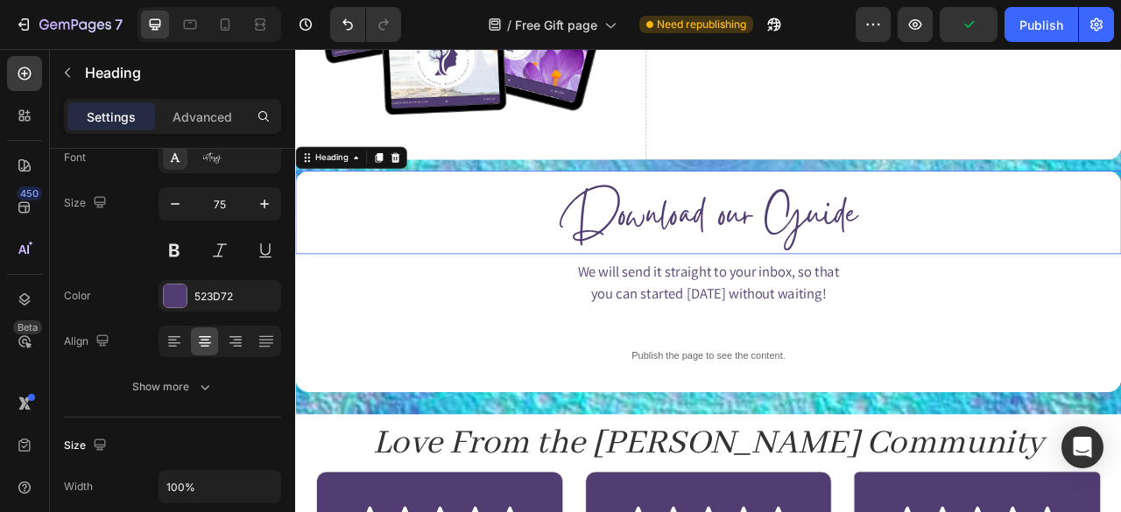
scroll to position [0, 0]
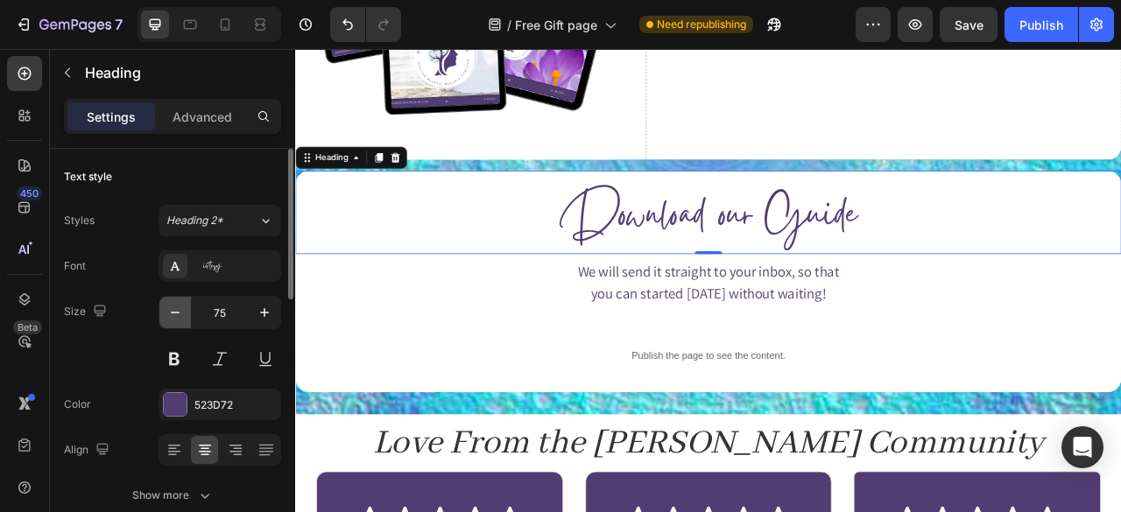
click at [179, 319] on icon "button" at bounding box center [175, 313] width 18 height 18
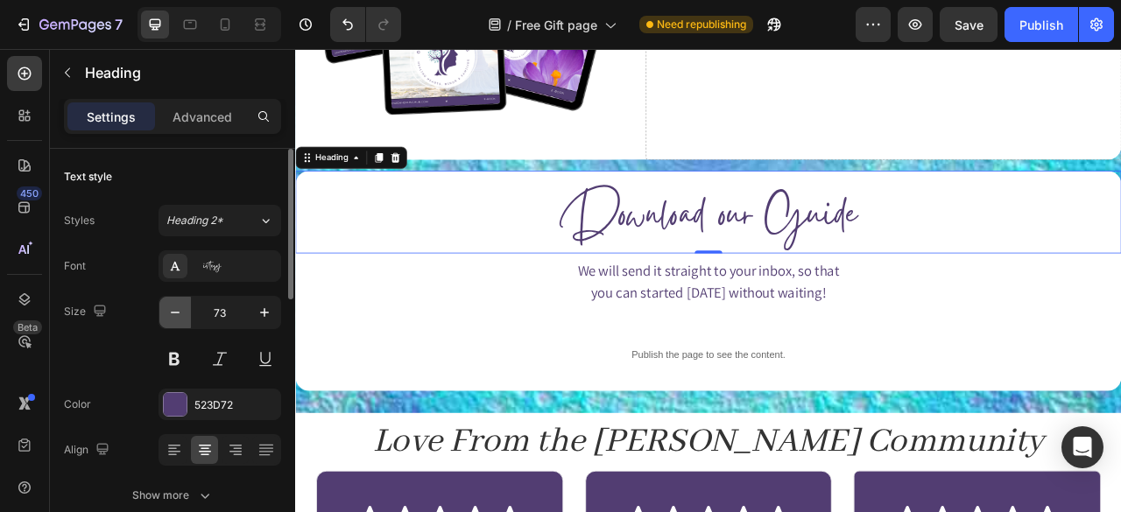
click at [179, 319] on icon "button" at bounding box center [175, 313] width 18 height 18
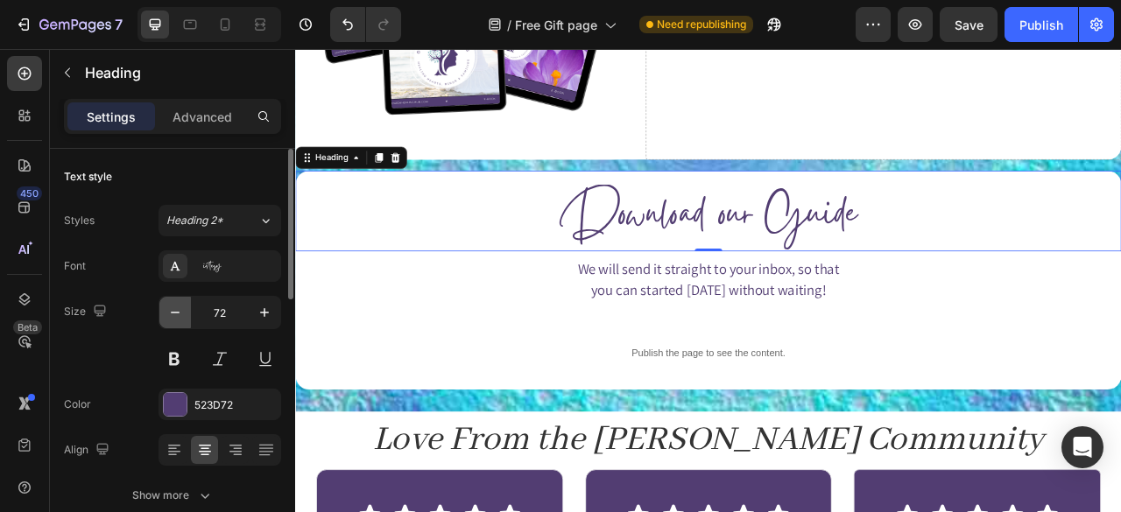
click at [179, 319] on icon "button" at bounding box center [175, 313] width 18 height 18
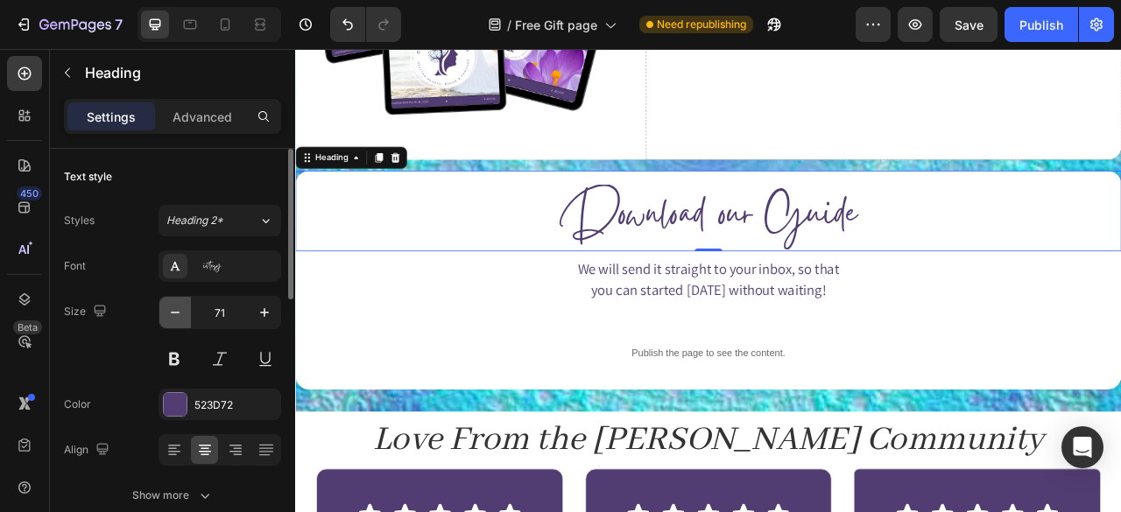
click at [179, 319] on icon "button" at bounding box center [175, 313] width 18 height 18
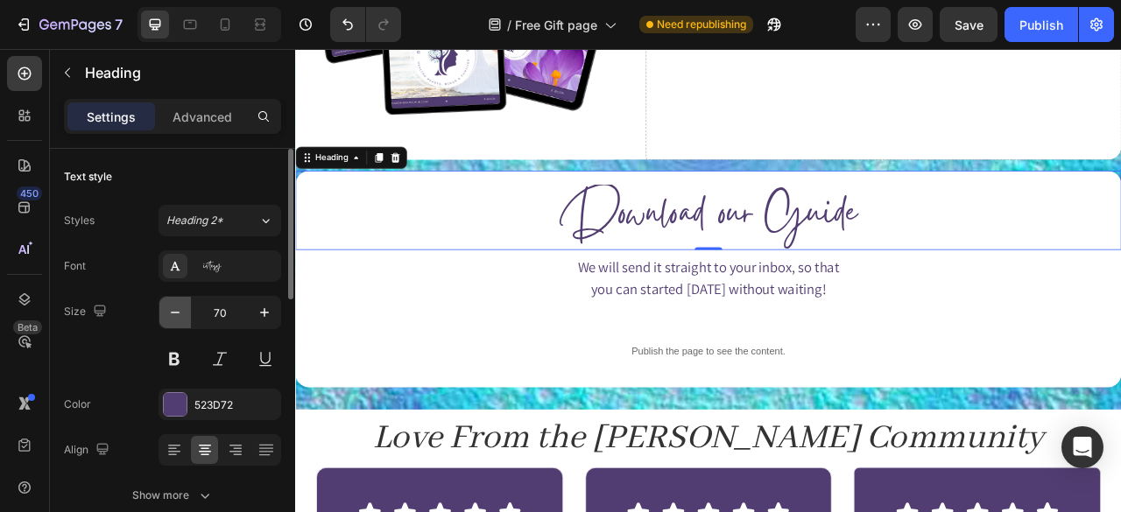
click at [179, 319] on icon "button" at bounding box center [175, 313] width 18 height 18
type input "69"
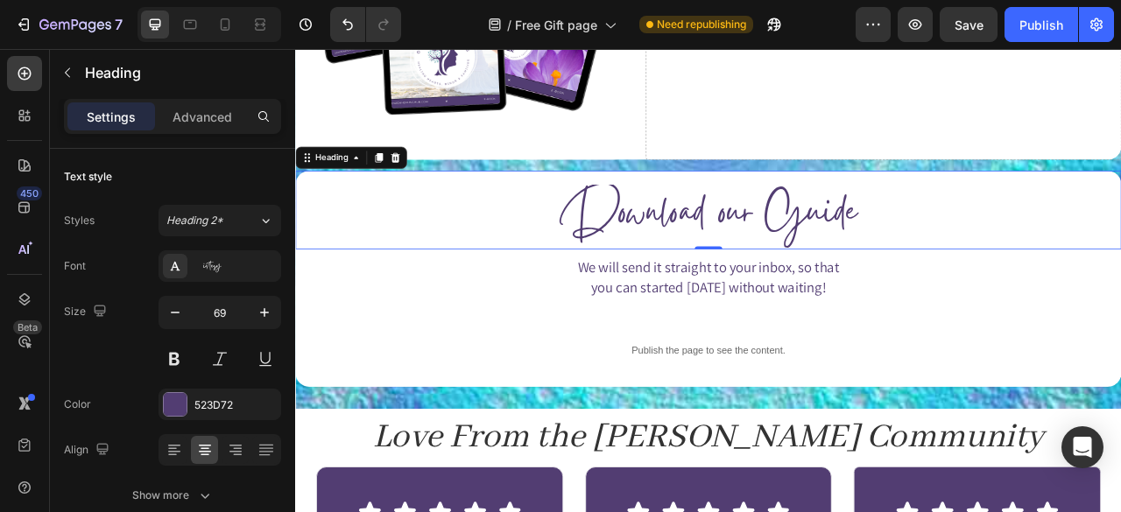
click at [845, 265] on span "Download our Guide" at bounding box center [820, 261] width 377 height 103
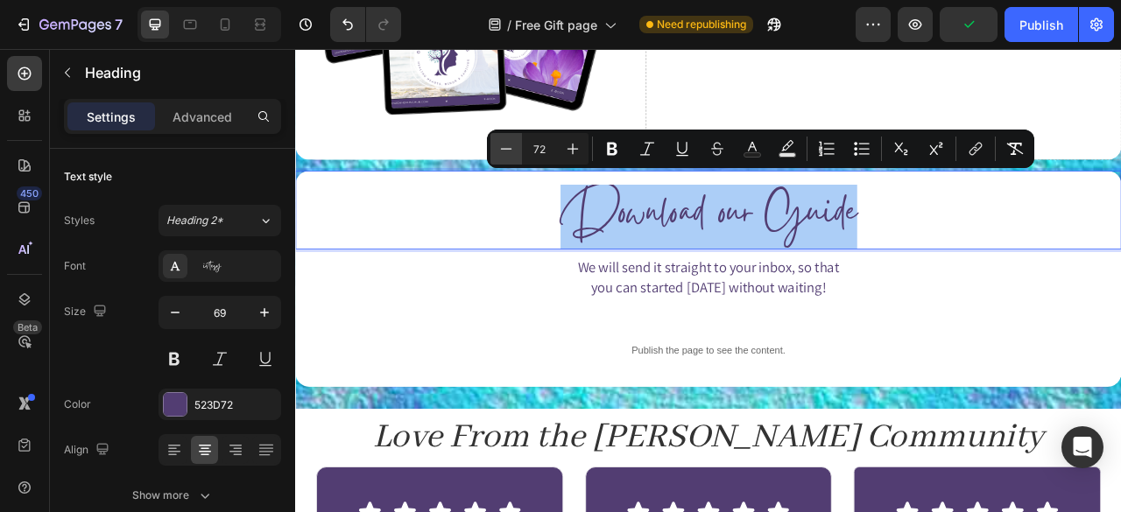
click at [509, 146] on icon "Editor contextual toolbar" at bounding box center [506, 149] width 18 height 18
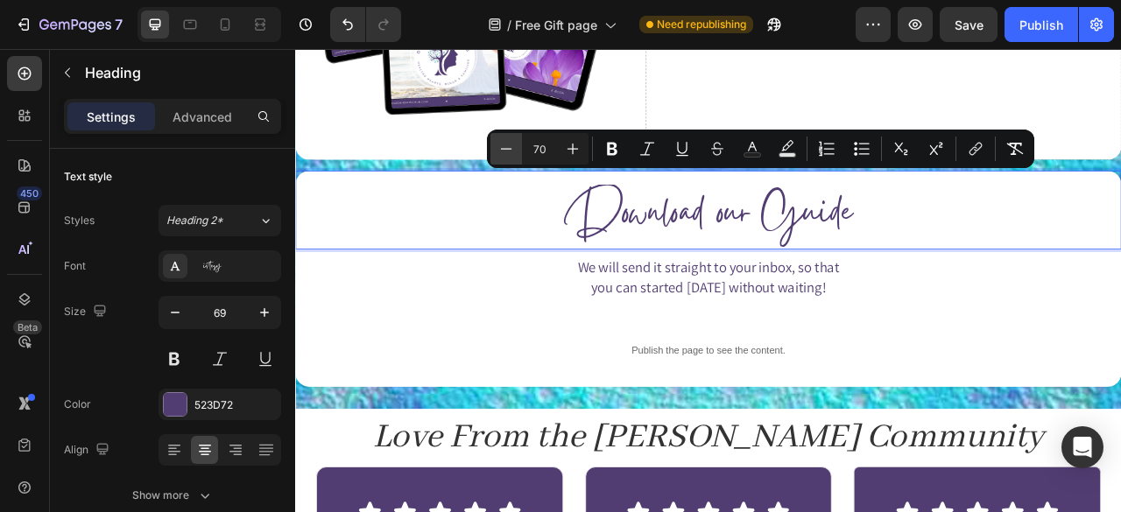
click at [509, 146] on icon "Editor contextual toolbar" at bounding box center [506, 149] width 18 height 18
type input "68"
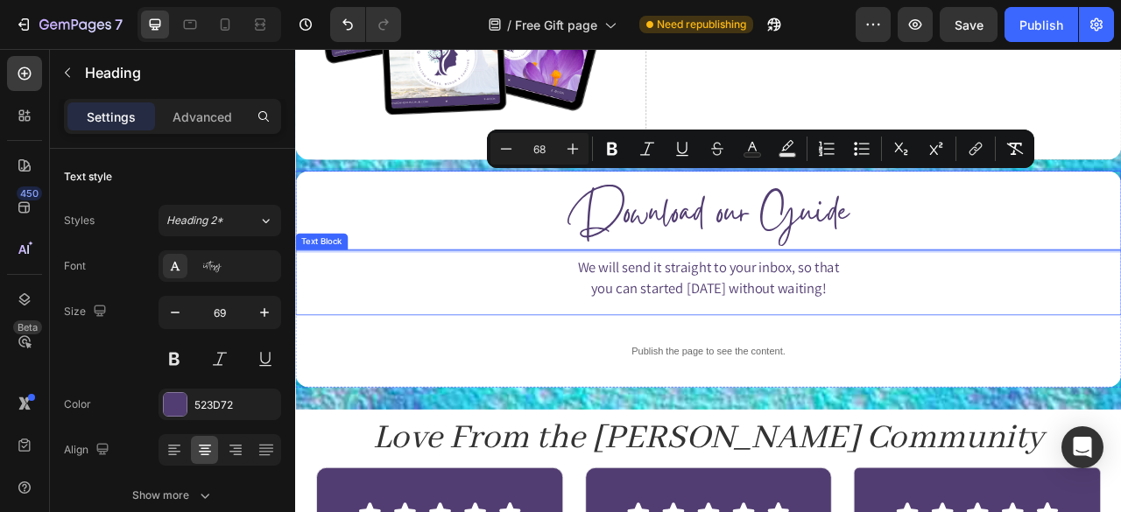
click at [844, 322] on span "We will send it straight to your inbox, so that" at bounding box center [820, 327] width 333 height 24
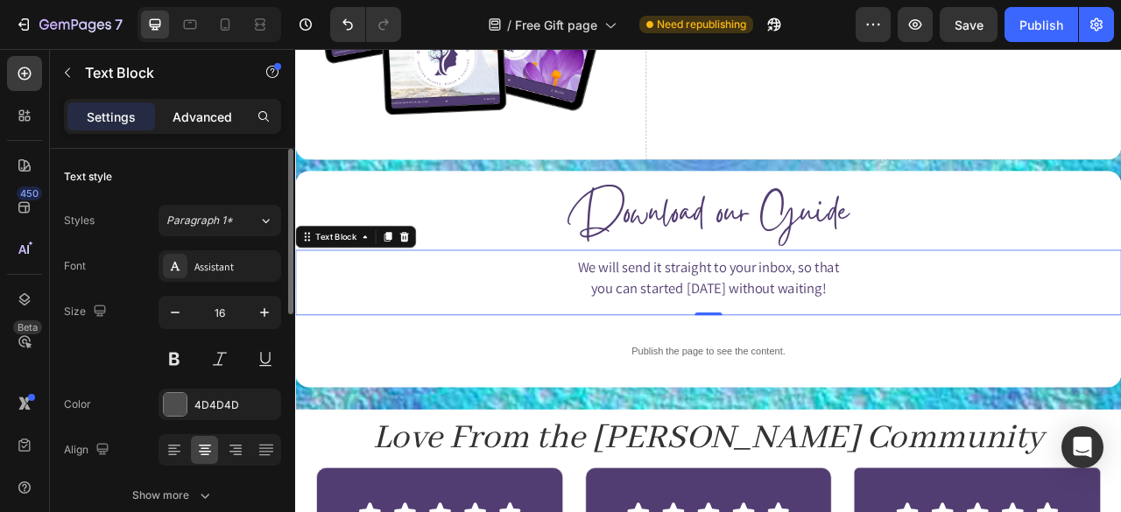
click at [211, 122] on p "Advanced" at bounding box center [202, 117] width 60 height 18
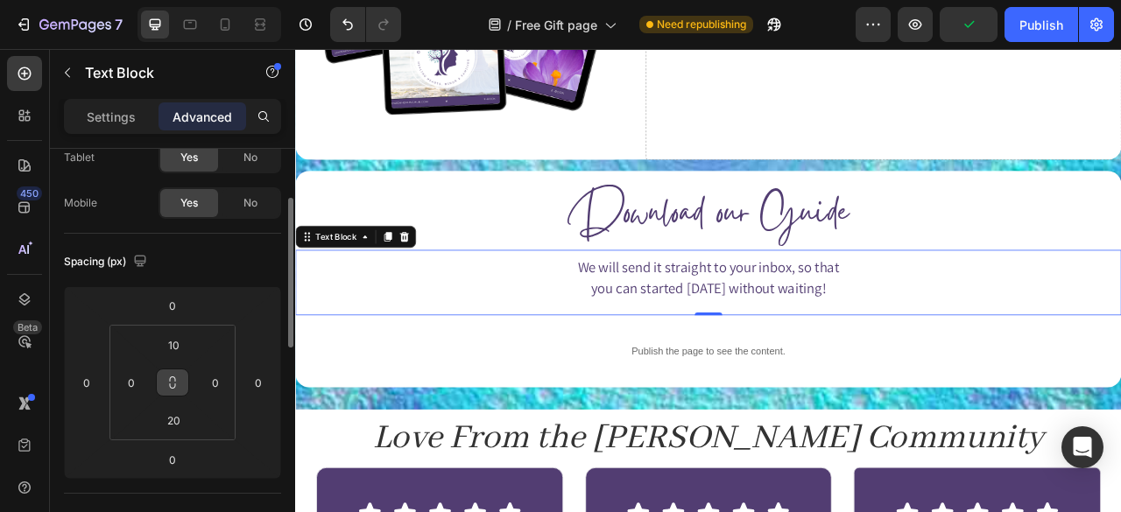
scroll to position [114, 0]
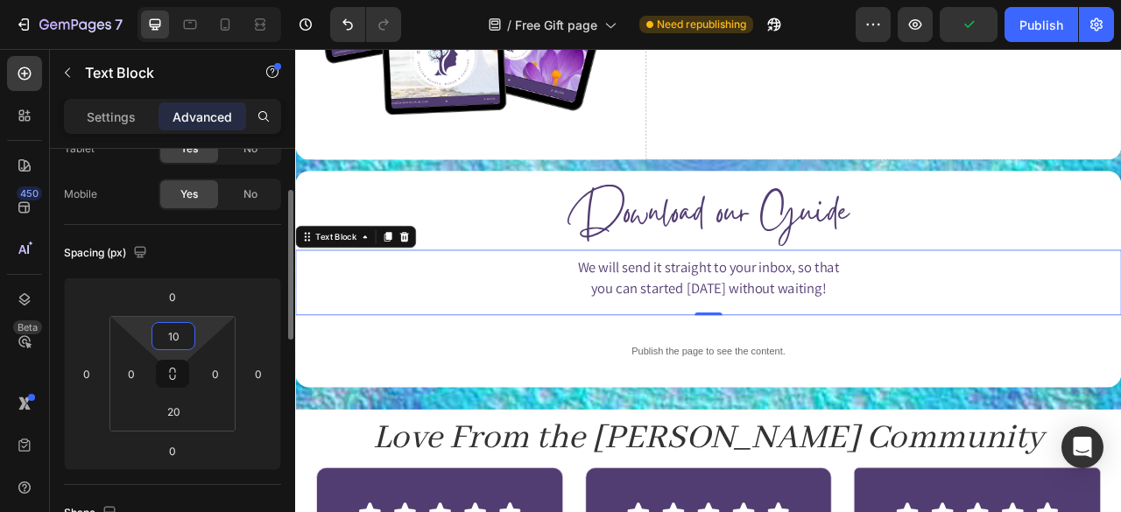
click at [177, 332] on input "10" at bounding box center [173, 336] width 35 height 26
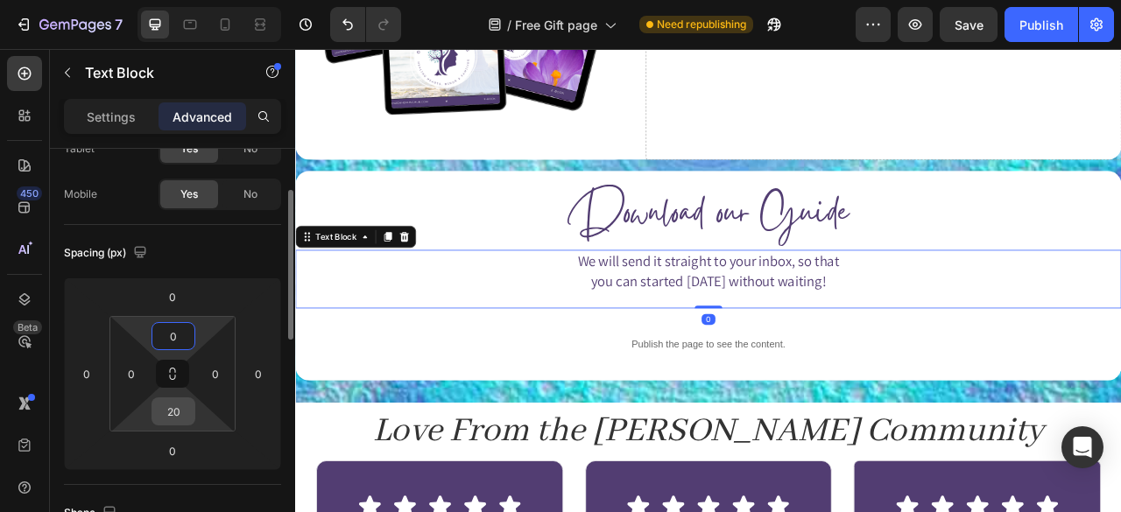
type input "0"
click at [168, 418] on input "20" at bounding box center [173, 411] width 35 height 26
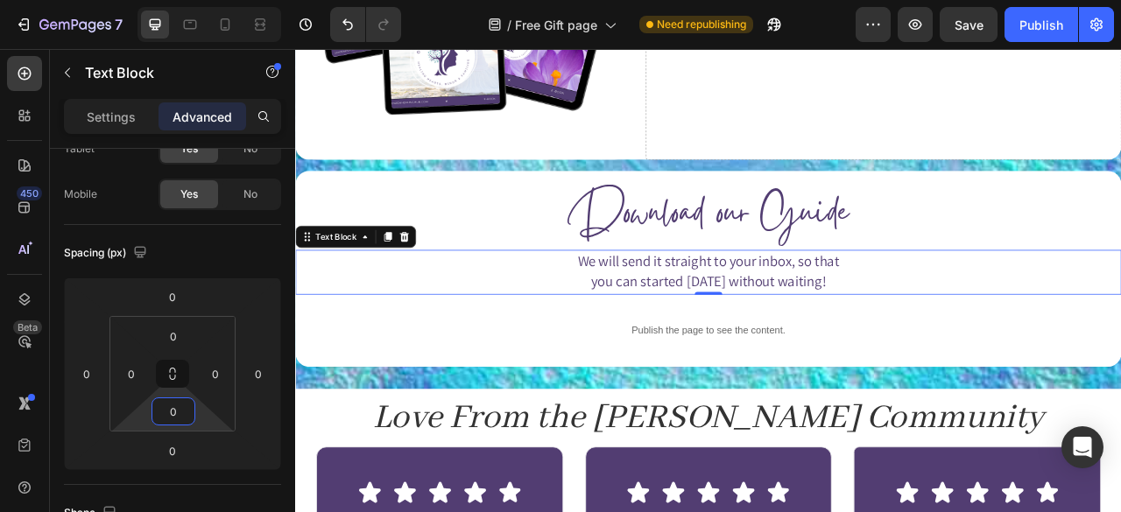
type input "0"
click at [688, 319] on span "We will send it straight to your inbox, so that" at bounding box center [820, 318] width 333 height 24
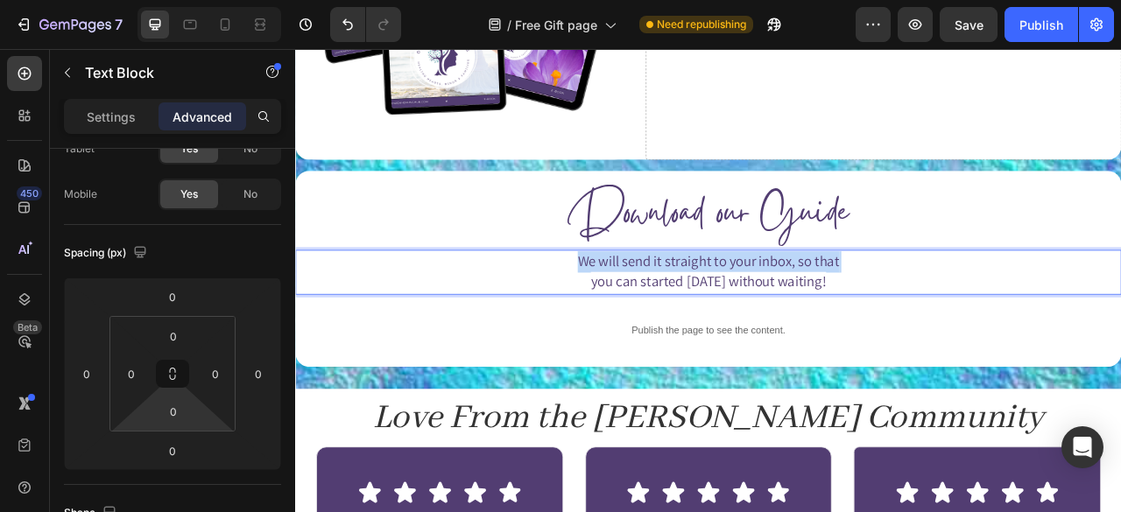
click at [688, 319] on span "We will send it straight to your inbox, so that" at bounding box center [820, 318] width 333 height 24
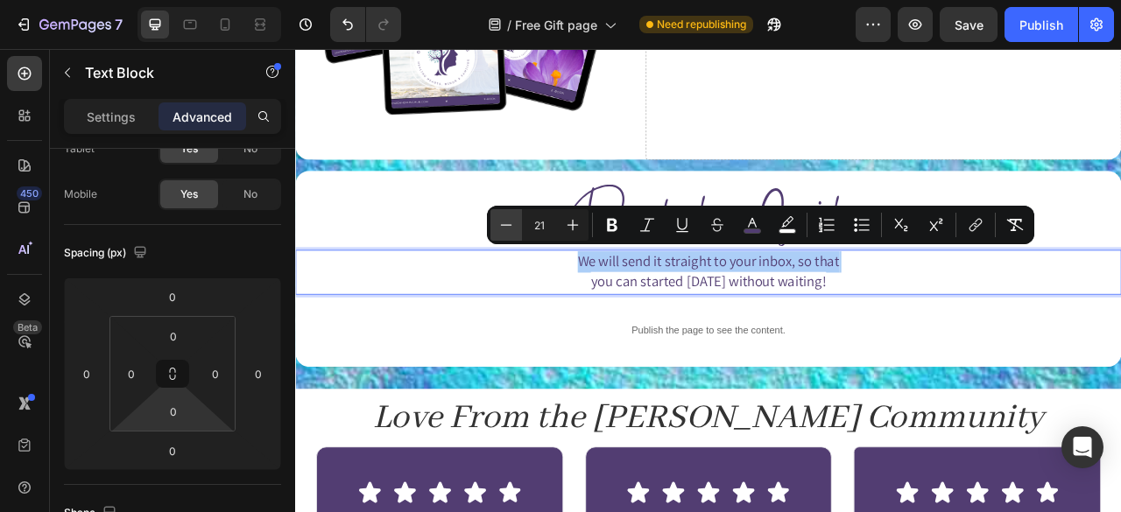
click at [507, 225] on icon "Editor contextual toolbar" at bounding box center [506, 224] width 11 height 1
type input "20"
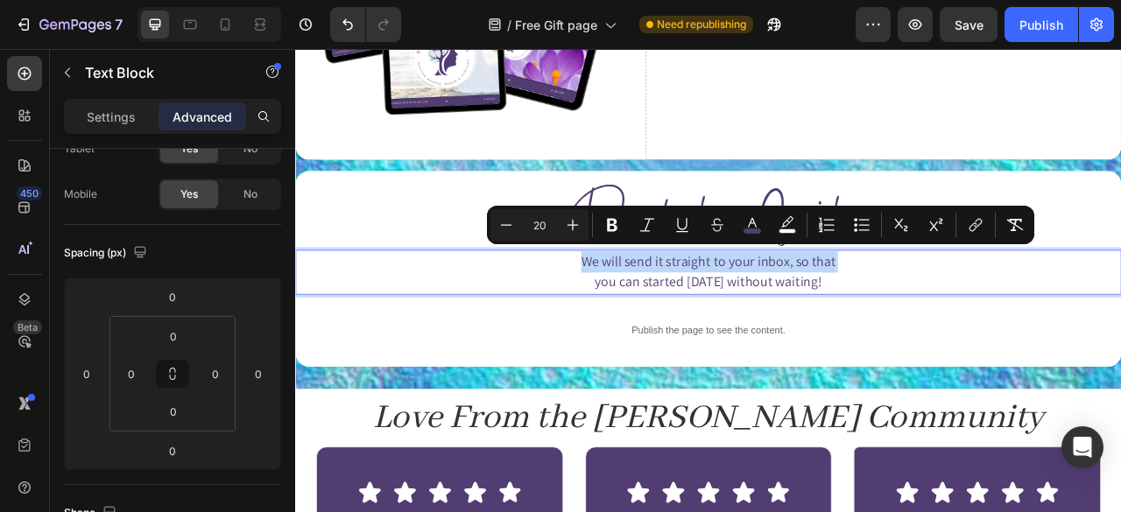
click at [1029, 339] on p "We will send it straight to your inbox, so that you can started today without w…" at bounding box center [820, 333] width 1047 height 54
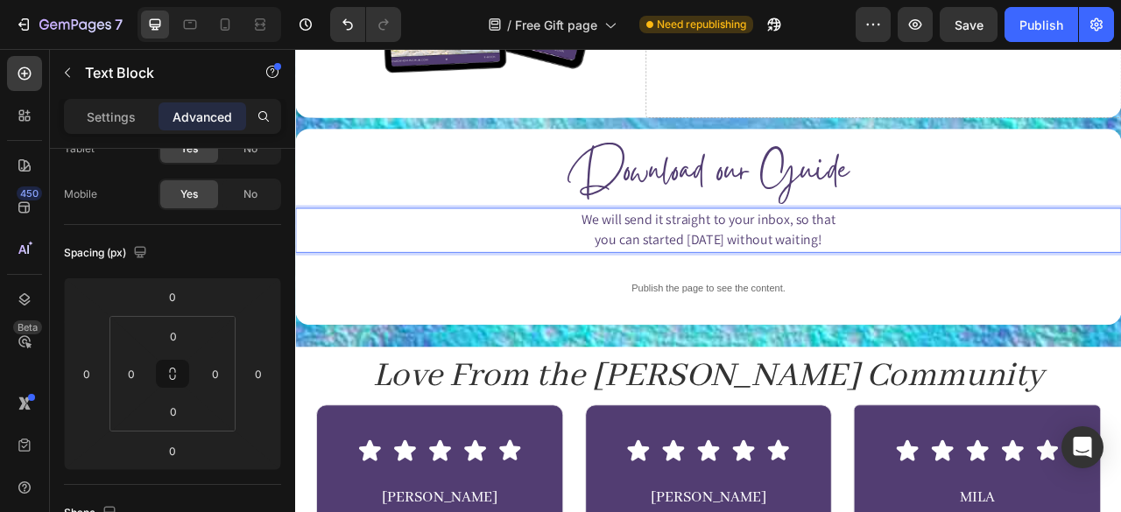
scroll to position [1062, 0]
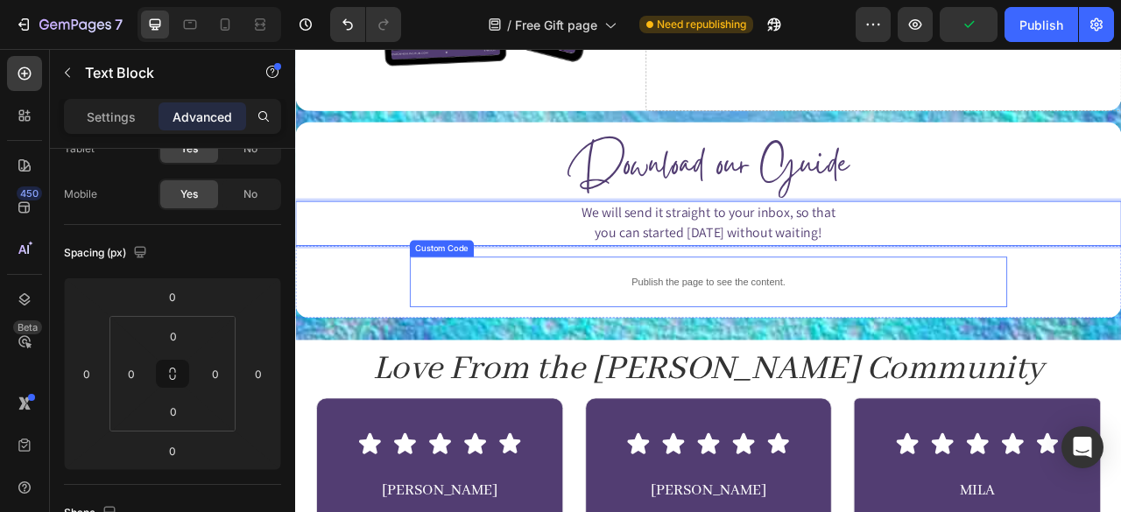
click at [733, 313] on div "Publish the page to see the content. Custom Code" at bounding box center [820, 345] width 760 height 64
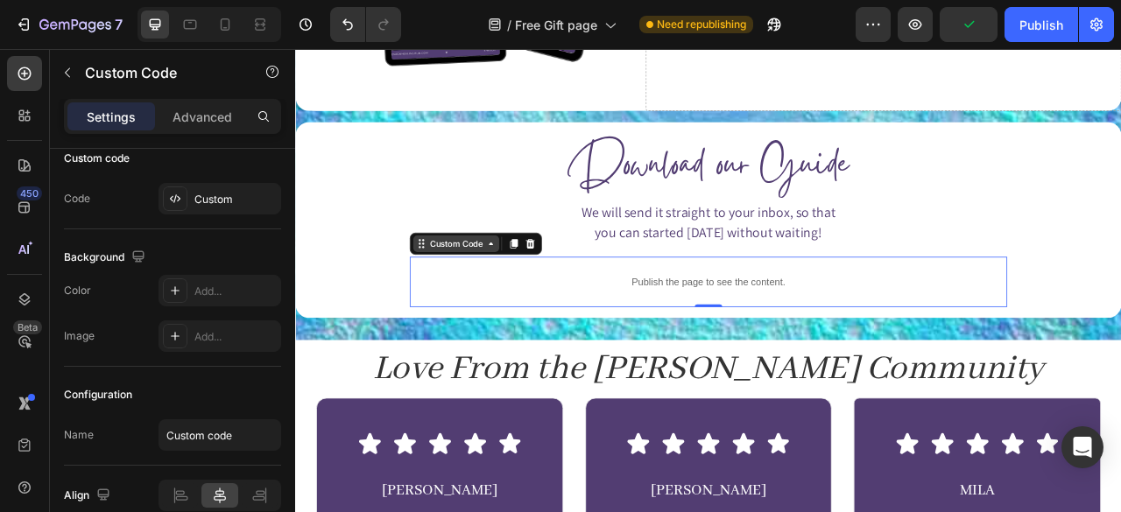
scroll to position [0, 0]
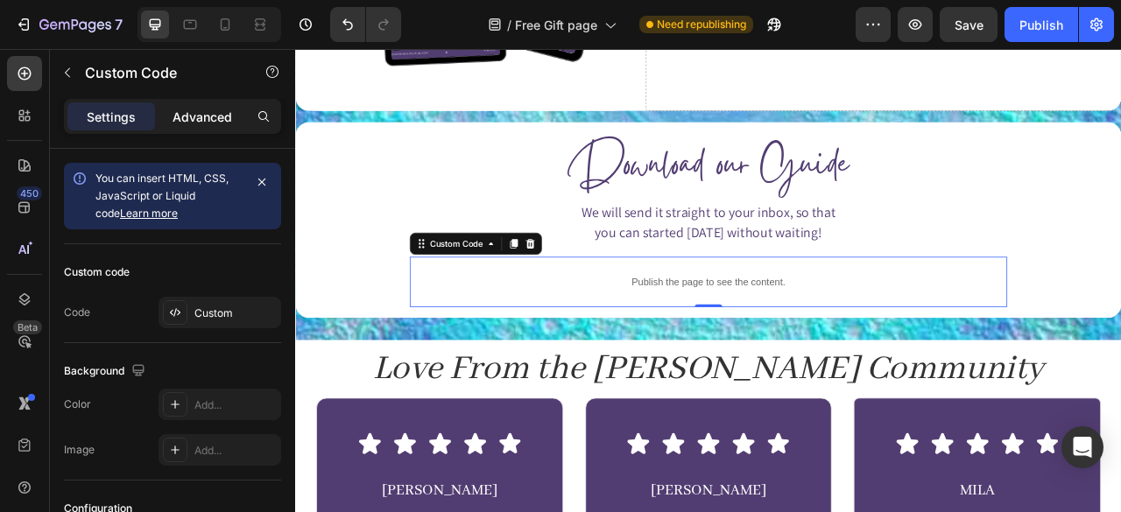
click at [202, 103] on div "Advanced" at bounding box center [202, 116] width 88 height 28
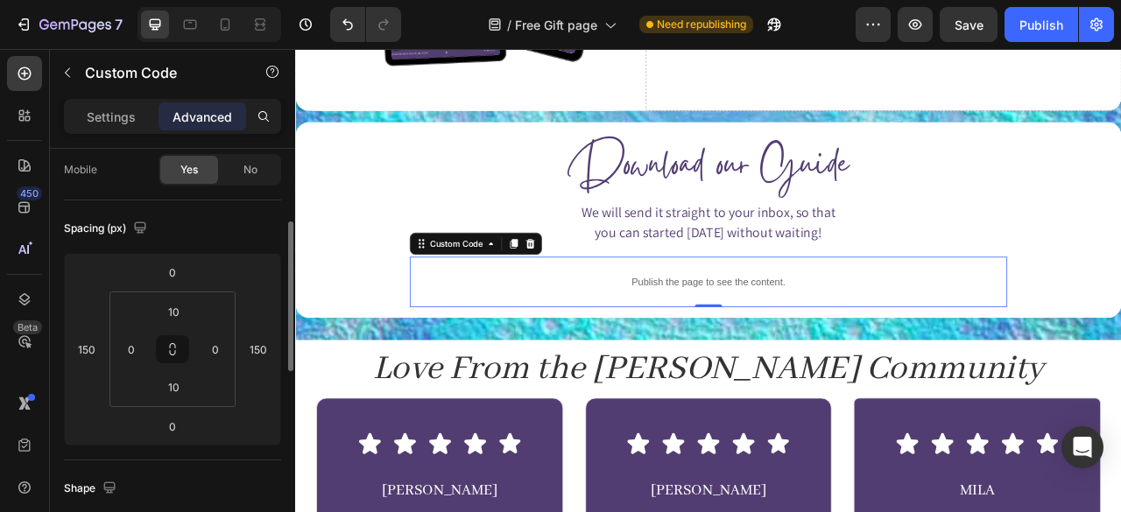
scroll to position [159, 0]
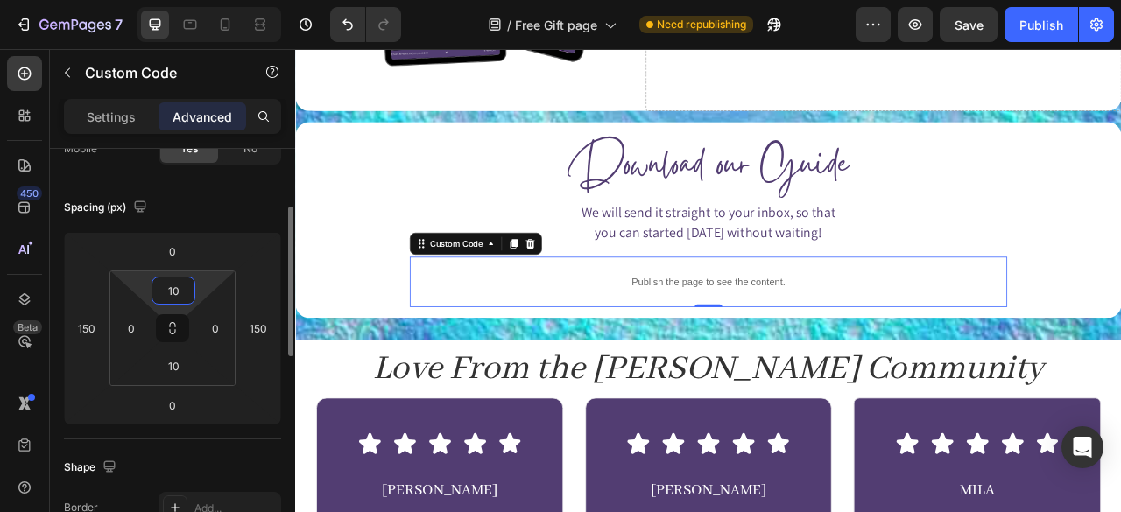
click at [174, 286] on input "10" at bounding box center [173, 291] width 35 height 26
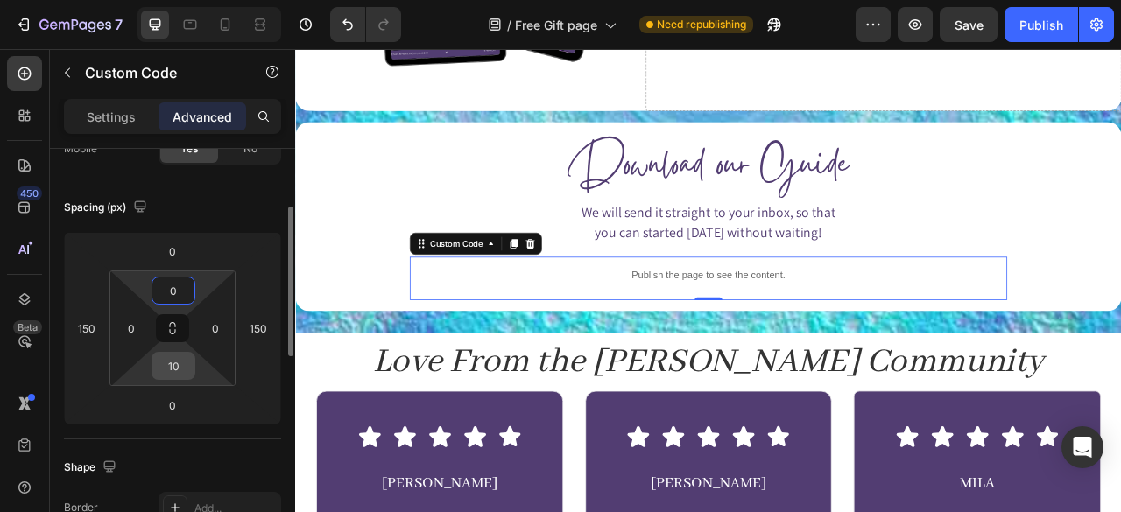
type input "0"
click at [177, 369] on input "10" at bounding box center [173, 366] width 35 height 26
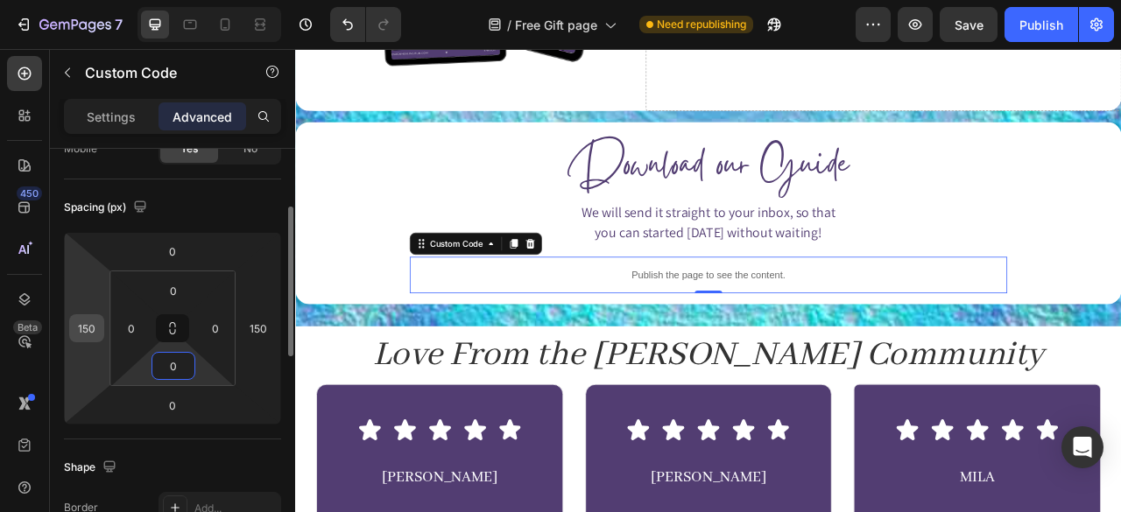
type input "0"
click at [81, 325] on input "150" at bounding box center [87, 328] width 26 height 26
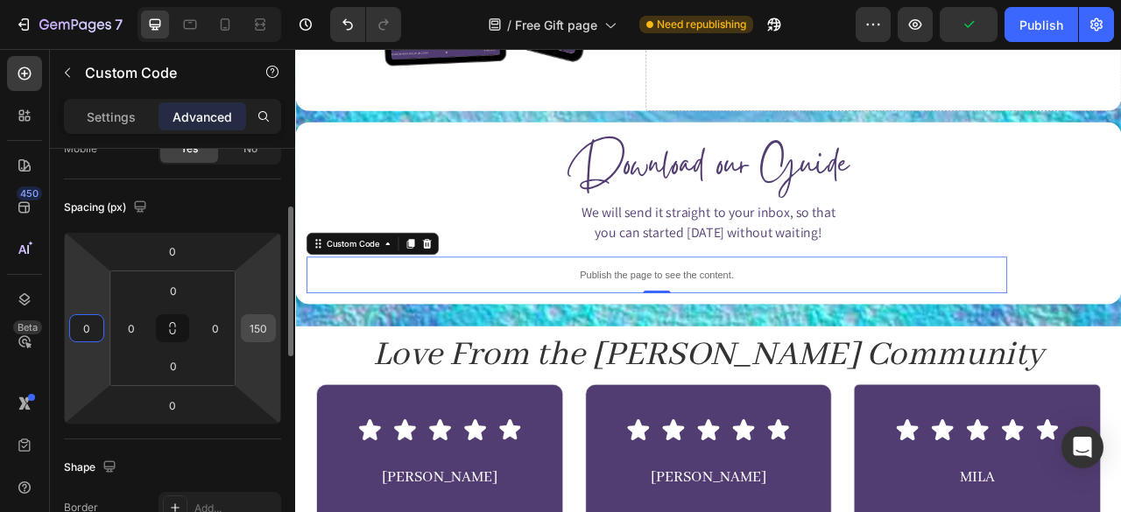
type input "0"
click at [257, 323] on input "150" at bounding box center [258, 328] width 26 height 26
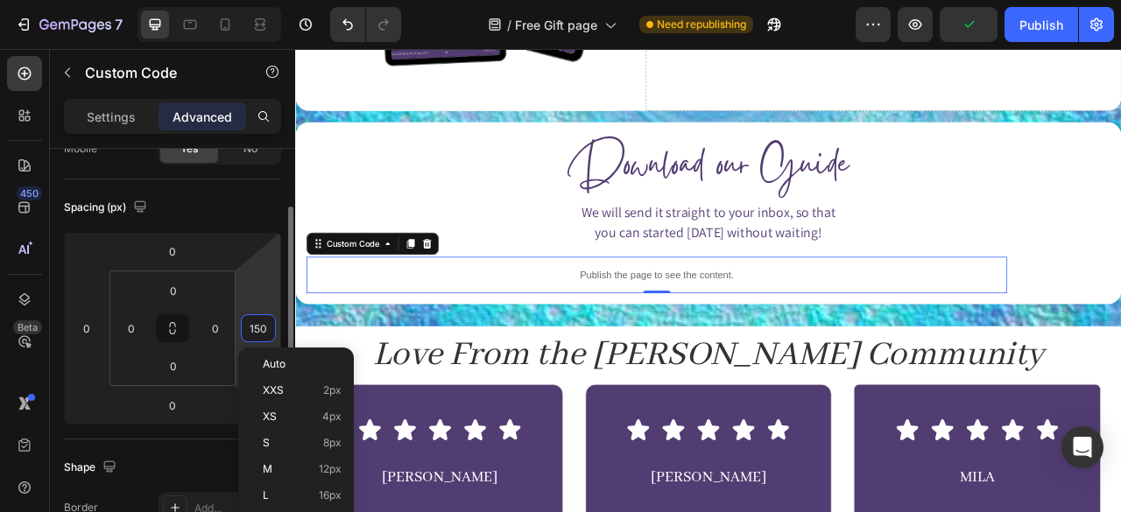
type input "0"
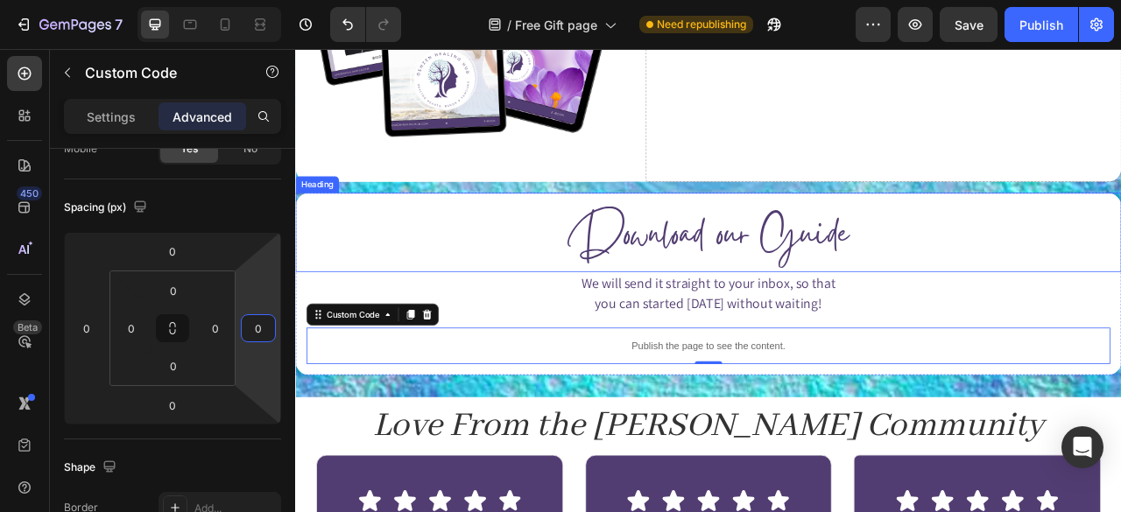
scroll to position [916, 0]
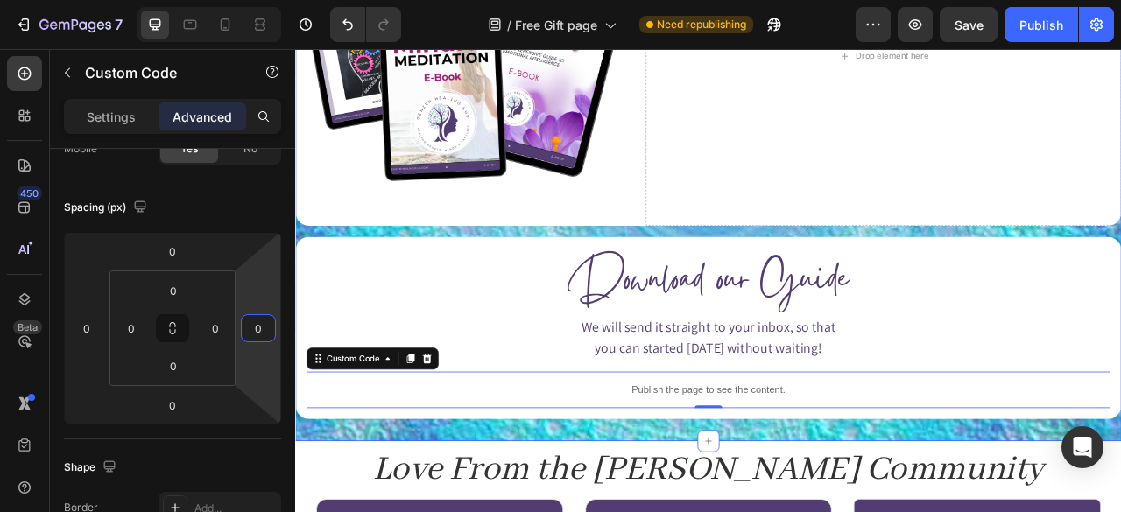
click at [968, 274] on div "Image Drop element here Row ⁠⁠⁠⁠⁠⁠⁠ Download our Guide Heading We will send it …" at bounding box center [820, 181] width 1051 height 679
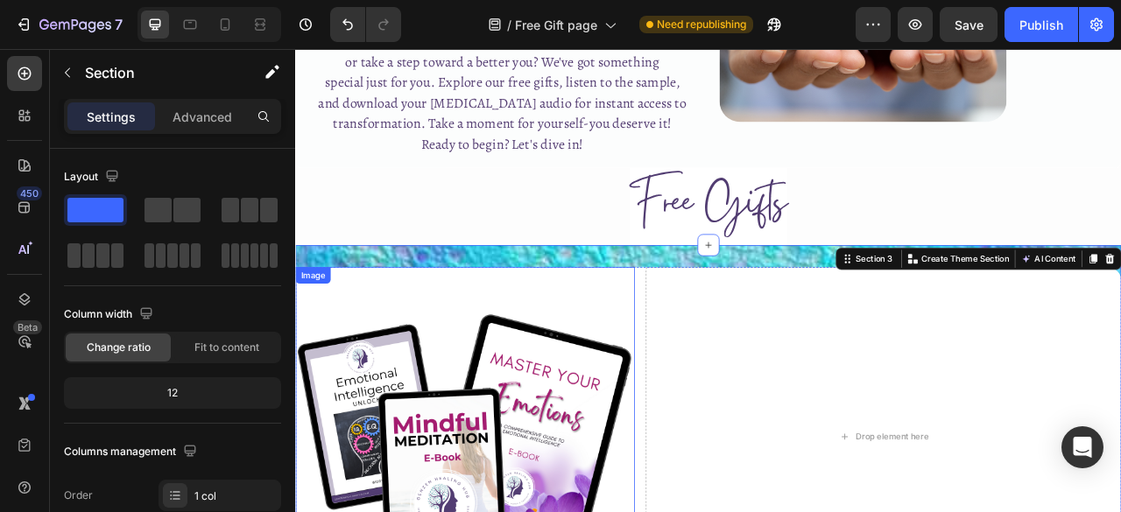
scroll to position [392, 0]
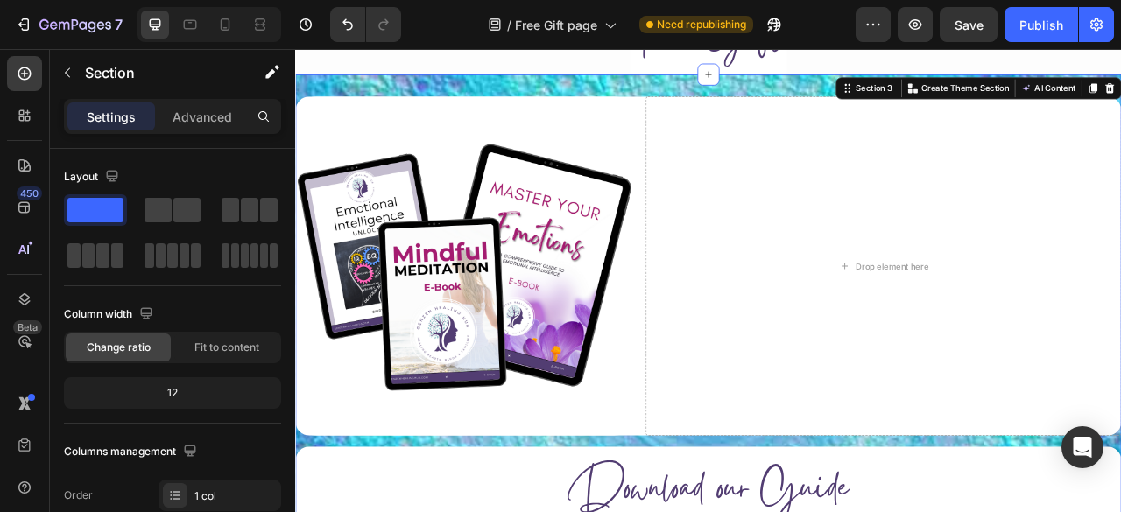
scroll to position [650, 0]
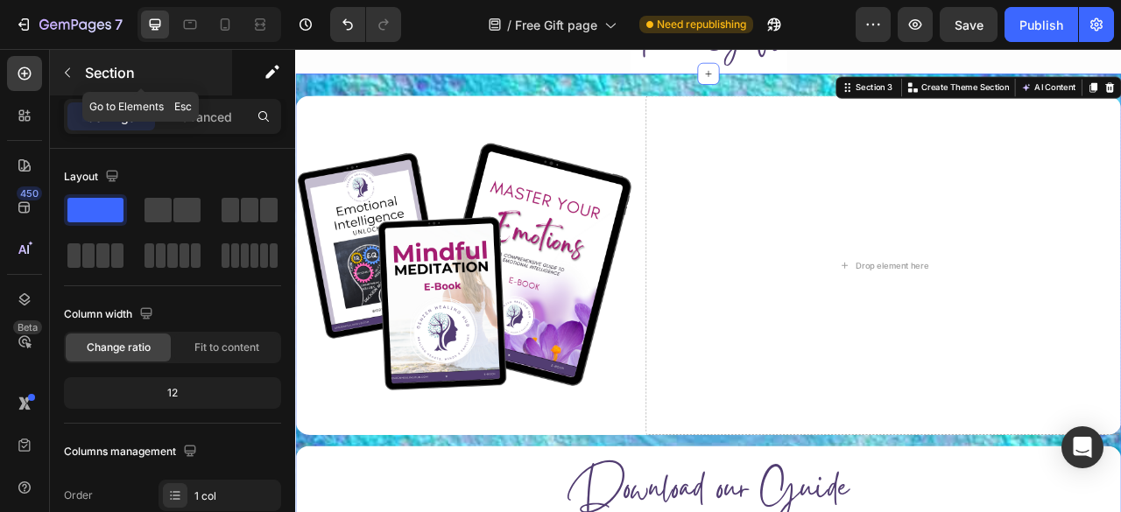
click at [71, 71] on icon "button" at bounding box center [67, 73] width 14 height 14
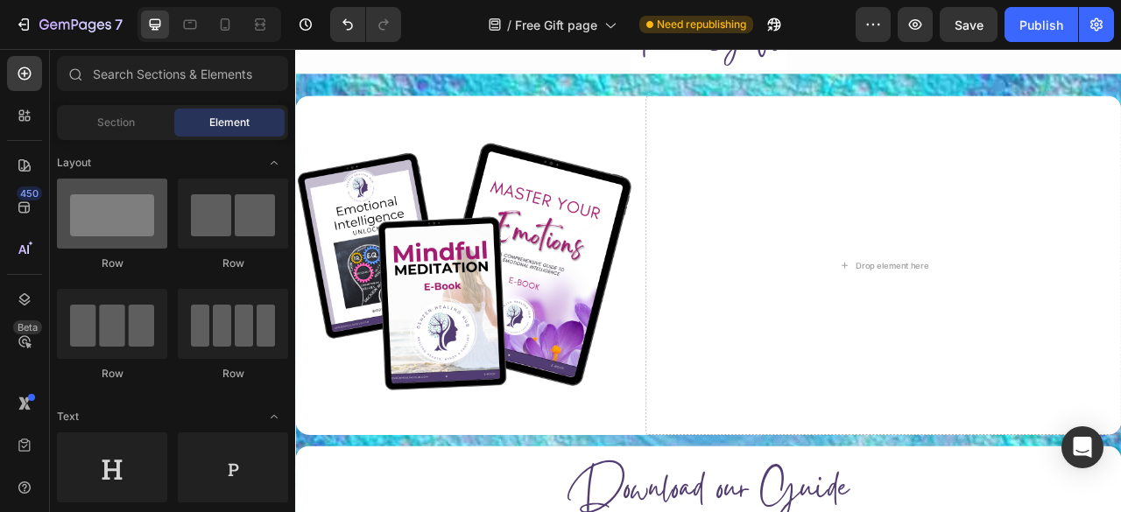
click at [106, 242] on div at bounding box center [112, 214] width 110 height 70
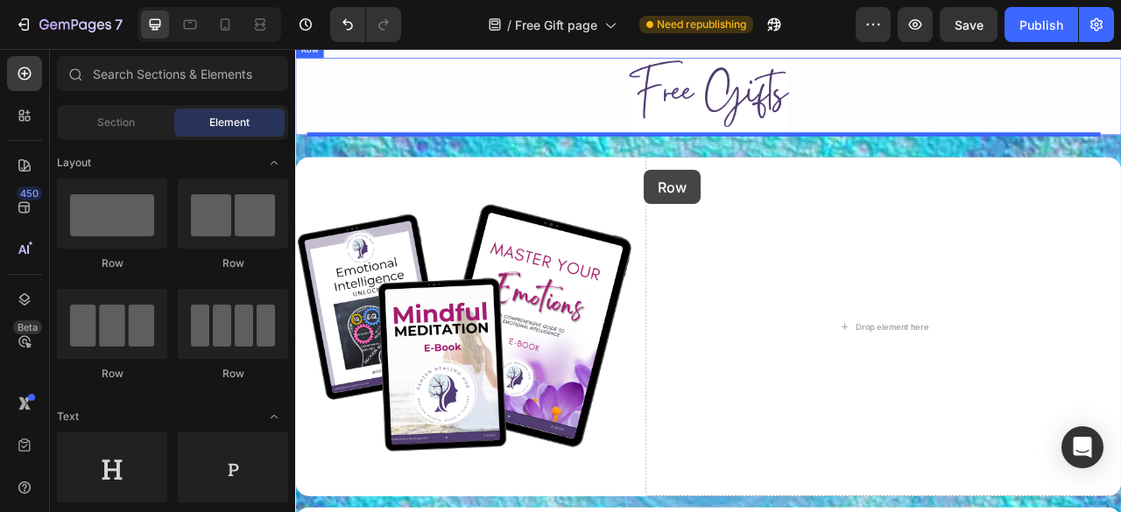
scroll to position [565, 0]
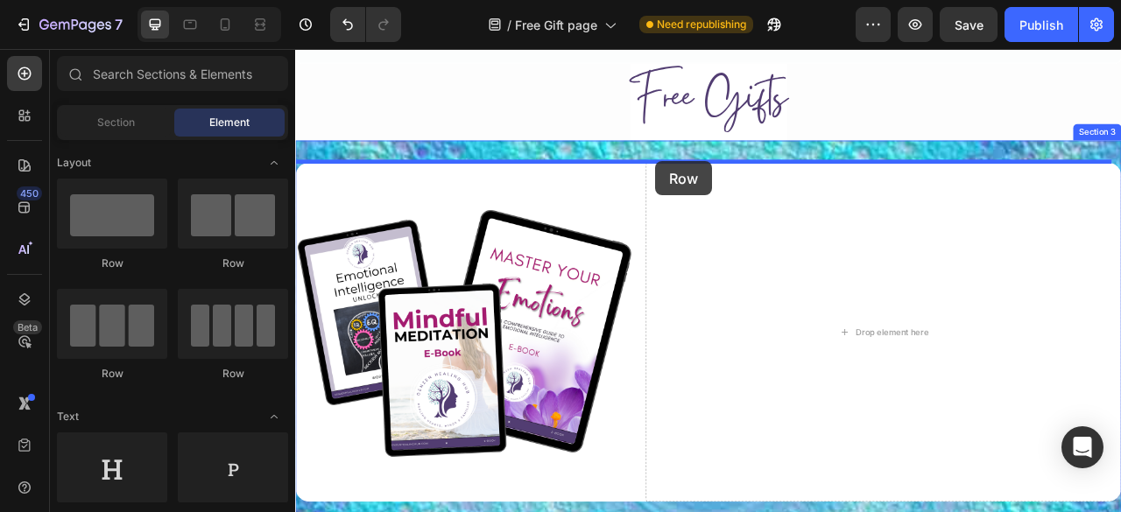
drag, startPoint x: 474, startPoint y: 400, endPoint x: 753, endPoint y: 192, distance: 348.4
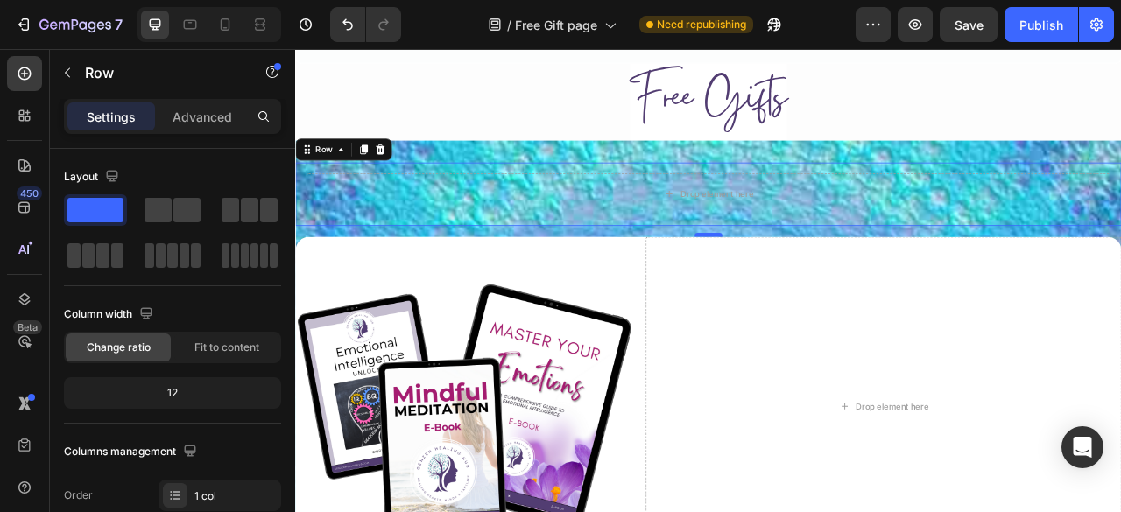
click at [811, 274] on div "16" at bounding box center [820, 274] width 1051 height 0
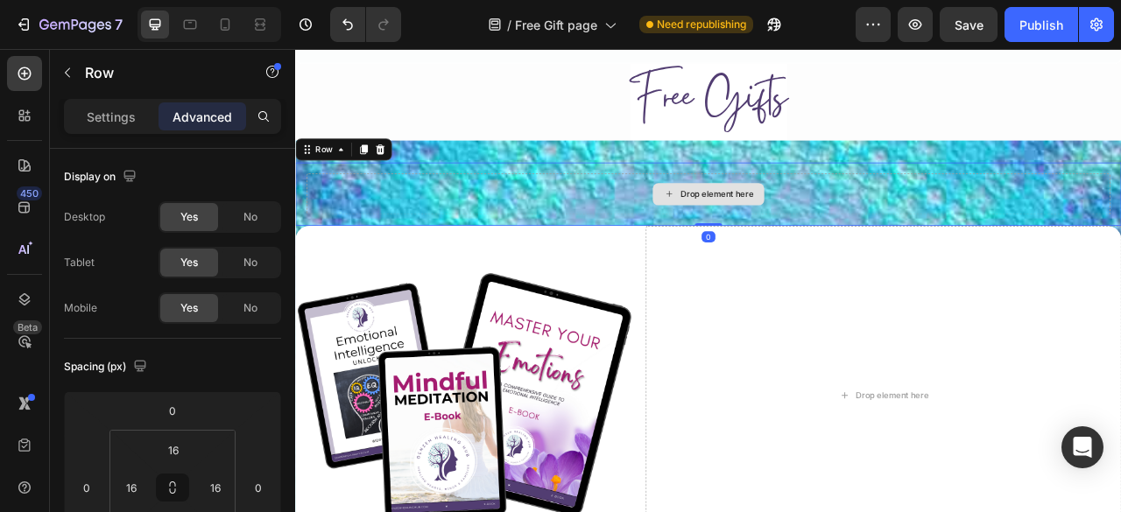
drag, startPoint x: 811, startPoint y: 284, endPoint x: 798, endPoint y: 252, distance: 33.8
click at [798, 252] on div "Drop element here Row 0" at bounding box center [820, 233] width 1051 height 81
type input "0"
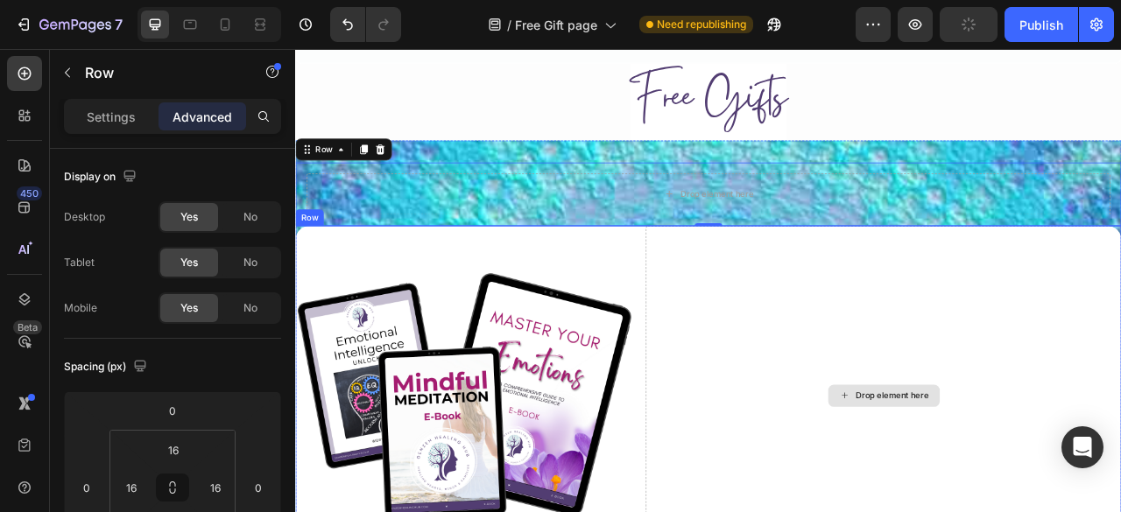
click at [777, 291] on div "Drop element here" at bounding box center [1043, 490] width 605 height 432
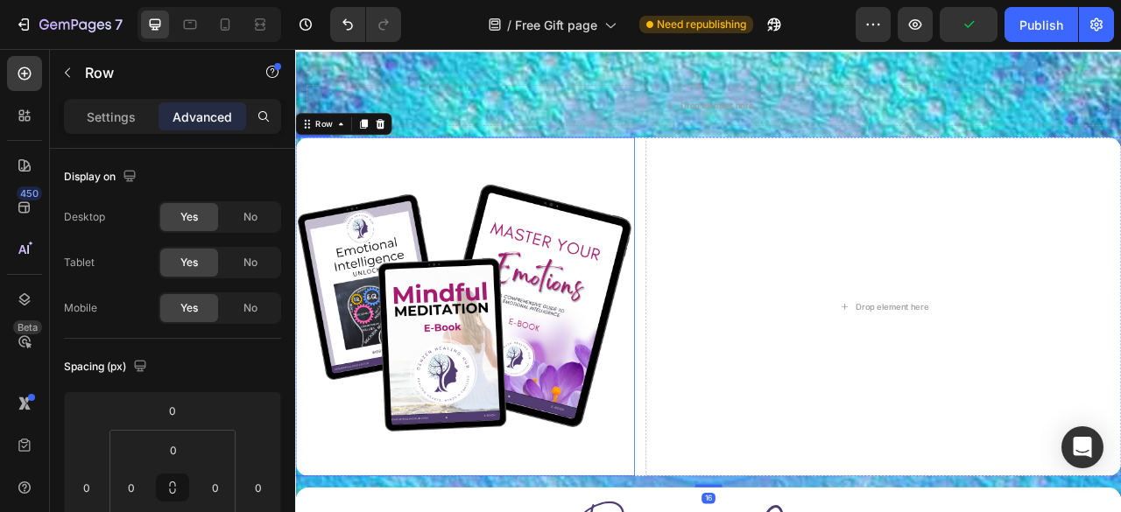
scroll to position [592, 0]
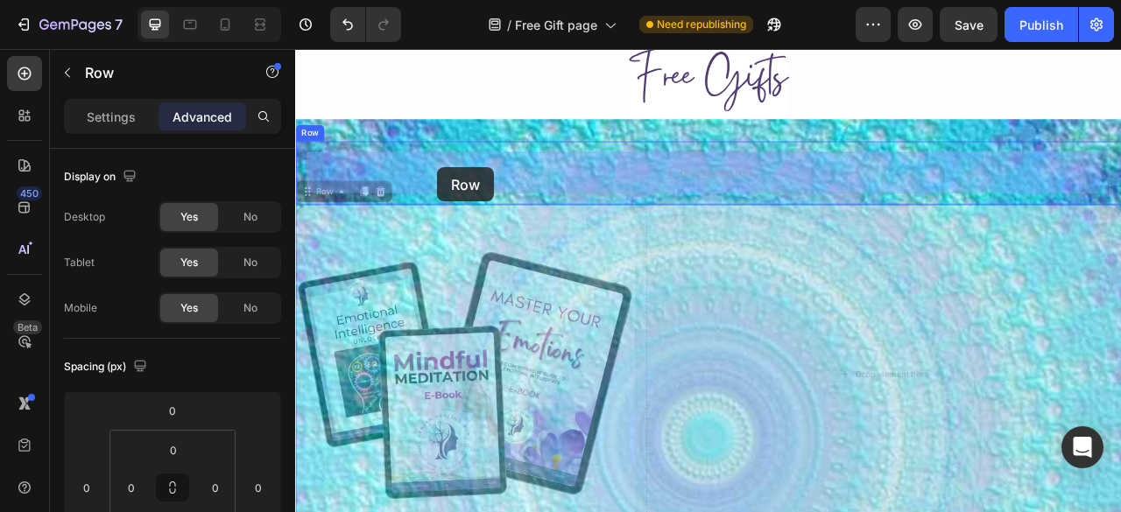
drag, startPoint x: 330, startPoint y: 232, endPoint x: 475, endPoint y: 200, distance: 148.9
type input "0"
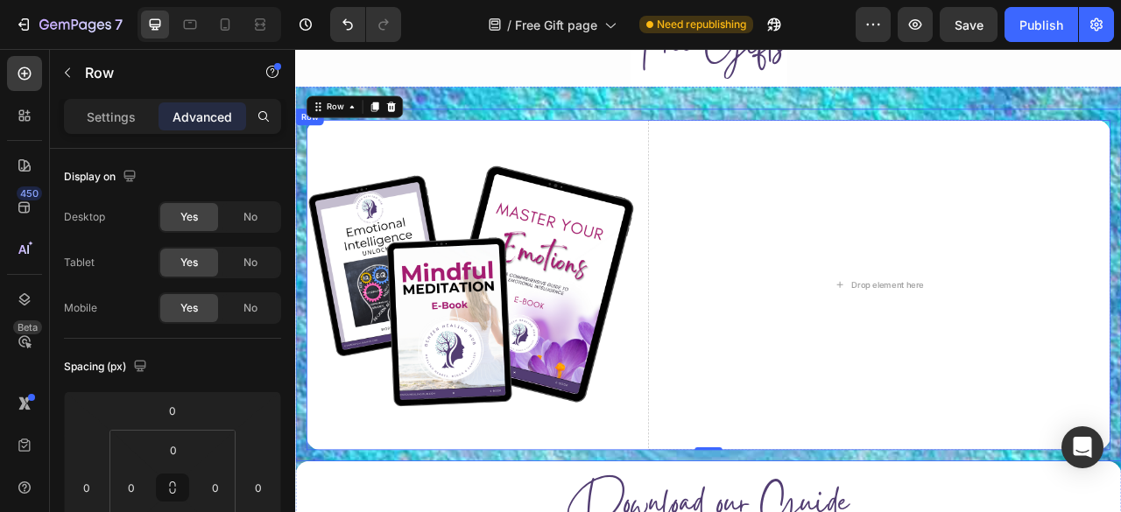
scroll to position [632, 0]
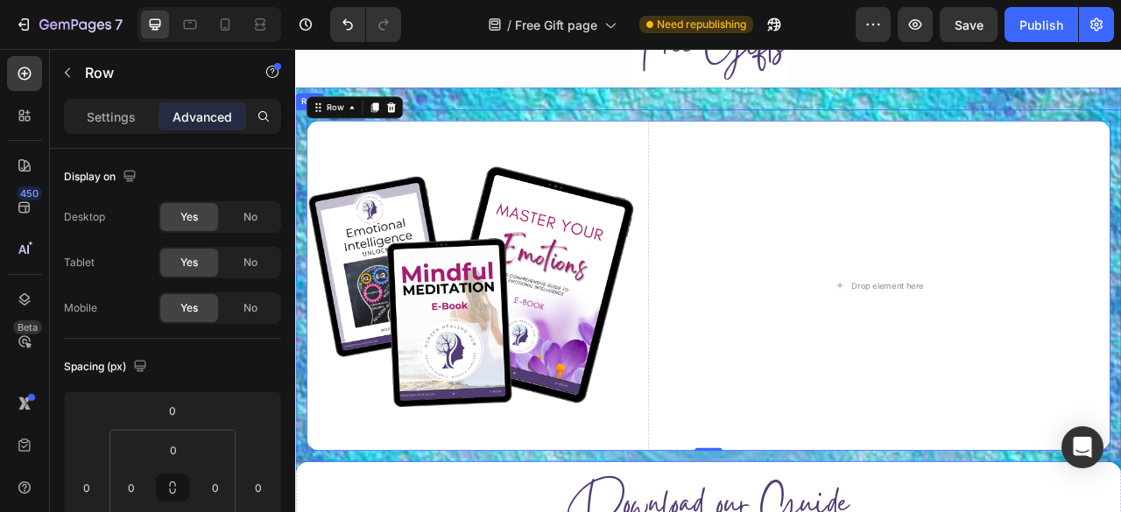
click at [697, 130] on div "Image Drop element here Row 0 Row" at bounding box center [820, 350] width 1051 height 448
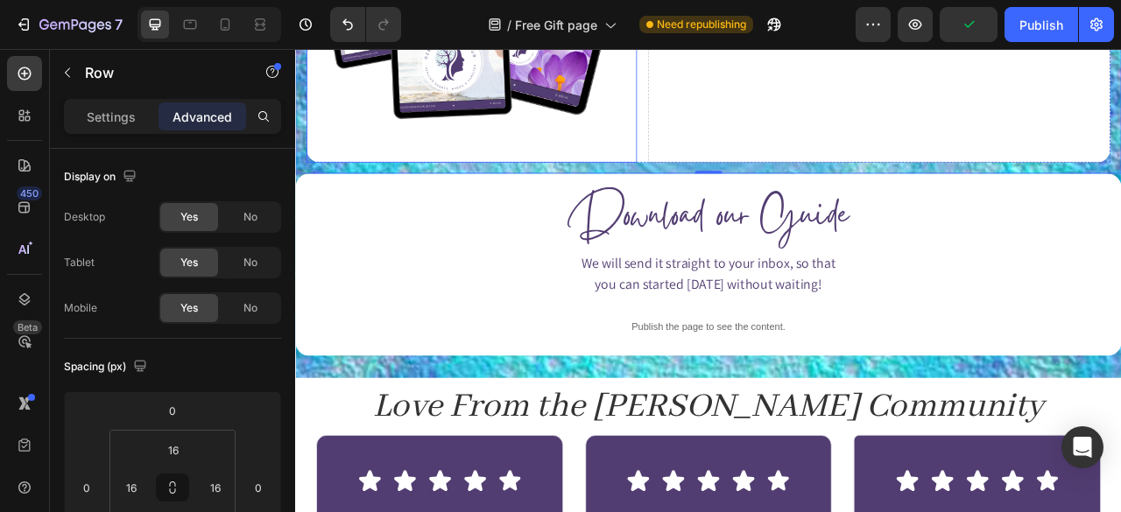
scroll to position [998, 0]
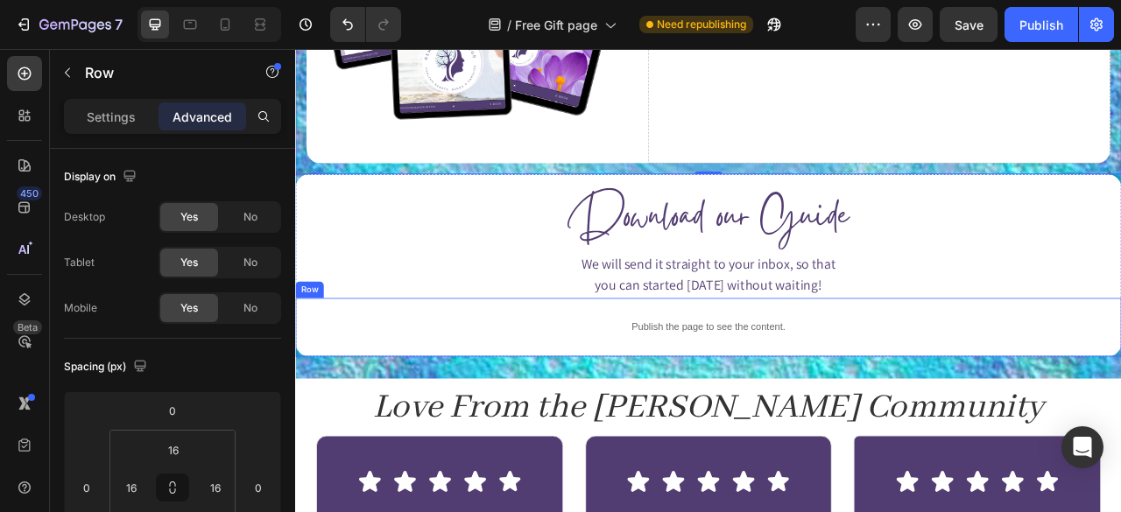
click at [1091, 431] on div "Publish the page to see the content. Custom Code Row" at bounding box center [820, 403] width 1051 height 74
click at [975, 208] on div "⁠⁠⁠⁠⁠⁠⁠ Download our Guide Heading" at bounding box center [820, 258] width 1051 height 101
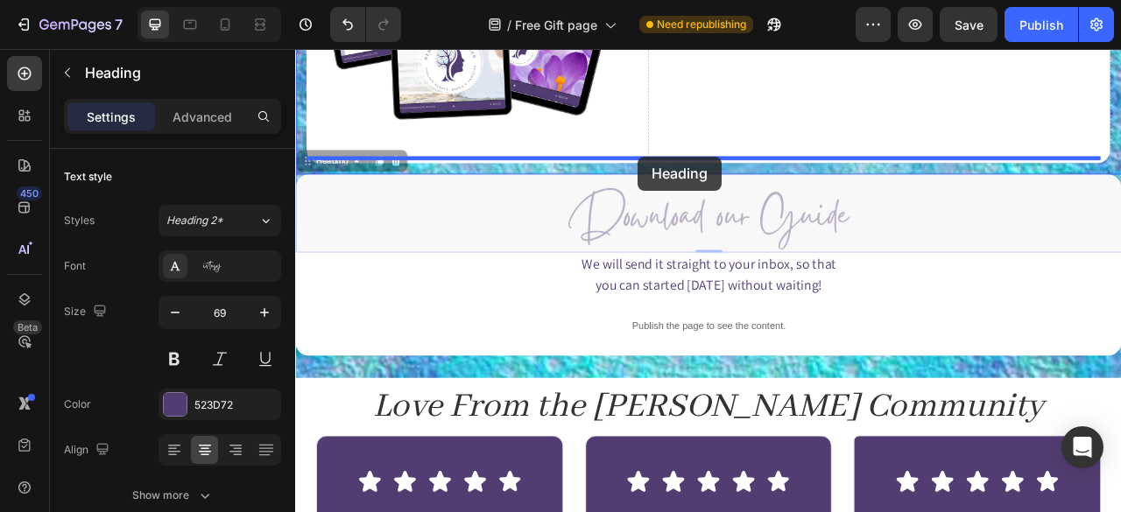
drag, startPoint x: 317, startPoint y: 188, endPoint x: 730, endPoint y: 186, distance: 413.2
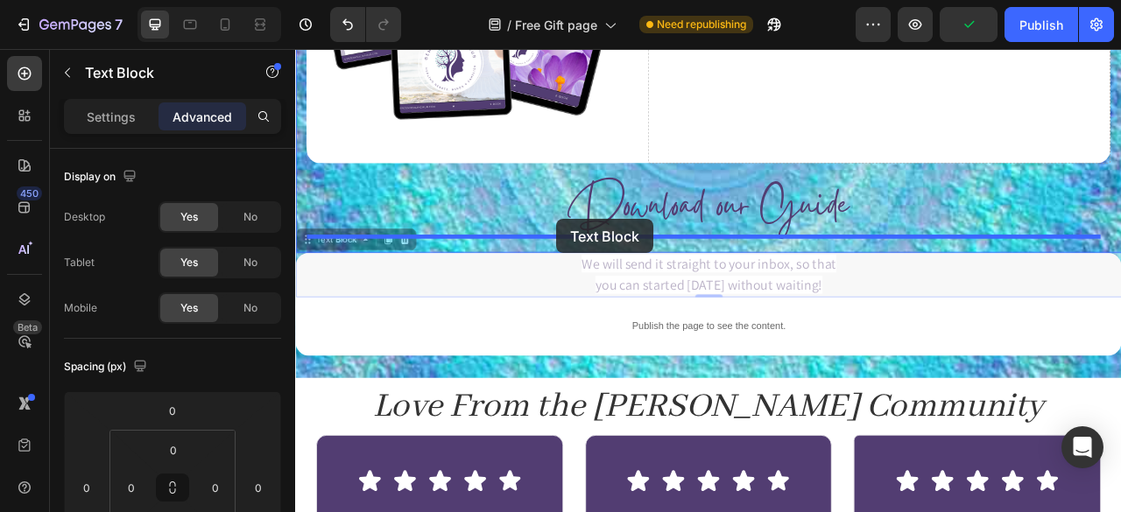
drag, startPoint x: 336, startPoint y: 292, endPoint x: 628, endPoint y: 265, distance: 292.7
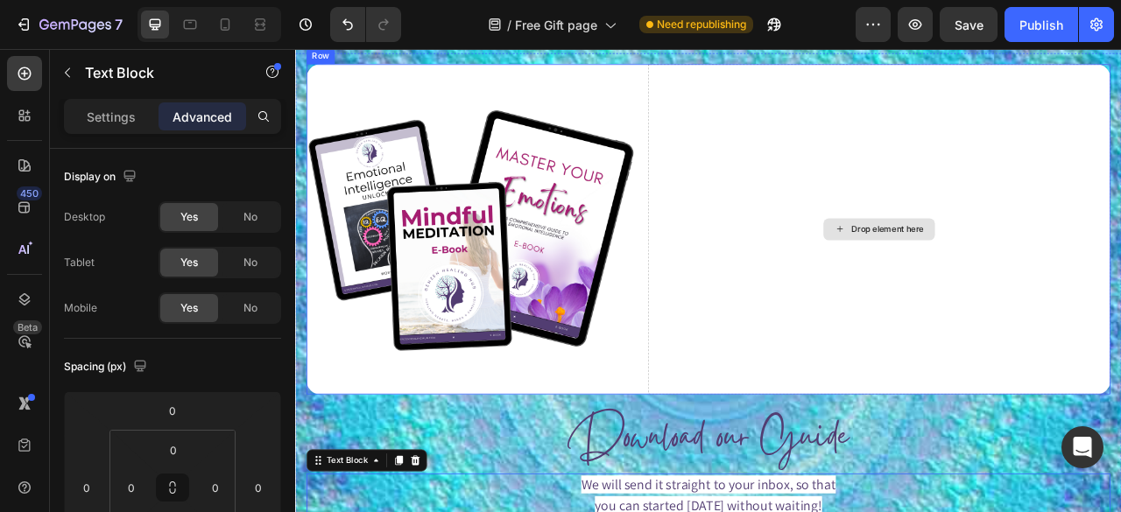
scroll to position [592, 0]
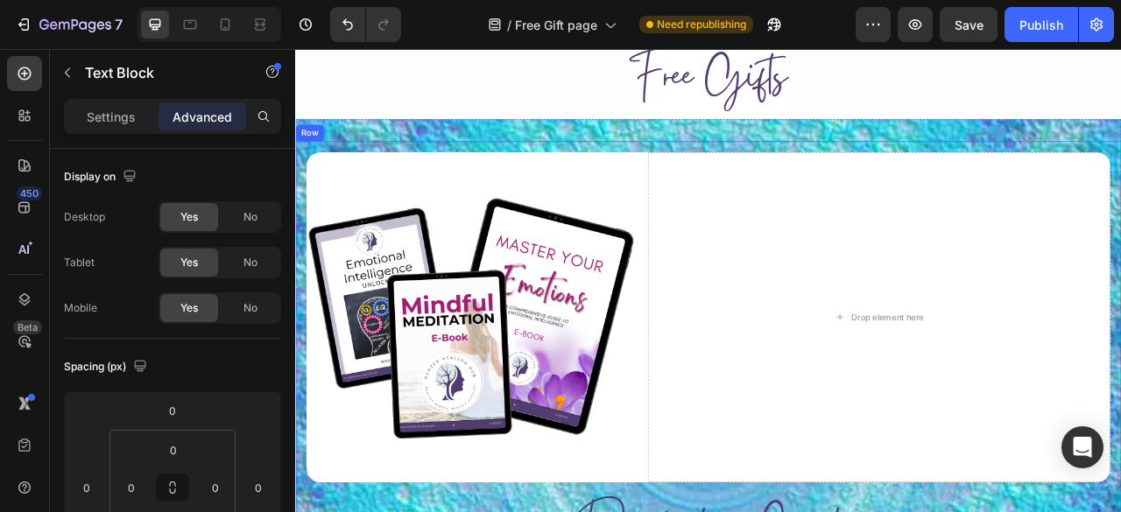
click at [633, 174] on div "Image Drop element here Row Download our Guide Heading We will send it straight…" at bounding box center [820, 469] width 1051 height 606
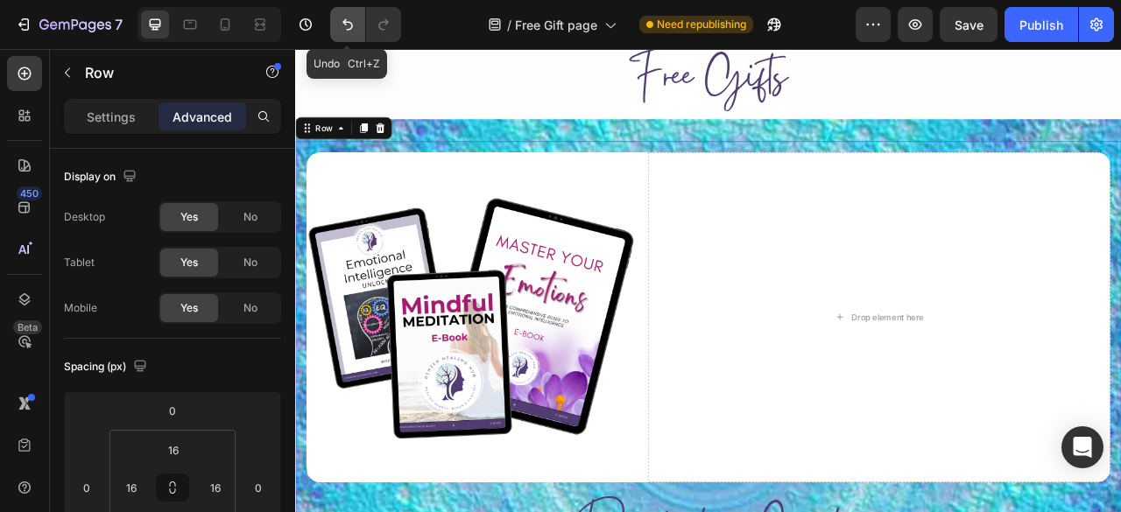
click at [341, 23] on icon "Undo/Redo" at bounding box center [348, 25] width 18 height 18
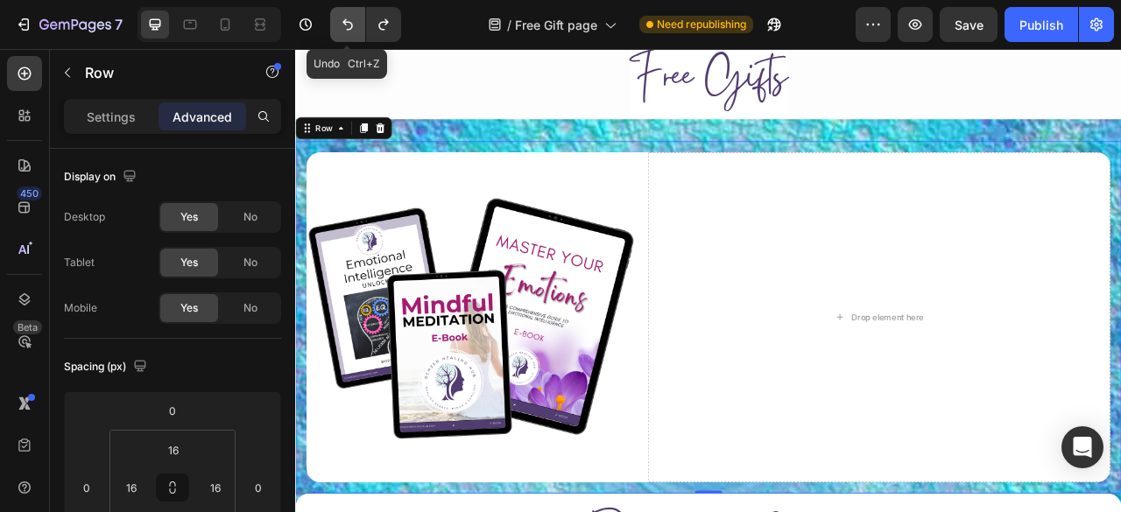
click at [341, 23] on icon "Undo/Redo" at bounding box center [348, 25] width 18 height 18
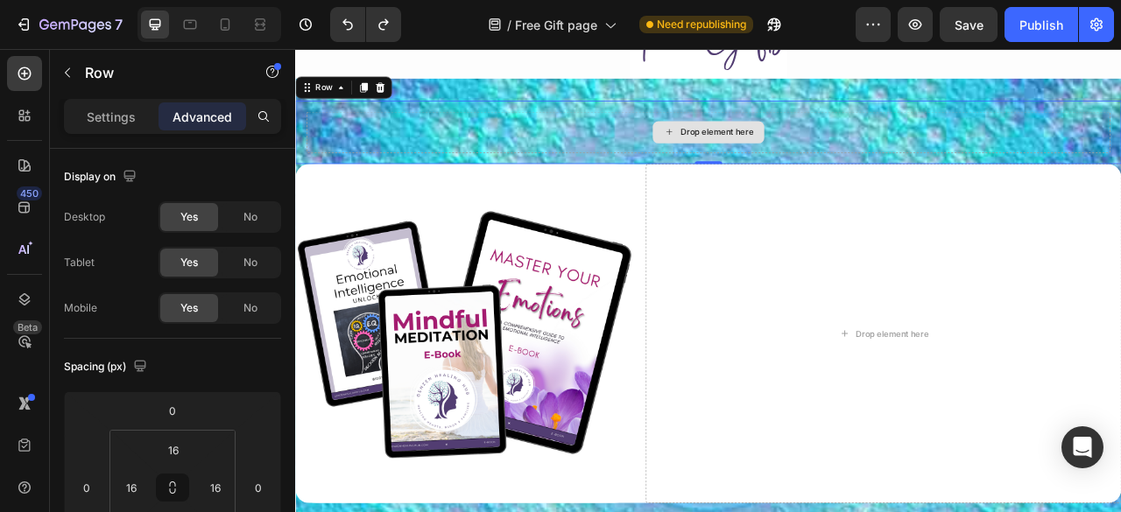
scroll to position [644, 0]
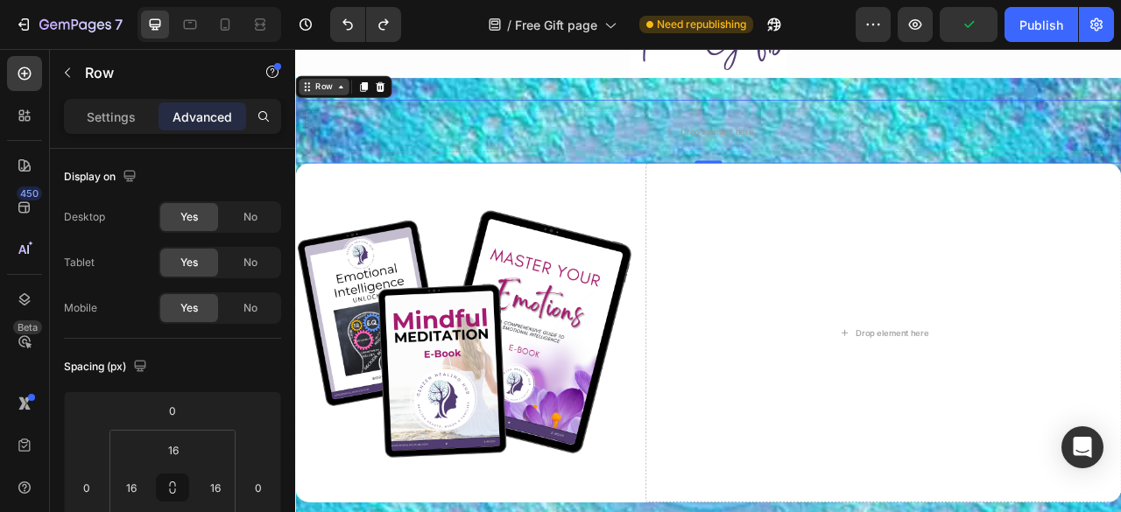
click at [321, 100] on div "Row" at bounding box center [331, 97] width 29 height 16
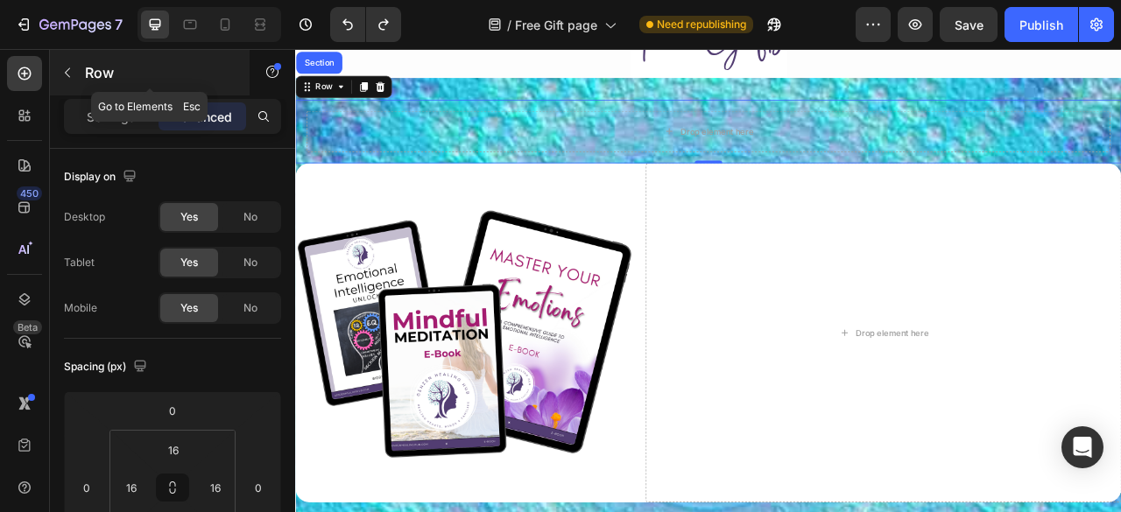
click at [61, 68] on icon "button" at bounding box center [67, 73] width 14 height 14
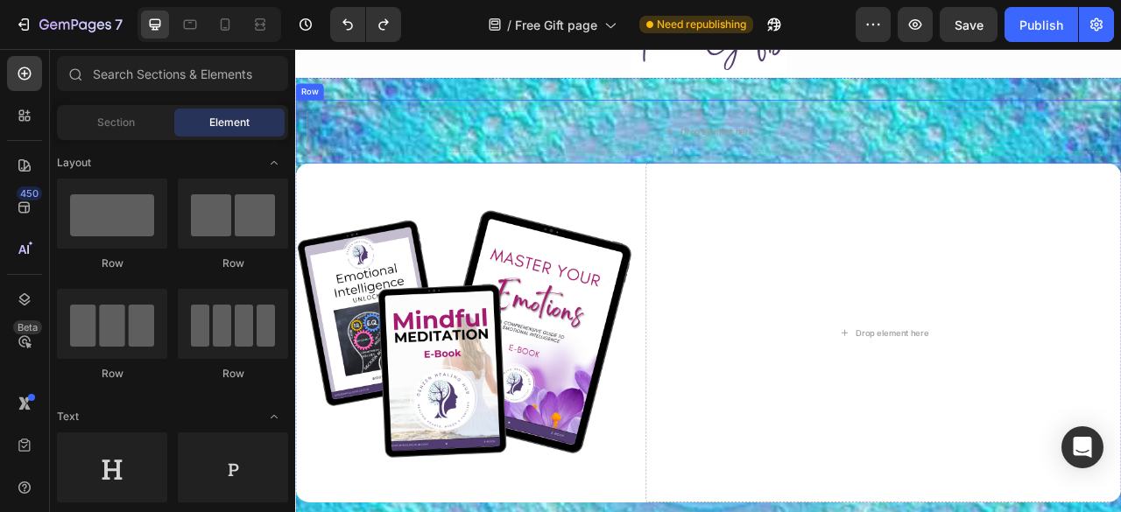
click at [315, 109] on div "Row" at bounding box center [313, 103] width 36 height 21
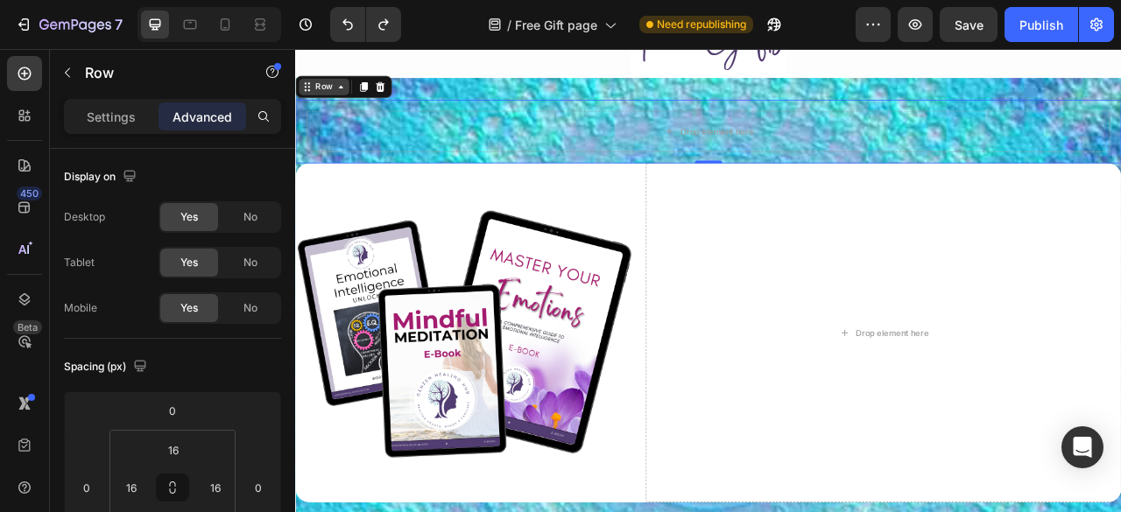
click at [325, 90] on div "Row" at bounding box center [331, 97] width 29 height 16
click at [115, 111] on p "Settings" at bounding box center [111, 117] width 49 height 18
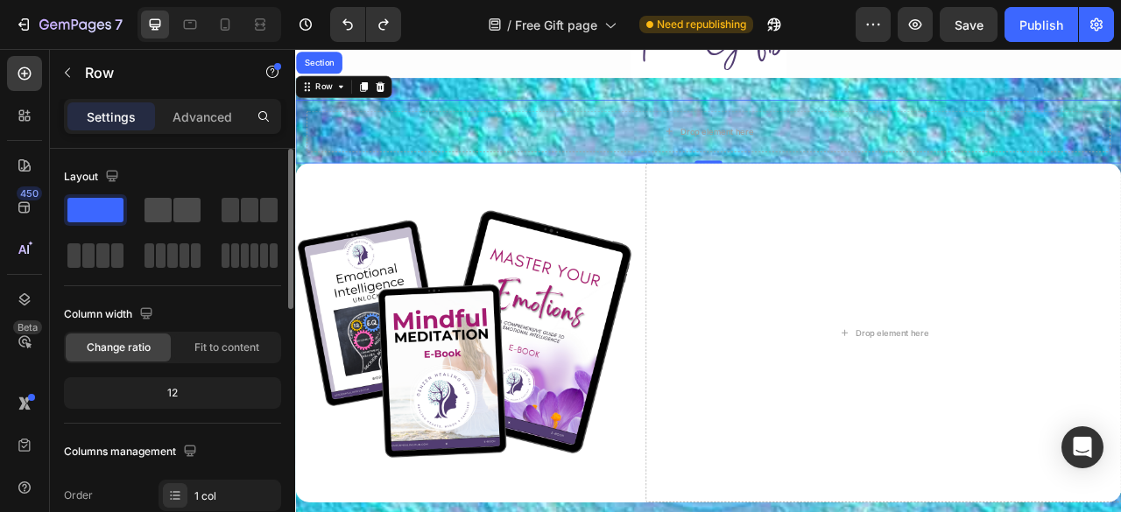
click at [158, 207] on span at bounding box center [157, 210] width 27 height 25
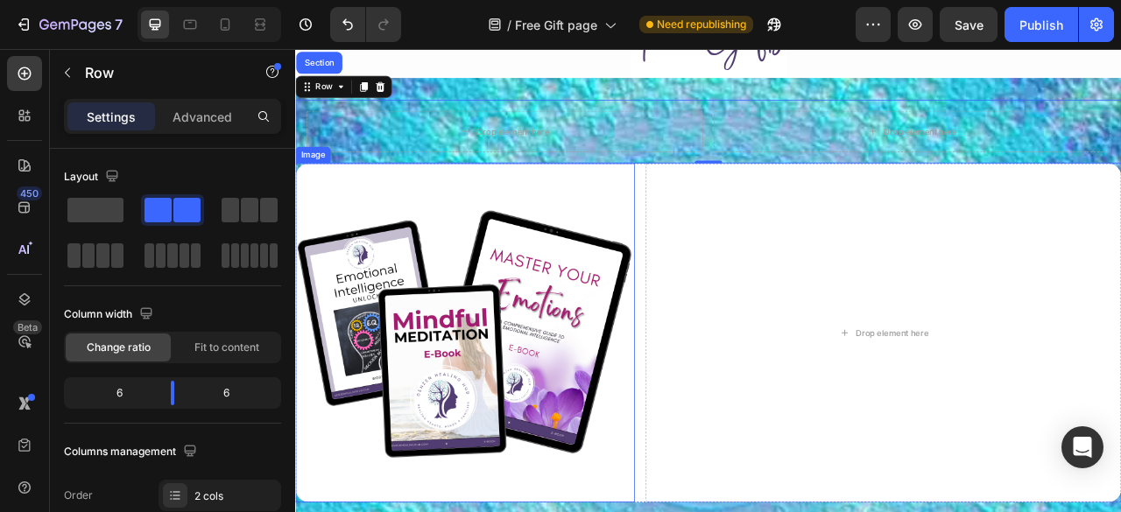
click at [365, 238] on img at bounding box center [511, 410] width 432 height 432
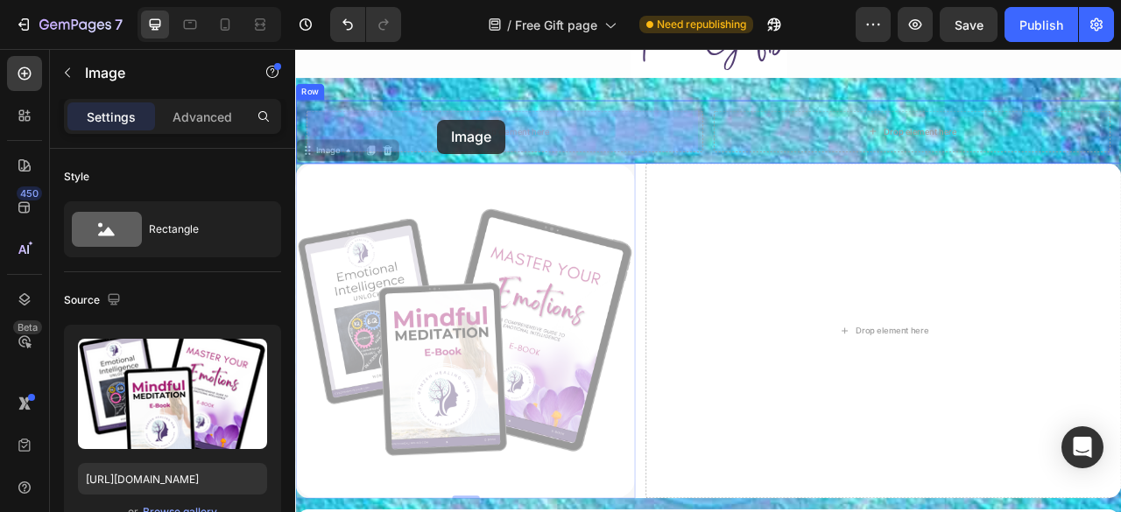
drag, startPoint x: 331, startPoint y: 178, endPoint x: 475, endPoint y: 139, distance: 149.5
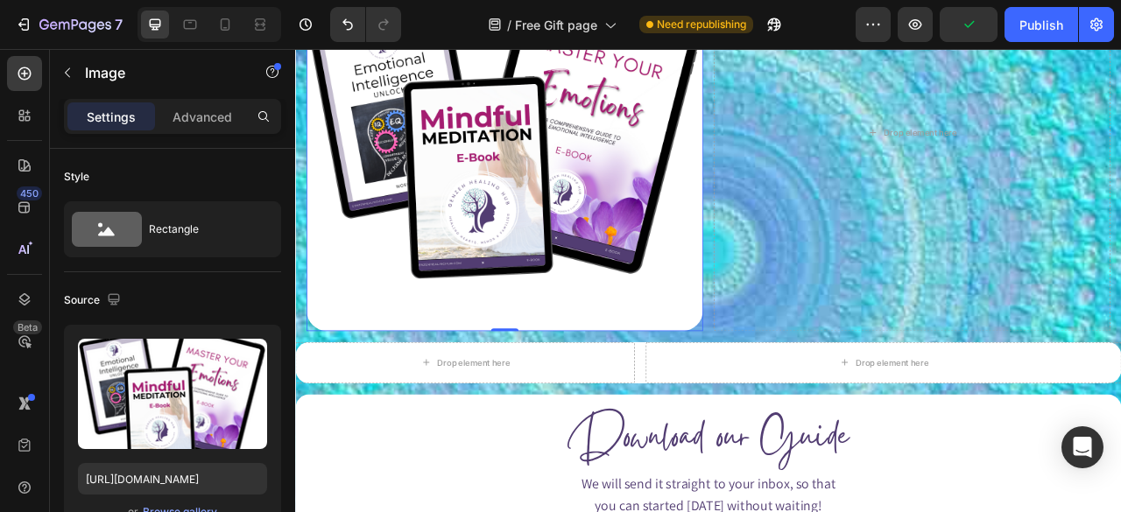
scroll to position [869, 0]
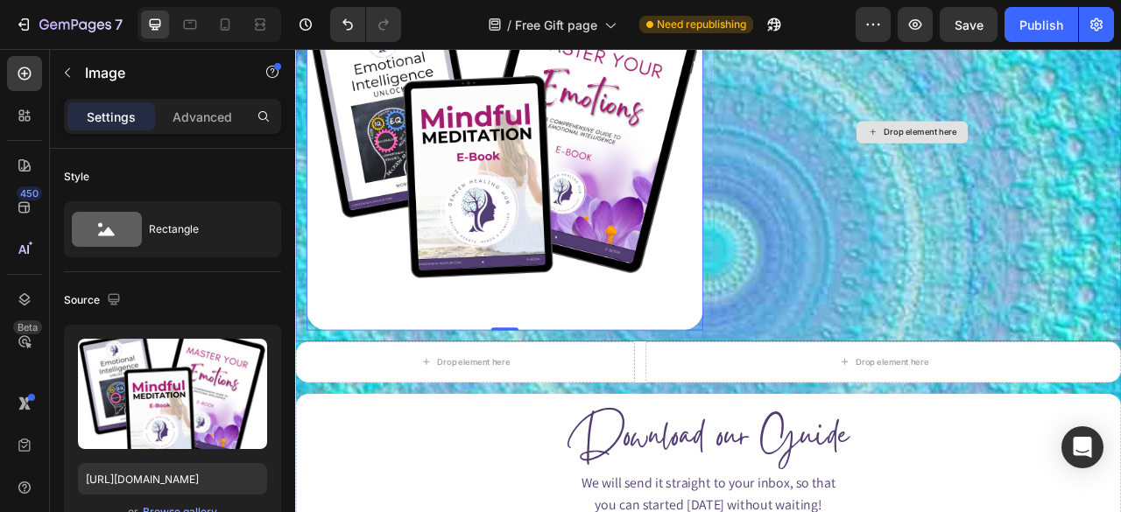
click at [988, 176] on div "Drop element here" at bounding box center [1079, 155] width 504 height 504
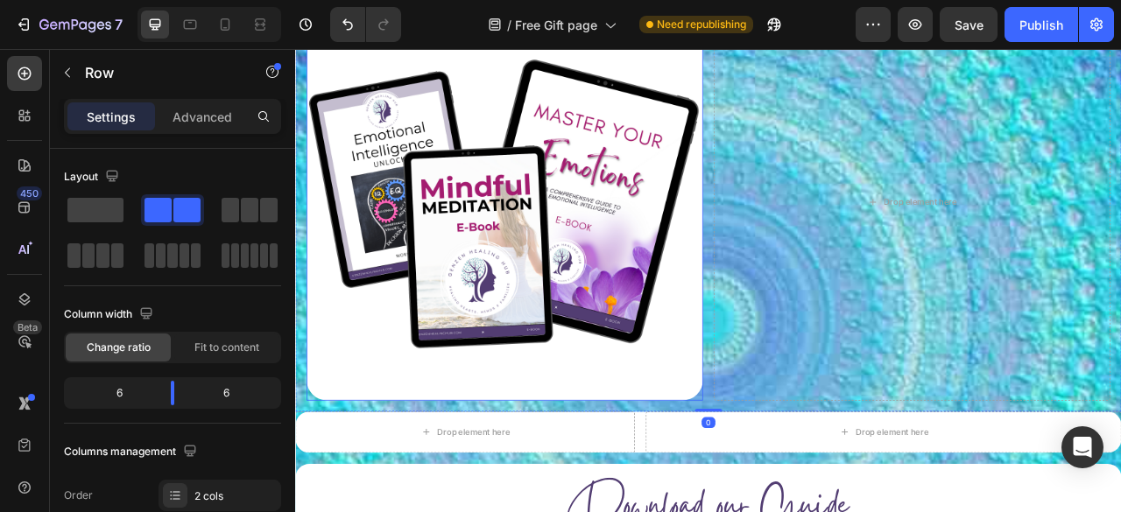
scroll to position [766, 0]
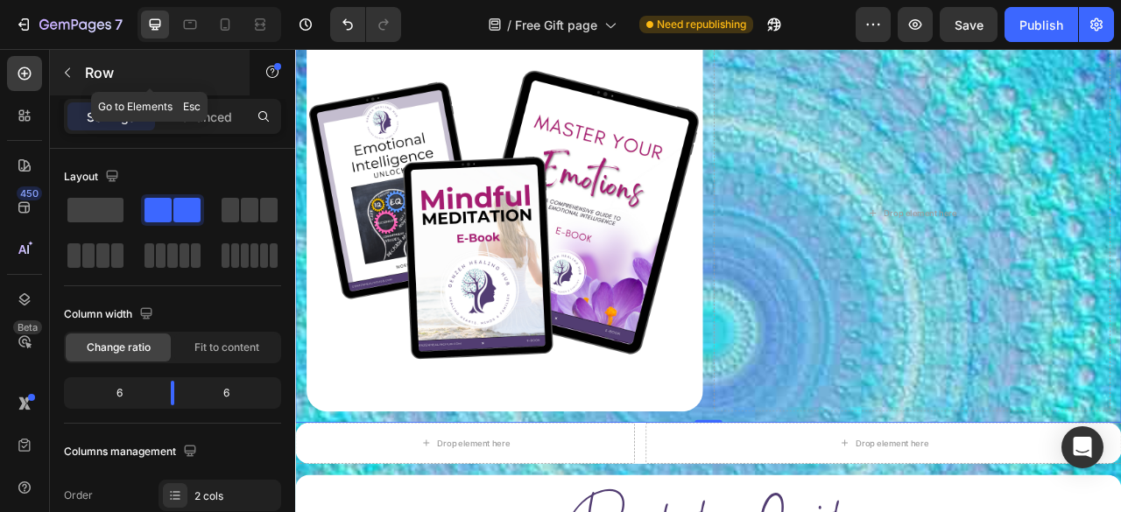
click at [69, 81] on button "button" at bounding box center [67, 73] width 28 height 28
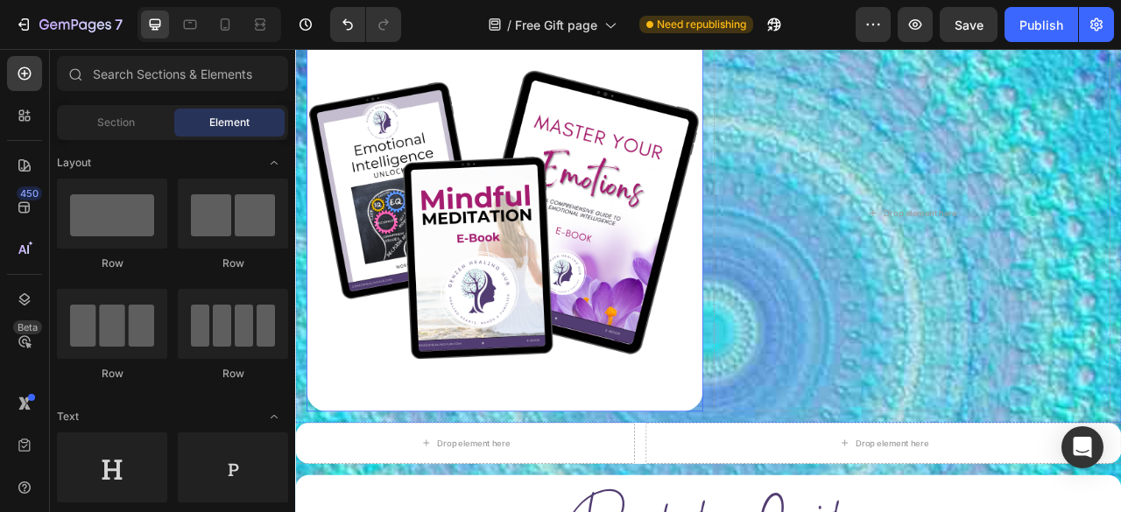
scroll to position [603, 0]
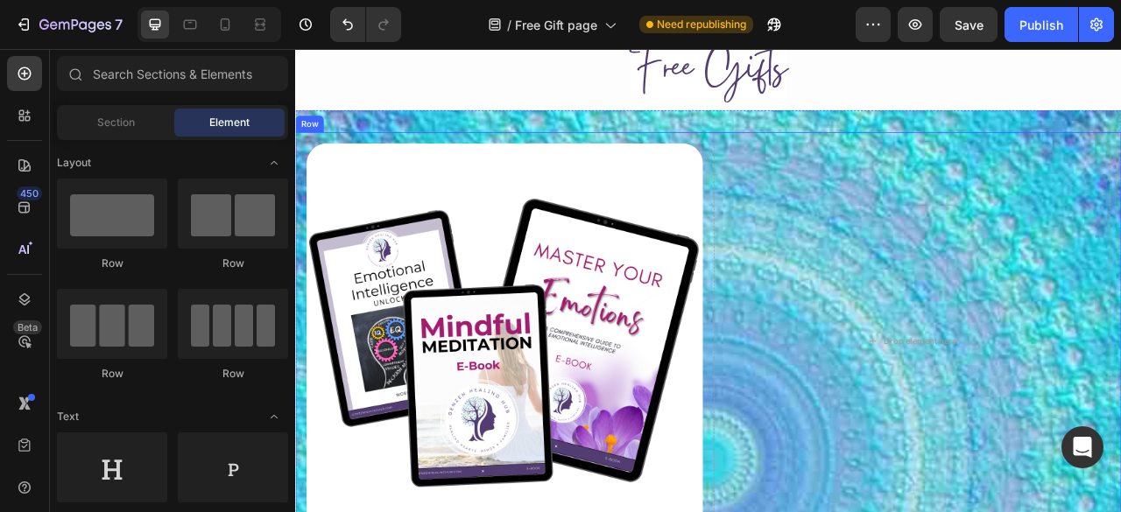
click at [336, 160] on div "Image Drop element here Row" at bounding box center [820, 421] width 1051 height 532
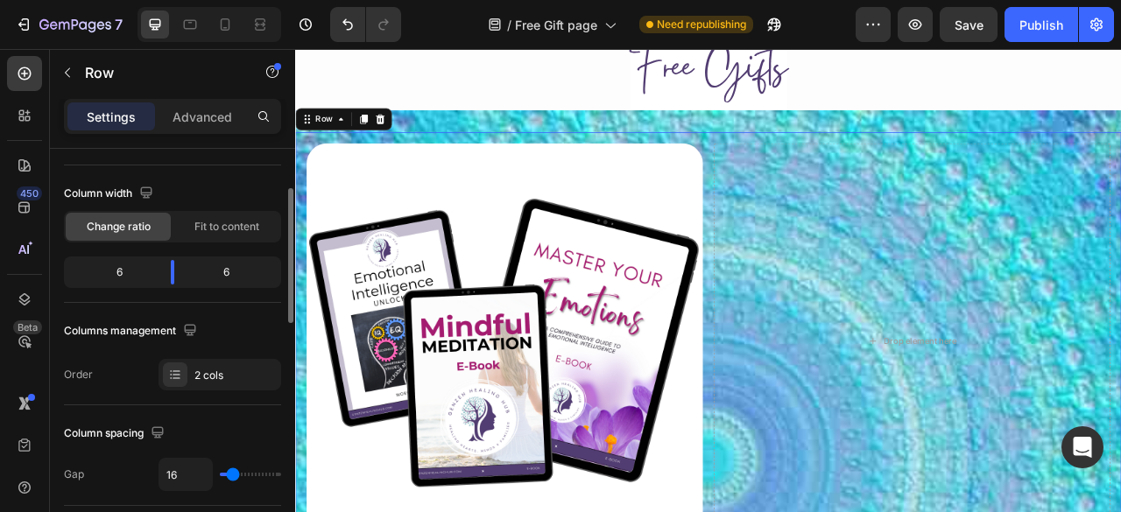
scroll to position [0, 0]
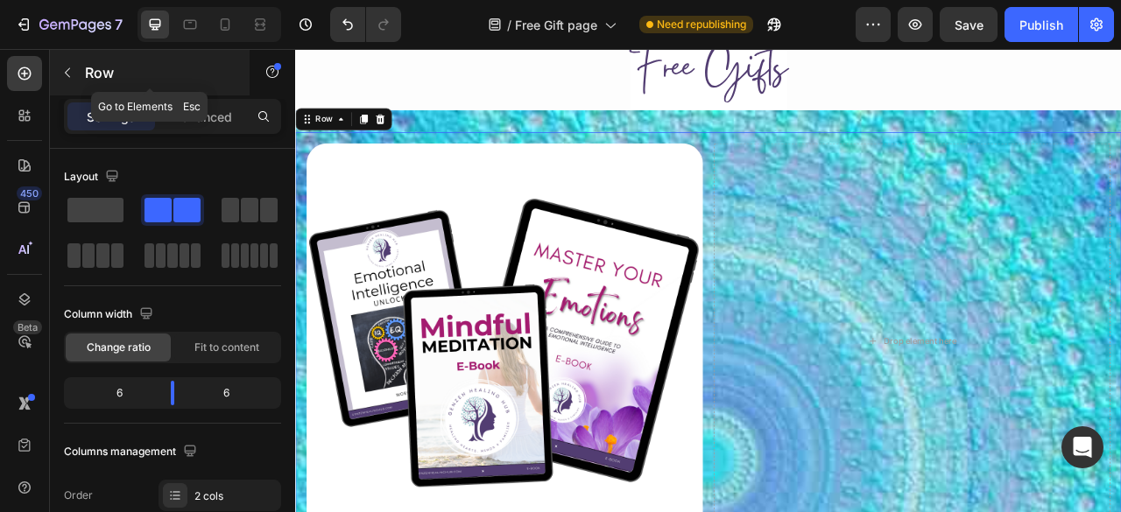
click at [68, 71] on icon "button" at bounding box center [67, 73] width 14 height 14
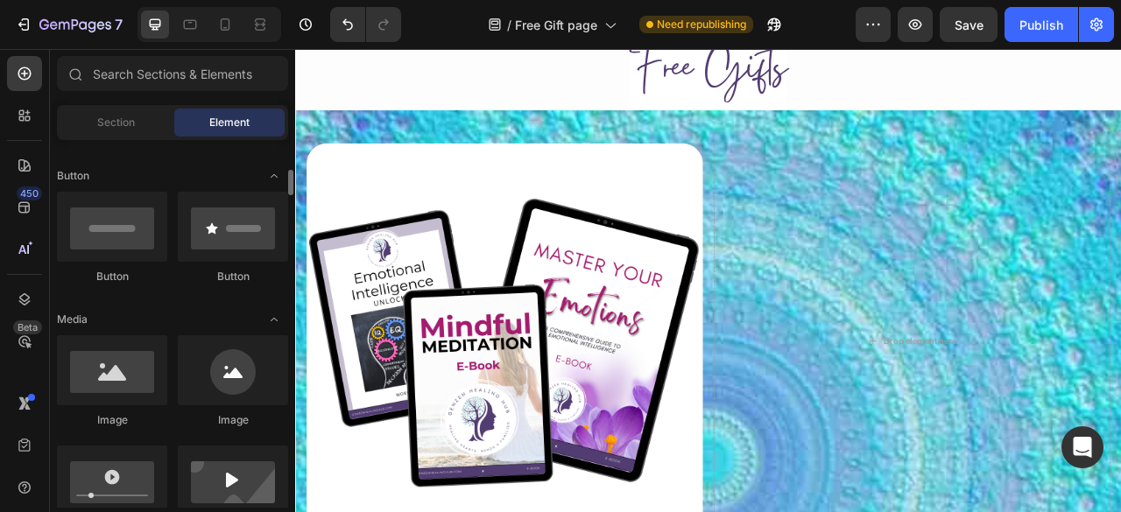
scroll to position [388, 0]
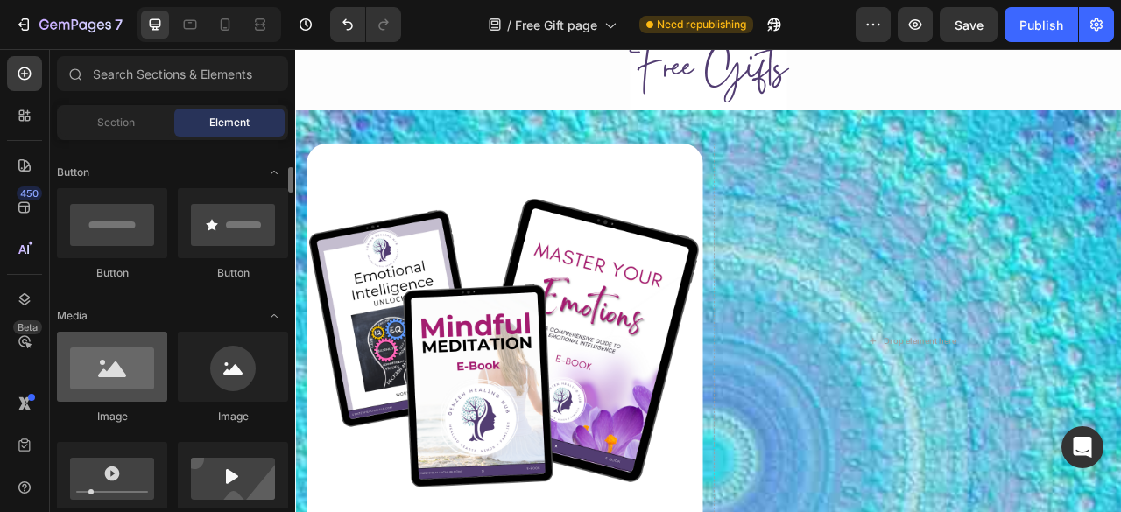
click at [116, 383] on div at bounding box center [112, 367] width 110 height 70
click at [124, 358] on div at bounding box center [112, 367] width 110 height 70
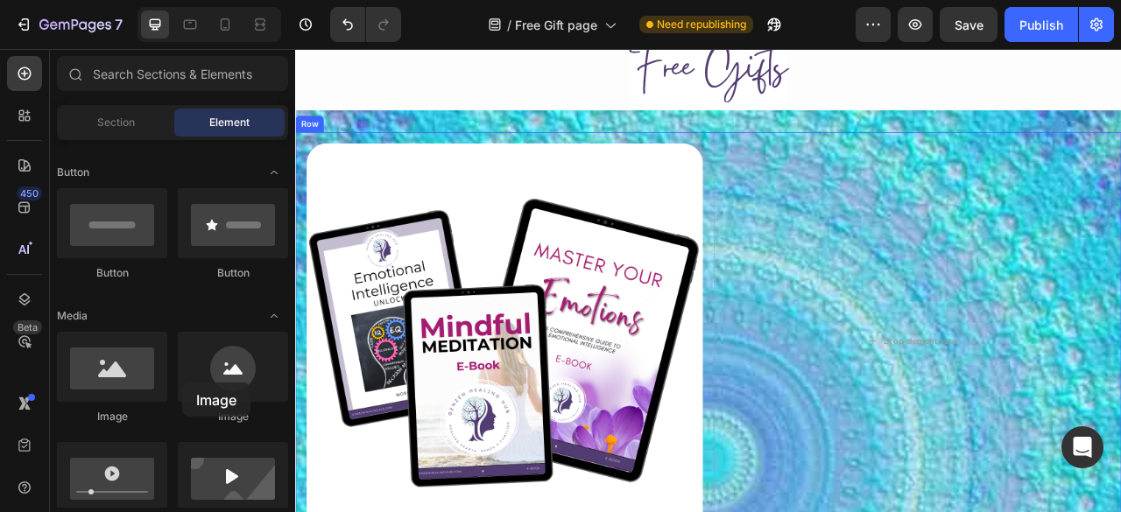
scroll to position [645, 0]
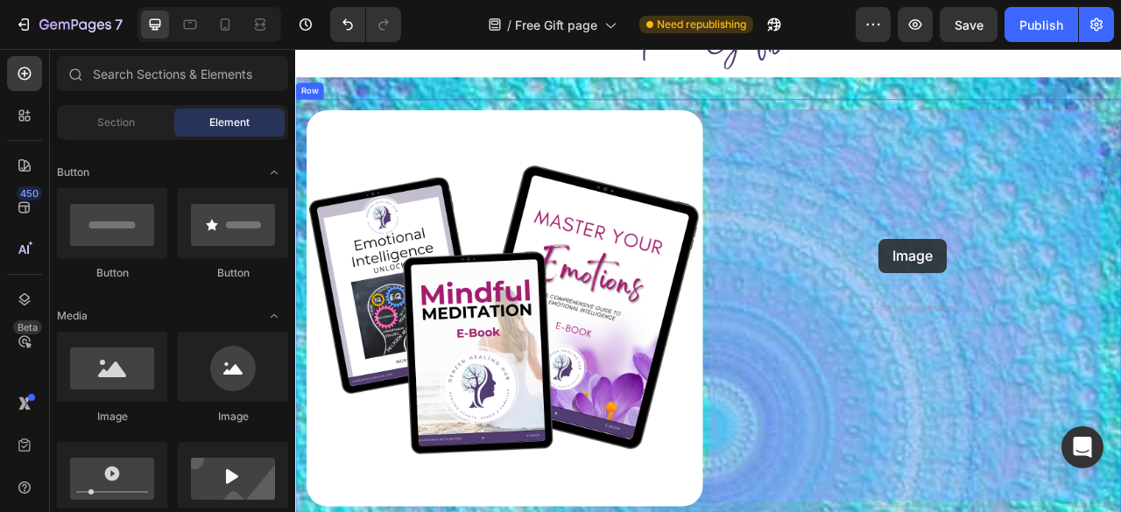
drag, startPoint x: 370, startPoint y: 435, endPoint x: 1037, endPoint y: 291, distance: 682.6
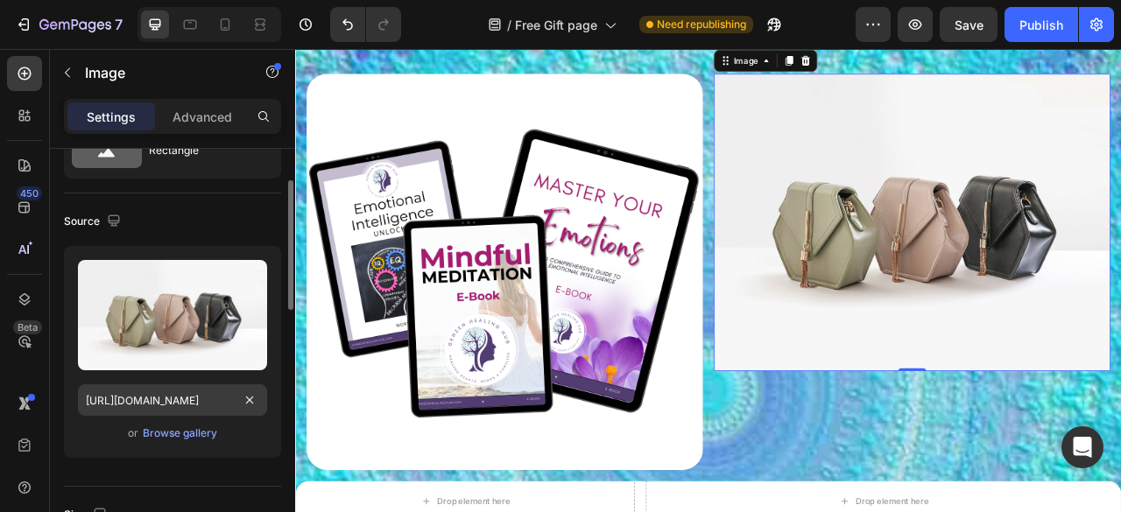
scroll to position [93, 0]
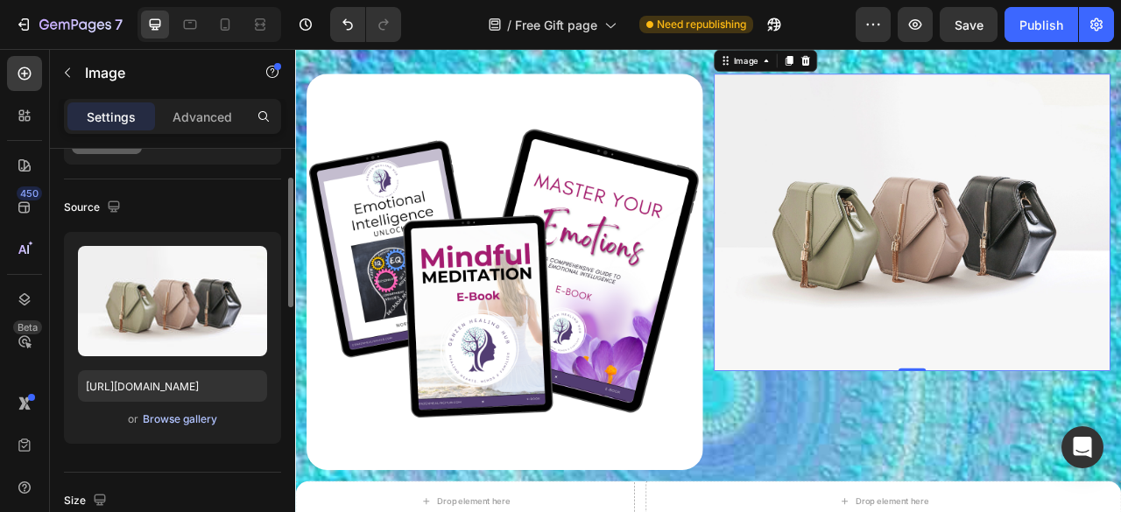
click at [161, 411] on div "Browse gallery" at bounding box center [180, 419] width 74 height 16
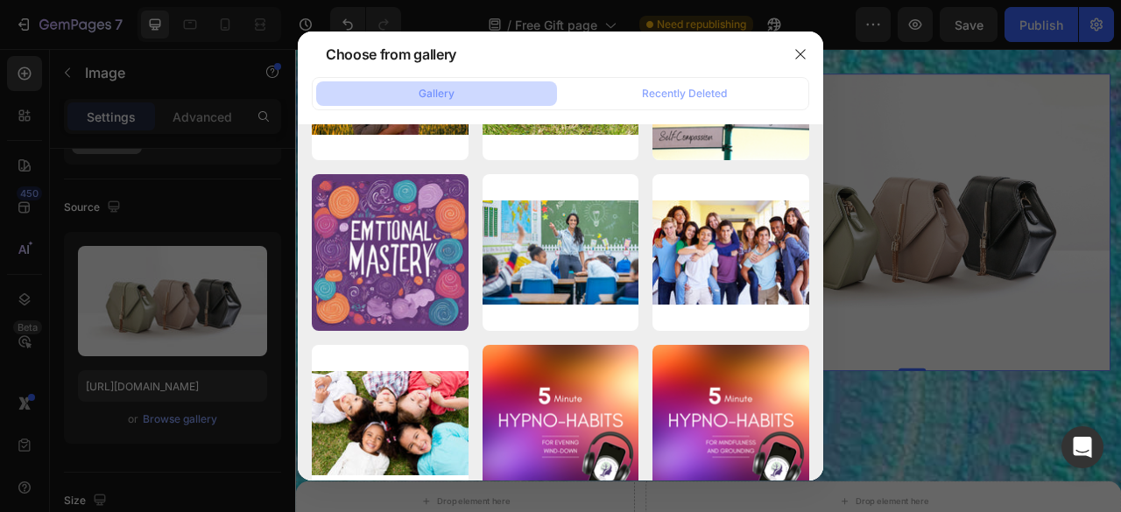
scroll to position [0, 0]
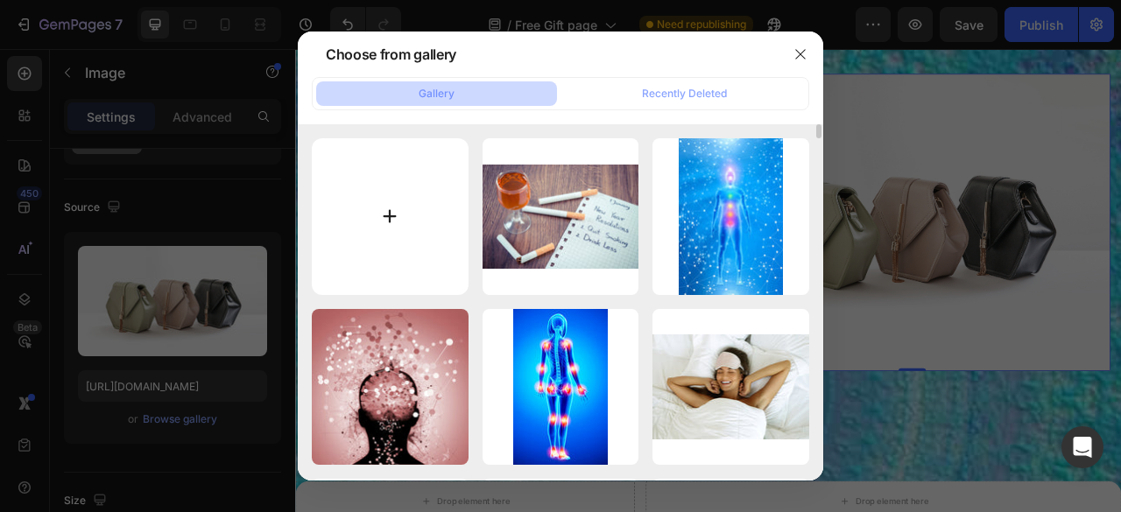
click at [404, 195] on input "file" at bounding box center [390, 216] width 157 height 157
type input "C:\fakepath\000 Home Page free Gifts Images (1).png"
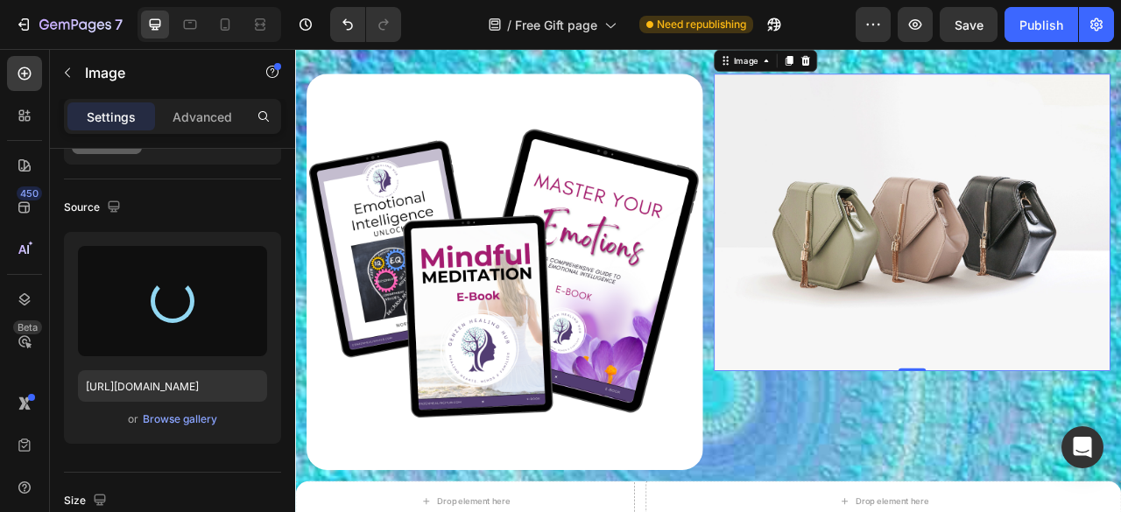
type input "https://cdn.shopify.com/s/files/1/0607/2821/3736/files/gempages_502465714892833…"
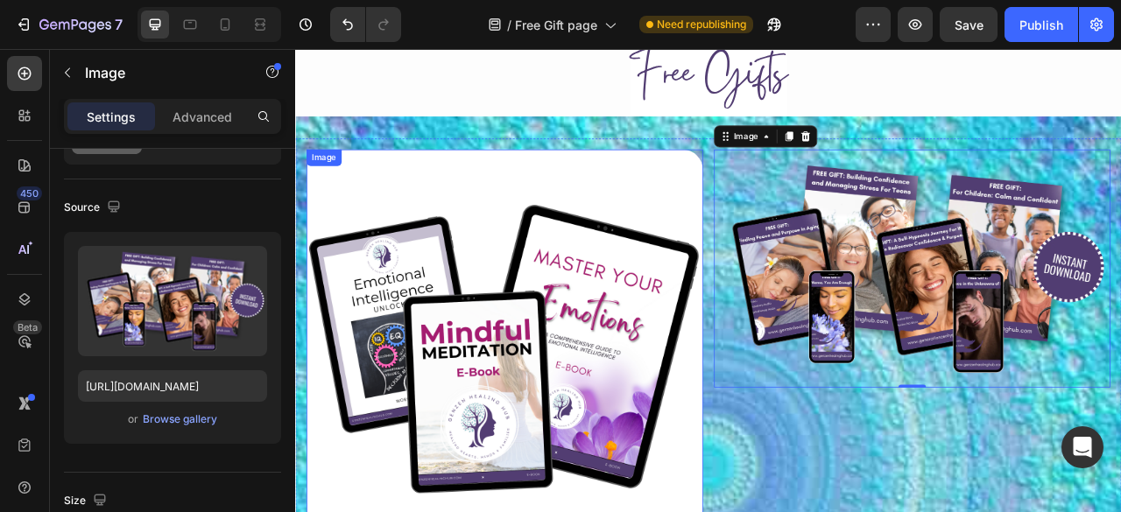
scroll to position [593, 0]
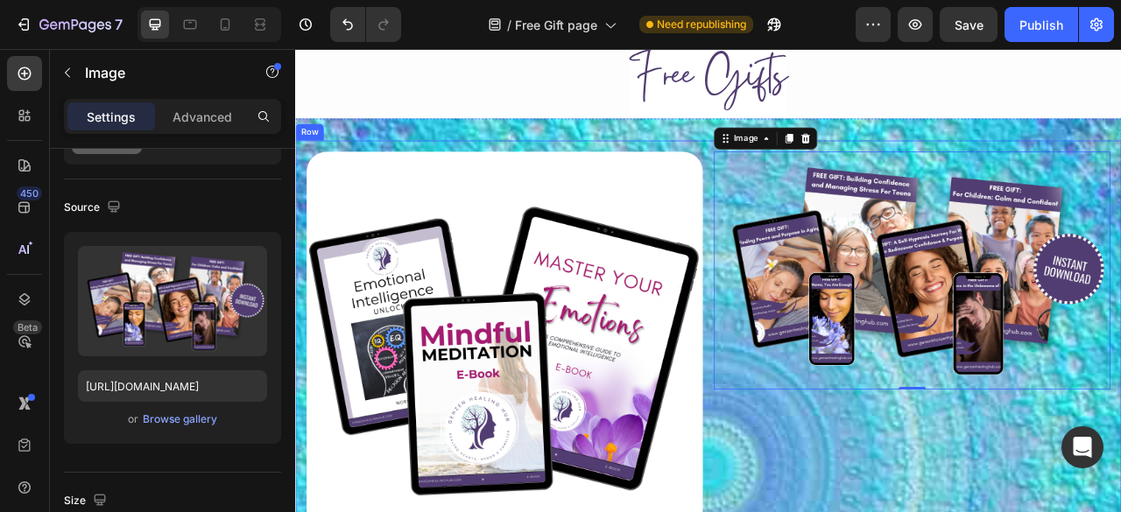
click at [700, 174] on div "Image Image 0 Row" at bounding box center [820, 431] width 1051 height 532
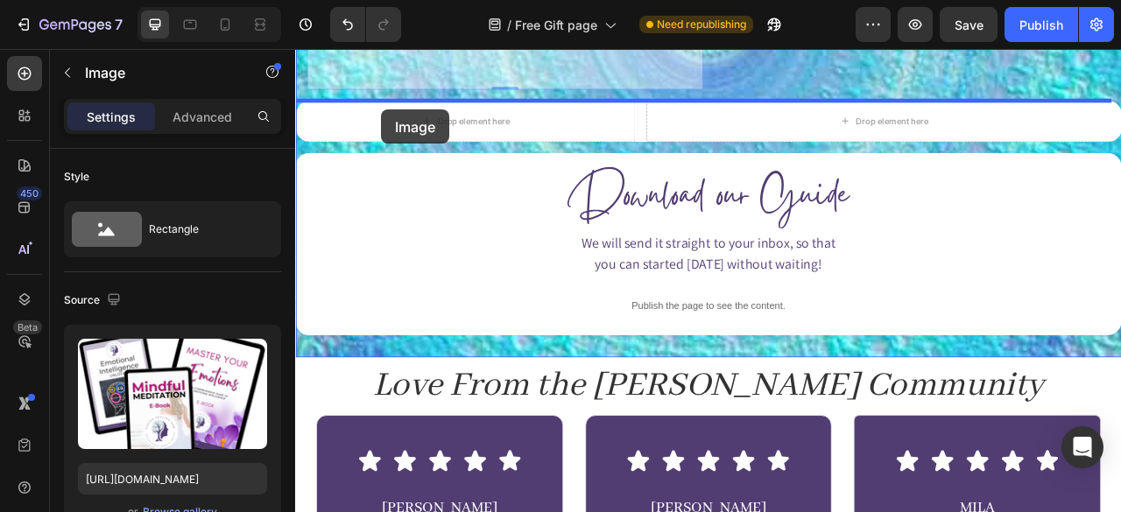
scroll to position [1132, 0]
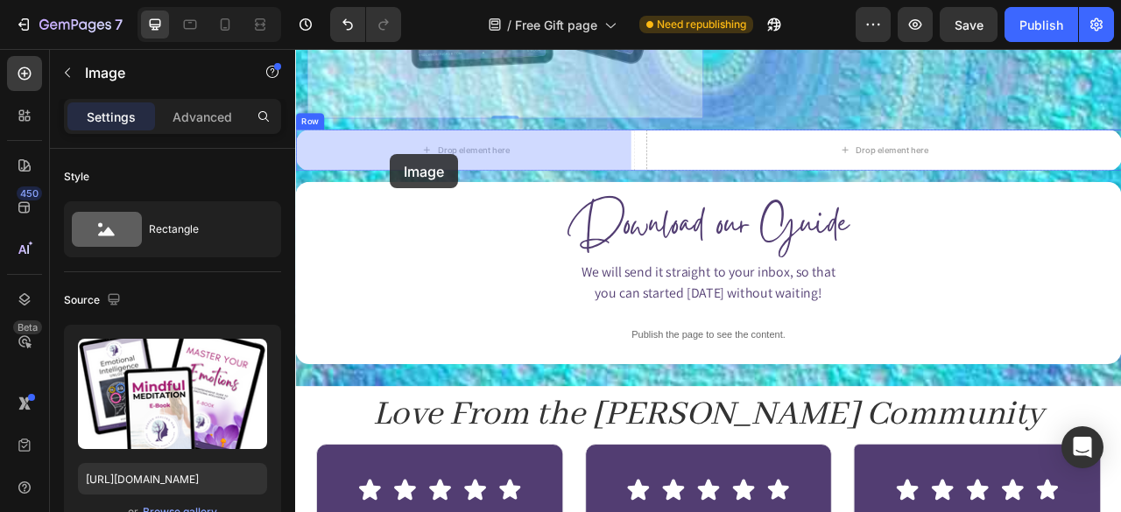
drag, startPoint x: 333, startPoint y: 86, endPoint x: 416, endPoint y: 183, distance: 127.9
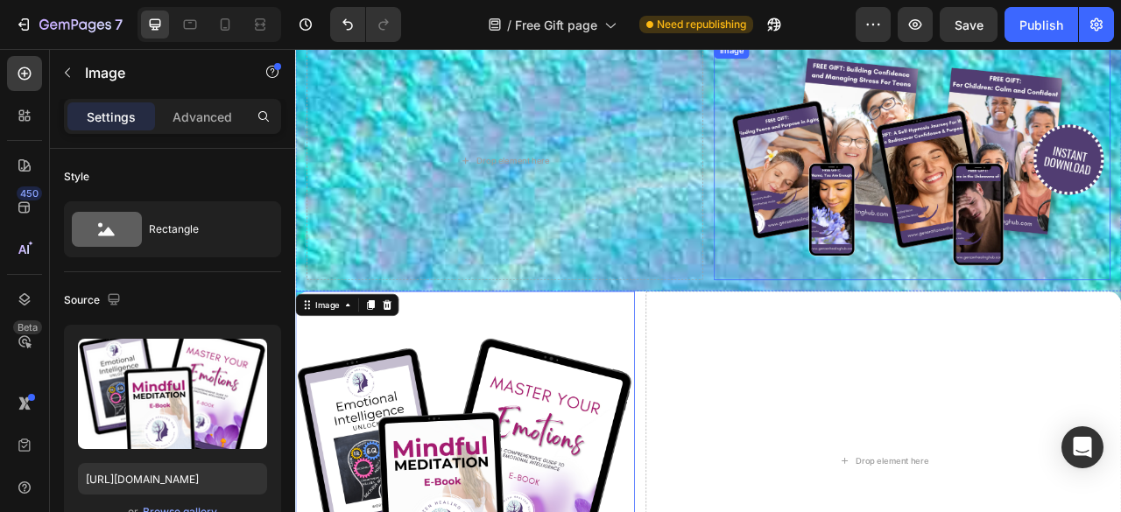
scroll to position [623, 0]
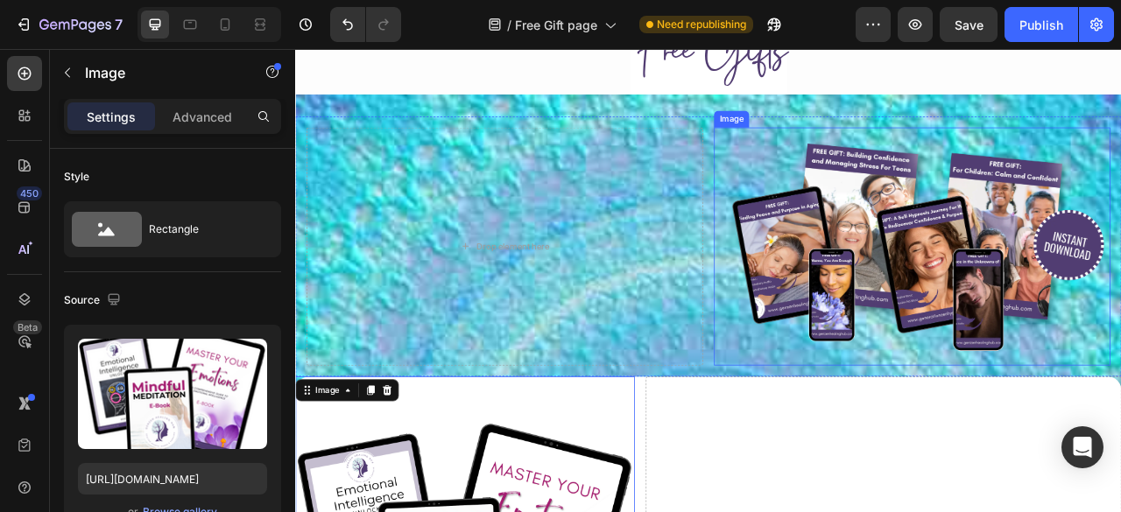
click at [841, 143] on div "Image" at bounding box center [849, 138] width 45 height 21
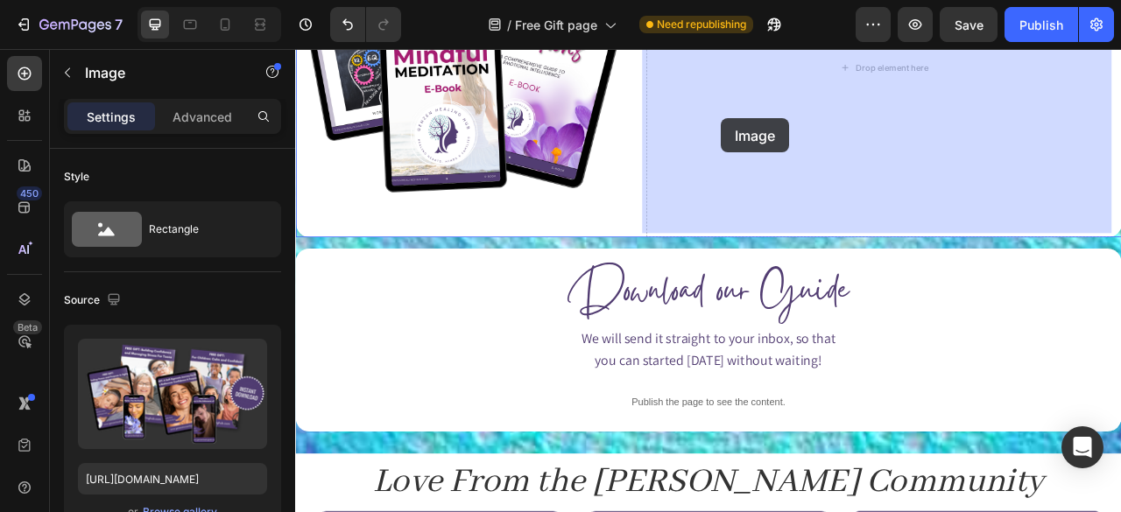
drag, startPoint x: 850, startPoint y: 129, endPoint x: 837, endPoint y: 137, distance: 15.8
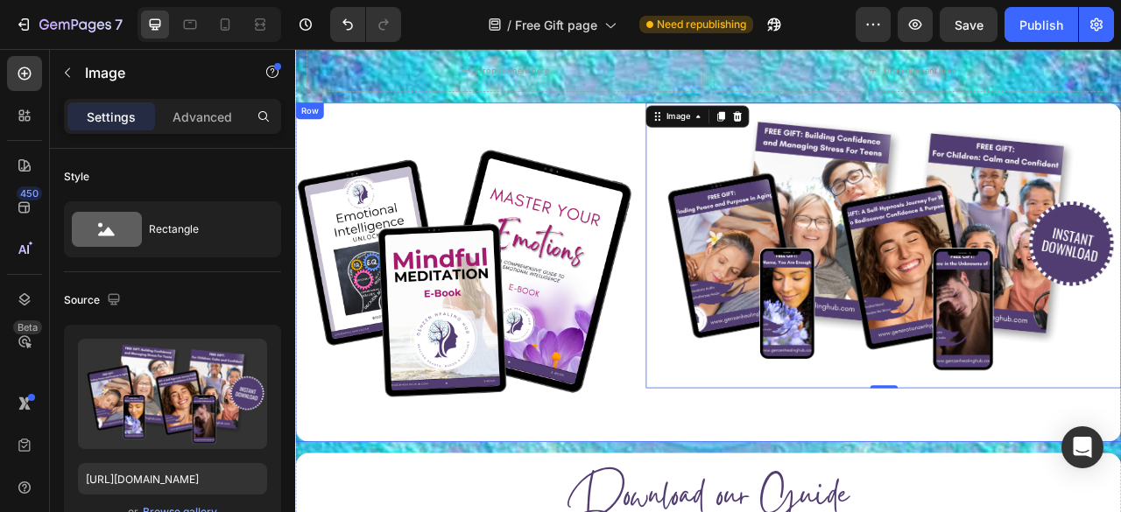
scroll to position [967, 0]
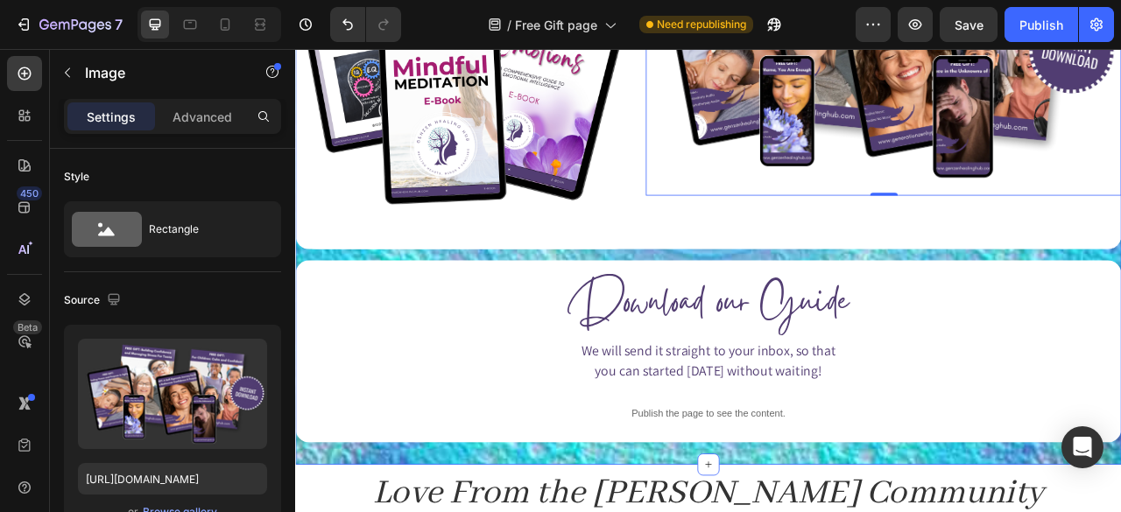
click at [404, 305] on div "Drop element here Drop element here Row Image Image 0 Row Download our Guide He…" at bounding box center [820, 171] width 1051 height 759
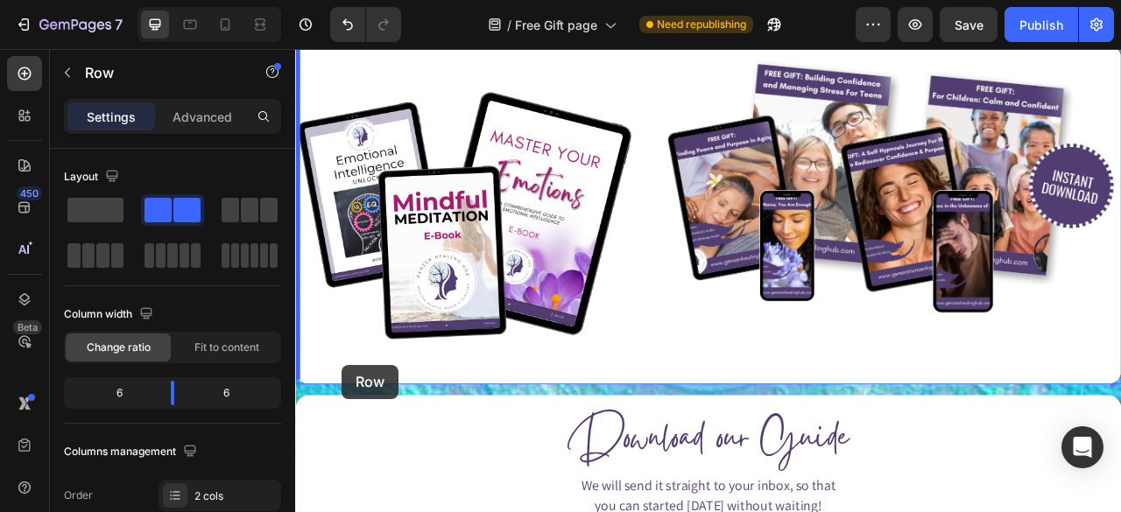
scroll to position [826, 0]
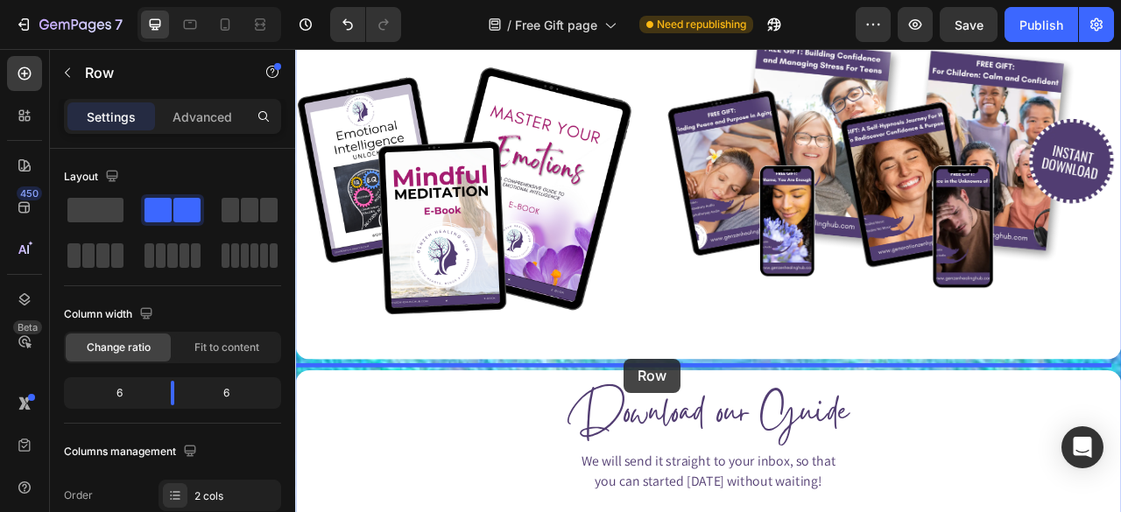
drag, startPoint x: 312, startPoint y: 100, endPoint x: 712, endPoint y: 444, distance: 527.7
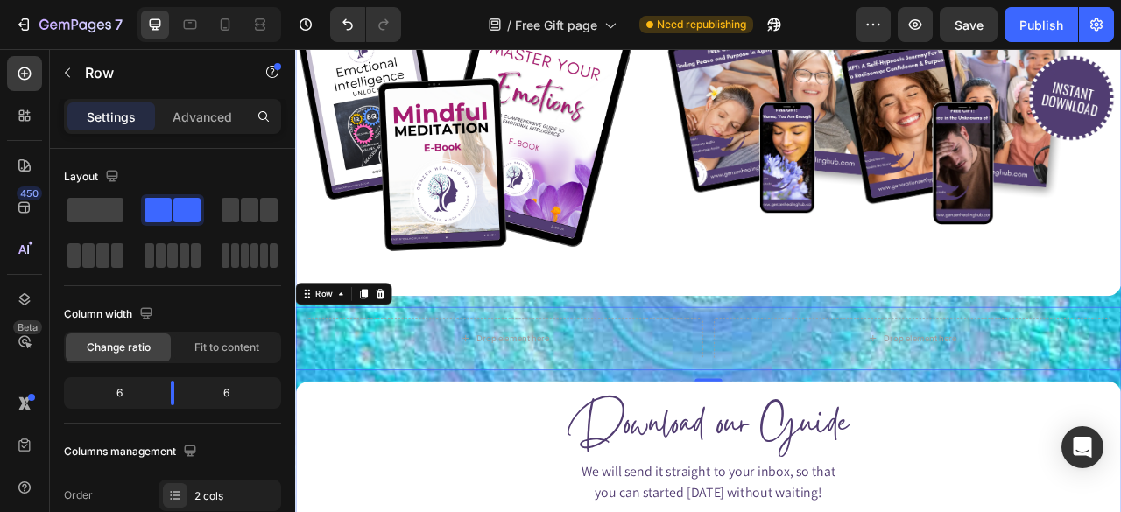
scroll to position [746, 0]
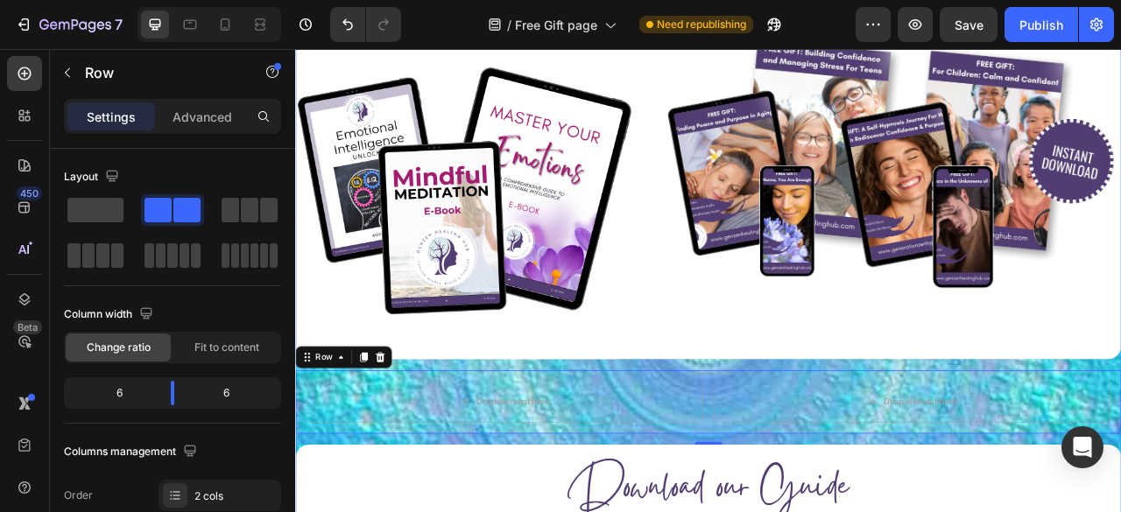
click at [706, 439] on div "Image Image Row Drop element here Drop element here Row 0 Download our Guide He…" at bounding box center [820, 398] width 1051 height 773
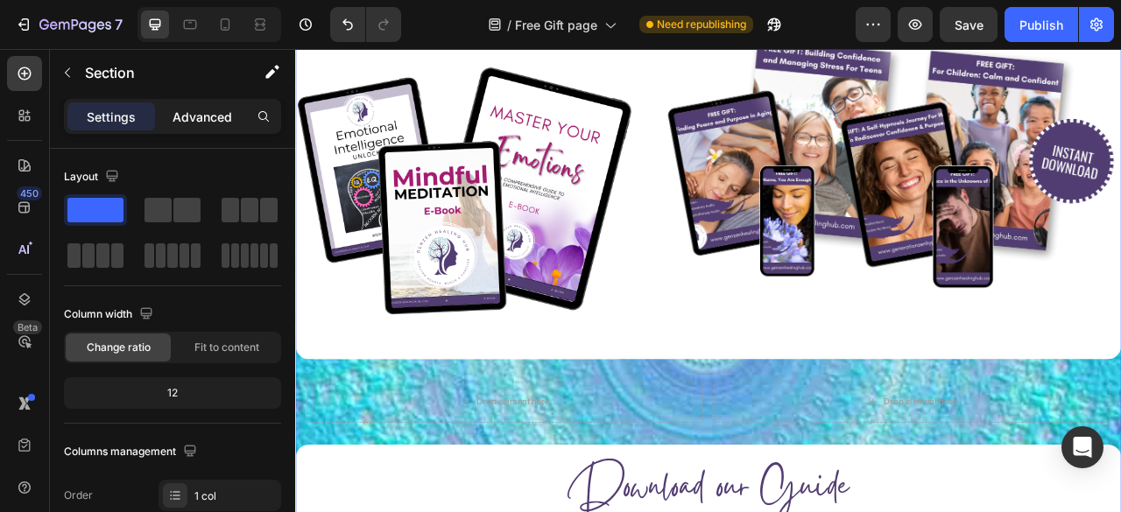
click at [208, 105] on div "Advanced" at bounding box center [202, 116] width 88 height 28
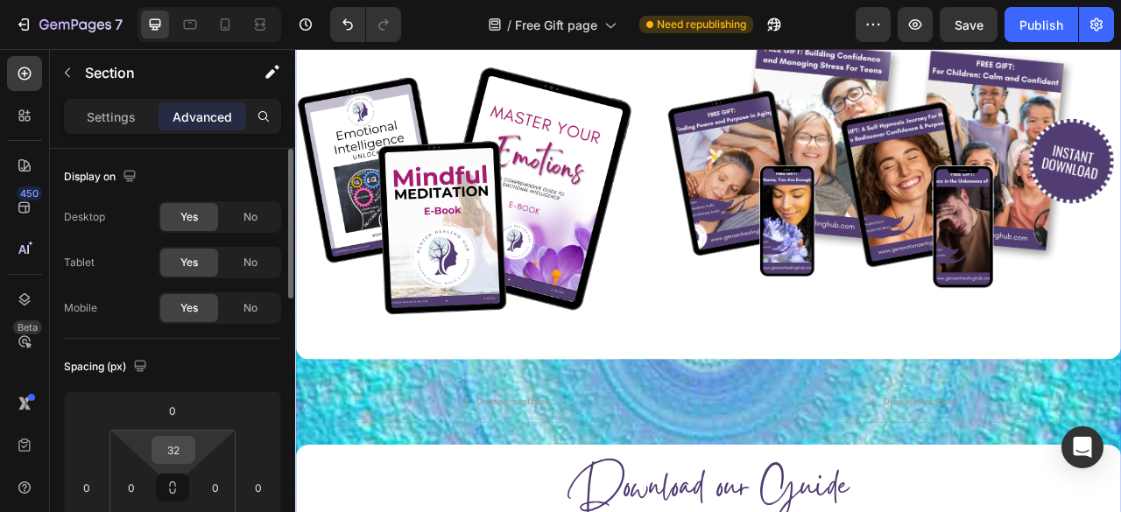
click at [169, 443] on input "32" at bounding box center [173, 450] width 35 height 26
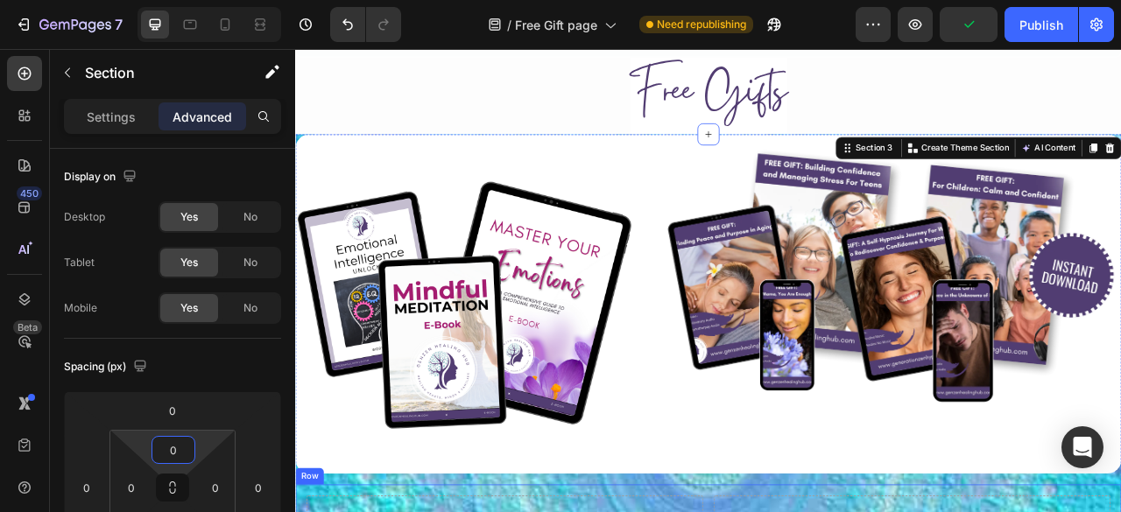
scroll to position [571, 0]
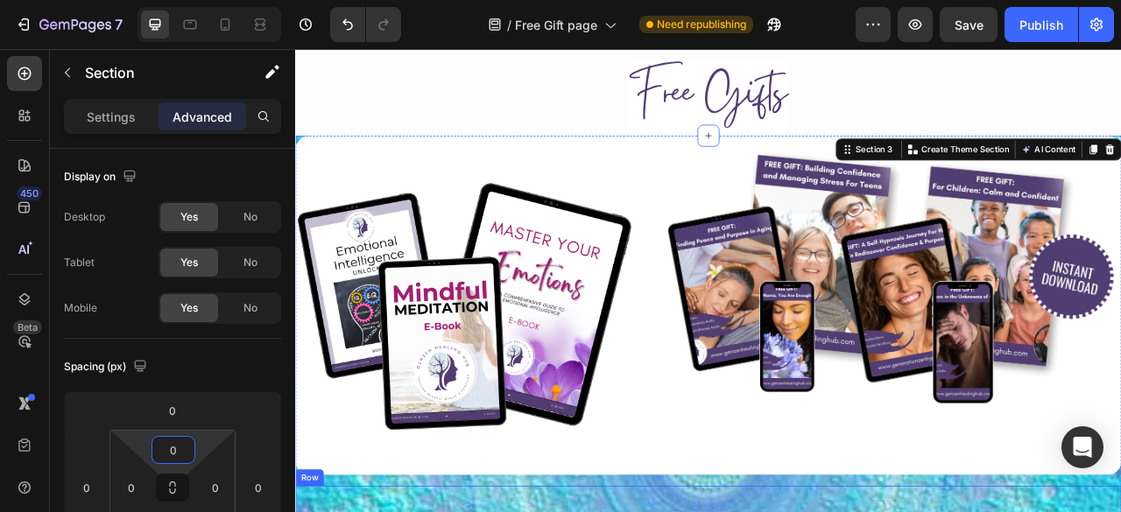
type input "32"
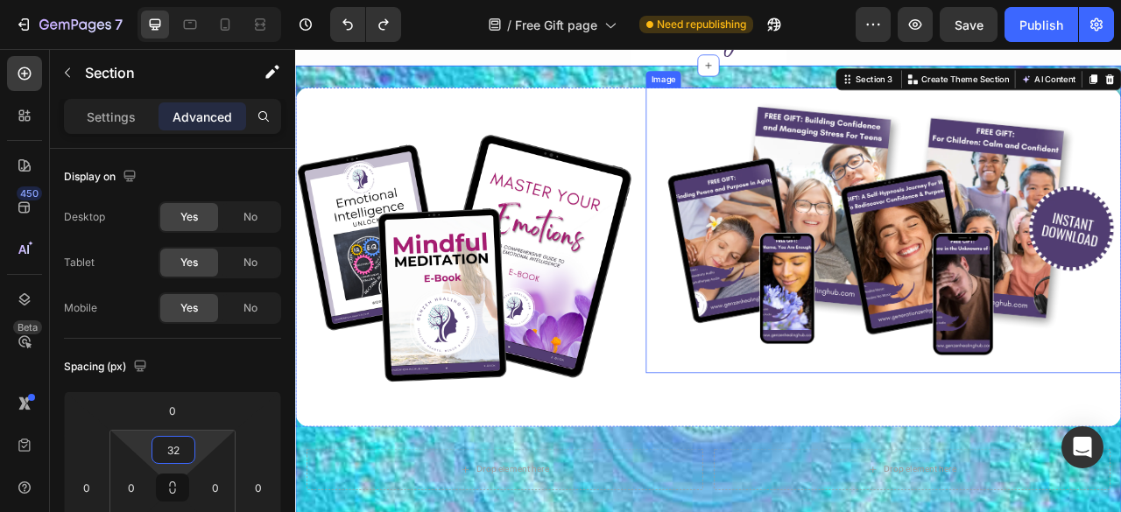
scroll to position [660, 0]
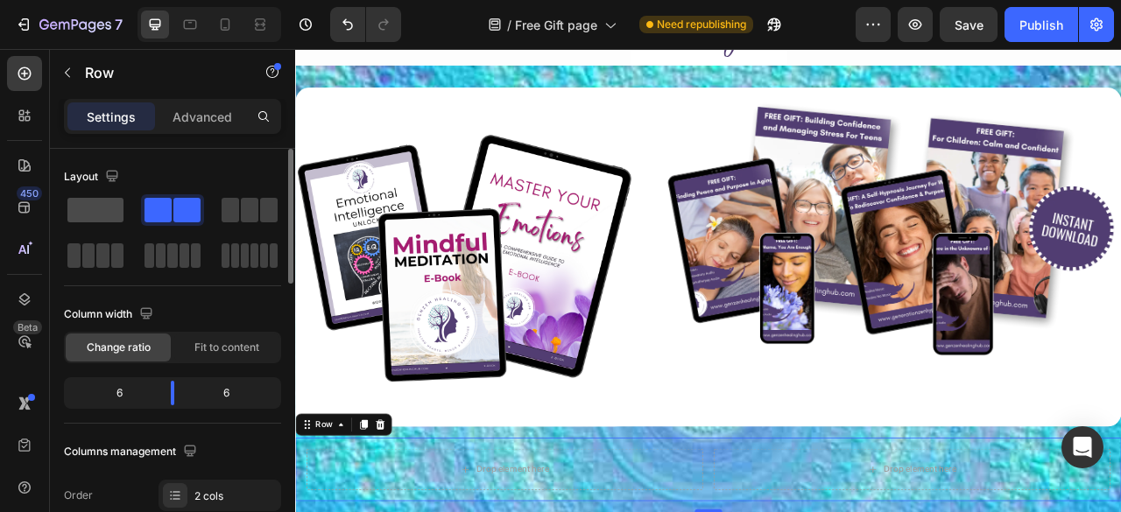
click at [107, 208] on span at bounding box center [95, 210] width 56 height 25
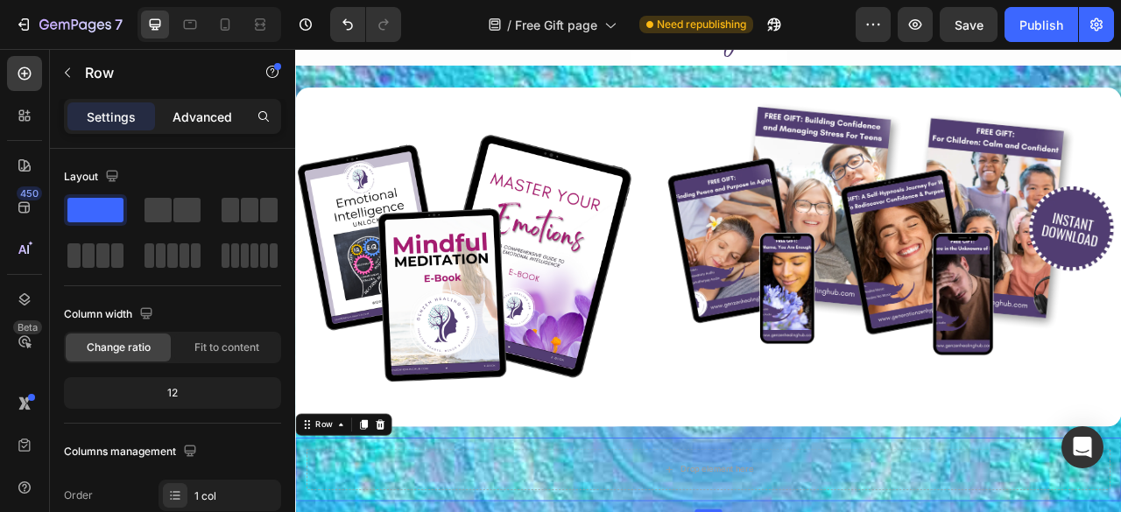
click at [192, 106] on div "Advanced" at bounding box center [202, 116] width 88 height 28
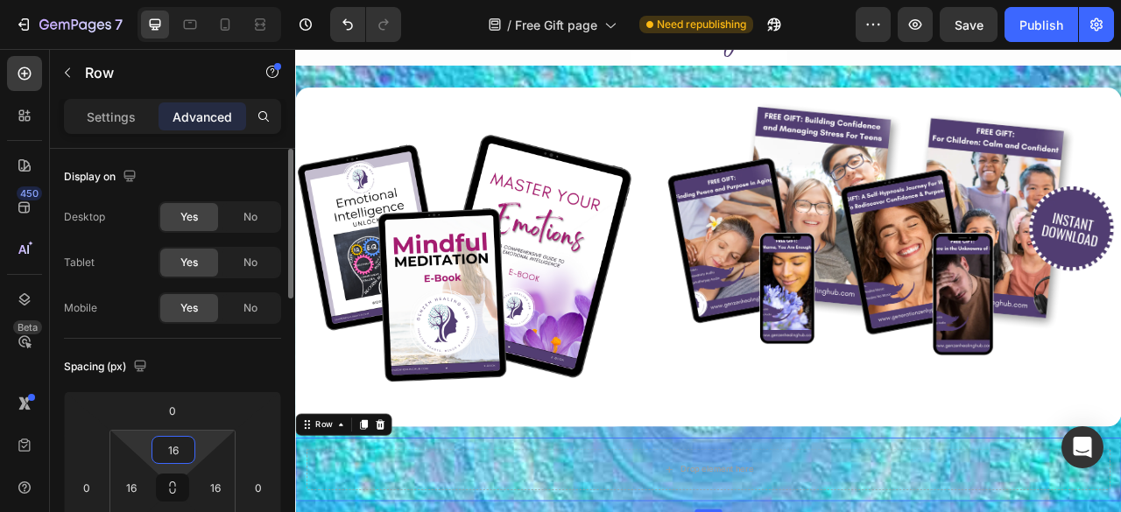
click at [164, 450] on input "16" at bounding box center [173, 450] width 35 height 26
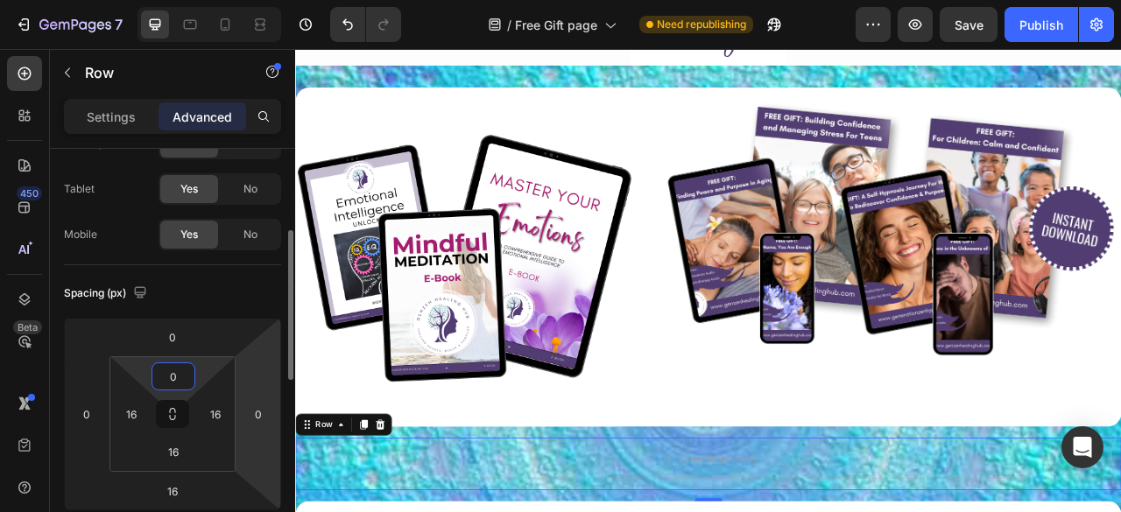
scroll to position [114, 0]
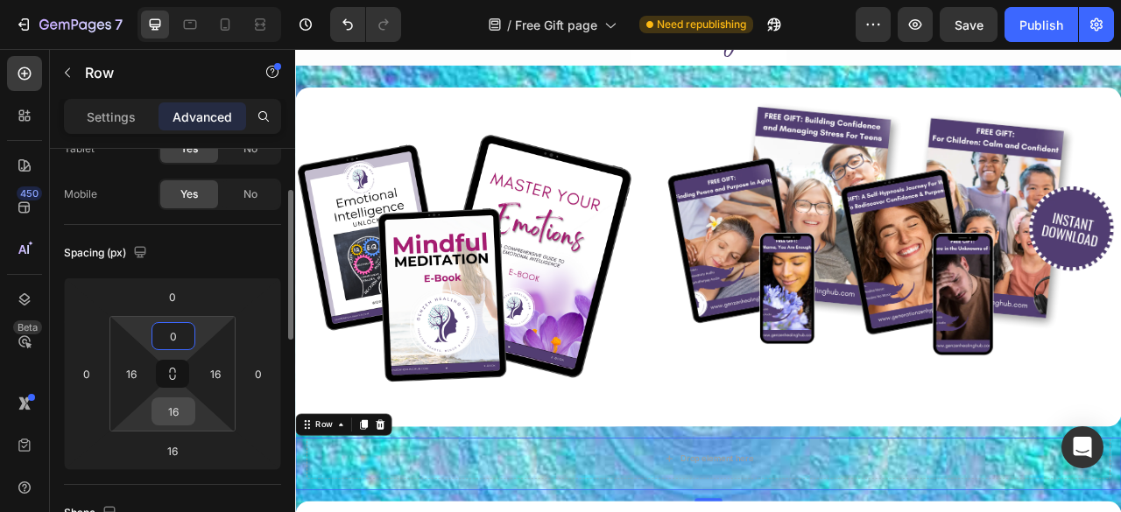
type input "0"
click at [179, 411] on input "16" at bounding box center [173, 411] width 35 height 26
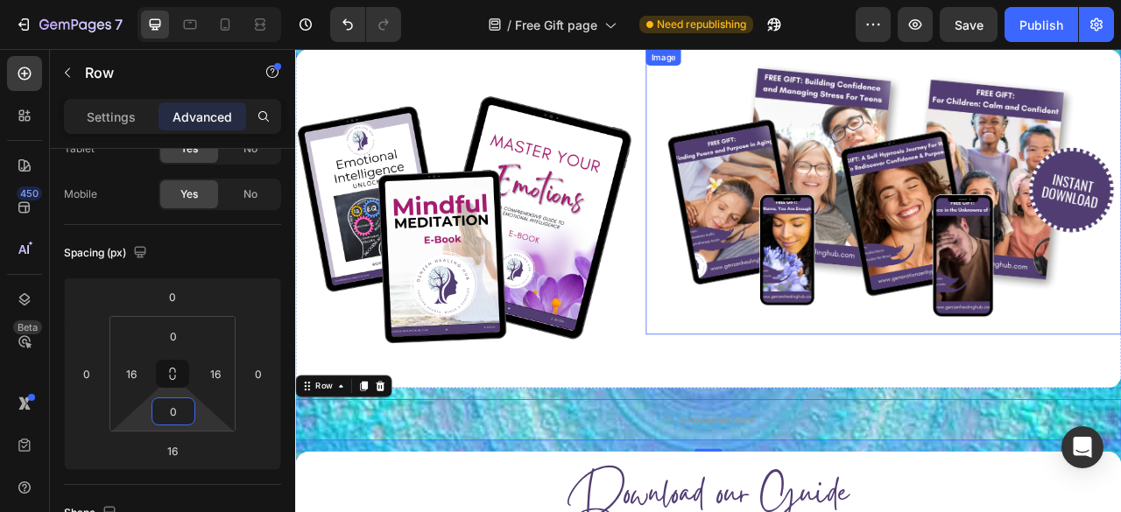
scroll to position [713, 0]
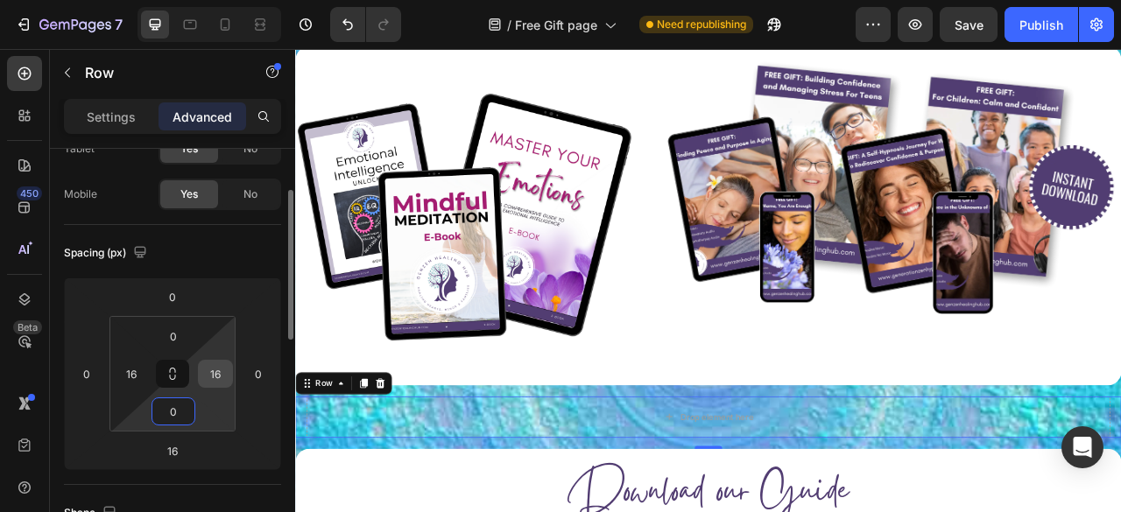
type input "0"
click at [224, 377] on input "16" at bounding box center [215, 374] width 26 height 26
type input "0"
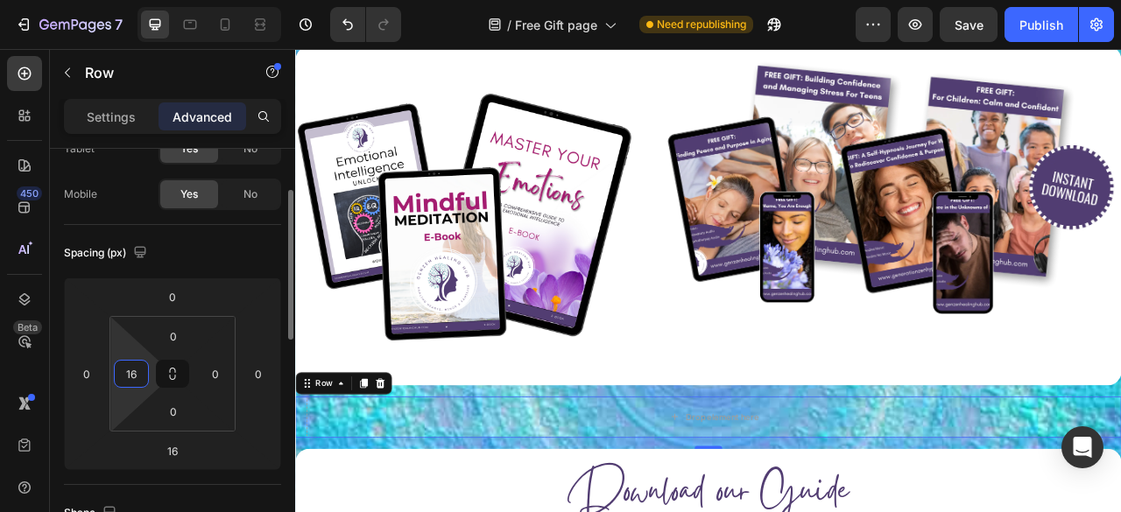
click at [130, 370] on input "16" at bounding box center [131, 374] width 26 height 26
type input "0"
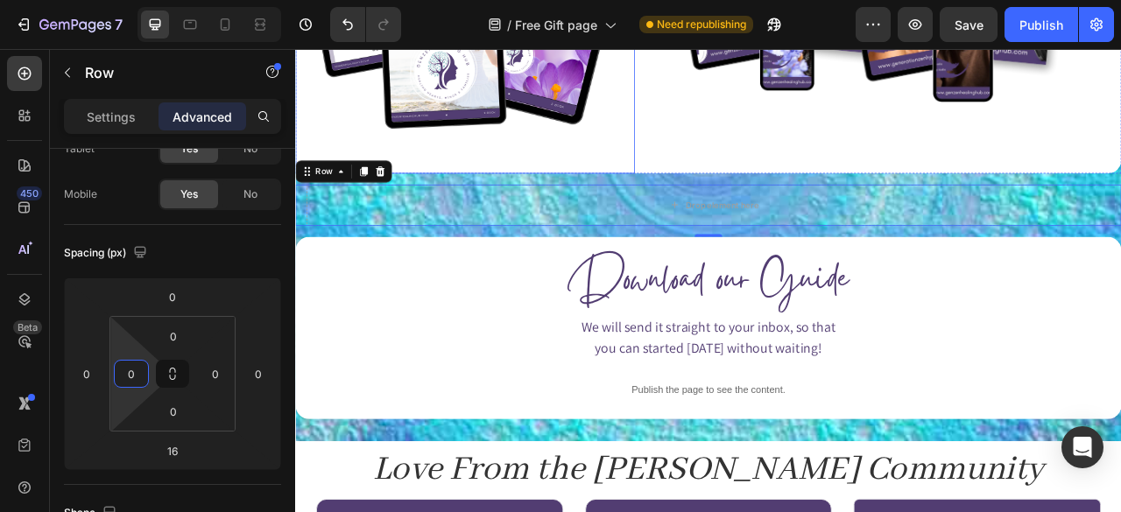
scroll to position [986, 0]
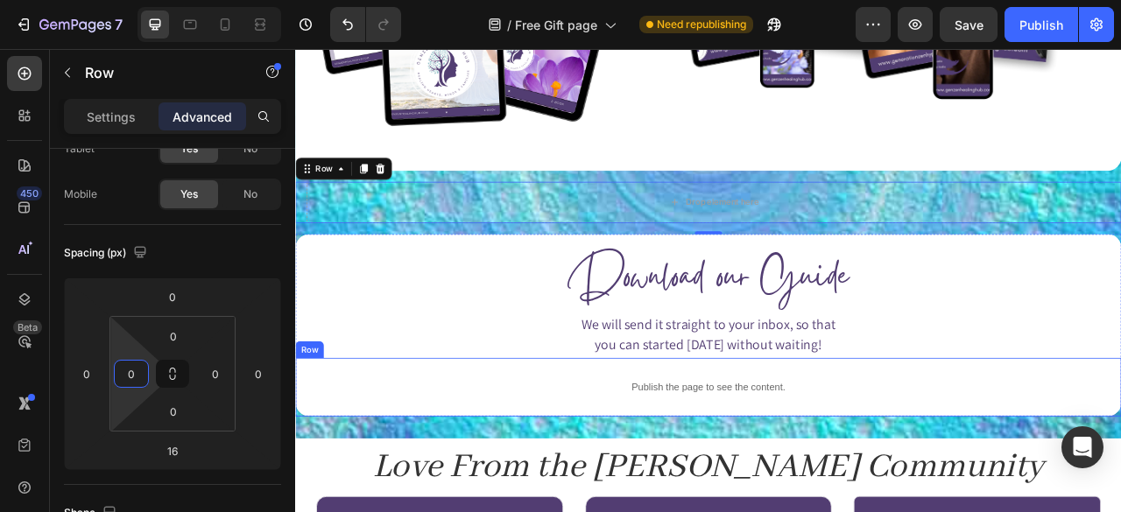
click at [304, 493] on div "Publish the page to see the content. Custom Code Row" at bounding box center [820, 479] width 1051 height 74
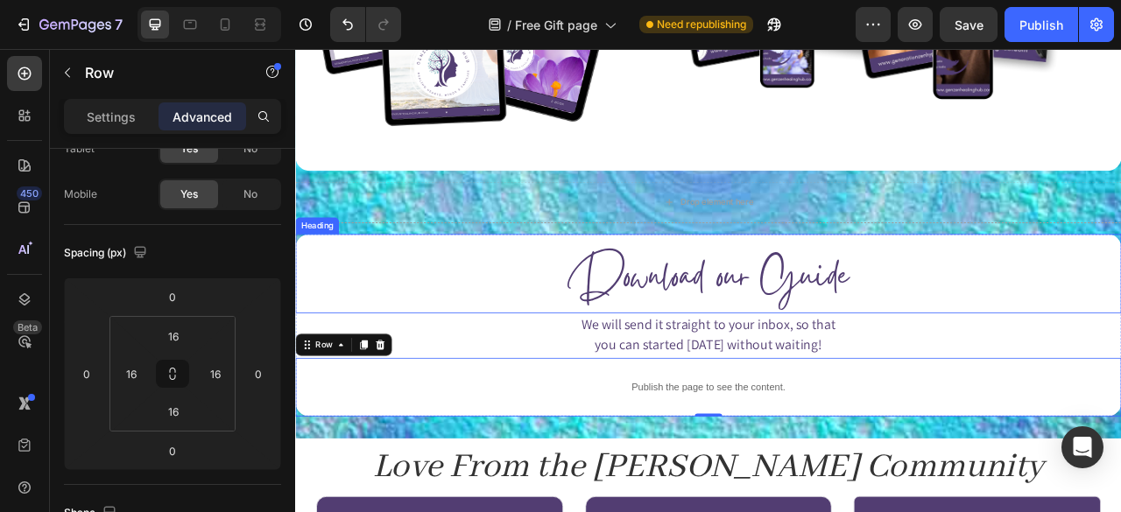
click at [1120, 291] on div "Download our Guide Heading" at bounding box center [820, 335] width 1051 height 101
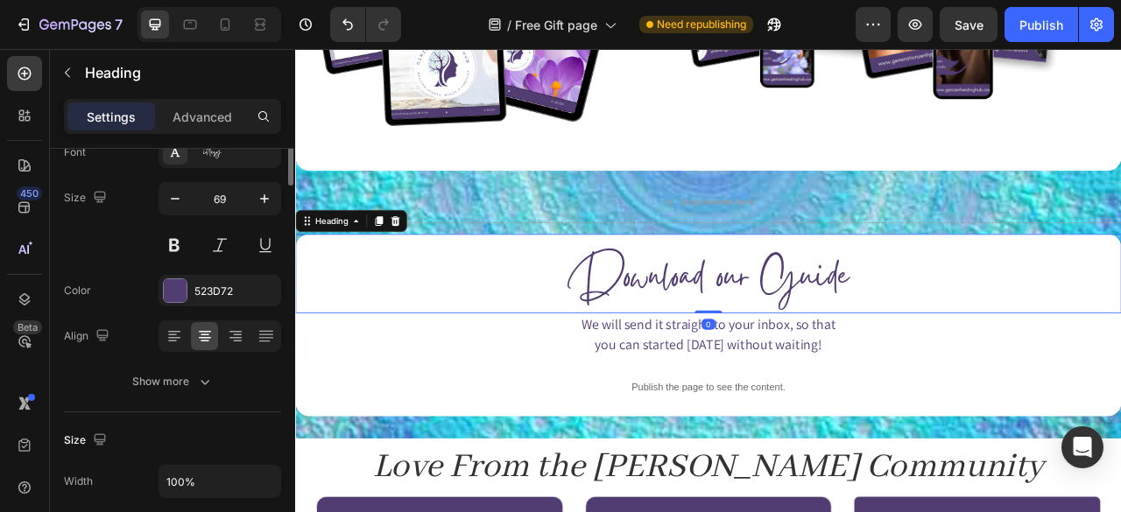
scroll to position [0, 0]
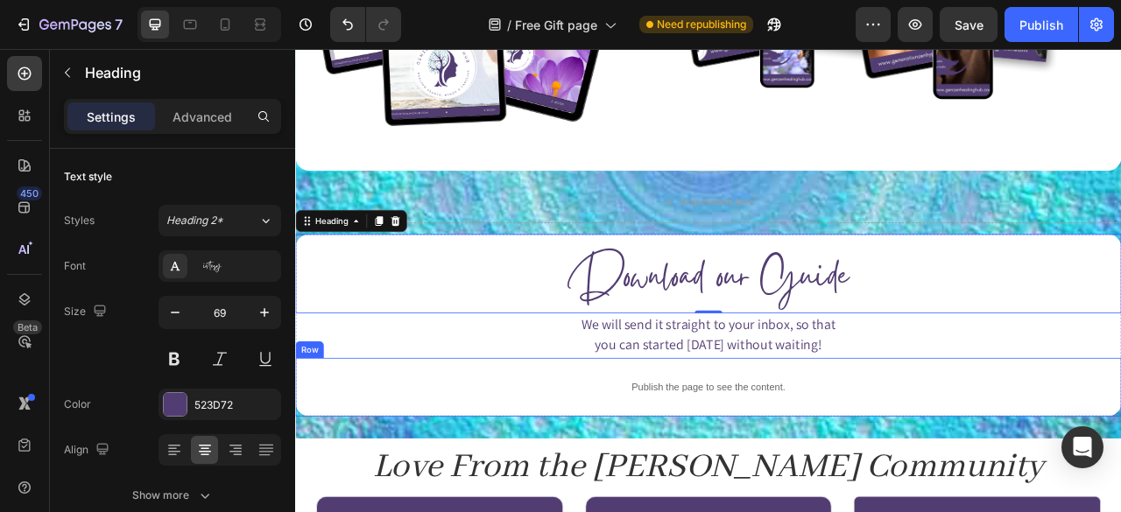
click at [1120, 445] on div "Publish the page to see the content. Custom Code Row" at bounding box center [820, 479] width 1051 height 74
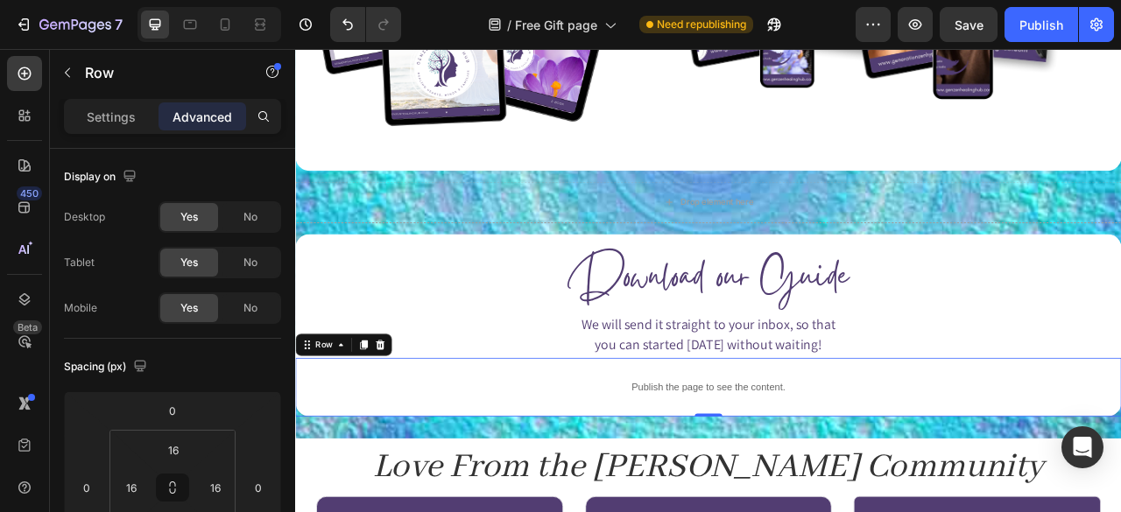
click at [1120, 508] on div "Publish the page to see the content. Custom Code Row 0" at bounding box center [820, 479] width 1051 height 74
click at [1120, 509] on div "Image Image Row Drop element here Row Download our Guide Heading We will send i…" at bounding box center [820, 144] width 1051 height 801
click at [1120, 506] on div "Publish the page to see the content. Custom Code Row" at bounding box center [820, 479] width 1051 height 74
click at [473, 224] on div "Drop element here" at bounding box center [820, 244] width 1051 height 53
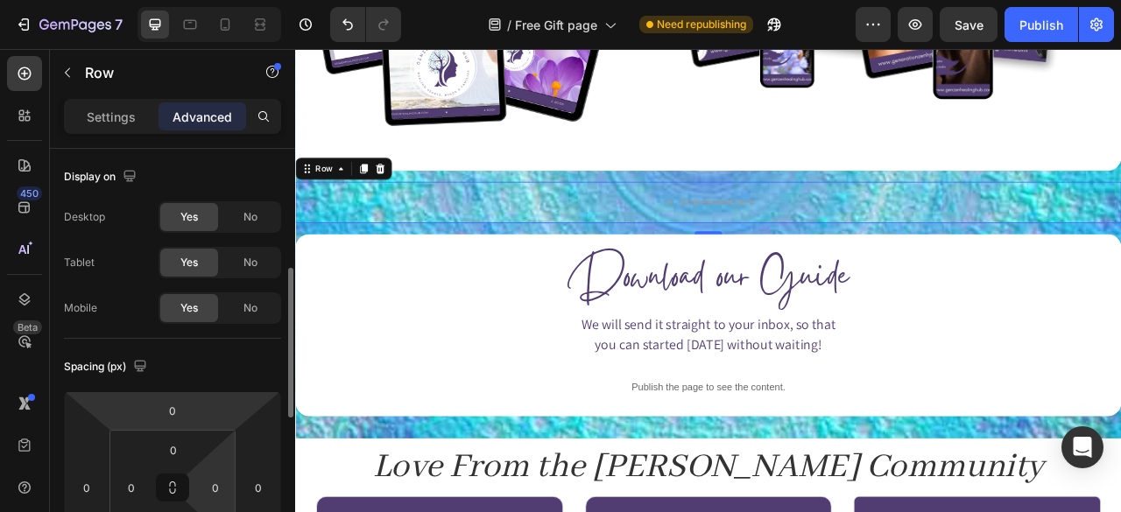
scroll to position [89, 0]
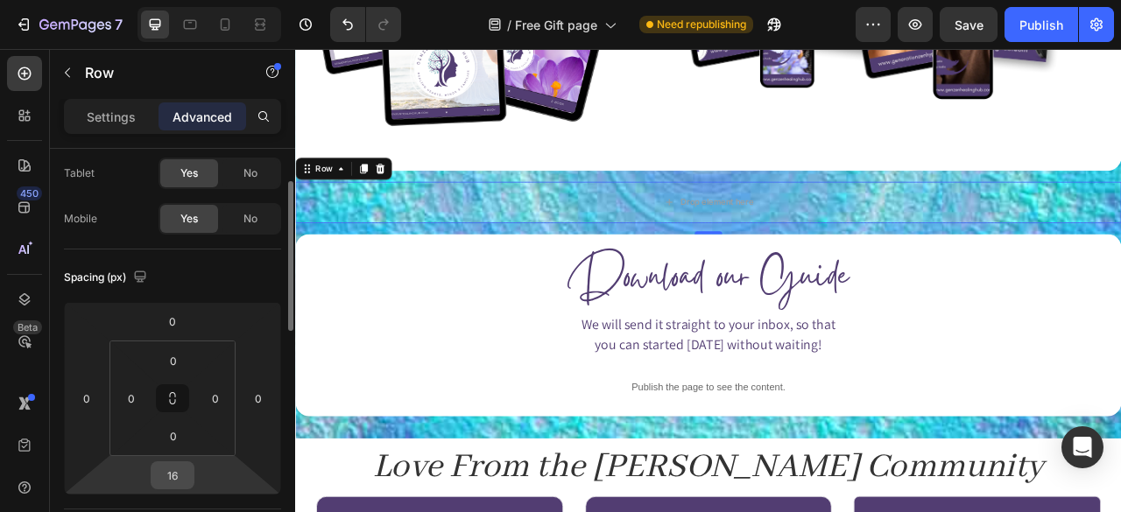
click at [163, 467] on input "16" at bounding box center [172, 475] width 35 height 26
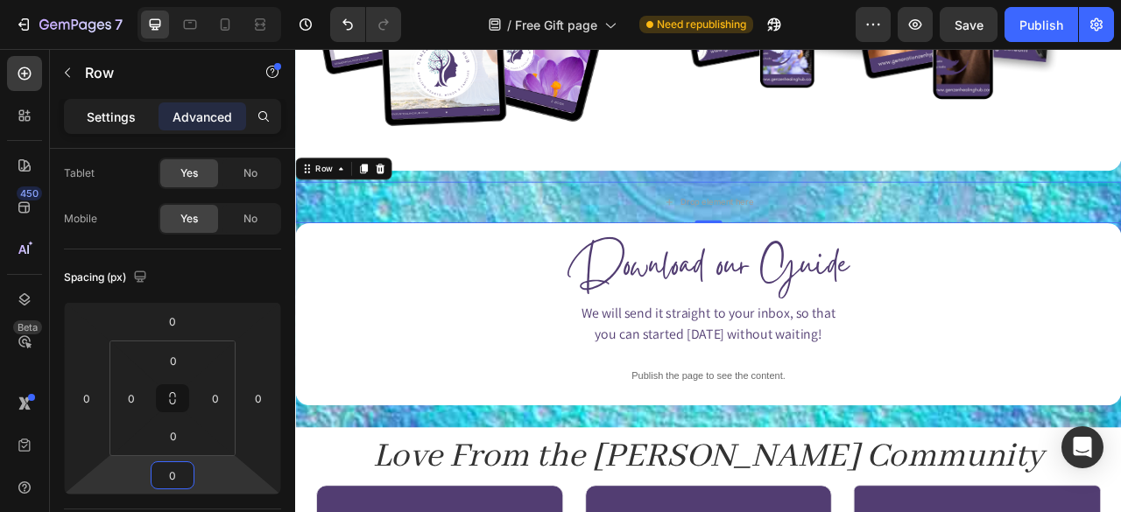
type input "0"
click at [121, 115] on p "Settings" at bounding box center [111, 117] width 49 height 18
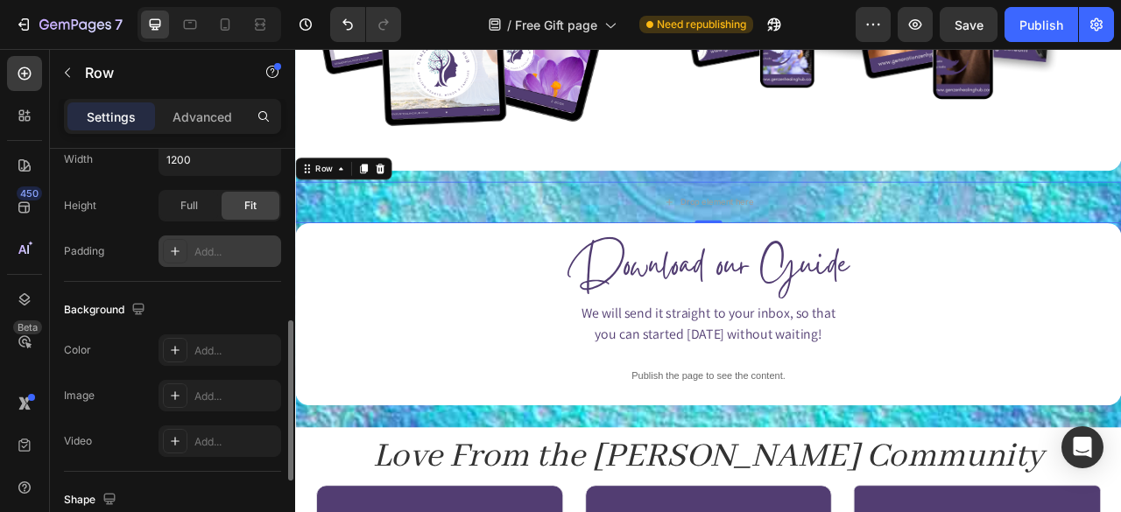
scroll to position [438, 0]
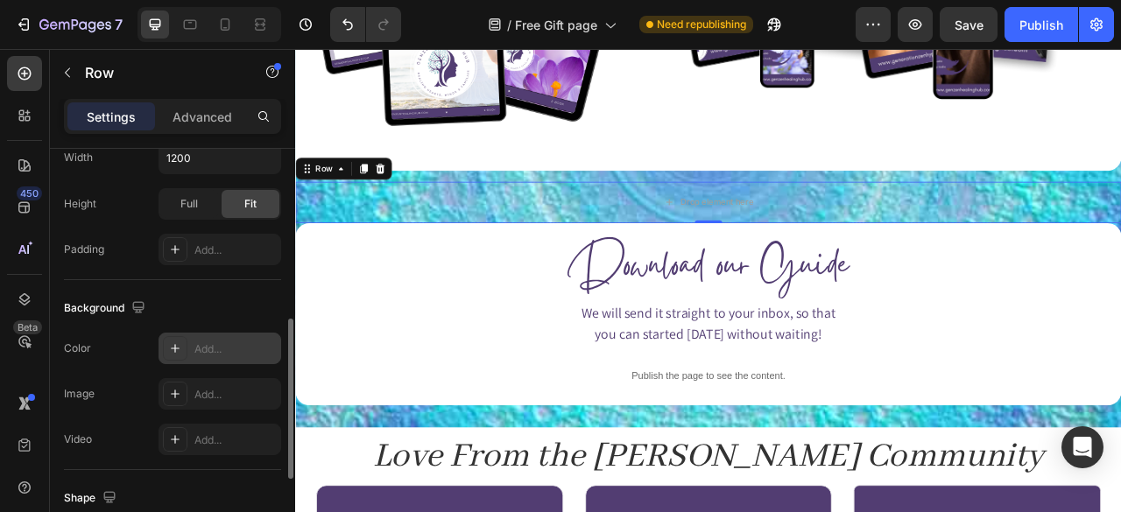
click at [203, 349] on div "Add..." at bounding box center [235, 349] width 82 height 16
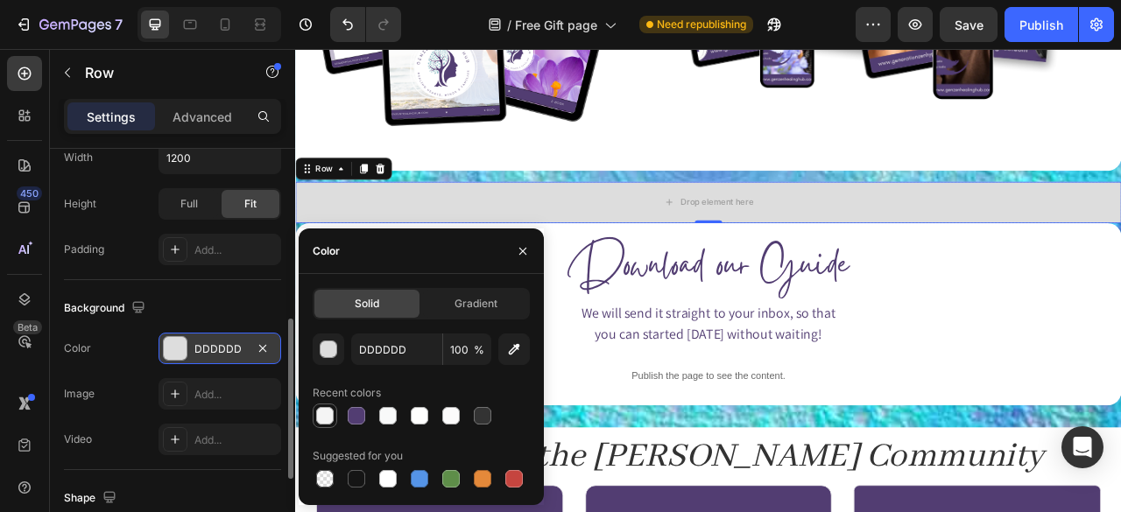
click at [322, 419] on div at bounding box center [325, 416] width 18 height 18
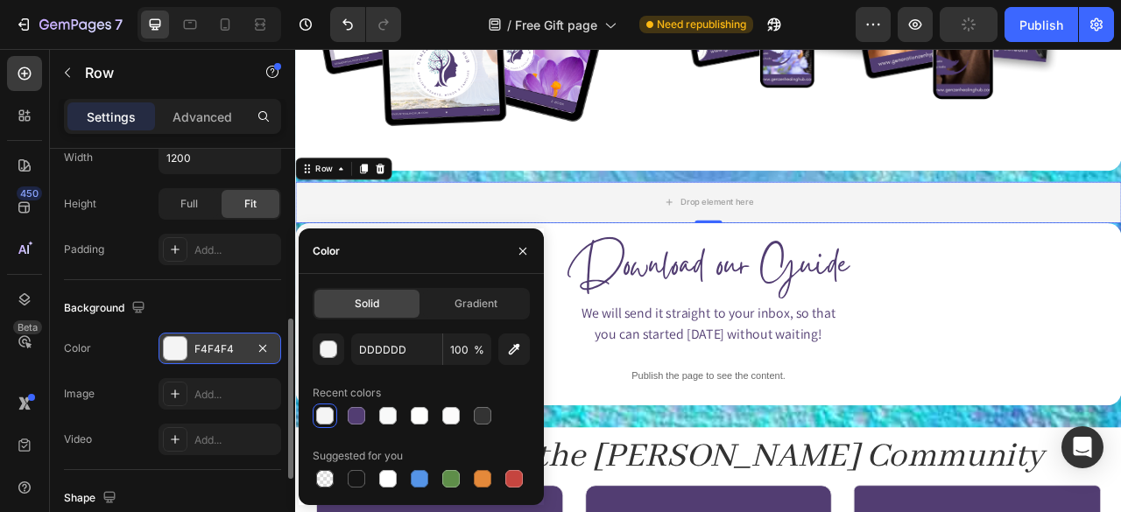
type input "F4F4F4"
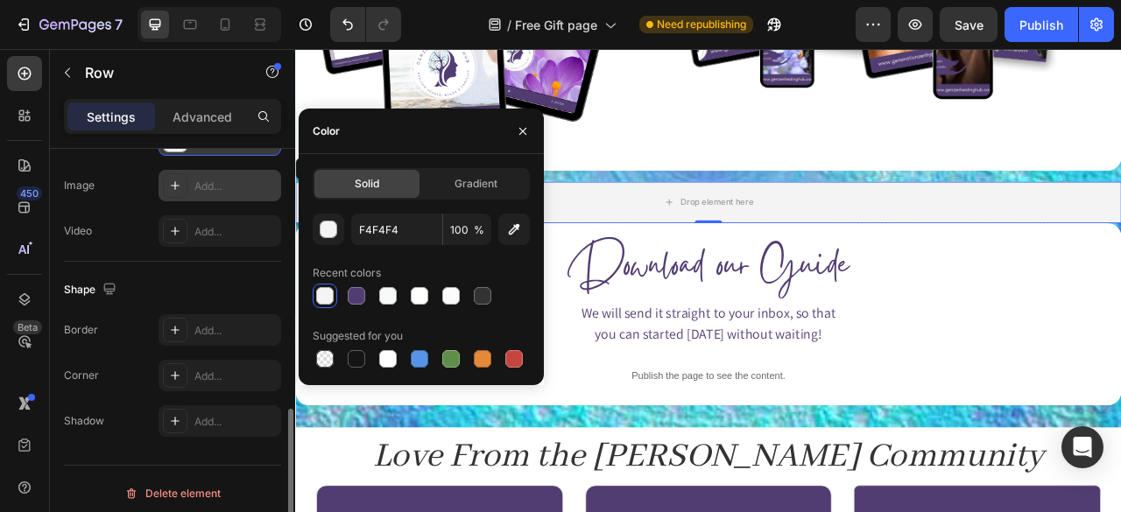
scroll to position [652, 0]
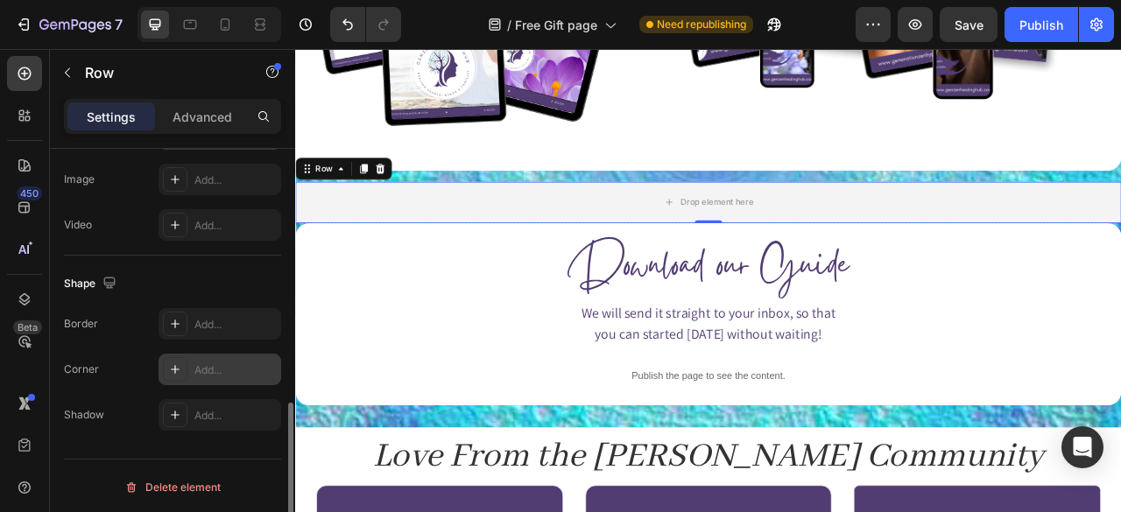
click at [183, 363] on div at bounding box center [175, 369] width 25 height 25
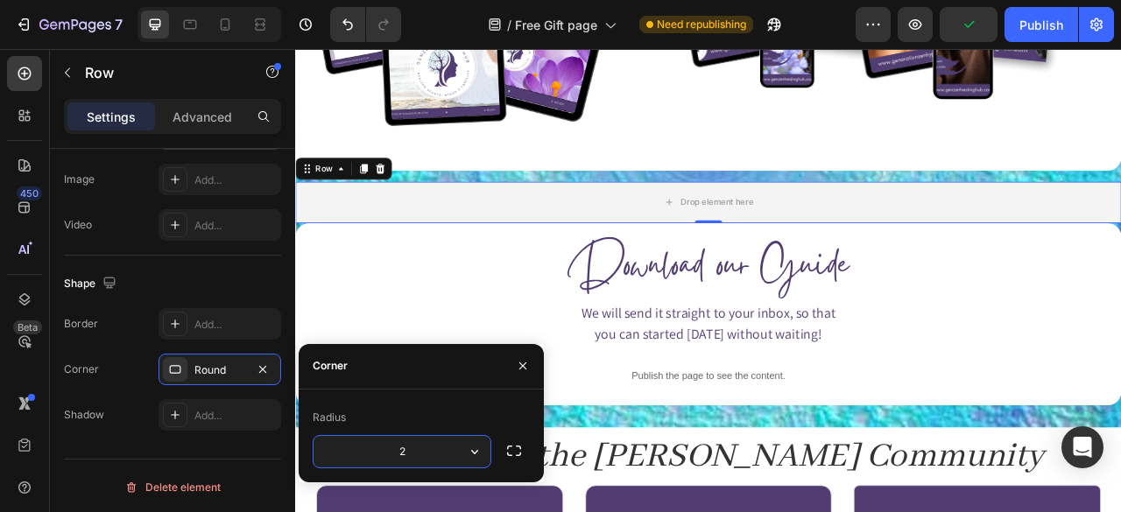
type input "20"
click at [336, 272] on div "Download our Guide Heading" at bounding box center [820, 321] width 1051 height 101
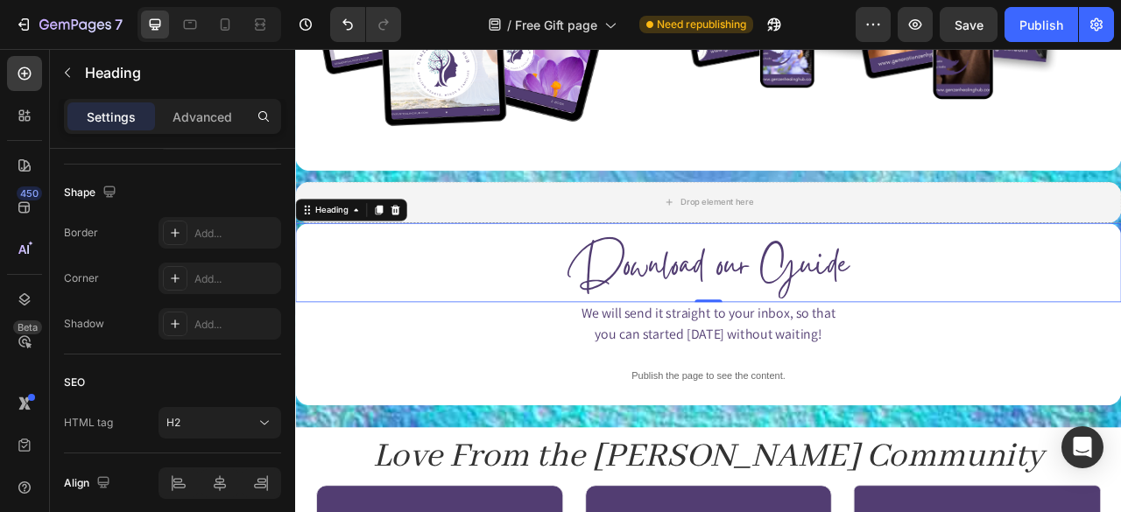
scroll to position [0, 0]
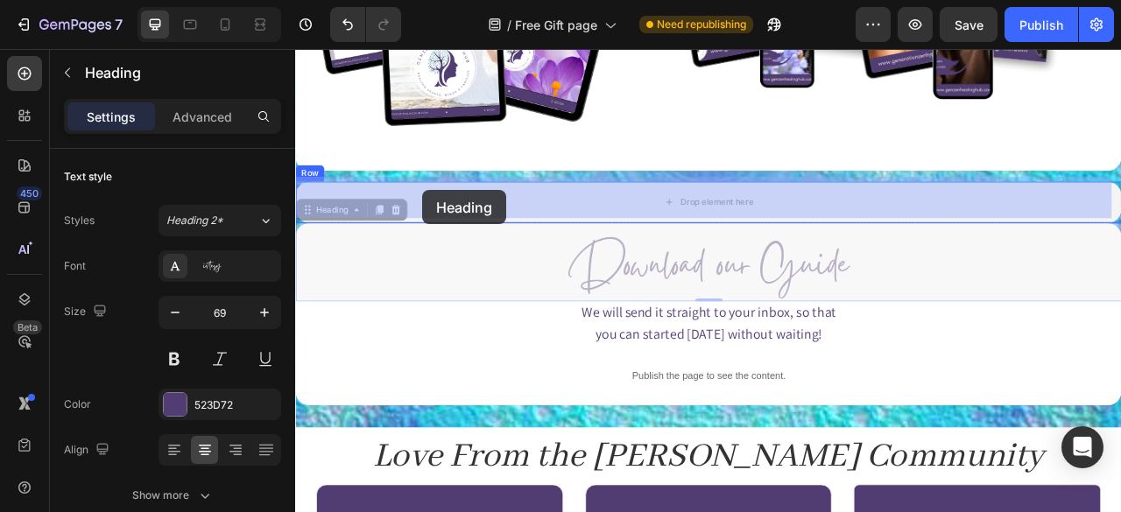
drag, startPoint x: 332, startPoint y: 249, endPoint x: 457, endPoint y: 229, distance: 126.8
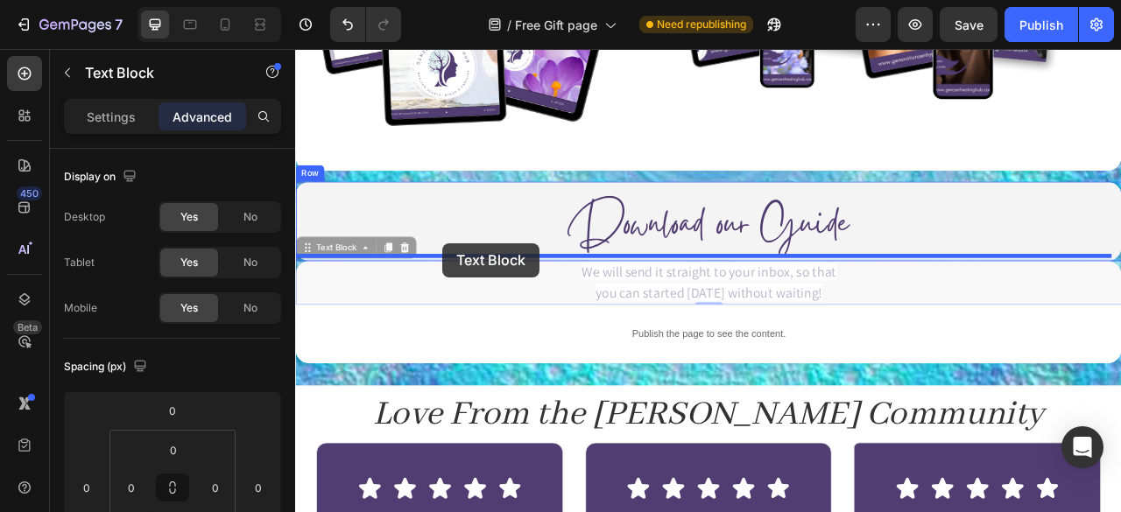
drag, startPoint x: 327, startPoint y: 300, endPoint x: 482, endPoint y: 296, distance: 155.9
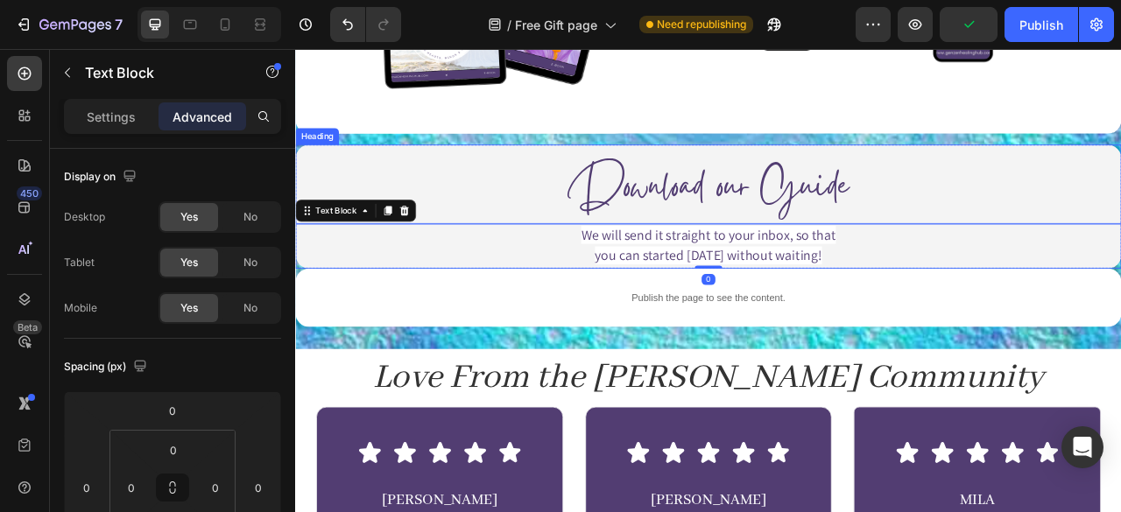
scroll to position [1033, 0]
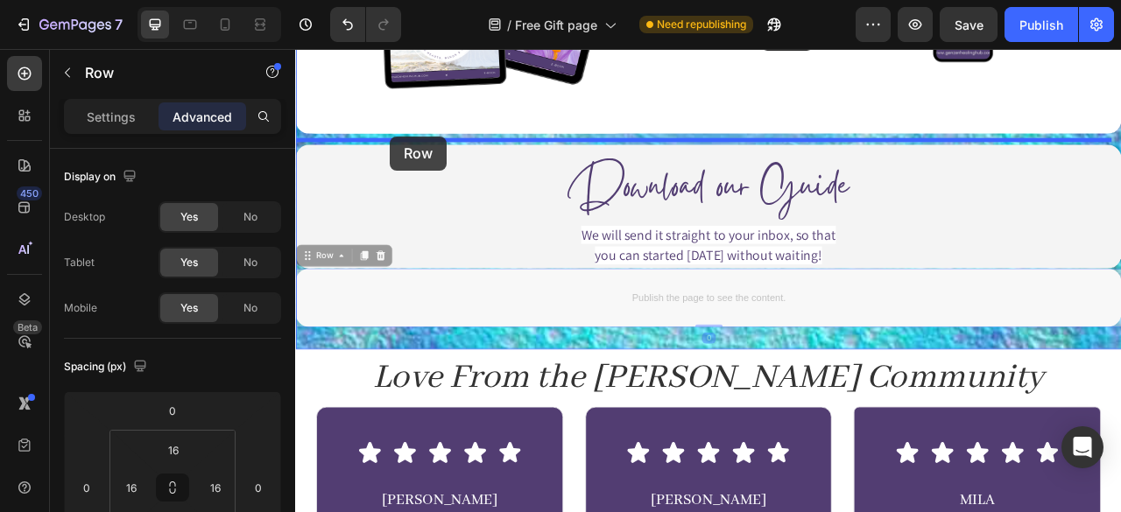
drag, startPoint x: 313, startPoint y: 310, endPoint x: 415, endPoint y: 160, distance: 181.4
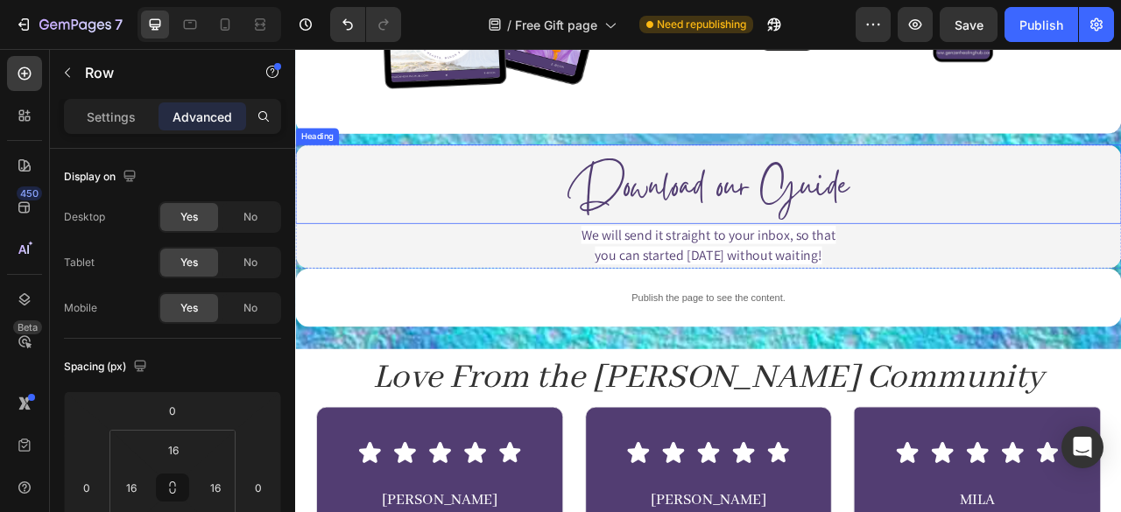
type input "0"
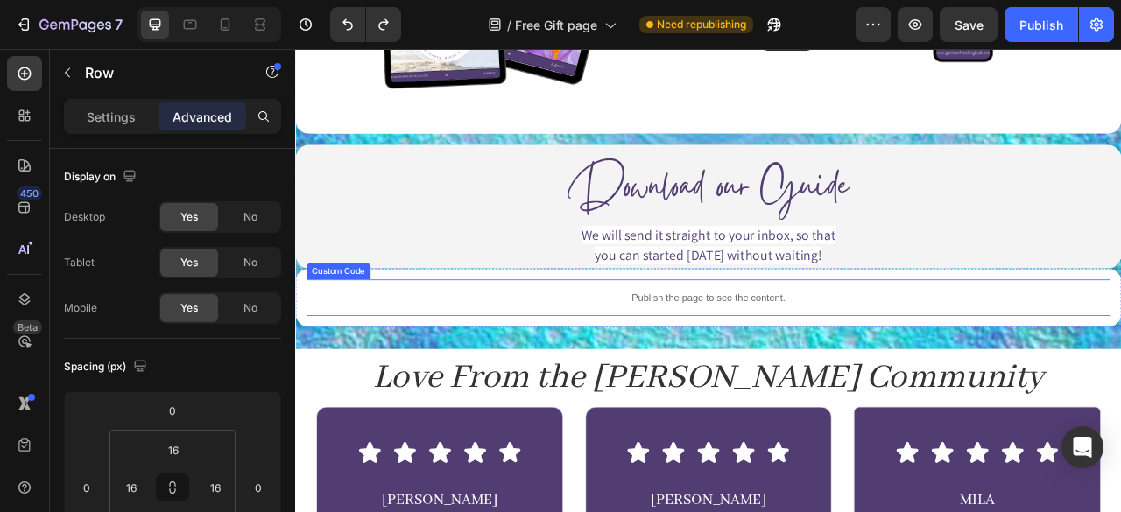
click at [350, 329] on div "Custom Code" at bounding box center [349, 331] width 81 height 21
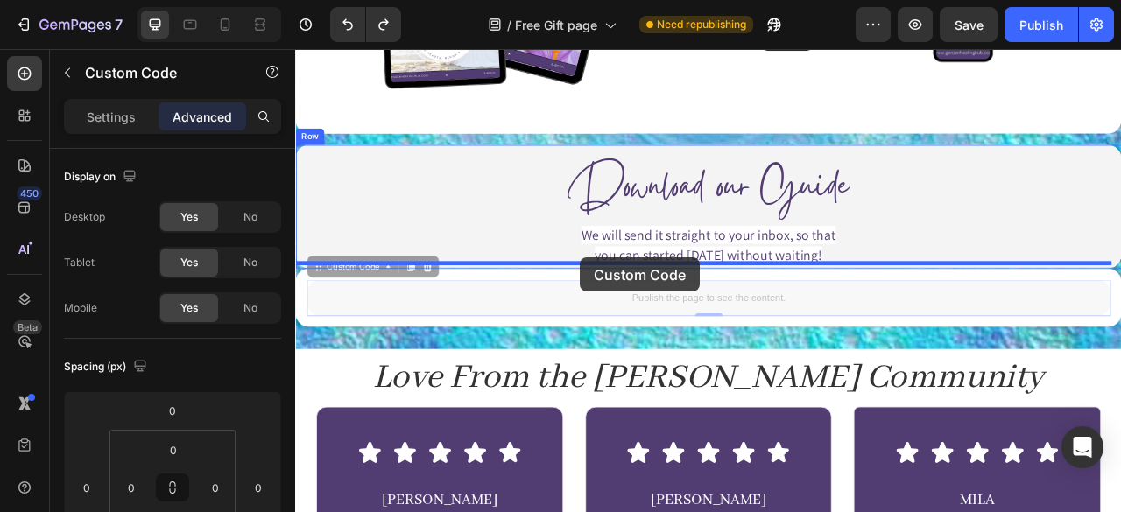
drag, startPoint x: 383, startPoint y: 327, endPoint x: 657, endPoint y: 314, distance: 273.4
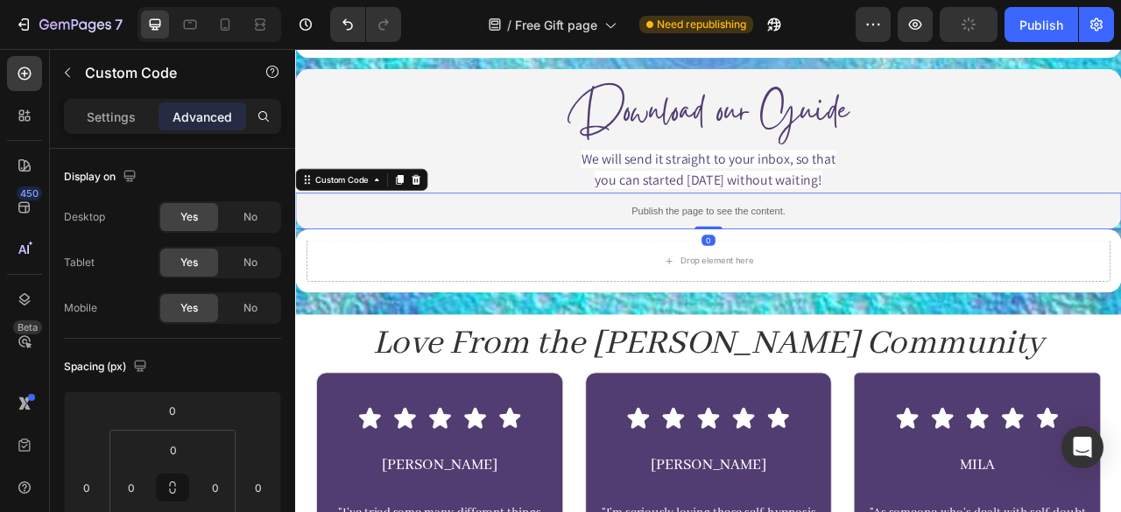
scroll to position [1135, 0]
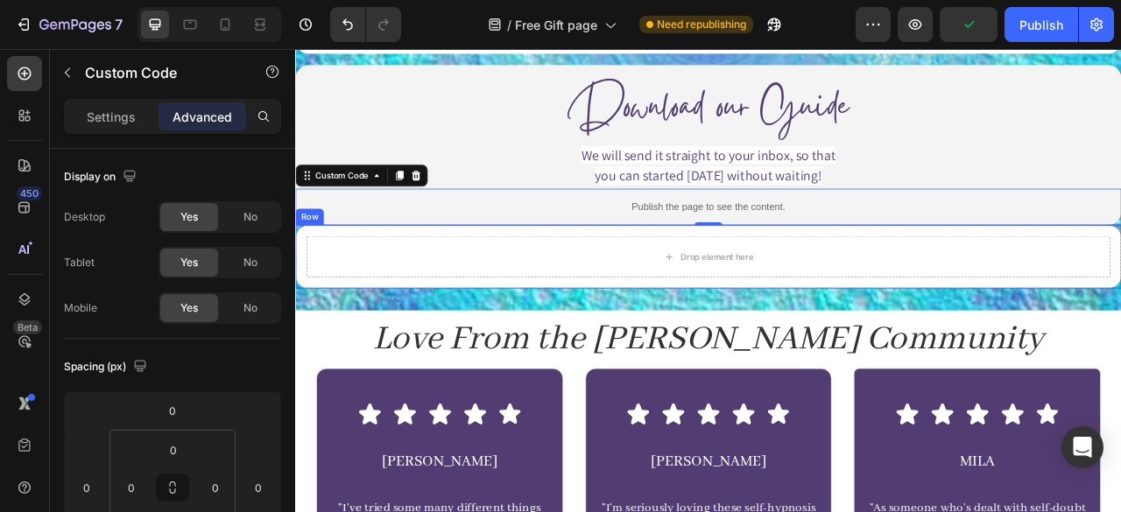
drag, startPoint x: 1331, startPoint y: 278, endPoint x: 1321, endPoint y: 281, distance: 10.2
click at [1120, 281] on div "Drop element here Row" at bounding box center [820, 313] width 1051 height 81
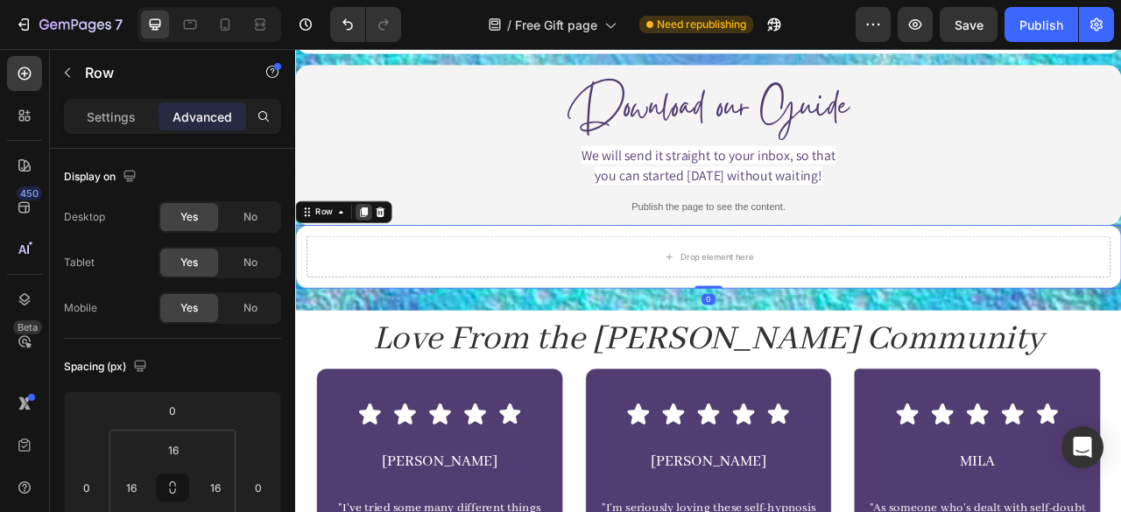
click at [385, 250] on icon at bounding box center [382, 256] width 10 height 12
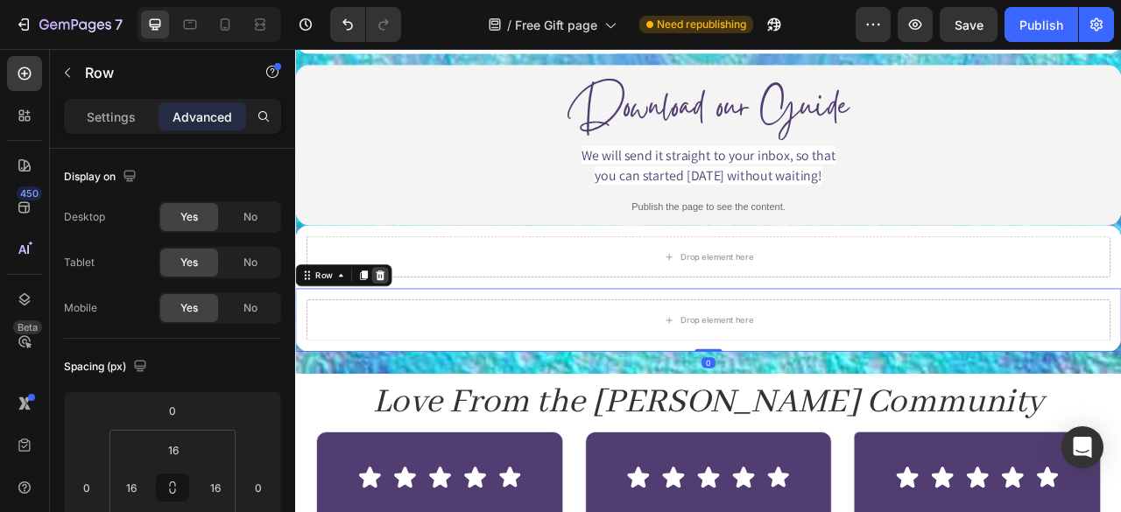
click at [405, 330] on icon at bounding box center [403, 337] width 14 height 14
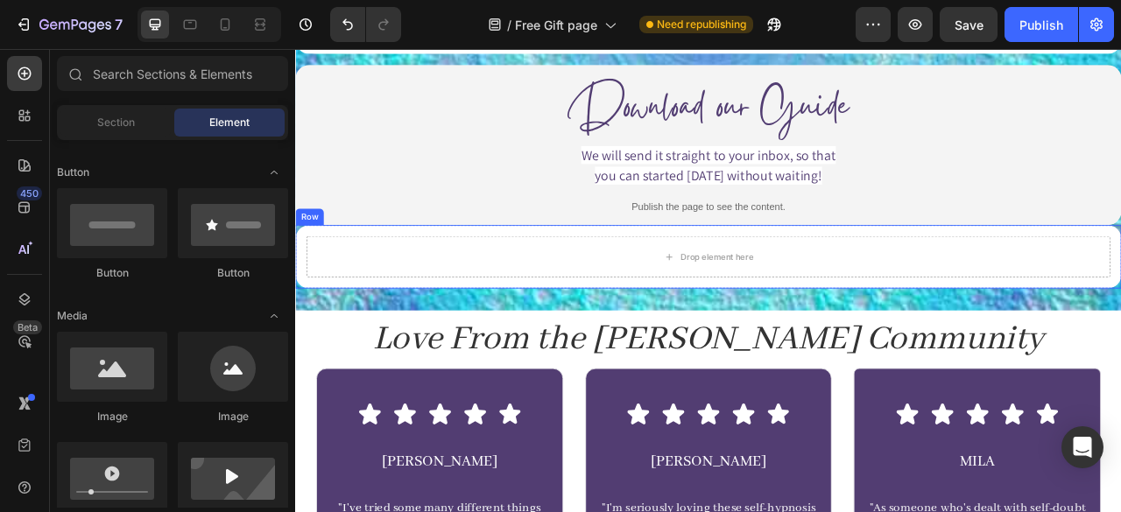
click at [438, 344] on div "Drop element here Row" at bounding box center [820, 313] width 1051 height 81
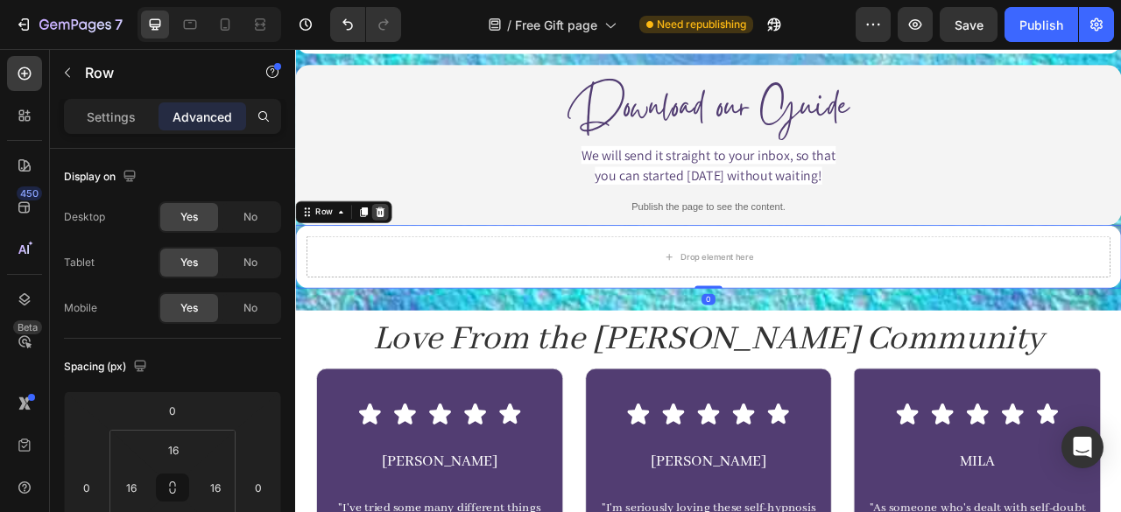
click at [400, 250] on icon at bounding box center [403, 257] width 14 height 14
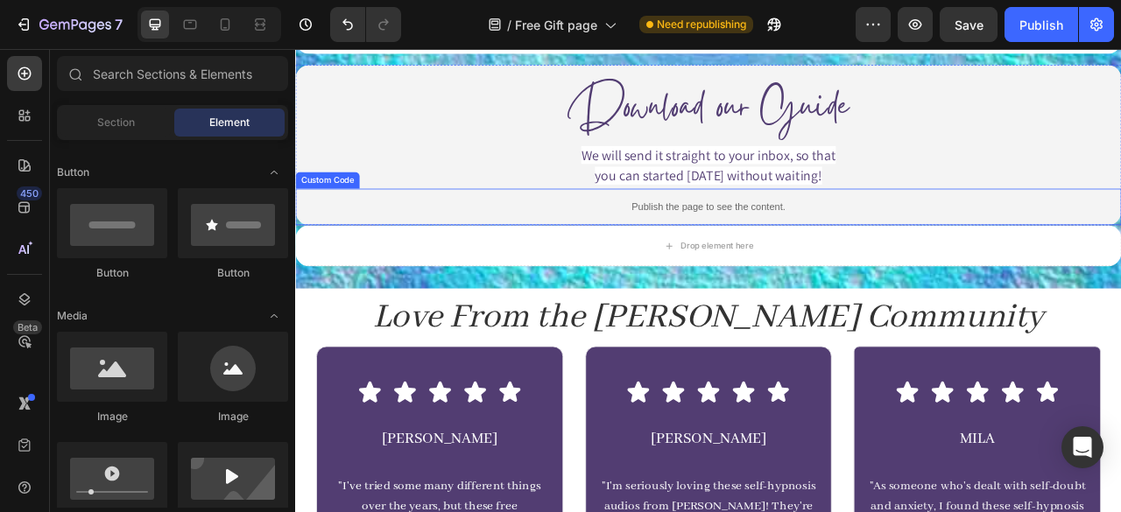
click at [379, 263] on div "Publish the page to see the content." at bounding box center [820, 250] width 1051 height 46
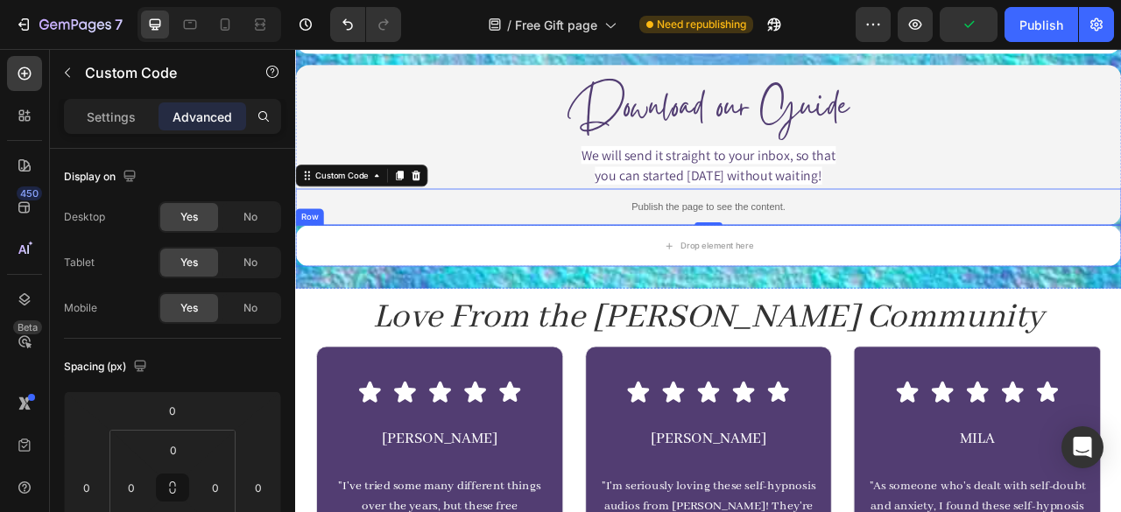
click at [306, 258] on div "Row" at bounding box center [313, 263] width 29 height 16
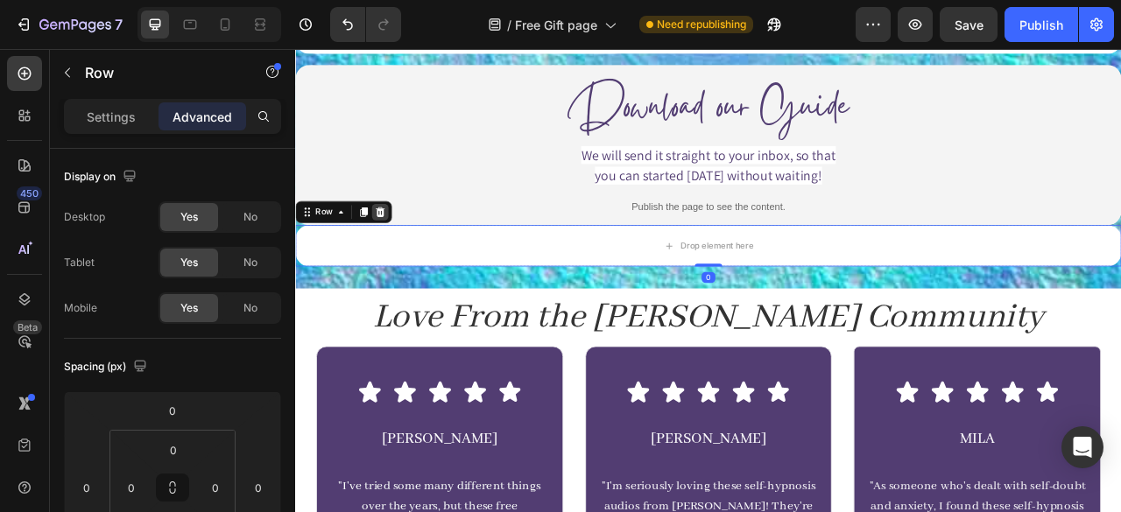
click at [403, 252] on icon at bounding box center [402, 256] width 11 height 12
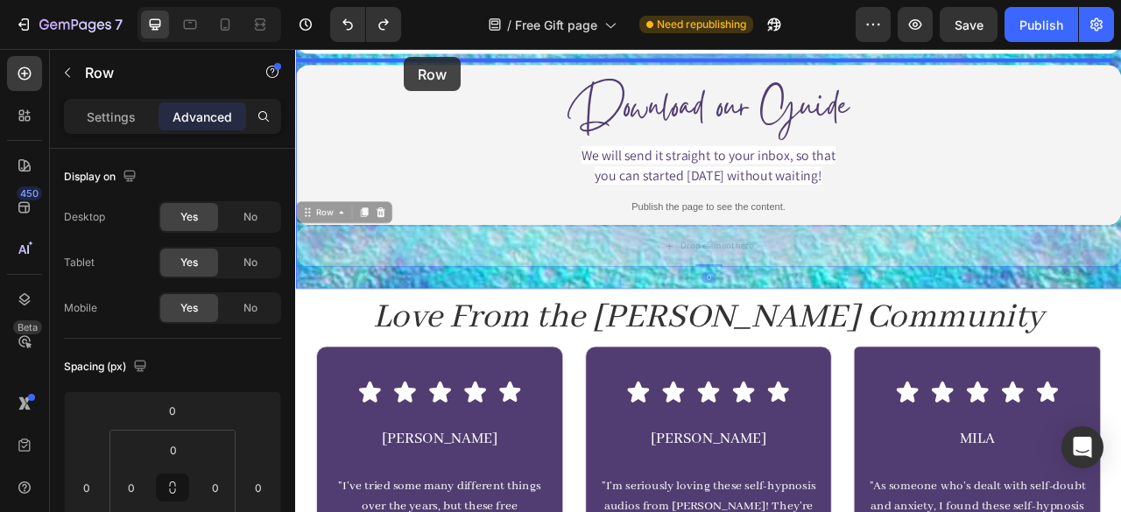
drag, startPoint x: 315, startPoint y: 257, endPoint x: 433, endPoint y: 60, distance: 230.5
click at [433, 60] on div "Header Image Image Row Download our Guide Heading We will send it straight to y…" at bounding box center [820, 69] width 1051 height 2311
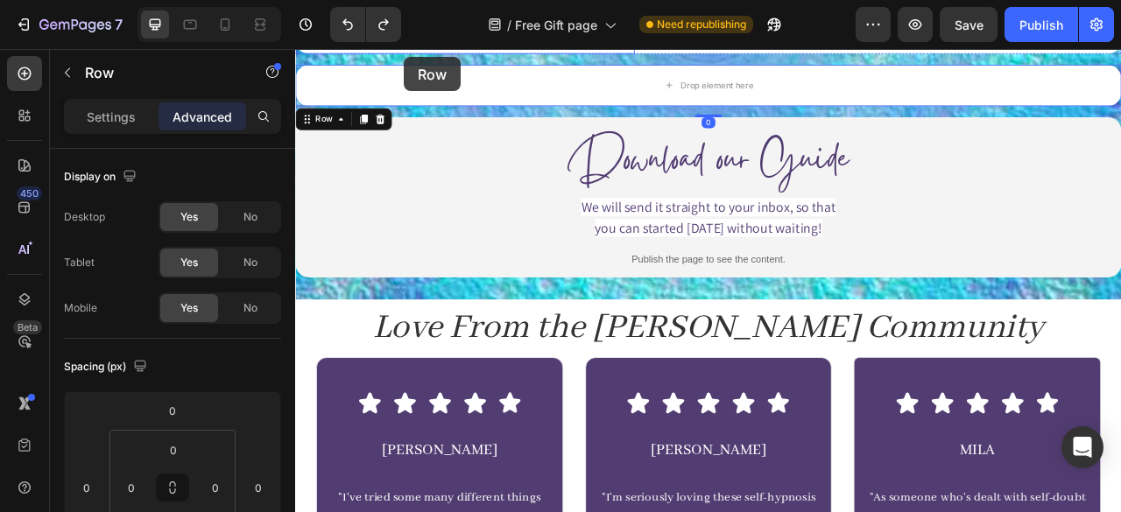
scroll to position [1106, 0]
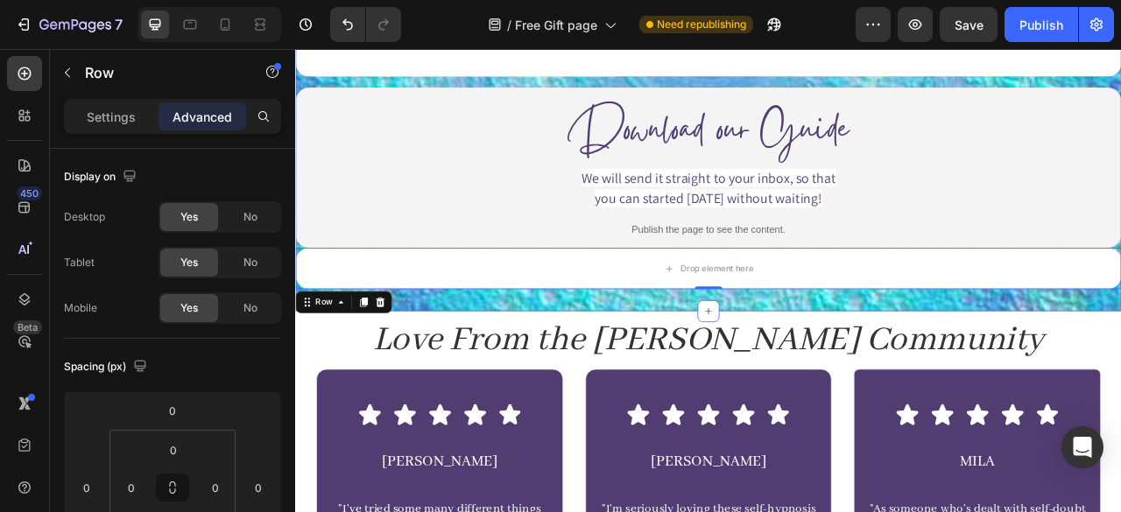
type input "0"
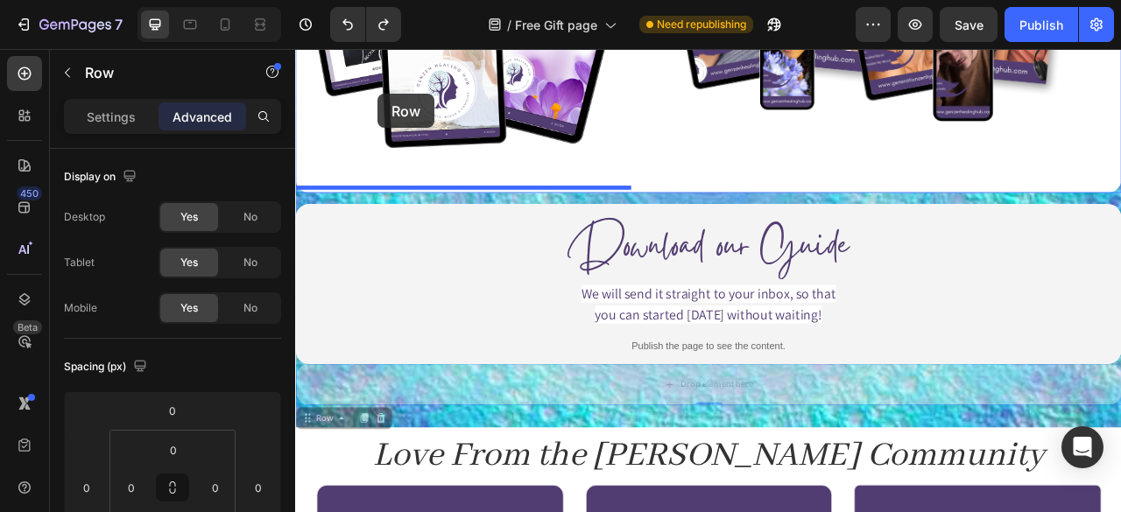
scroll to position [888, 0]
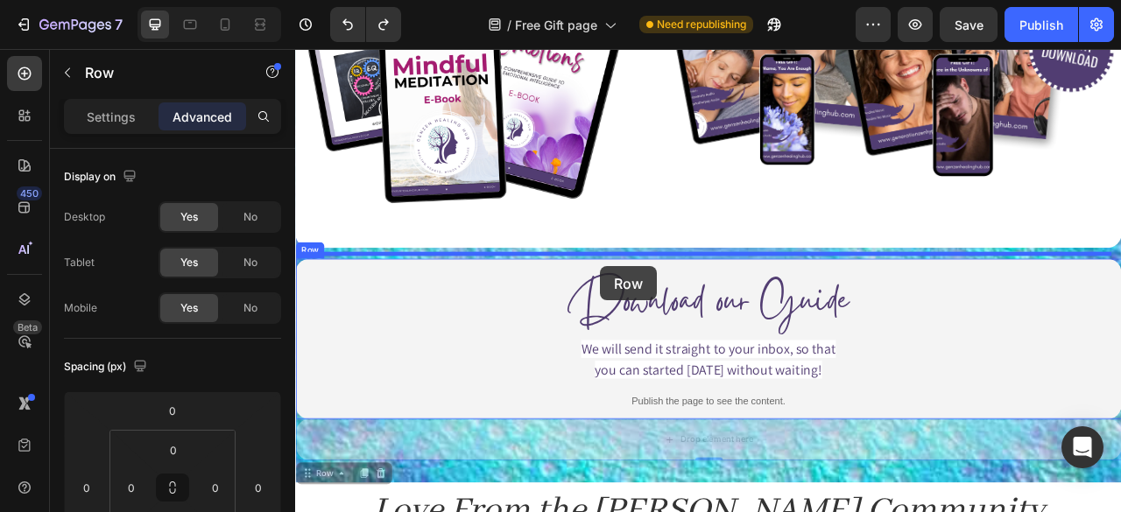
drag, startPoint x: 372, startPoint y: 223, endPoint x: 683, endPoint y: 326, distance: 327.2
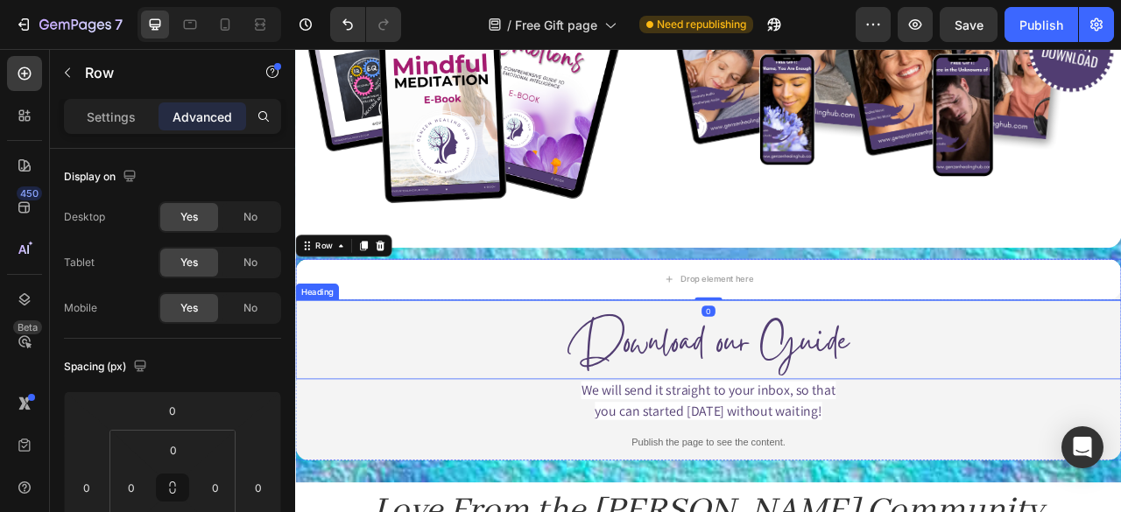
click at [352, 378] on div "Download our Guide Heading" at bounding box center [820, 419] width 1051 height 101
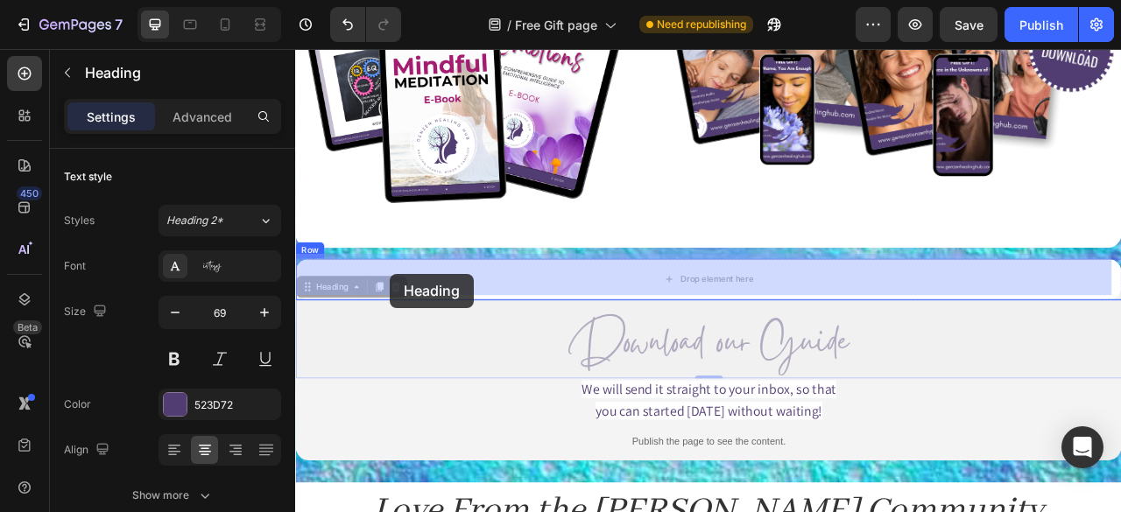
drag, startPoint x: 333, startPoint y: 354, endPoint x: 415, endPoint y: 335, distance: 84.3
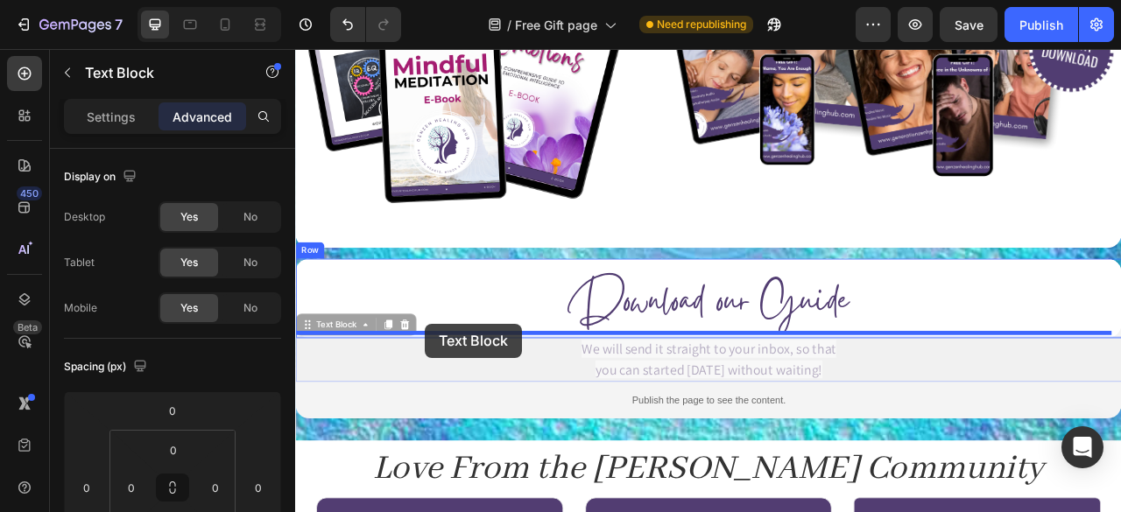
drag, startPoint x: 316, startPoint y: 400, endPoint x: 461, endPoint y: 398, distance: 144.5
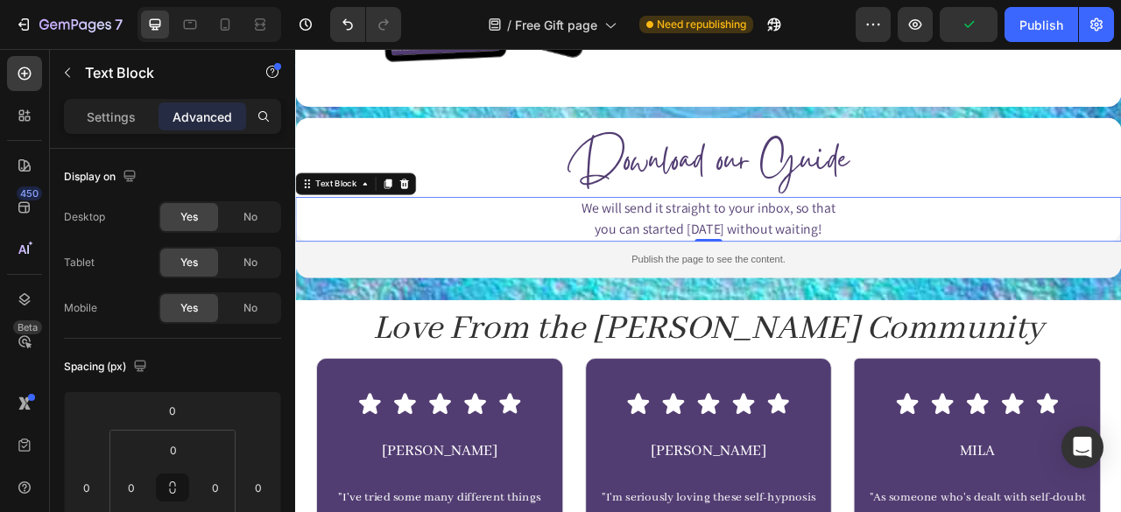
scroll to position [1089, 0]
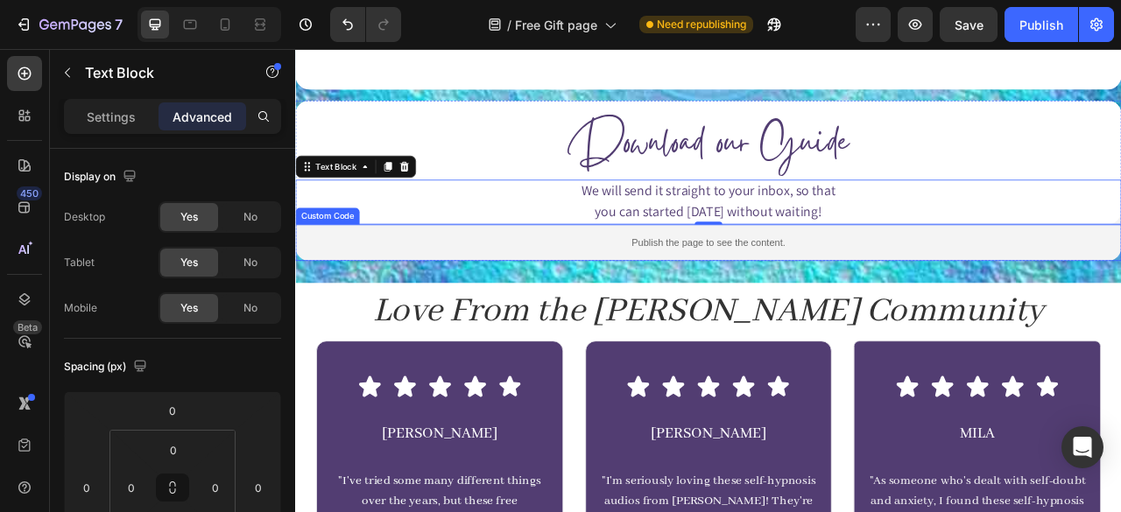
click at [316, 257] on div "Custom Code" at bounding box center [336, 262] width 74 height 16
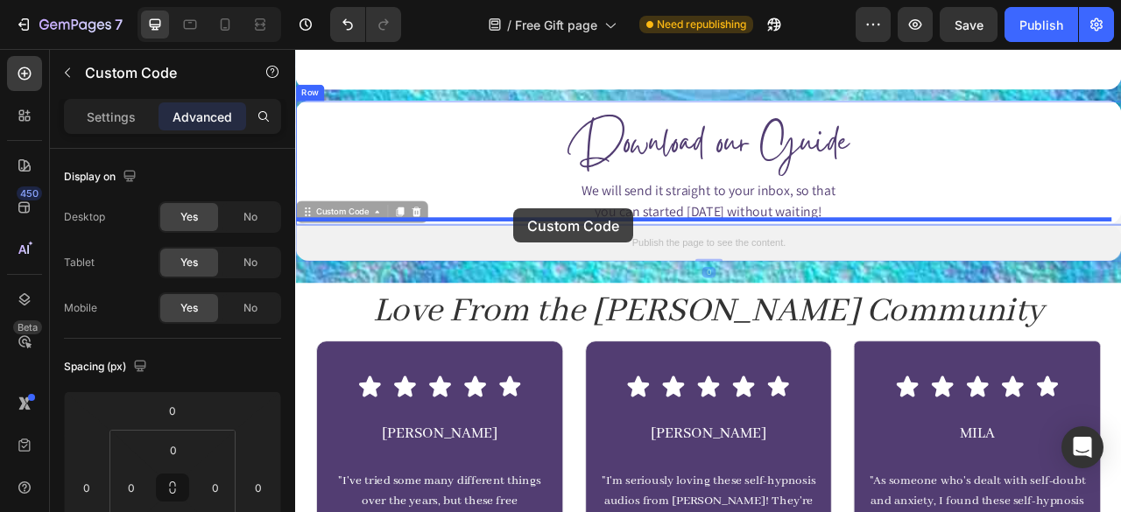
drag, startPoint x: 346, startPoint y: 257, endPoint x: 573, endPoint y: 253, distance: 227.7
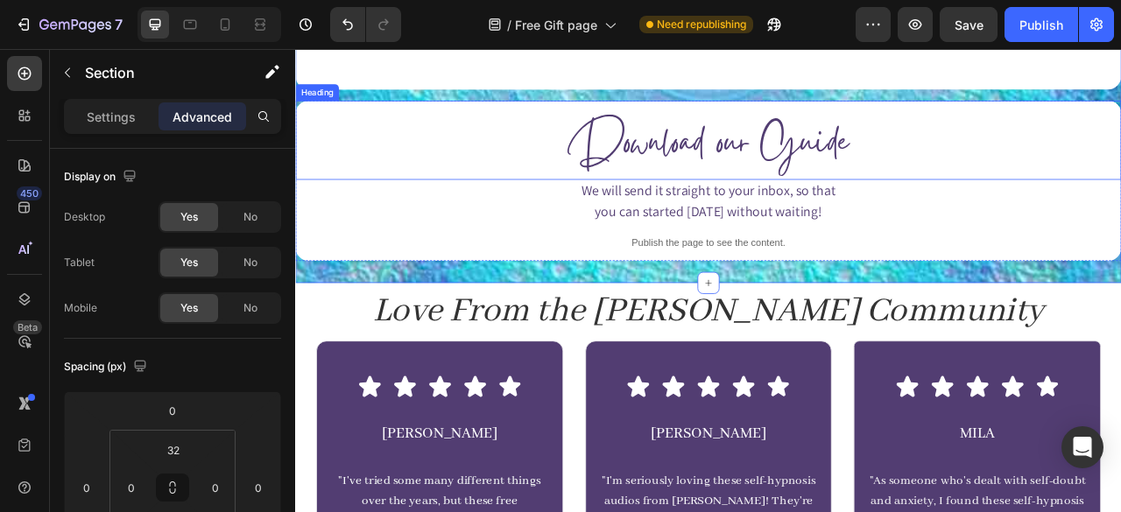
click at [830, 119] on div "Download our Guide Heading" at bounding box center [820, 165] width 1051 height 101
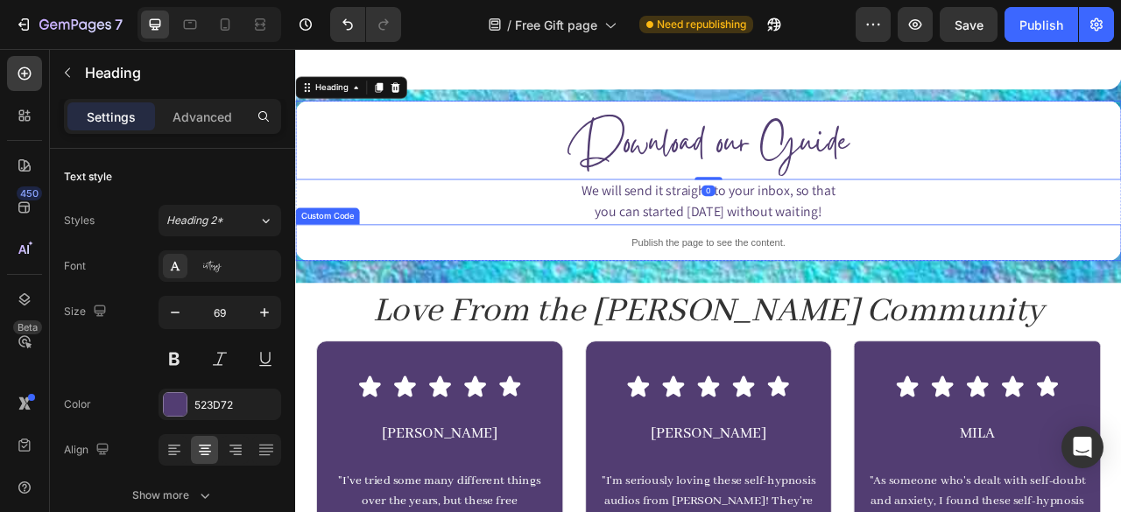
click at [492, 307] on div "Publish the page to see the content." at bounding box center [820, 295] width 1051 height 46
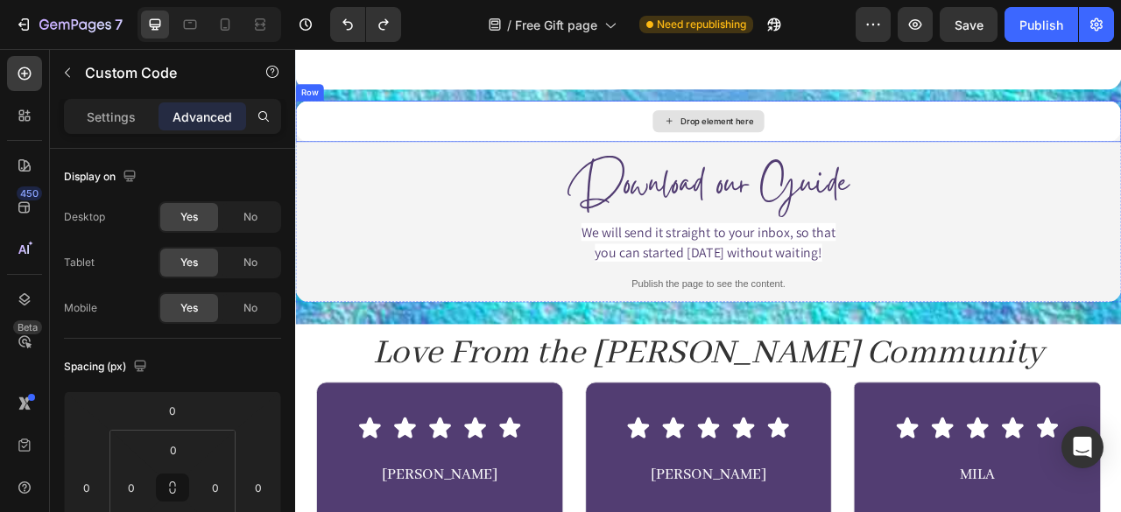
click at [316, 115] on div "Drop element here" at bounding box center [820, 141] width 1051 height 53
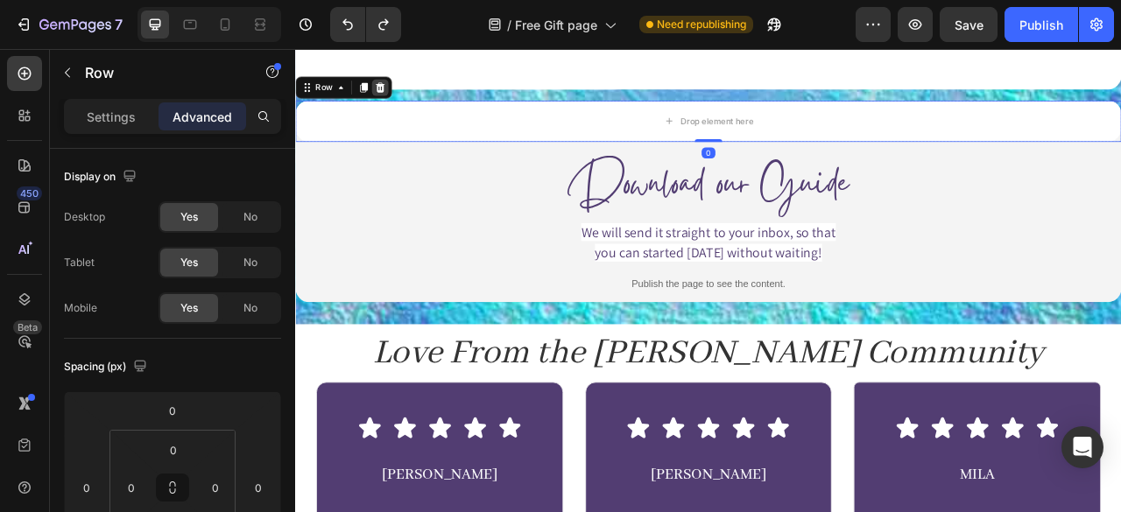
click at [407, 95] on icon at bounding box center [403, 98] width 14 height 14
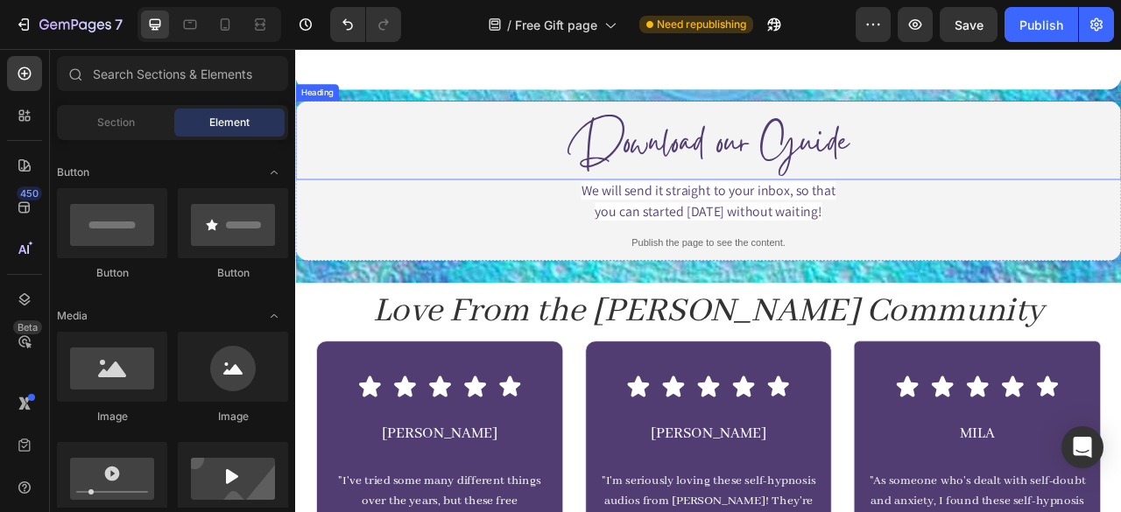
click at [586, 124] on div "Download our Guide Heading" at bounding box center [820, 165] width 1051 height 101
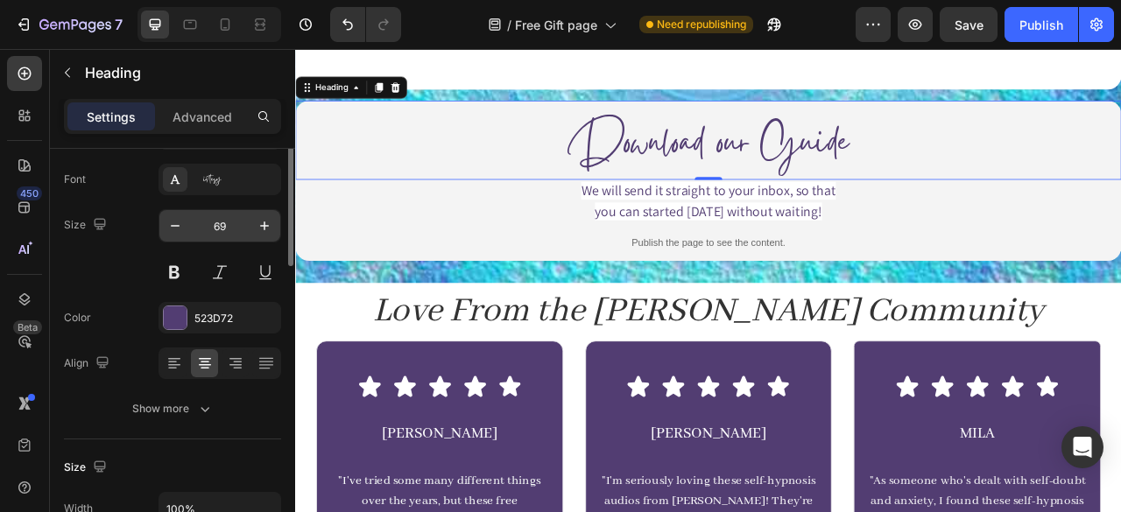
scroll to position [0, 0]
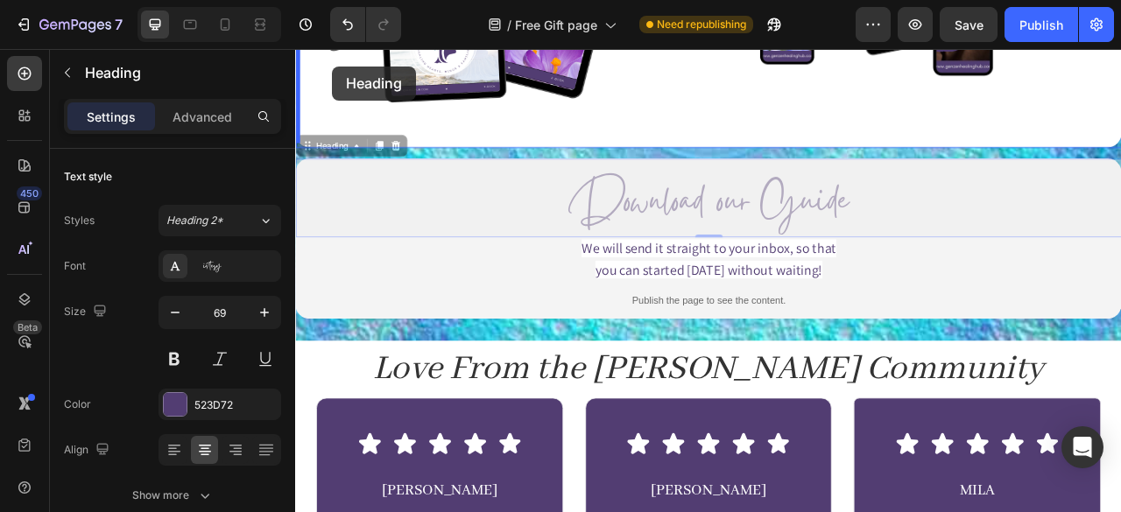
drag, startPoint x: 335, startPoint y: 89, endPoint x: 341, endPoint y: 71, distance: 19.4
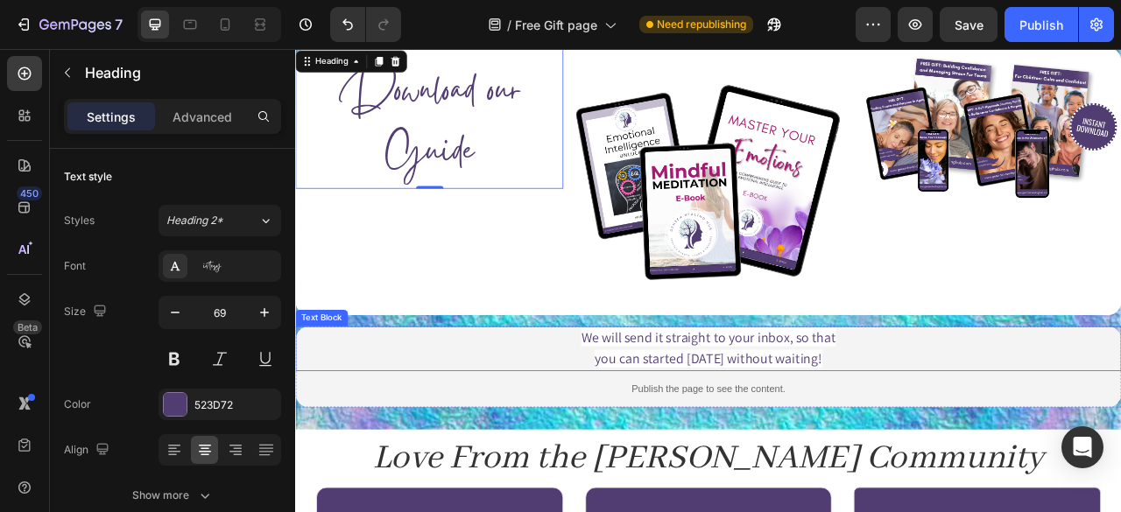
scroll to position [763, 0]
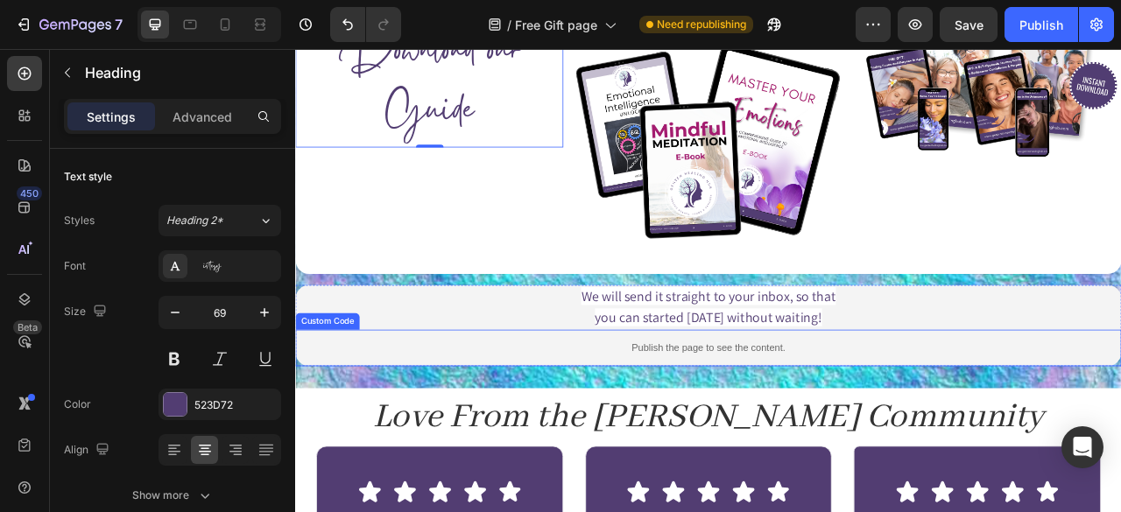
click at [365, 443] on div "Publish the page to see the content." at bounding box center [820, 429] width 1051 height 46
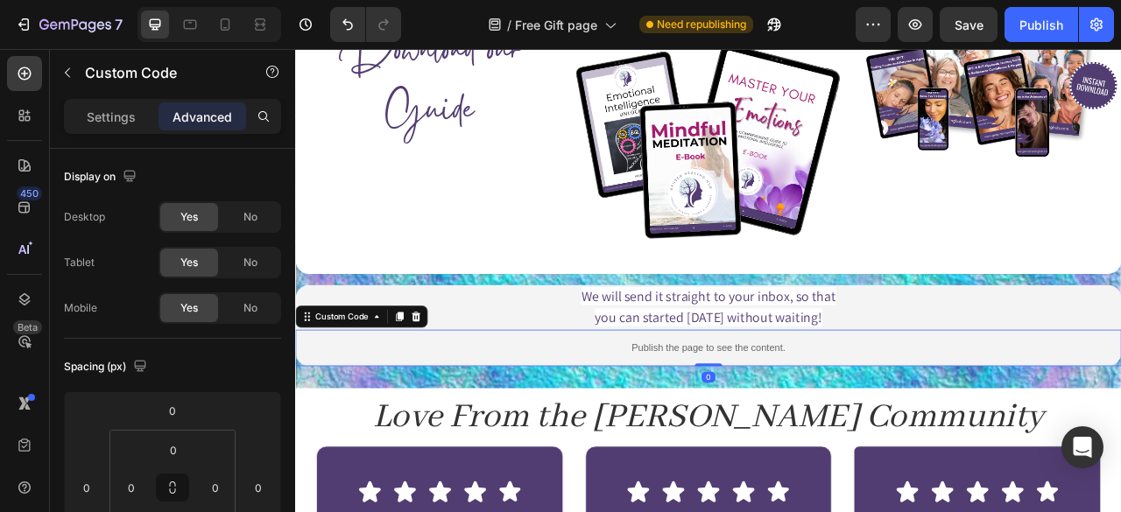
click at [366, 447] on div "Publish the page to see the content." at bounding box center [820, 429] width 1051 height 46
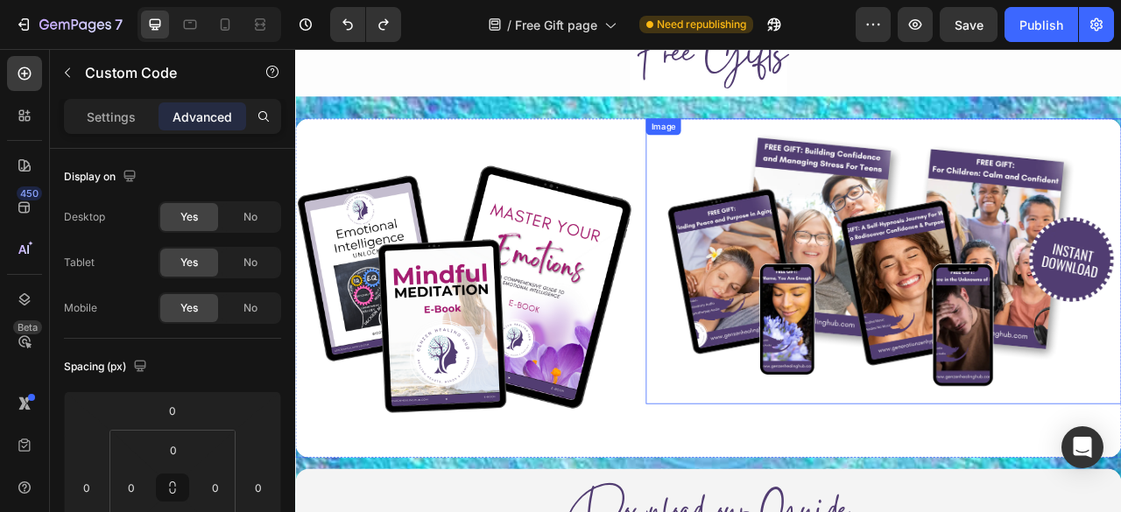
scroll to position [615, 0]
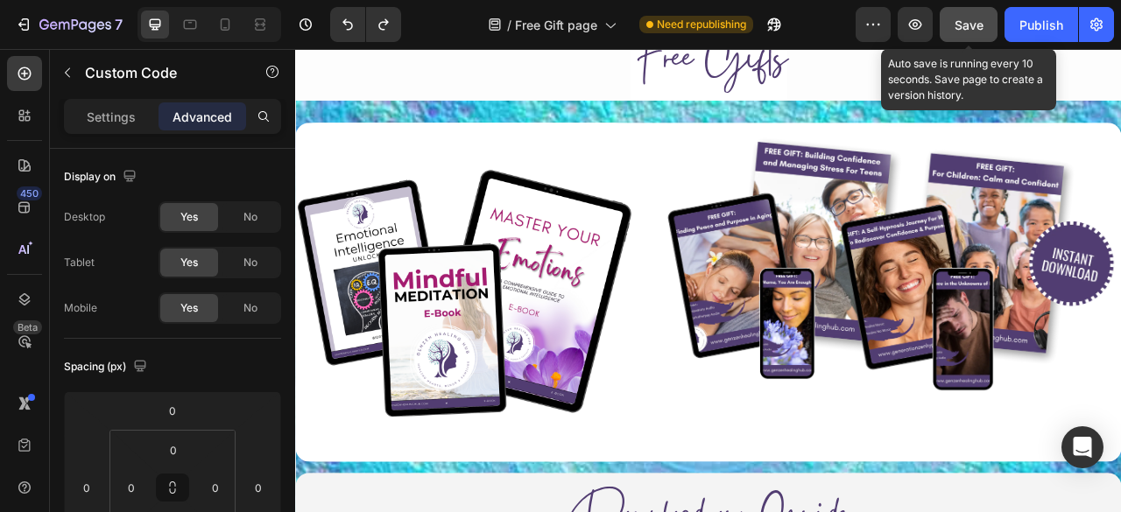
click at [970, 23] on span "Save" at bounding box center [968, 25] width 29 height 15
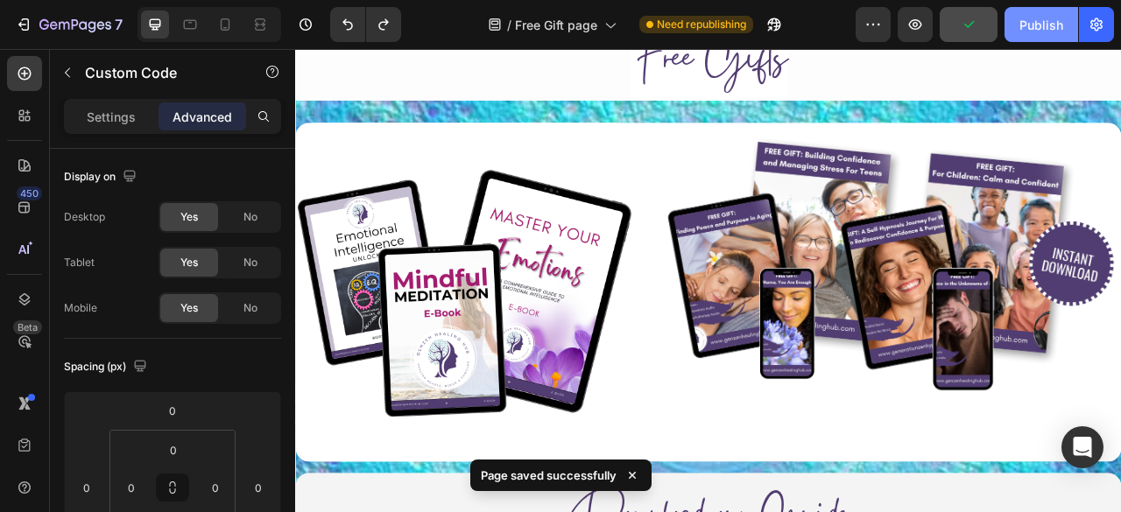
click at [1028, 24] on div "Publish" at bounding box center [1041, 25] width 44 height 18
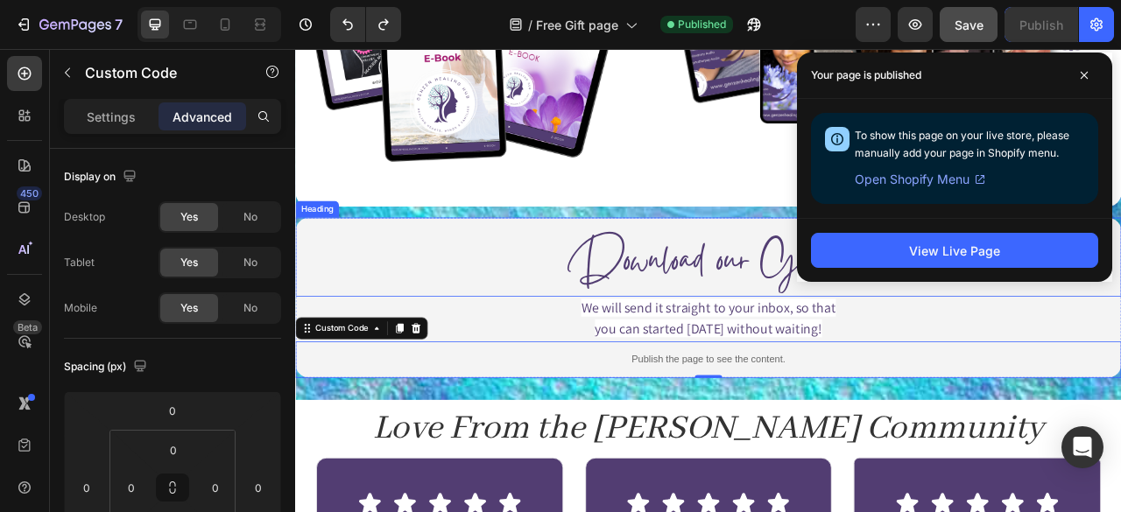
scroll to position [939, 0]
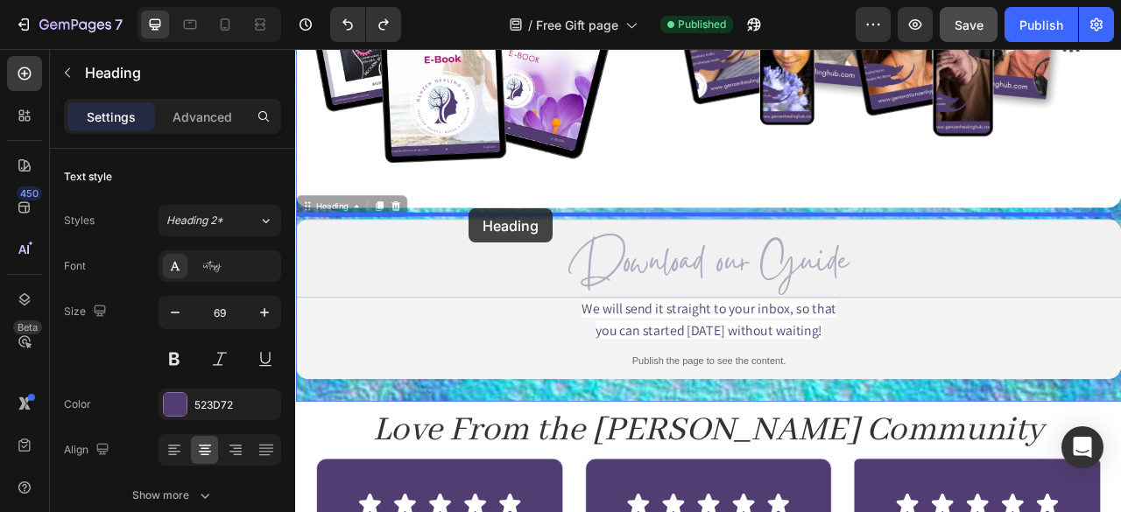
drag, startPoint x: 312, startPoint y: 243, endPoint x: 516, endPoint y: 250, distance: 204.1
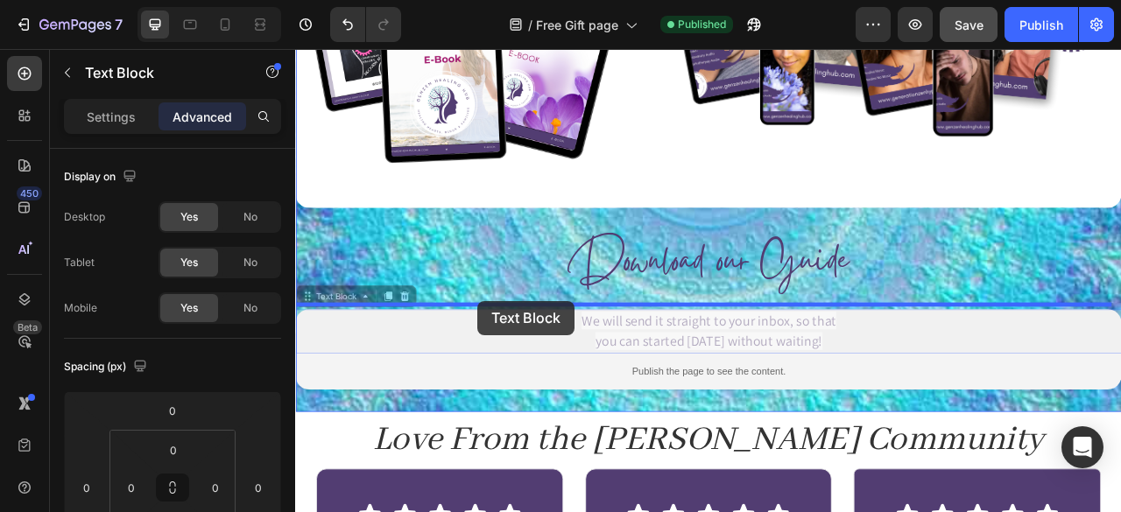
drag, startPoint x: 319, startPoint y: 362, endPoint x: 527, endPoint y: 369, distance: 208.5
type input "16"
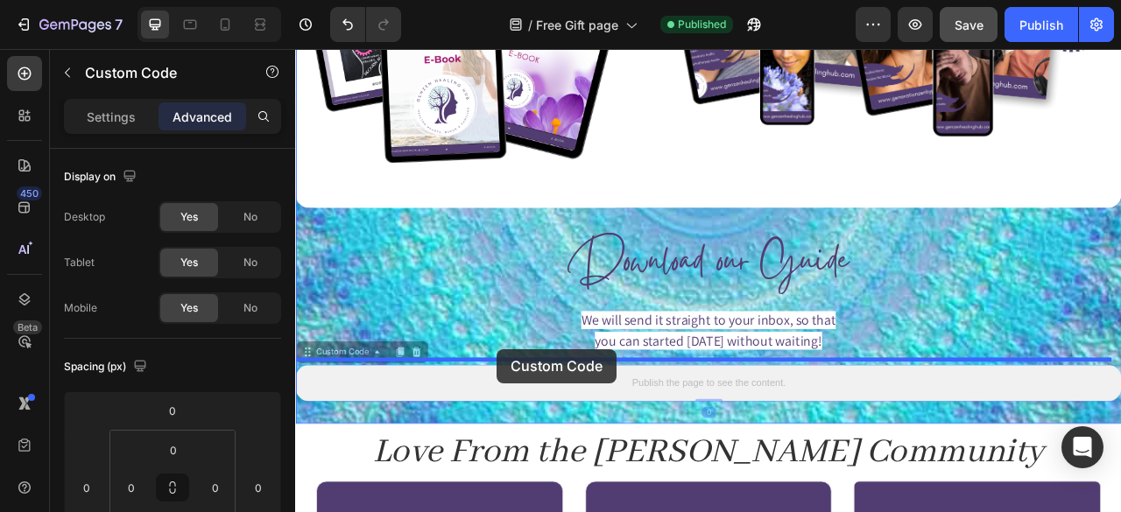
drag, startPoint x: 329, startPoint y: 434, endPoint x: 552, endPoint y: 431, distance: 222.4
type input "16"
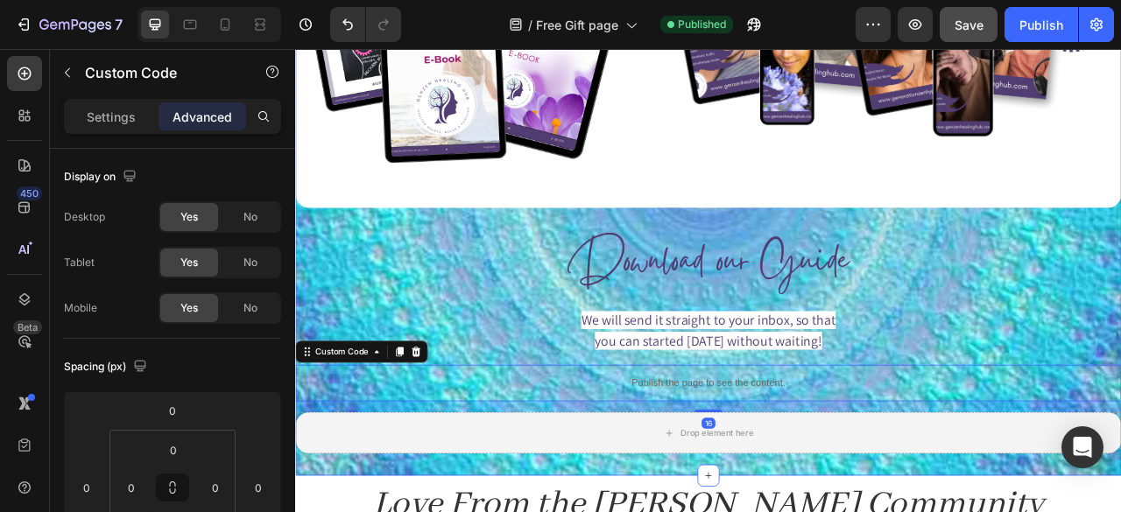
scroll to position [1051, 0]
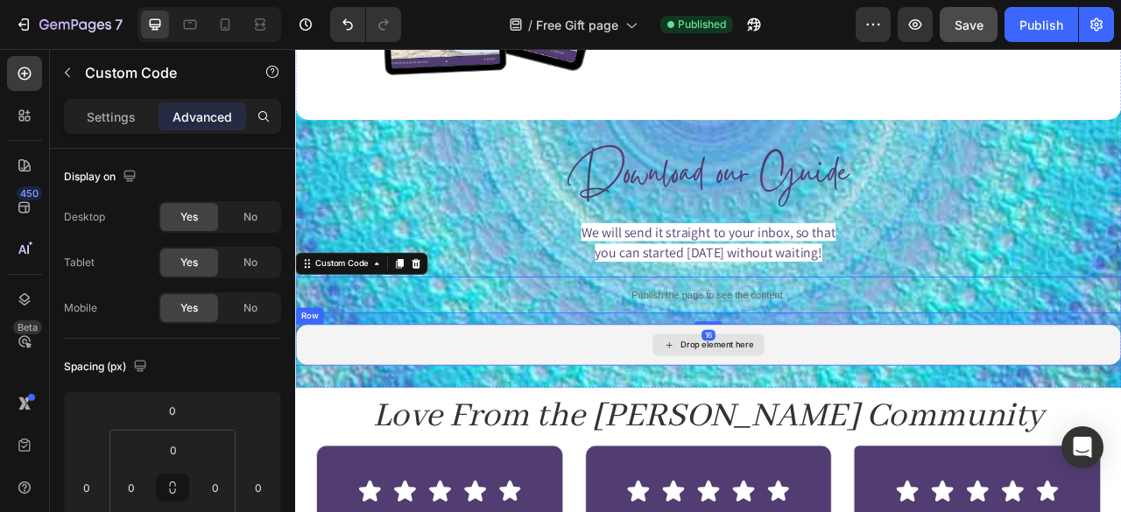
click at [561, 422] on div "Drop element here" at bounding box center [820, 425] width 1051 height 53
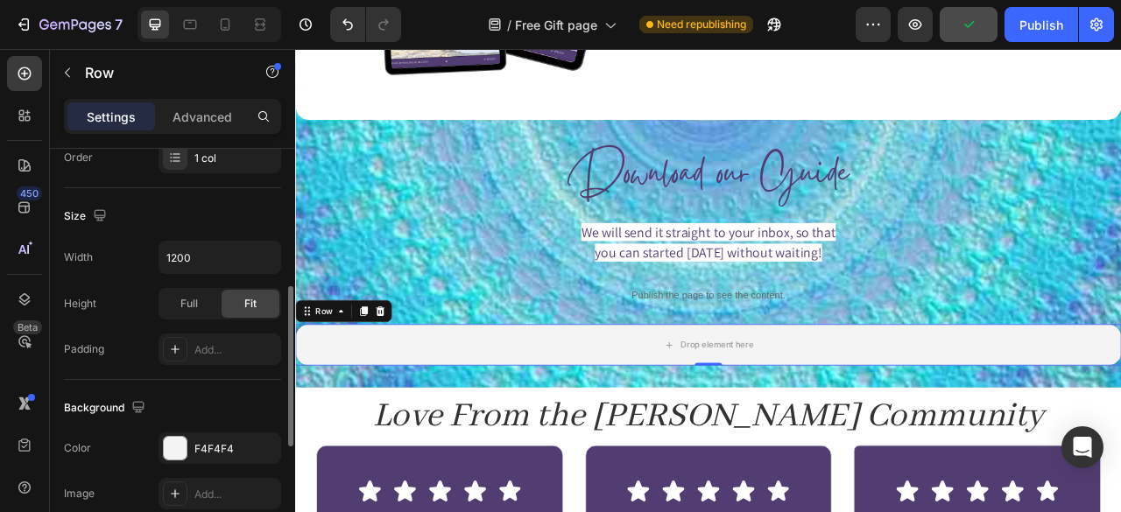
scroll to position [342, 0]
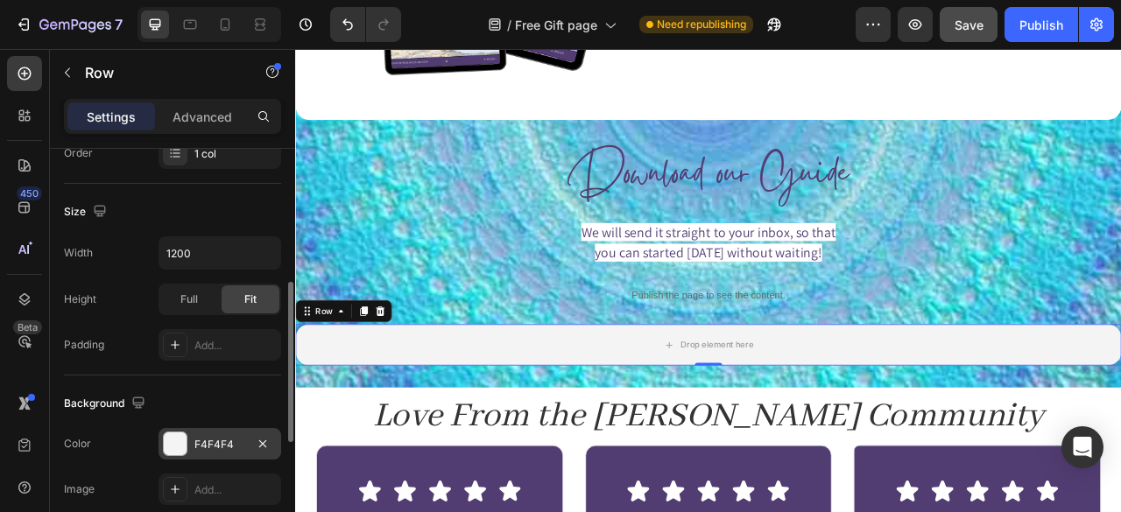
click at [179, 434] on div at bounding box center [175, 443] width 23 height 23
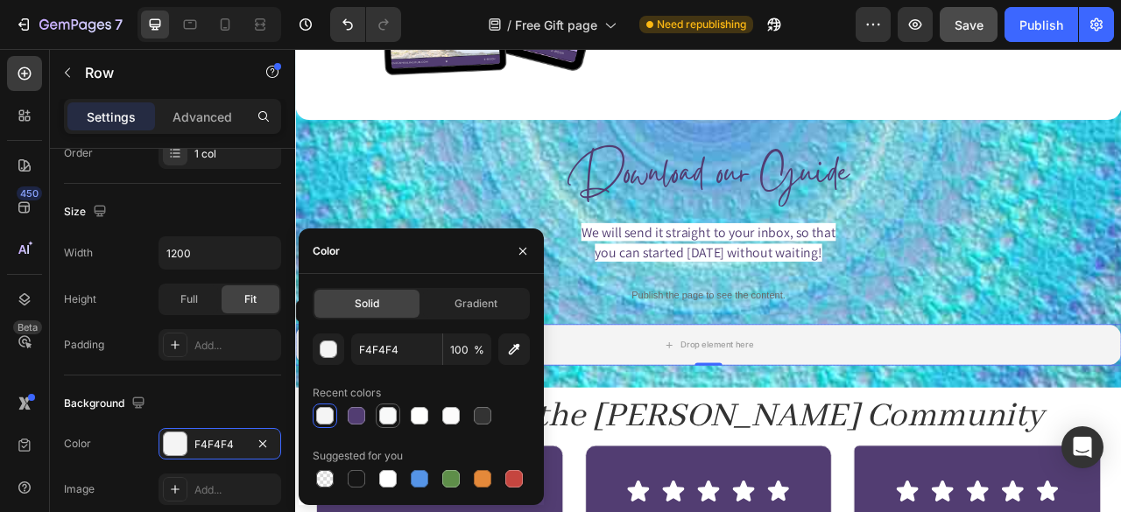
click at [377, 418] on div at bounding box center [387, 415] width 21 height 21
click at [418, 412] on div at bounding box center [420, 416] width 18 height 18
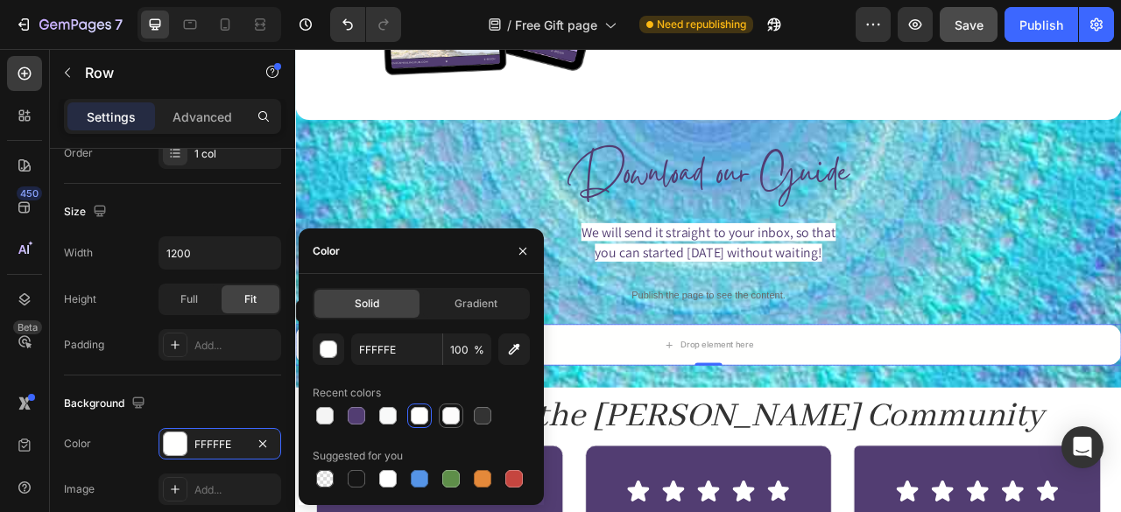
click at [452, 414] on div at bounding box center [451, 416] width 18 height 18
type input "FCFBFB"
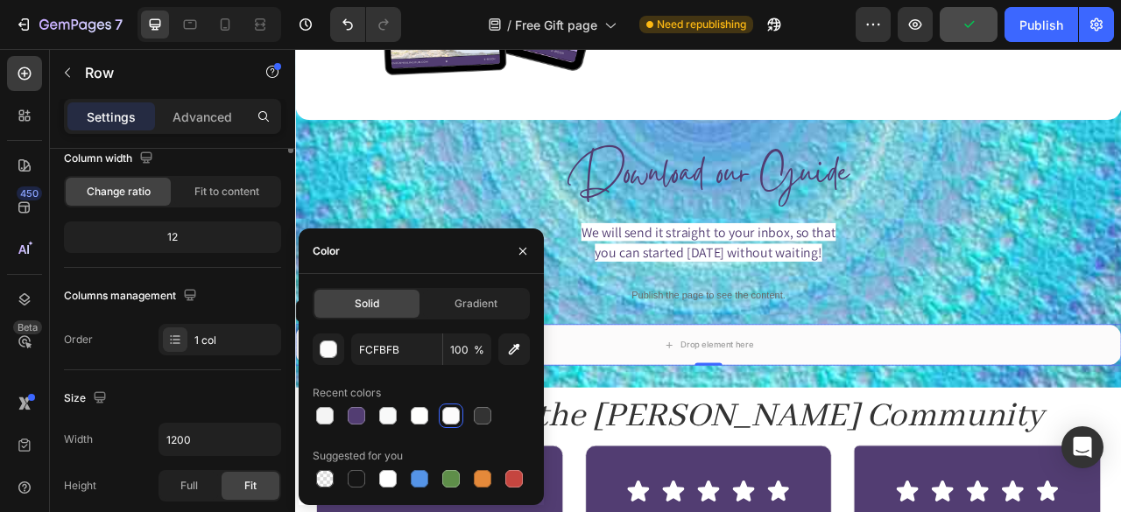
scroll to position [0, 0]
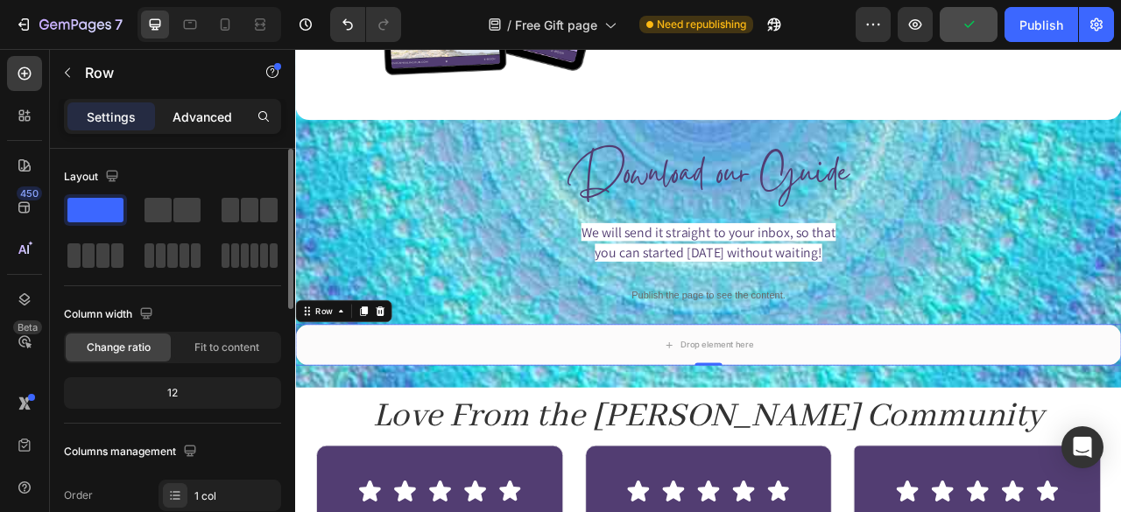
click at [193, 110] on p "Advanced" at bounding box center [202, 117] width 60 height 18
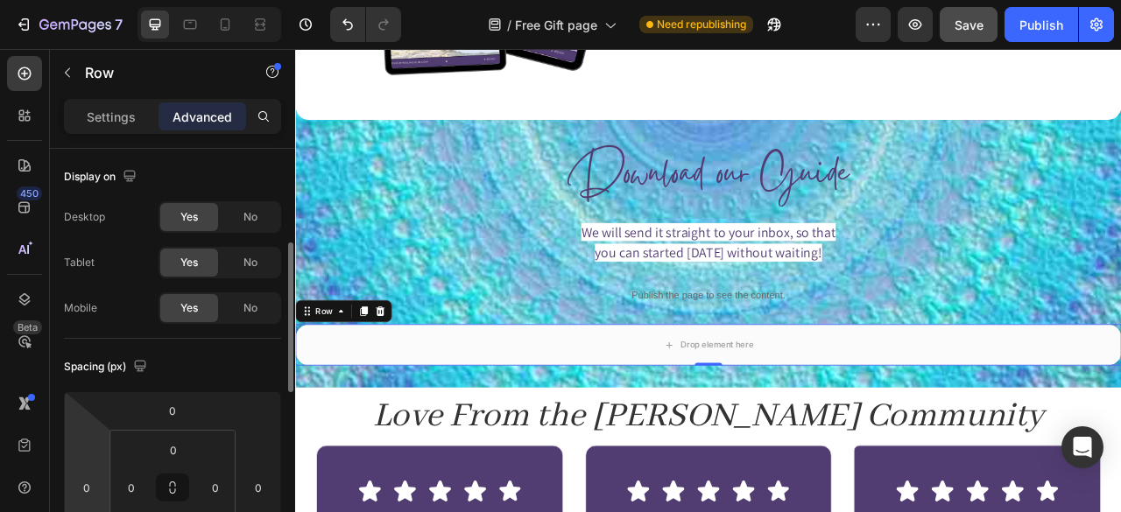
scroll to position [74, 0]
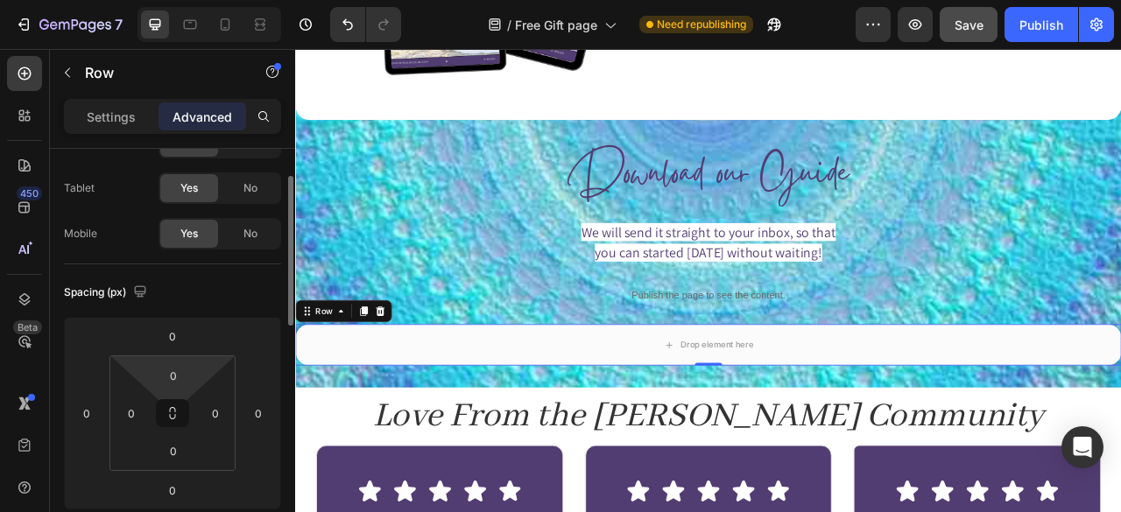
click at [179, 0] on html "7 Version history / Free Gift page Need republishing Preview Save Publish 450 B…" at bounding box center [560, 0] width 1121 height 0
type input "16"
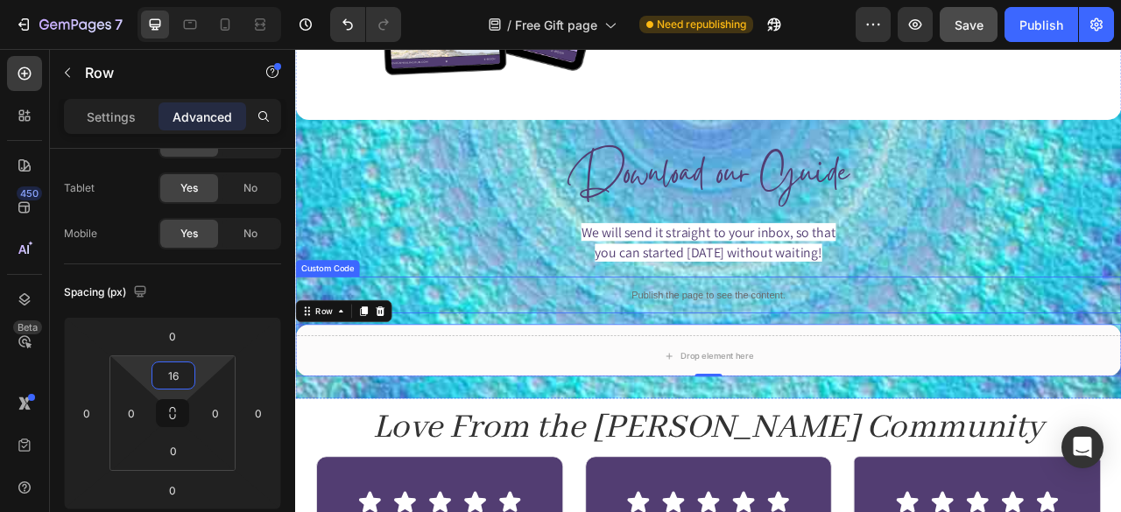
click at [327, 326] on div "Custom Code" at bounding box center [335, 328] width 81 height 21
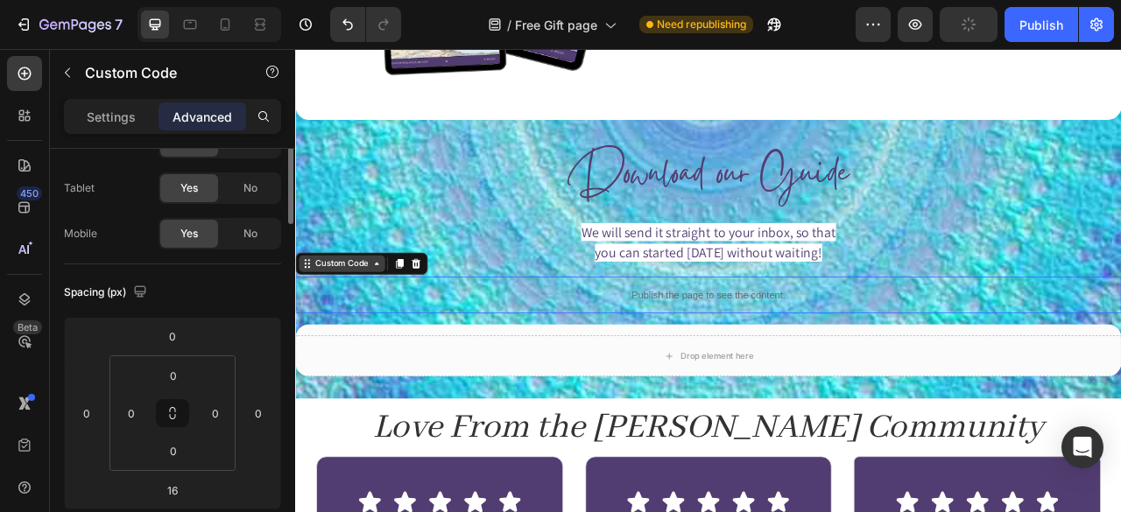
scroll to position [0, 0]
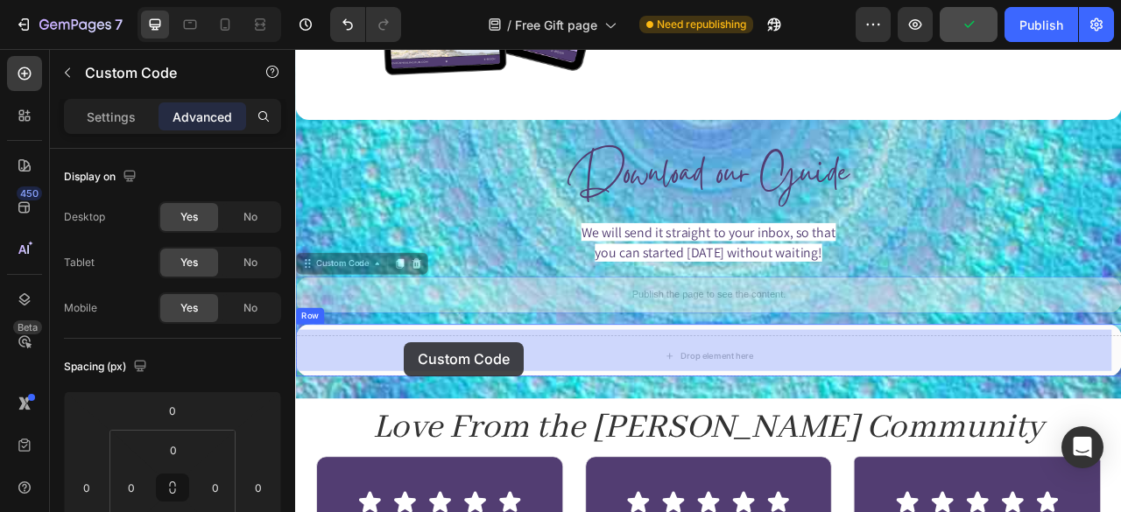
drag, startPoint x: 355, startPoint y: 325, endPoint x: 433, endPoint y: 422, distance: 124.6
type input "0"
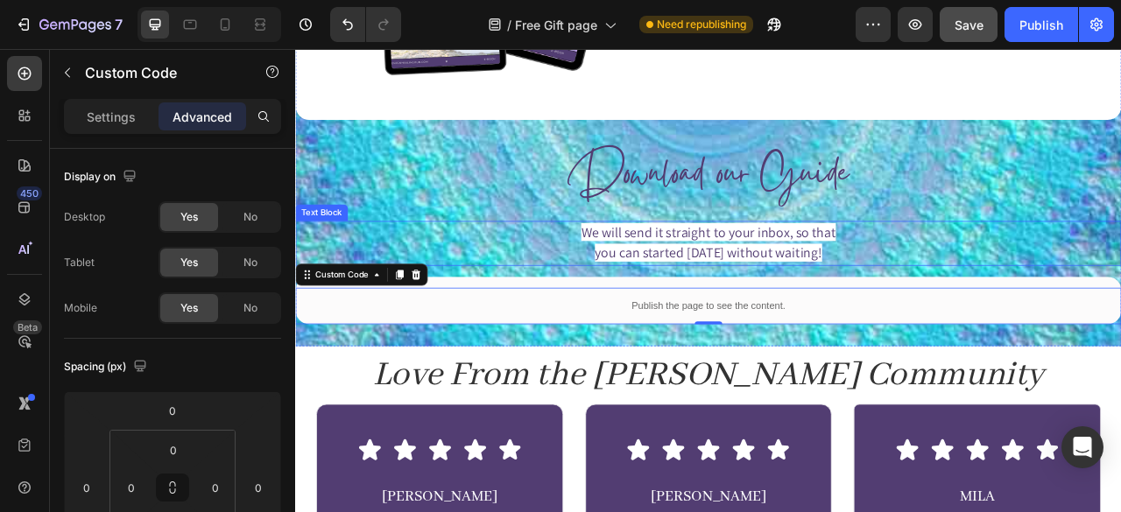
click at [393, 268] on div "We will send it straight to your inbox, so that you can started today without w…" at bounding box center [820, 297] width 1051 height 58
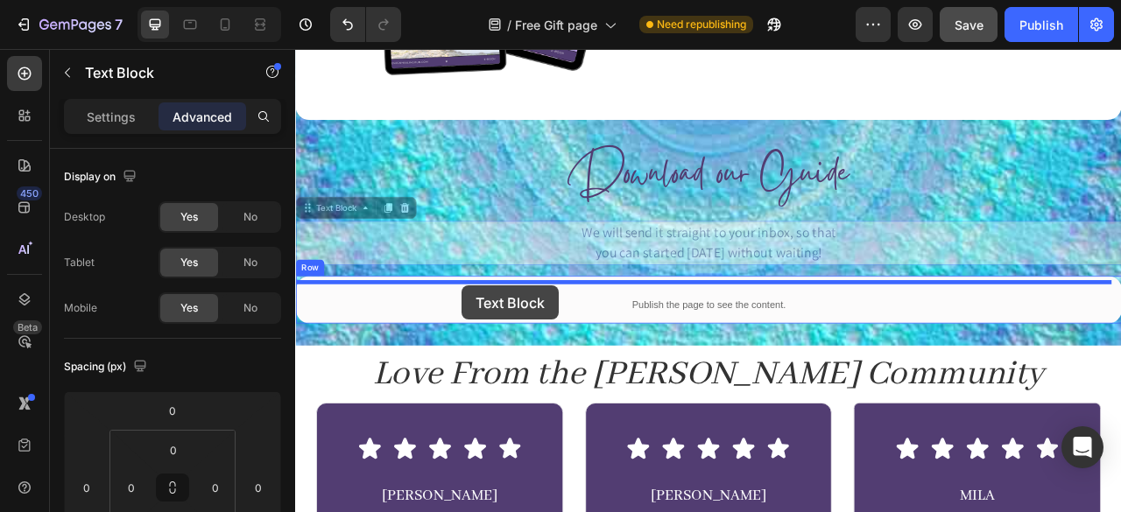
drag, startPoint x: 341, startPoint y: 247, endPoint x: 507, endPoint y: 350, distance: 195.1
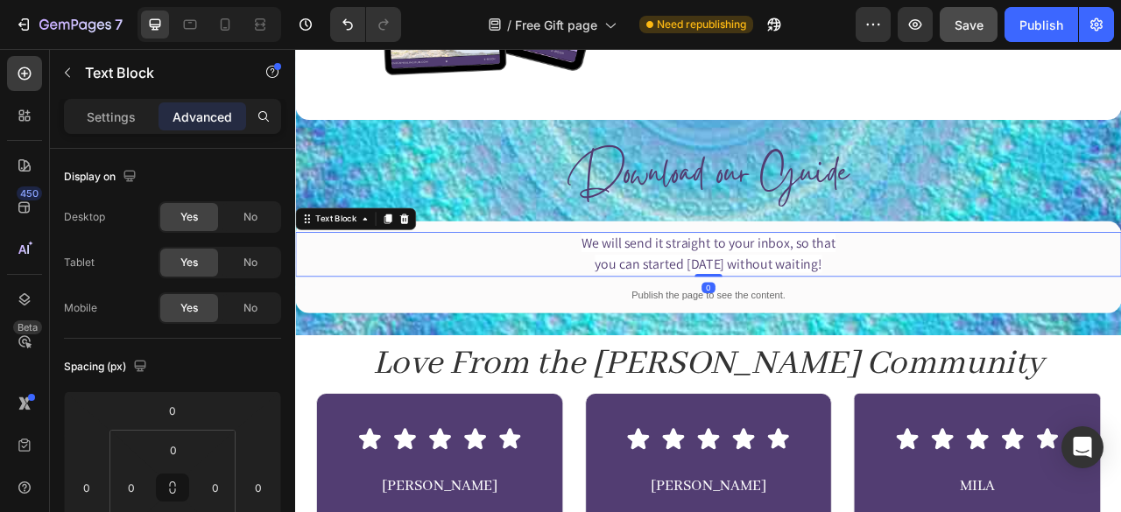
drag, startPoint x: 825, startPoint y: 345, endPoint x: 825, endPoint y: 321, distance: 23.6
click at [825, 321] on div "We will send it straight to your inbox, so that you can started today without w…" at bounding box center [820, 311] width 1051 height 58
type input "0"
click at [321, 137] on div "Heading" at bounding box center [323, 143] width 48 height 16
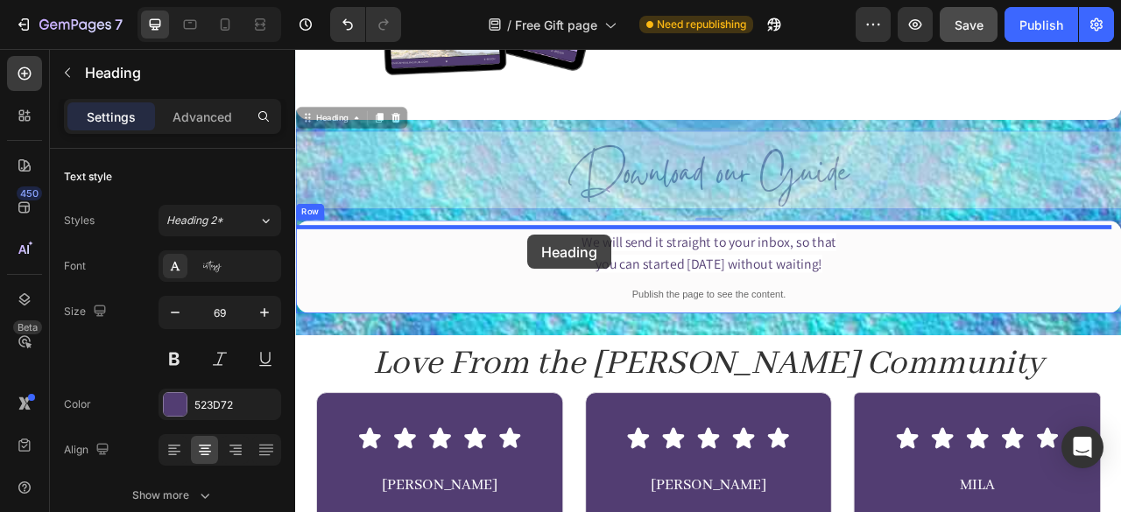
drag, startPoint x: 346, startPoint y: 137, endPoint x: 590, endPoint y: 285, distance: 285.1
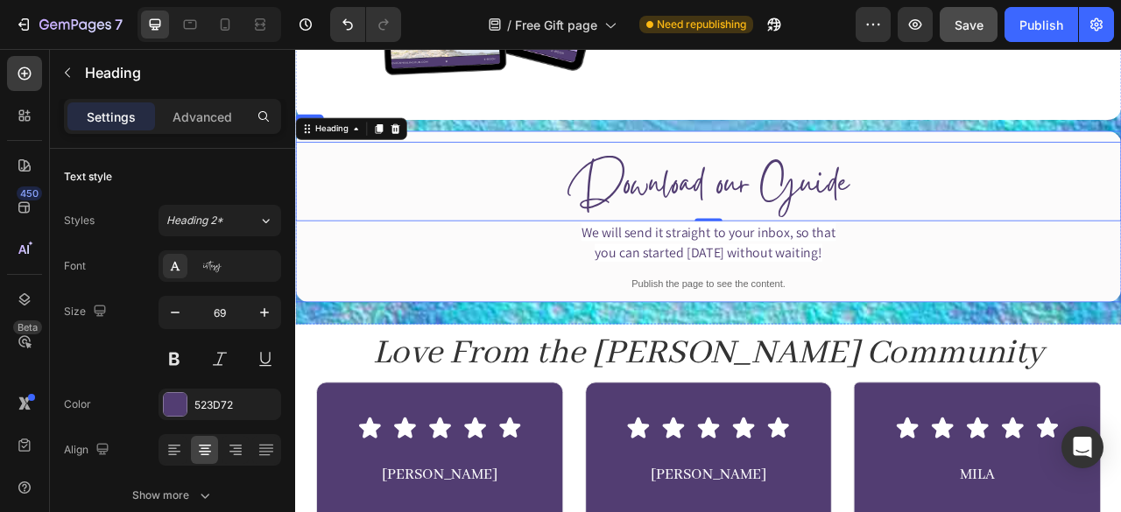
click at [612, 155] on div "Download our Guide Heading 0 We will send it straight to your inbox, so that yo…" at bounding box center [820, 262] width 1051 height 218
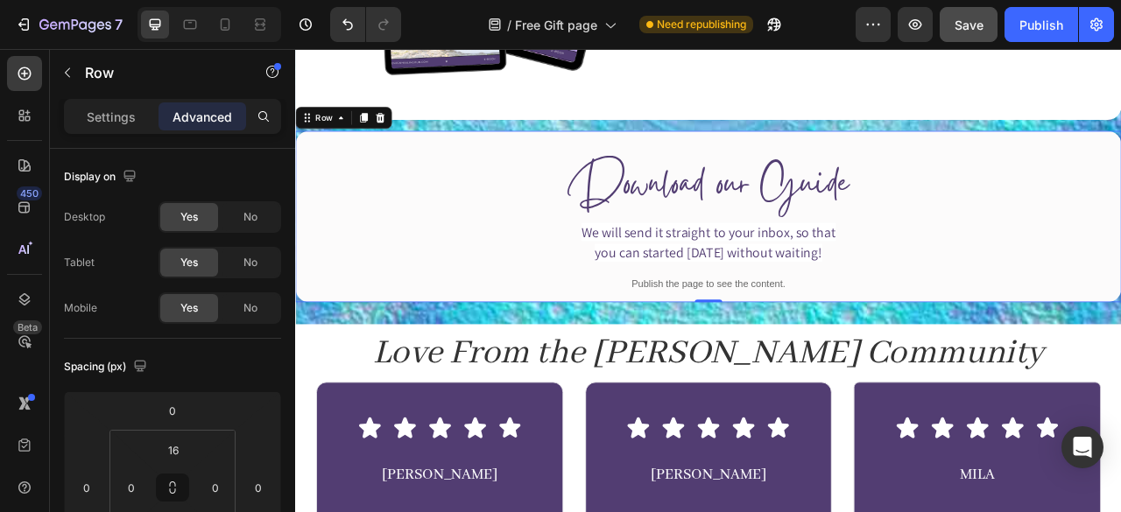
click at [604, 153] on div "Download our Guide Heading We will send it straight to your inbox, so that you …" at bounding box center [820, 262] width 1051 height 218
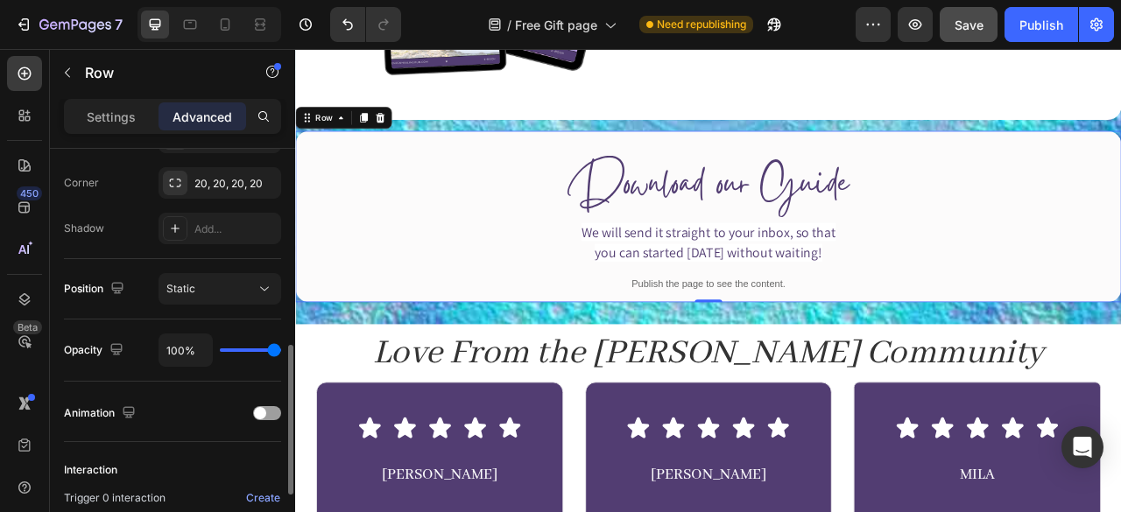
scroll to position [532, 0]
click at [721, 297] on span "you can started [DATE] without waiting!" at bounding box center [820, 308] width 289 height 23
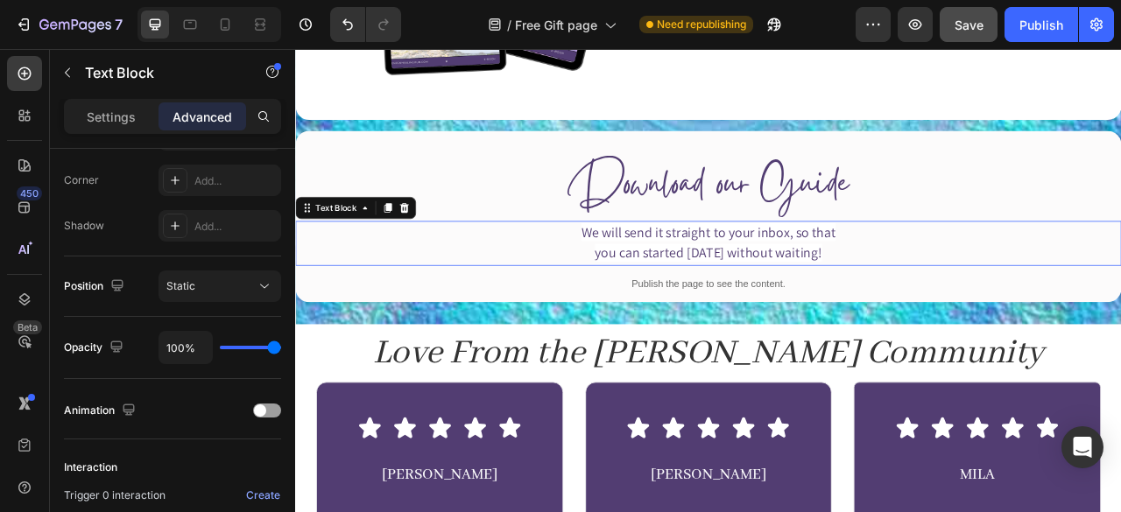
scroll to position [0, 0]
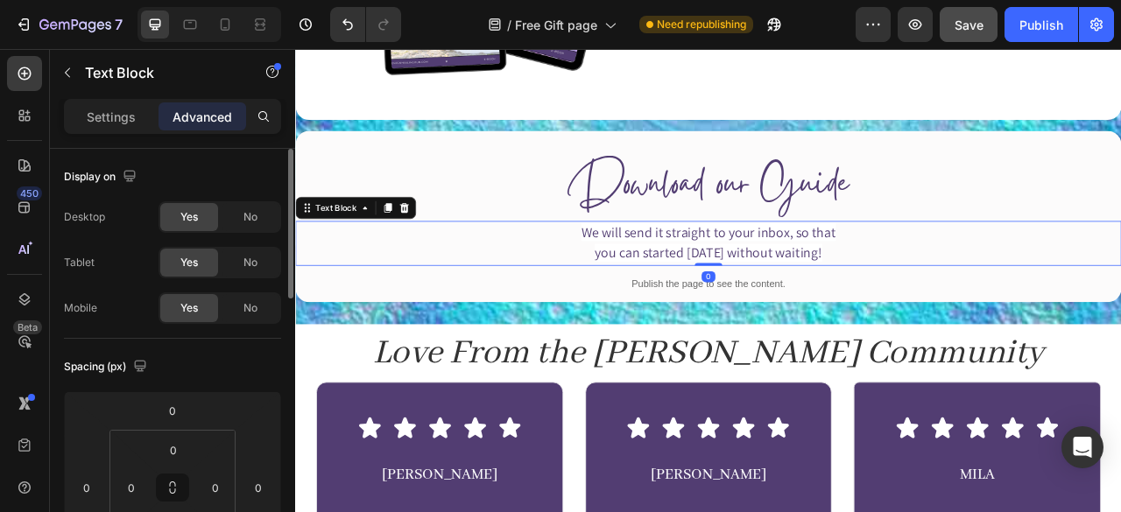
click at [721, 297] on span "you can started [DATE] without waiting!" at bounding box center [820, 308] width 289 height 23
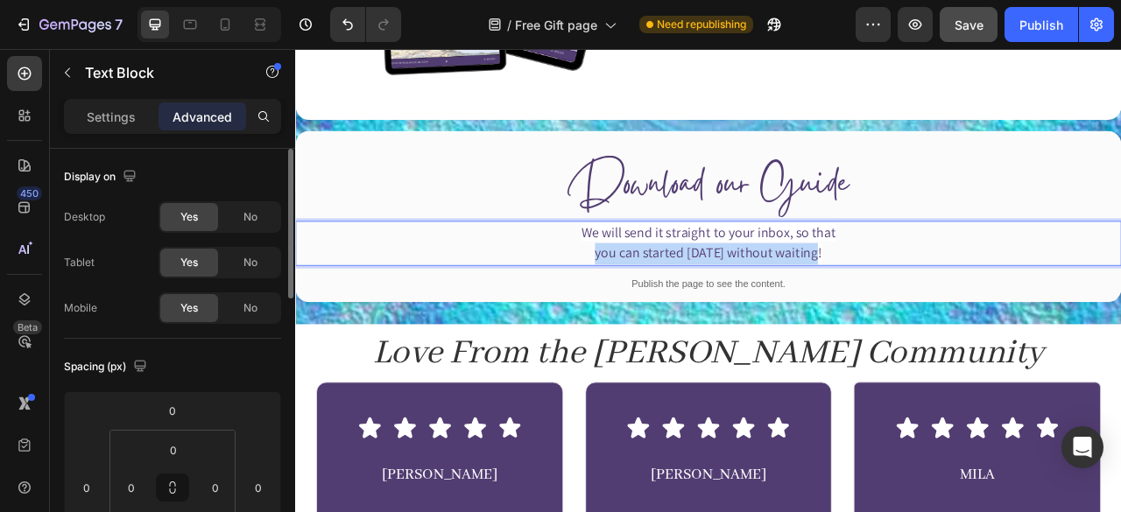
click at [721, 297] on span "you can started [DATE] without waiting!" at bounding box center [820, 308] width 289 height 23
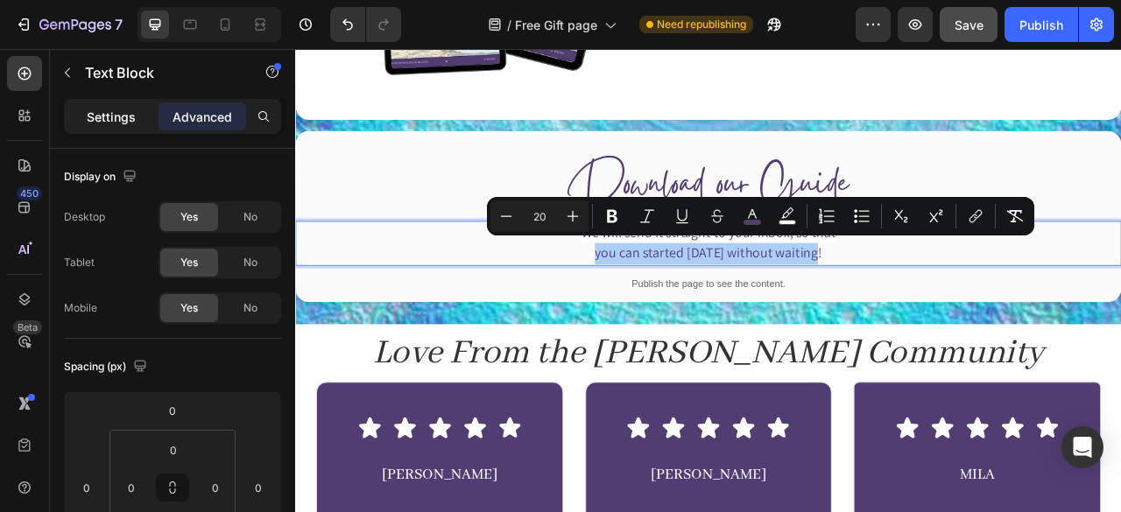
click at [137, 111] on div "Settings" at bounding box center [111, 116] width 88 height 28
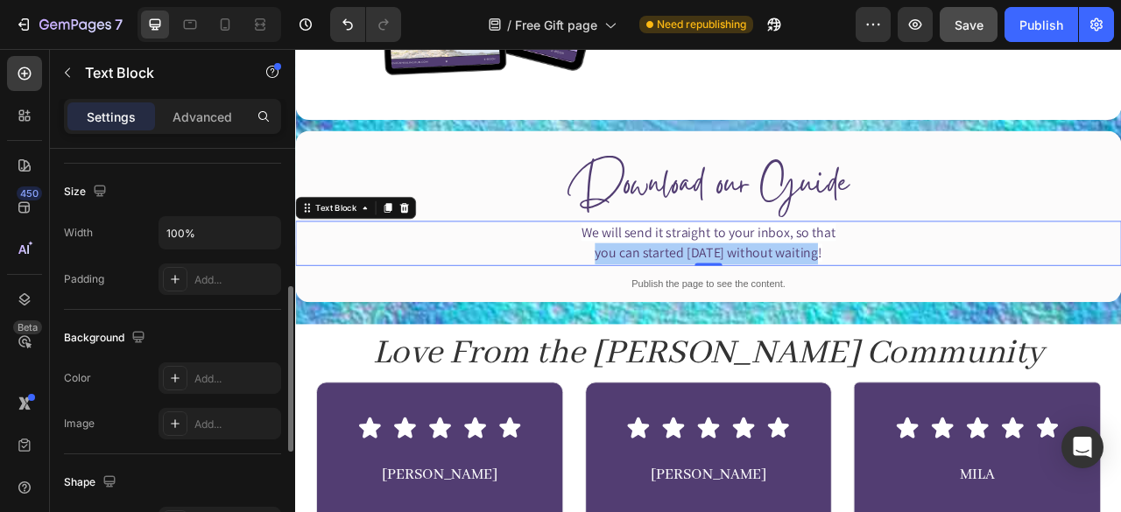
scroll to position [357, 0]
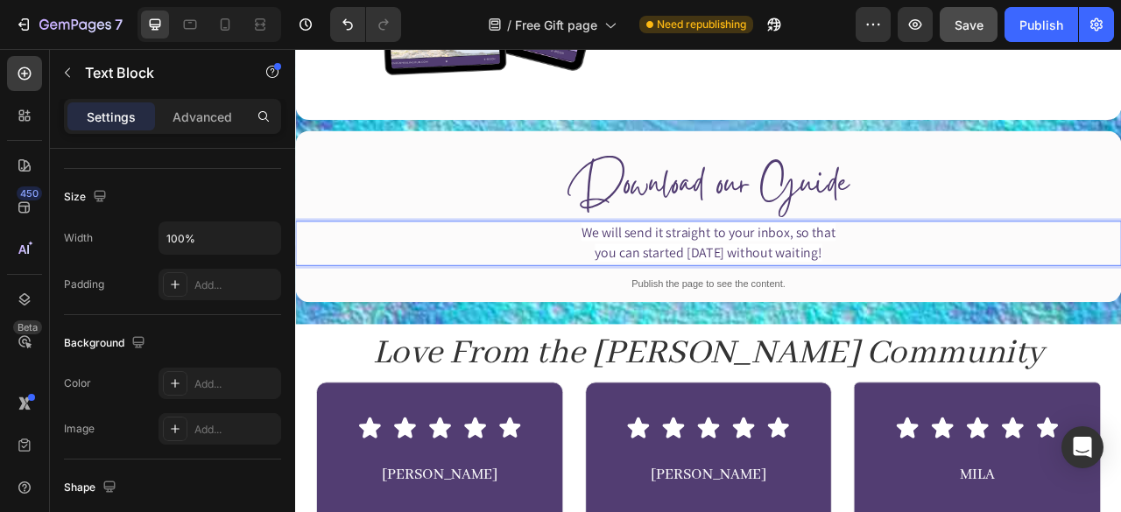
click at [607, 280] on p "We will send it straight to your inbox, so that you can started today without w…" at bounding box center [820, 297] width 1047 height 54
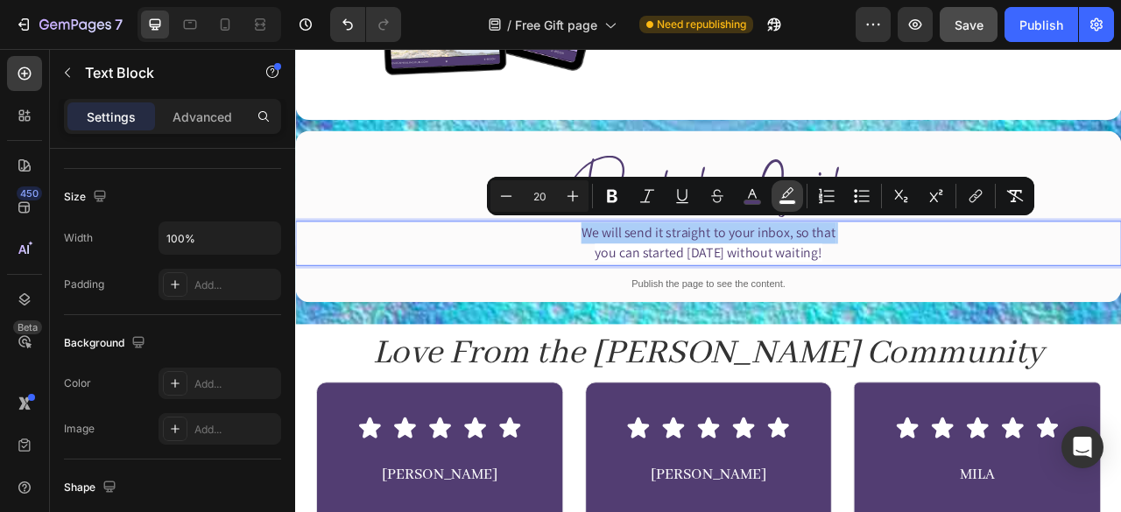
click at [777, 202] on button "color" at bounding box center [787, 196] width 32 height 32
type input "FFFFFF"
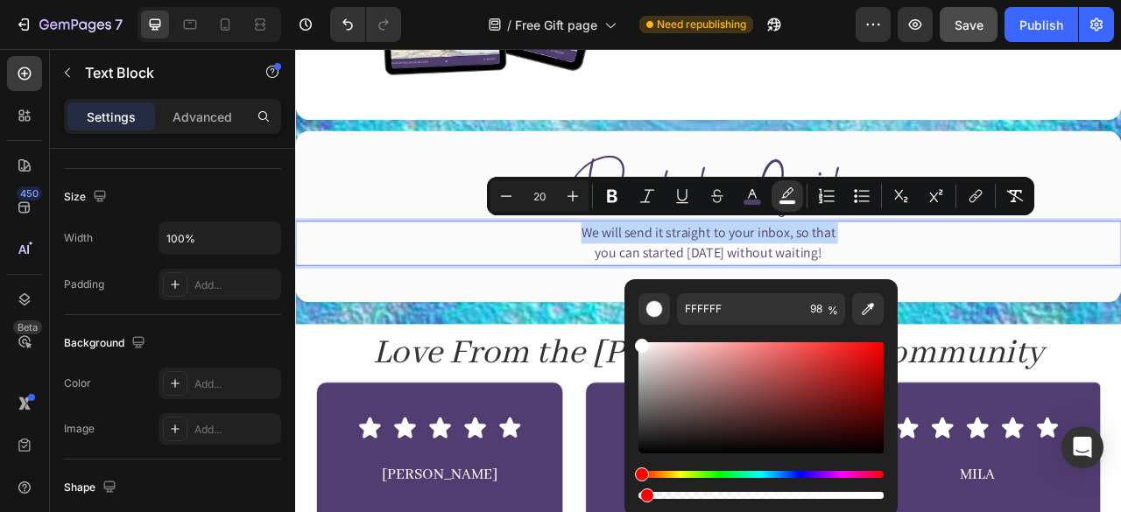
drag, startPoint x: 879, startPoint y: 502, endPoint x: 640, endPoint y: 503, distance: 239.0
click at [640, 503] on div "FFFFFF 98 %" at bounding box center [760, 397] width 273 height 237
type input "1"
click at [1051, 275] on p "We will send it straight to your inbox, so that you can started today without w…" at bounding box center [820, 297] width 1047 height 54
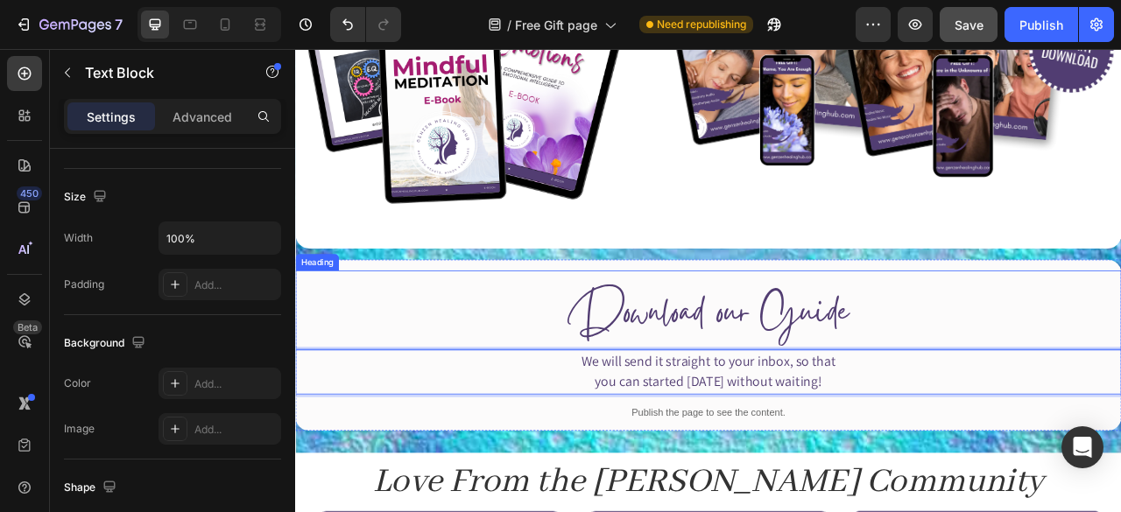
scroll to position [886, 0]
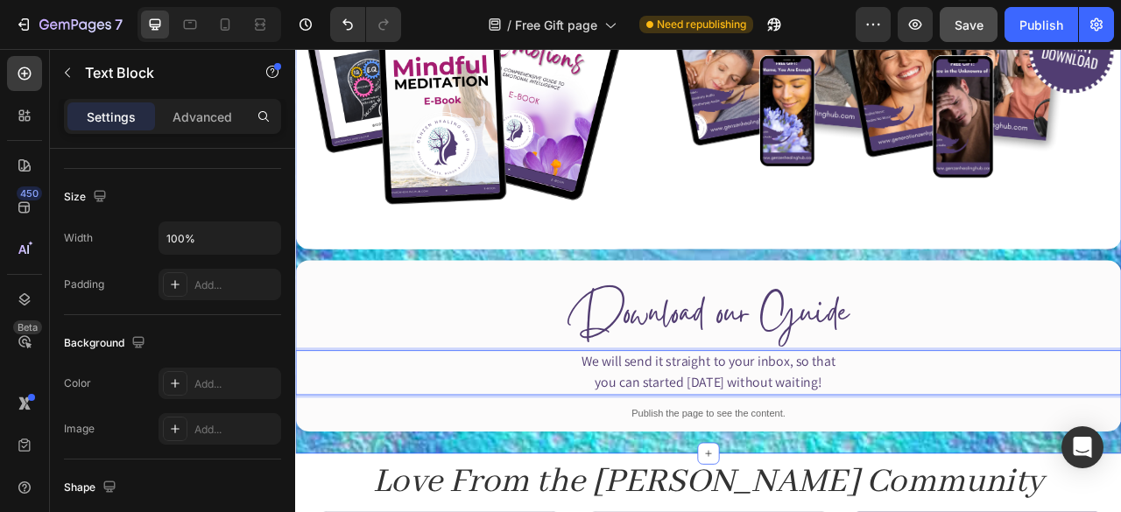
click at [542, 301] on div "Image Image Row Download our Guide Heading We will send it straight to your inb…" at bounding box center [820, 204] width 1051 height 665
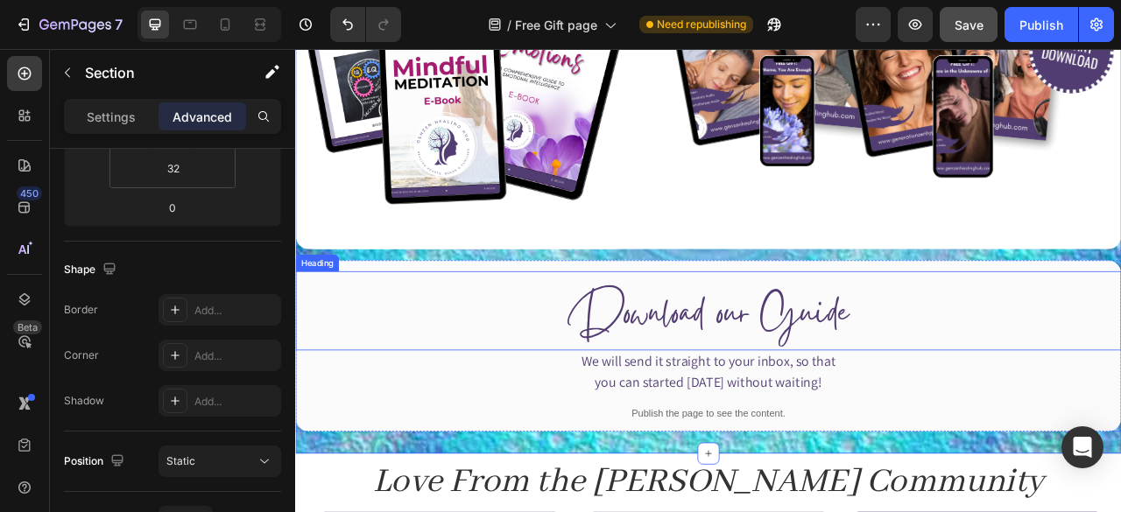
scroll to position [0, 0]
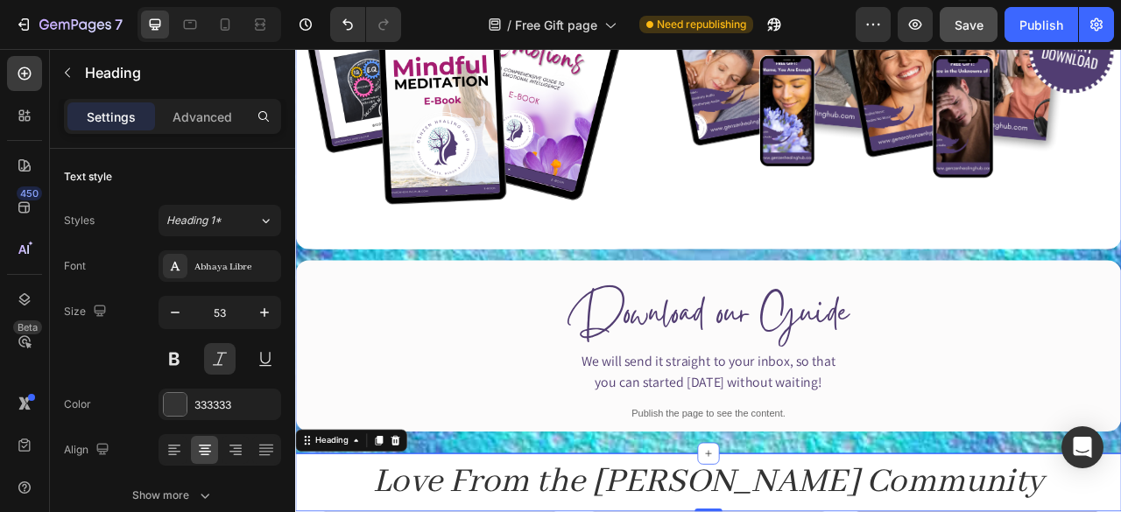
click at [475, 511] on div "Image Image Row Download our Guide Heading We will send it straight to your inb…" at bounding box center [820, 204] width 1051 height 721
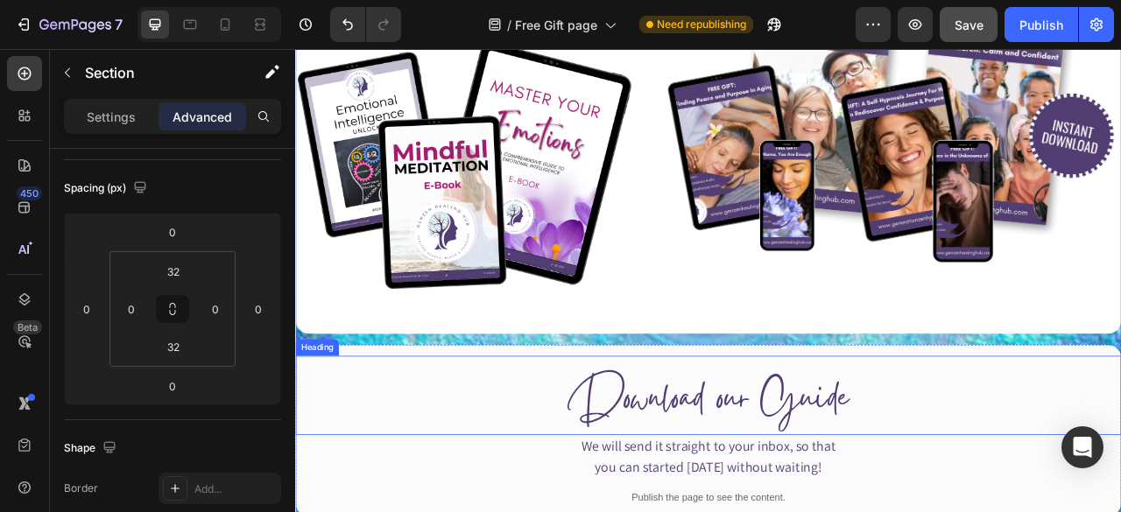
scroll to position [777, 0]
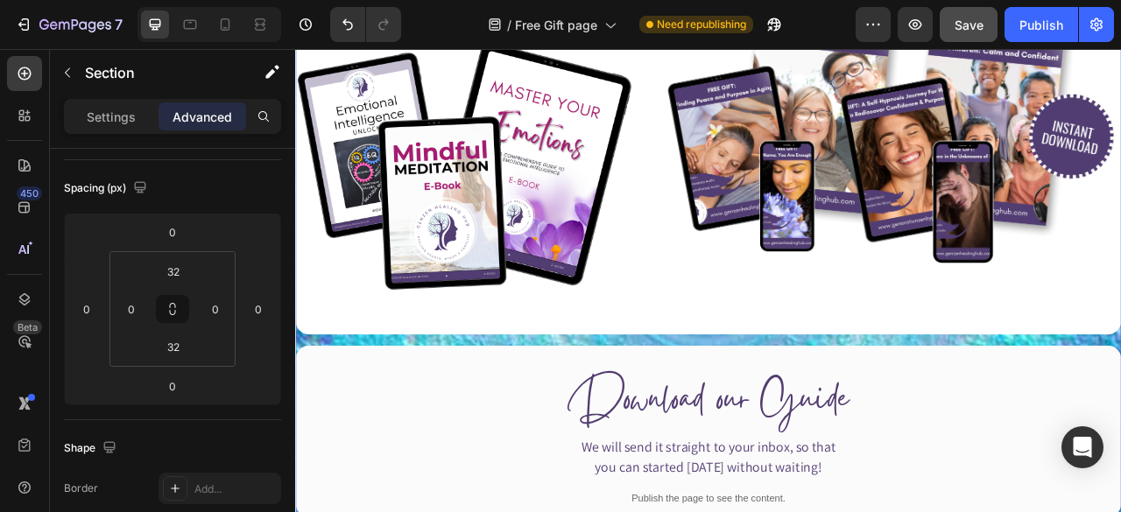
click at [735, 411] on div "Image Image Row Download our Guide Heading We will send it straight to your inb…" at bounding box center [820, 313] width 1051 height 665
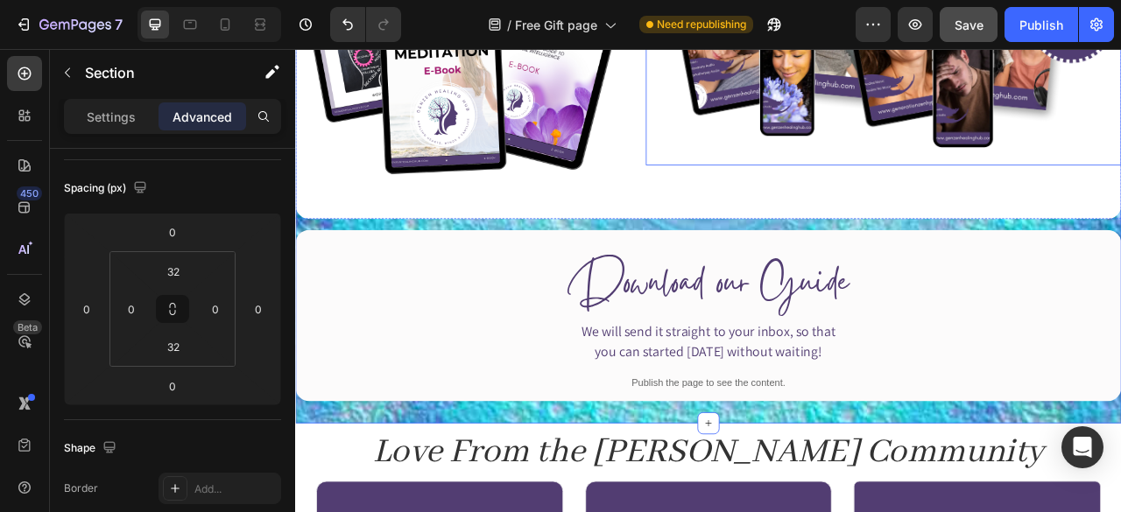
scroll to position [926, 0]
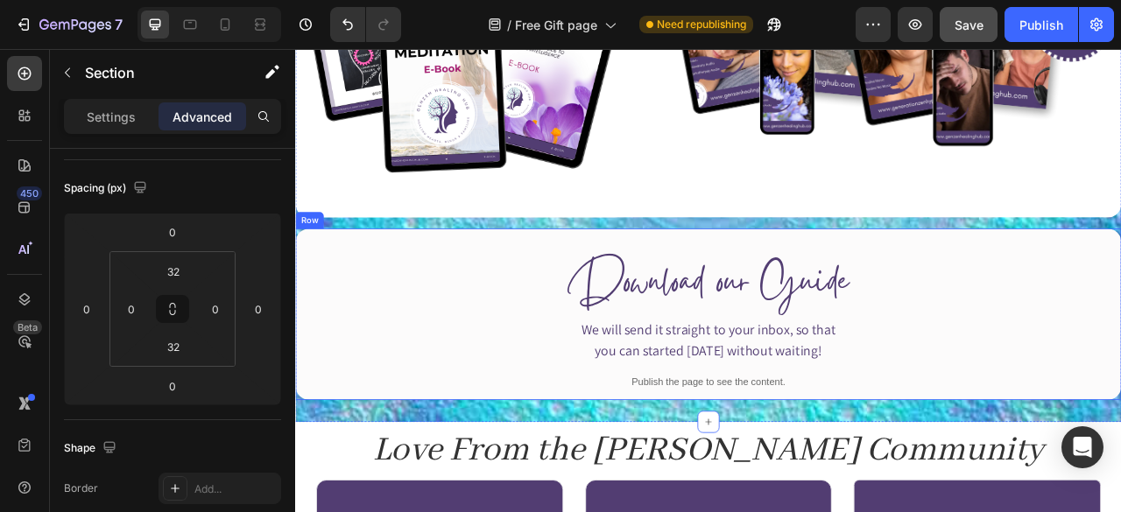
click at [322, 264] on div "Row" at bounding box center [313, 267] width 29 height 16
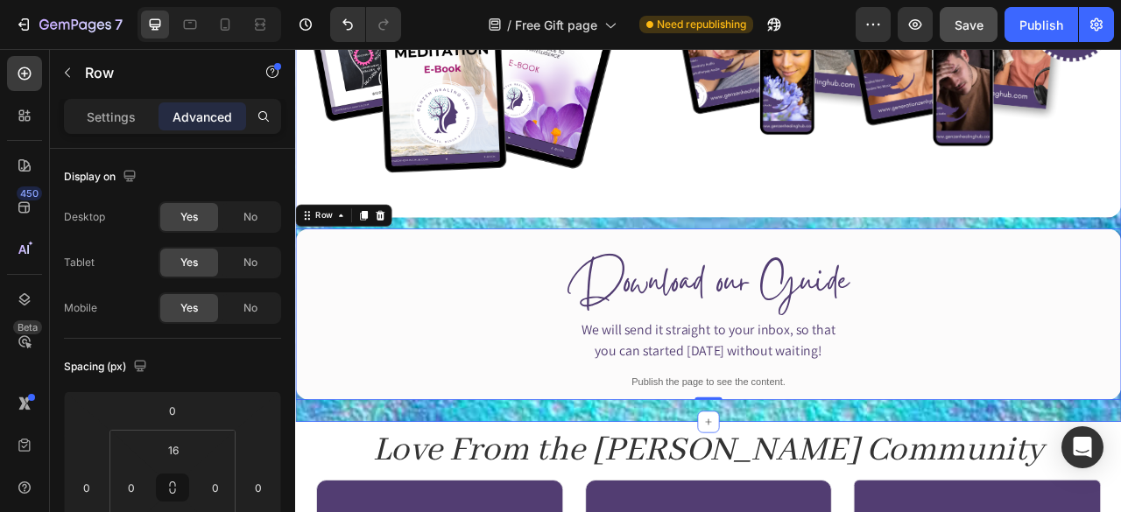
click at [544, 261] on div "Image Image Row Download our Guide Heading We will send it straight to your inb…" at bounding box center [820, 164] width 1051 height 665
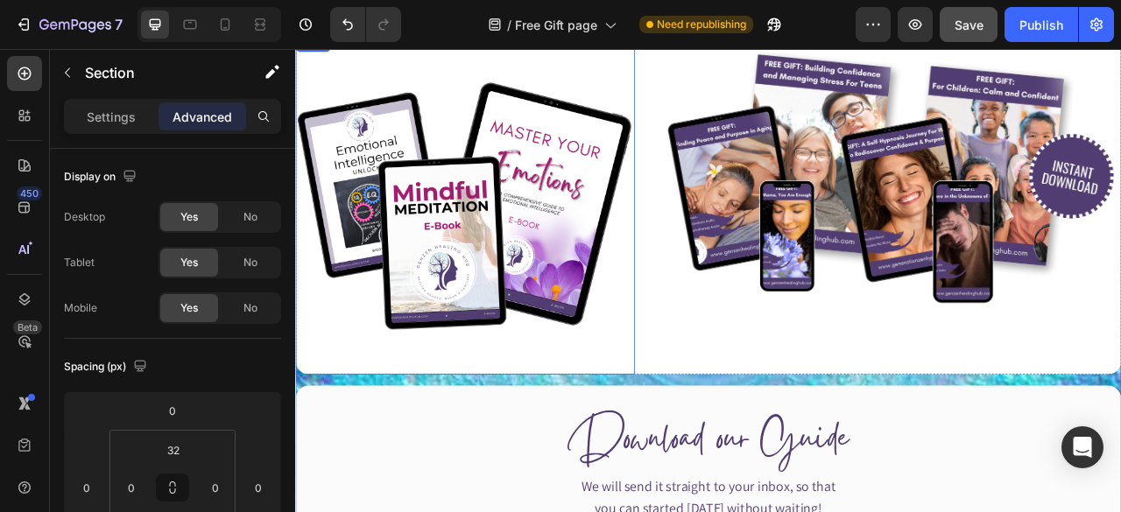
scroll to position [653, 0]
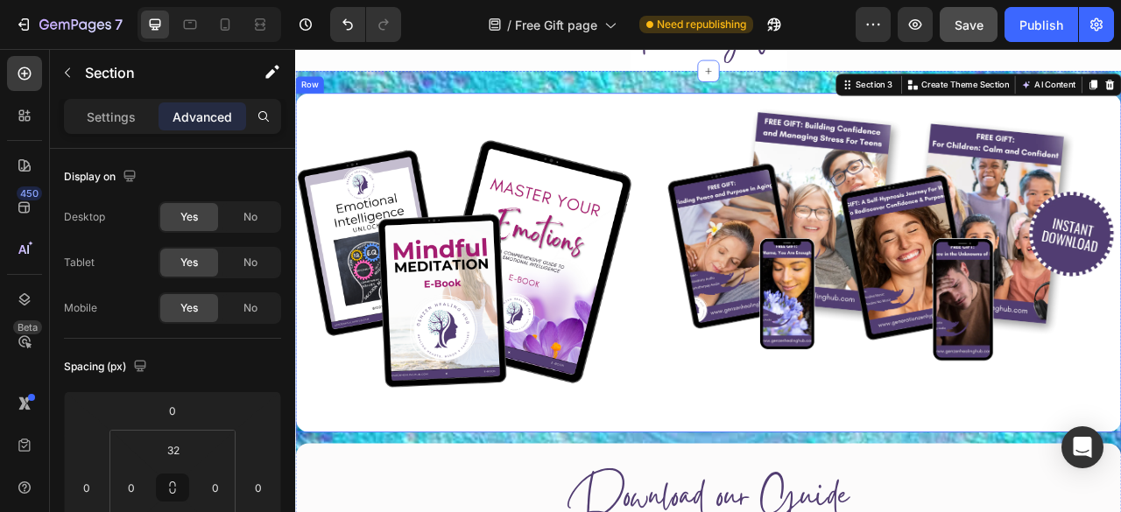
click at [808, 482] on div "Image" at bounding box center [1043, 321] width 605 height 432
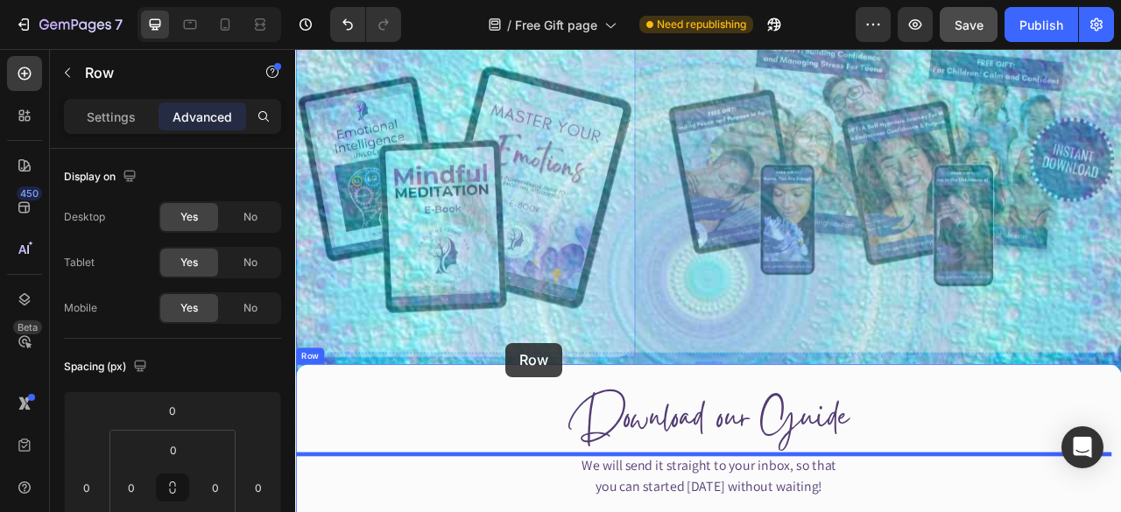
scroll to position [947, 0]
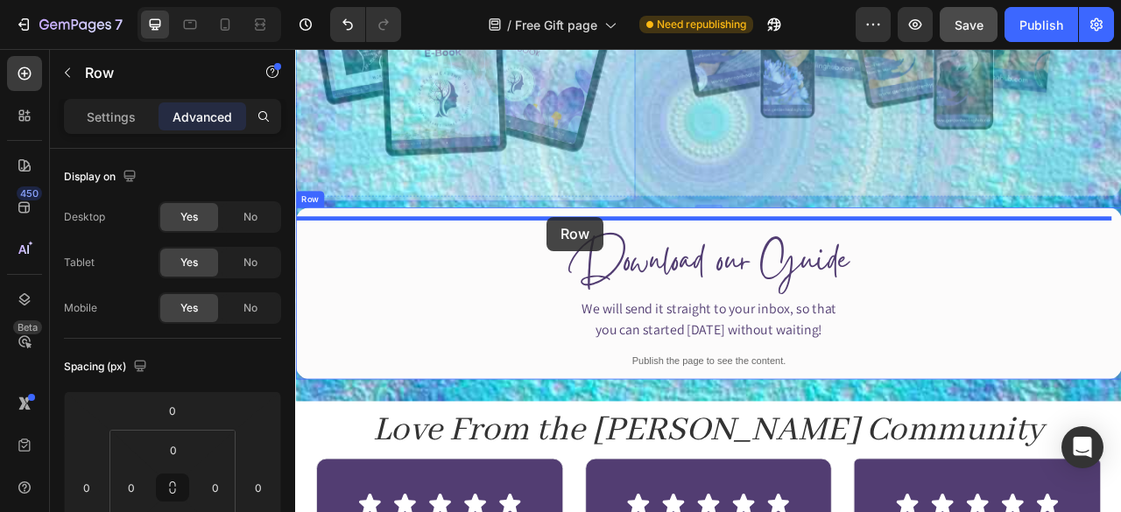
drag, startPoint x: 322, startPoint y: 111, endPoint x: 615, endPoint y: 263, distance: 329.3
type input "0"
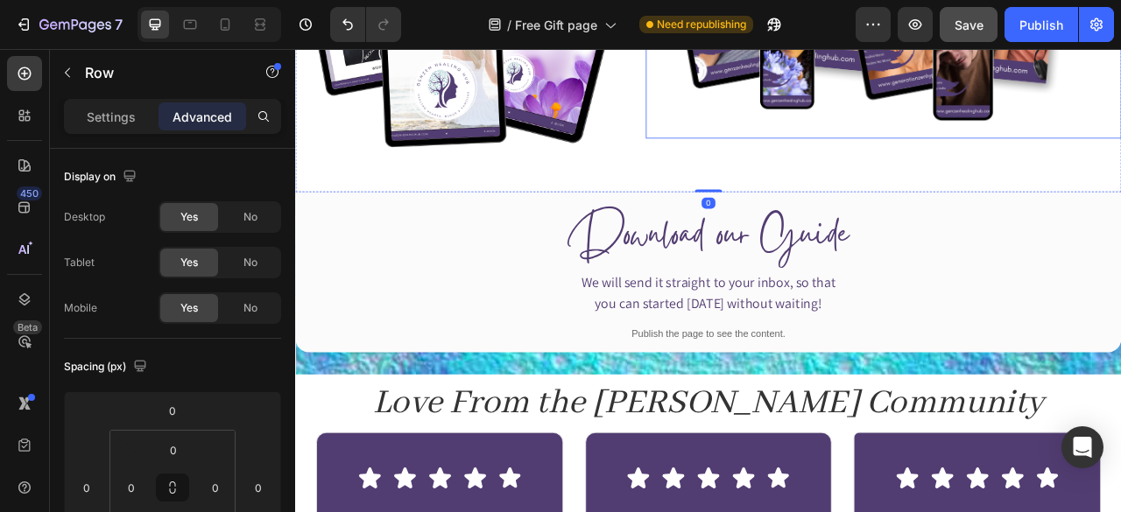
scroll to position [1019, 0]
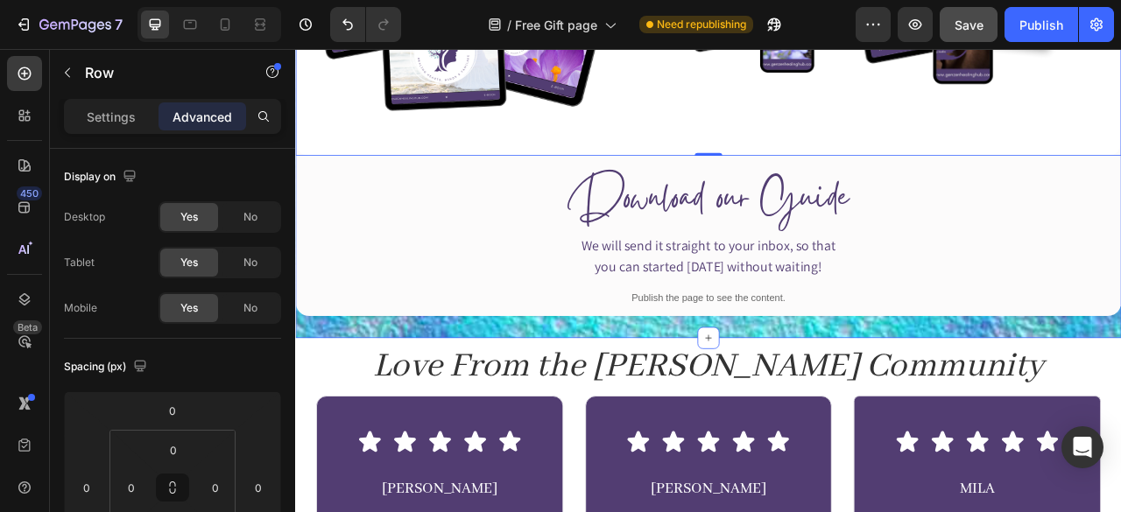
click at [733, 397] on div "Image Image Row 0 Download our Guide Heading We will send it straight to your i…" at bounding box center [820, 64] width 1051 height 707
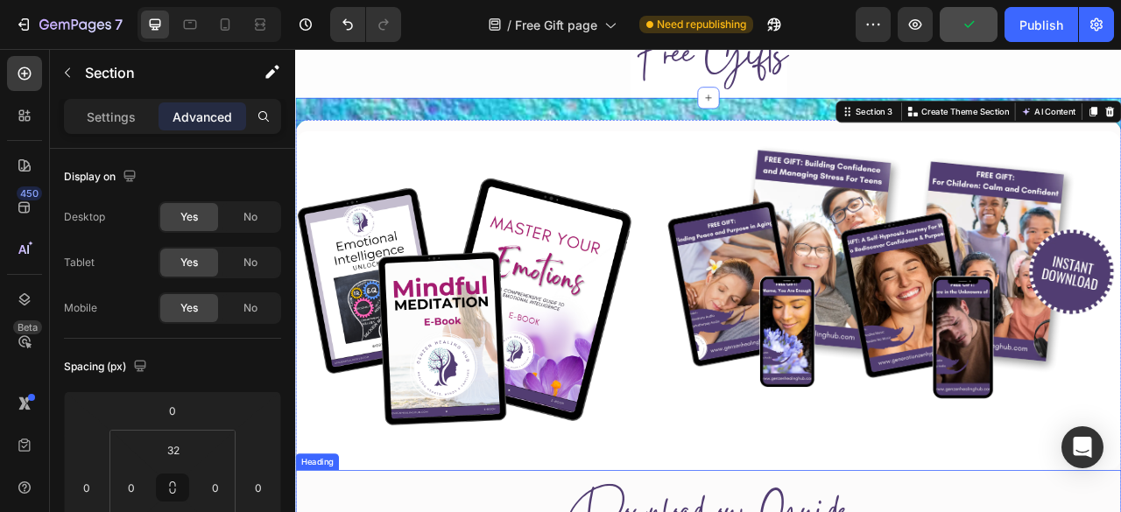
scroll to position [614, 0]
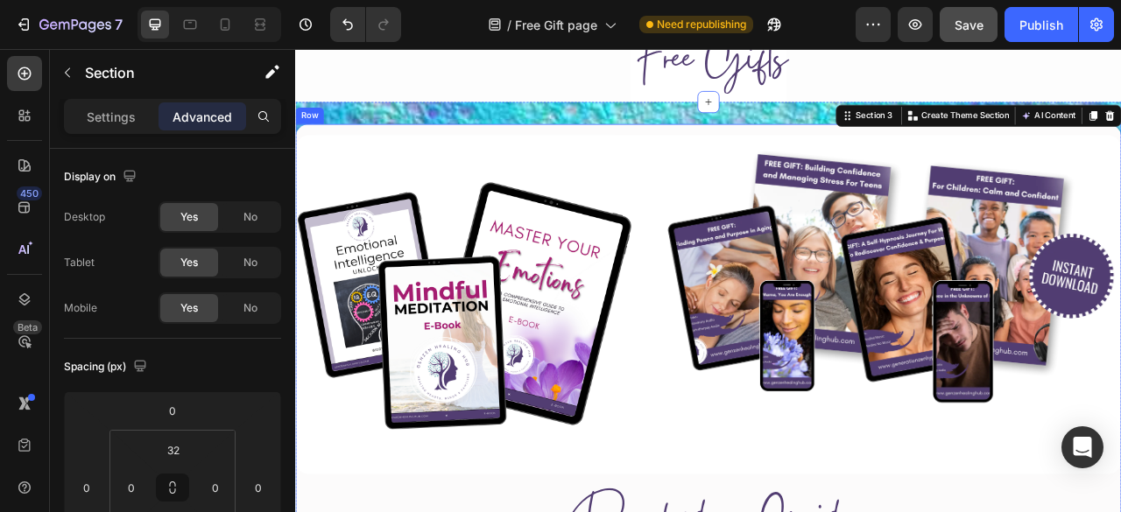
click at [718, 150] on div "Image Image Row Download our Guide Heading We will send it straight to your inb…" at bounding box center [820, 469] width 1051 height 650
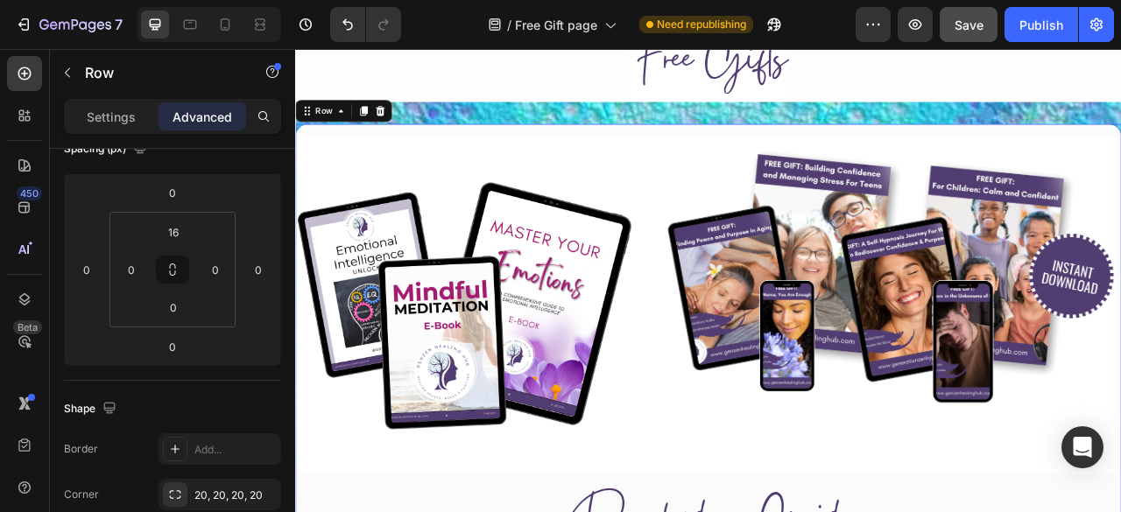
scroll to position [0, 0]
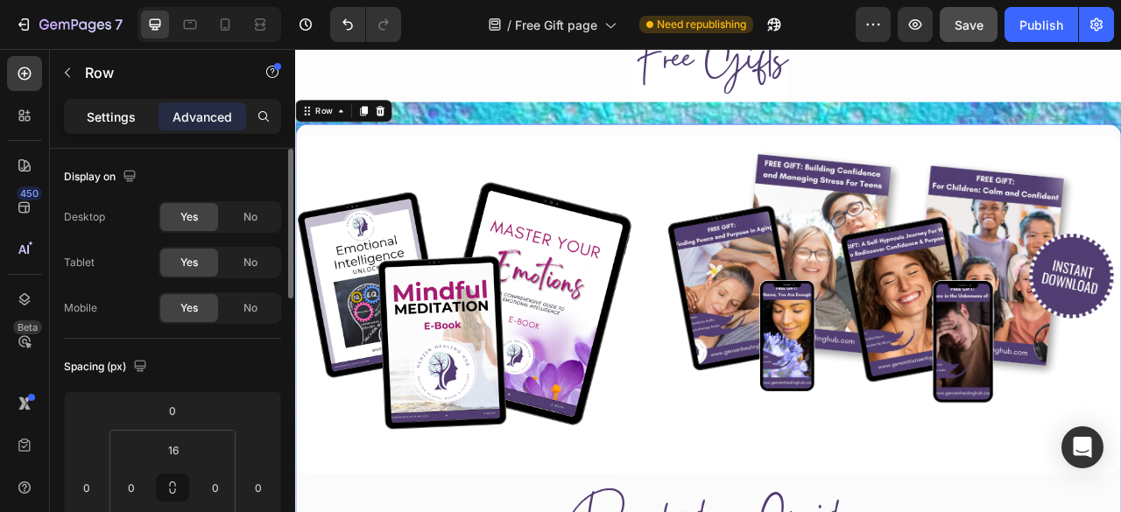
click at [108, 112] on p "Settings" at bounding box center [111, 117] width 49 height 18
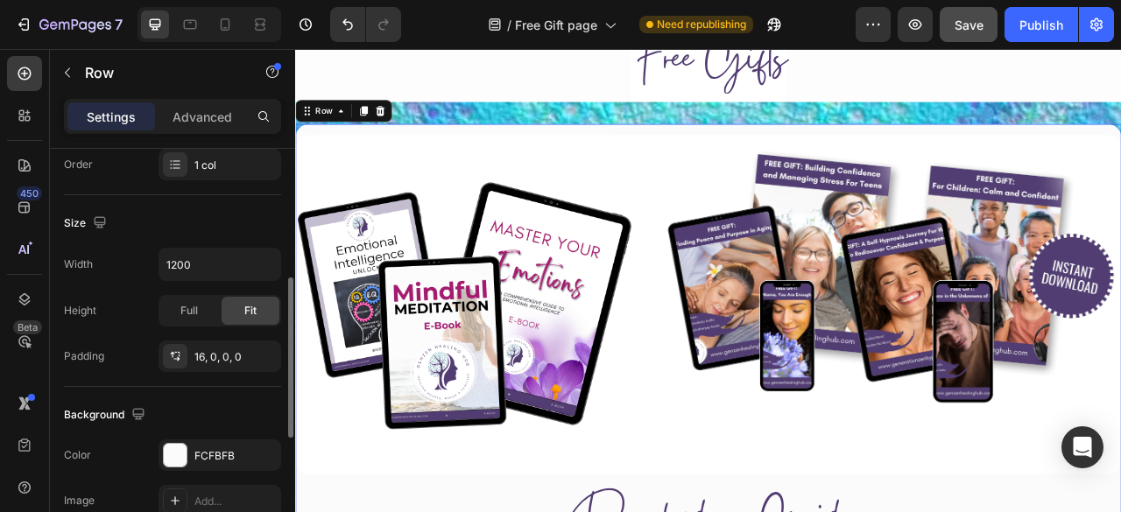
scroll to position [475, 0]
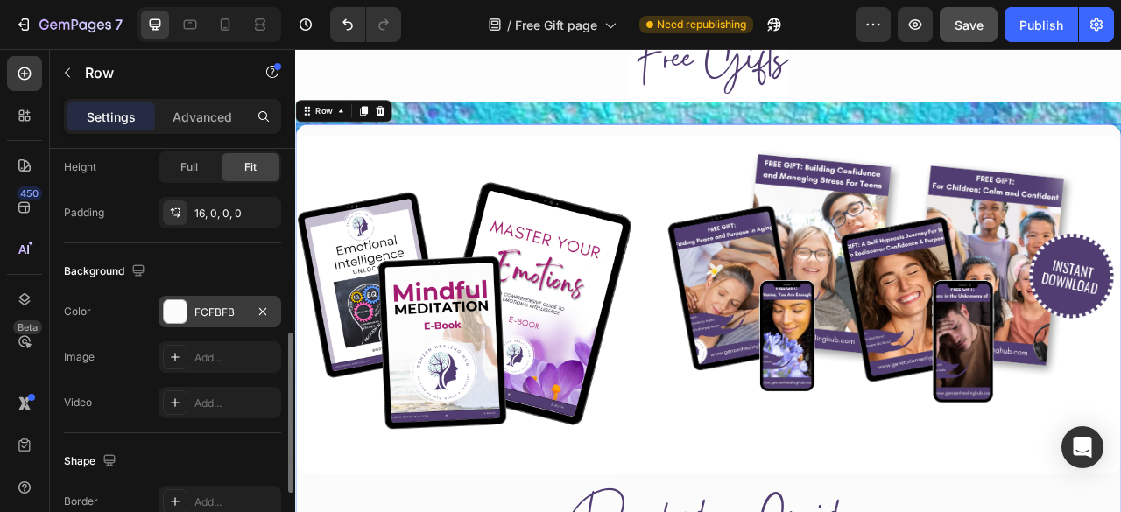
click at [196, 305] on div "FCFBFB" at bounding box center [219, 313] width 51 height 16
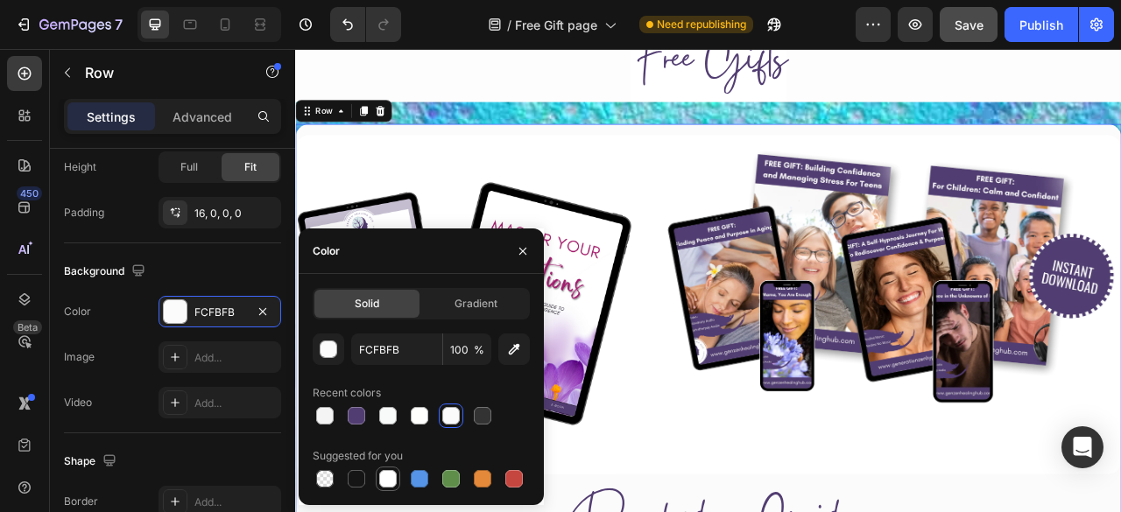
click at [387, 477] on div at bounding box center [388, 479] width 18 height 18
type input "FFFFFF"
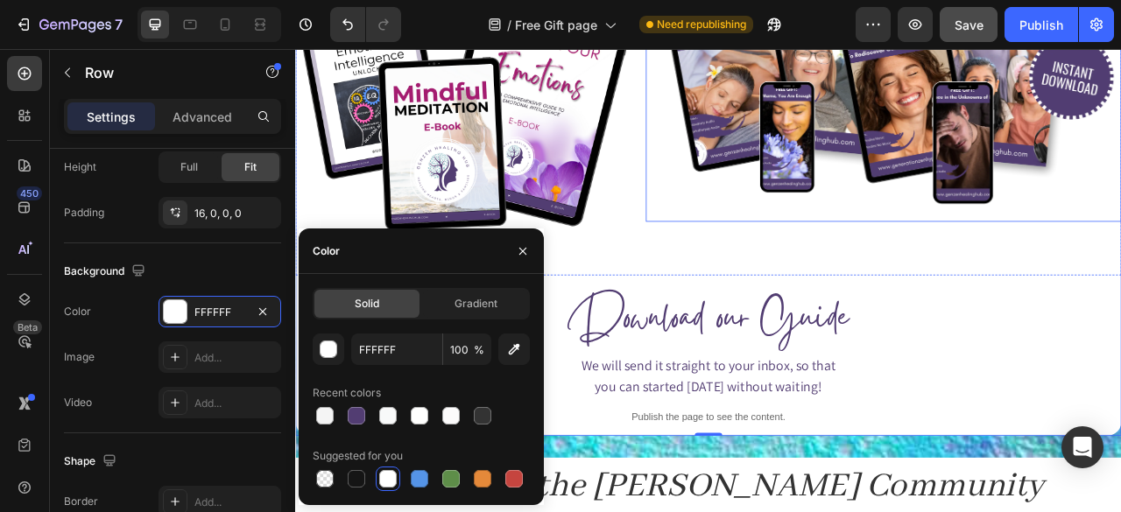
scroll to position [870, 0]
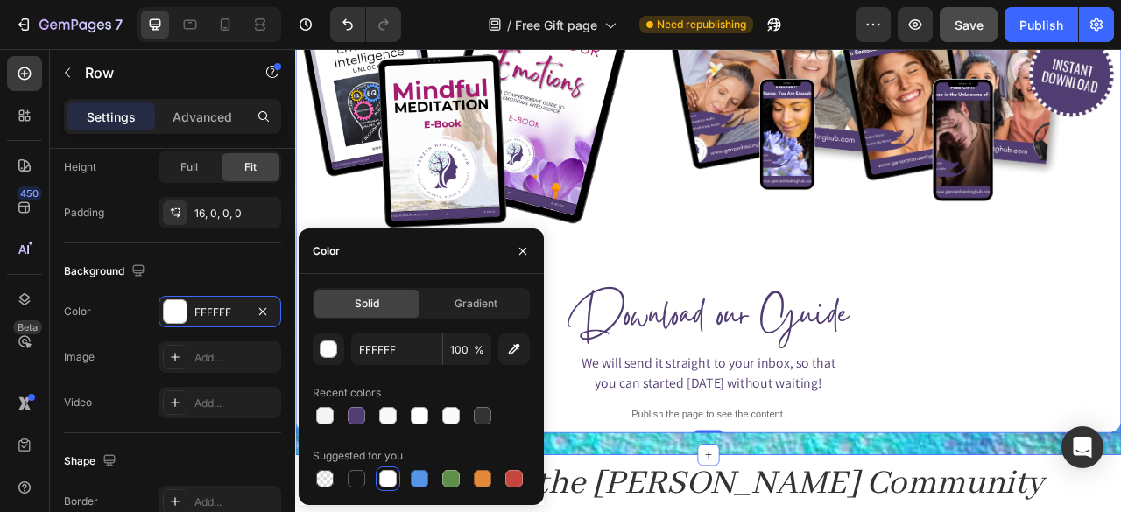
click at [641, 511] on div "Image Image Row Download our Guide Heading We will send it straight to your inb…" at bounding box center [820, 213] width 1051 height 707
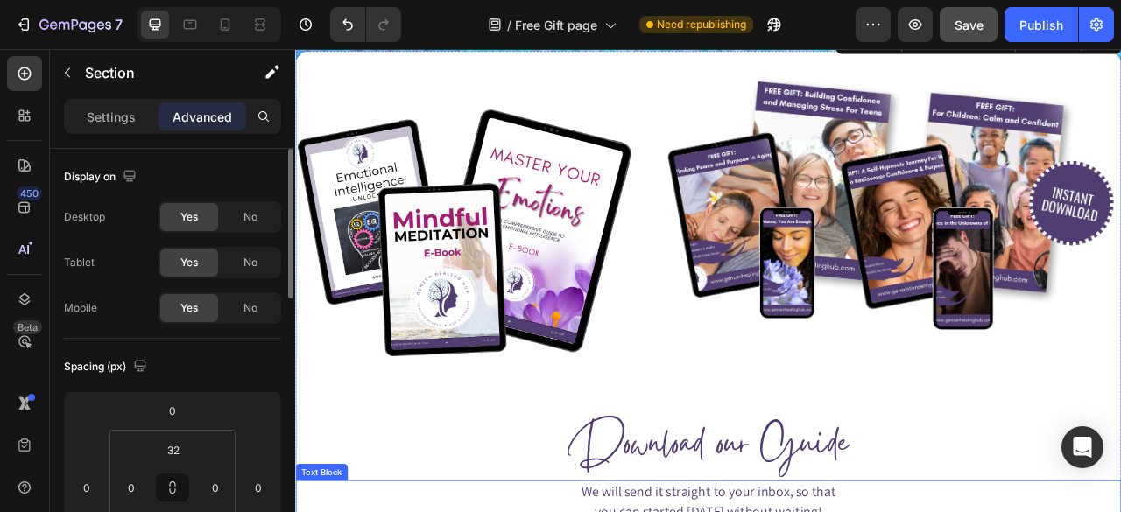
scroll to position [706, 0]
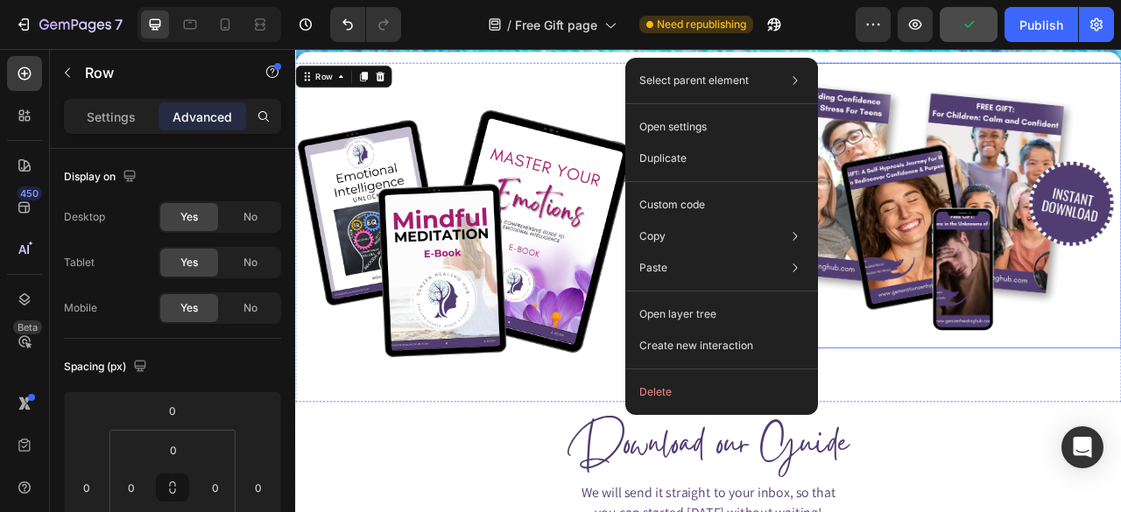
click at [1120, 406] on img at bounding box center [1043, 248] width 605 height 363
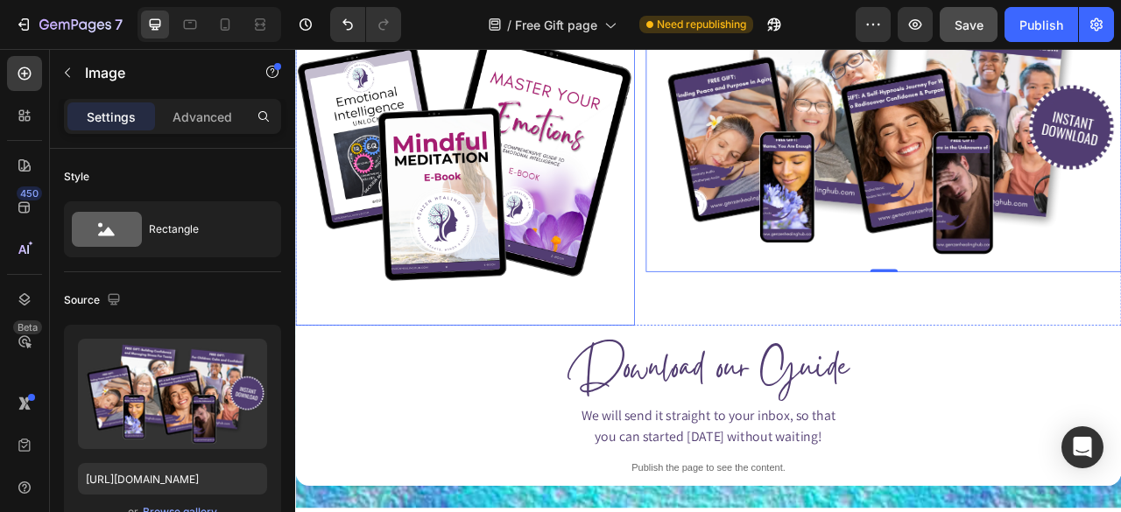
scroll to position [747, 0]
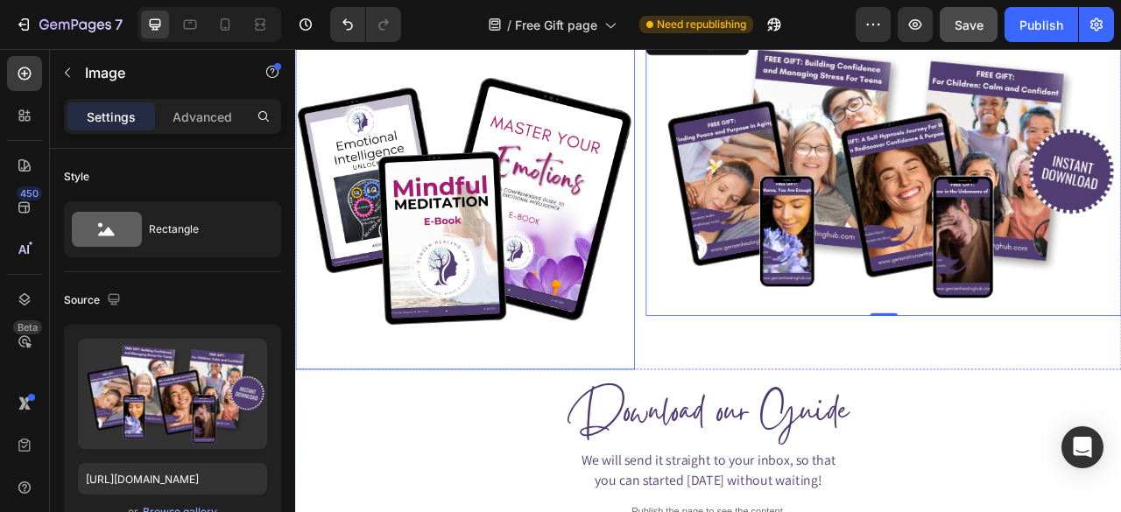
click at [600, 339] on img at bounding box center [511, 241] width 432 height 432
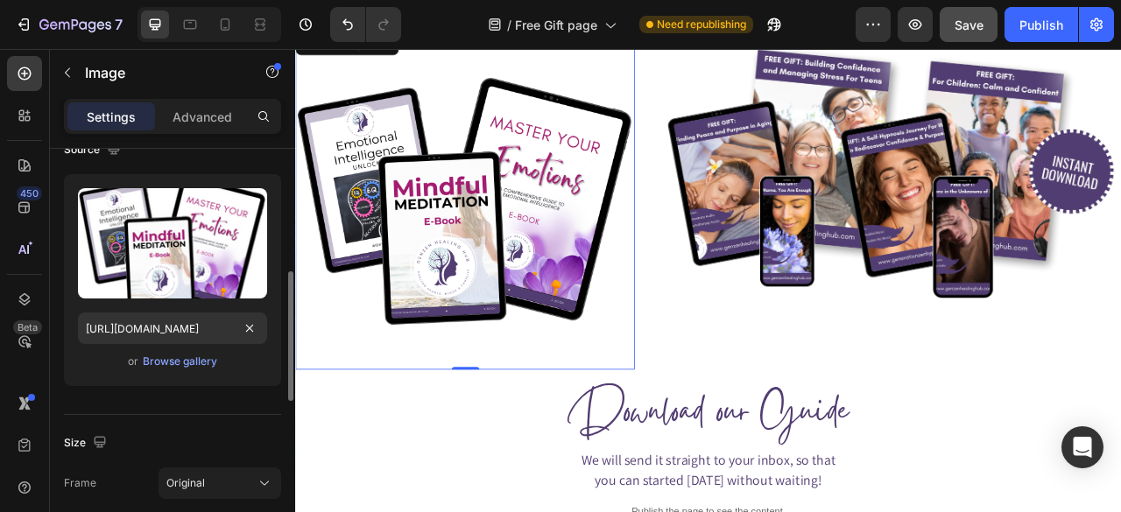
scroll to position [283, 0]
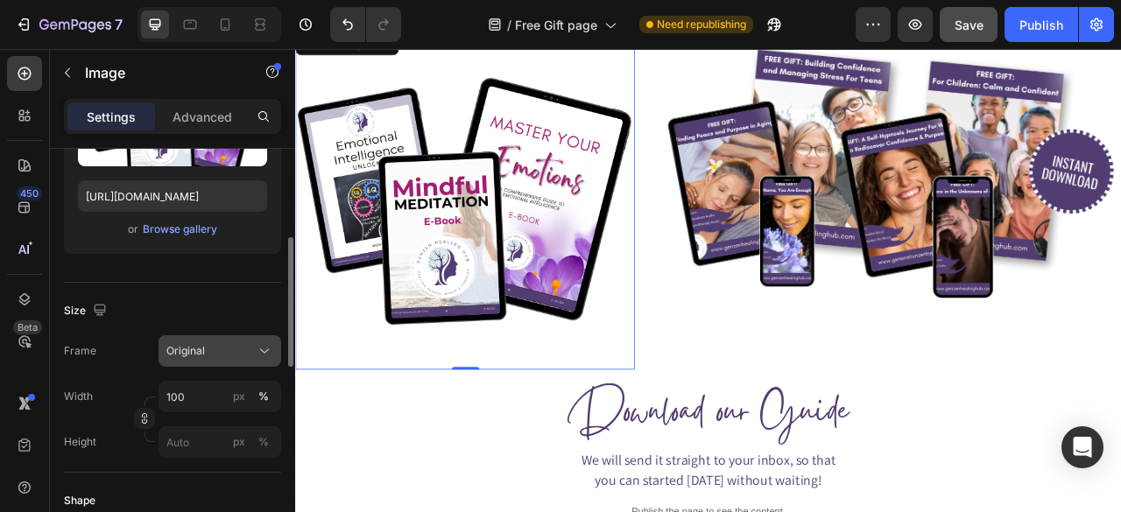
click at [253, 353] on div "Original" at bounding box center [219, 351] width 107 height 18
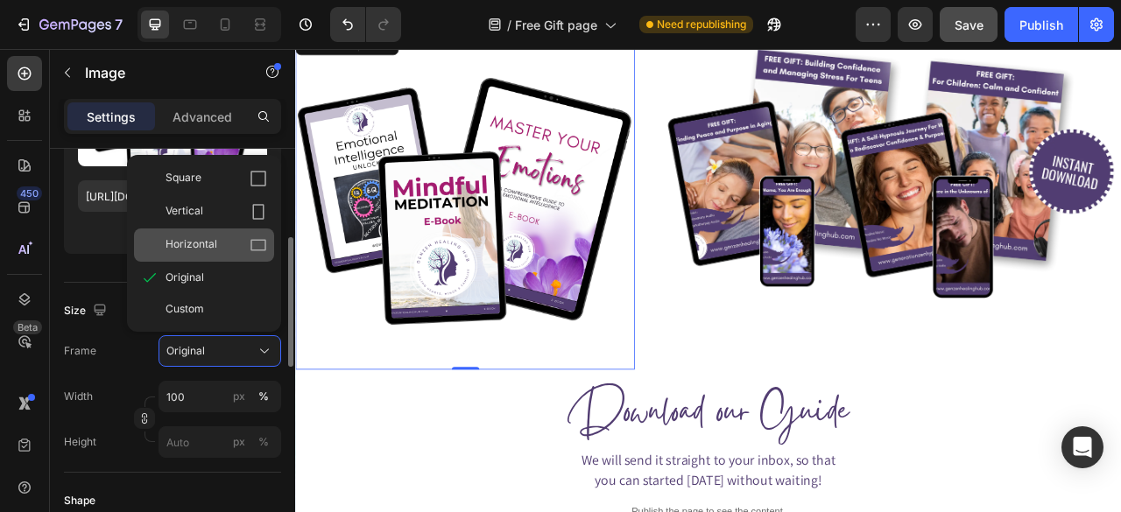
click at [248, 241] on div "Horizontal" at bounding box center [216, 245] width 102 height 18
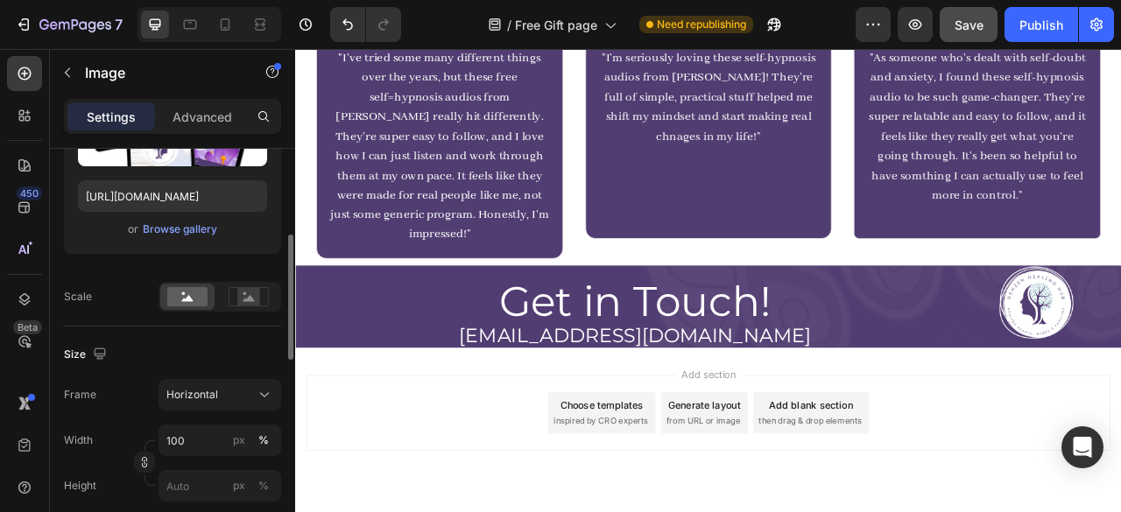
scroll to position [1567, 0]
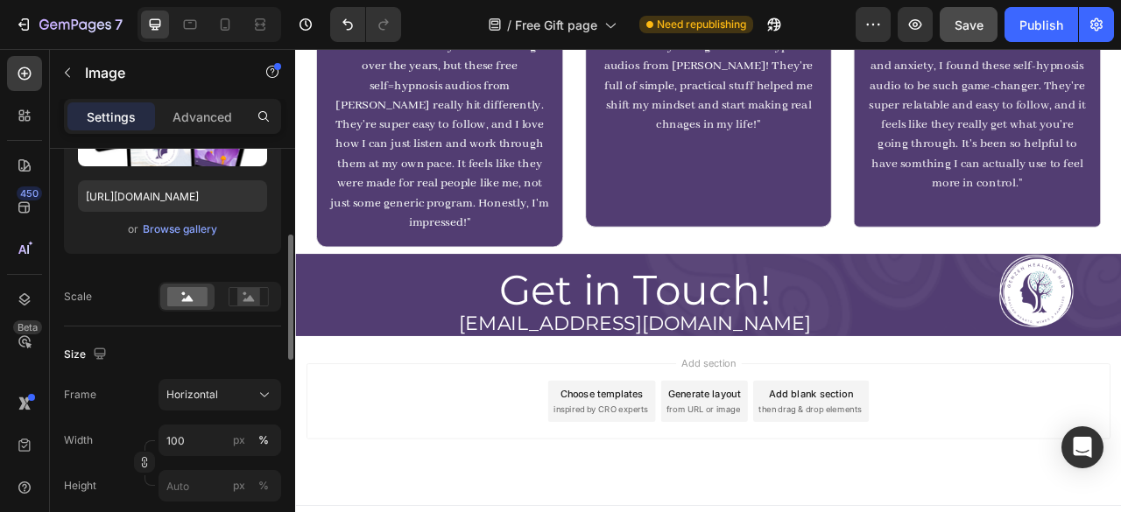
click at [418, 386] on h2 "[EMAIL_ADDRESS][DOMAIN_NAME]" at bounding box center [727, 398] width 864 height 31
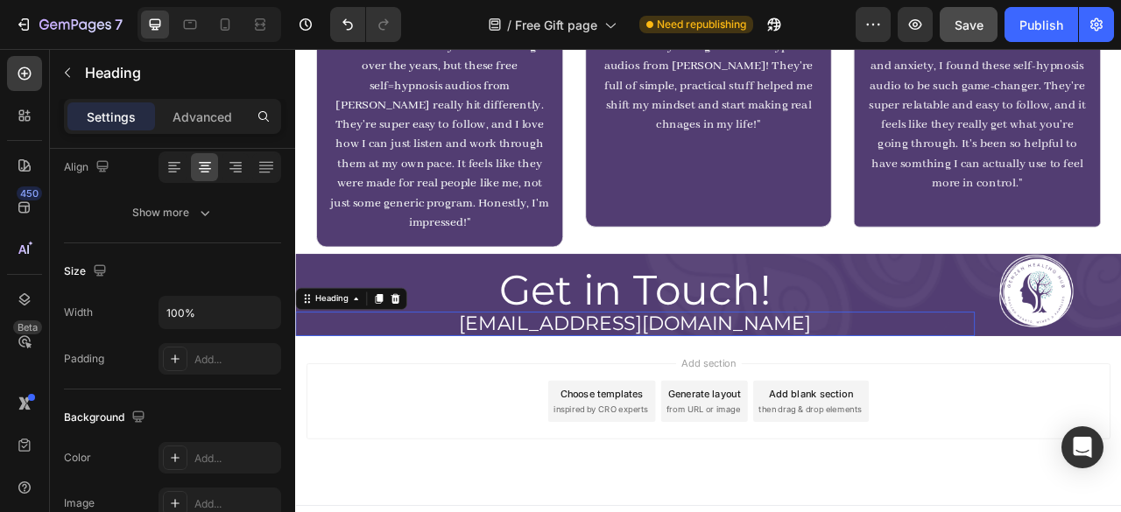
scroll to position [0, 0]
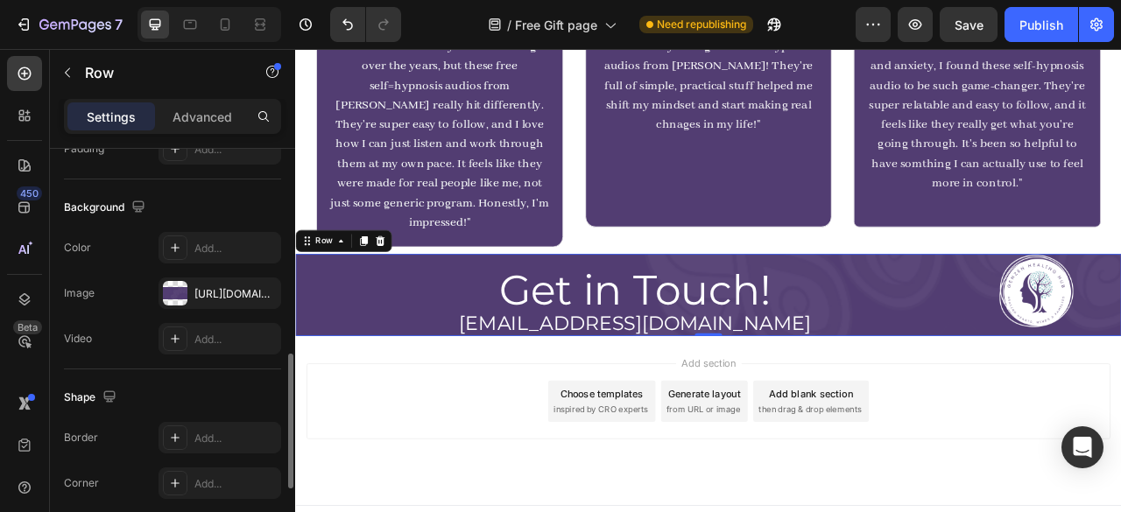
scroll to position [643, 0]
click at [175, 278] on div at bounding box center [175, 290] width 25 height 25
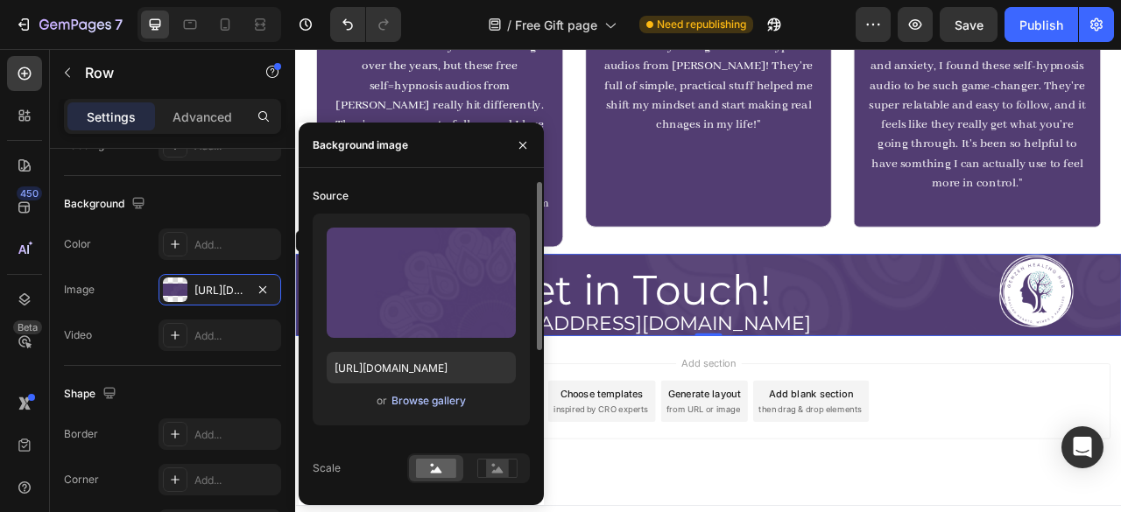
click at [420, 404] on div "Browse gallery" at bounding box center [428, 401] width 74 height 16
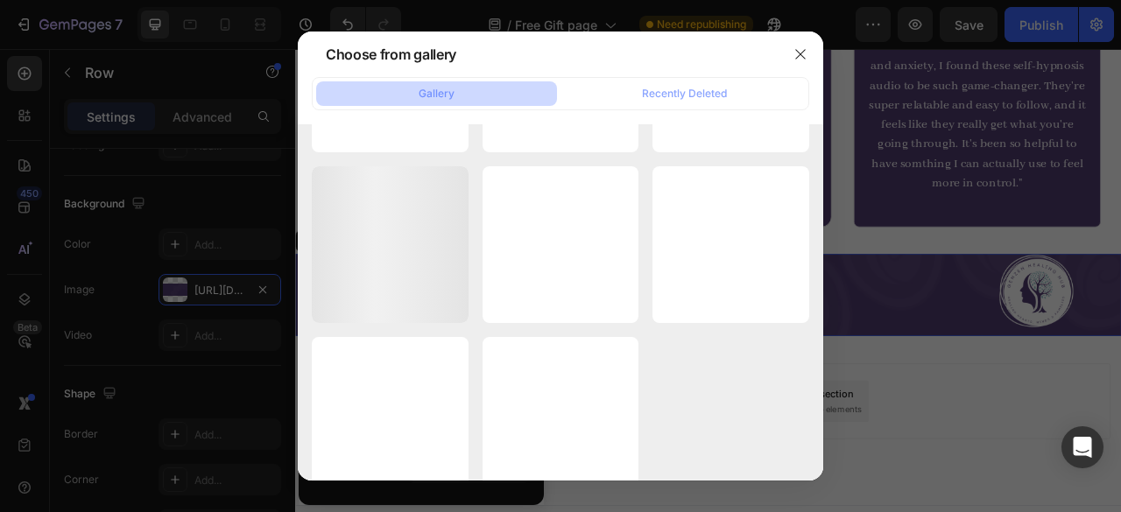
scroll to position [16697, 0]
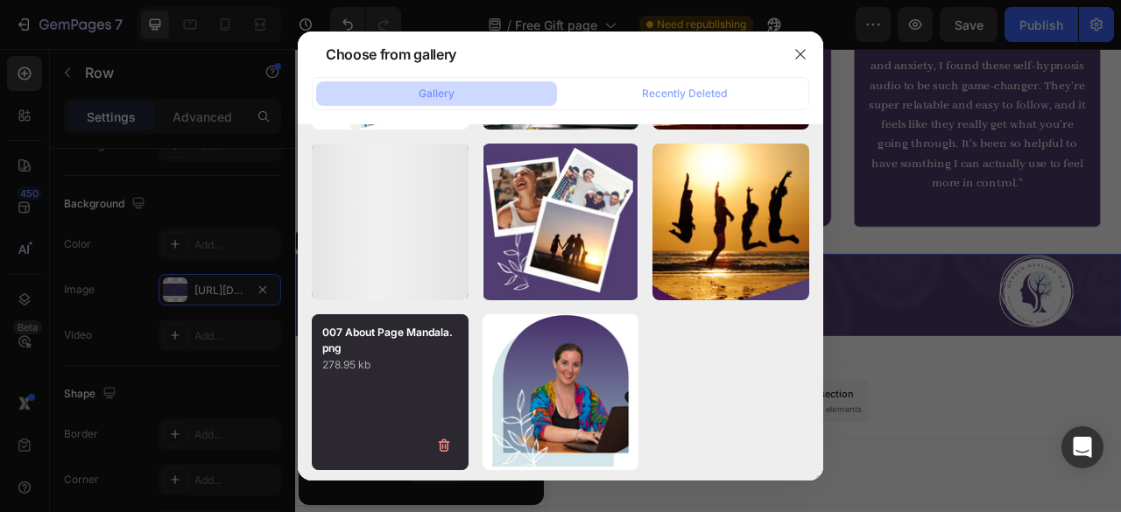
click at [408, 333] on p "007 About Page Mandala.png" at bounding box center [390, 341] width 136 height 32
type input "[URL][DOMAIN_NAME]"
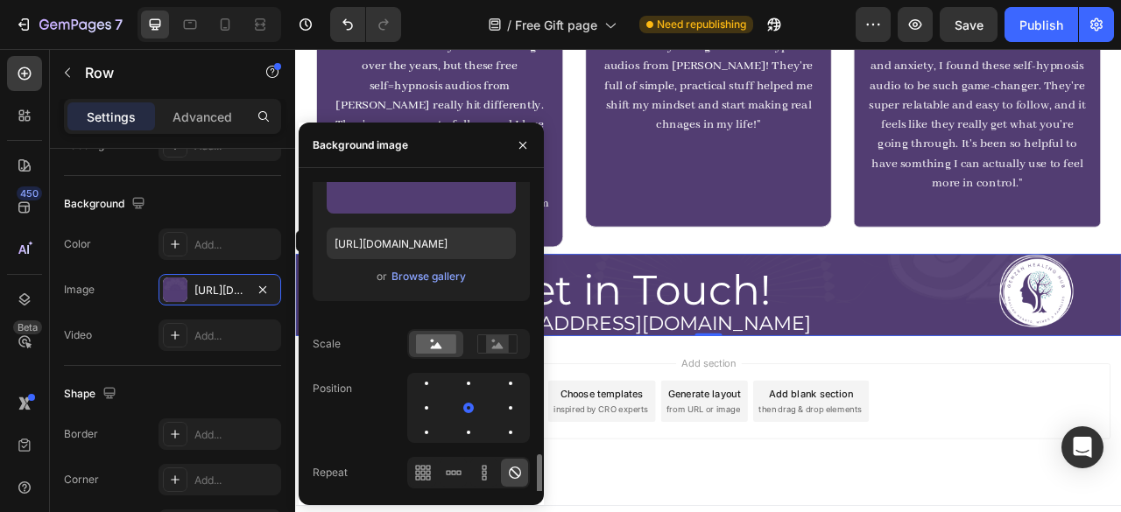
scroll to position [258, 0]
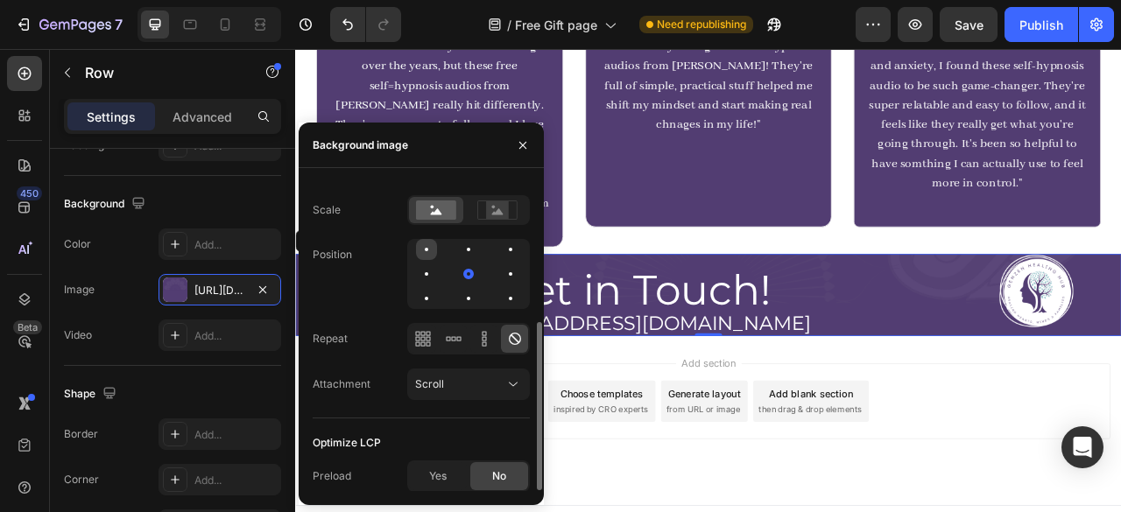
click at [458, 249] on div at bounding box center [468, 249] width 21 height 21
click at [416, 344] on icon at bounding box center [423, 339] width 18 height 18
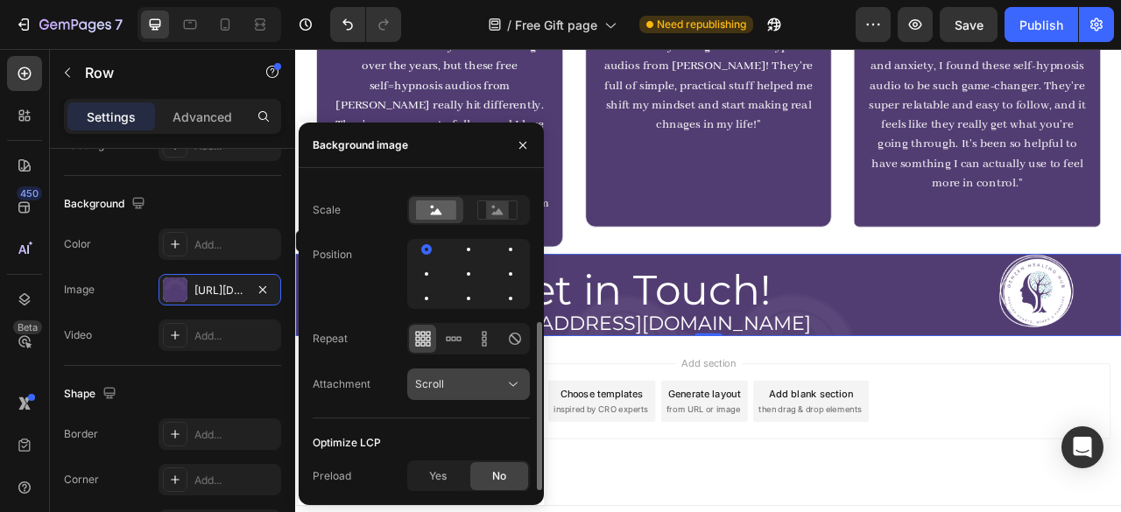
click at [512, 391] on icon at bounding box center [513, 385] width 18 height 18
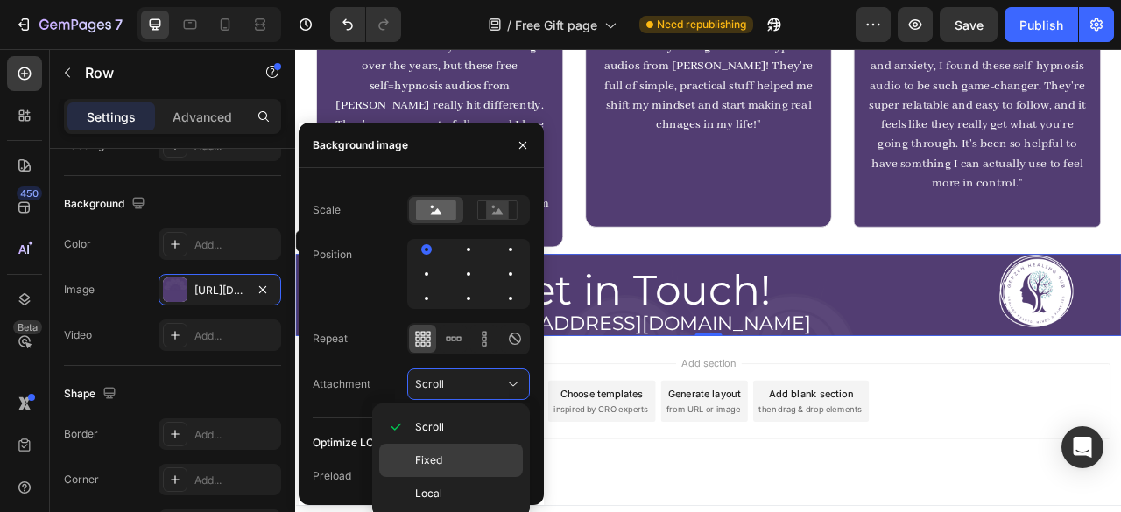
click at [448, 477] on div "Fixed" at bounding box center [451, 493] width 144 height 33
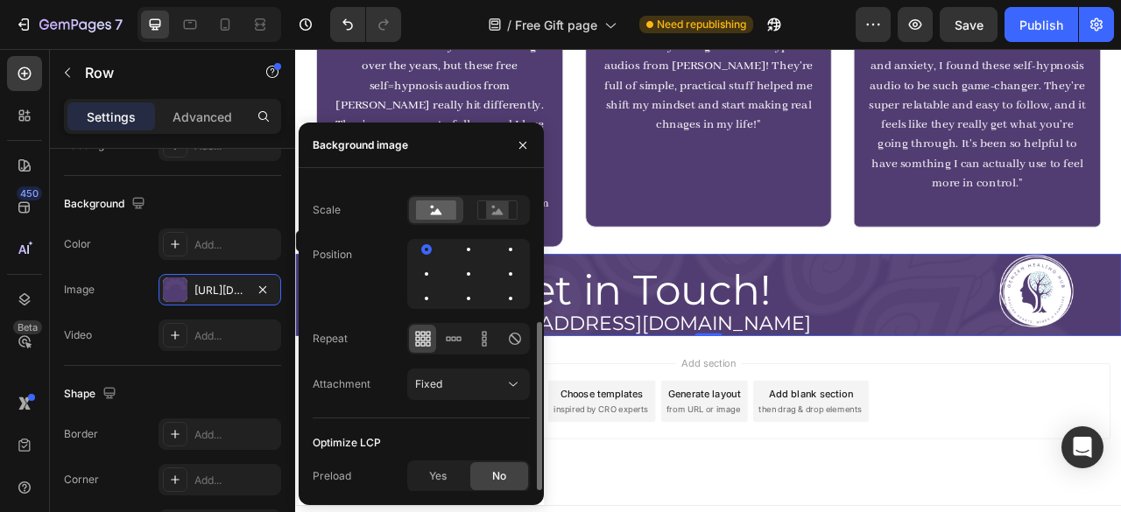
click at [369, 392] on div "Attachment" at bounding box center [342, 384] width 58 height 28
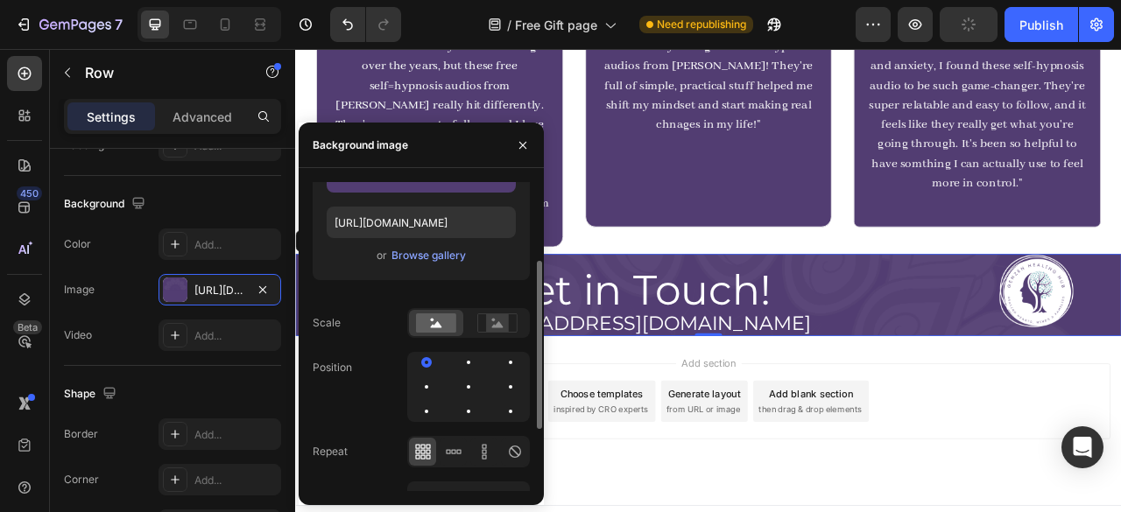
click at [997, 449] on div "Add section Choose templates inspired by CRO experts Generate layout from URL o…" at bounding box center [820, 497] width 1023 height 96
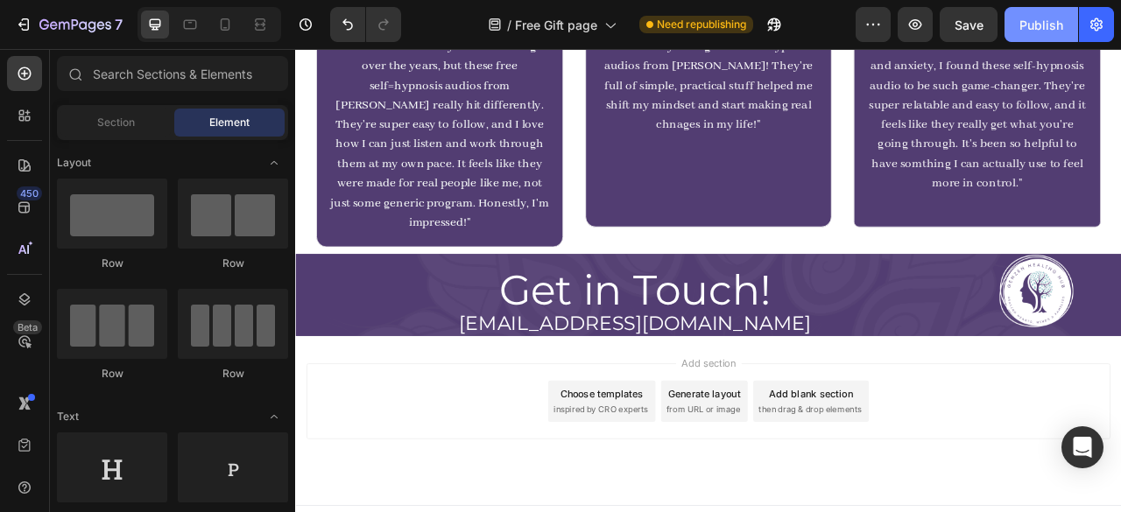
click at [1051, 29] on div "Publish" at bounding box center [1041, 25] width 44 height 18
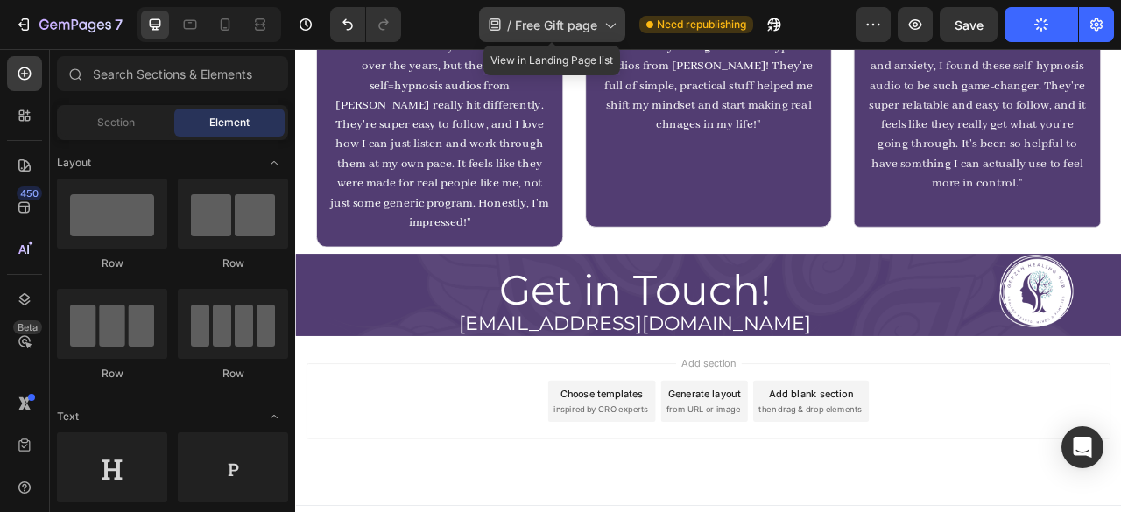
click at [611, 34] on div "/ Free Gift page" at bounding box center [552, 24] width 146 height 35
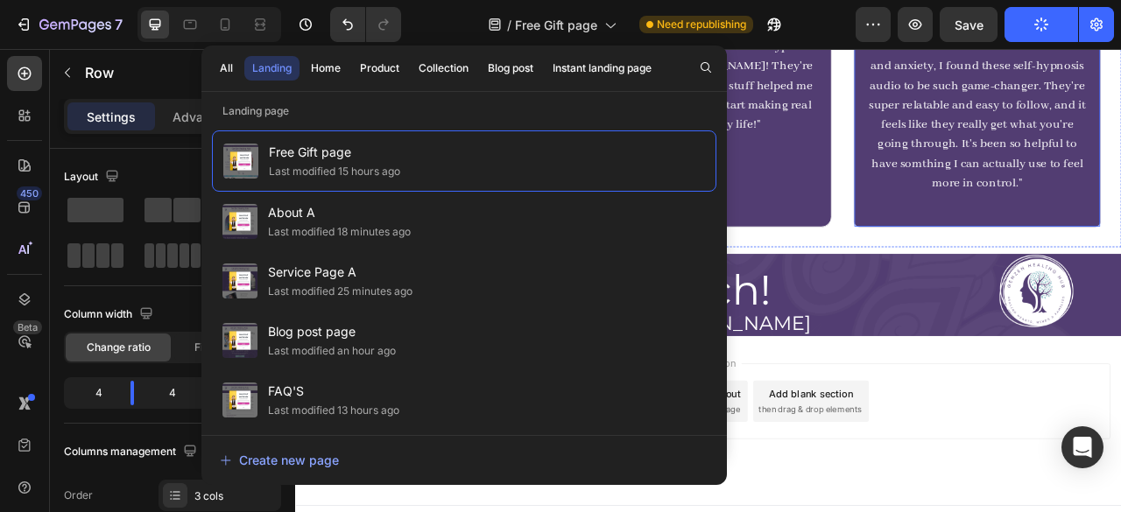
click at [992, 260] on div "Icon Icon Icon Icon Icon Icon List [PERSON_NAME] Text Block "I've tried some ma…" at bounding box center [820, 84] width 1051 height 434
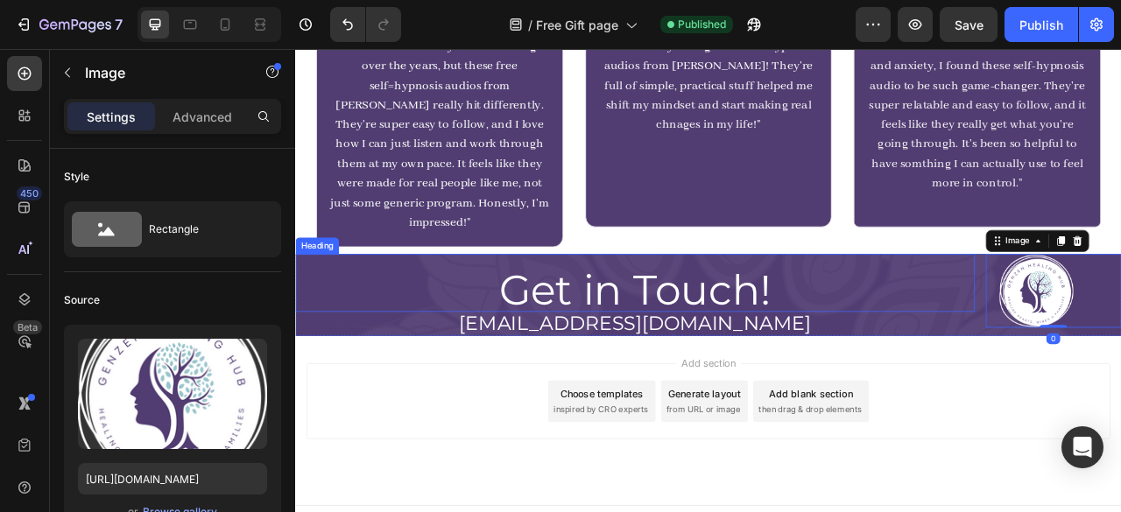
click at [843, 331] on h2 "Get in Touch!" at bounding box center [727, 355] width 864 height 56
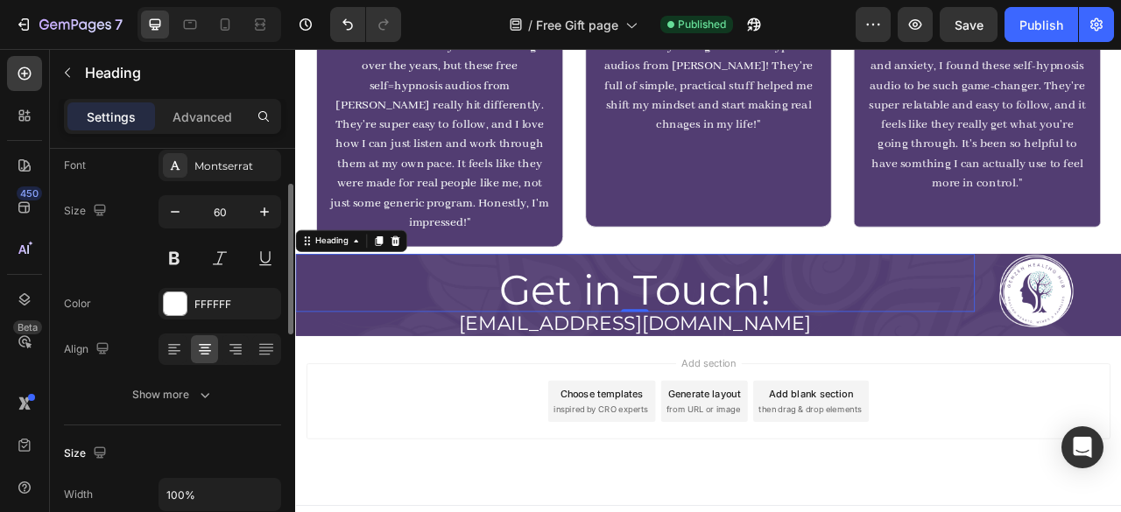
scroll to position [99, 0]
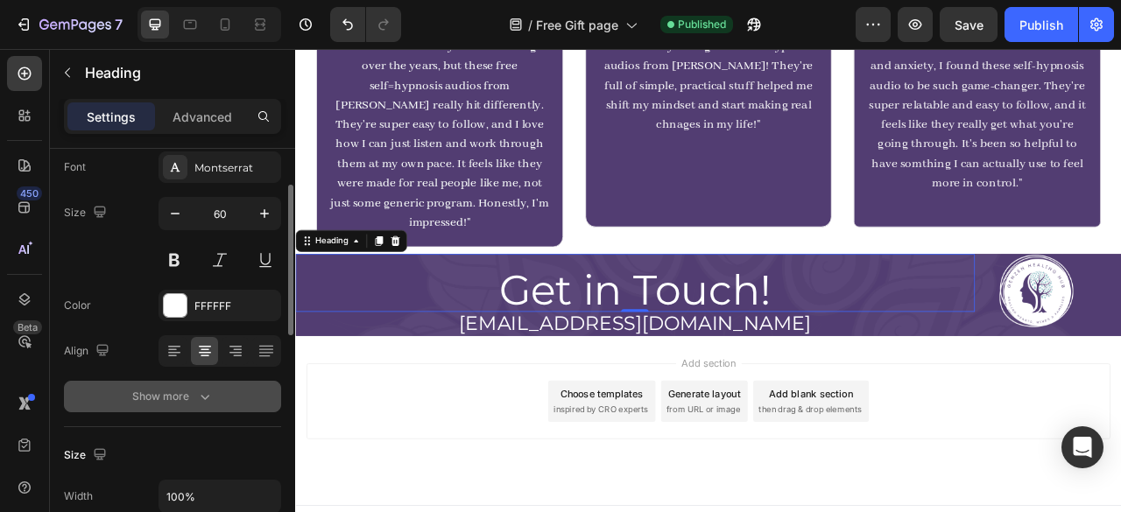
click at [198, 390] on icon "button" at bounding box center [205, 397] width 18 height 18
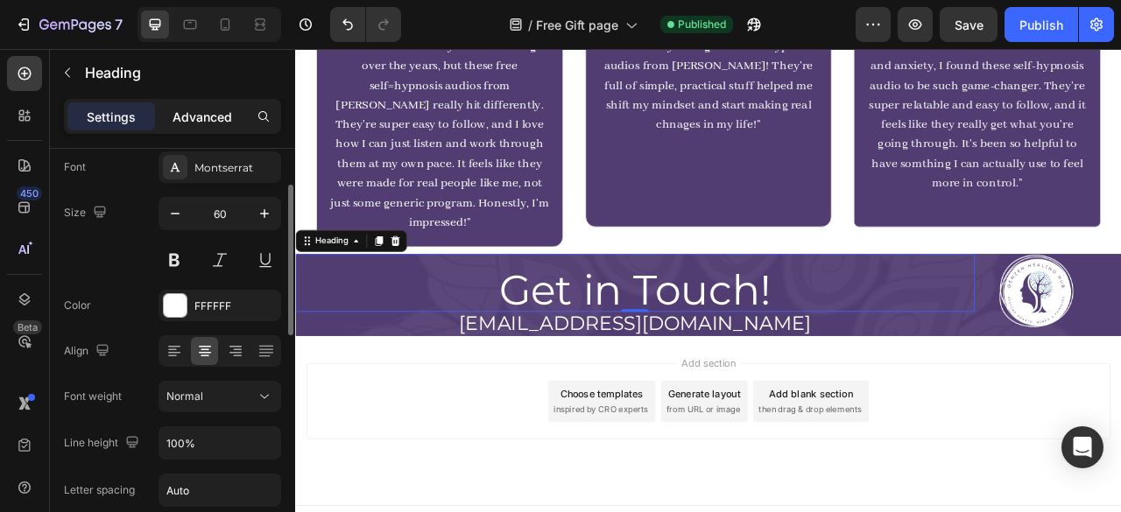
click at [214, 124] on p "Advanced" at bounding box center [202, 117] width 60 height 18
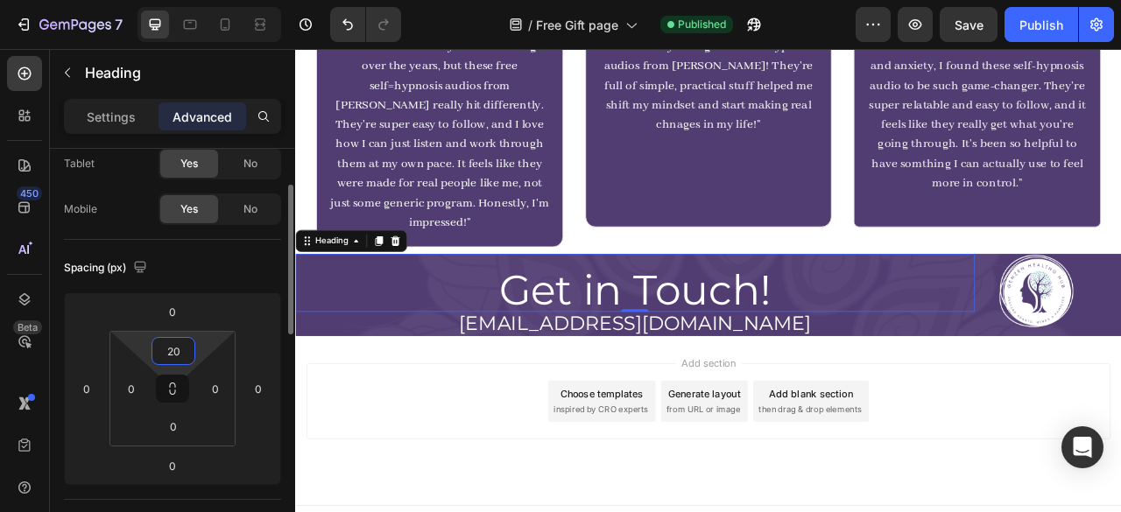
click at [163, 348] on input "20" at bounding box center [173, 351] width 35 height 26
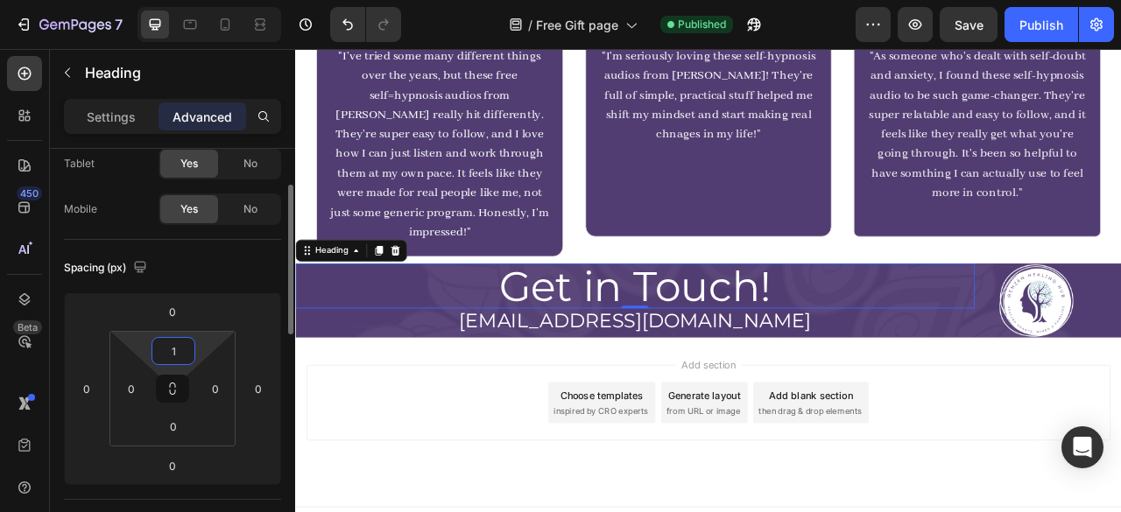
type input "10"
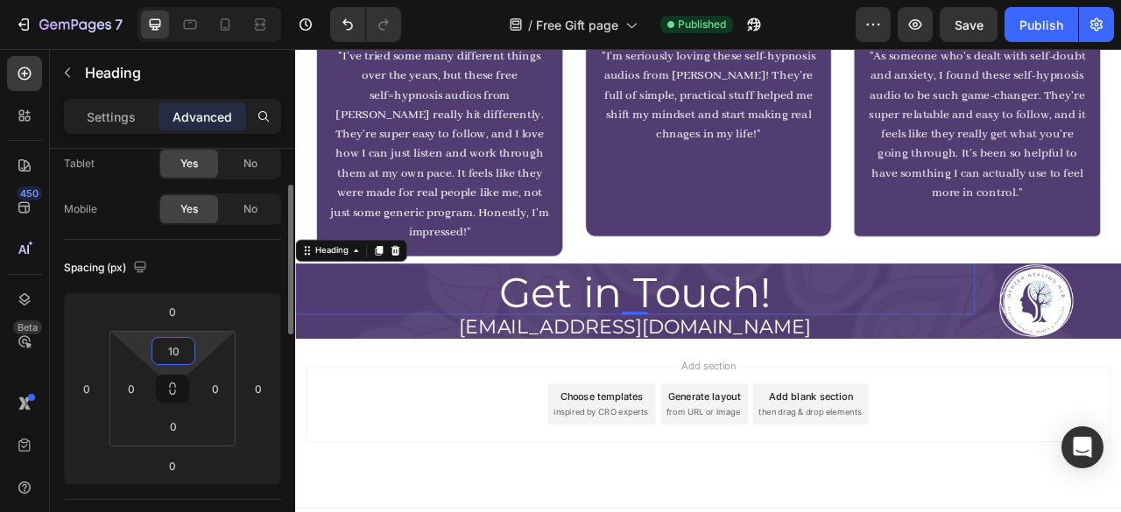
scroll to position [1558, 0]
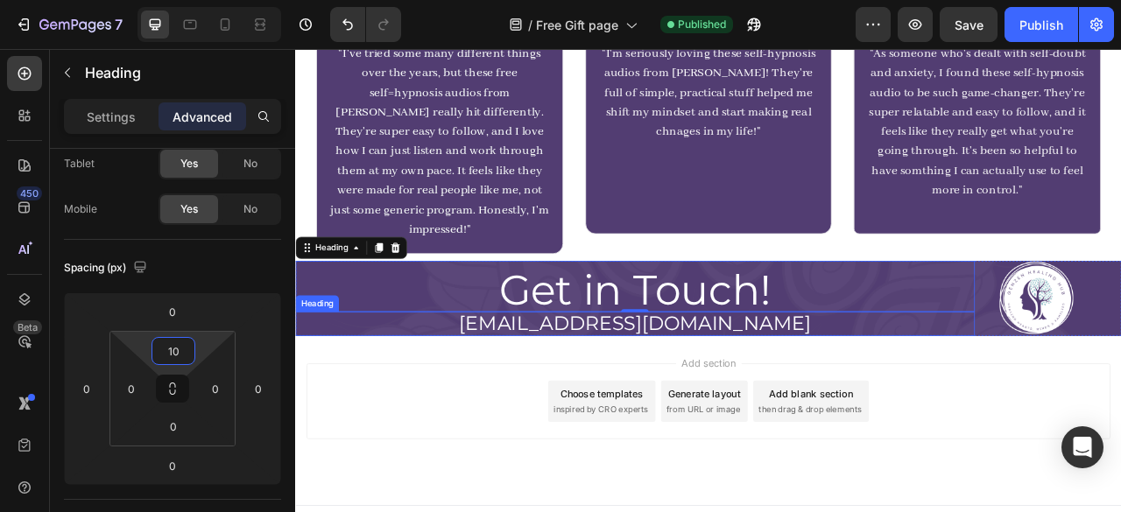
click at [688, 383] on span "[EMAIL_ADDRESS][DOMAIN_NAME]" at bounding box center [726, 398] width 447 height 30
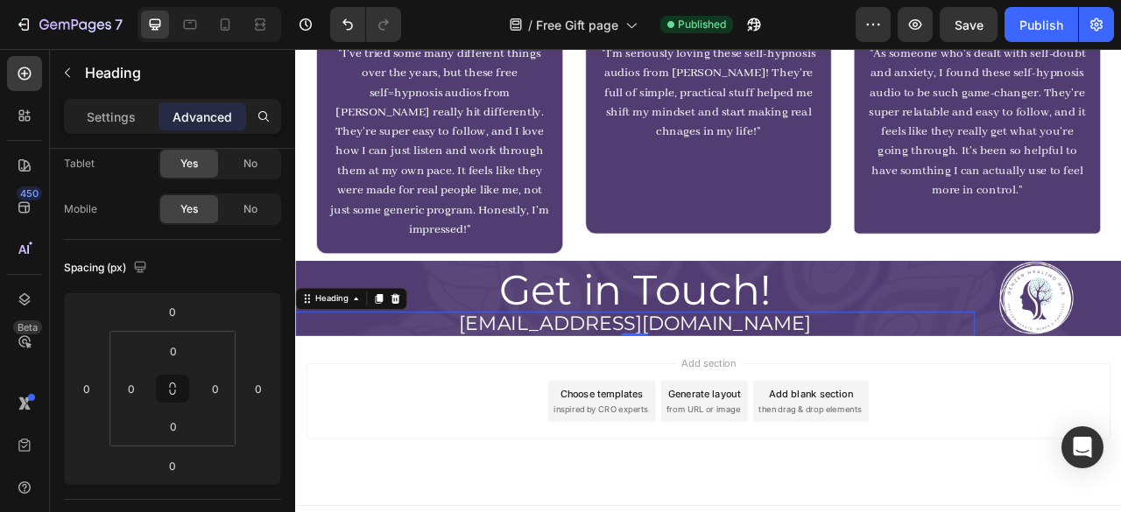
click at [81, 131] on div "Settings Advanced" at bounding box center [172, 116] width 217 height 35
click at [95, 128] on div "Settings" at bounding box center [111, 116] width 88 height 28
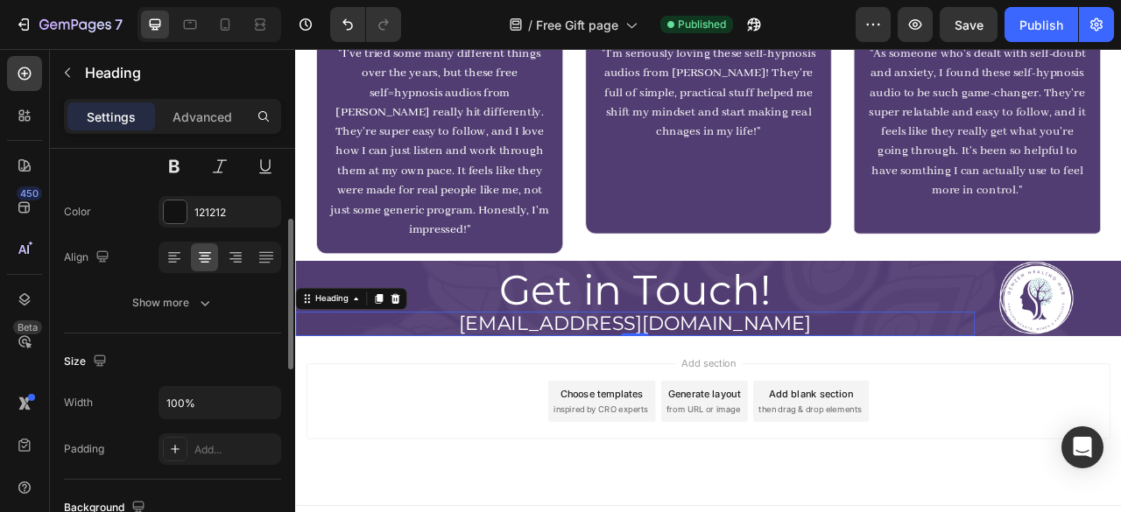
scroll to position [195, 0]
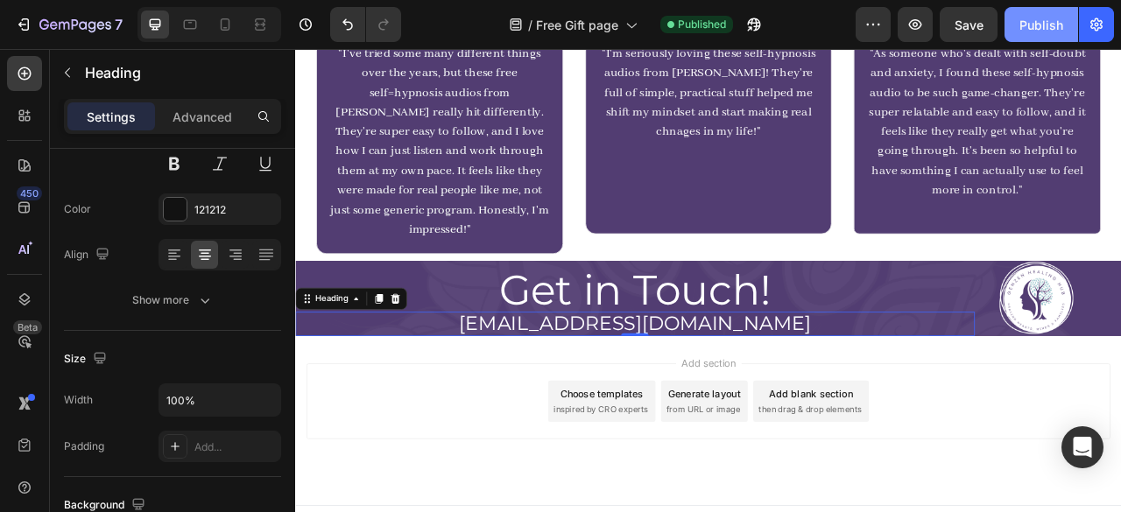
click at [1023, 19] on div "Publish" at bounding box center [1041, 25] width 44 height 18
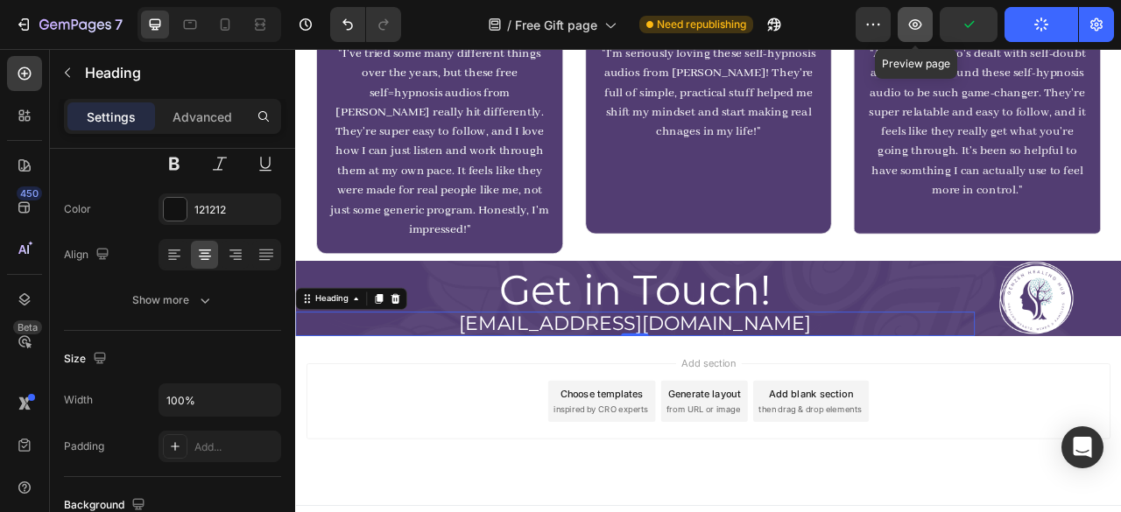
click at [909, 37] on button "button" at bounding box center [914, 24] width 35 height 35
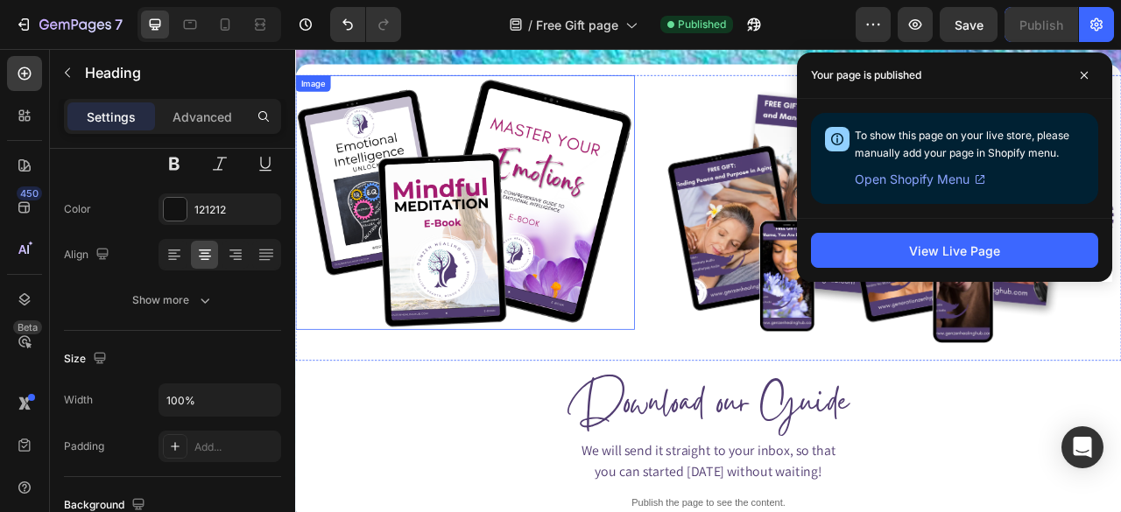
scroll to position [688, 0]
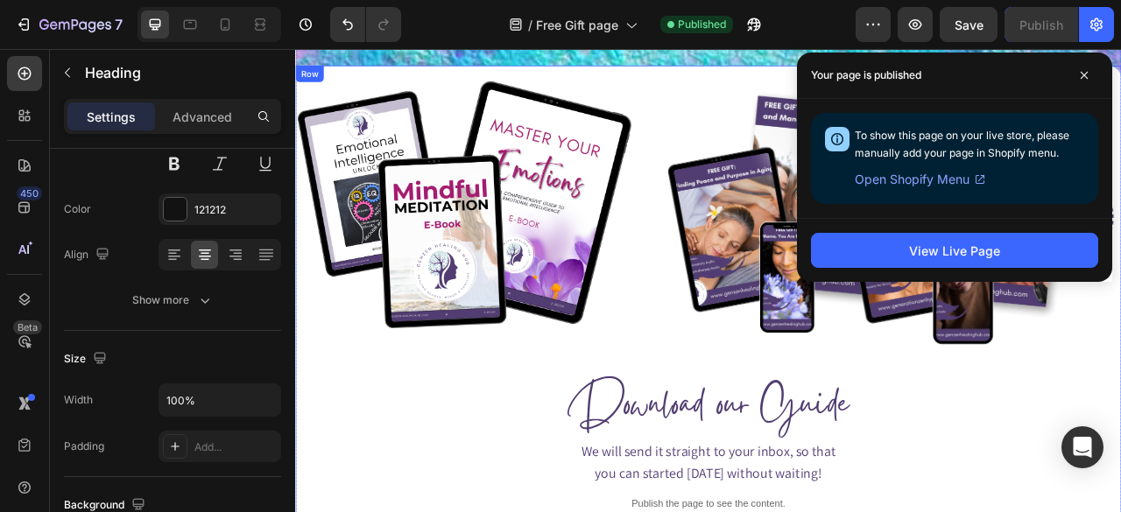
click at [596, 80] on div "Image Image Row Download our Guide Heading We will send it straight to your inb…" at bounding box center [820, 360] width 1051 height 581
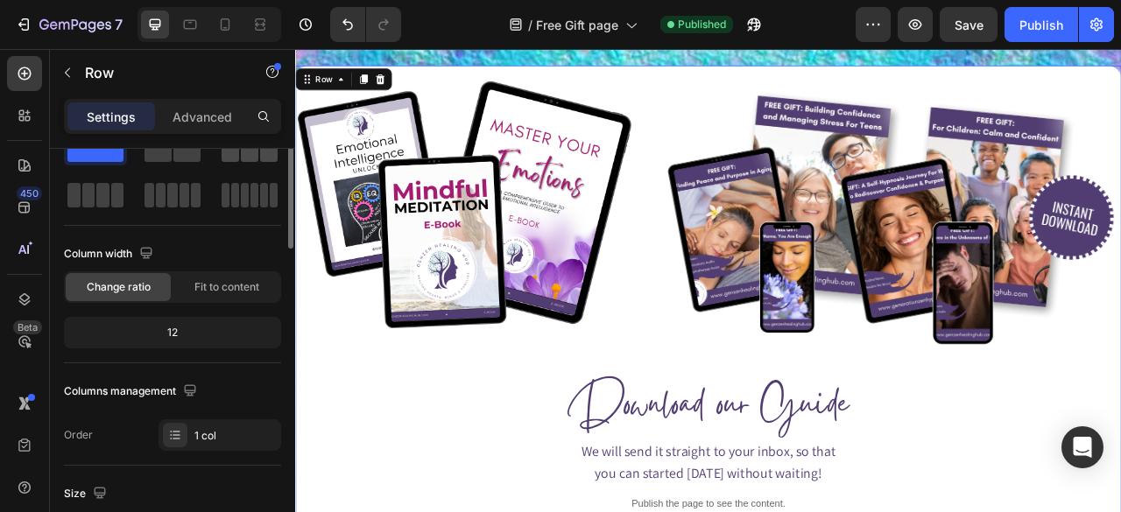
scroll to position [0, 0]
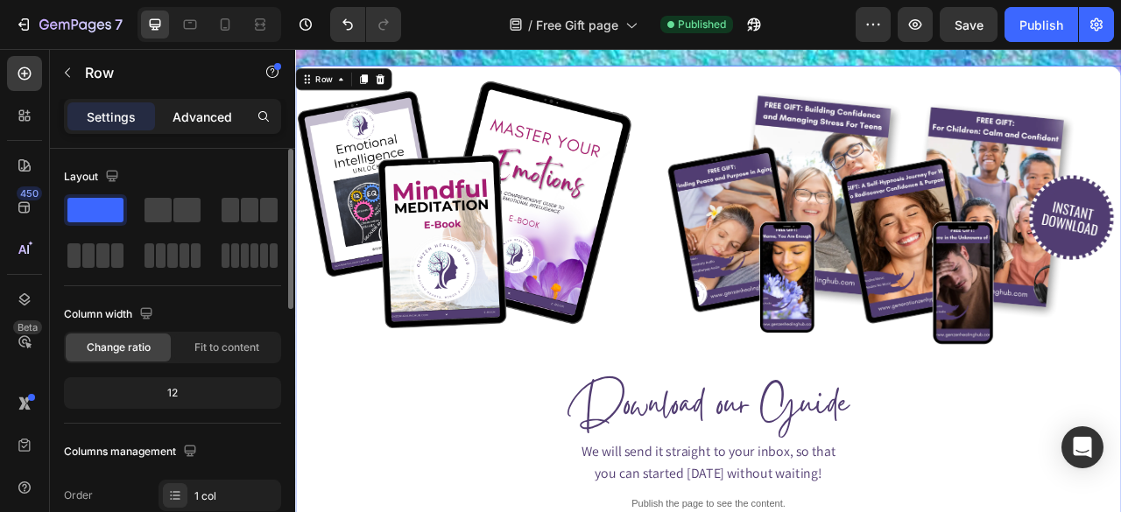
click at [197, 121] on p "Advanced" at bounding box center [202, 117] width 60 height 18
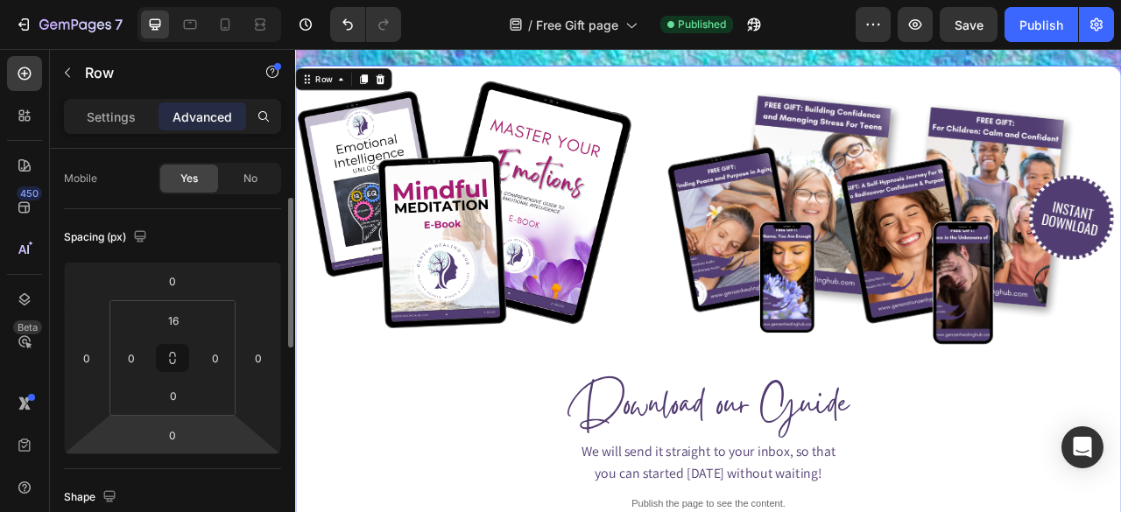
scroll to position [131, 0]
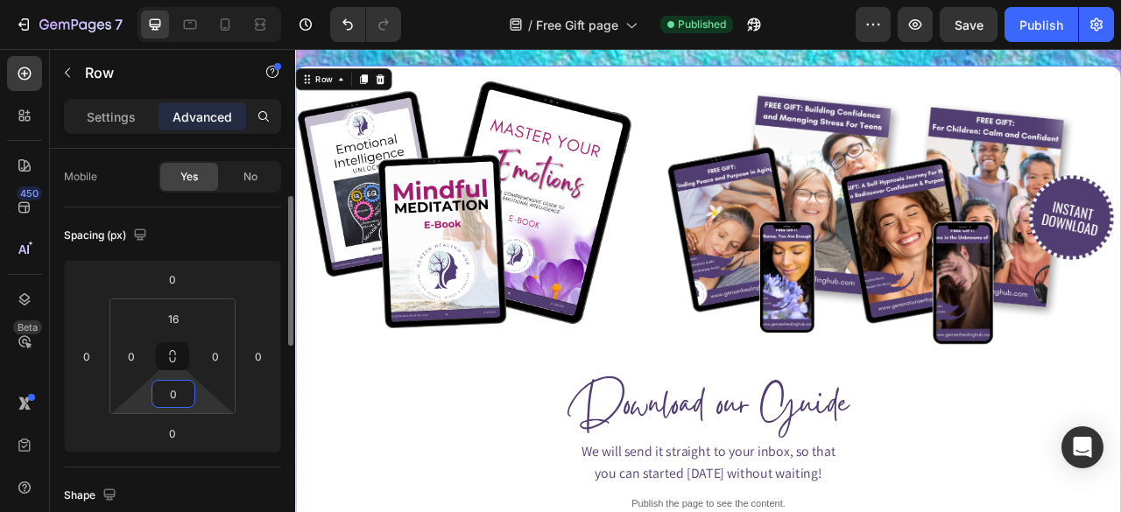
click at [168, 393] on input "0" at bounding box center [173, 394] width 35 height 26
type input "16"
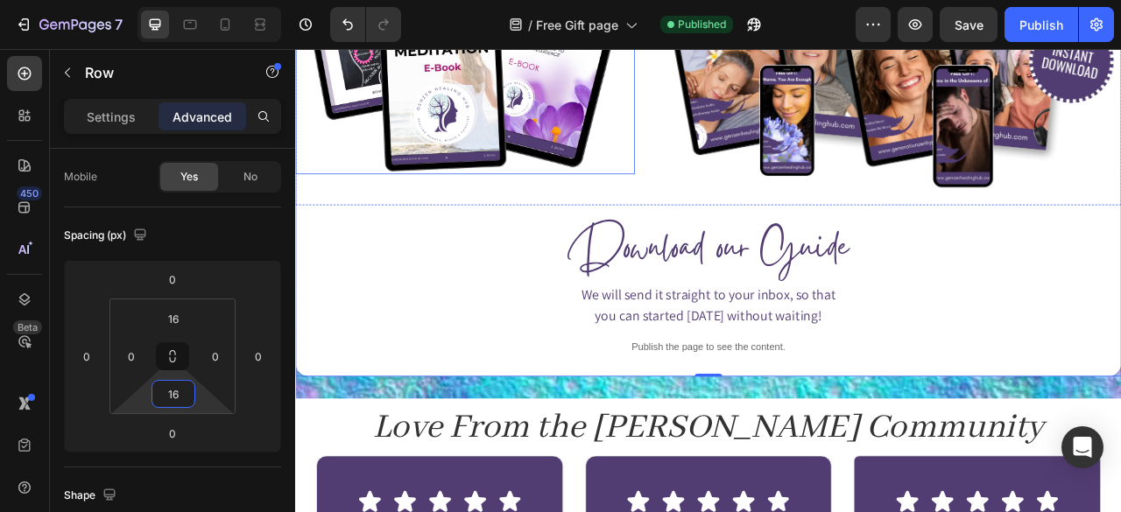
scroll to position [890, 0]
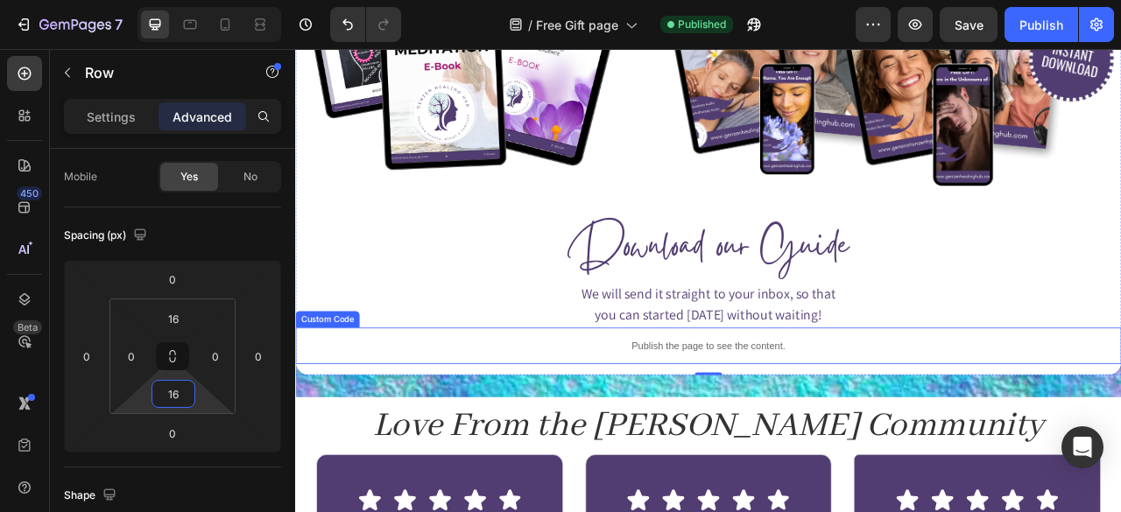
click at [819, 418] on p "Publish the page to see the content." at bounding box center [820, 427] width 1051 height 18
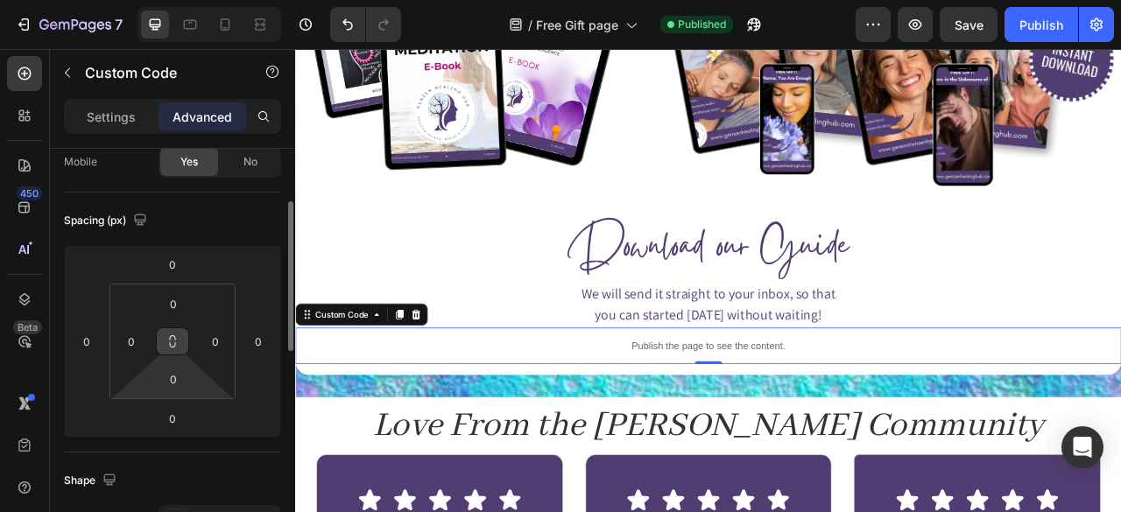
scroll to position [147, 0]
click at [177, 311] on input "0" at bounding box center [173, 303] width 35 height 26
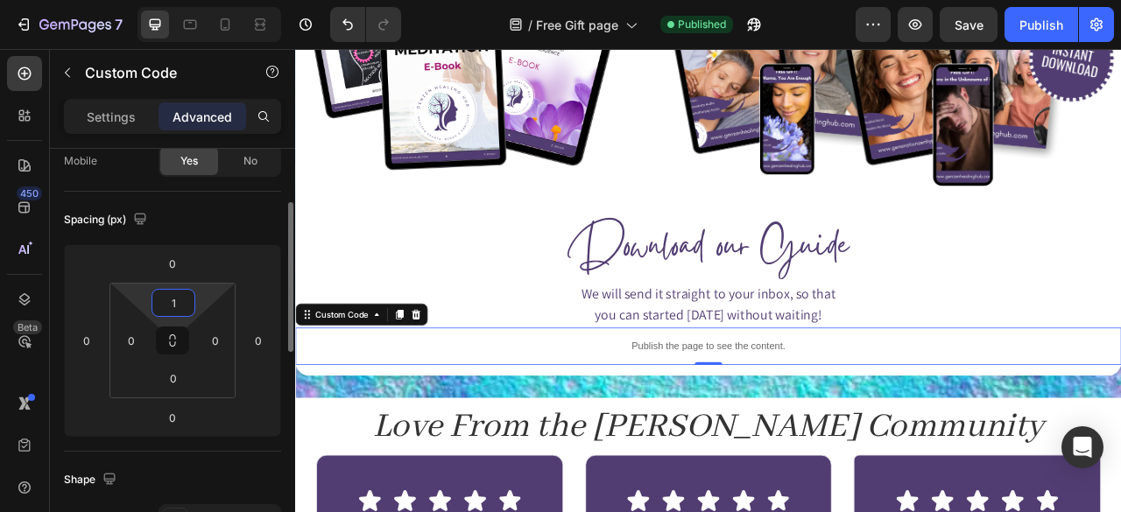
type input "10"
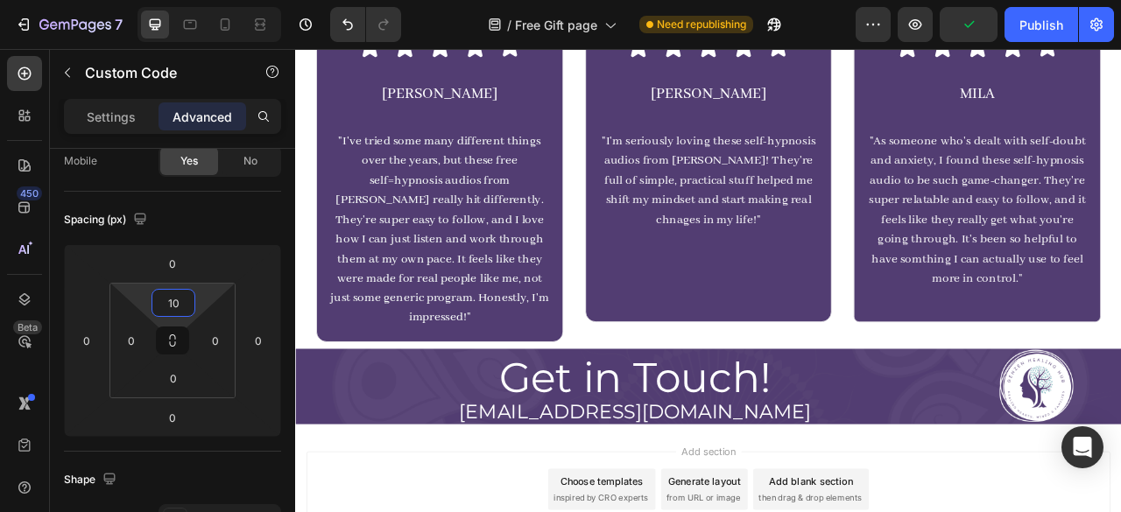
scroll to position [1571, 0]
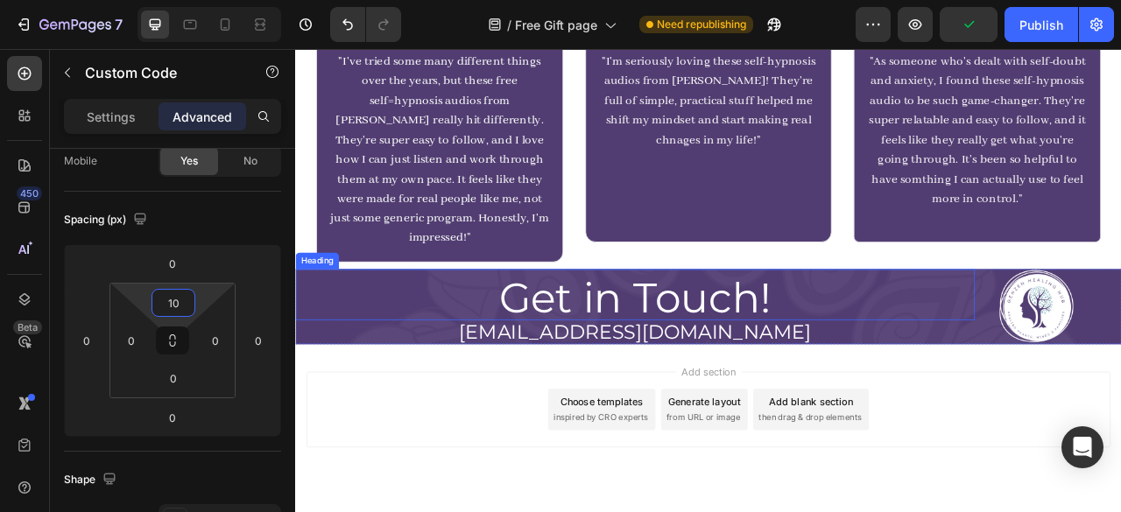
click at [763, 341] on h2 "Get in Touch!" at bounding box center [727, 366] width 864 height 56
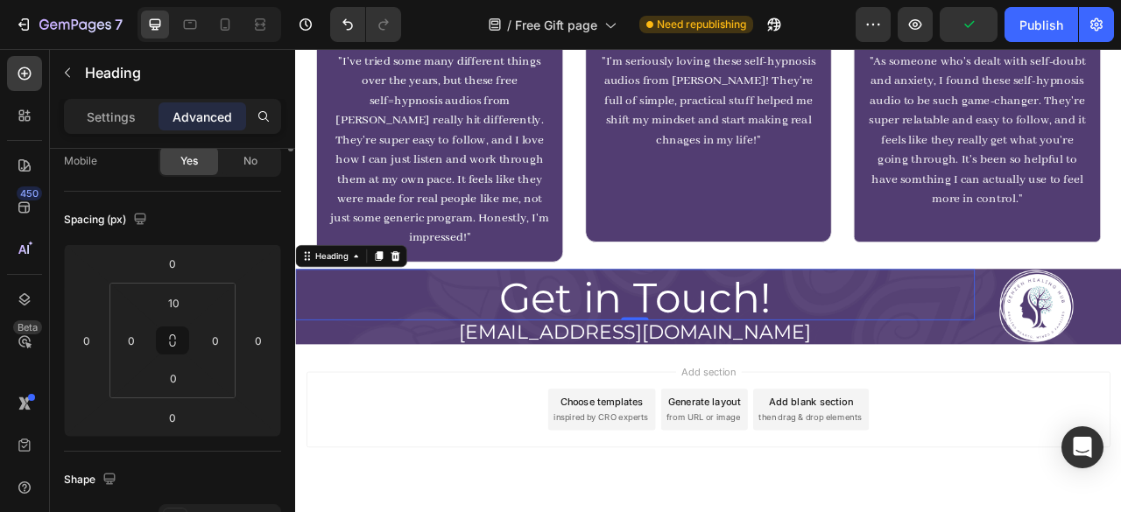
scroll to position [0, 0]
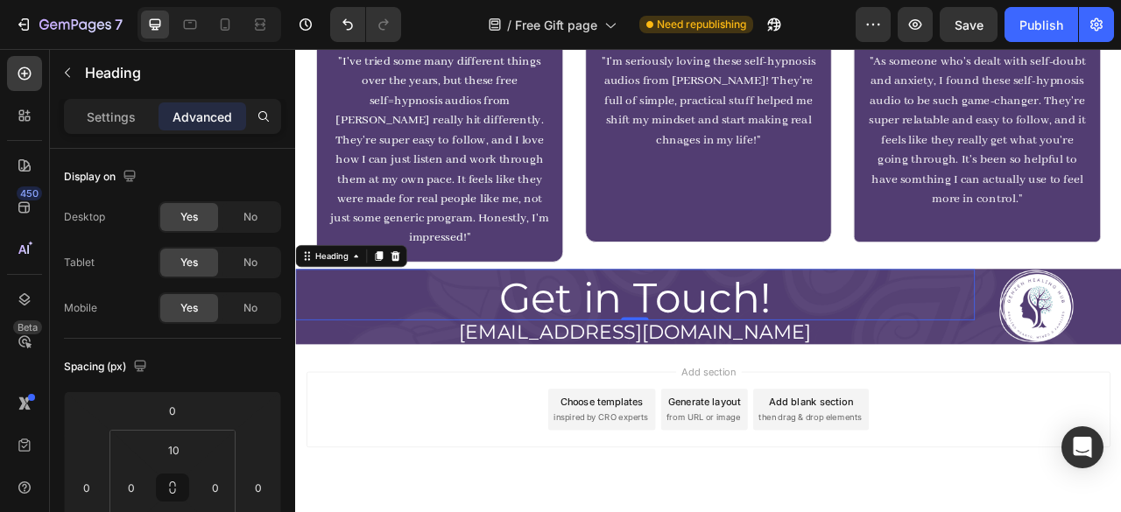
click at [627, 339] on h2 "Get in Touch!" at bounding box center [727, 366] width 864 height 56
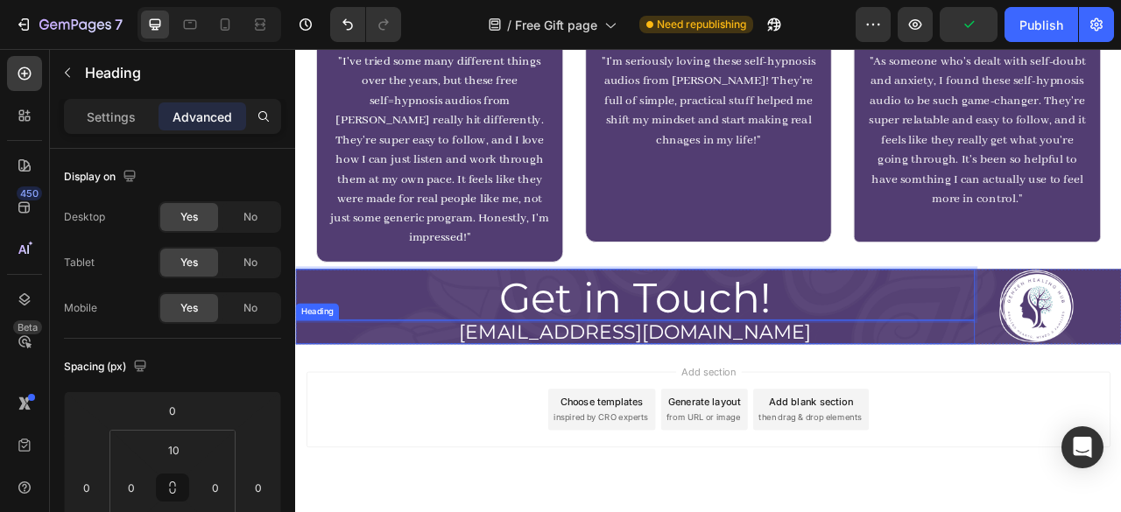
click at [630, 394] on span "[EMAIL_ADDRESS][DOMAIN_NAME]" at bounding box center [726, 409] width 447 height 30
drag, startPoint x: 672, startPoint y: 389, endPoint x: 323, endPoint y: 369, distance: 349.9
click at [323, 396] on p "[EMAIL_ADDRESS][DOMAIN_NAME]" at bounding box center [727, 409] width 861 height 27
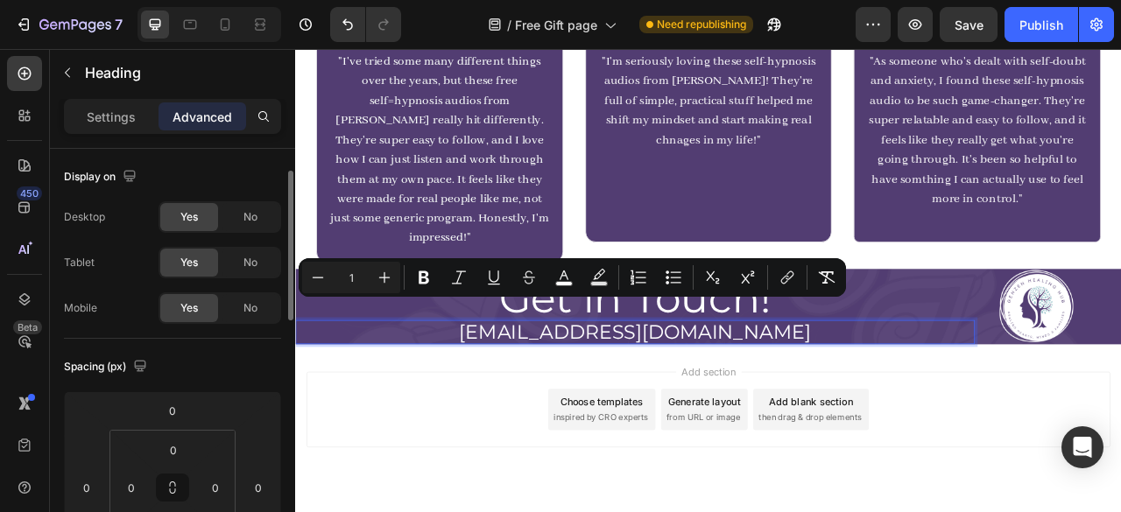
scroll to position [24, 0]
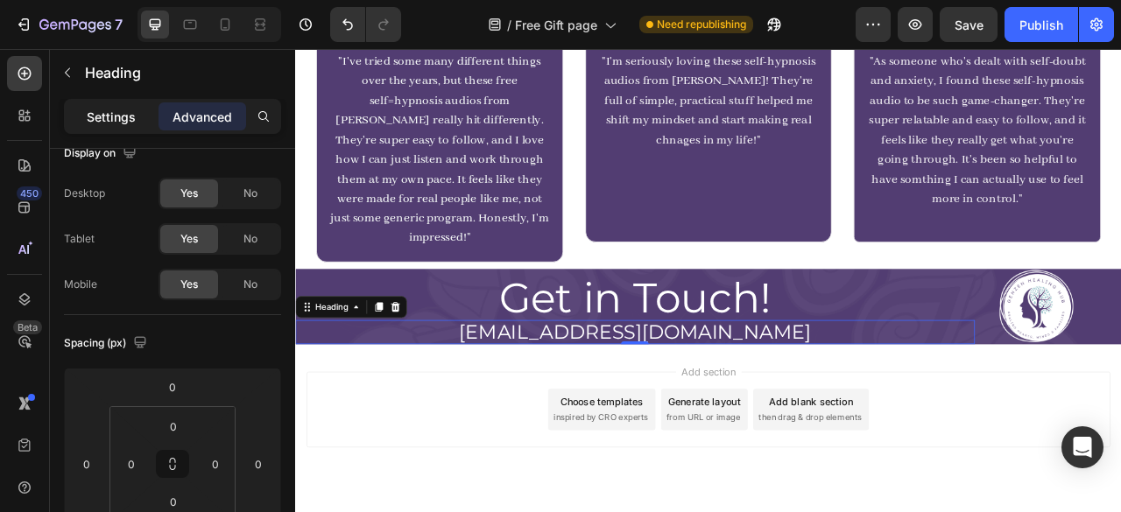
click at [98, 106] on div "Settings" at bounding box center [111, 116] width 88 height 28
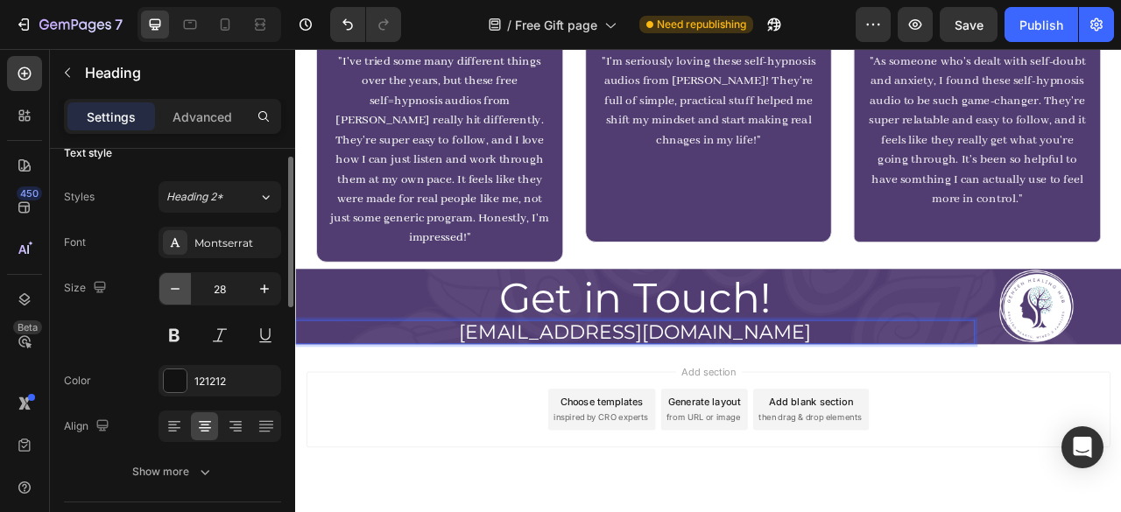
click at [173, 285] on icon "button" at bounding box center [175, 289] width 18 height 18
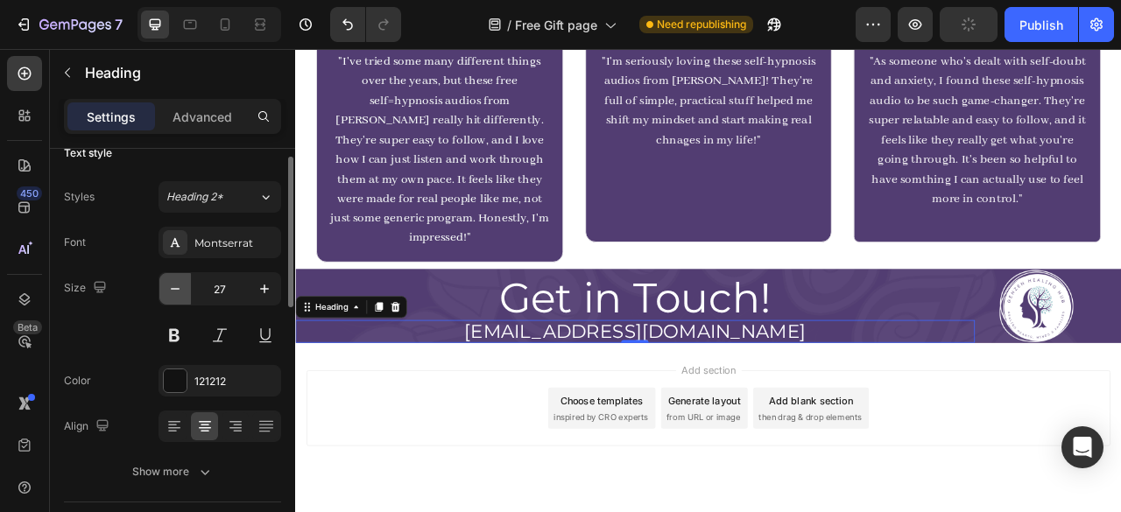
click at [173, 285] on icon "button" at bounding box center [175, 289] width 18 height 18
click at [266, 292] on icon "button" at bounding box center [265, 289] width 18 height 18
click at [263, 292] on icon "button" at bounding box center [265, 289] width 18 height 18
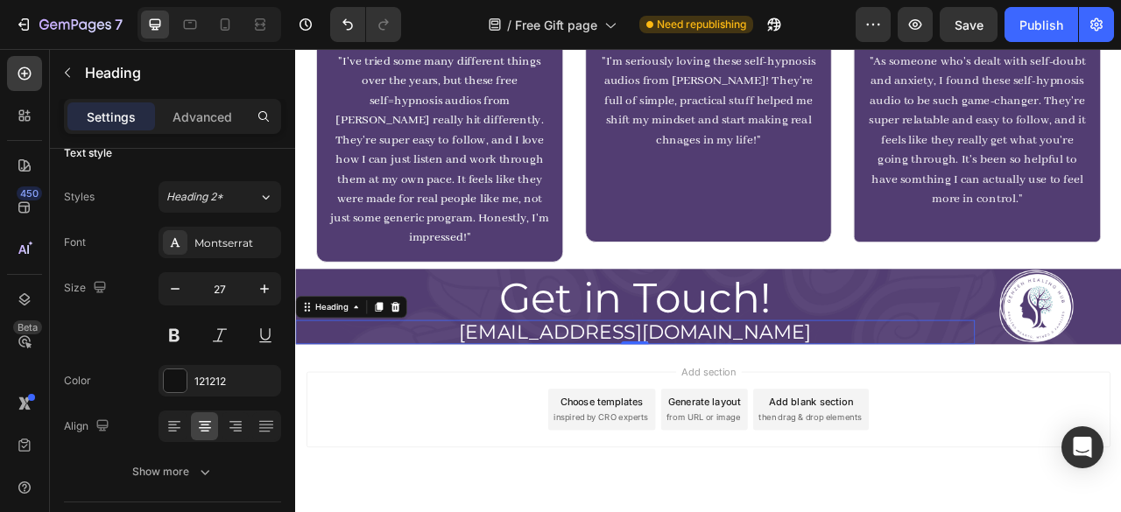
type input "28"
click at [814, 340] on p "Get in Touch!" at bounding box center [727, 366] width 861 height 53
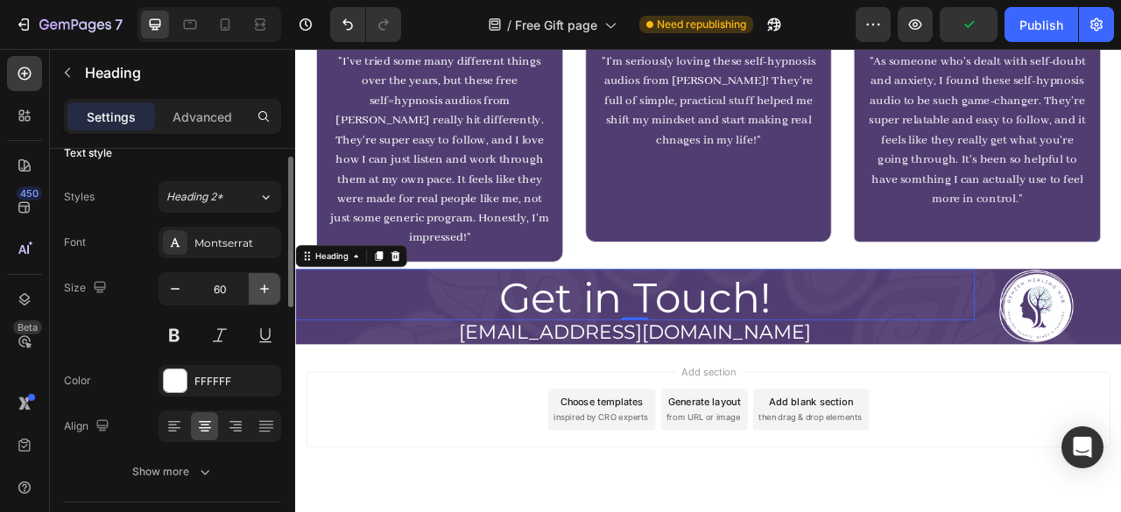
click at [252, 290] on button "button" at bounding box center [265, 289] width 32 height 32
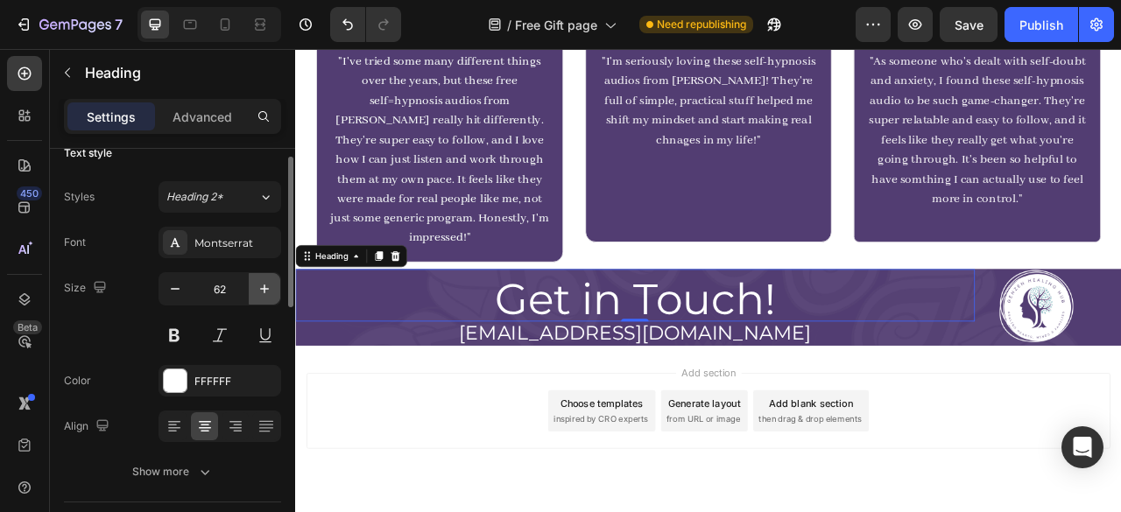
click at [252, 290] on button "button" at bounding box center [265, 289] width 32 height 32
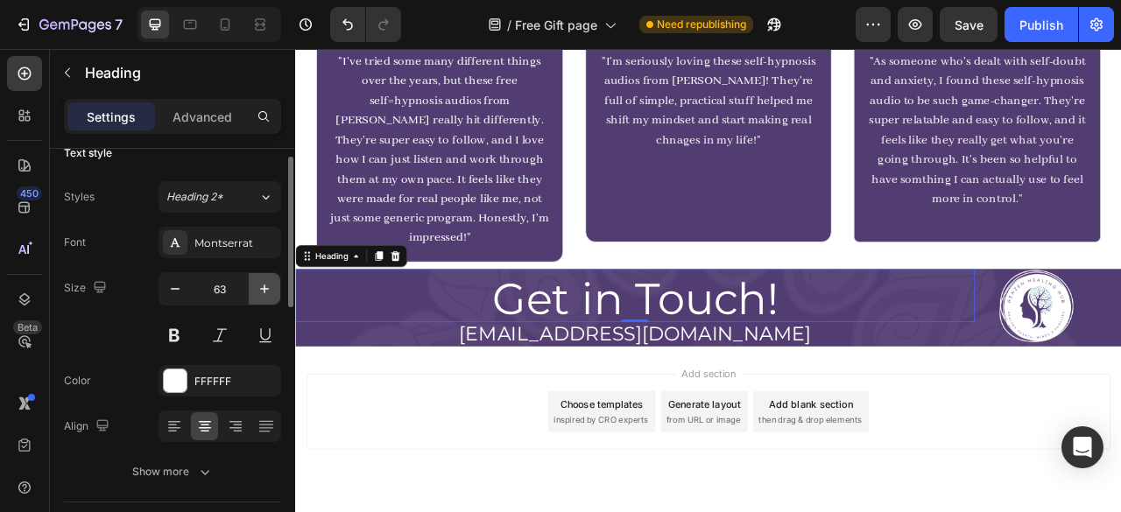
click at [252, 290] on button "button" at bounding box center [265, 289] width 32 height 32
type input "65"
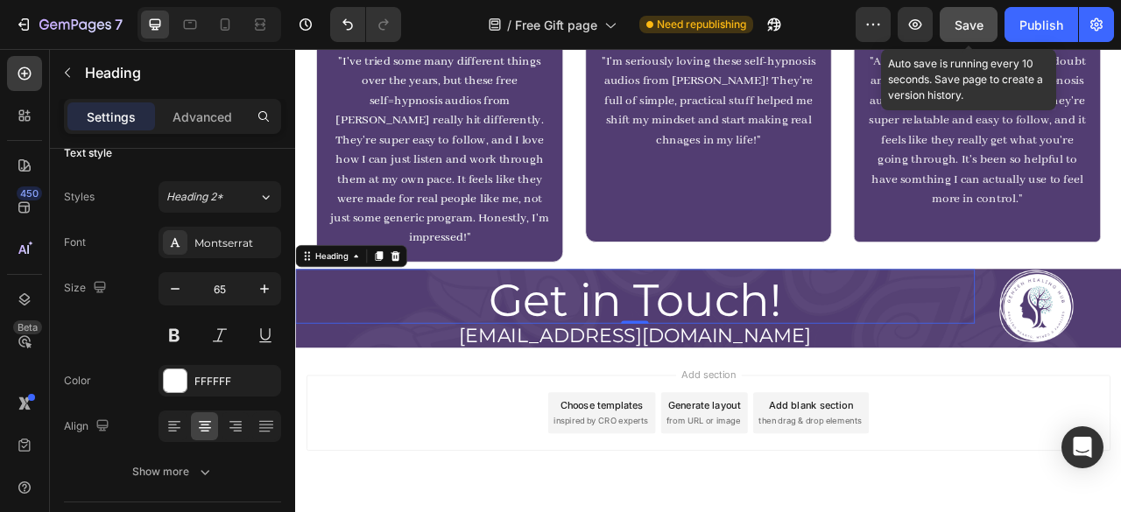
click at [988, 28] on button "Save" at bounding box center [968, 24] width 58 height 35
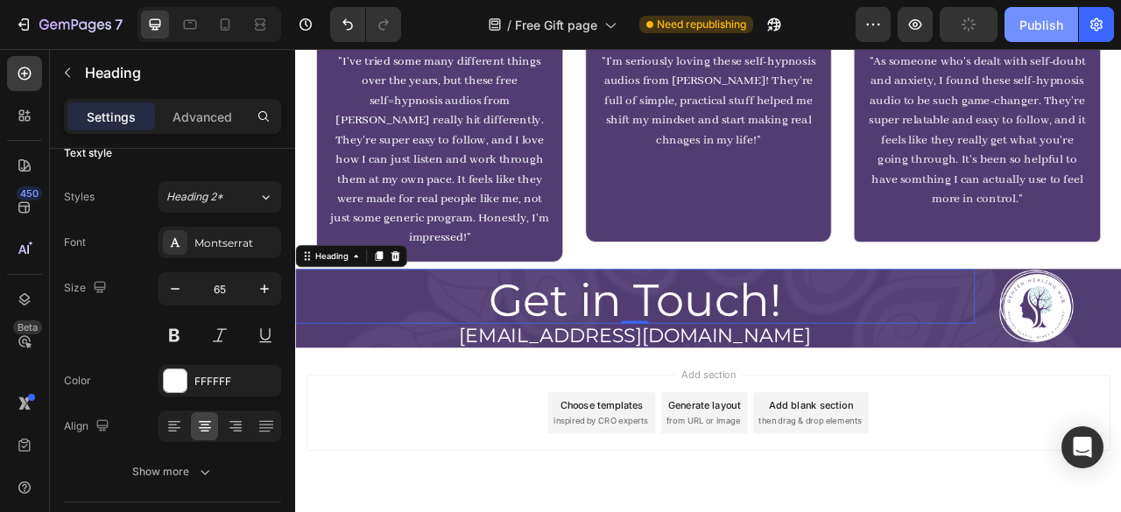
click at [1031, 20] on div "Publish" at bounding box center [1041, 25] width 44 height 18
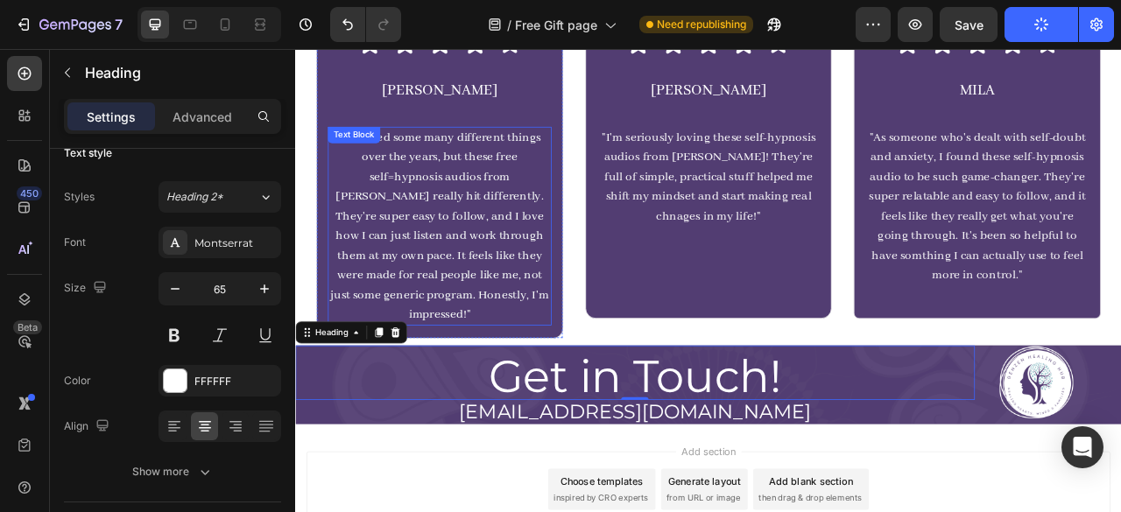
scroll to position [1469, 0]
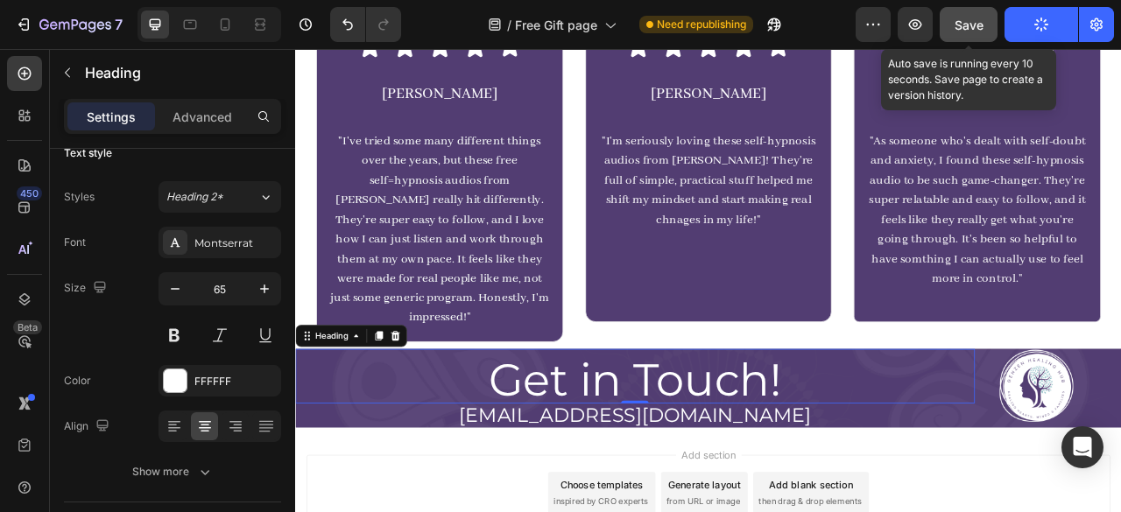
click at [975, 14] on button "Save" at bounding box center [968, 24] width 58 height 35
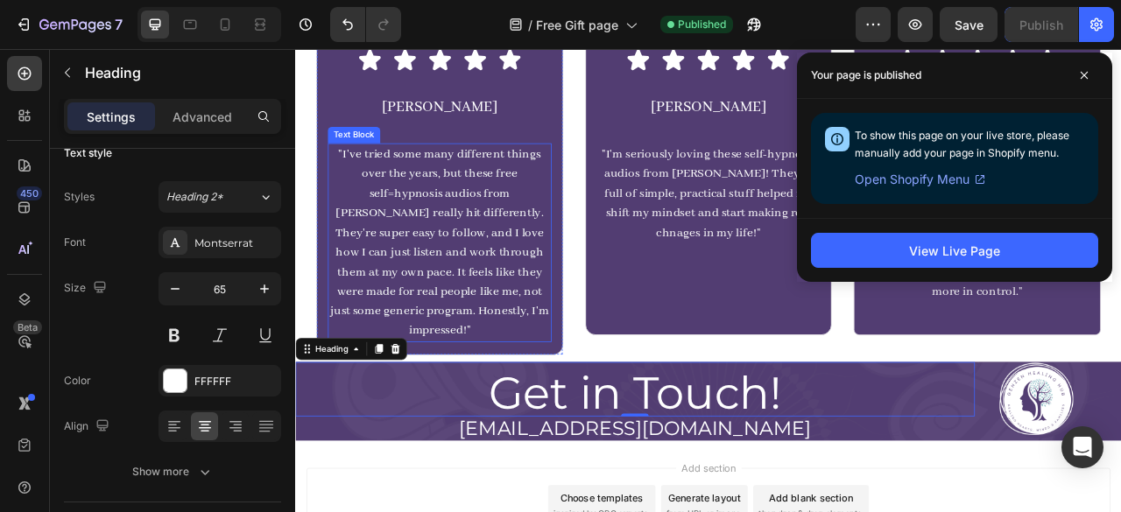
scroll to position [1452, 0]
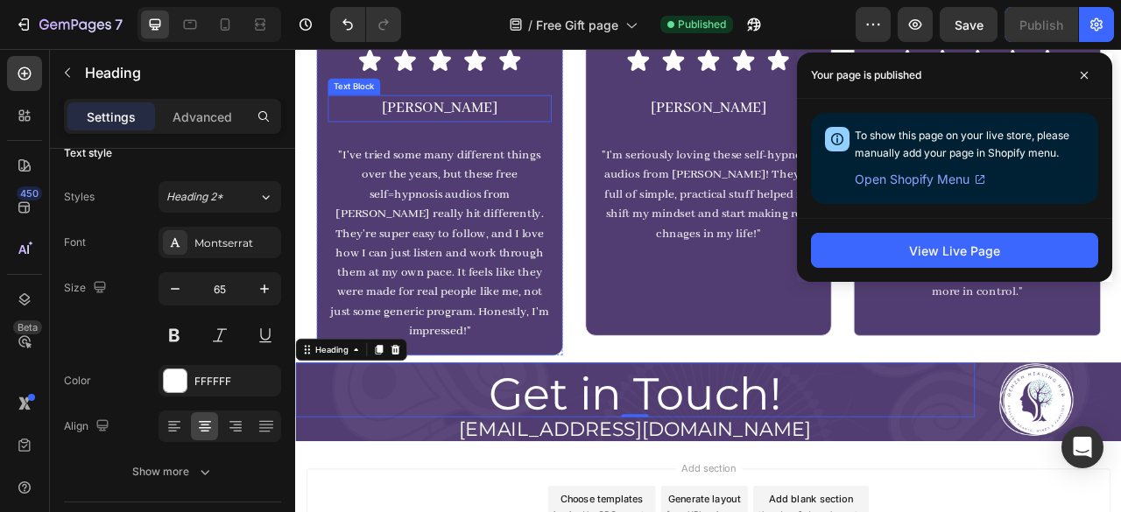
click at [460, 128] on p "[PERSON_NAME]" at bounding box center [478, 124] width 281 height 31
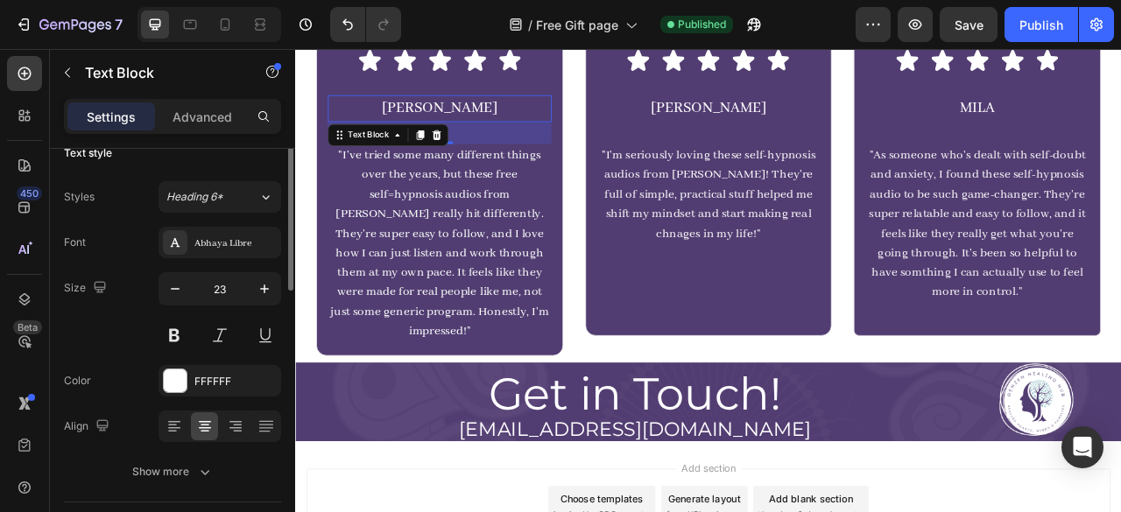
scroll to position [0, 0]
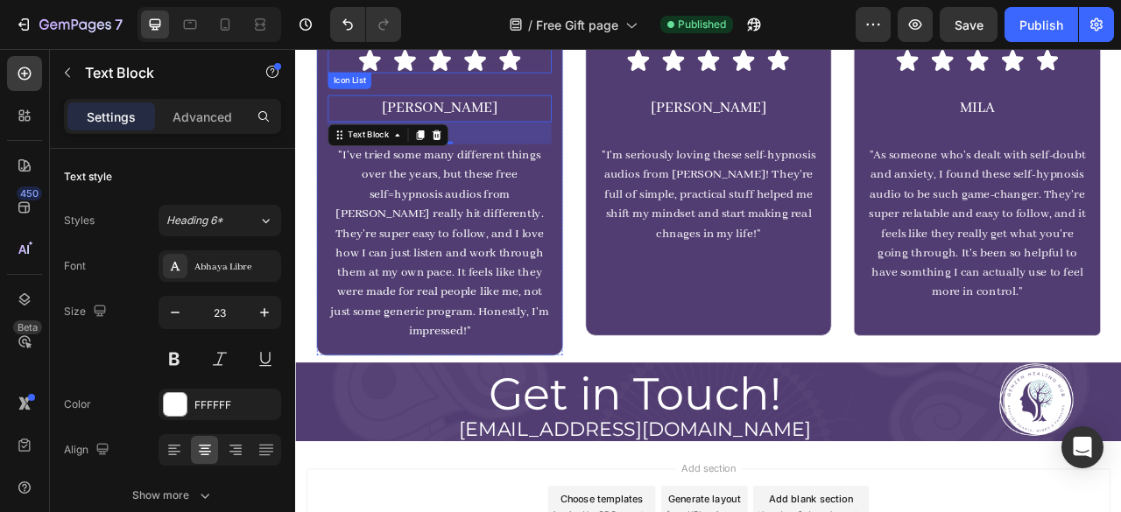
click at [607, 67] on div "Icon Icon Icon Icon Icon" at bounding box center [478, 64] width 285 height 32
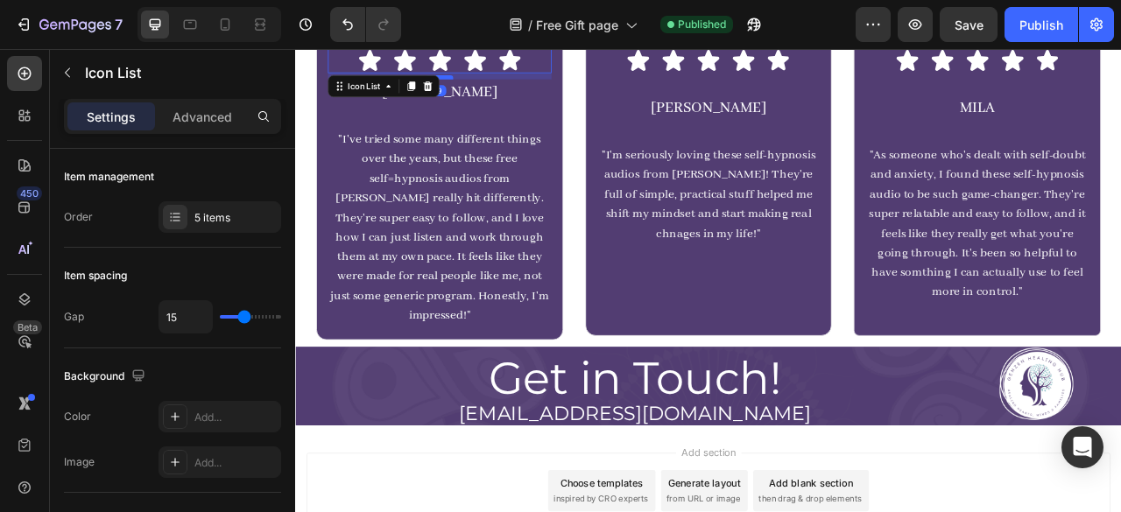
drag, startPoint x: 488, startPoint y: 103, endPoint x: 492, endPoint y: 85, distance: 18.9
click at [492, 85] on div at bounding box center [478, 84] width 35 height 5
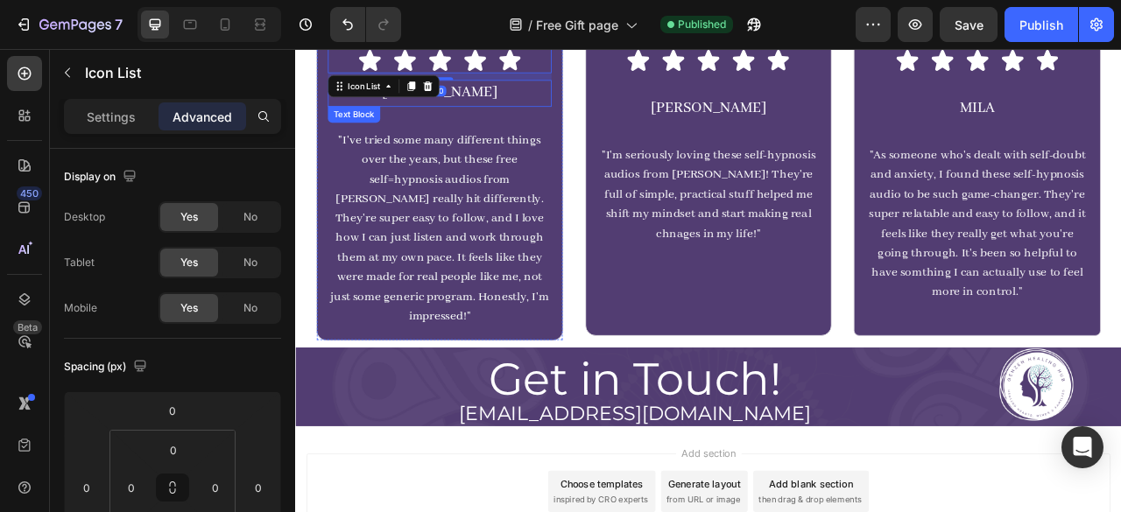
click at [552, 119] on p "[PERSON_NAME]" at bounding box center [478, 105] width 281 height 31
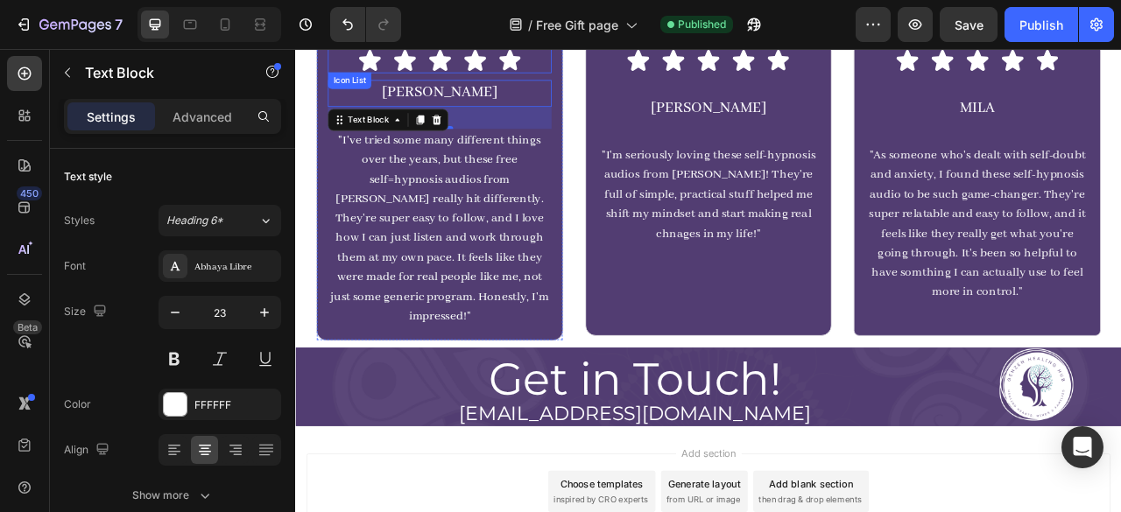
click at [599, 76] on div "Icon Icon Icon Icon Icon" at bounding box center [478, 64] width 285 height 32
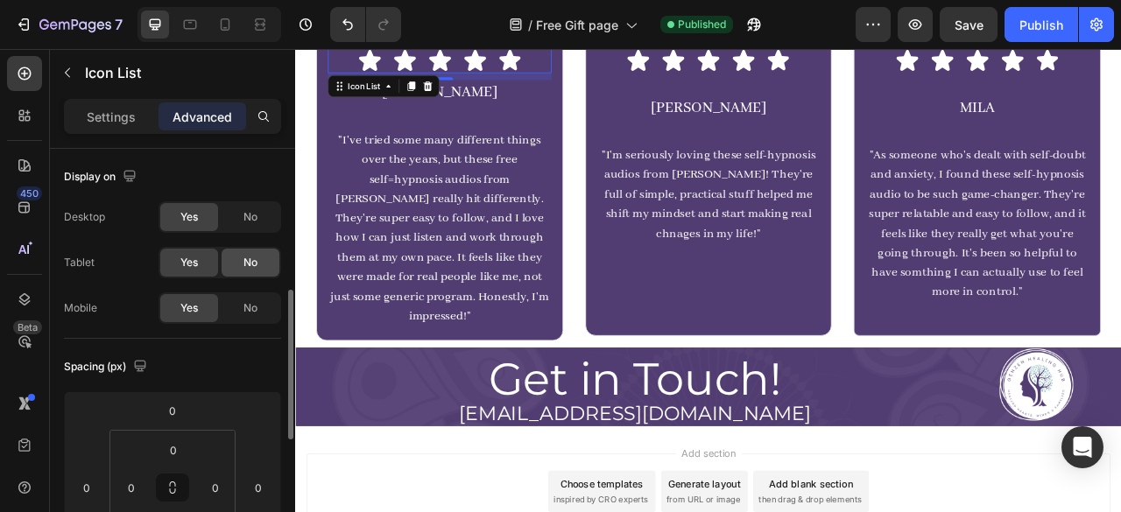
scroll to position [105, 0]
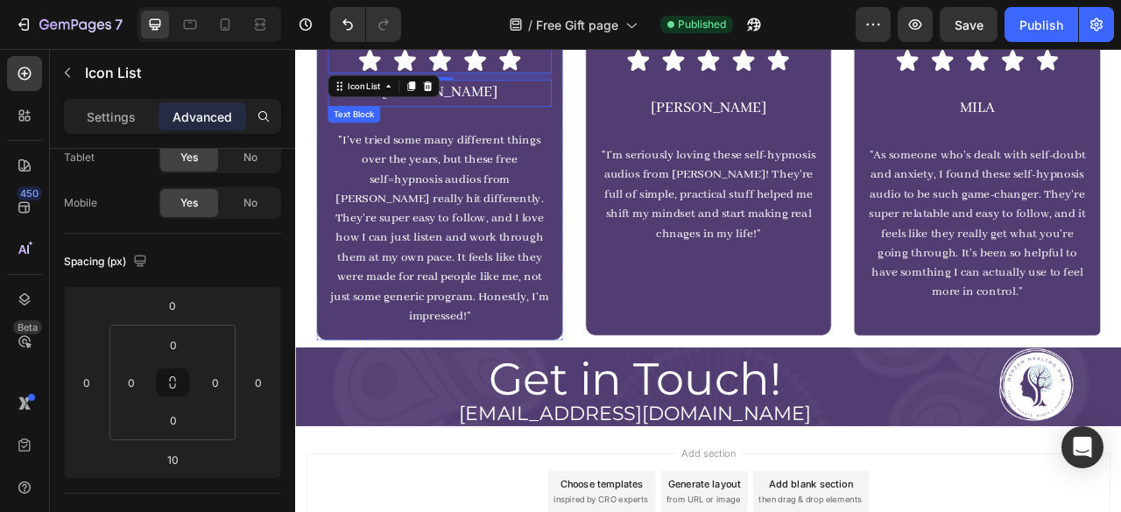
click at [561, 109] on p "[PERSON_NAME]" at bounding box center [478, 105] width 281 height 31
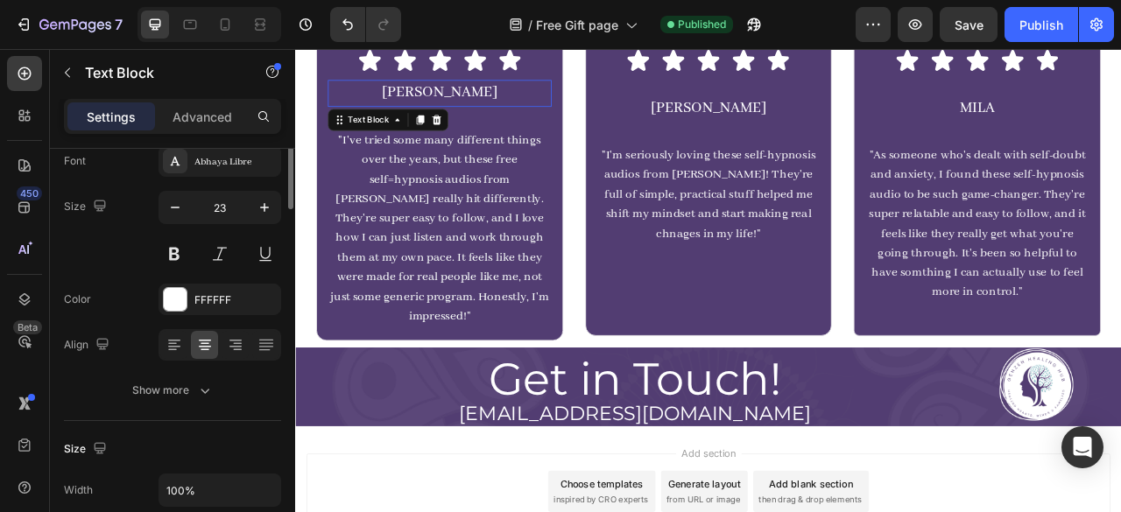
scroll to position [0, 0]
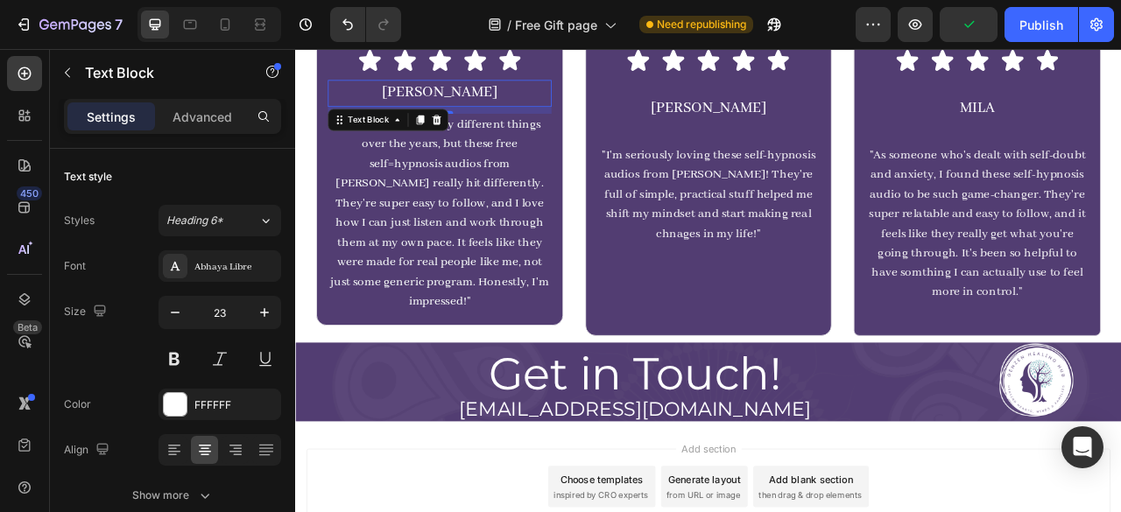
drag, startPoint x: 491, startPoint y: 148, endPoint x: 493, endPoint y: 130, distance: 18.5
click at [493, 130] on div "Icon Icon Icon Icon Icon Icon List [PERSON_NAME] Text Block 10 "I've tried some…" at bounding box center [478, 216] width 285 height 336
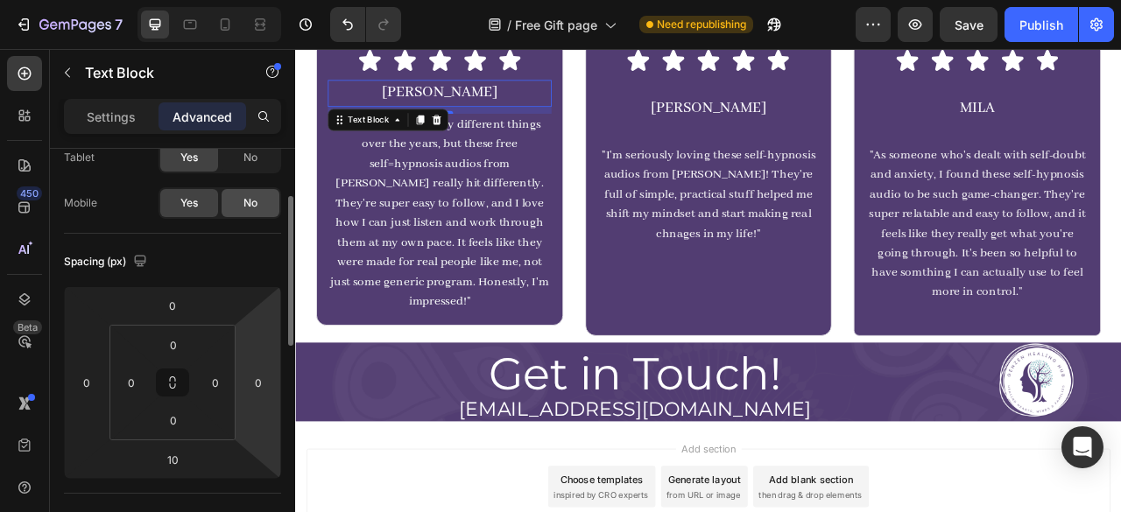
scroll to position [122, 0]
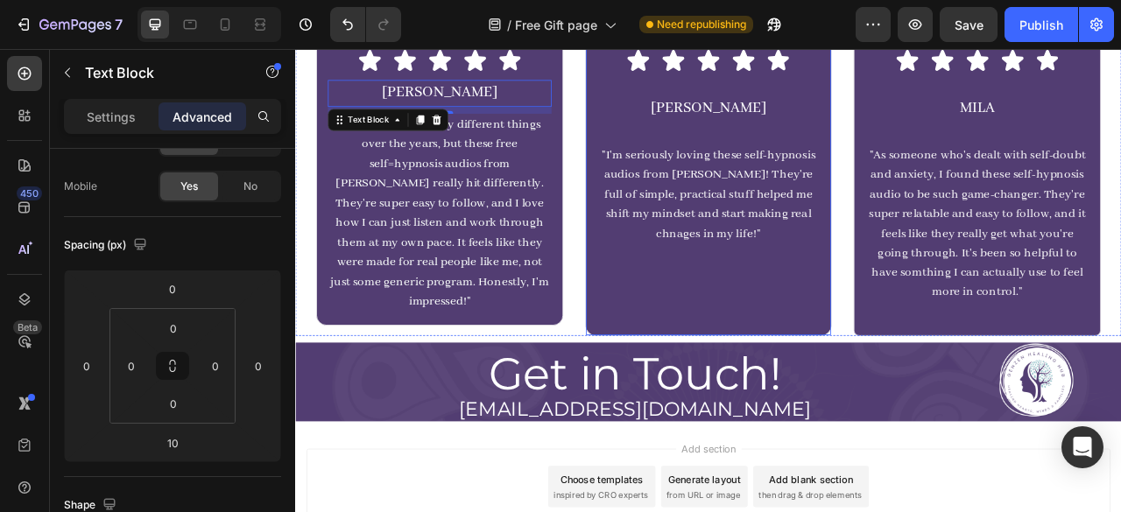
click at [835, 93] on div "Icon Icon Icon Icon Icon Icon List BRITTANY Text Block "I'm seriously loving th…" at bounding box center [821, 222] width 285 height 349
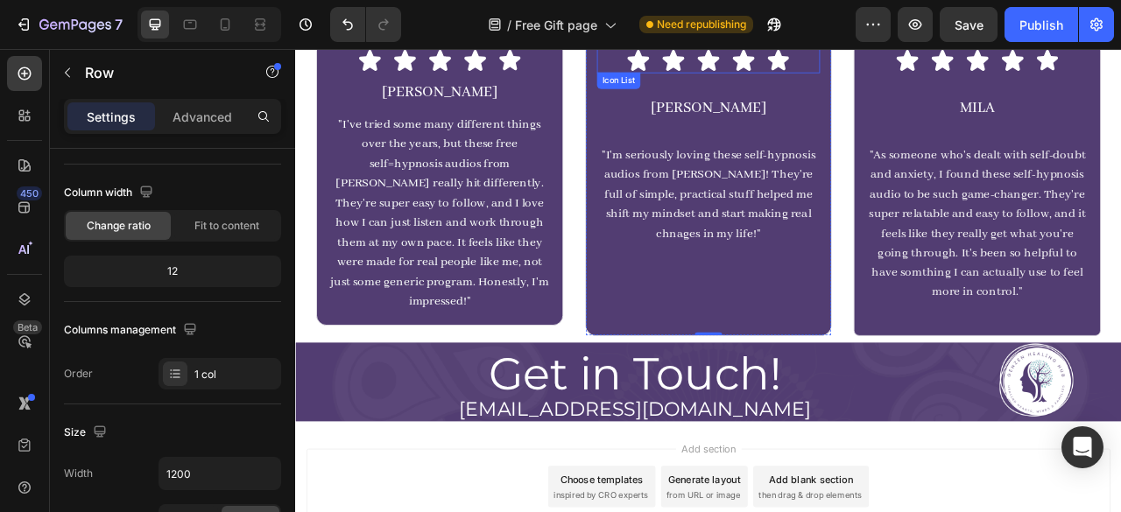
scroll to position [0, 0]
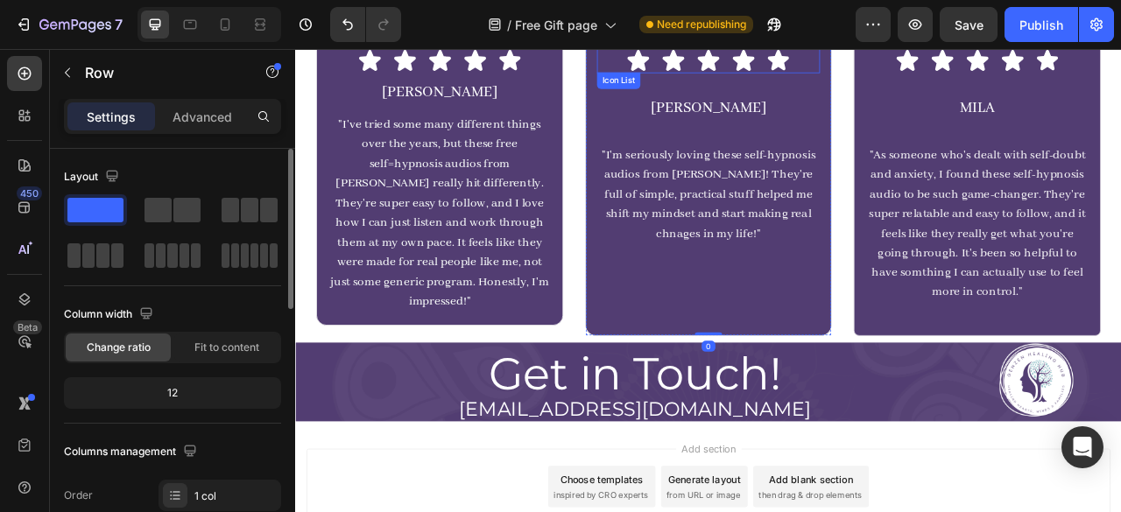
click at [939, 61] on div "Icon Icon Icon Icon Icon" at bounding box center [821, 64] width 285 height 32
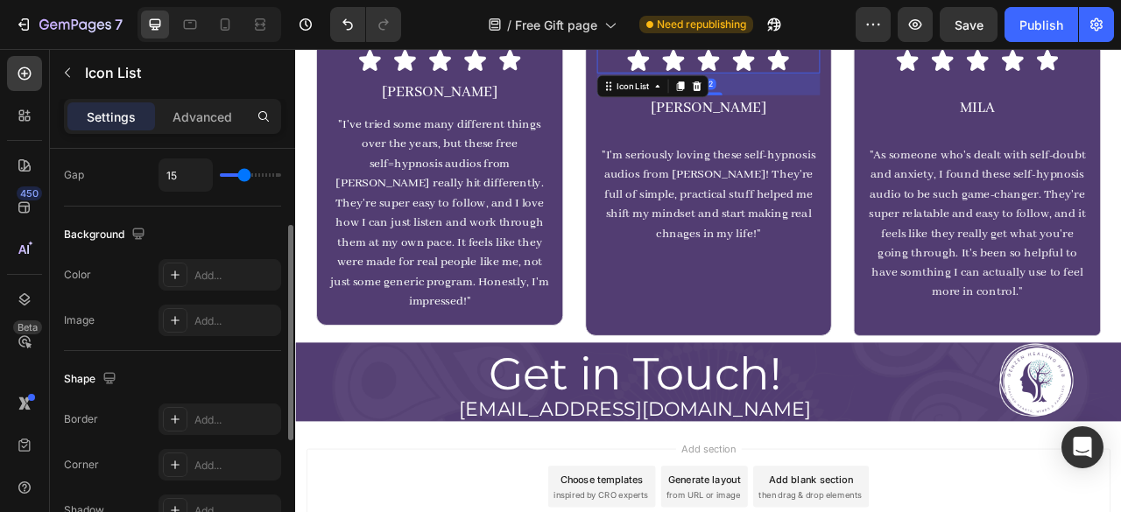
scroll to position [144, 0]
click at [209, 125] on div "Advanced" at bounding box center [202, 116] width 88 height 28
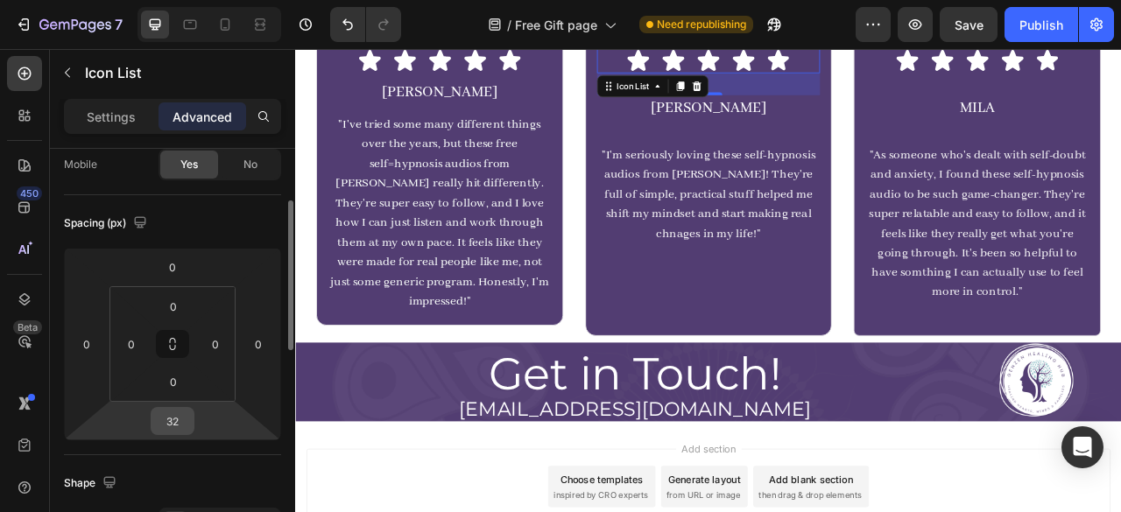
click at [172, 414] on input "32" at bounding box center [172, 421] width 35 height 26
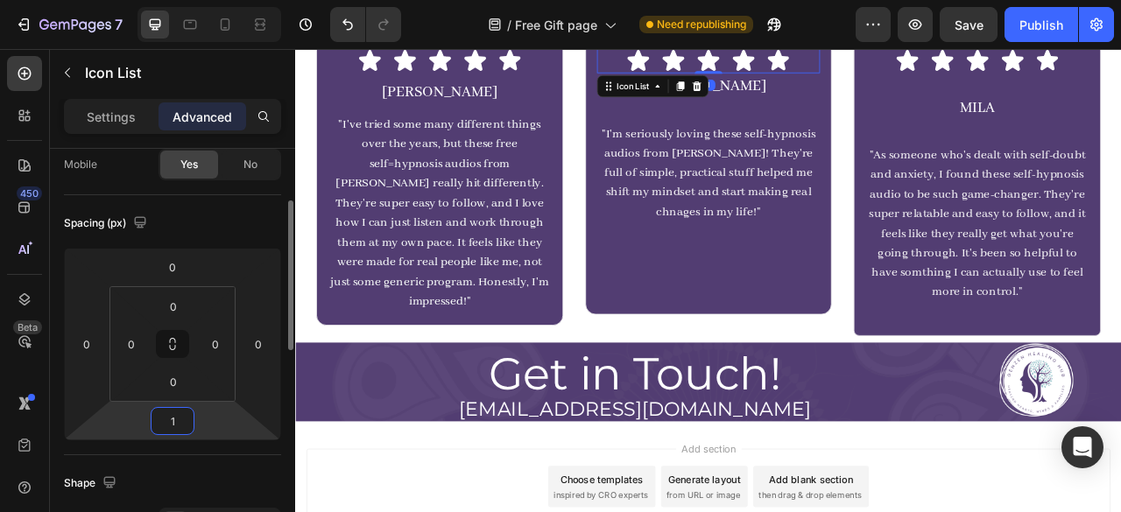
type input "10"
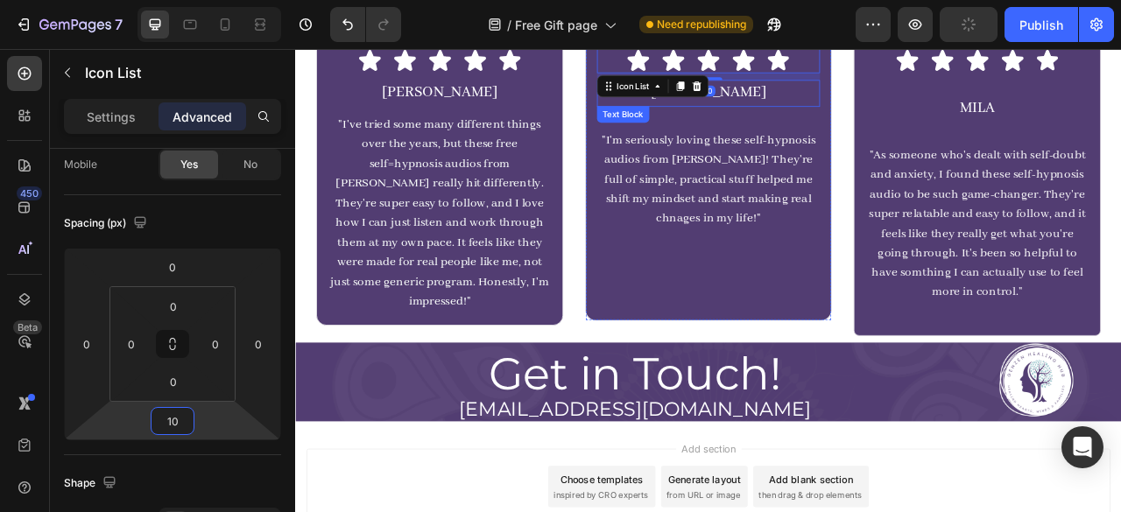
click at [924, 105] on p "[PERSON_NAME]" at bounding box center [820, 105] width 281 height 31
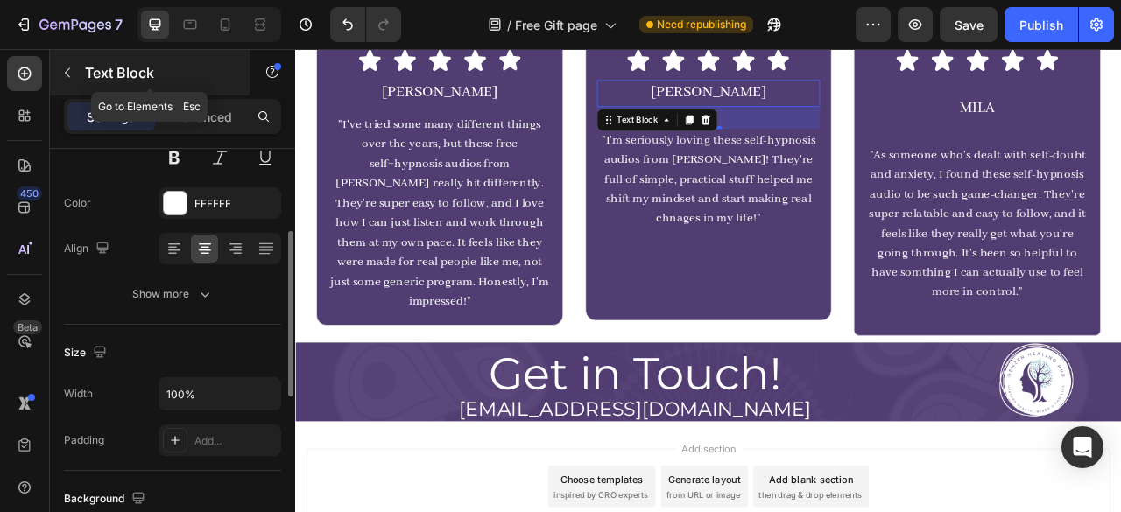
scroll to position [203, 0]
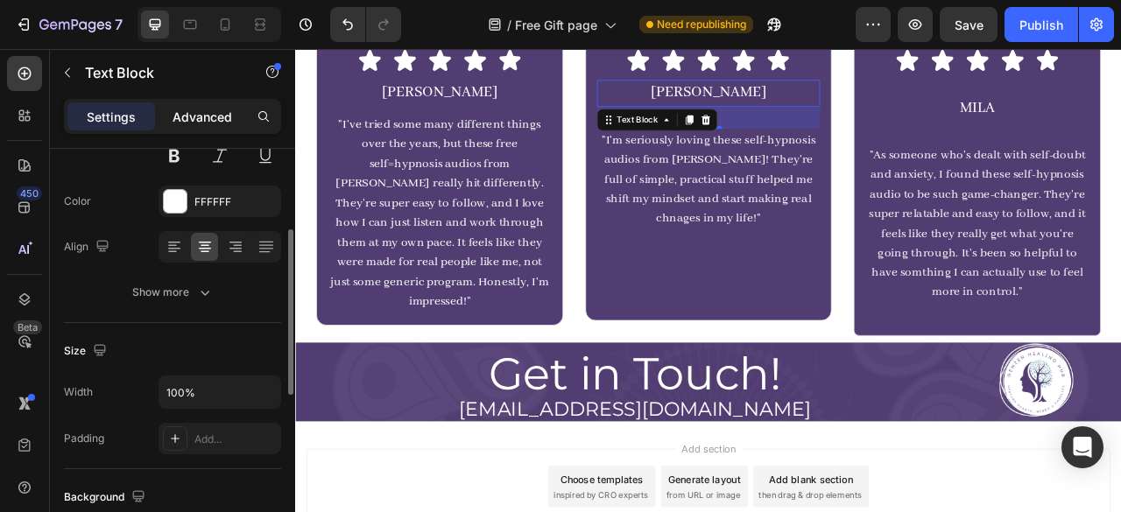
click at [202, 123] on p "Advanced" at bounding box center [202, 117] width 60 height 18
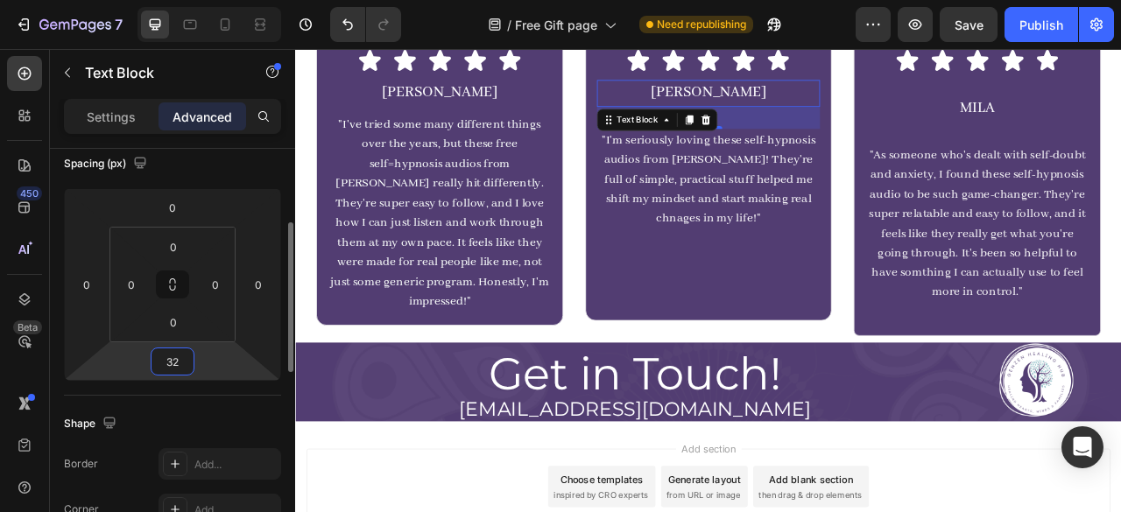
click at [176, 371] on input "32" at bounding box center [172, 361] width 35 height 26
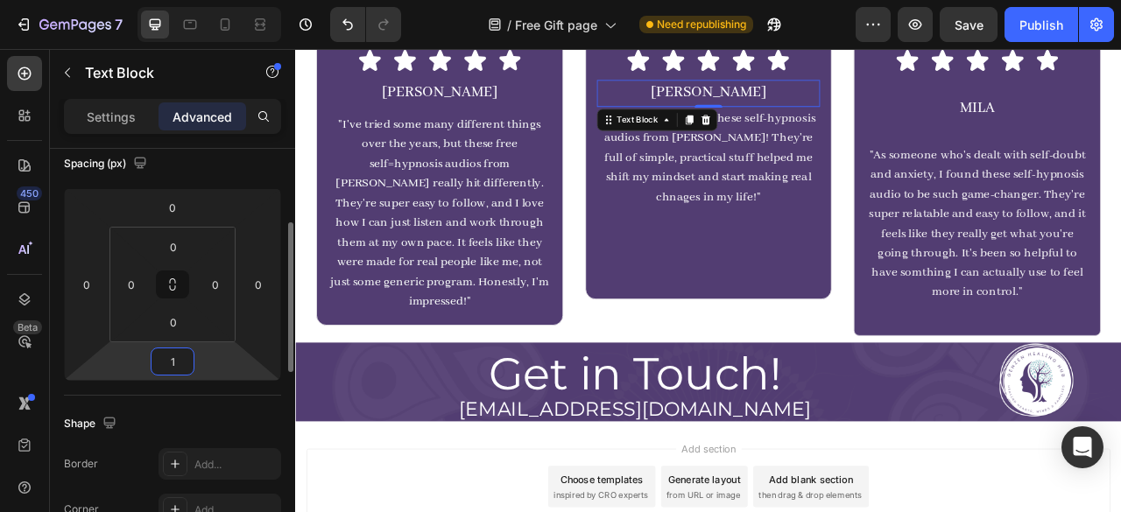
type input "10"
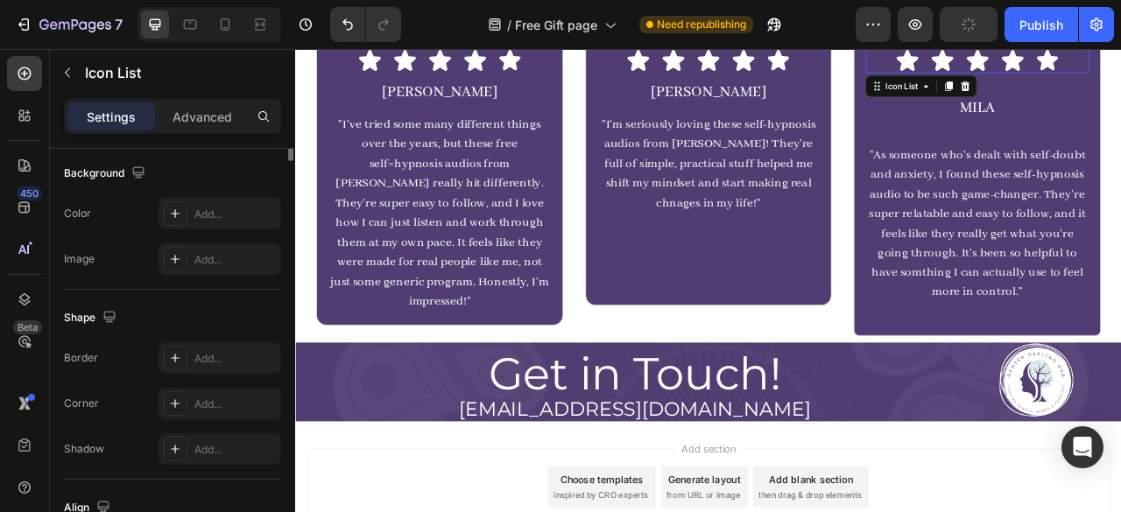
scroll to position [0, 0]
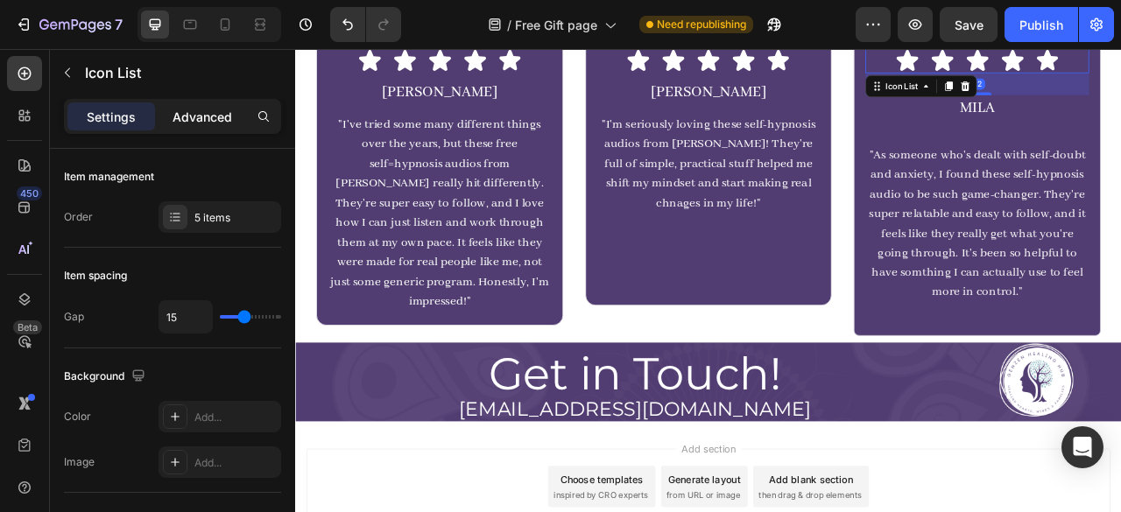
click at [192, 120] on p "Advanced" at bounding box center [202, 117] width 60 height 18
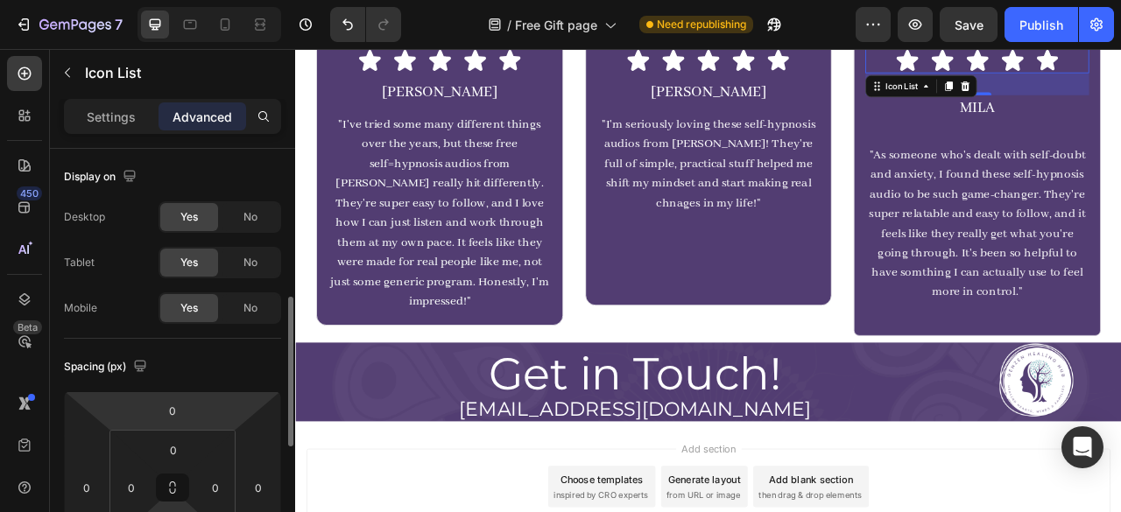
scroll to position [117, 0]
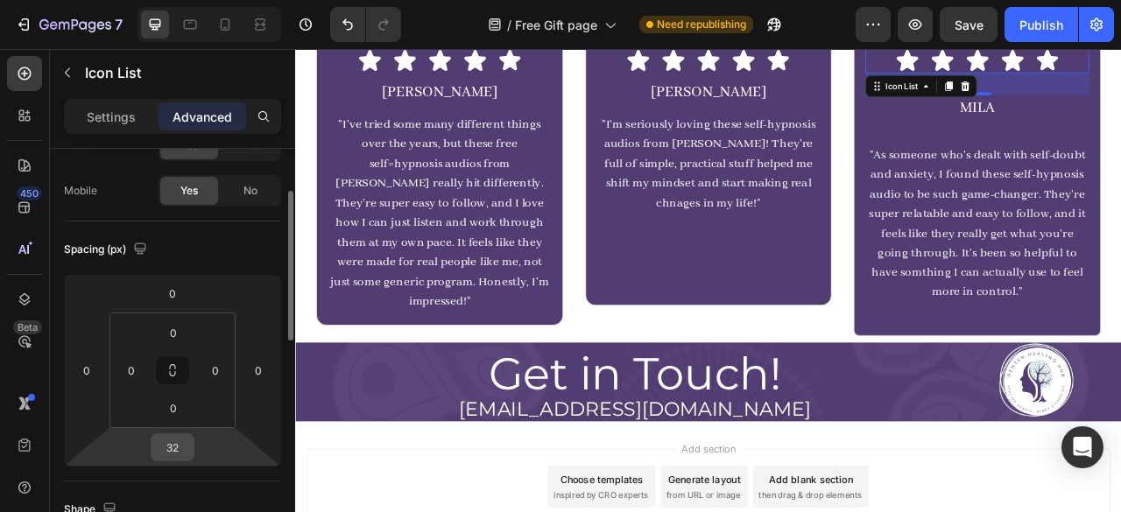
click at [168, 449] on input "32" at bounding box center [172, 447] width 35 height 26
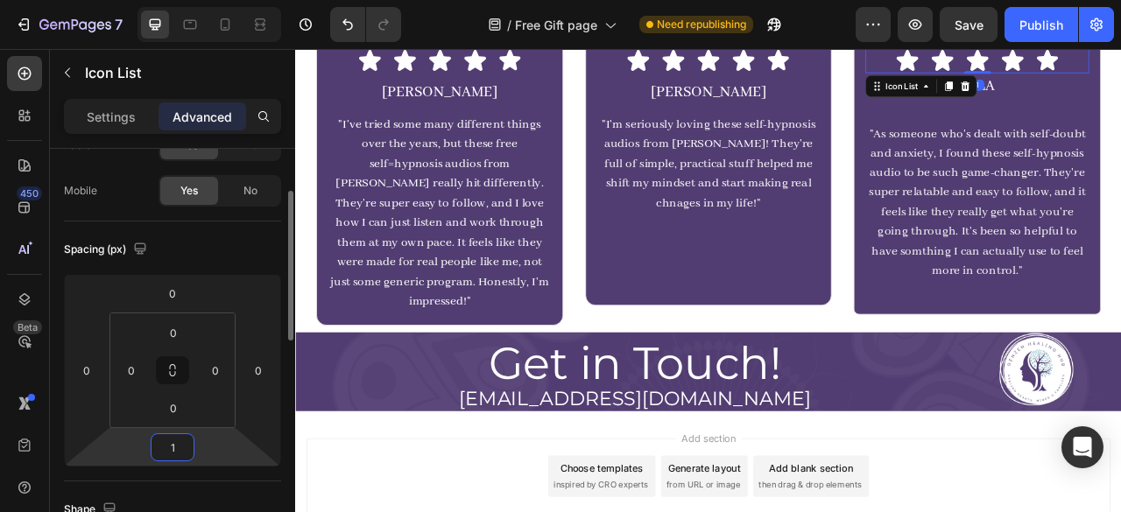
type input "10"
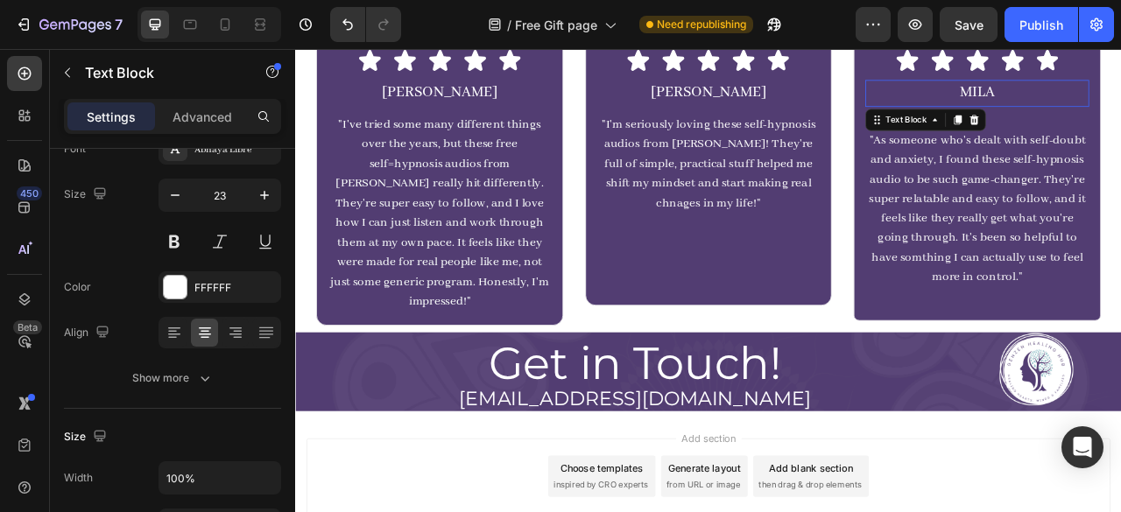
scroll to position [0, 0]
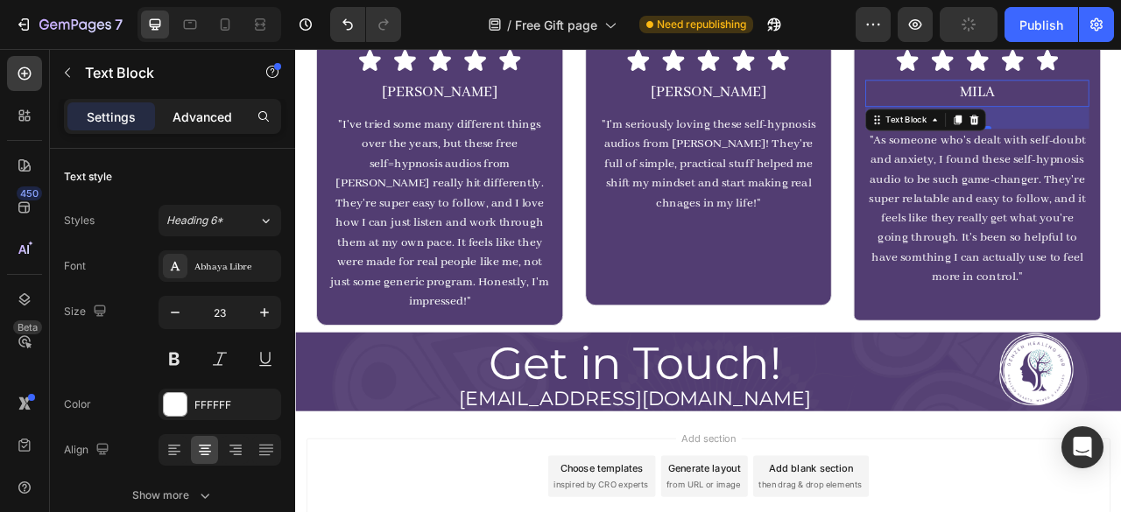
click at [194, 113] on p "Advanced" at bounding box center [202, 117] width 60 height 18
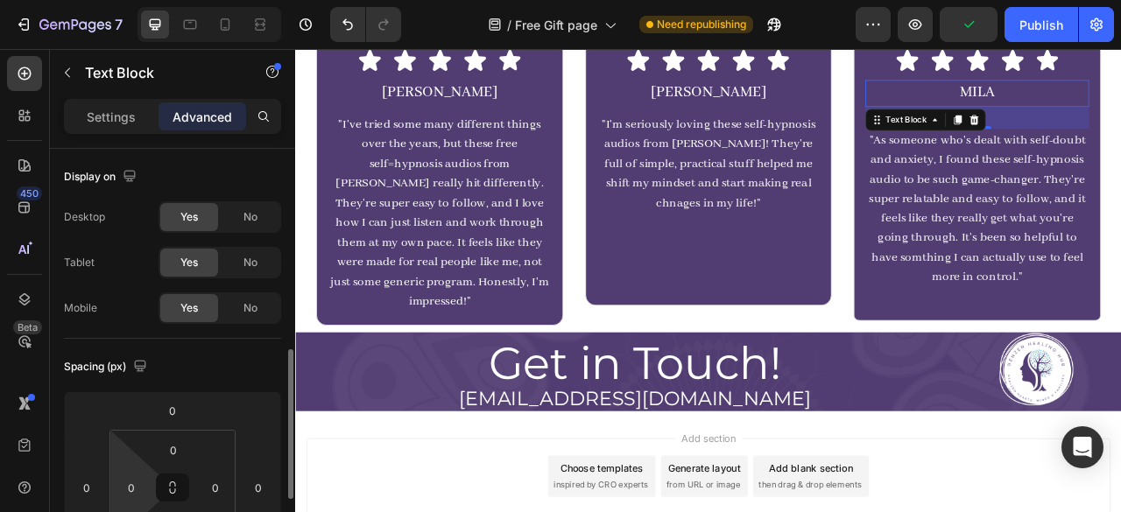
scroll to position [166, 0]
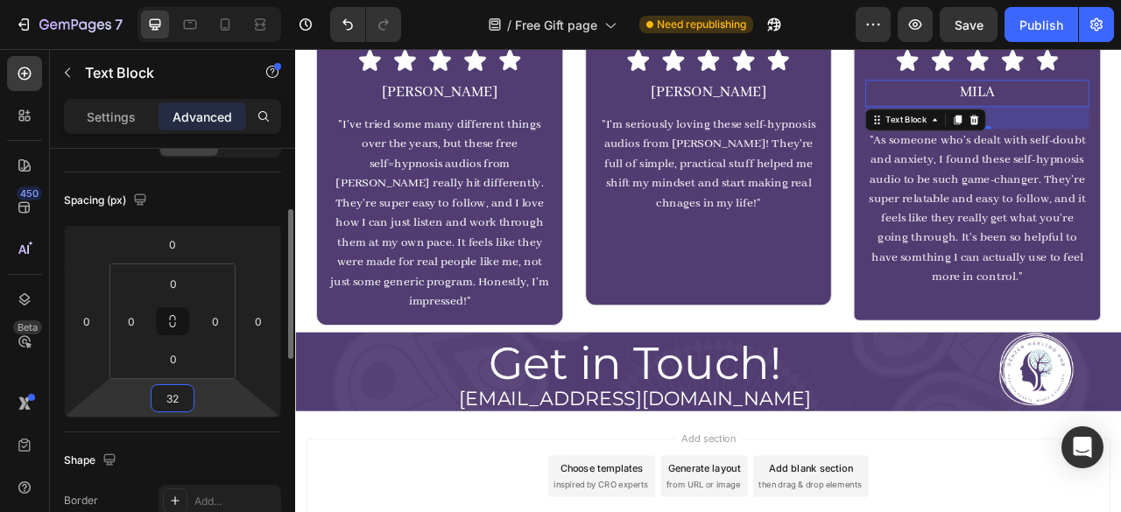
click at [188, 395] on input "32" at bounding box center [172, 398] width 35 height 26
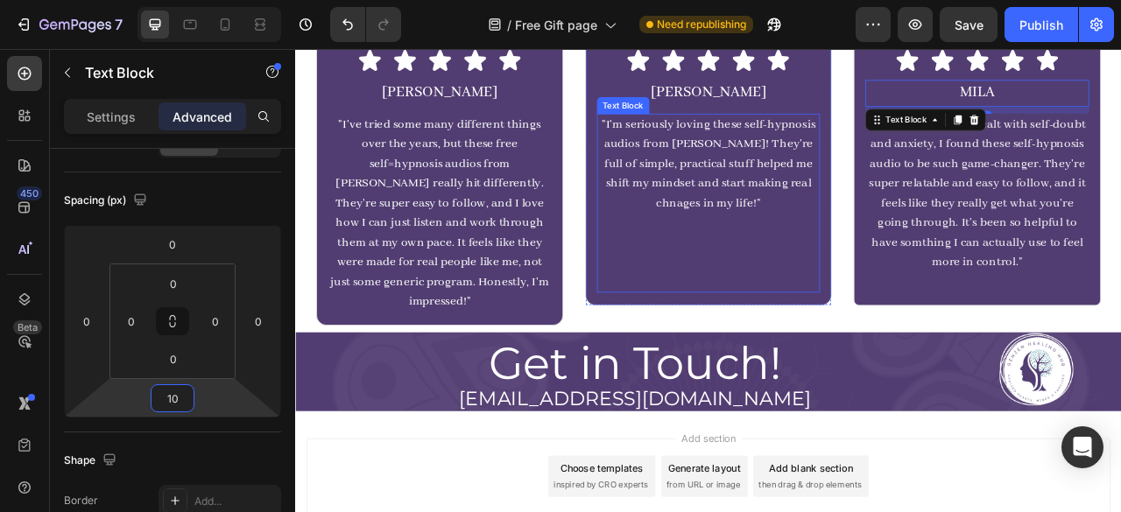
scroll to position [1547, 0]
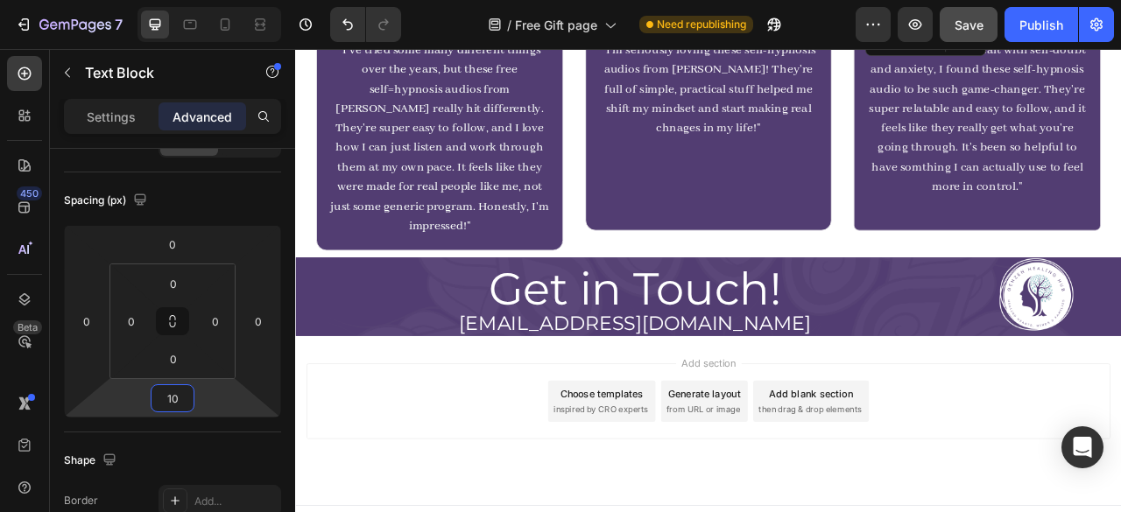
type input "10"
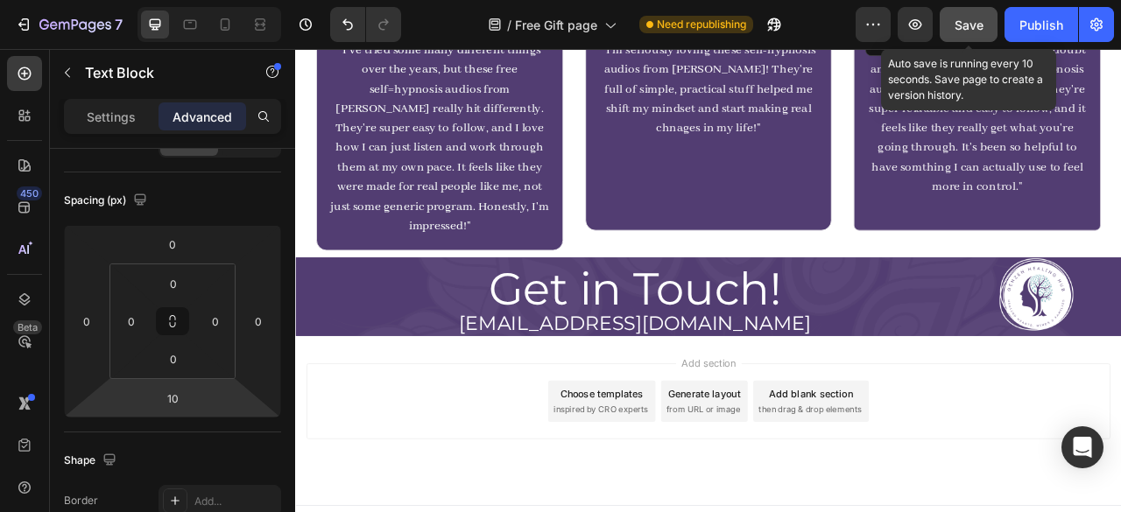
click at [977, 9] on button "Save" at bounding box center [968, 24] width 58 height 35
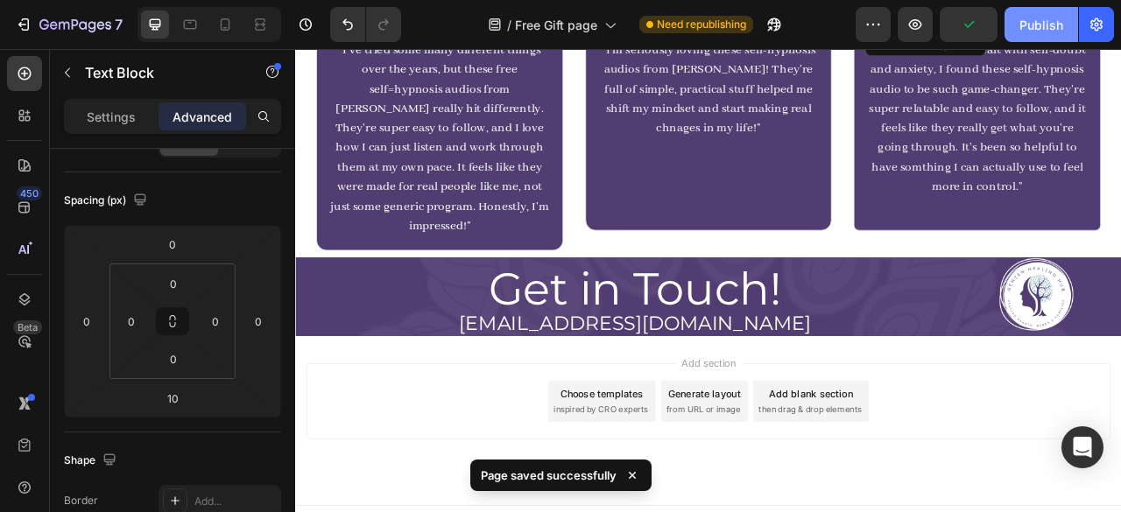
click at [1044, 25] on div "Publish" at bounding box center [1041, 25] width 44 height 18
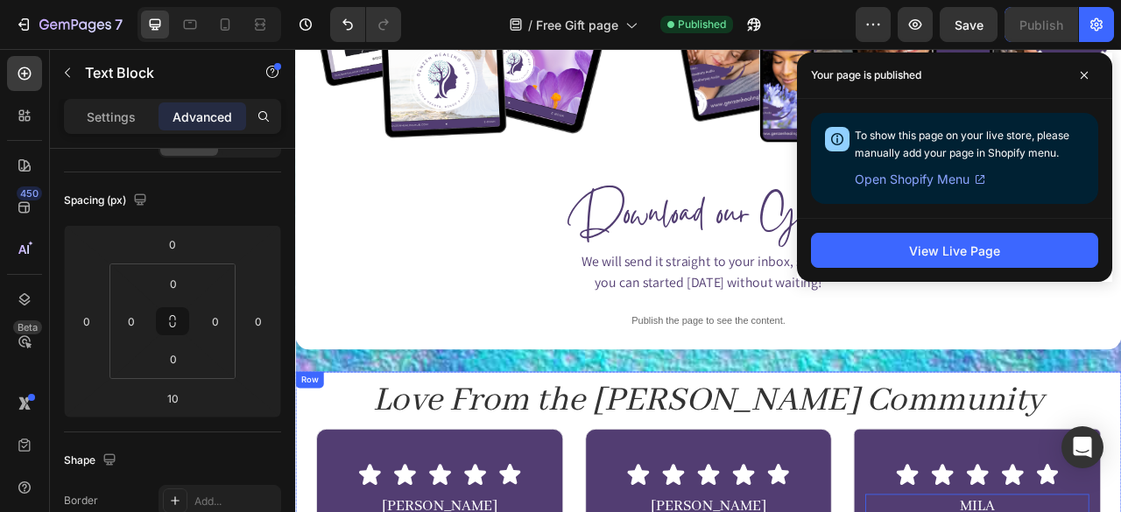
scroll to position [924, 0]
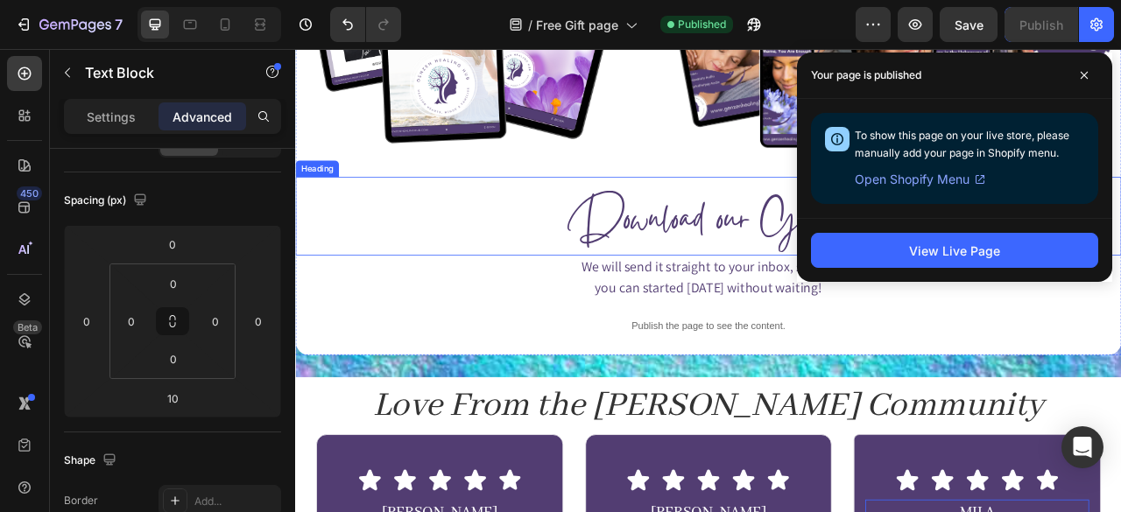
click at [693, 257] on span "Download our Guide" at bounding box center [820, 271] width 355 height 98
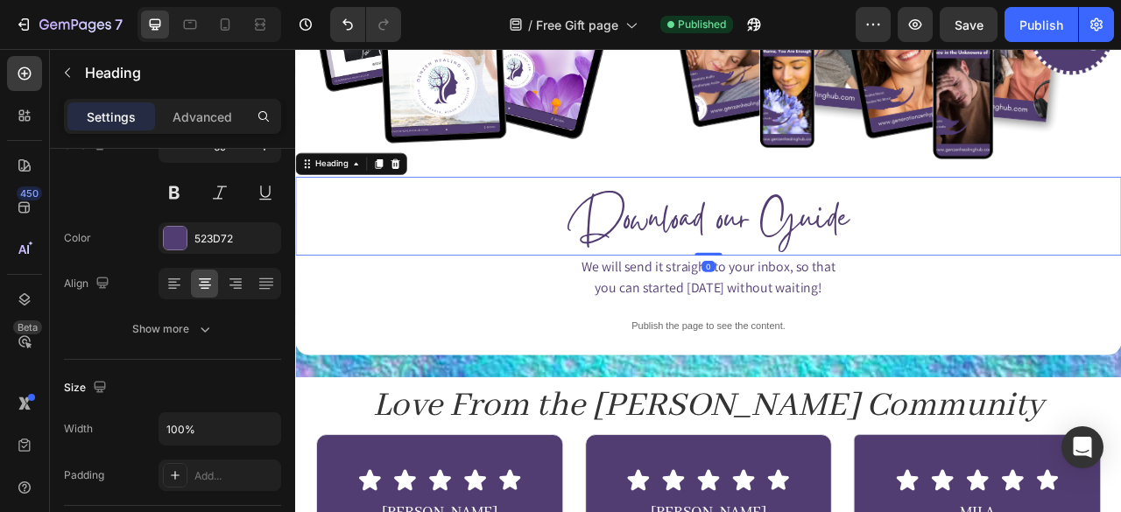
scroll to position [0, 0]
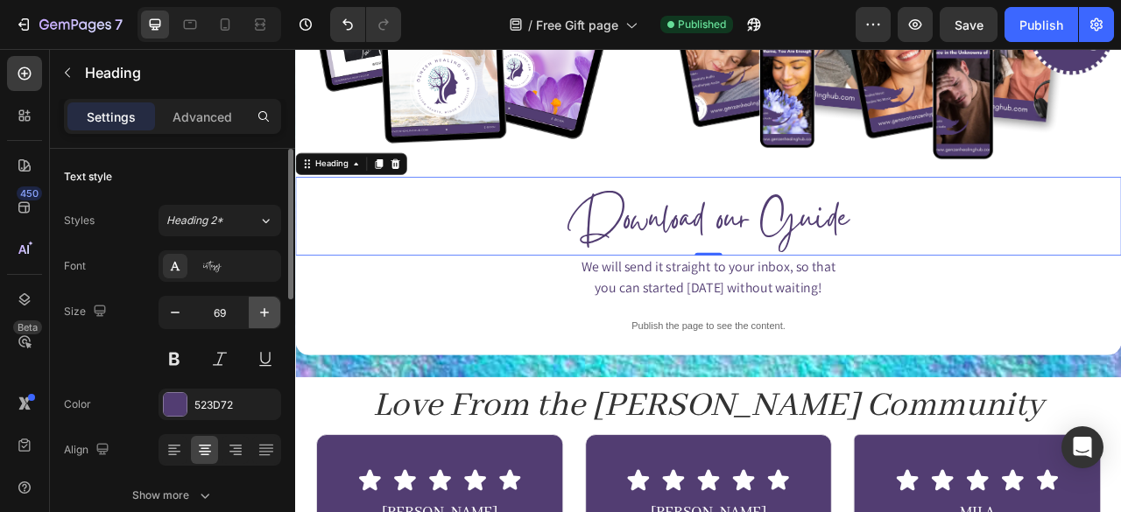
click at [259, 304] on icon "button" at bounding box center [265, 313] width 18 height 18
type input "70"
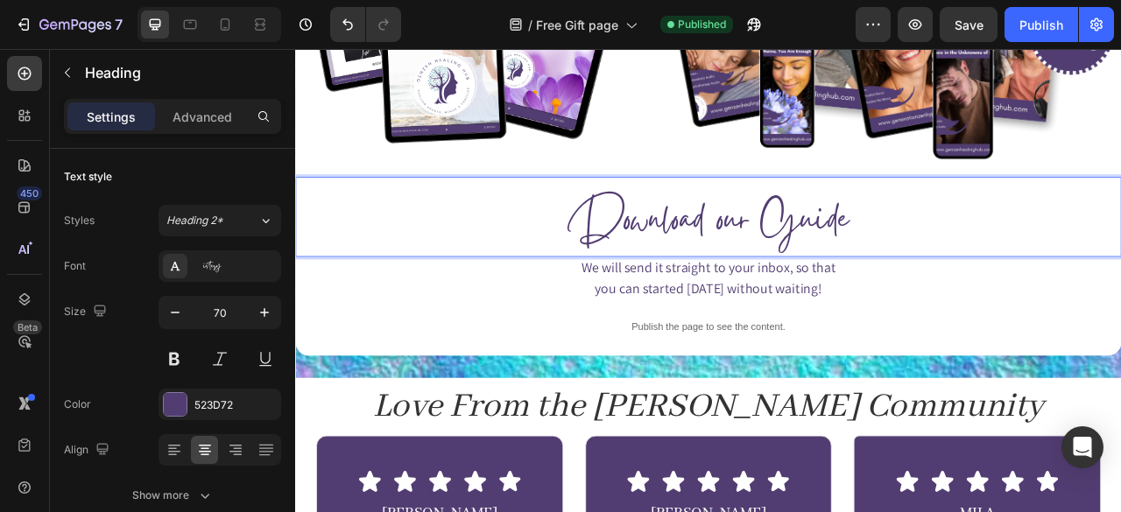
click at [728, 261] on span "Download our Guide" at bounding box center [820, 271] width 355 height 98
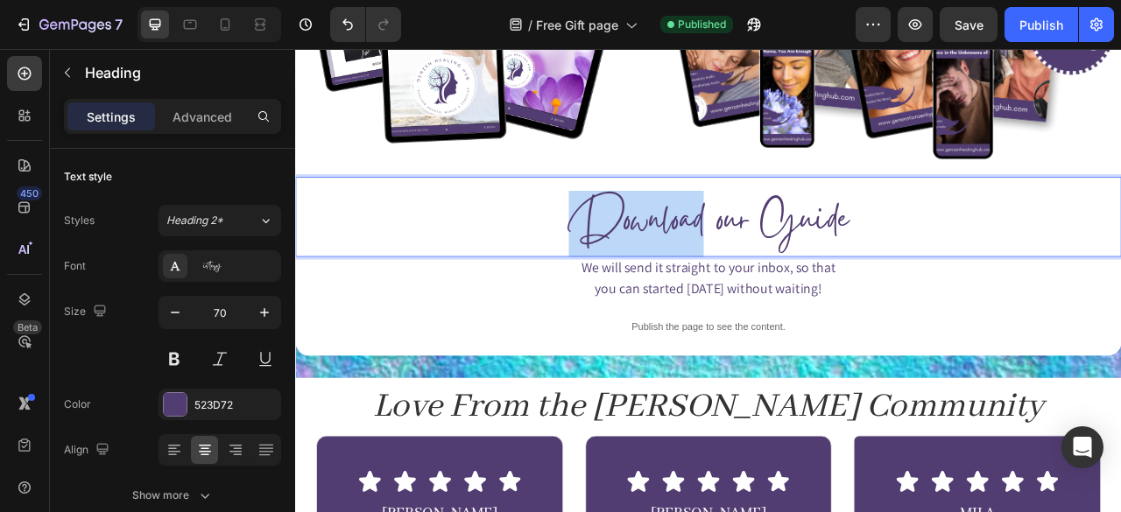
click at [728, 261] on span "Download our Guide" at bounding box center [820, 271] width 355 height 98
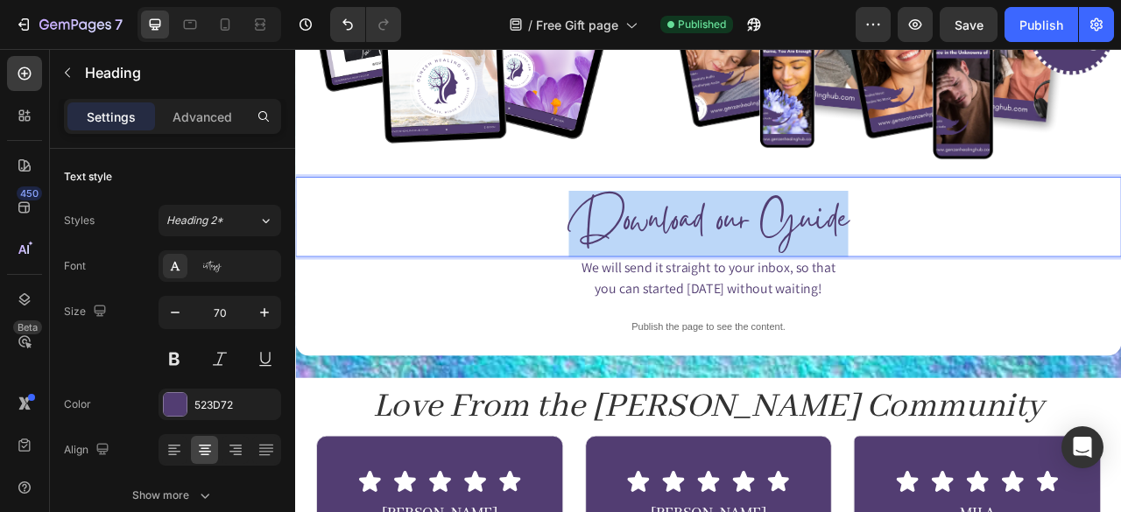
click at [728, 261] on span "Download our Guide" at bounding box center [820, 271] width 355 height 98
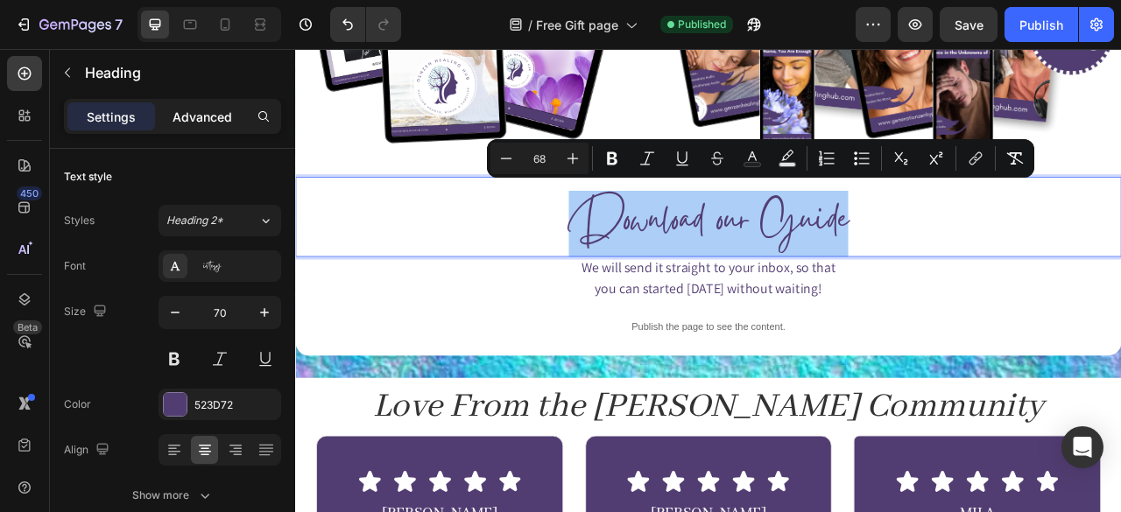
click at [202, 109] on p "Advanced" at bounding box center [202, 117] width 60 height 18
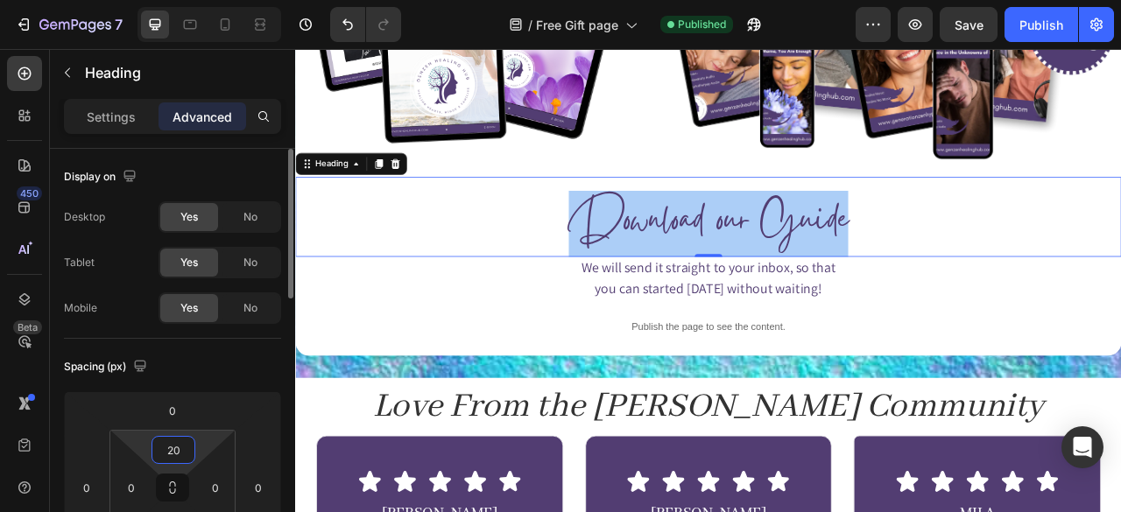
click at [173, 438] on input "20" at bounding box center [173, 450] width 35 height 26
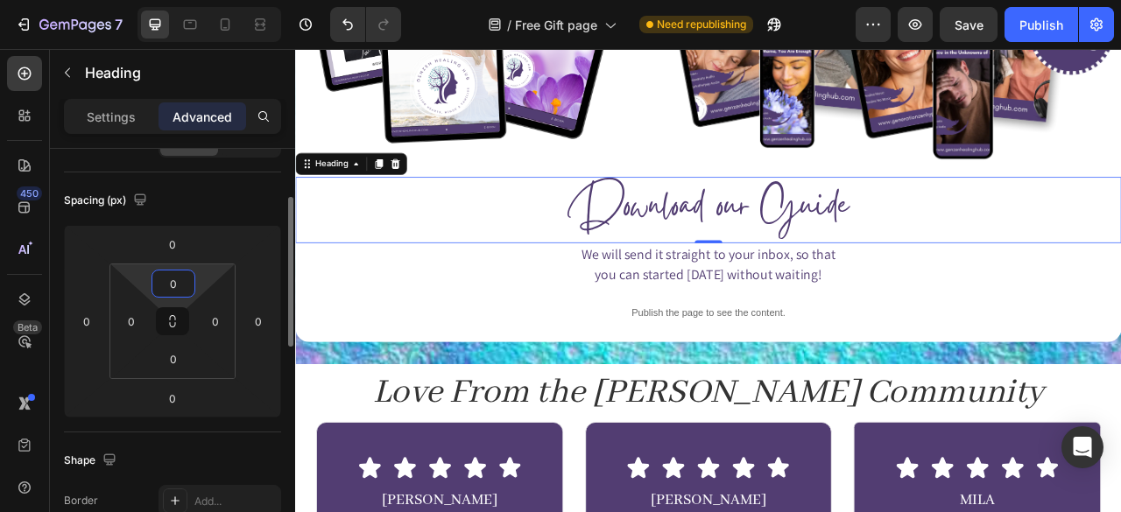
scroll to position [156, 0]
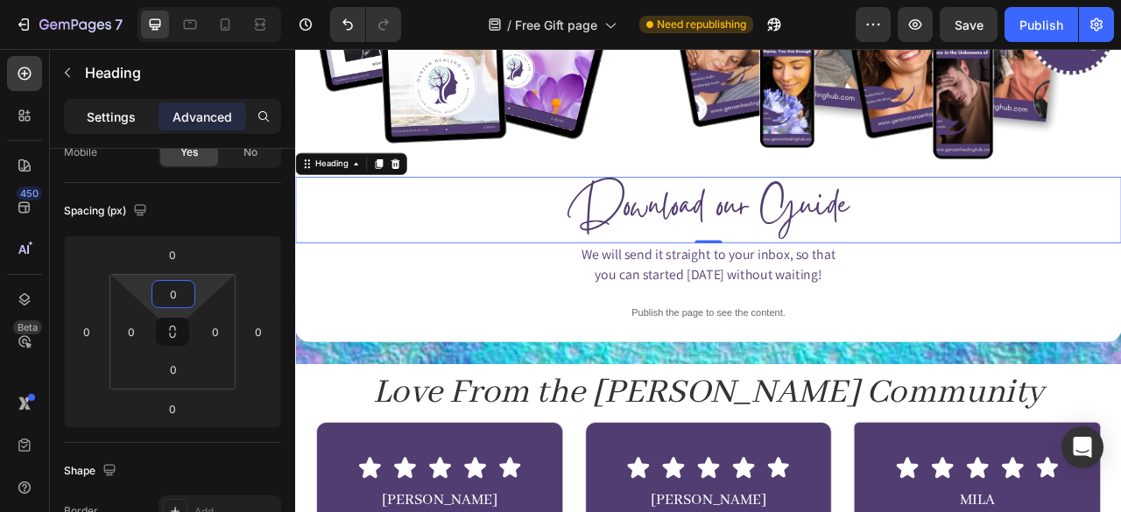
type input "0"
click at [123, 109] on p "Settings" at bounding box center [111, 117] width 49 height 18
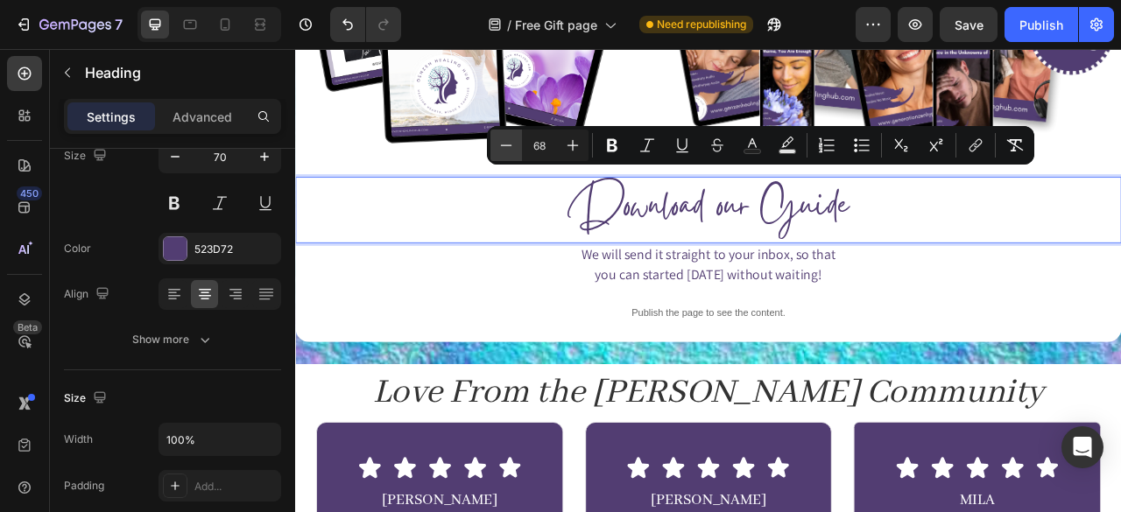
click at [492, 146] on button "Minus" at bounding box center [506, 146] width 32 height 32
type input "66"
click at [982, 264] on span "Download our Guide" at bounding box center [821, 254] width 346 height 95
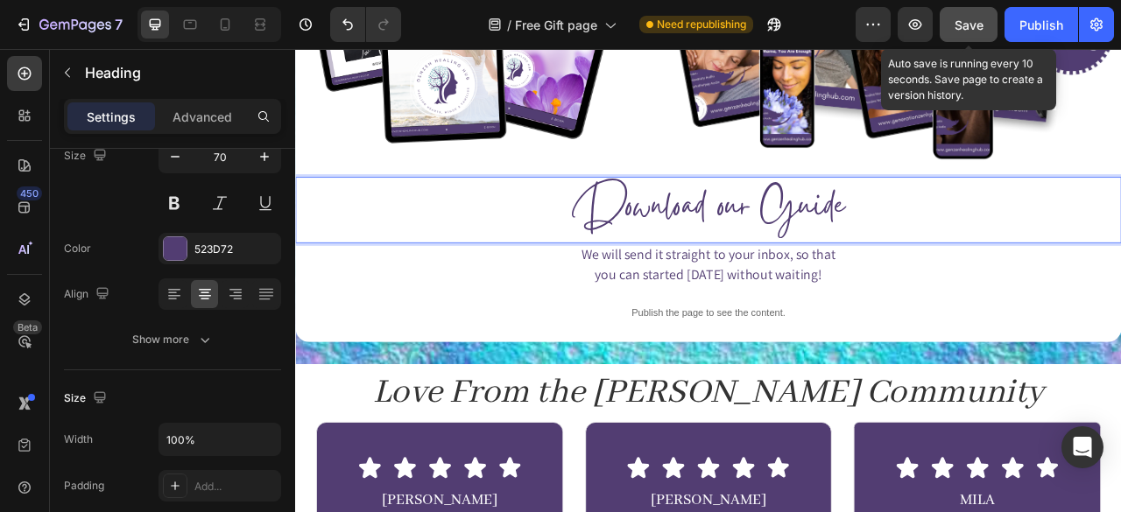
click at [961, 11] on button "Save" at bounding box center [968, 24] width 58 height 35
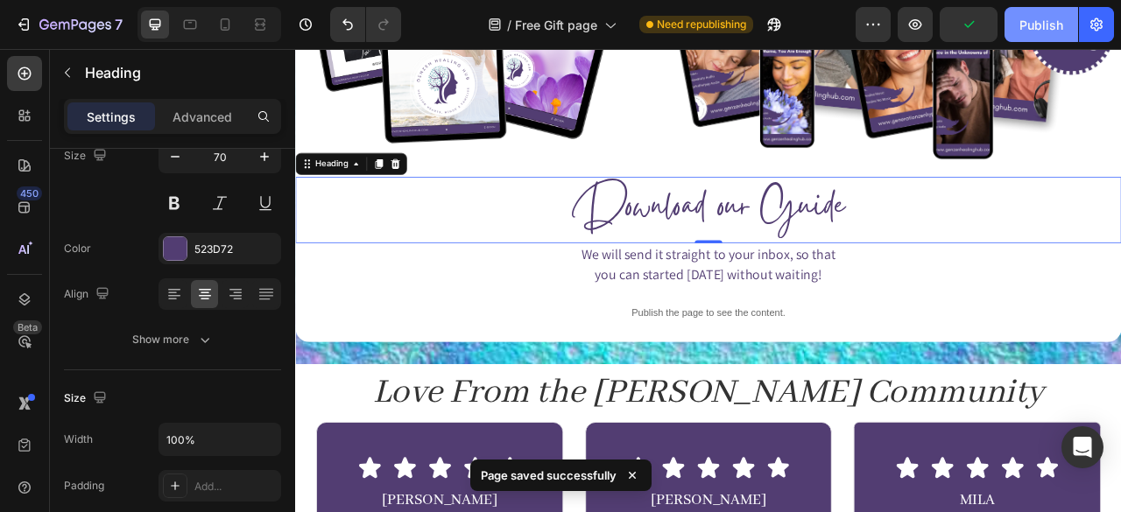
click at [1044, 29] on div "Publish" at bounding box center [1041, 25] width 44 height 18
